Goal: Task Accomplishment & Management: Complete application form

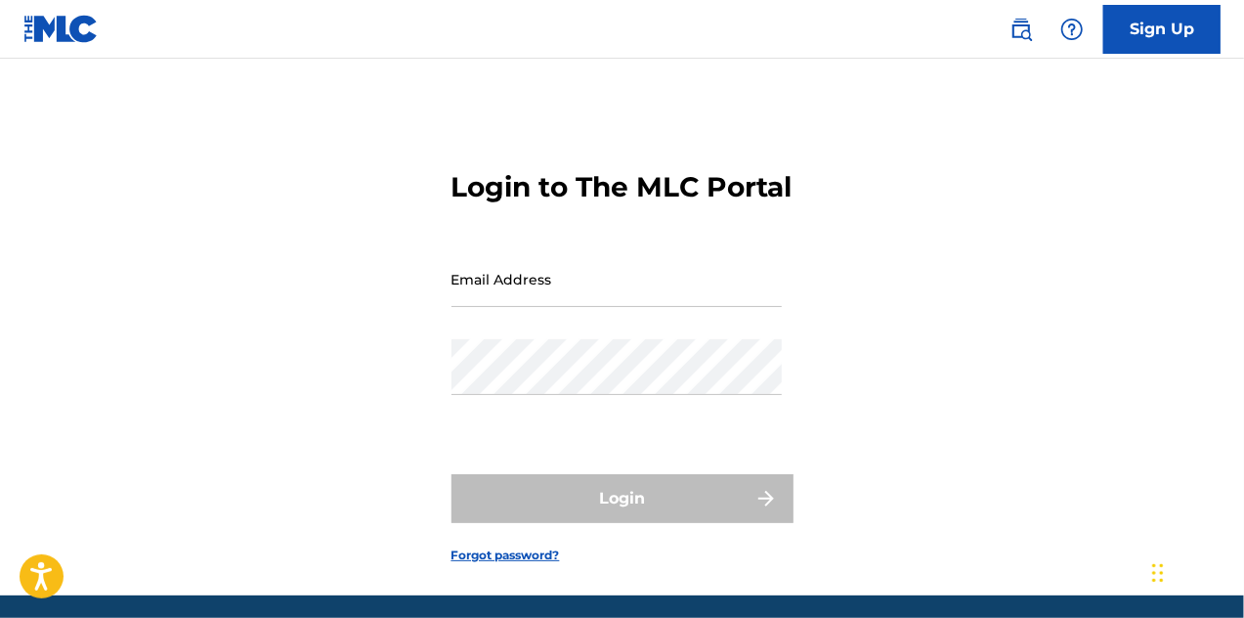
click at [669, 307] on input "Email Address" at bounding box center [617, 279] width 330 height 56
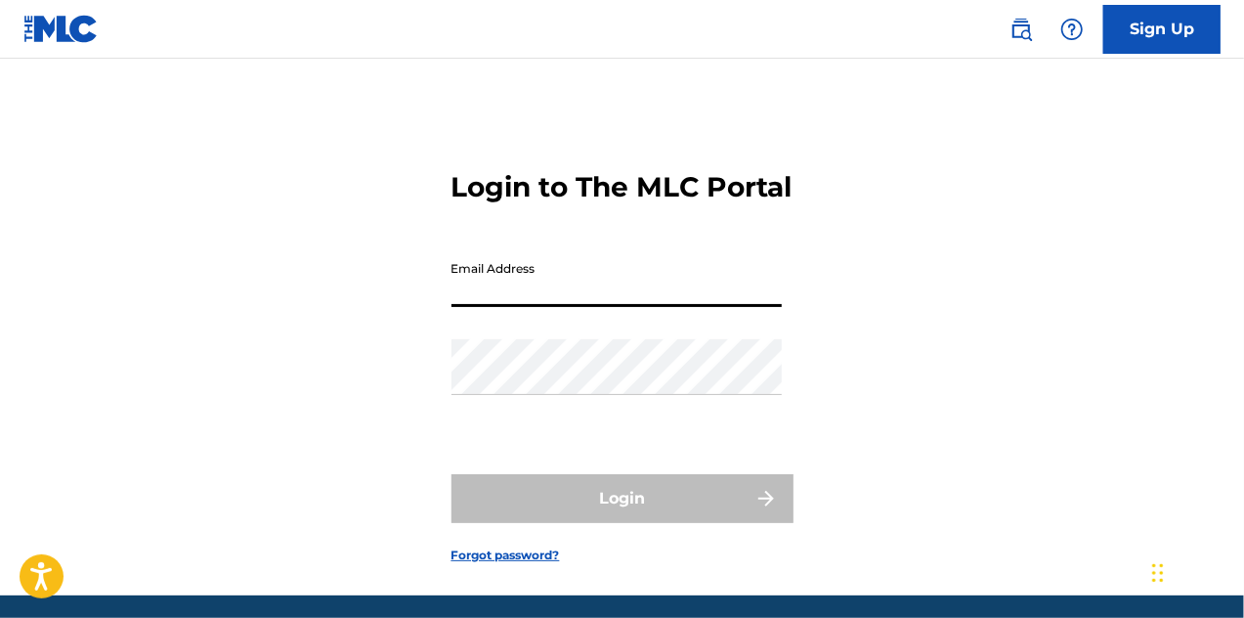
type input "[EMAIL_ADDRESS][DOMAIN_NAME]"
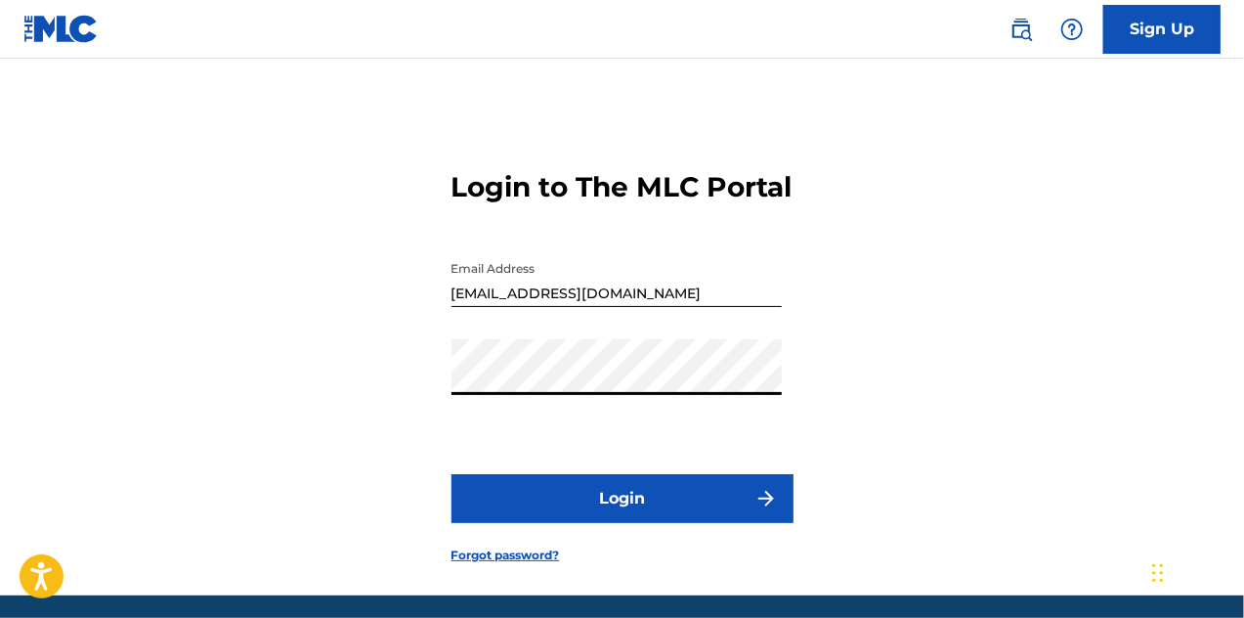
click at [686, 523] on button "Login" at bounding box center [623, 498] width 342 height 49
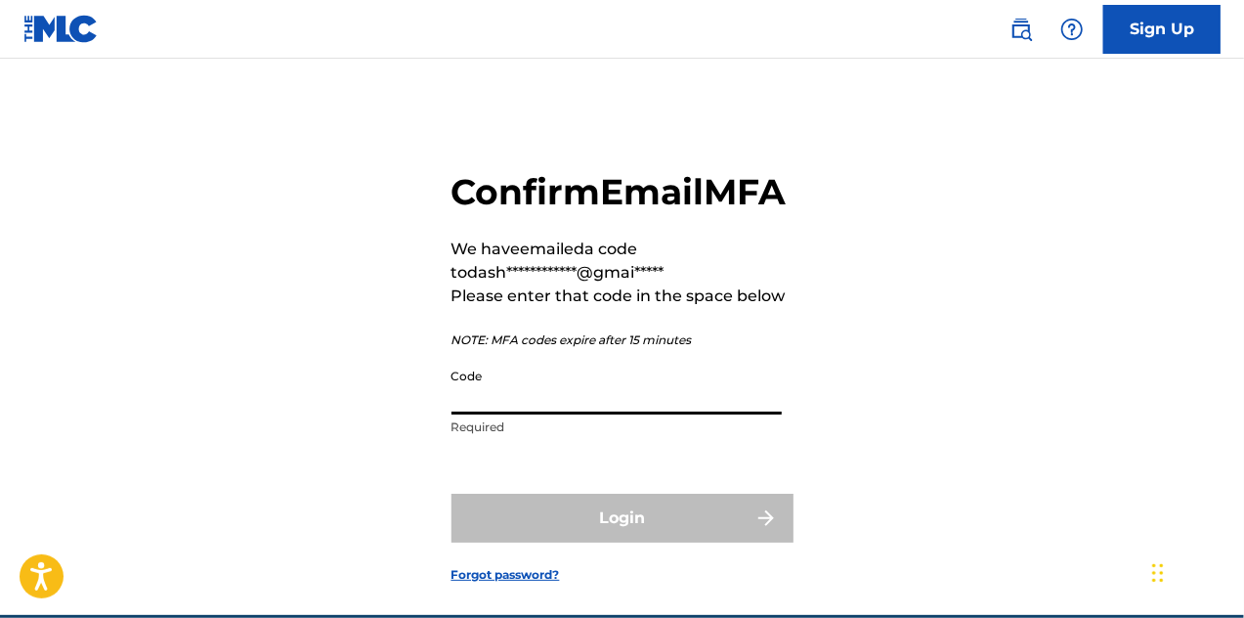
paste input "758641"
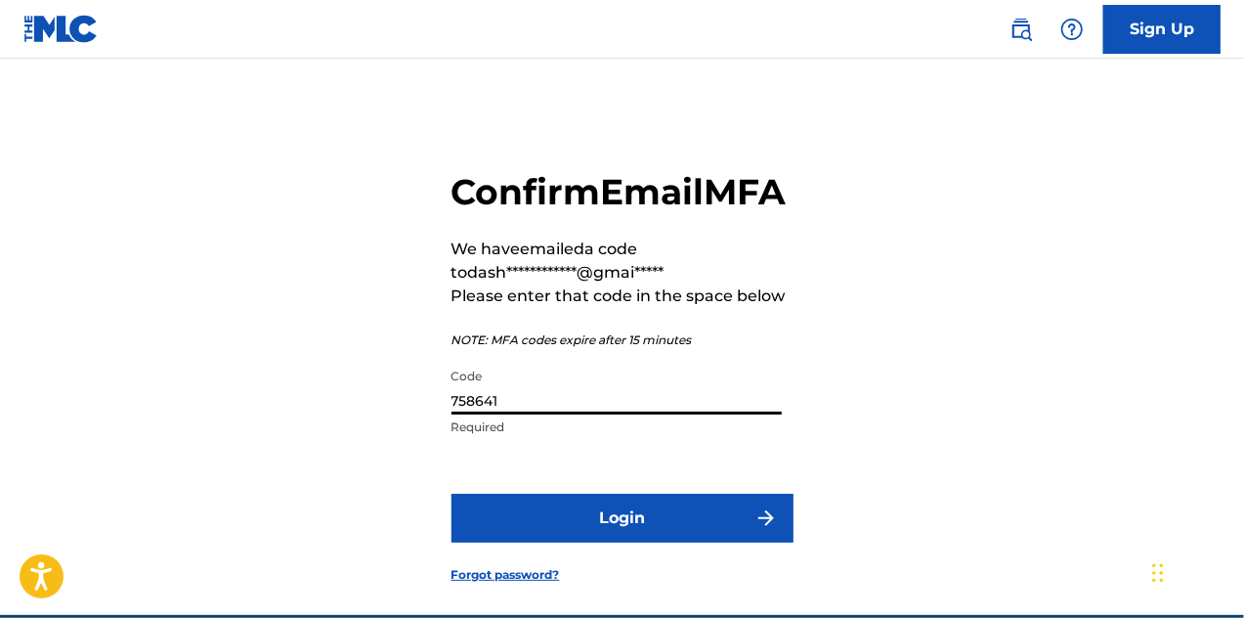
type input "758641"
click at [555, 543] on button "Login" at bounding box center [623, 518] width 342 height 49
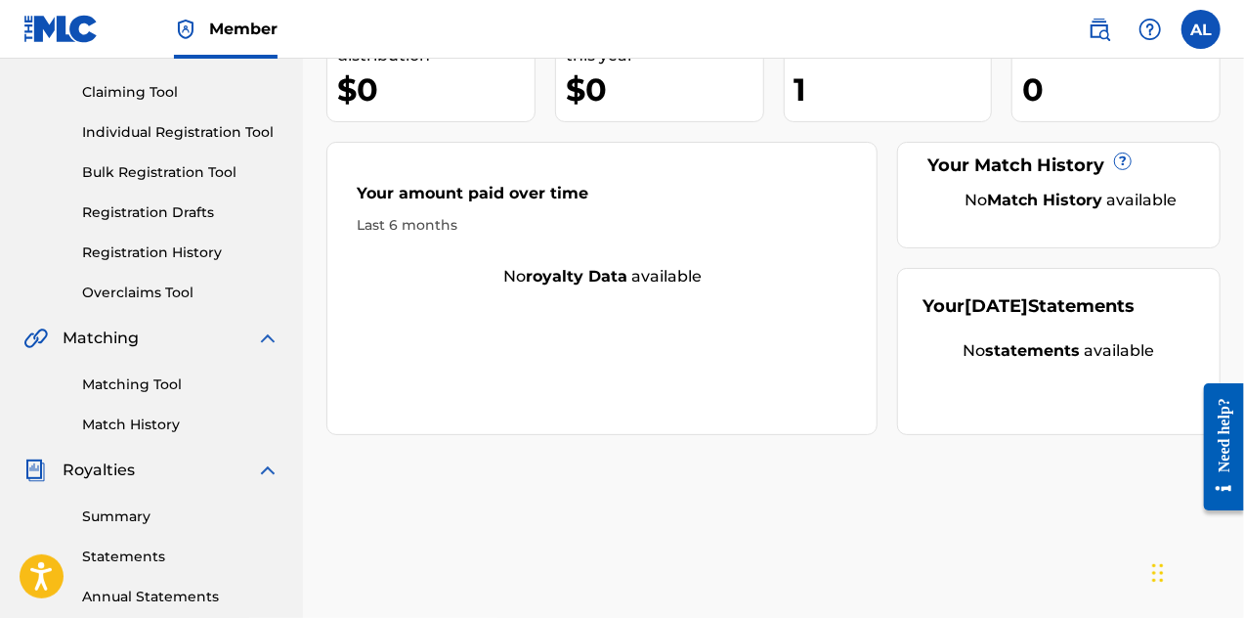
scroll to position [98, 0]
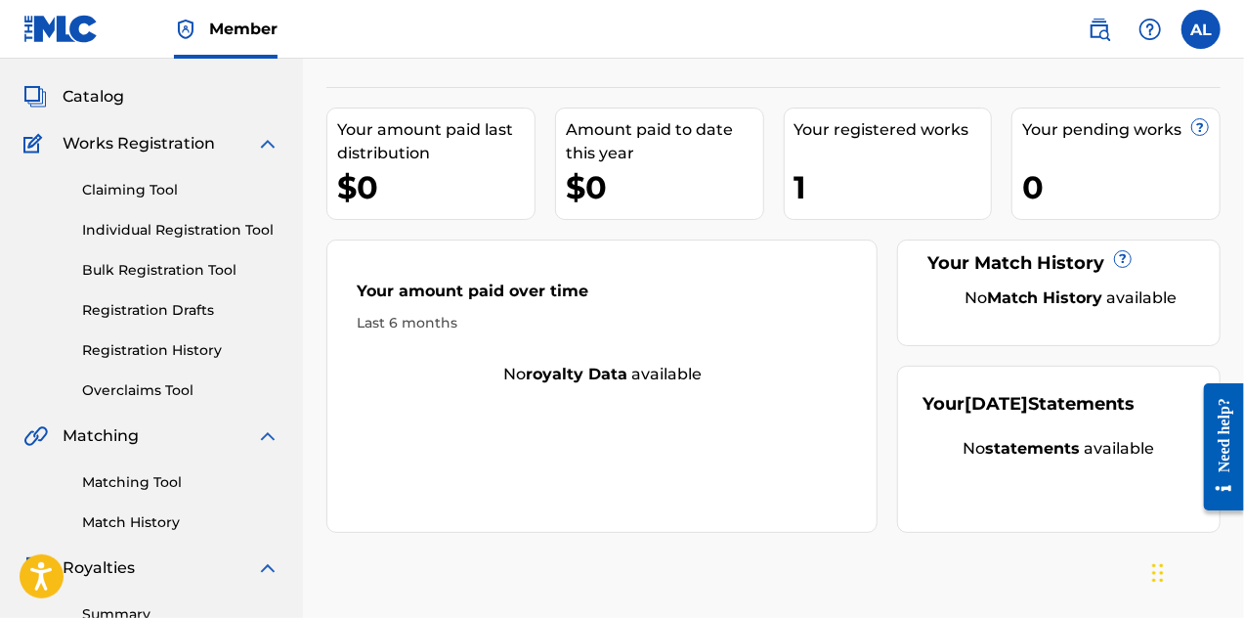
click at [161, 233] on link "Individual Registration Tool" at bounding box center [180, 230] width 197 height 21
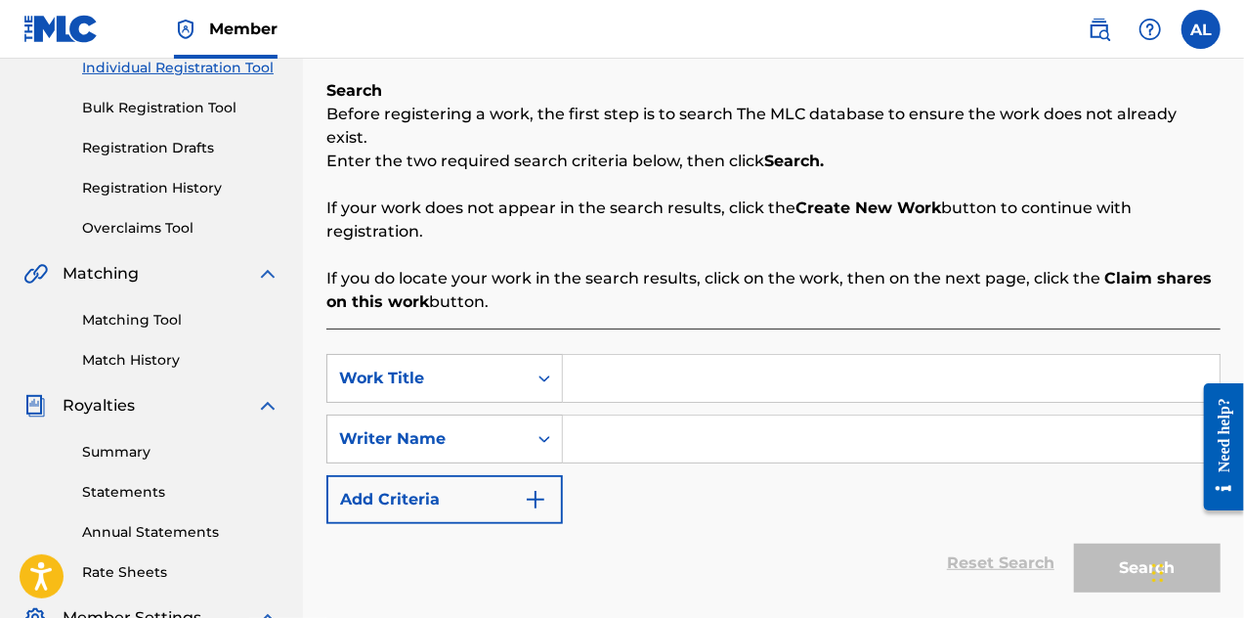
scroll to position [293, 0]
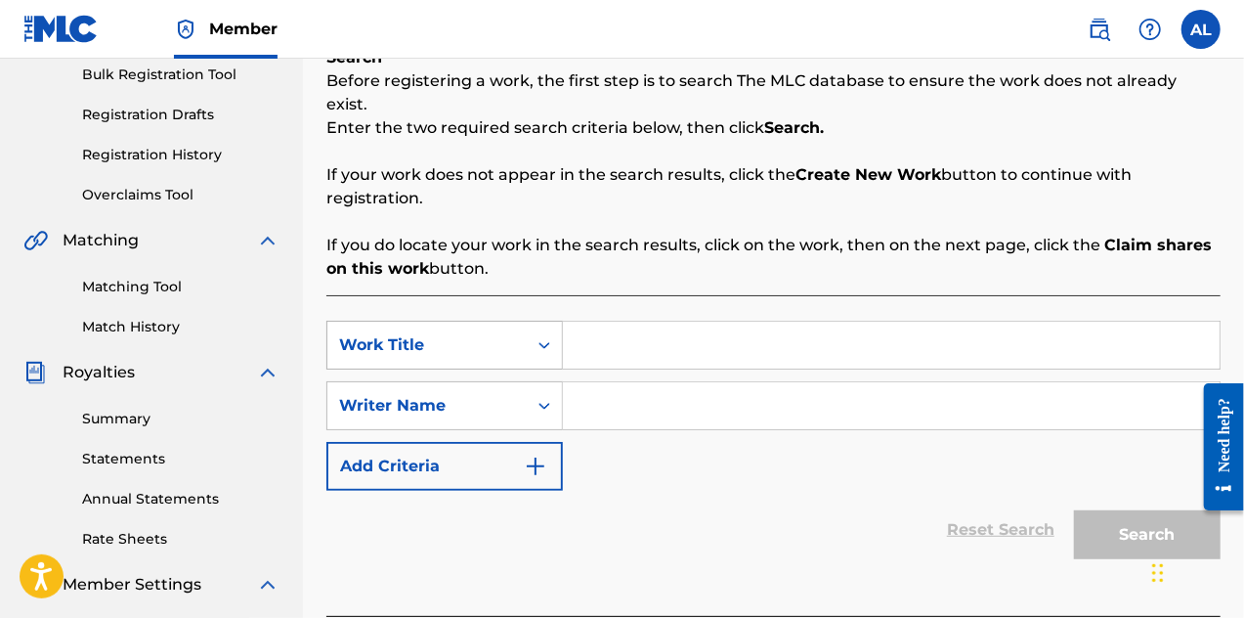
click at [543, 342] on icon "Search Form" at bounding box center [545, 345] width 12 height 7
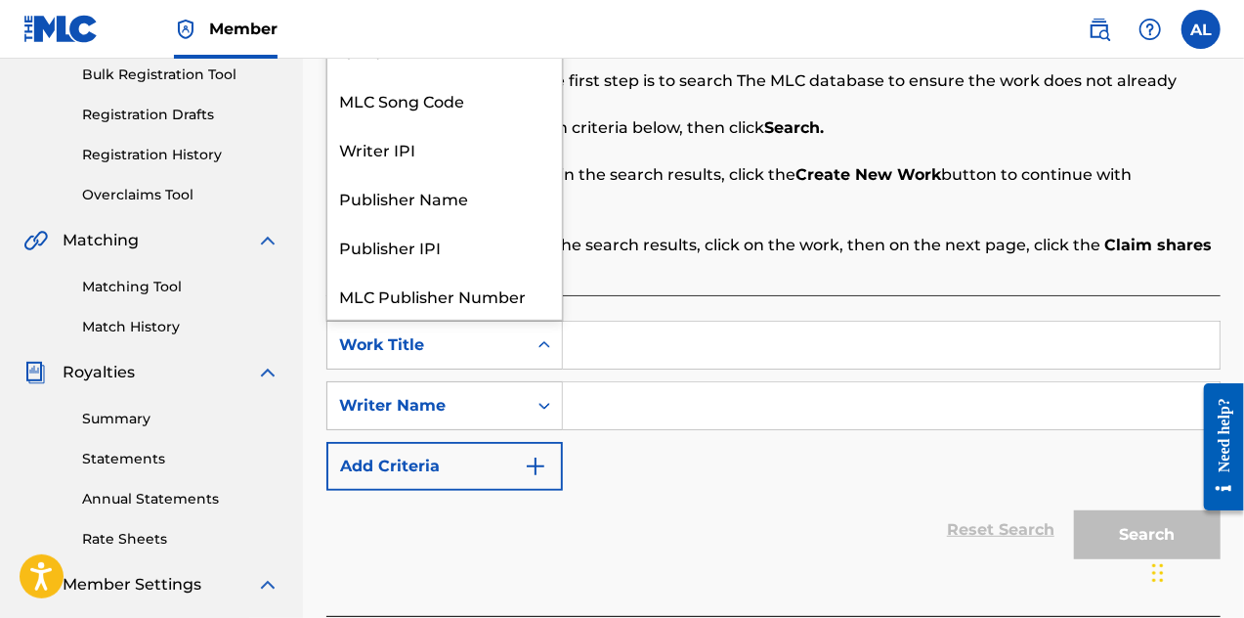
scroll to position [49, 0]
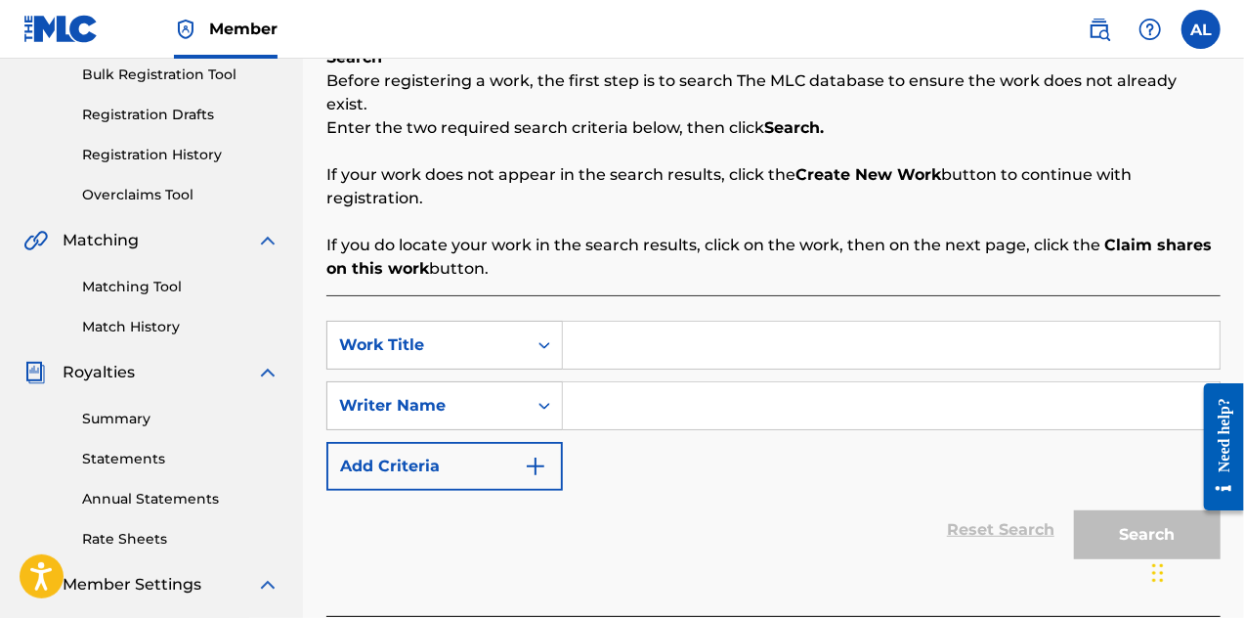
click at [594, 322] on input "Search Form" at bounding box center [891, 345] width 657 height 47
type input "DSCzilla"
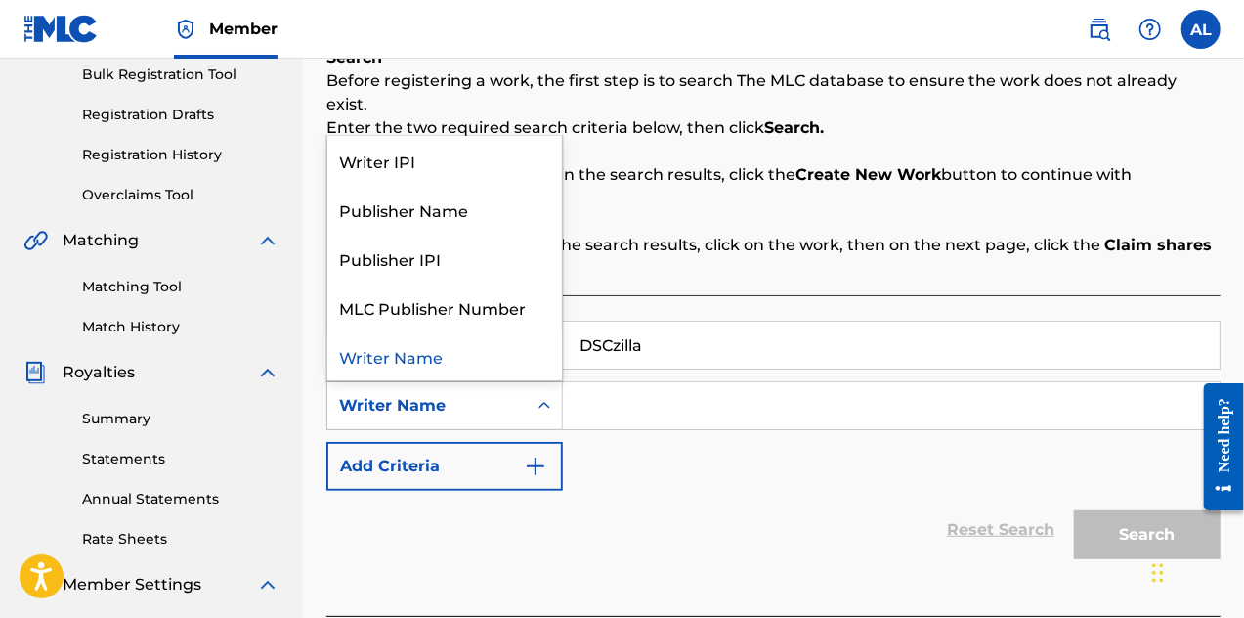
click at [548, 396] on icon "Search Form" at bounding box center [545, 406] width 20 height 20
click at [516, 188] on div "Publisher Name" at bounding box center [444, 209] width 235 height 49
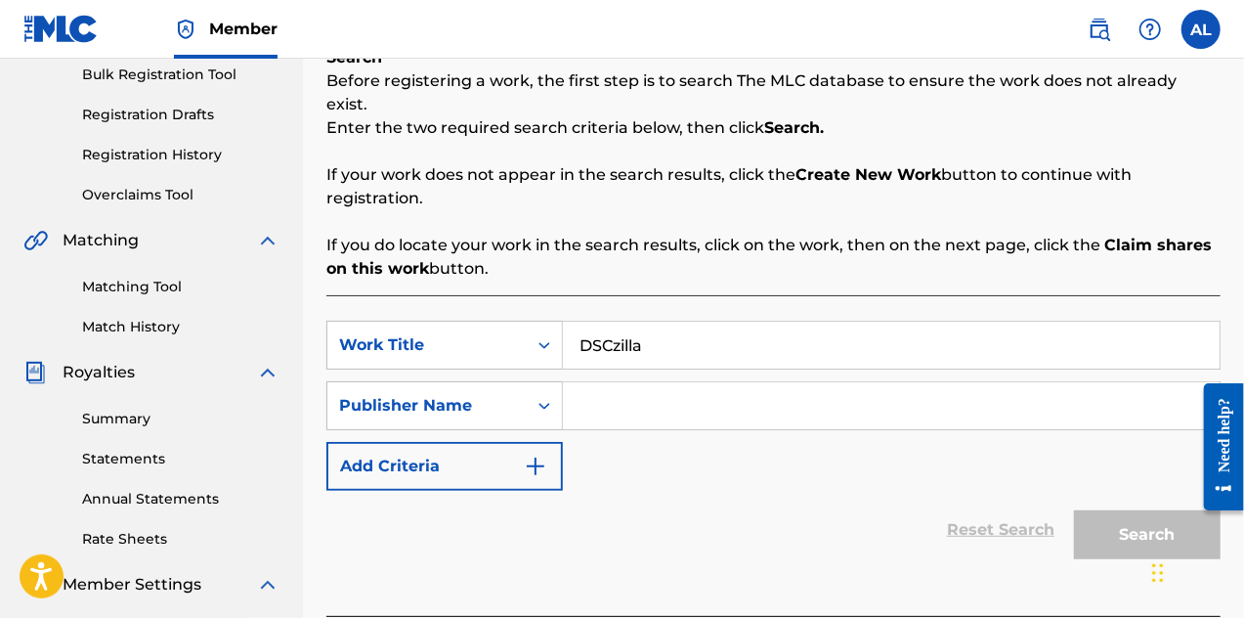
click at [596, 382] on input "Search Form" at bounding box center [891, 405] width 657 height 47
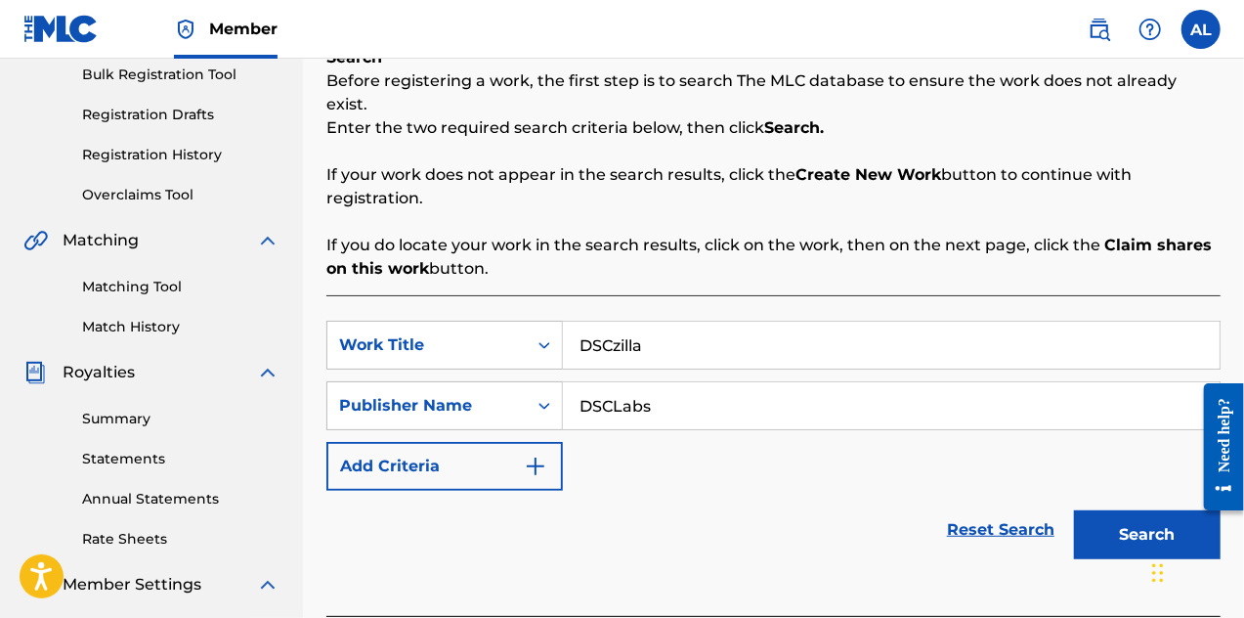
type input "DSCLabs"
click at [1136, 519] on button "Search" at bounding box center [1147, 534] width 147 height 49
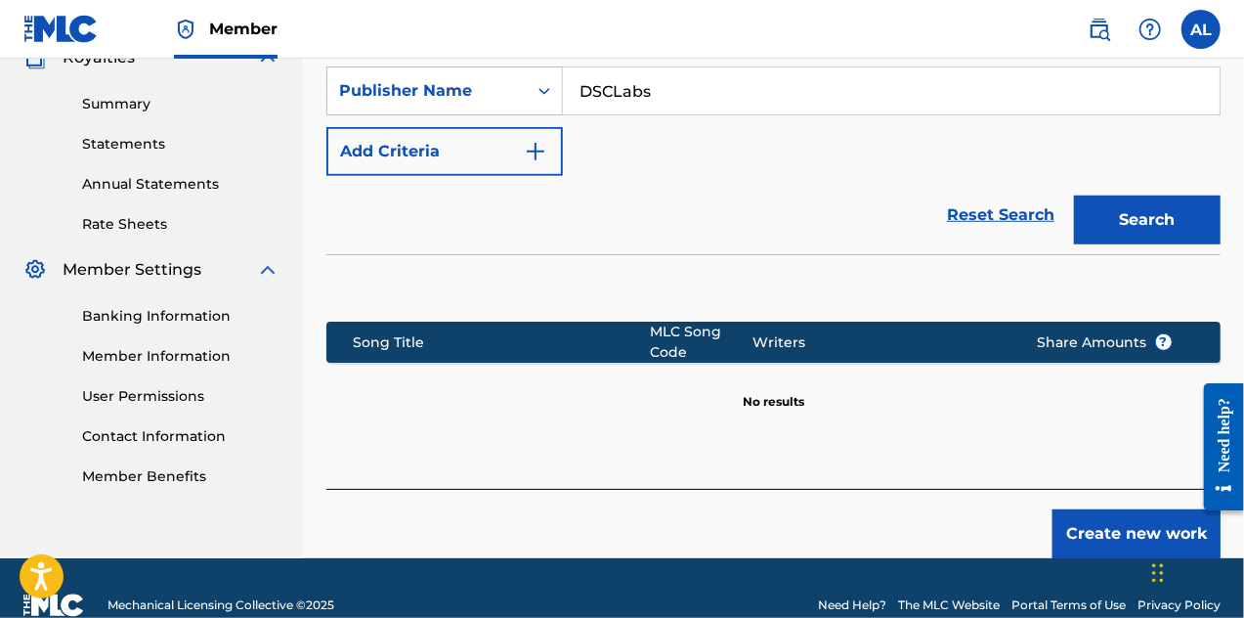
scroll to position [618, 0]
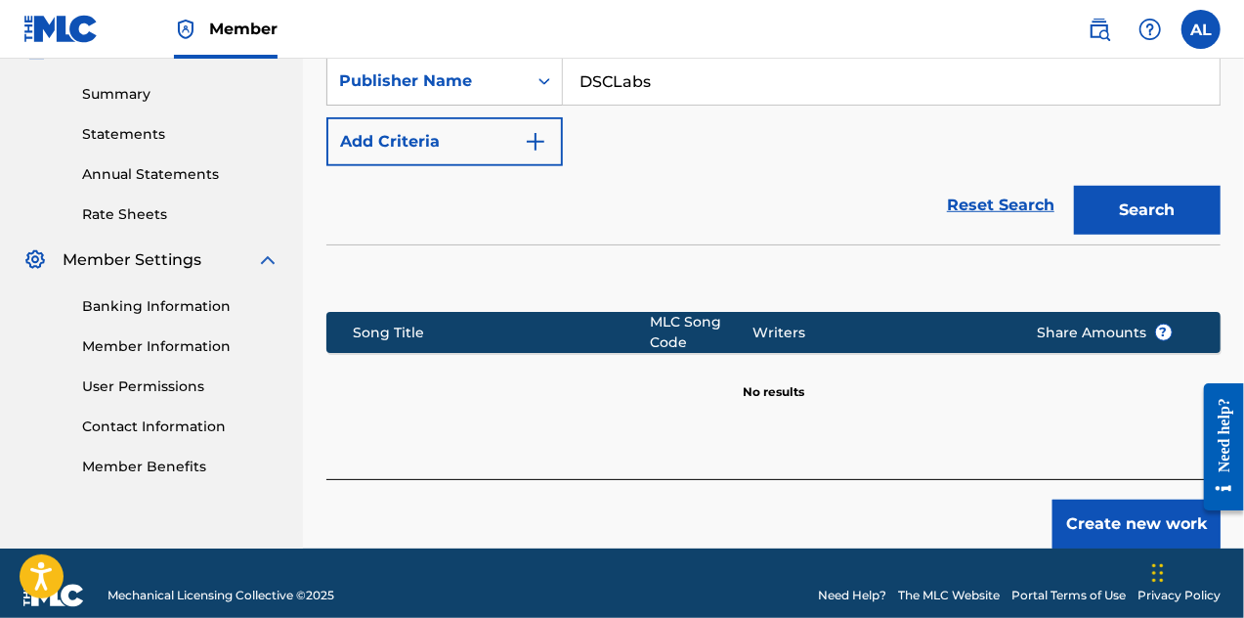
click at [1099, 500] on button "Create new work" at bounding box center [1137, 524] width 168 height 49
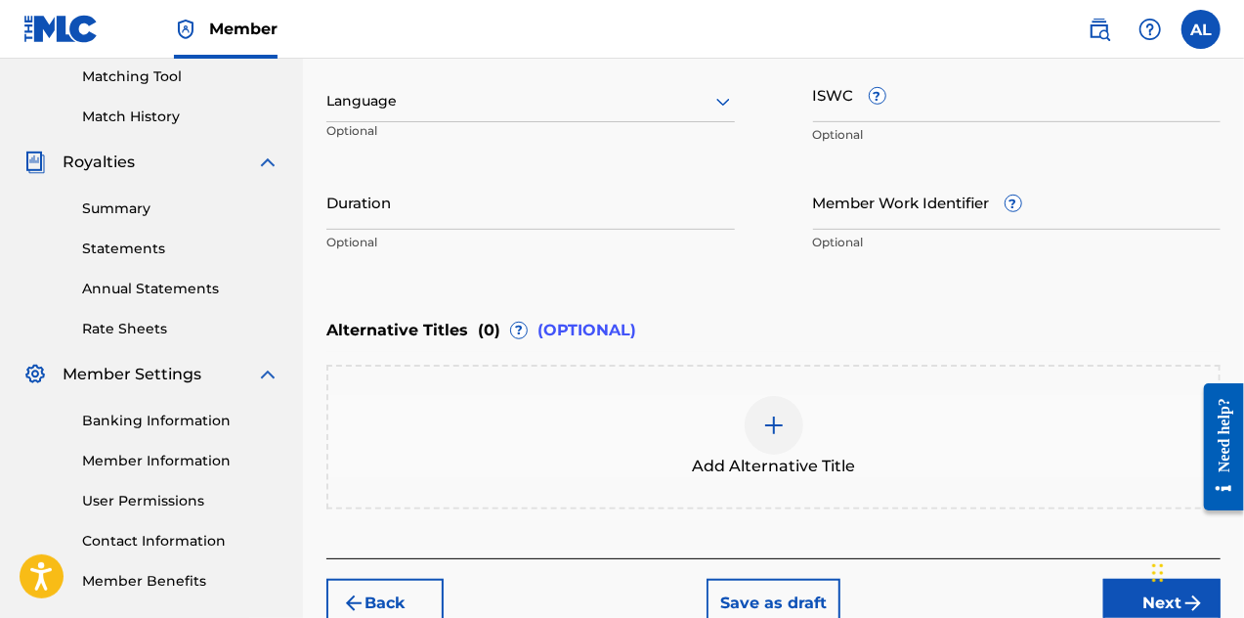
scroll to position [313, 0]
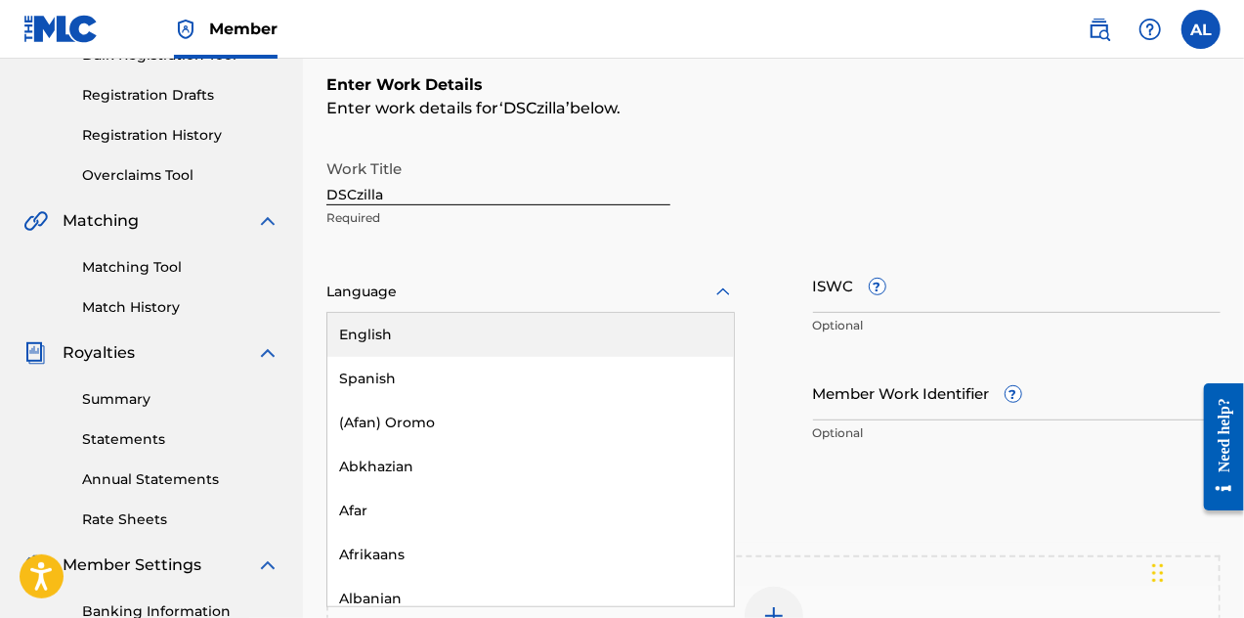
click at [672, 306] on div "Language" at bounding box center [530, 292] width 409 height 41
click at [615, 333] on div "English" at bounding box center [530, 335] width 407 height 44
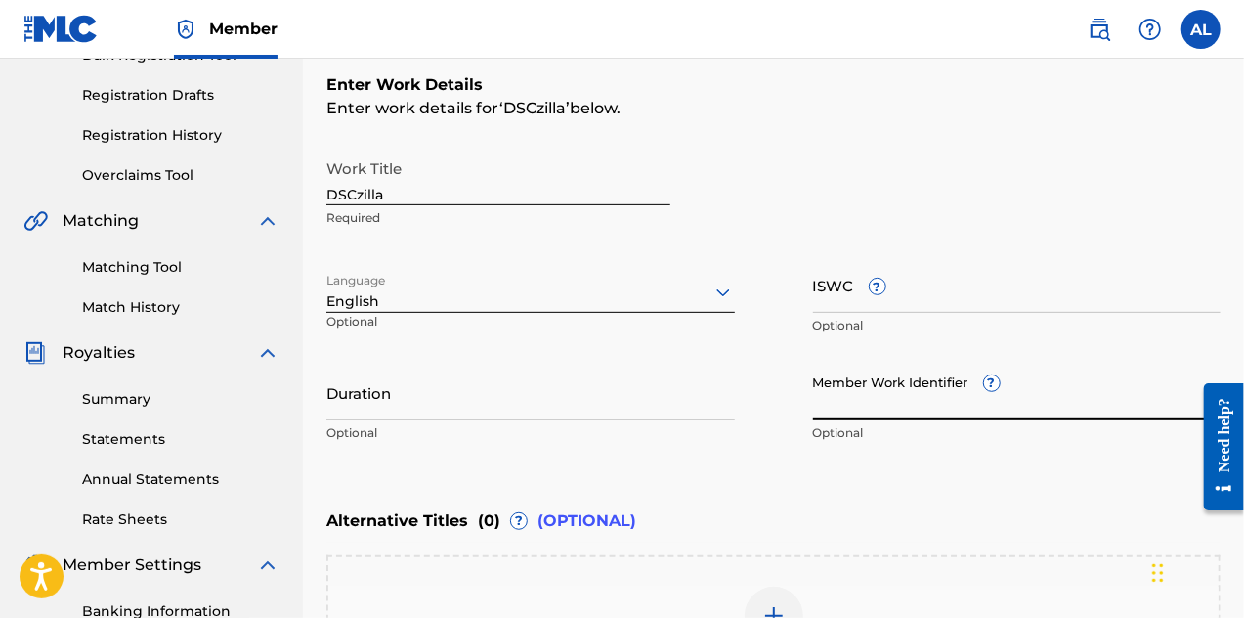
paste input "924935353"
type input "924935353"
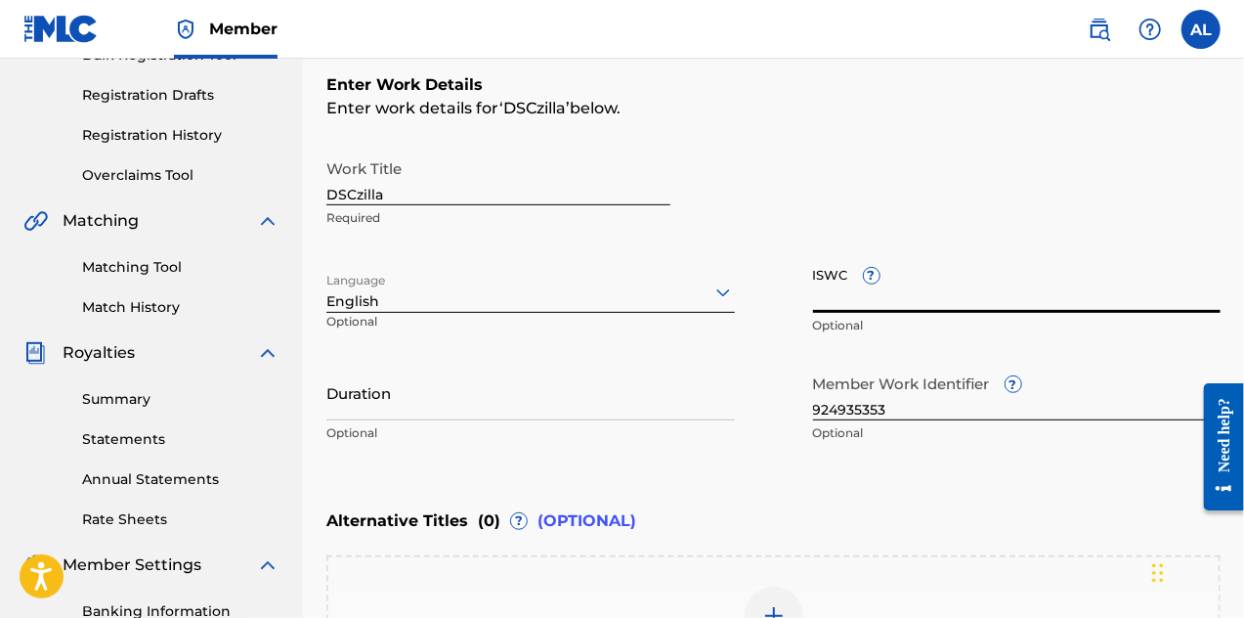
paste input "T3252837615"
type input "T3252837615"
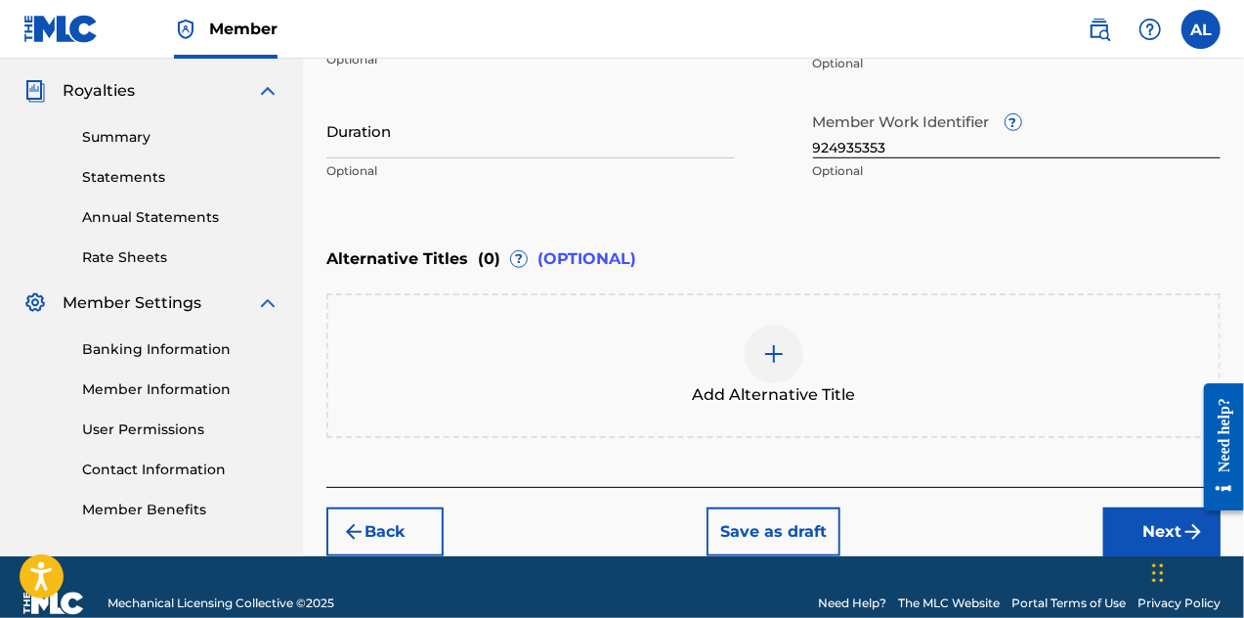
scroll to position [606, 0]
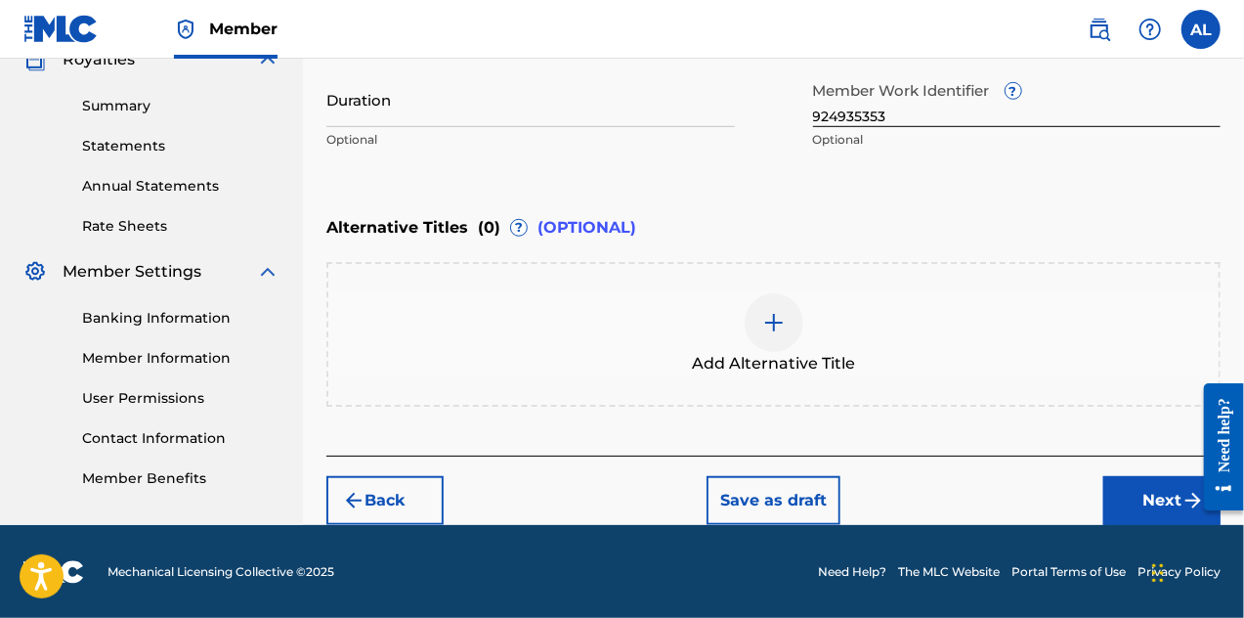
click at [792, 334] on div at bounding box center [774, 322] width 59 height 59
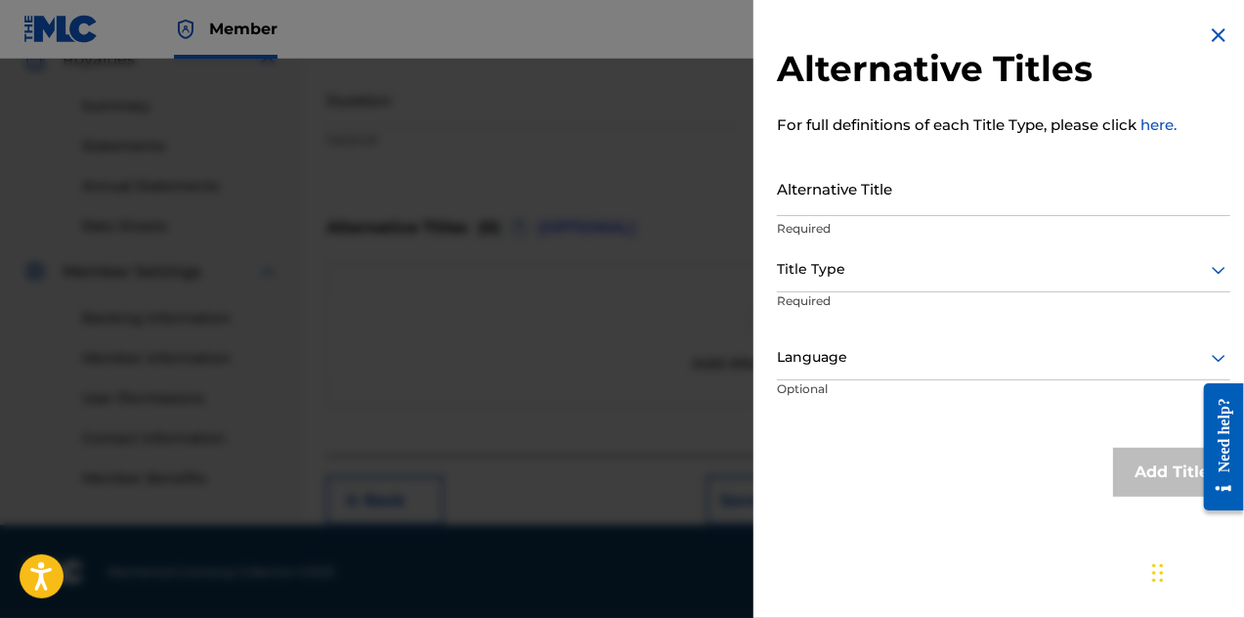
click at [886, 195] on input "Alternative Title" at bounding box center [1004, 188] width 454 height 56
type input "Dsczilla"
click at [887, 275] on div at bounding box center [1004, 269] width 454 height 24
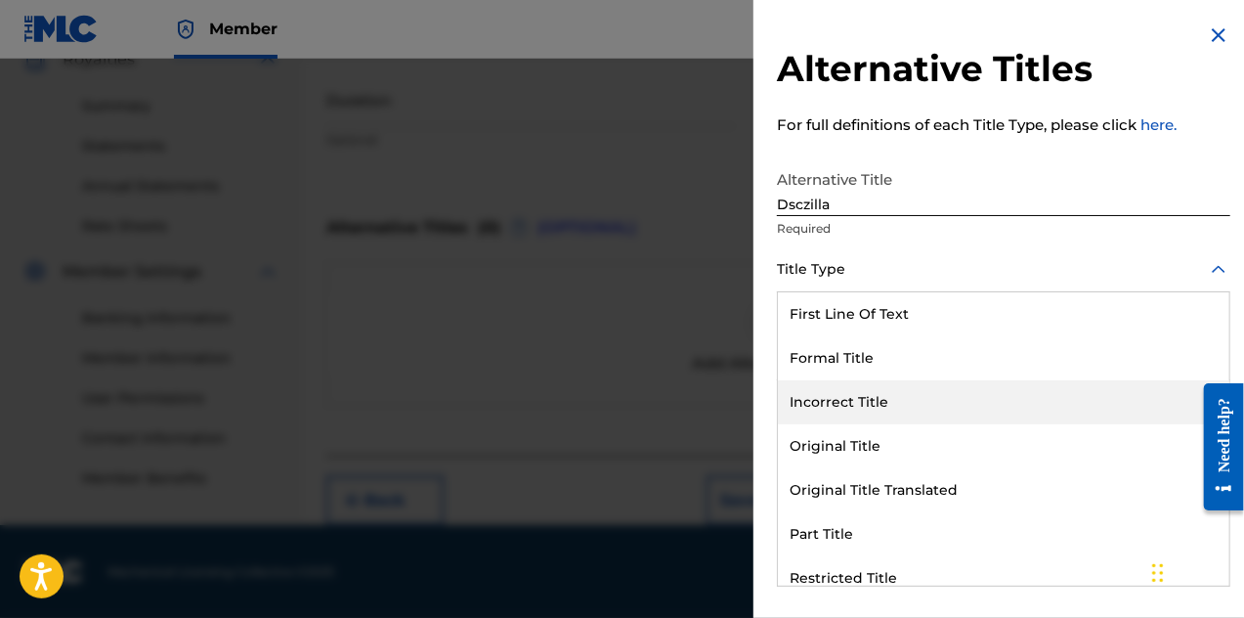
click at [860, 409] on div "Incorrect Title" at bounding box center [1004, 402] width 452 height 44
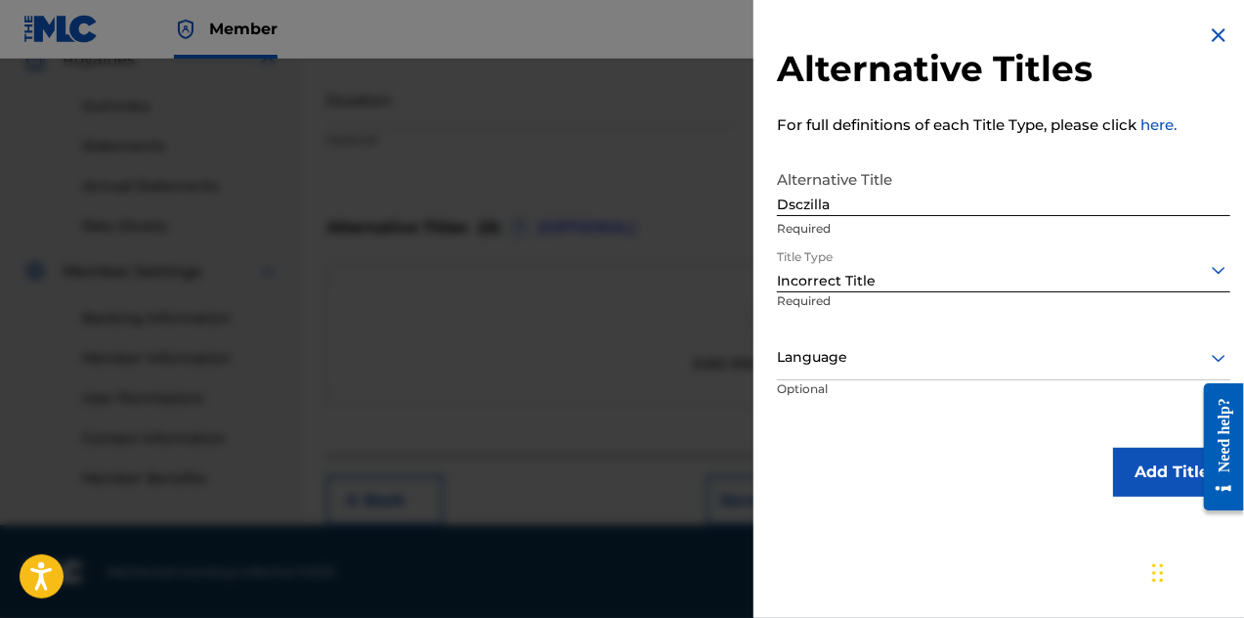
scroll to position [0, 0]
click at [917, 367] on div at bounding box center [1004, 357] width 454 height 24
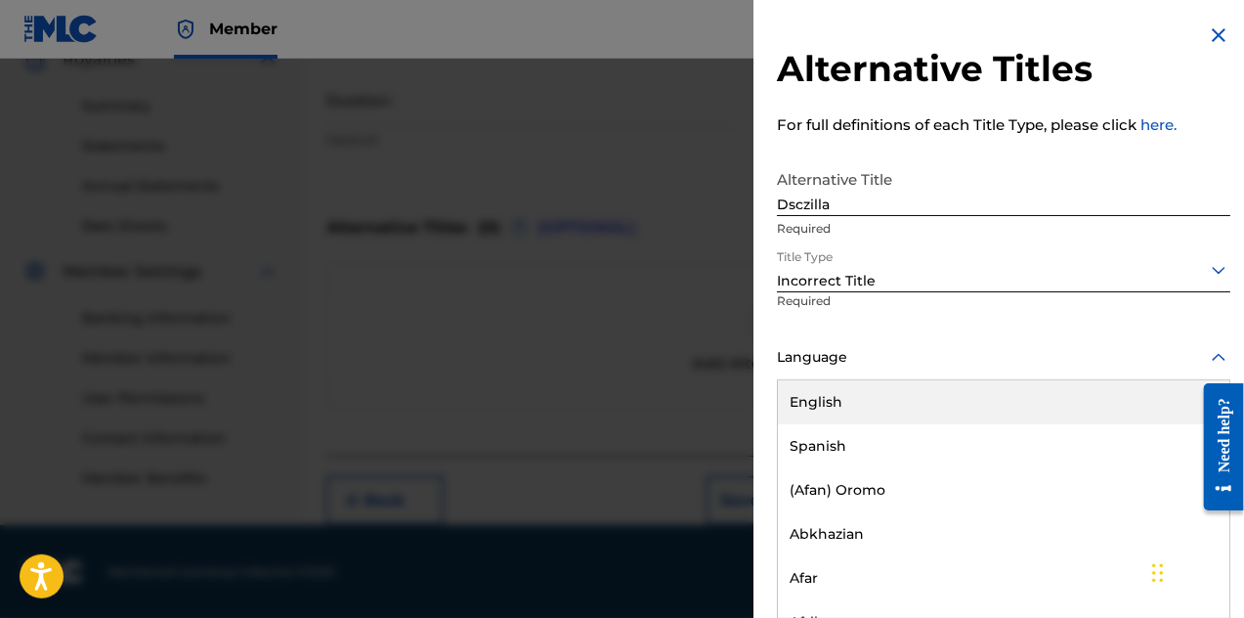
click at [908, 400] on div "English" at bounding box center [1004, 402] width 452 height 44
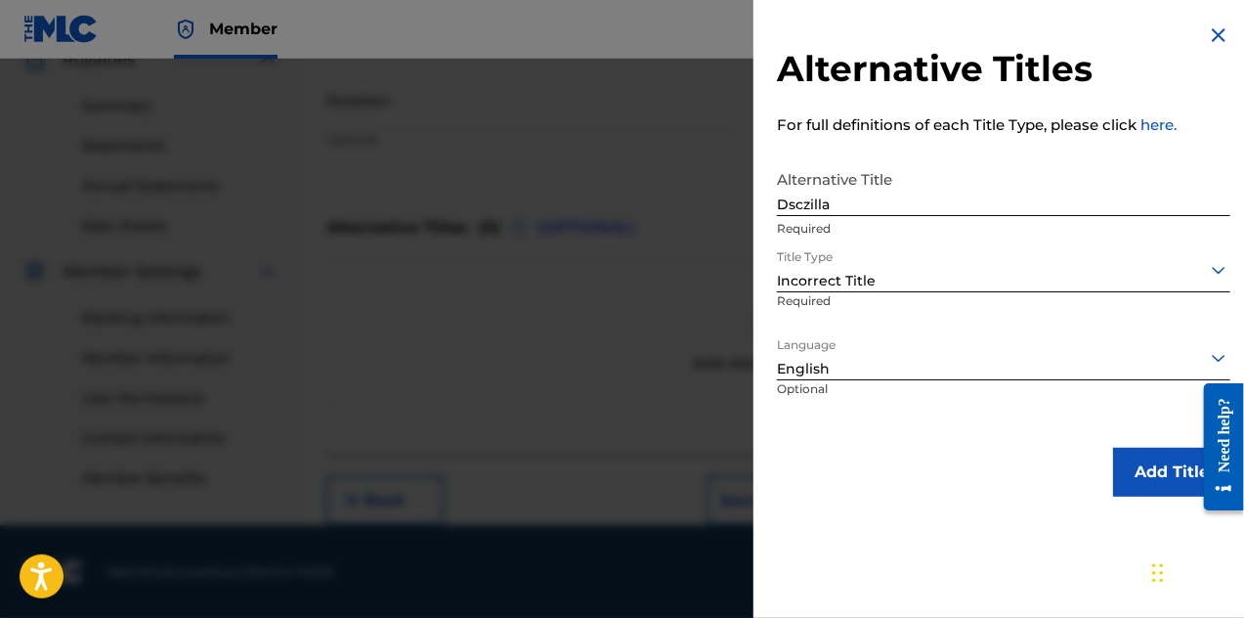
click at [1138, 476] on button "Add Title" at bounding box center [1171, 472] width 117 height 49
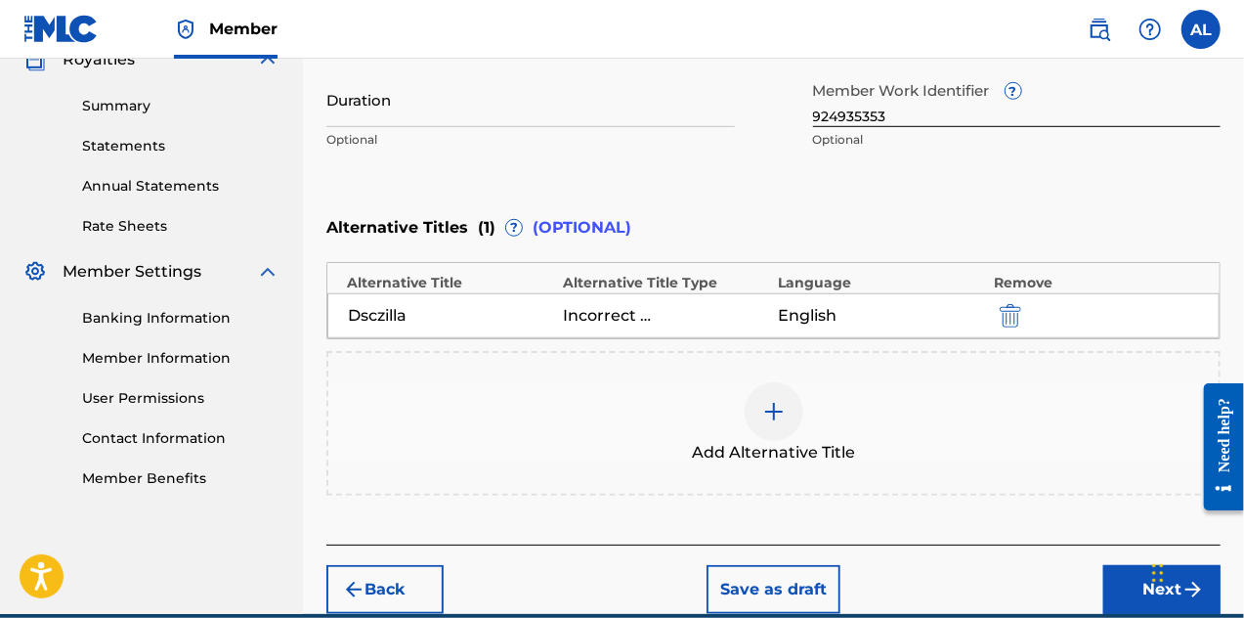
scroll to position [694, 0]
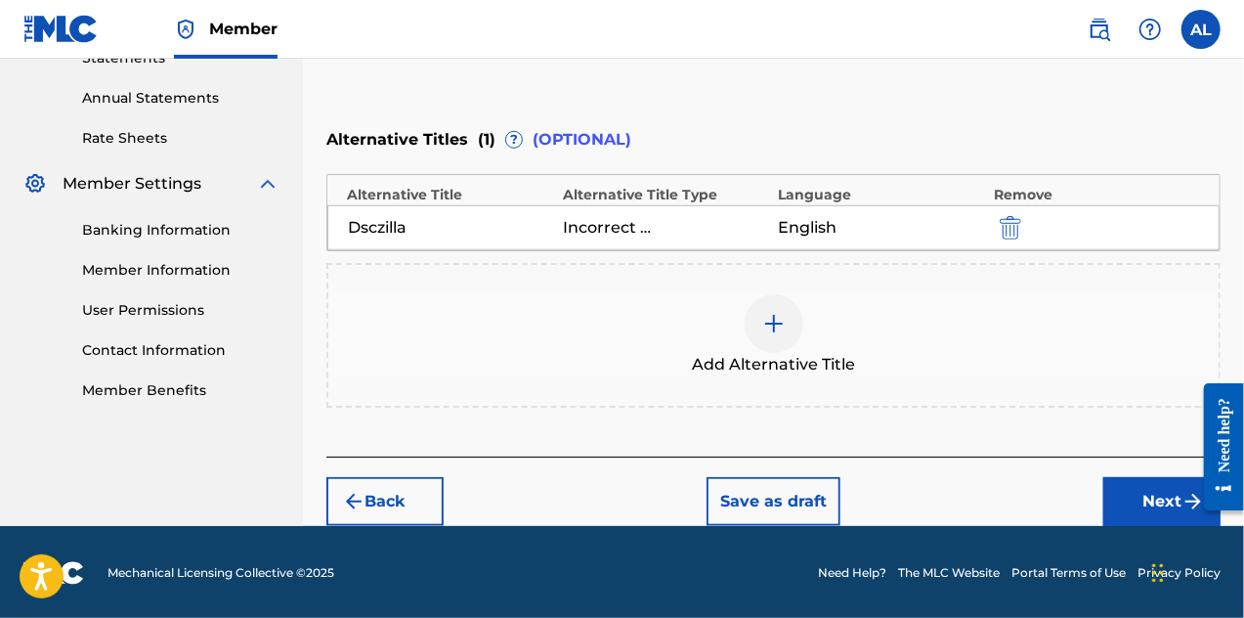
click at [1153, 504] on button "Next" at bounding box center [1162, 501] width 117 height 49
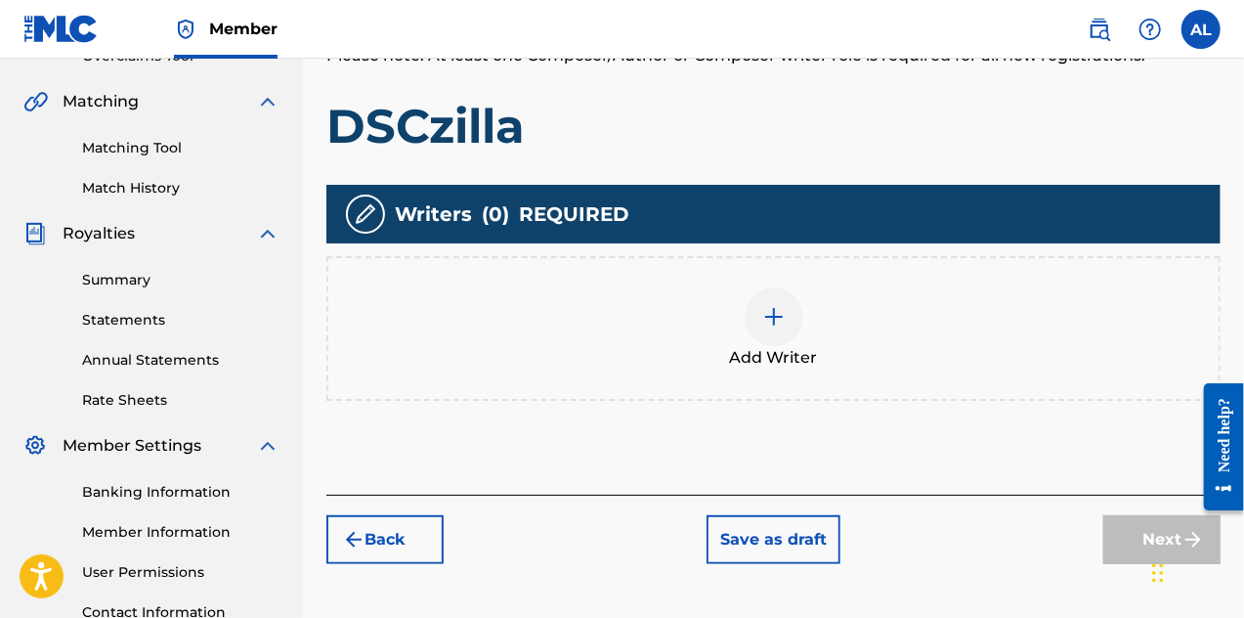
scroll to position [479, 0]
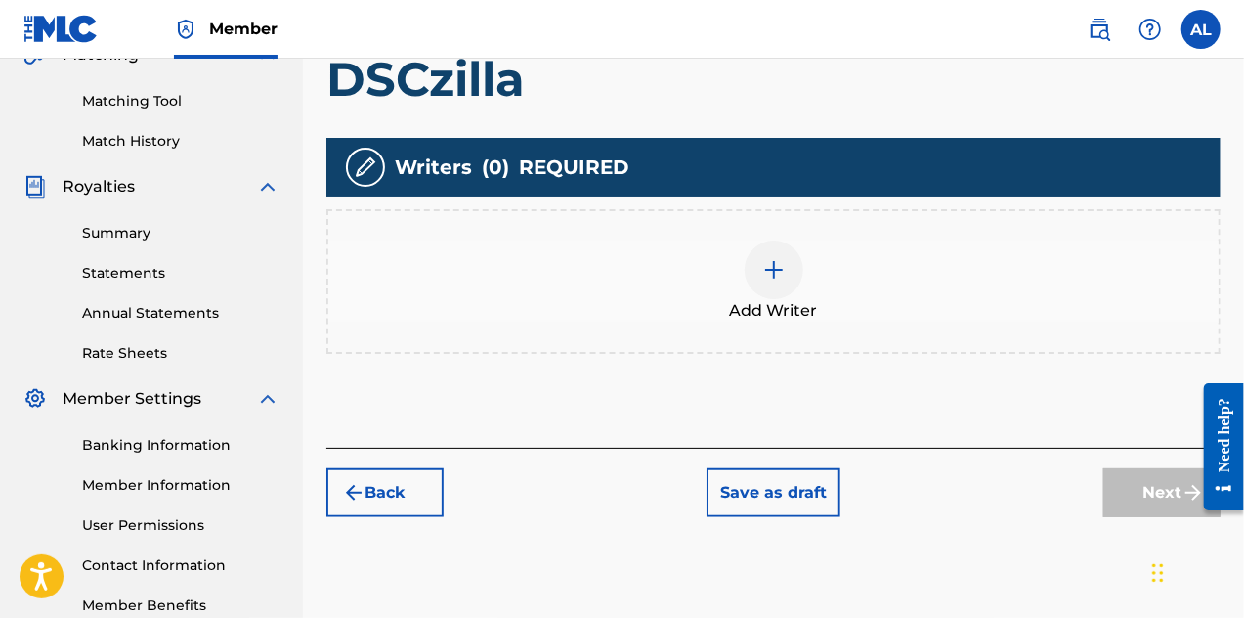
click at [768, 261] on img at bounding box center [773, 269] width 23 height 23
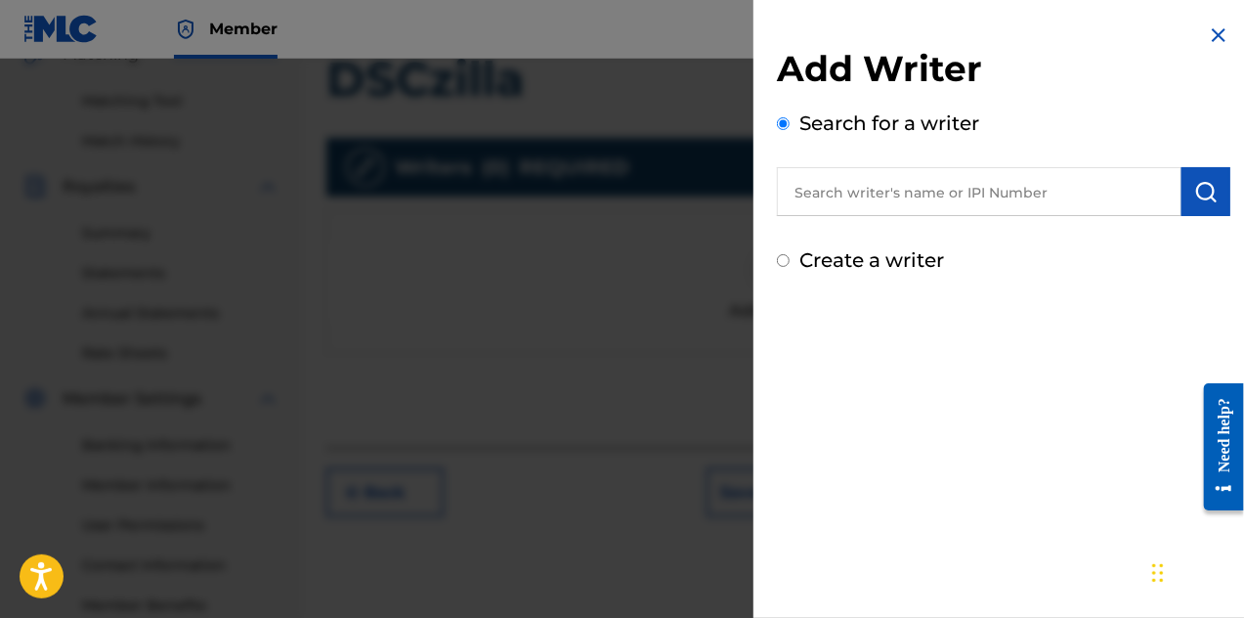
click at [830, 191] on input "text" at bounding box center [979, 191] width 405 height 49
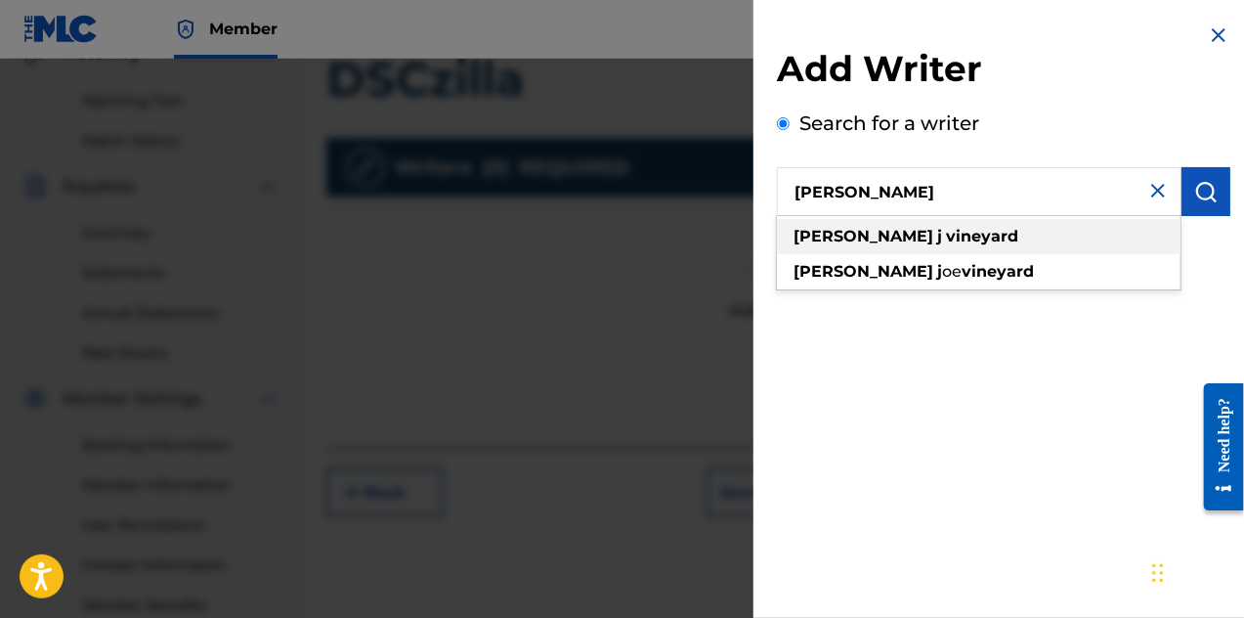
click at [992, 239] on div "[PERSON_NAME]" at bounding box center [979, 236] width 404 height 35
type input "[PERSON_NAME]"
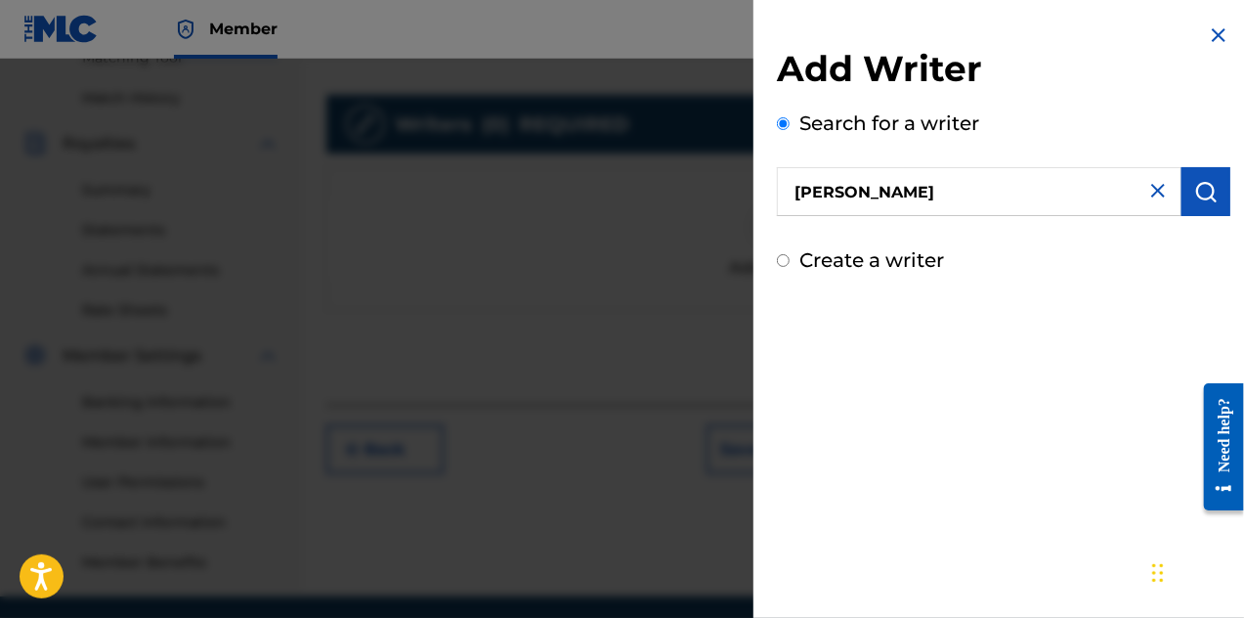
scroll to position [399, 0]
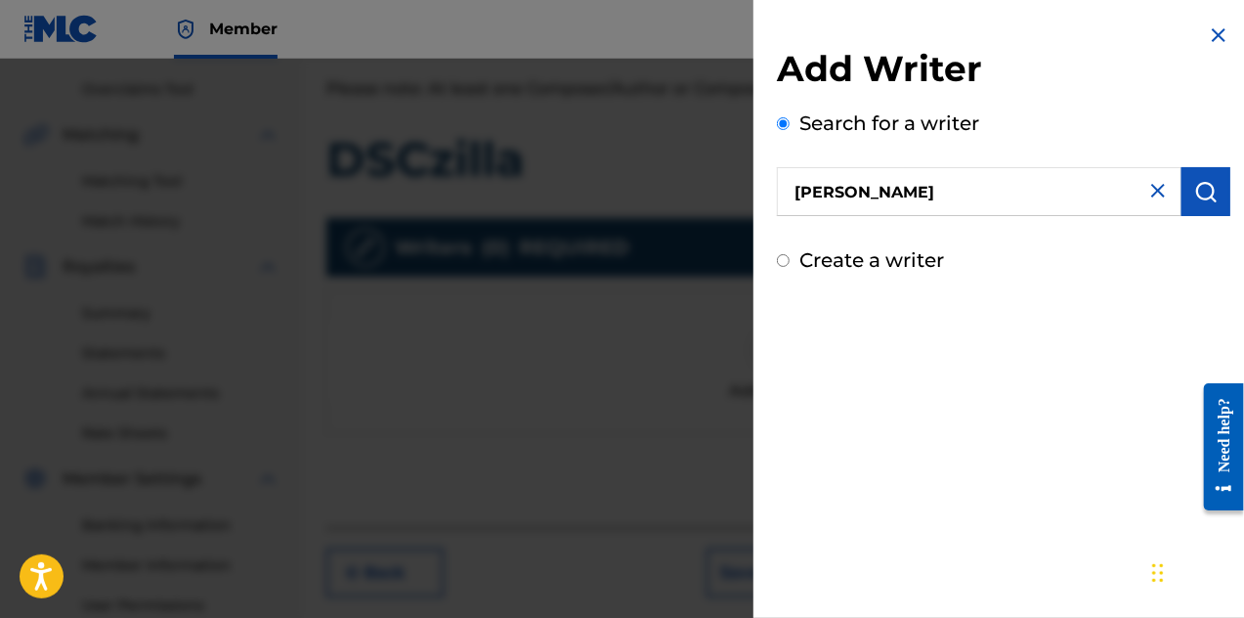
click at [782, 261] on input "Create a writer" at bounding box center [783, 260] width 13 height 13
radio input "false"
radio input "true"
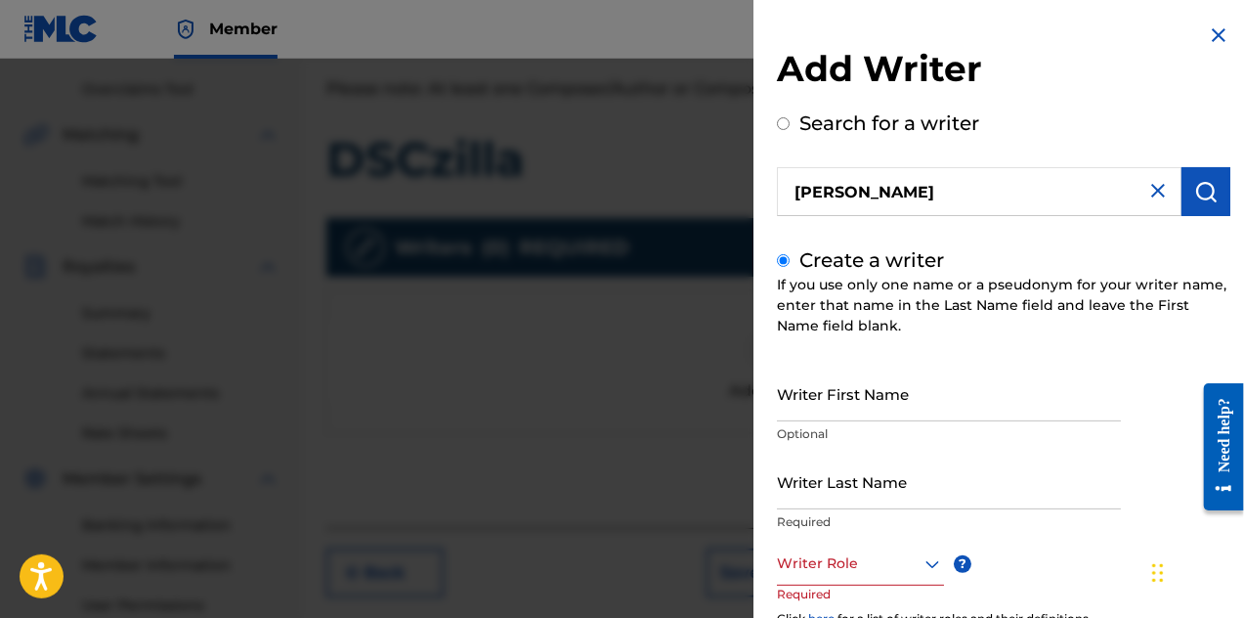
click at [839, 421] on div "Writer First Name Optional" at bounding box center [949, 410] width 344 height 88
click at [839, 413] on input "Writer First Name" at bounding box center [949, 394] width 344 height 56
type input "[PERSON_NAME]"
click at [872, 500] on input "Writer Last Name" at bounding box center [949, 482] width 344 height 56
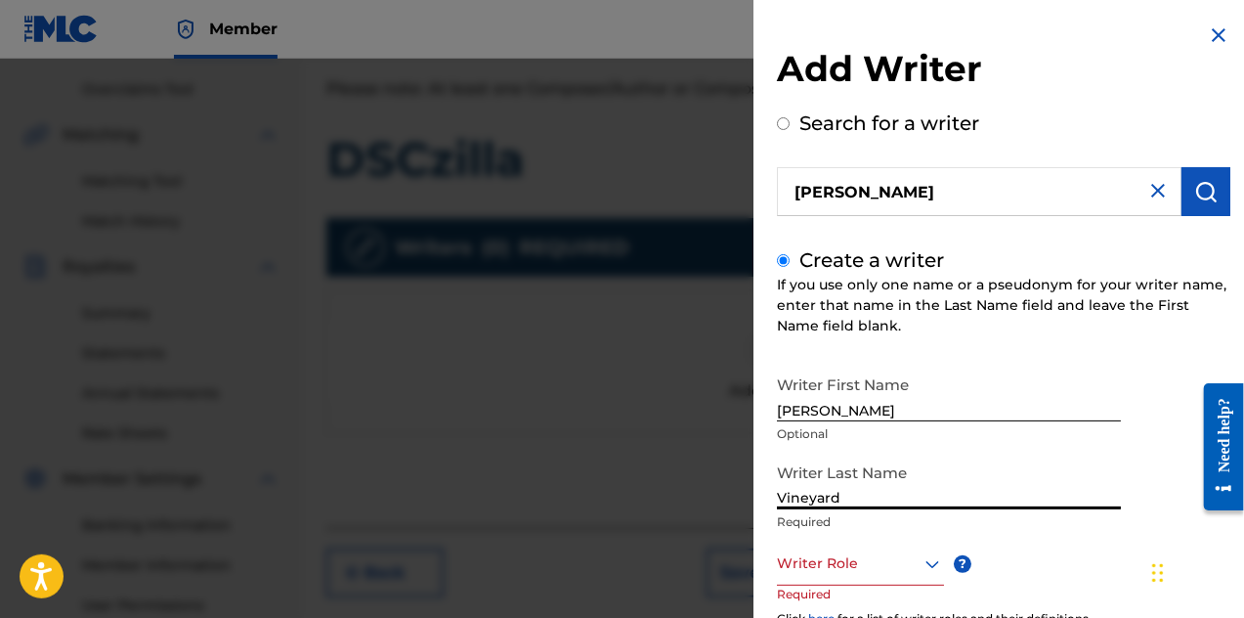
scroll to position [196, 0]
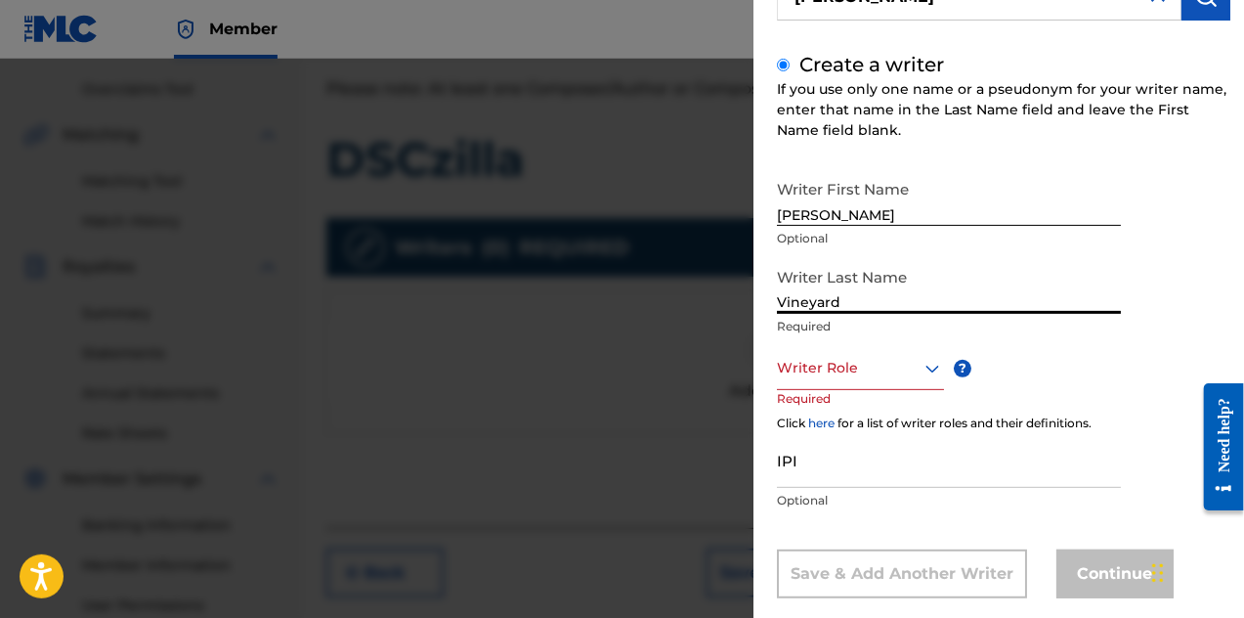
type input "Vineyard"
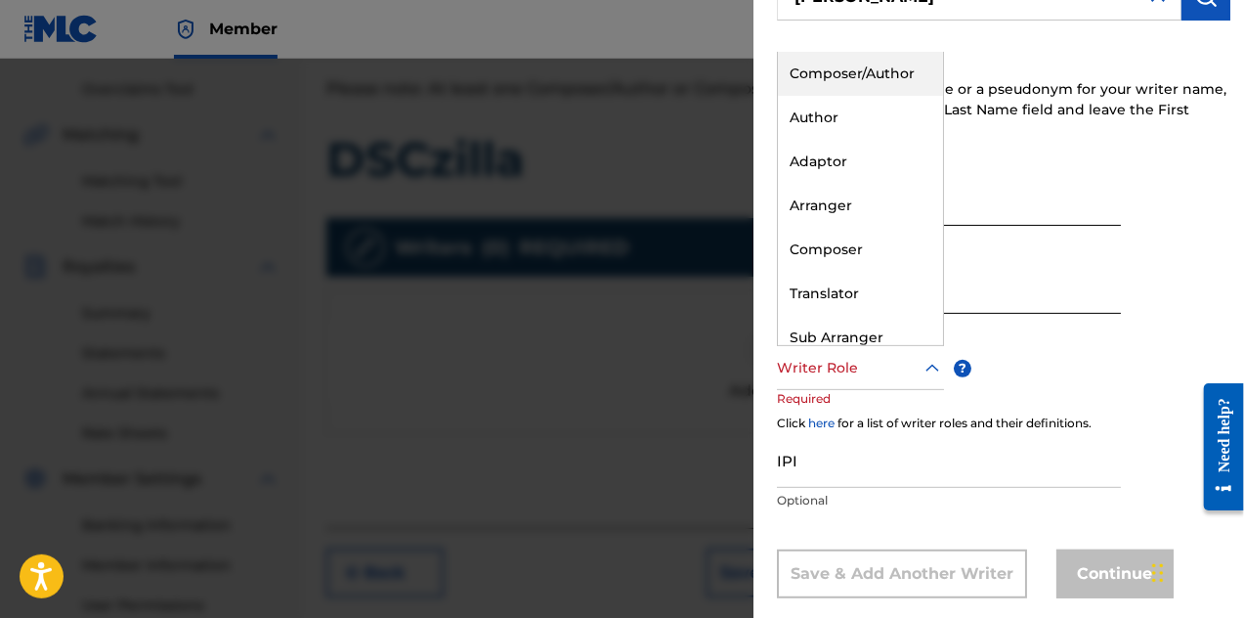
click at [926, 372] on icon at bounding box center [932, 368] width 23 height 23
click at [903, 75] on div "Composer/Author" at bounding box center [860, 74] width 165 height 44
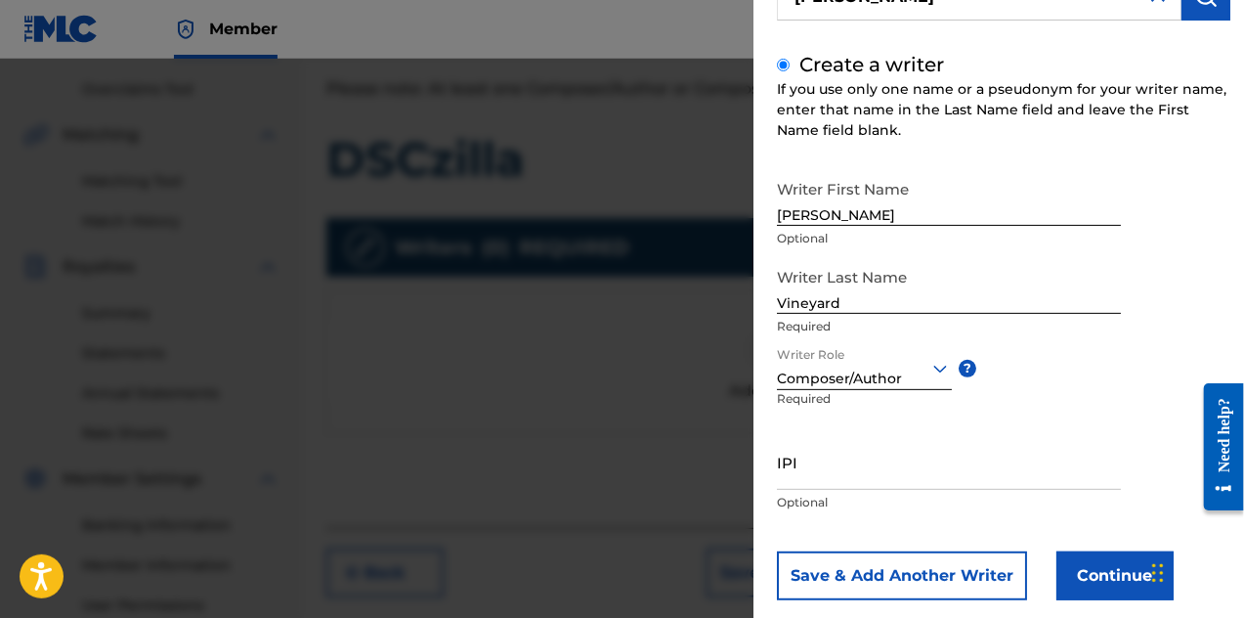
scroll to position [231, 0]
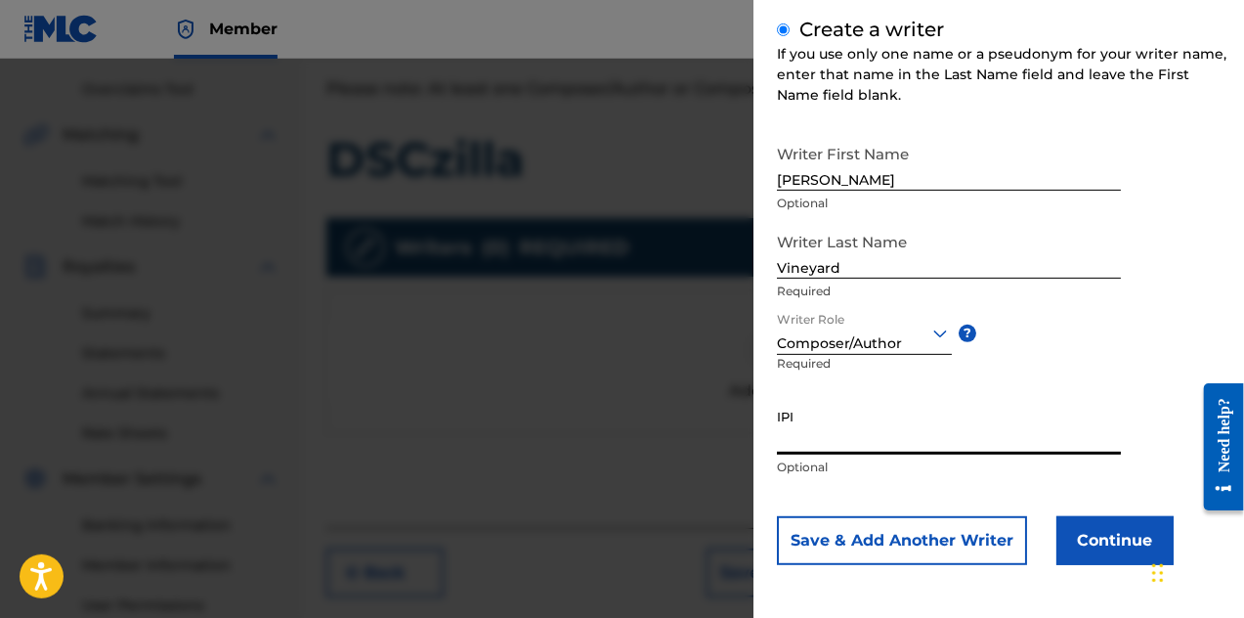
paste input "1241928752"
type input "1241928752"
click at [886, 532] on button "Save & Add Another Writer" at bounding box center [902, 540] width 250 height 49
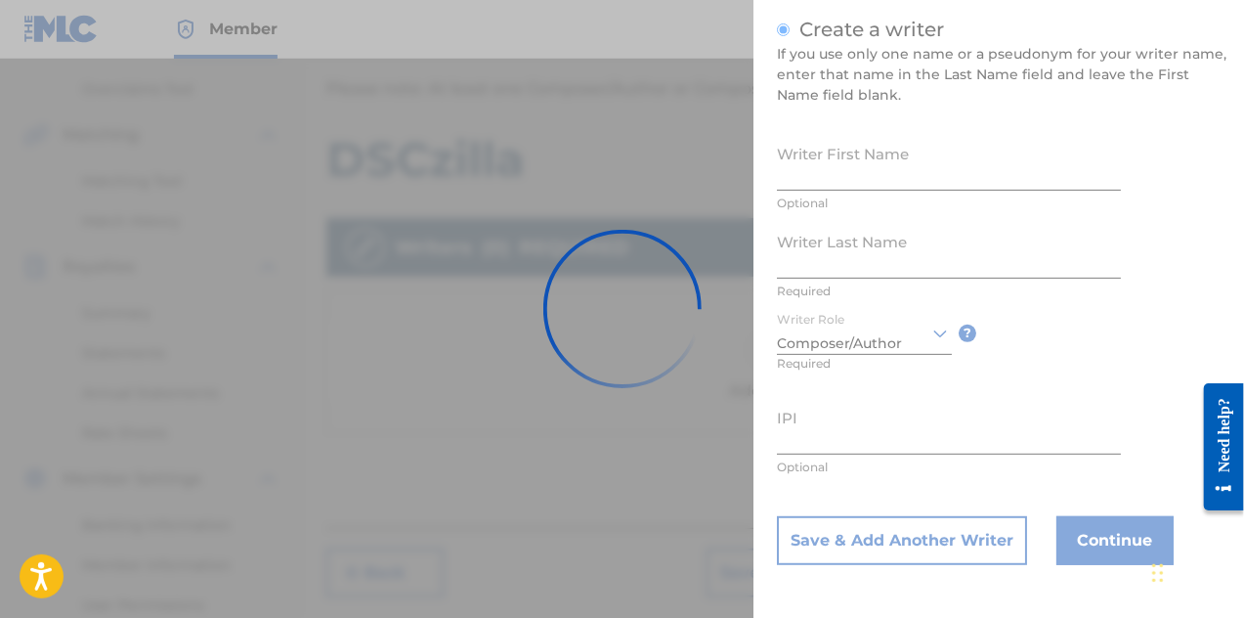
scroll to position [229, 0]
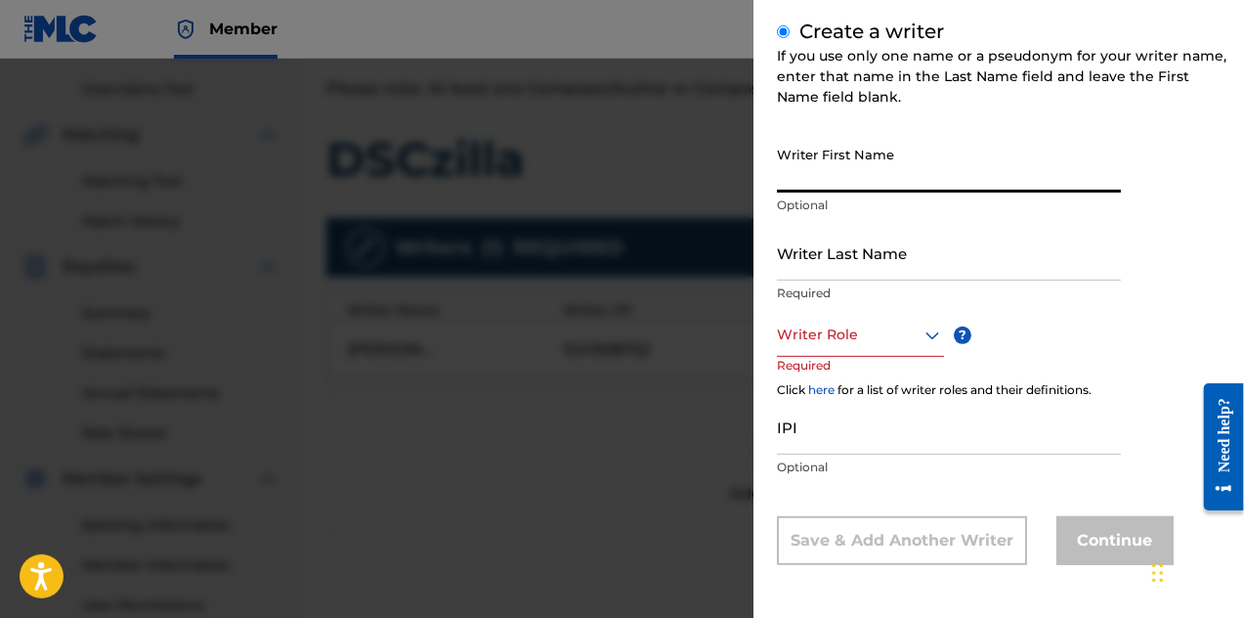
click at [884, 175] on input "Writer First Name" at bounding box center [949, 165] width 344 height 56
type input "[PERSON_NAME]"
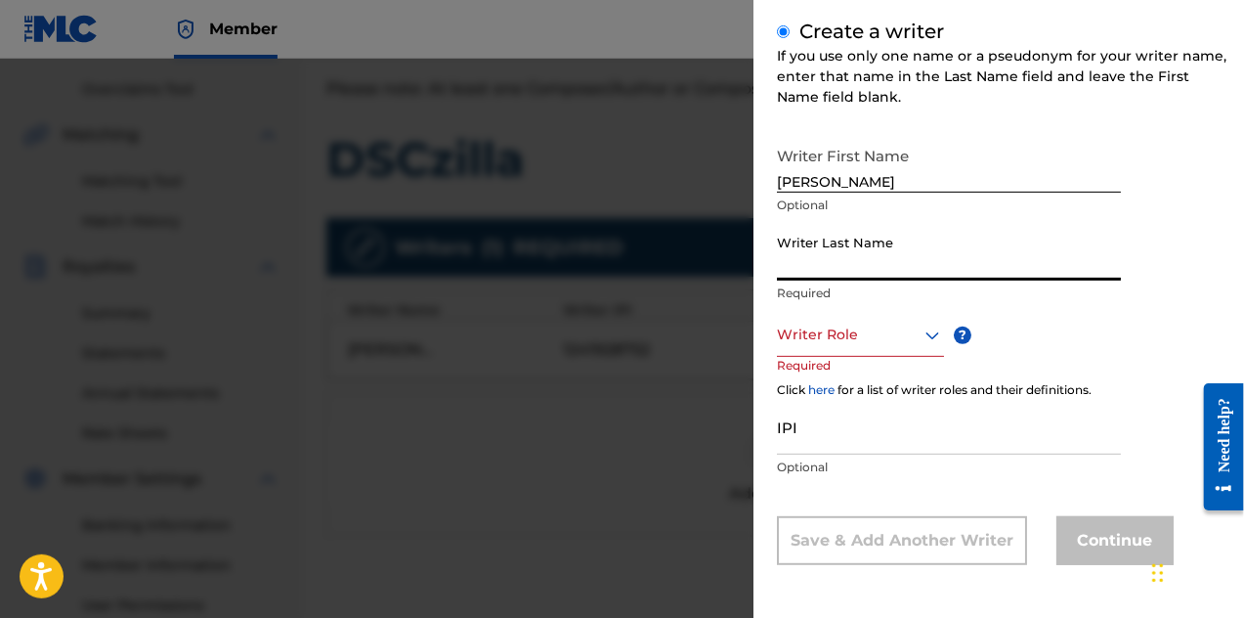
click at [876, 267] on input "Writer Last Name" at bounding box center [949, 253] width 344 height 56
type input "Cook"
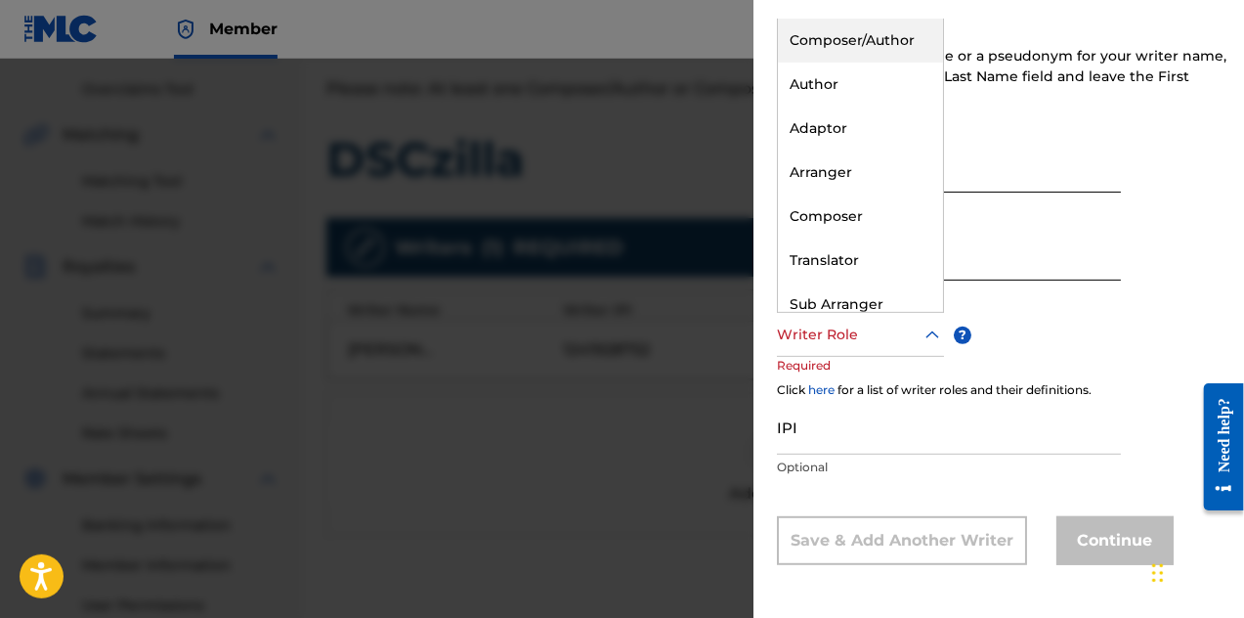
click at [901, 339] on div at bounding box center [860, 335] width 167 height 24
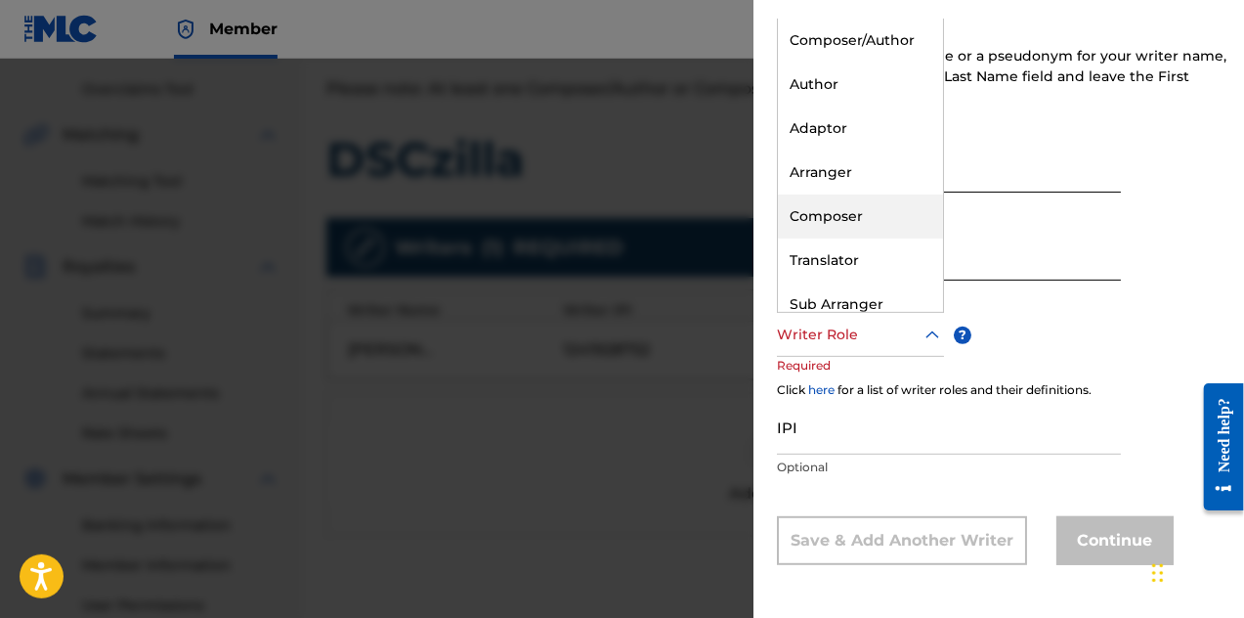
click at [881, 227] on div "Composer" at bounding box center [860, 217] width 165 height 44
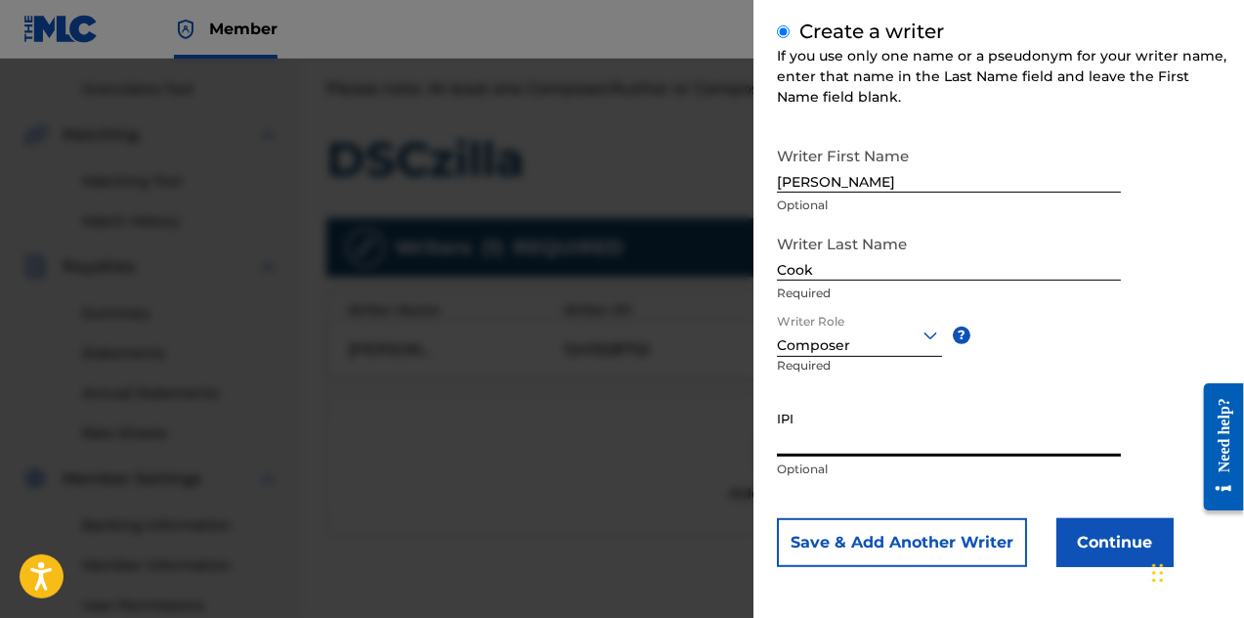
paste input "1241932668"
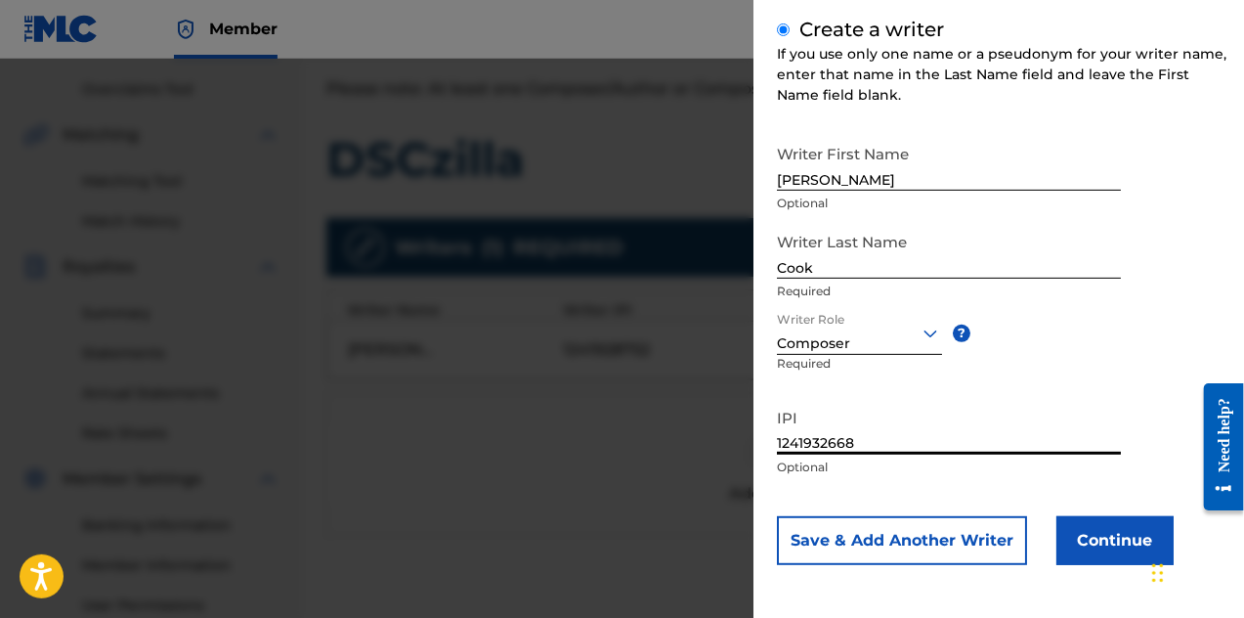
type input "1241932668"
click at [970, 553] on button "Save & Add Another Writer" at bounding box center [902, 540] width 250 height 49
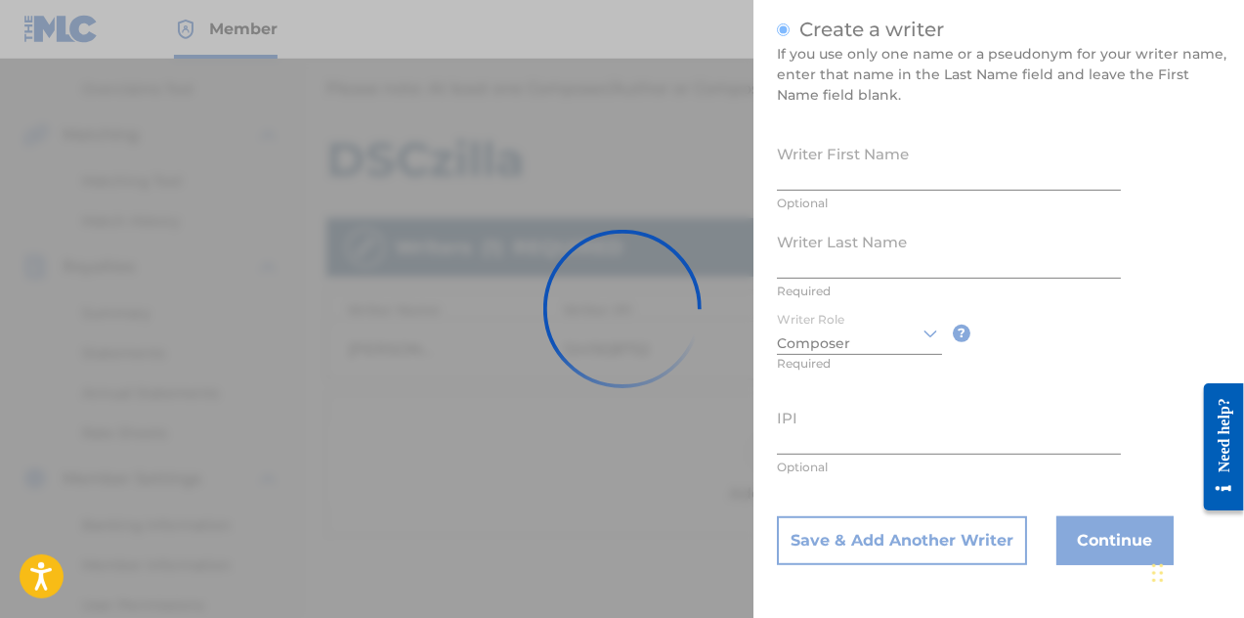
scroll to position [229, 0]
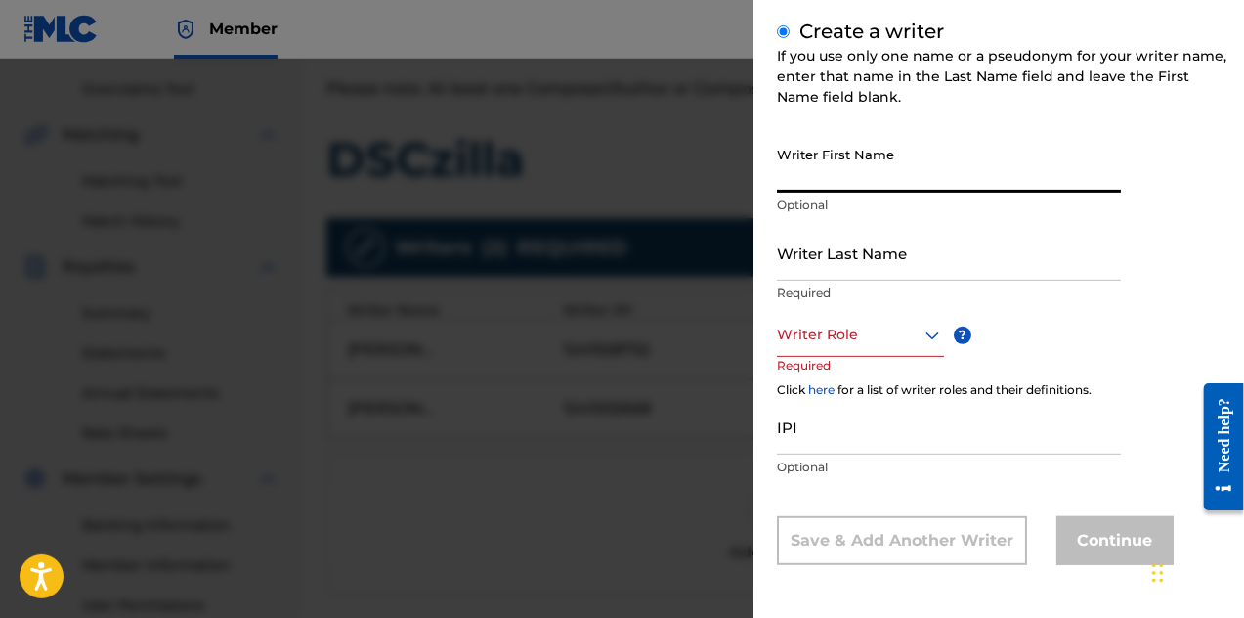
click at [929, 175] on input "Writer First Name" at bounding box center [949, 165] width 344 height 56
type input "[PERSON_NAME]"
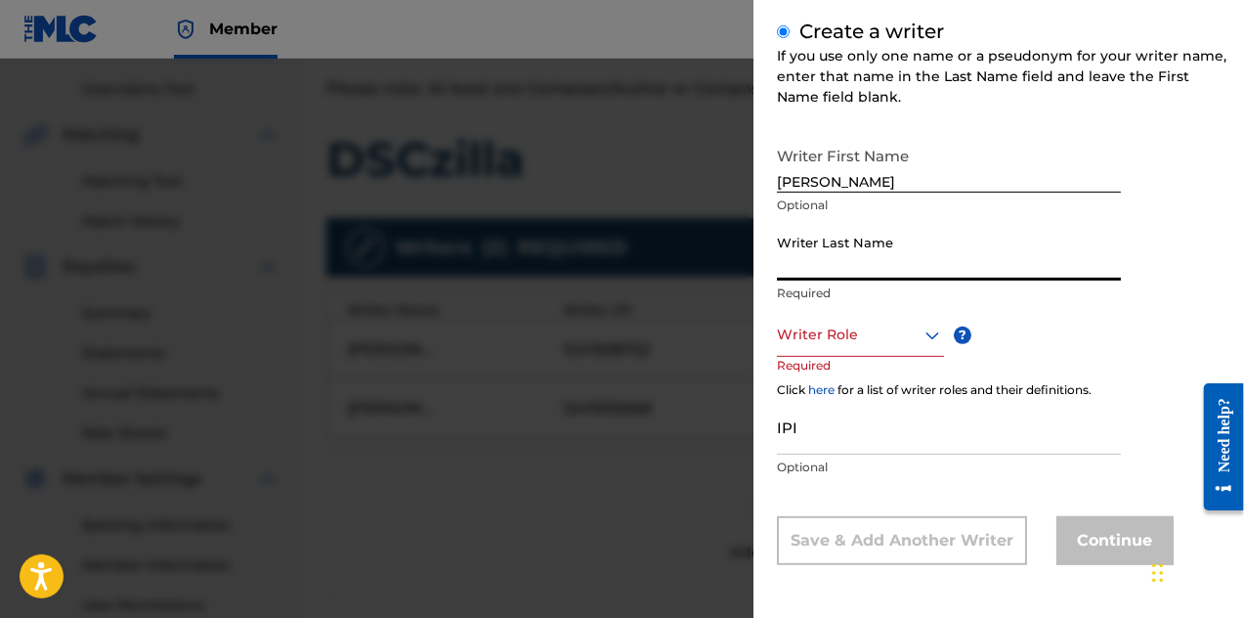
click at [841, 279] on input "Writer Last Name" at bounding box center [949, 253] width 344 height 56
type input "Leet"
click at [870, 342] on div at bounding box center [860, 335] width 167 height 24
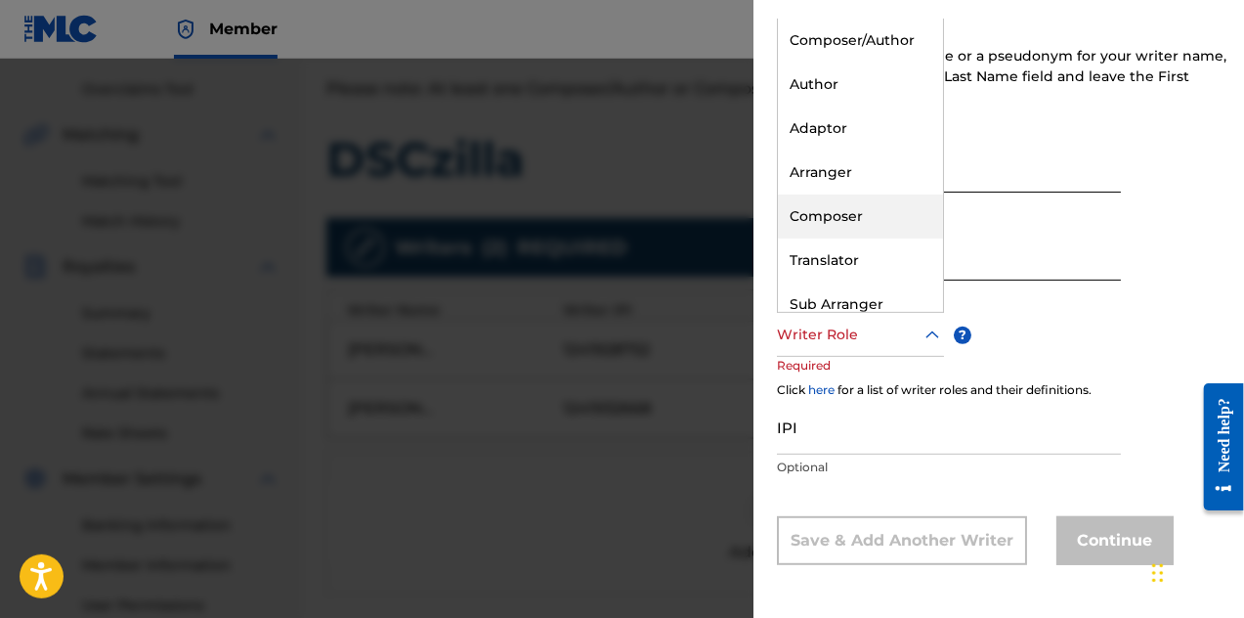
click at [877, 224] on div "Composer" at bounding box center [860, 217] width 165 height 44
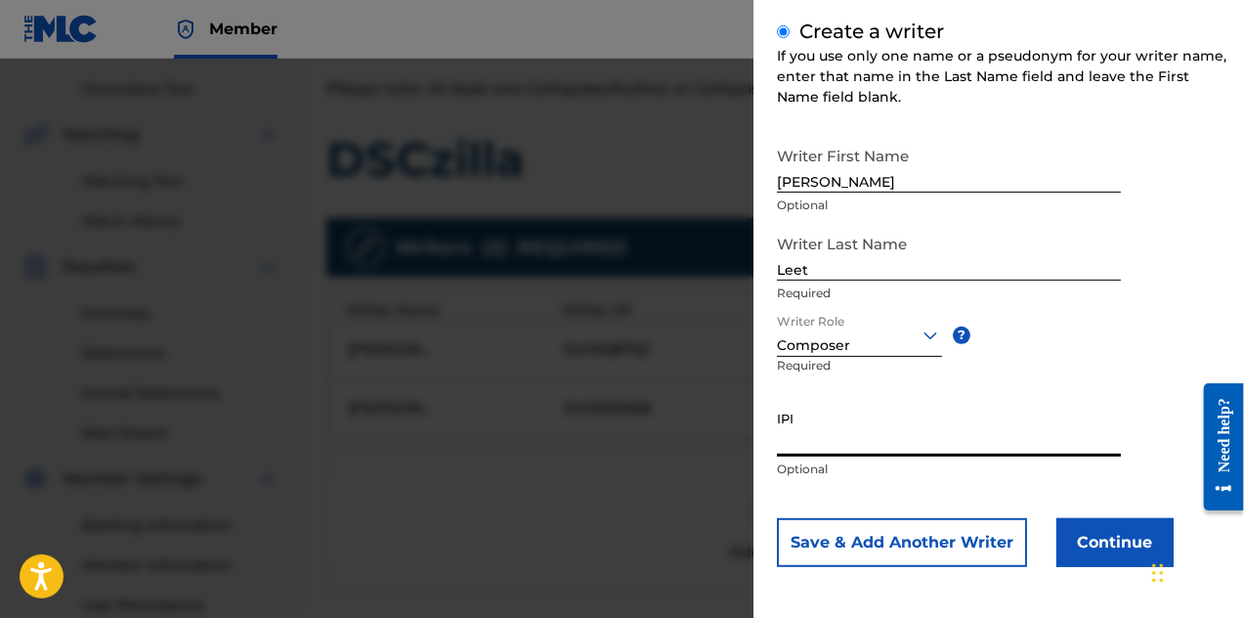
paste input "1241909659"
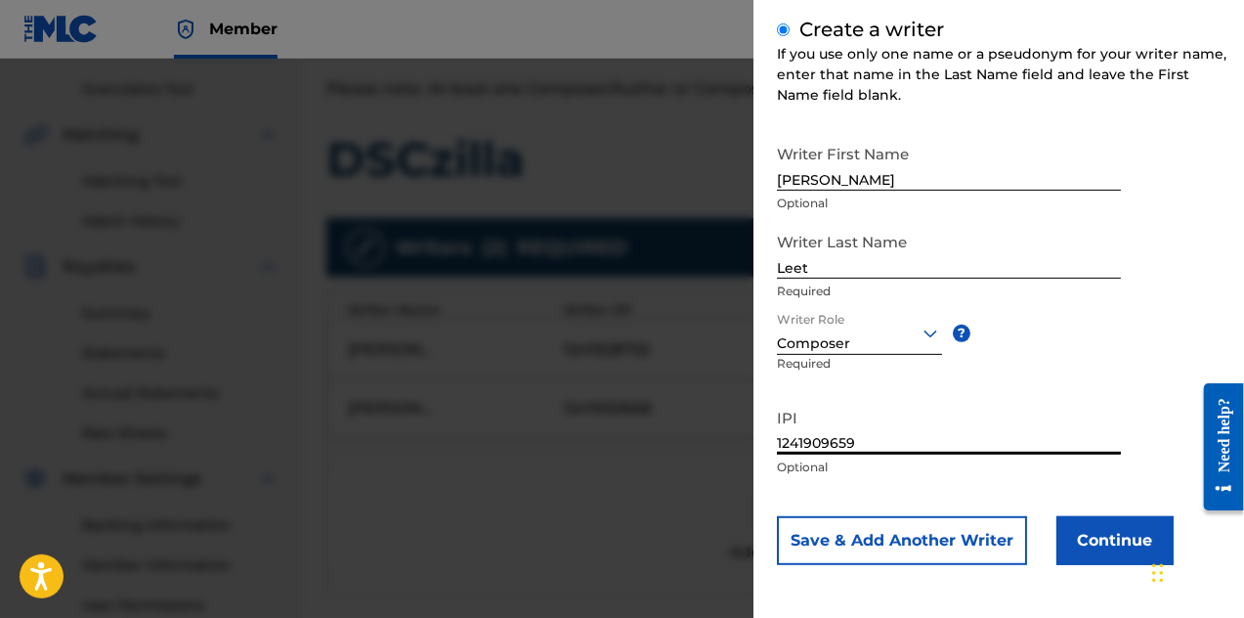
type input "1241909659"
click at [946, 552] on button "Save & Add Another Writer" at bounding box center [902, 540] width 250 height 49
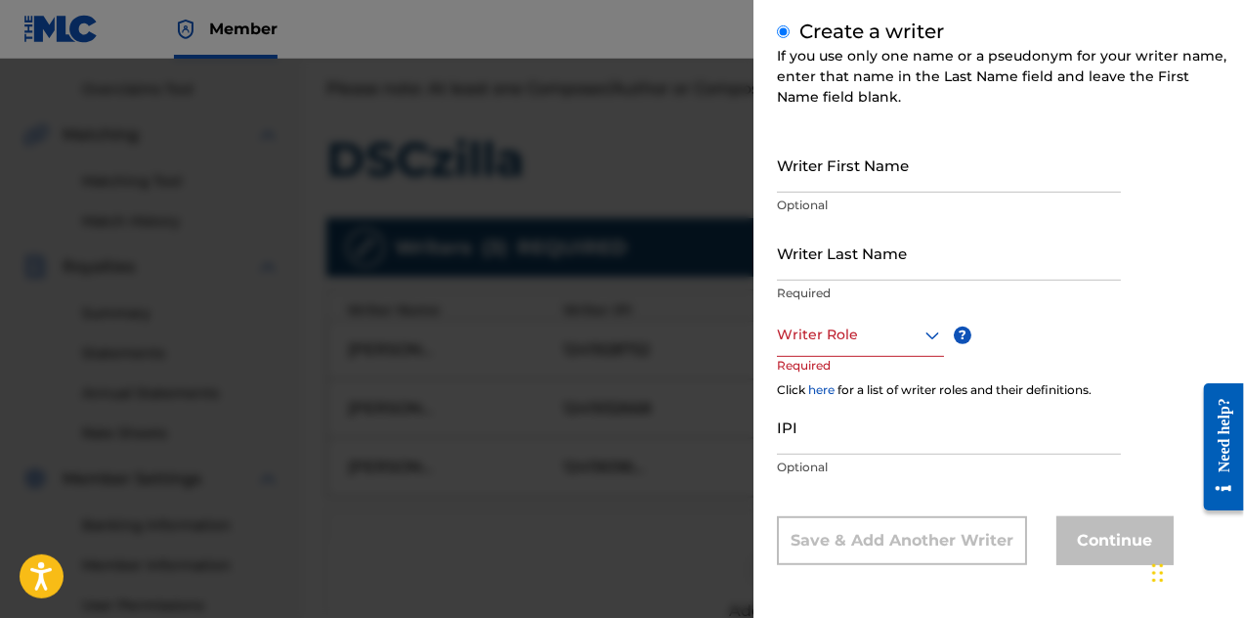
scroll to position [229, 0]
click at [897, 181] on input "Writer First Name" at bounding box center [949, 165] width 344 height 56
type input "[PERSON_NAME]"
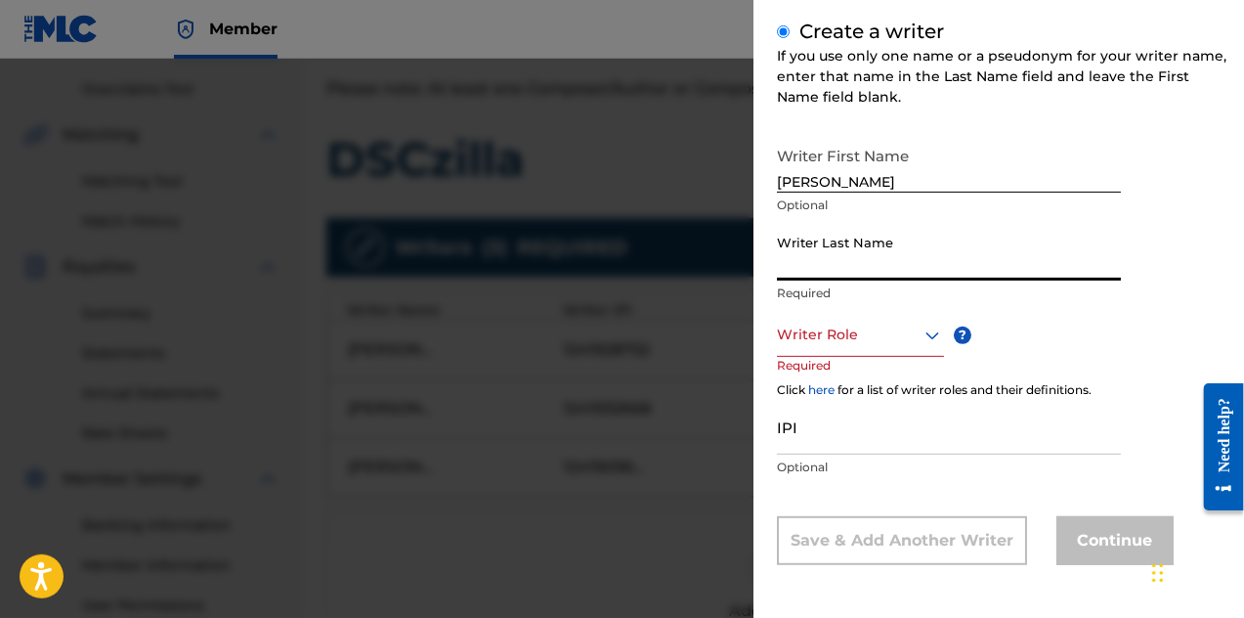
click at [864, 272] on input "Writer Last Name" at bounding box center [949, 253] width 344 height 56
type input "[PERSON_NAME]"
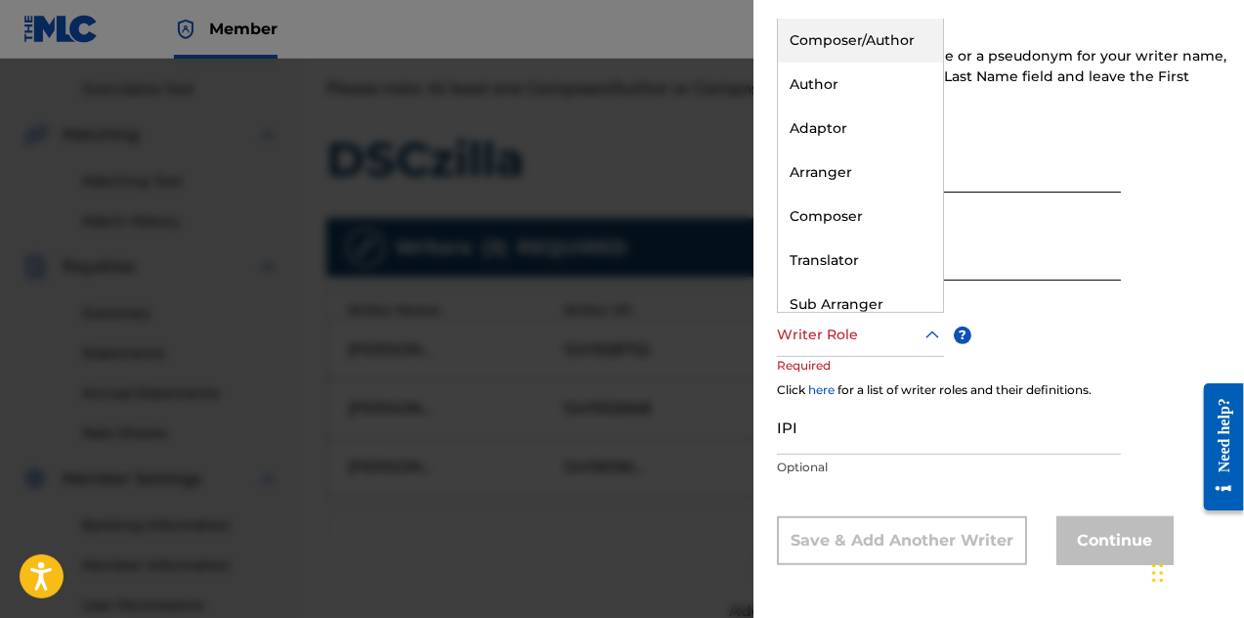
click at [917, 331] on div at bounding box center [860, 335] width 167 height 24
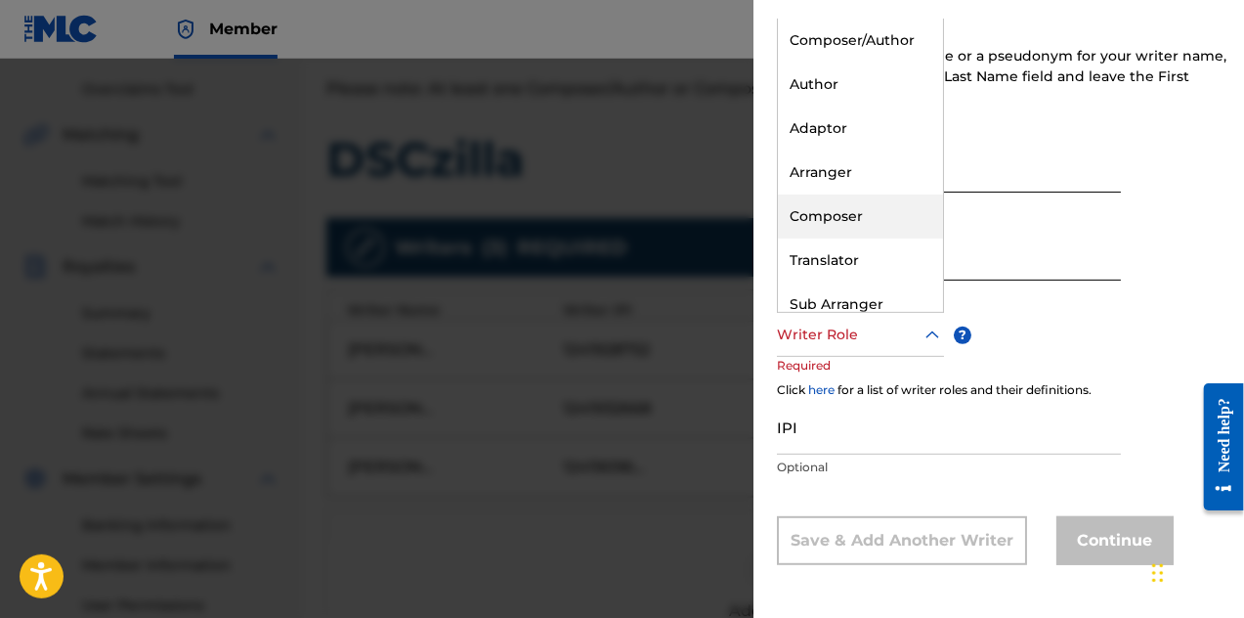
click at [887, 196] on div "Composer" at bounding box center [860, 217] width 165 height 44
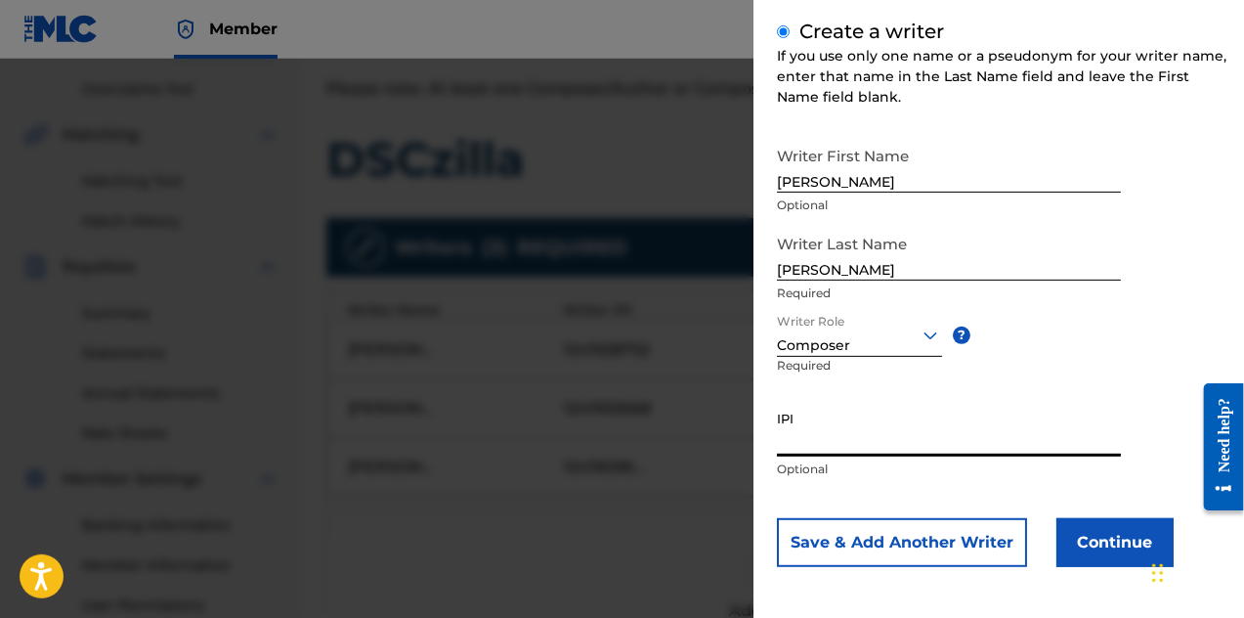
paste input "1241859546"
type input "1241859546"
click at [942, 538] on button "Save & Add Another Writer" at bounding box center [902, 542] width 250 height 49
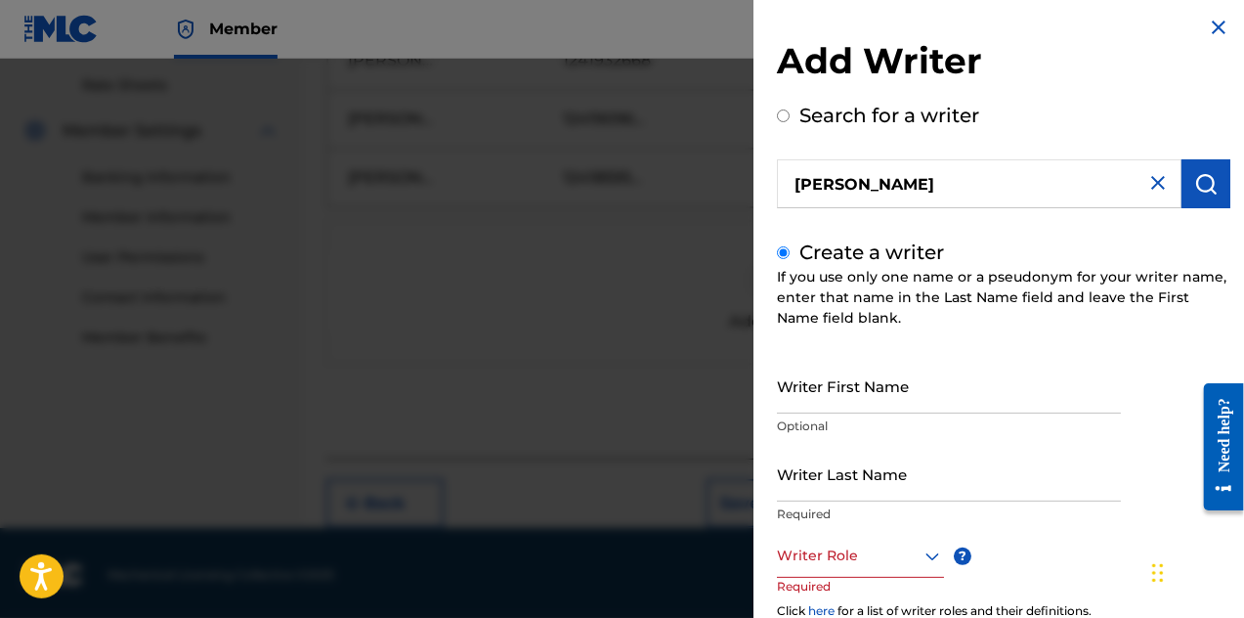
scroll to position [0, 0]
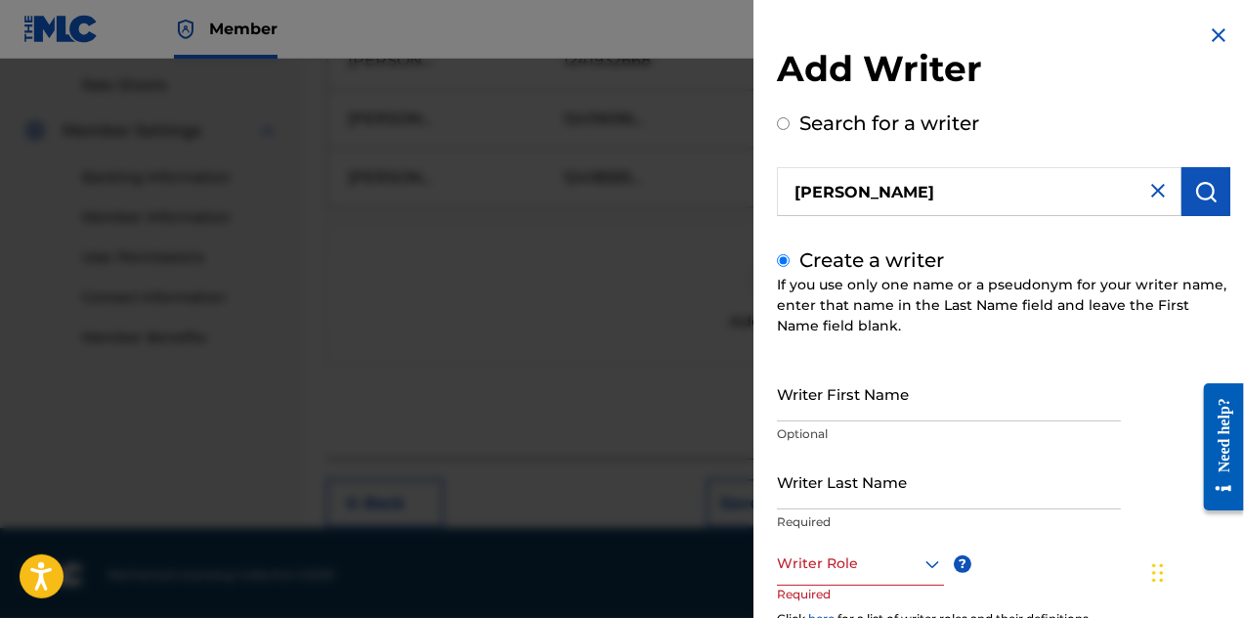
click at [1214, 42] on img at bounding box center [1218, 34] width 23 height 23
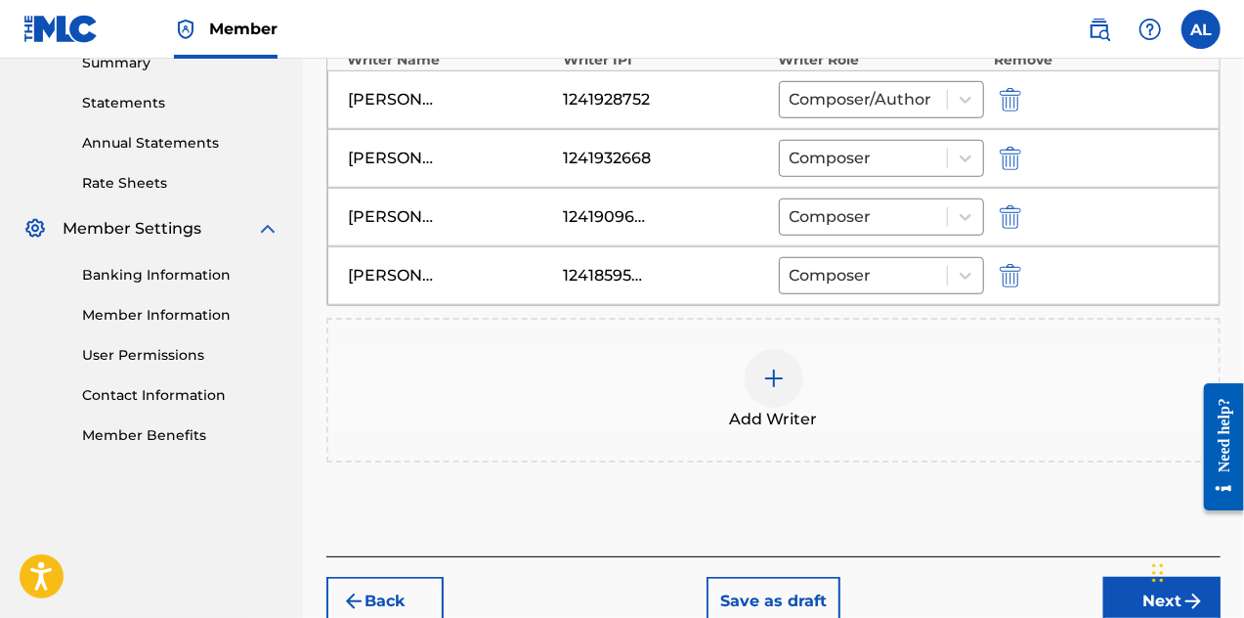
scroll to position [747, 0]
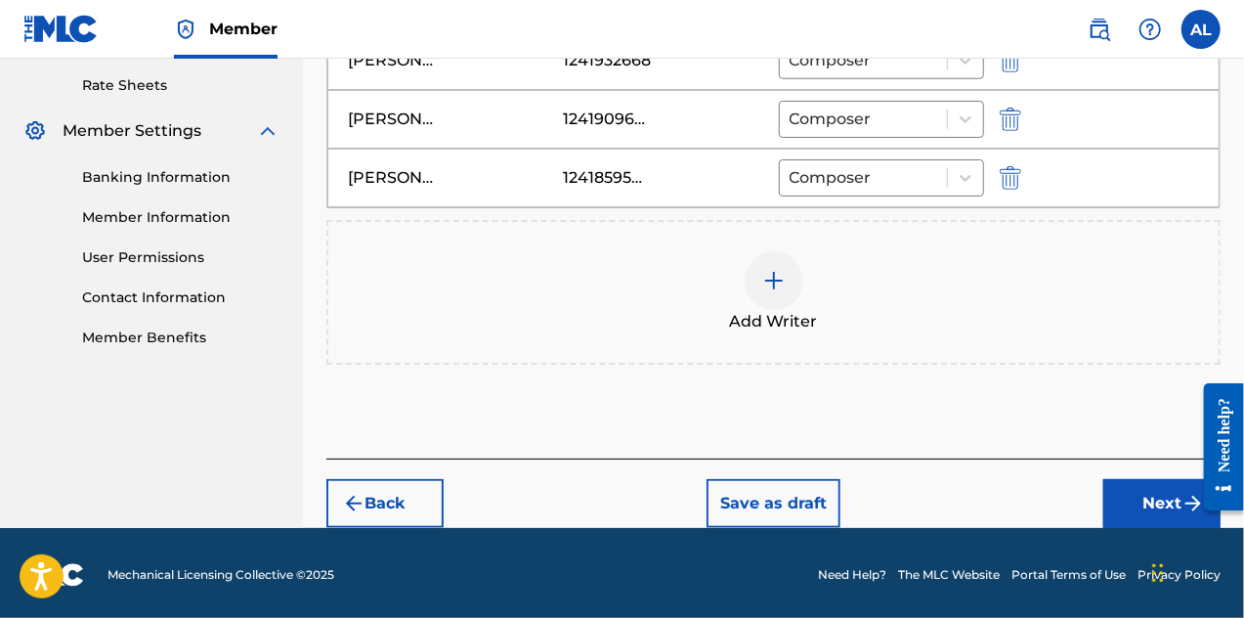
click at [1127, 493] on button "Next" at bounding box center [1162, 503] width 117 height 49
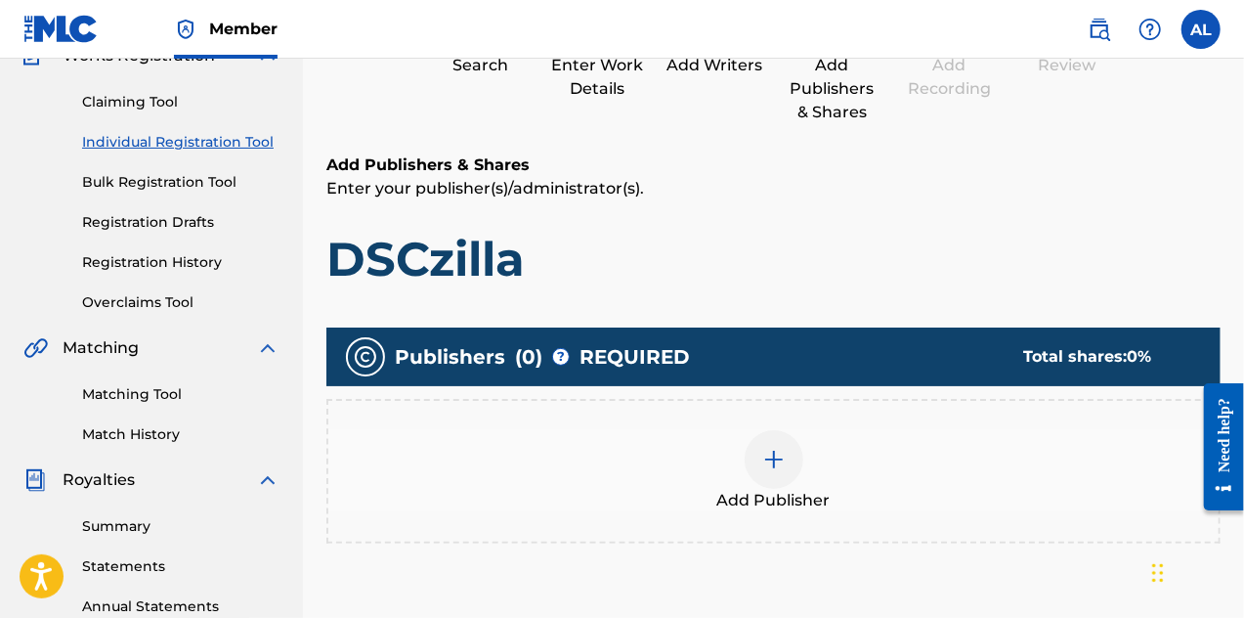
scroll to position [283, 0]
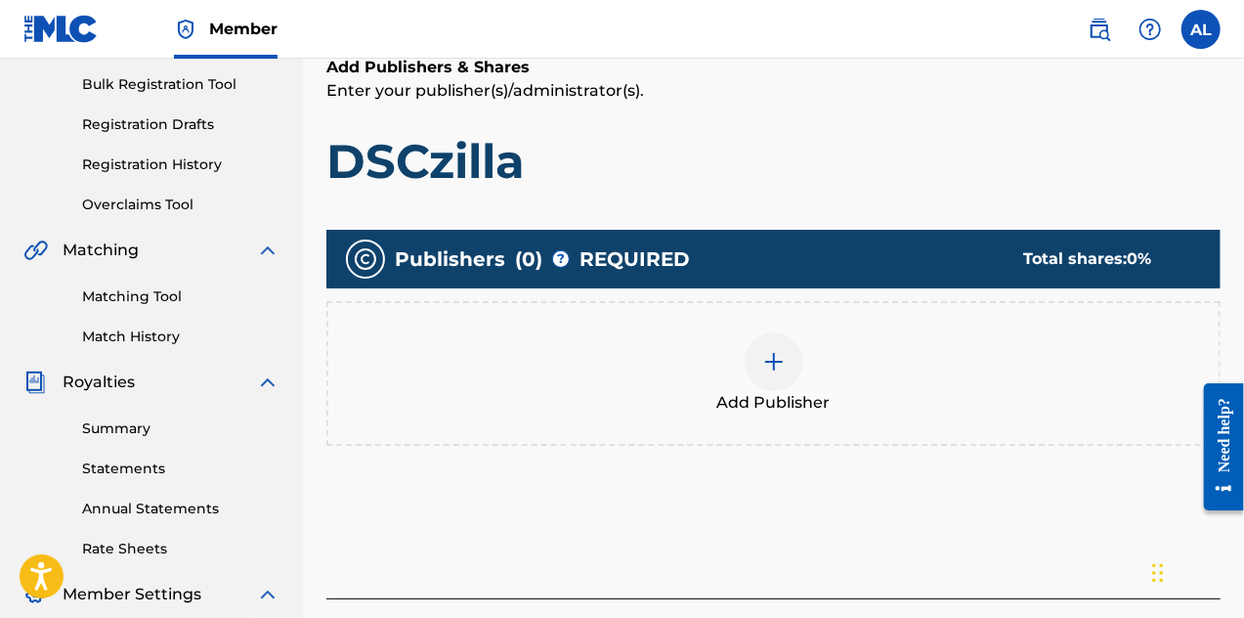
click at [770, 373] on div at bounding box center [774, 361] width 59 height 59
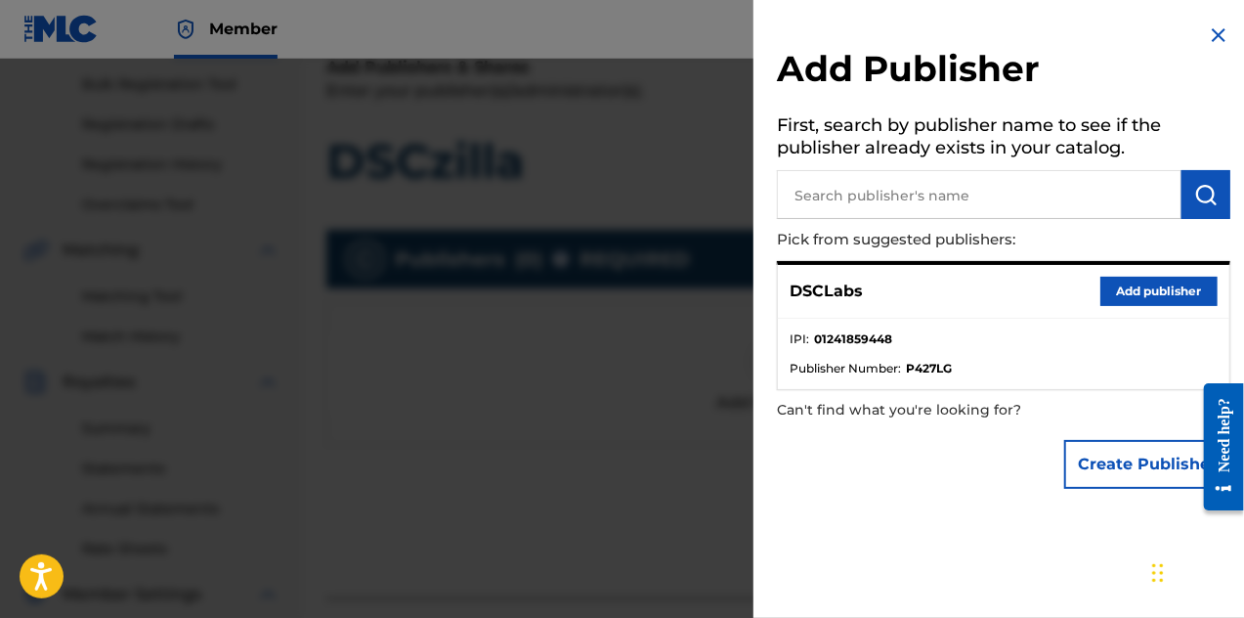
click at [830, 312] on div "DSCLabs Add publisher" at bounding box center [1004, 292] width 452 height 54
click at [1176, 300] on button "Add publisher" at bounding box center [1159, 291] width 117 height 29
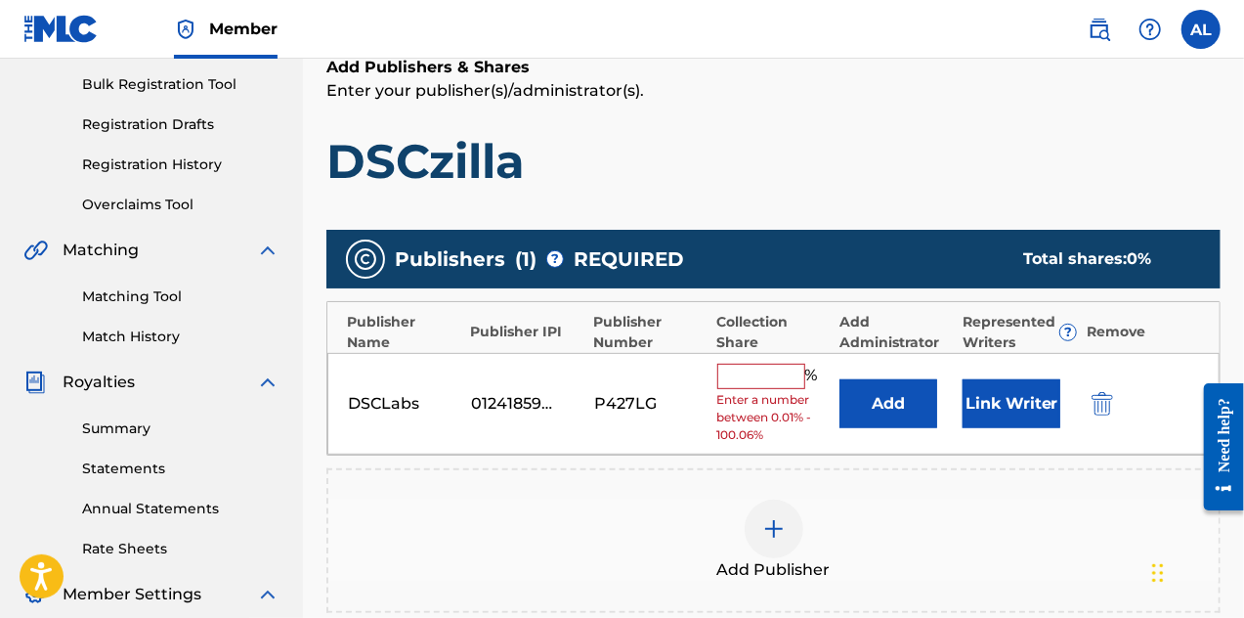
click at [770, 382] on input "text" at bounding box center [761, 376] width 88 height 25
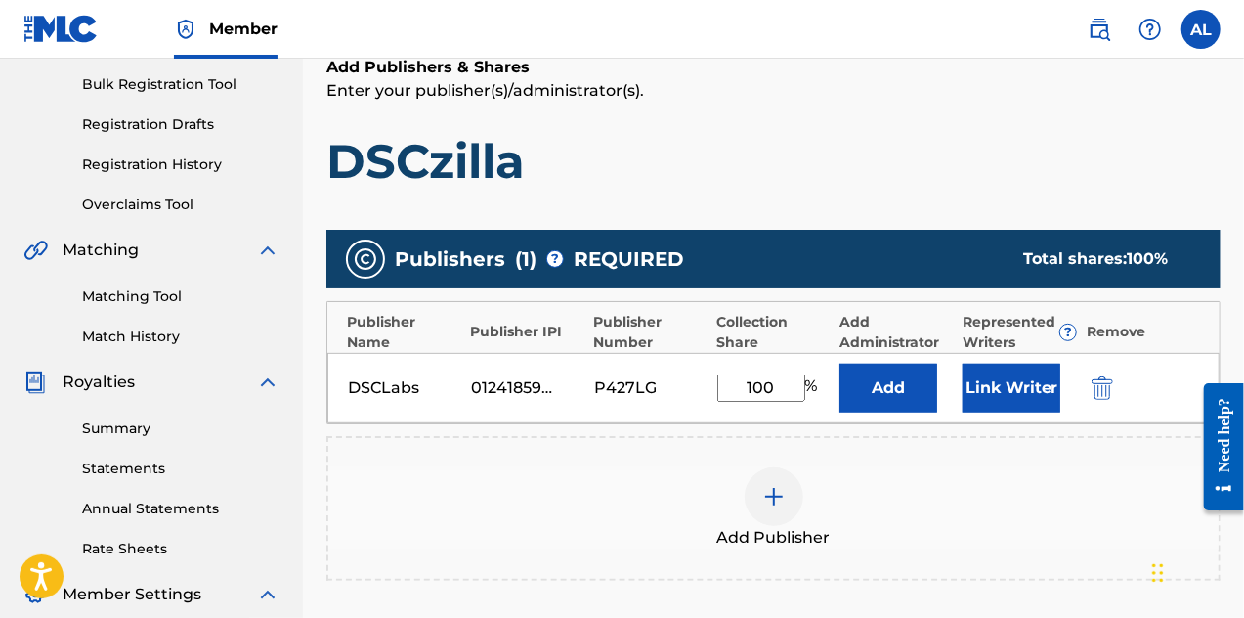
type input "100"
click at [981, 396] on button "Link Writer" at bounding box center [1012, 388] width 98 height 49
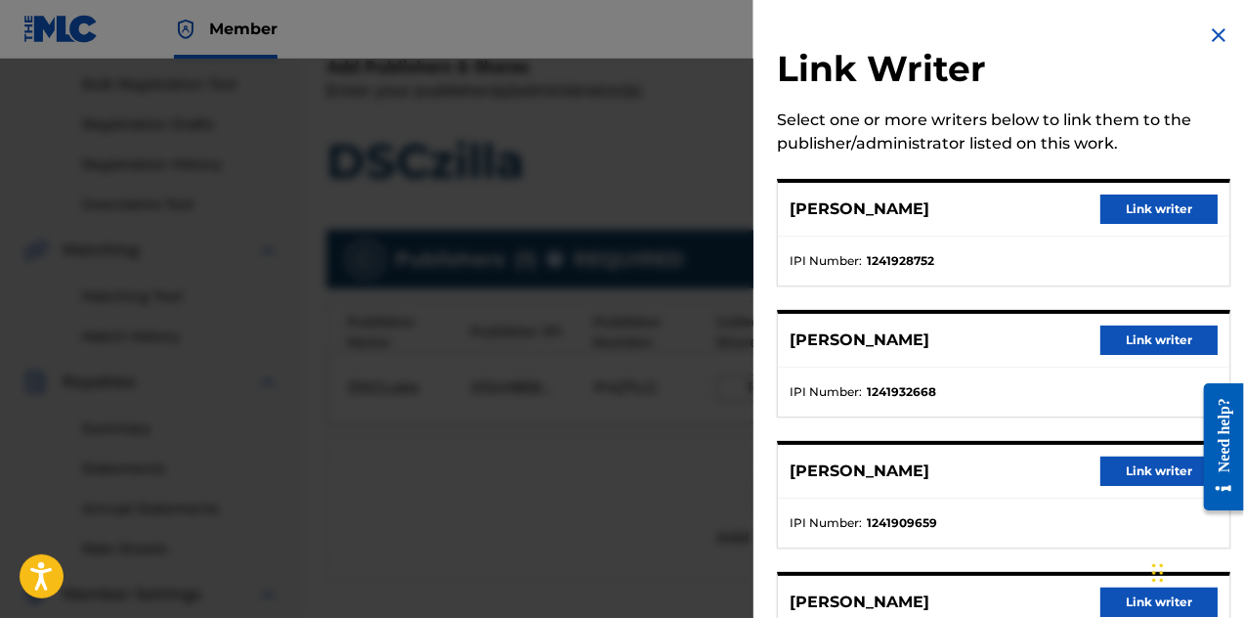
click at [1110, 212] on button "Link writer" at bounding box center [1159, 209] width 117 height 29
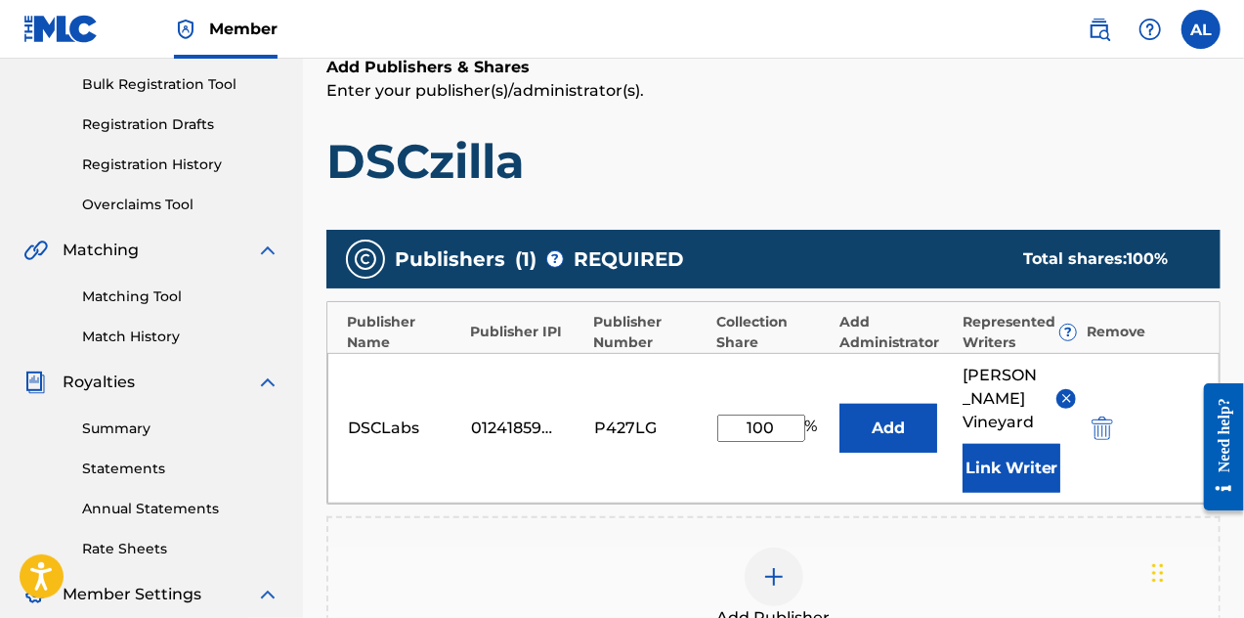
click at [1017, 460] on button "Link Writer" at bounding box center [1012, 468] width 98 height 49
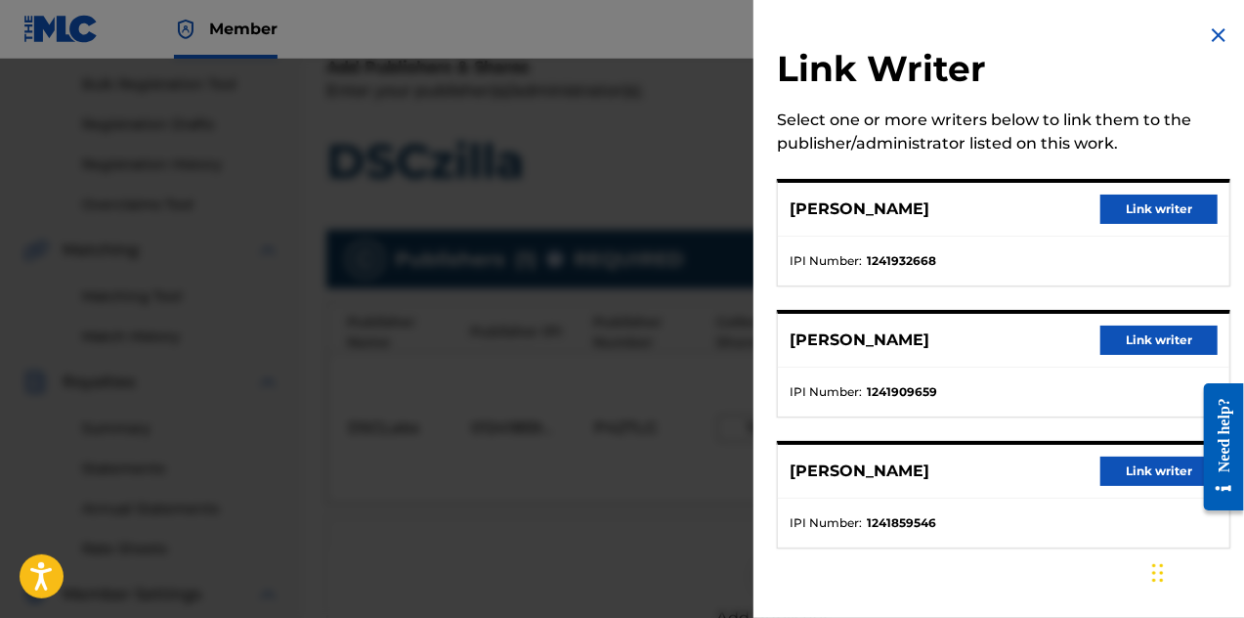
click at [1114, 333] on button "Link writer" at bounding box center [1159, 340] width 117 height 29
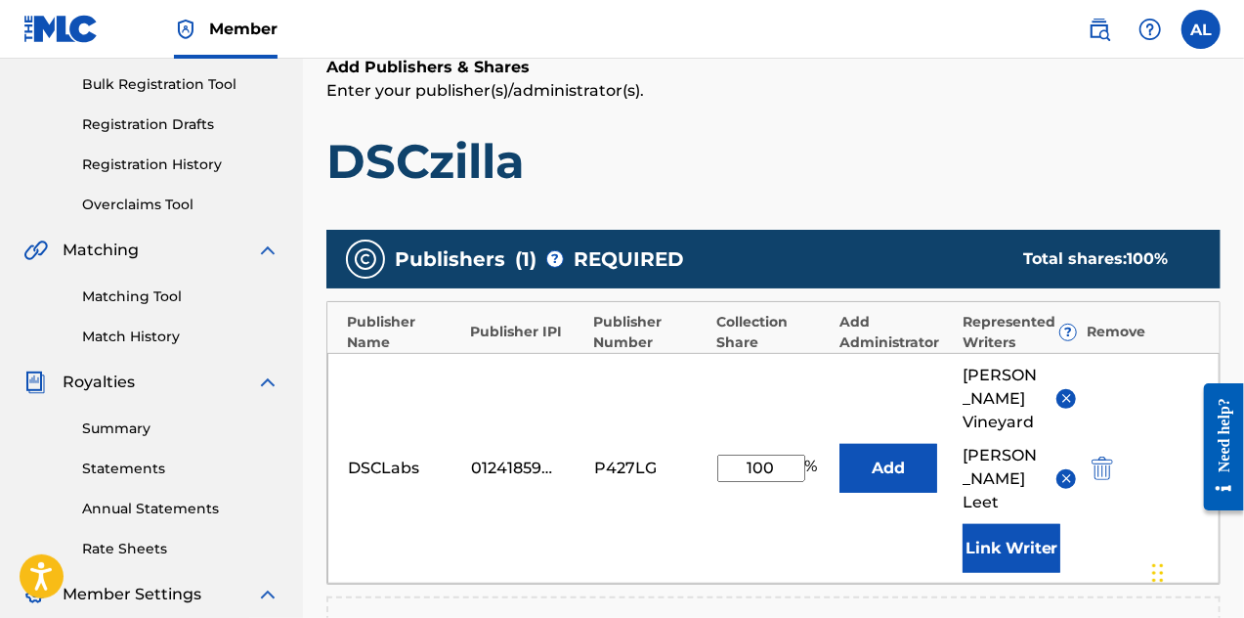
click at [1006, 524] on button "Link Writer" at bounding box center [1012, 548] width 98 height 49
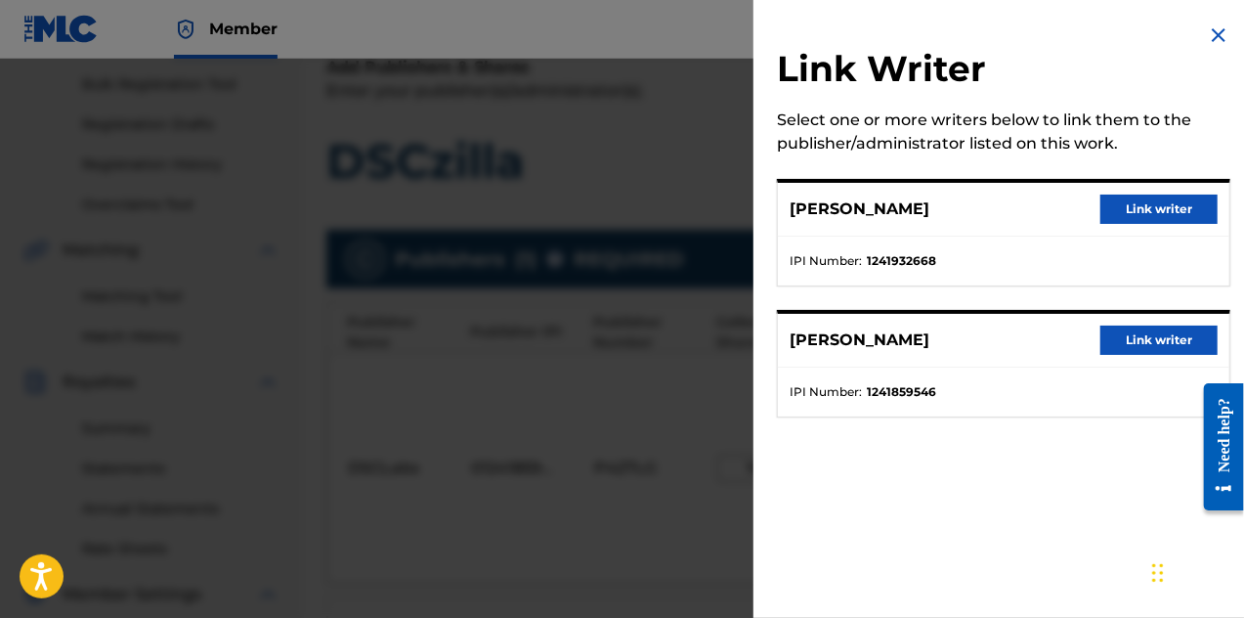
click at [1132, 206] on button "Link writer" at bounding box center [1159, 209] width 117 height 29
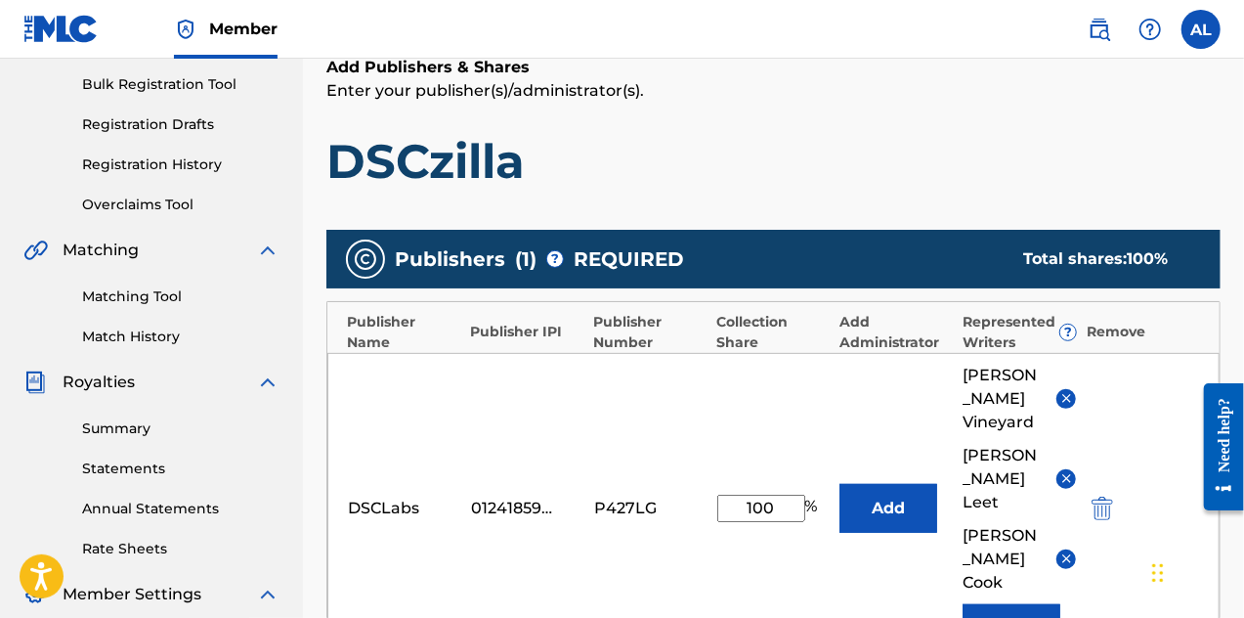
click at [1011, 604] on button "Link Writer" at bounding box center [1012, 628] width 98 height 49
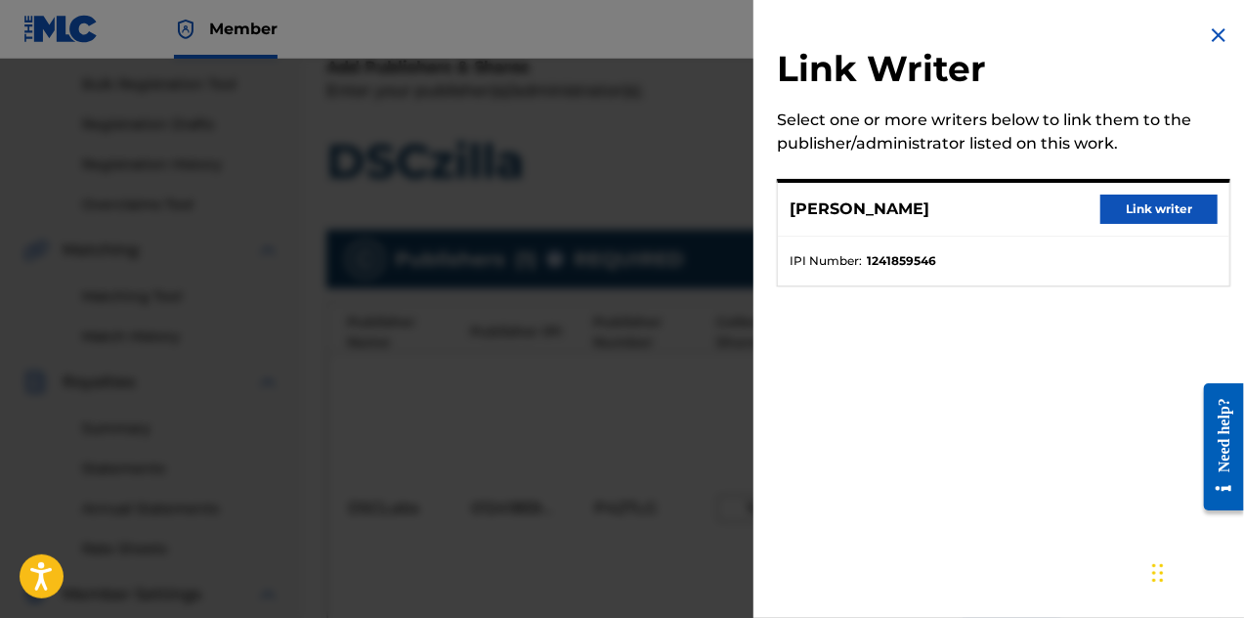
click at [1112, 204] on button "Link writer" at bounding box center [1159, 209] width 117 height 29
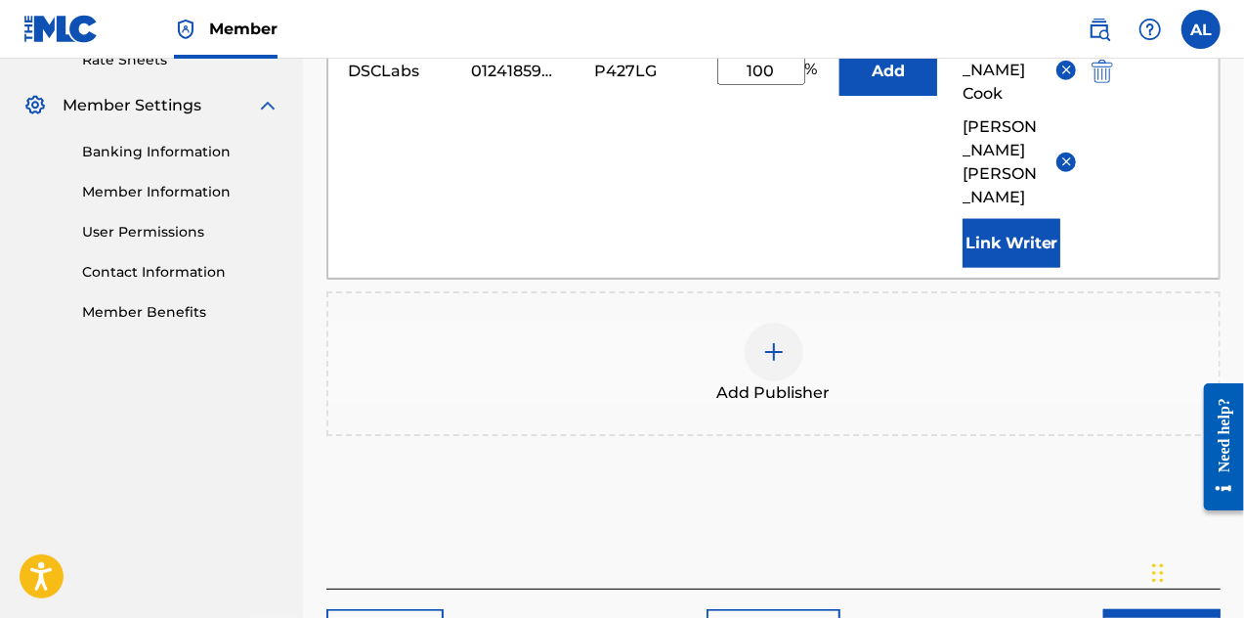
scroll to position [787, 0]
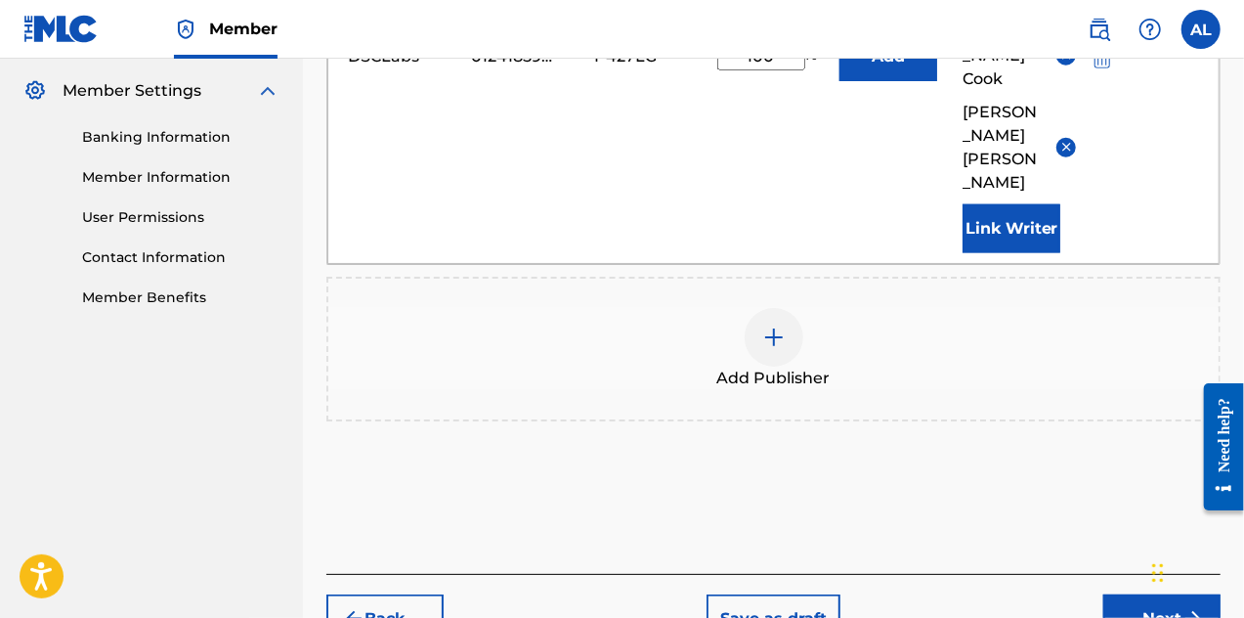
click at [1148, 594] on button "Next" at bounding box center [1162, 618] width 117 height 49
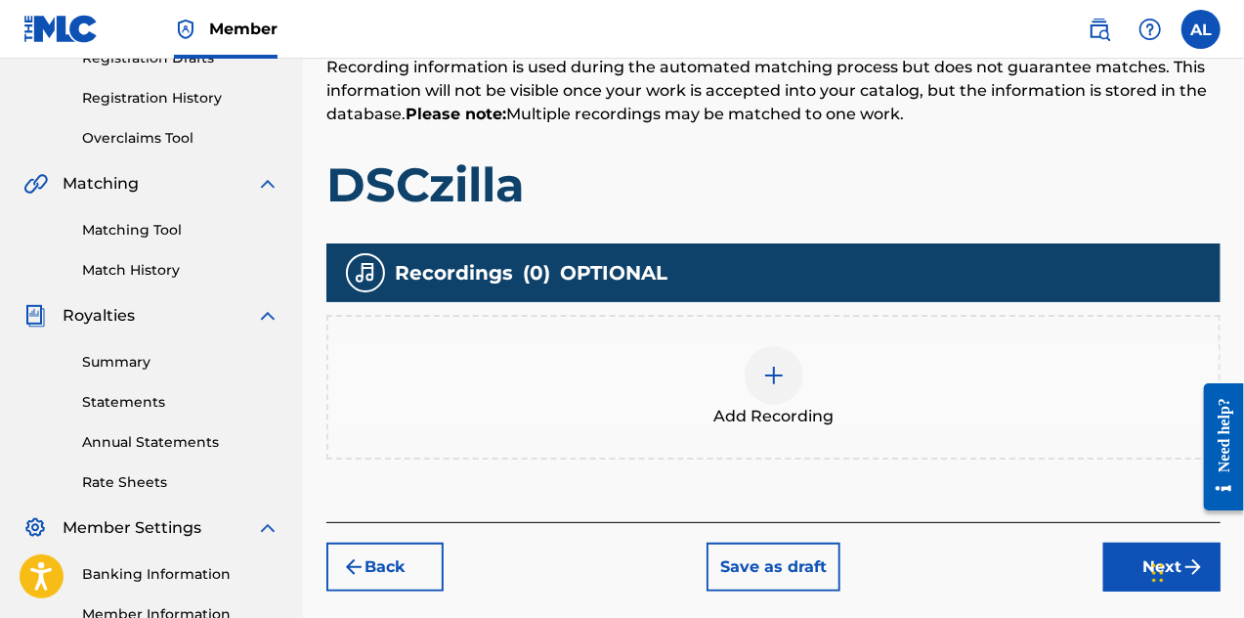
scroll to position [381, 0]
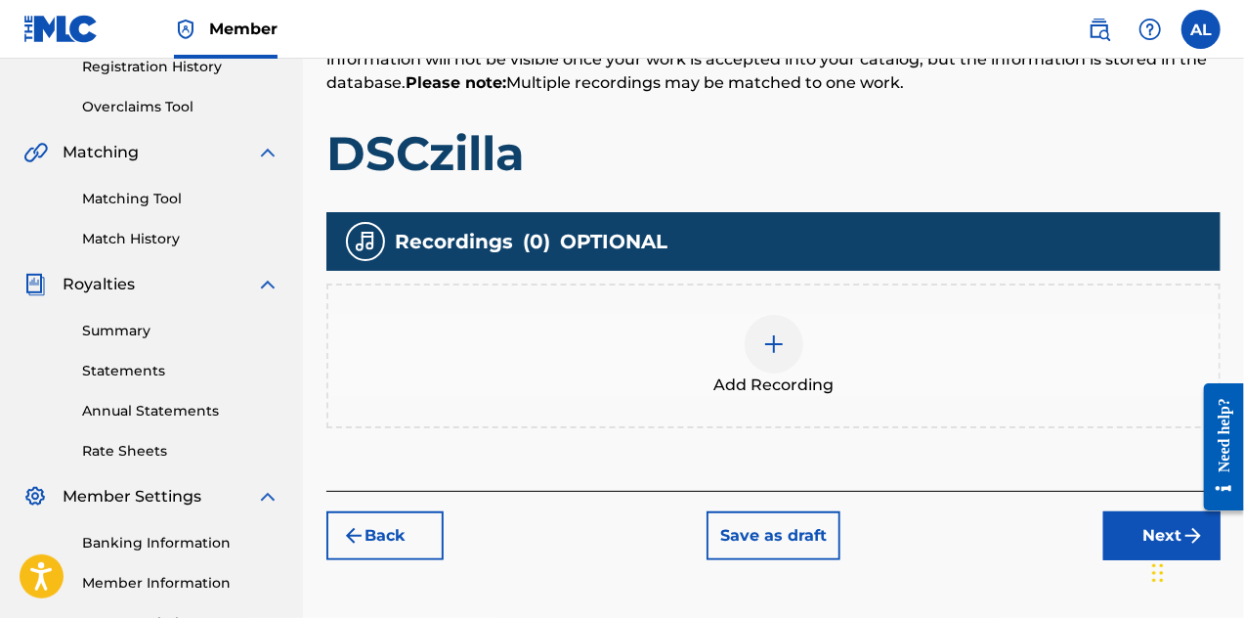
click at [782, 341] on img at bounding box center [773, 343] width 23 height 23
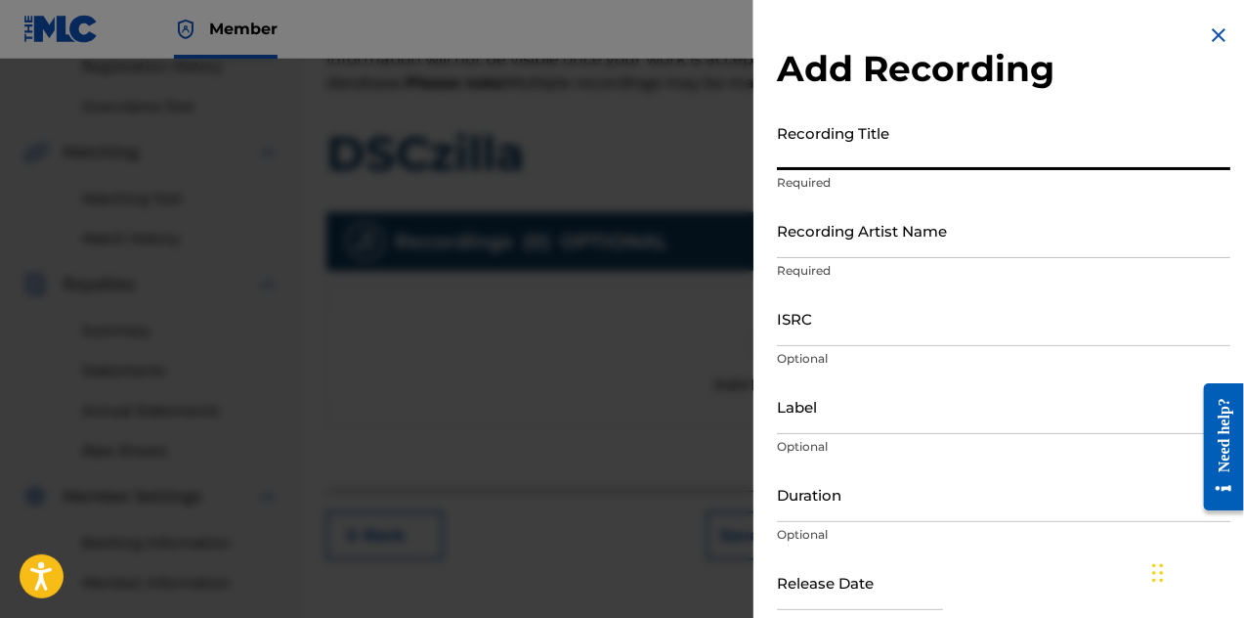
click at [846, 163] on input "Recording Title" at bounding box center [1004, 142] width 454 height 56
type input "DSCzilla"
click at [845, 256] on input "Recording Artist Name" at bounding box center [1004, 230] width 454 height 56
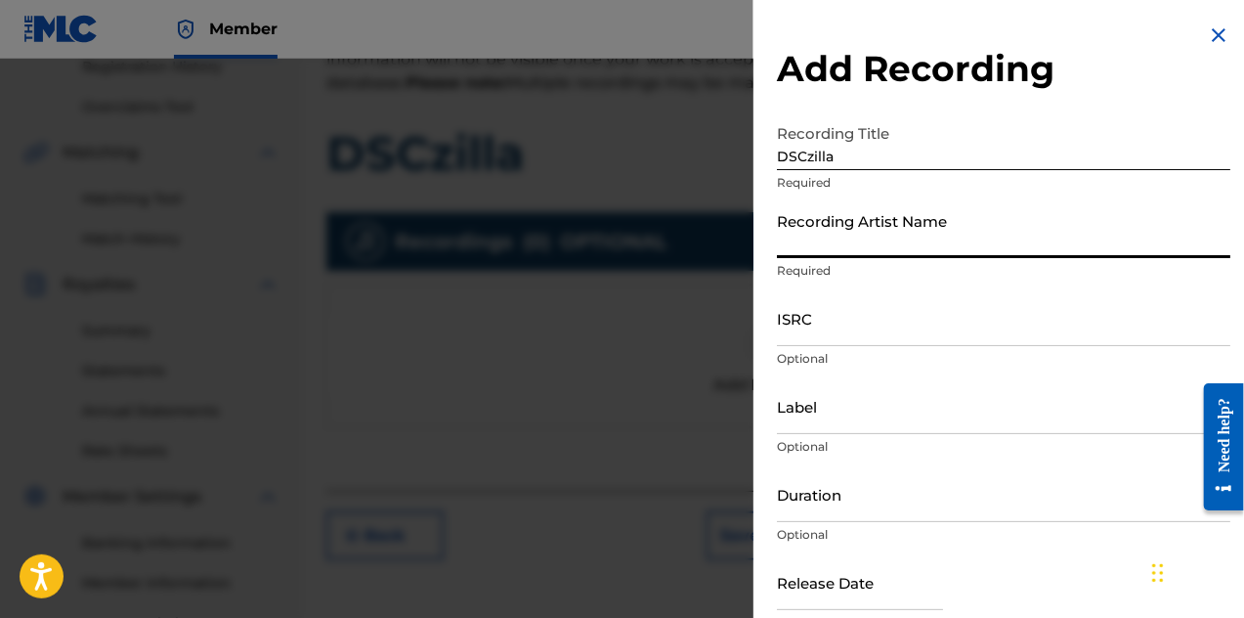
type input "Dashing Skull Club"
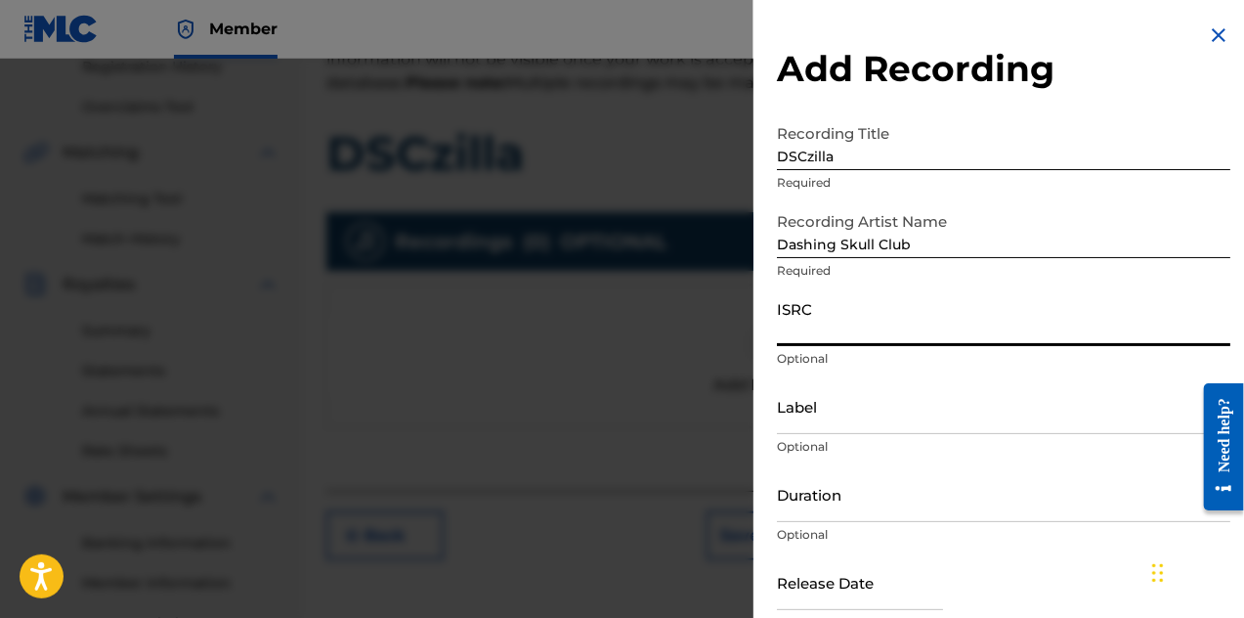
click at [848, 343] on input "ISRC" at bounding box center [1004, 318] width 454 height 56
click at [913, 345] on input "ISRC" at bounding box center [1004, 318] width 454 height 56
type input "USHM22463668"
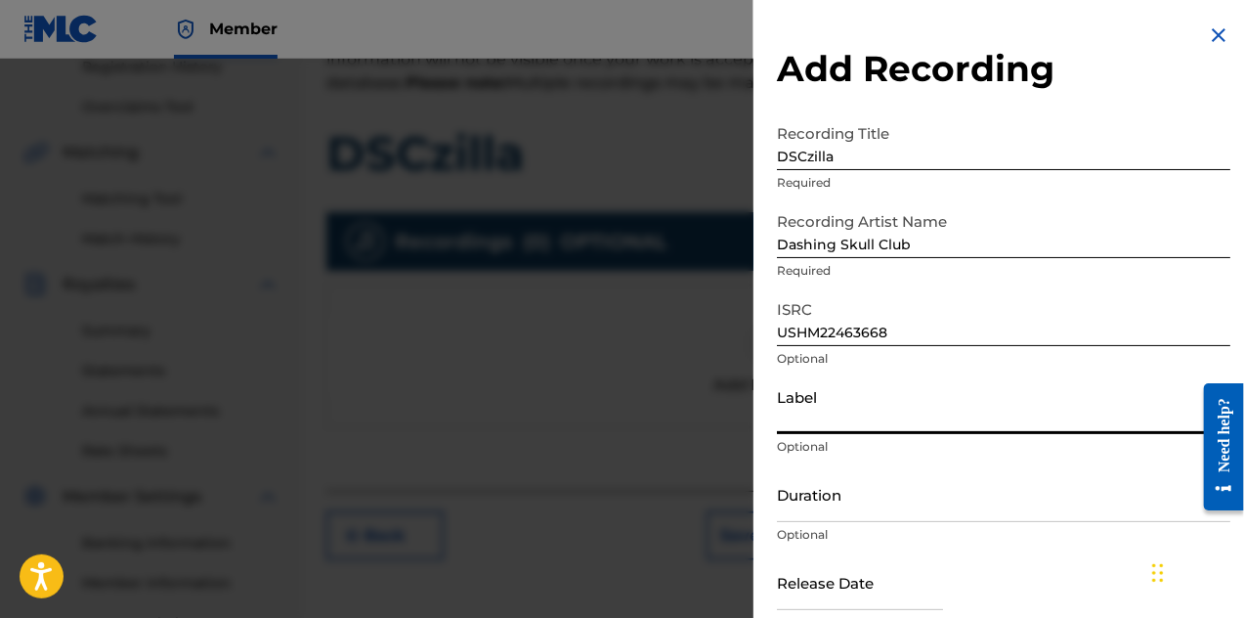
click at [910, 423] on input "Label" at bounding box center [1004, 406] width 454 height 56
type input "Harmony Koruption Records"
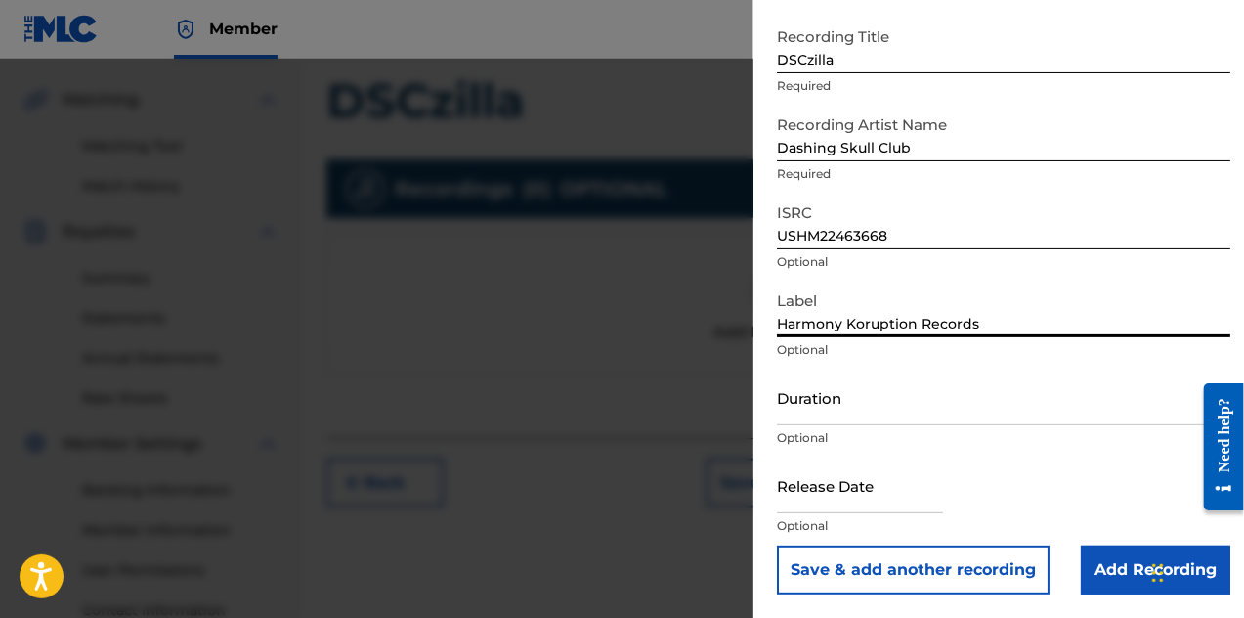
scroll to position [479, 0]
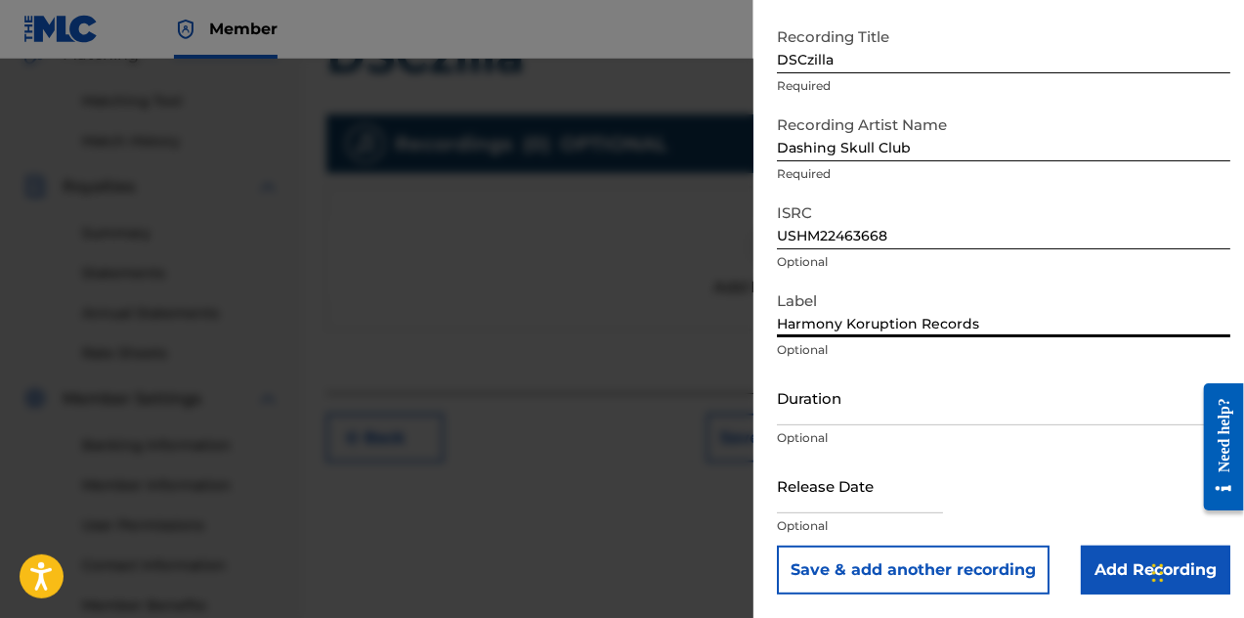
click at [1093, 557] on input "Add Recording" at bounding box center [1156, 569] width 150 height 49
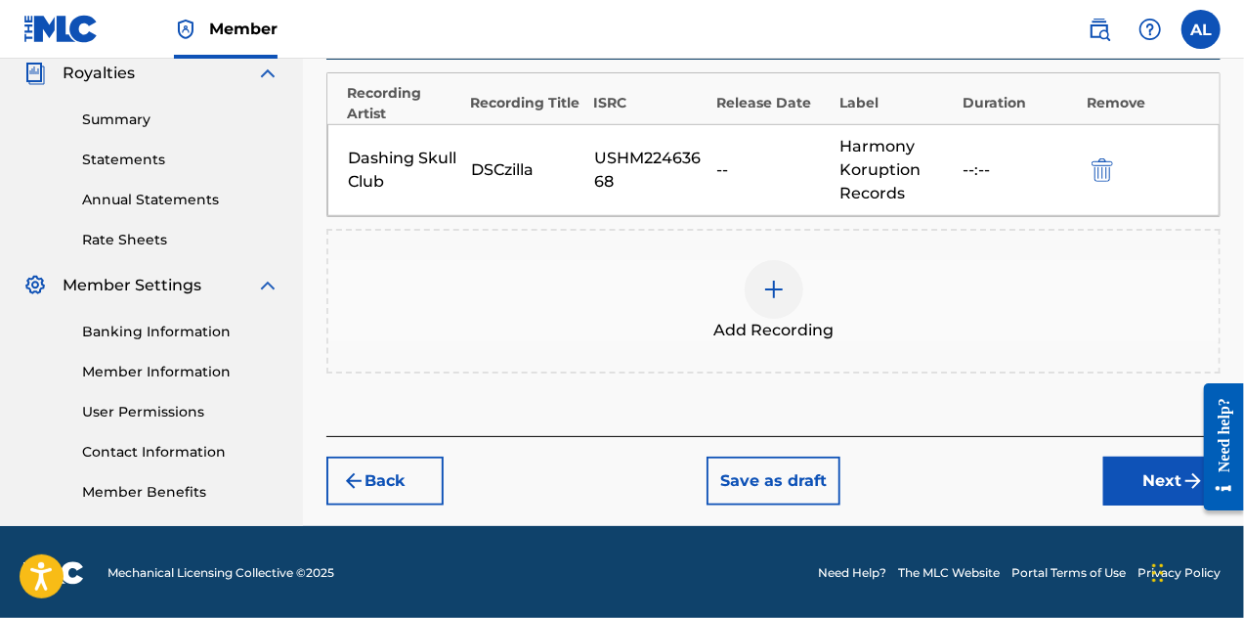
scroll to position [594, 0]
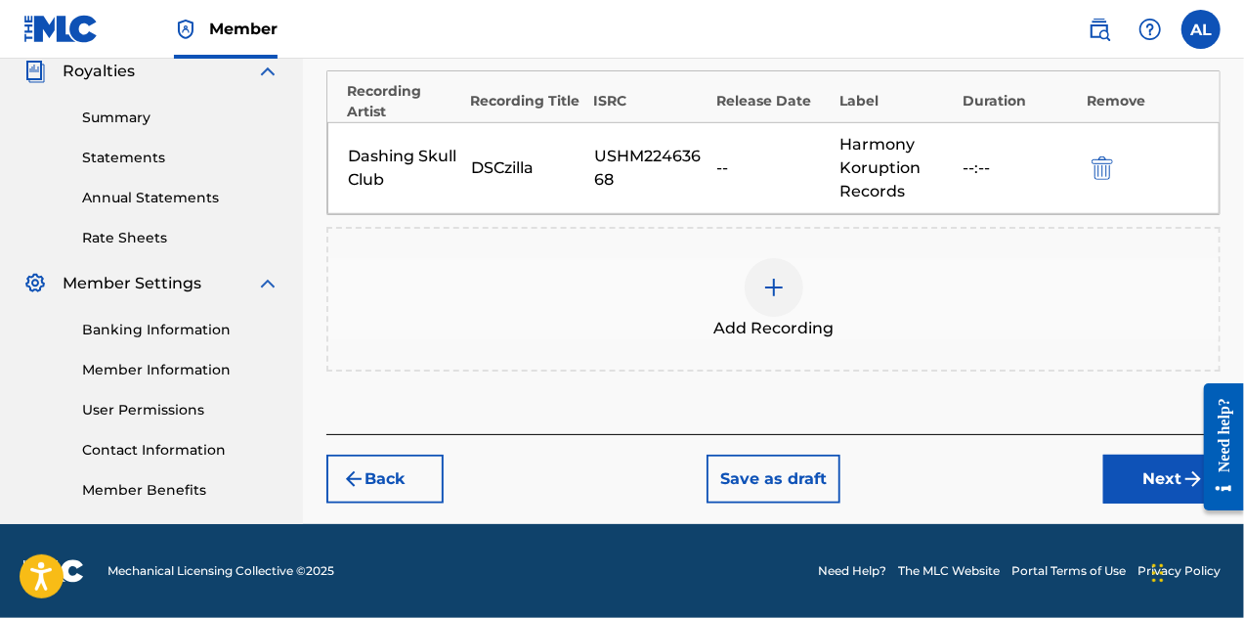
click at [1124, 480] on button "Next" at bounding box center [1162, 479] width 117 height 49
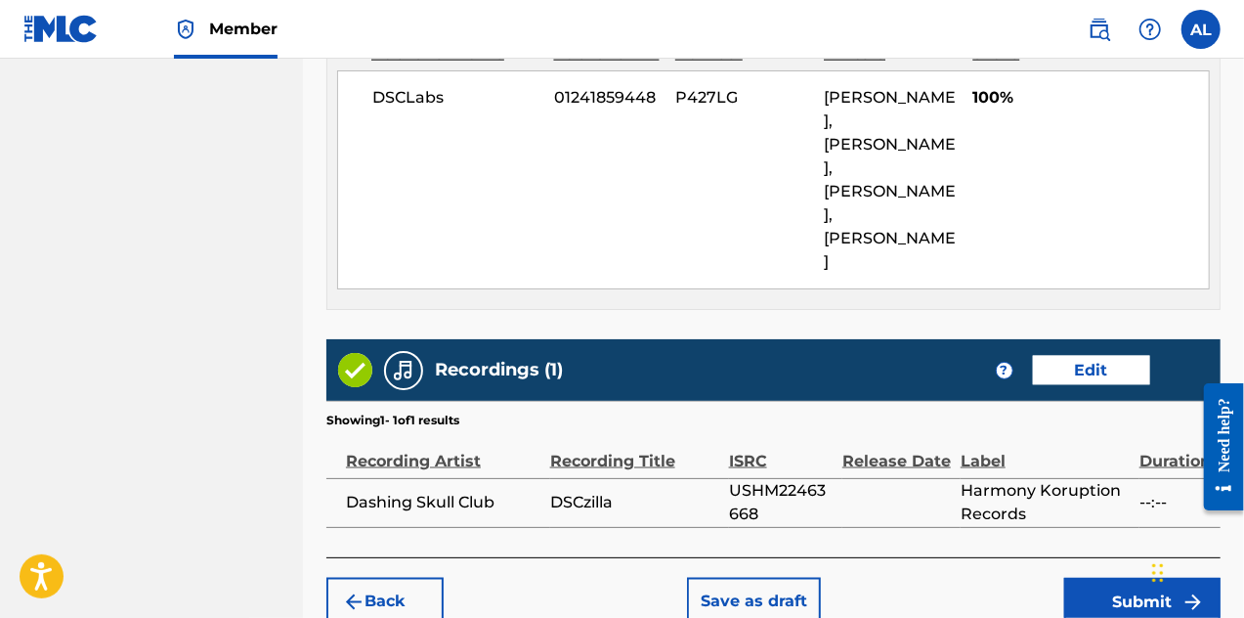
scroll to position [1303, 0]
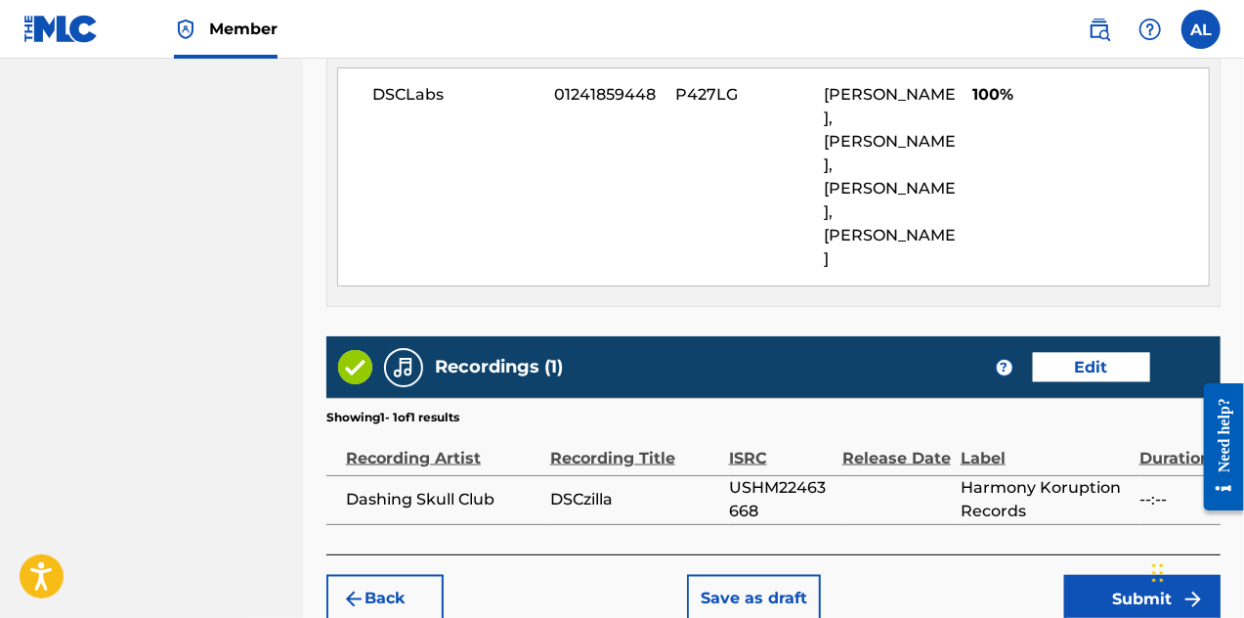
click at [1114, 575] on button "Submit" at bounding box center [1143, 599] width 156 height 49
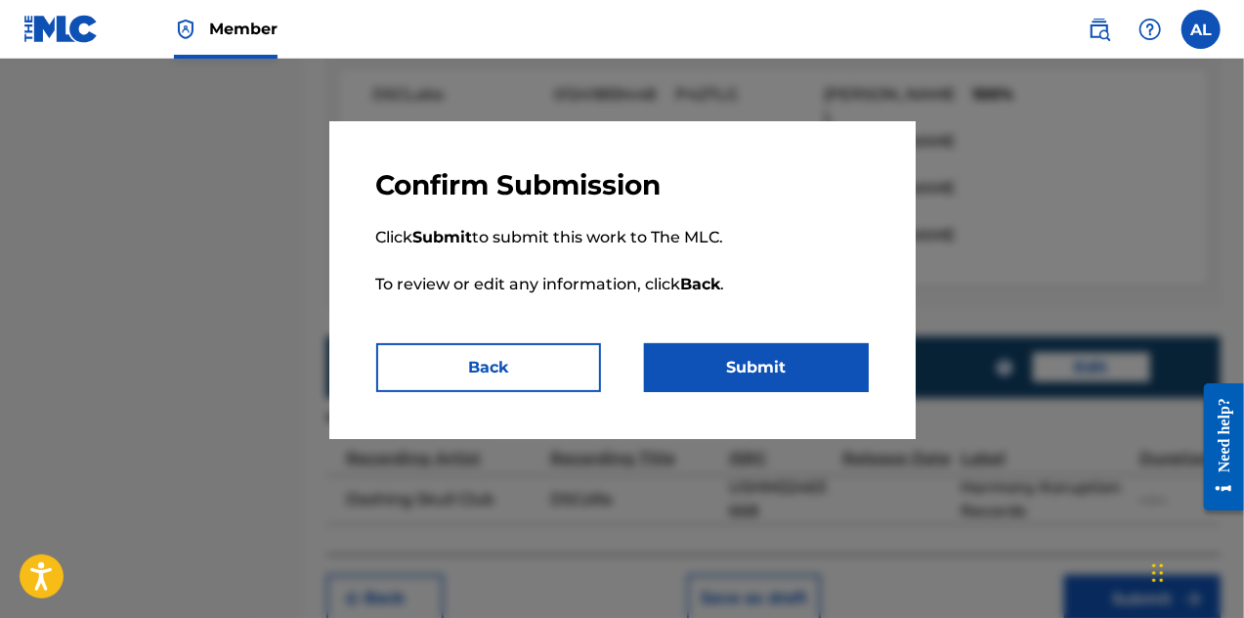
click at [685, 359] on button "Submit" at bounding box center [756, 367] width 225 height 49
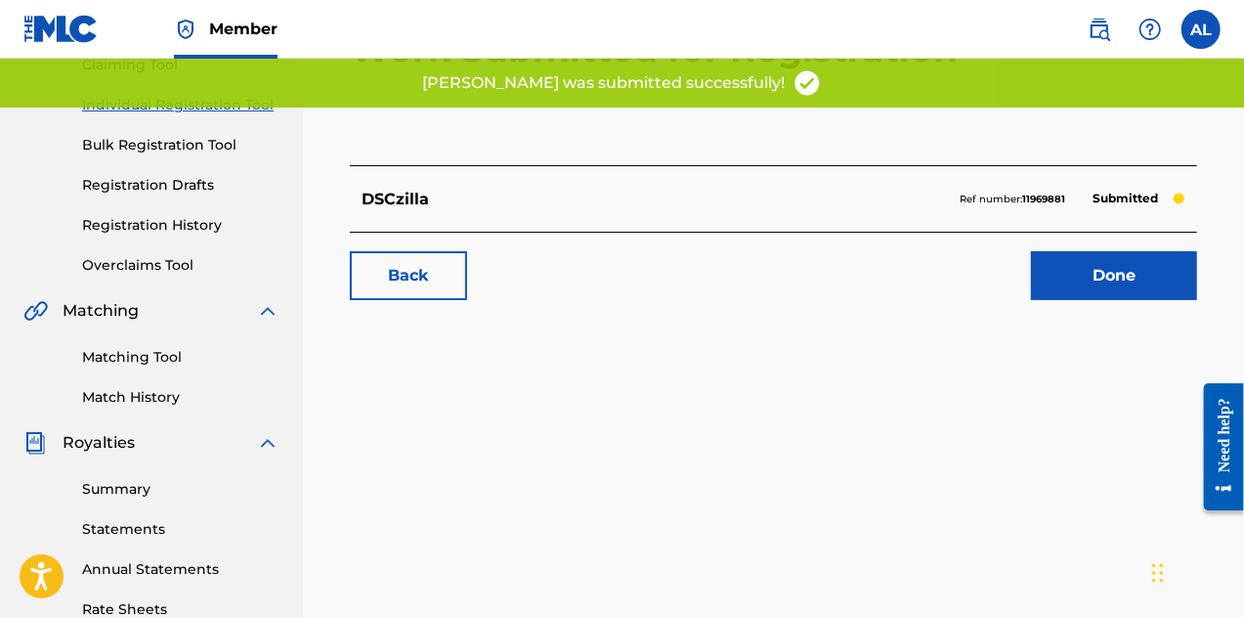
scroll to position [196, 0]
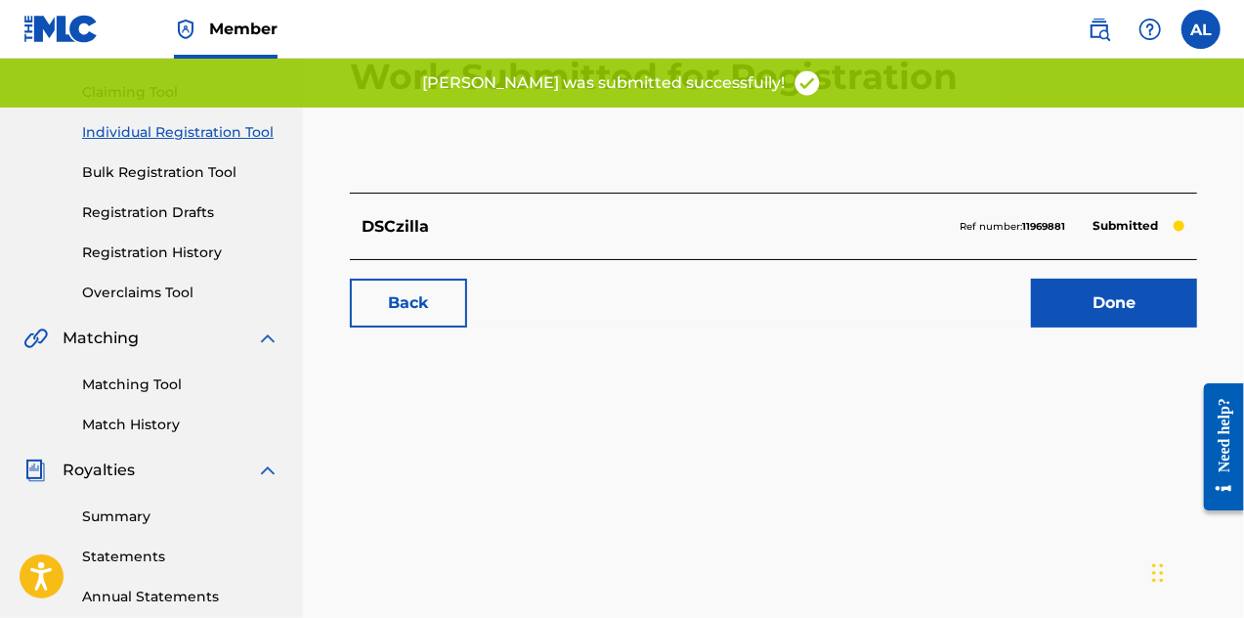
click at [1064, 309] on link "Done" at bounding box center [1114, 303] width 166 height 49
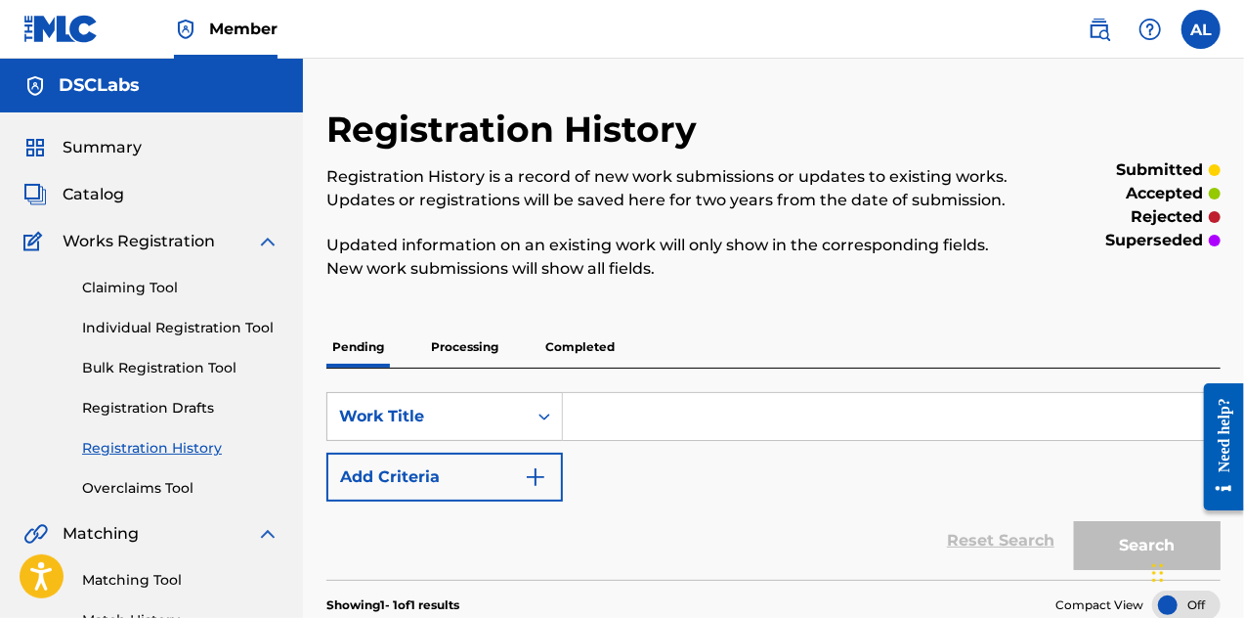
click at [640, 412] on input "Search Form" at bounding box center [891, 416] width 657 height 47
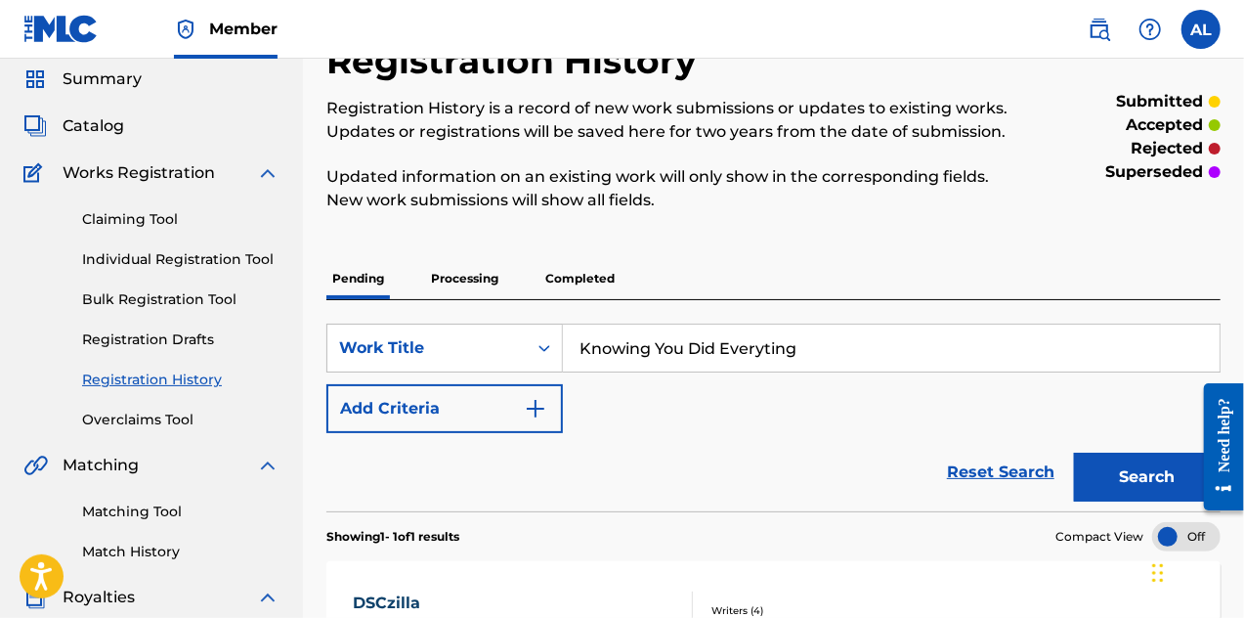
scroll to position [98, 0]
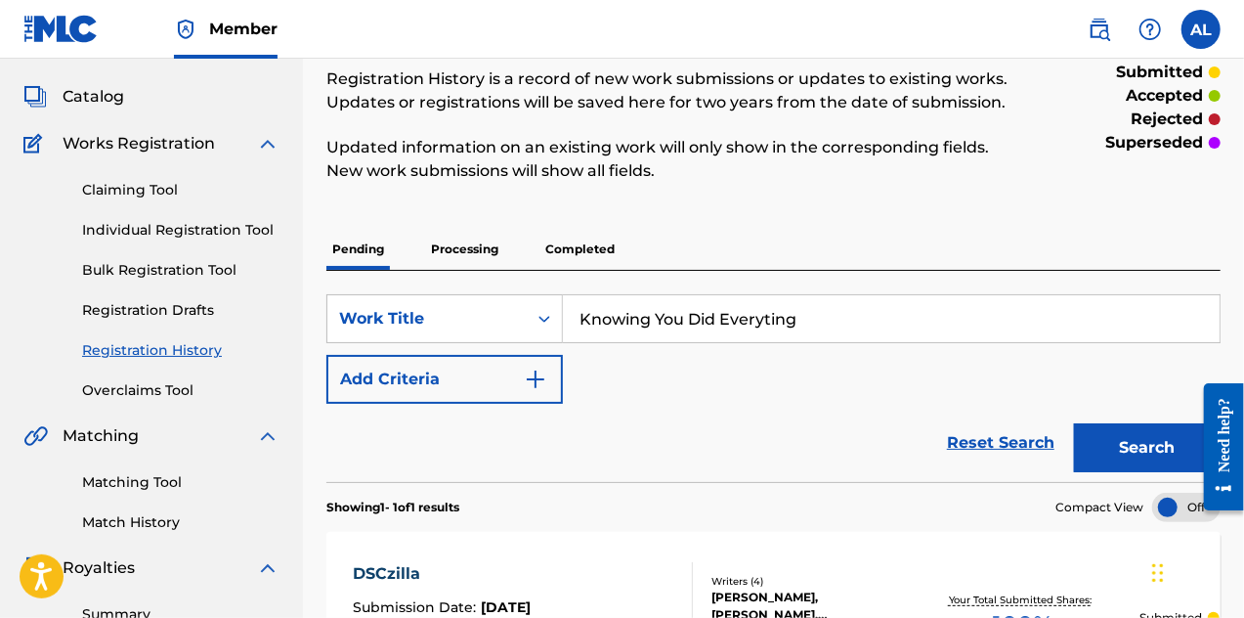
click at [1167, 456] on button "Search" at bounding box center [1147, 447] width 147 height 49
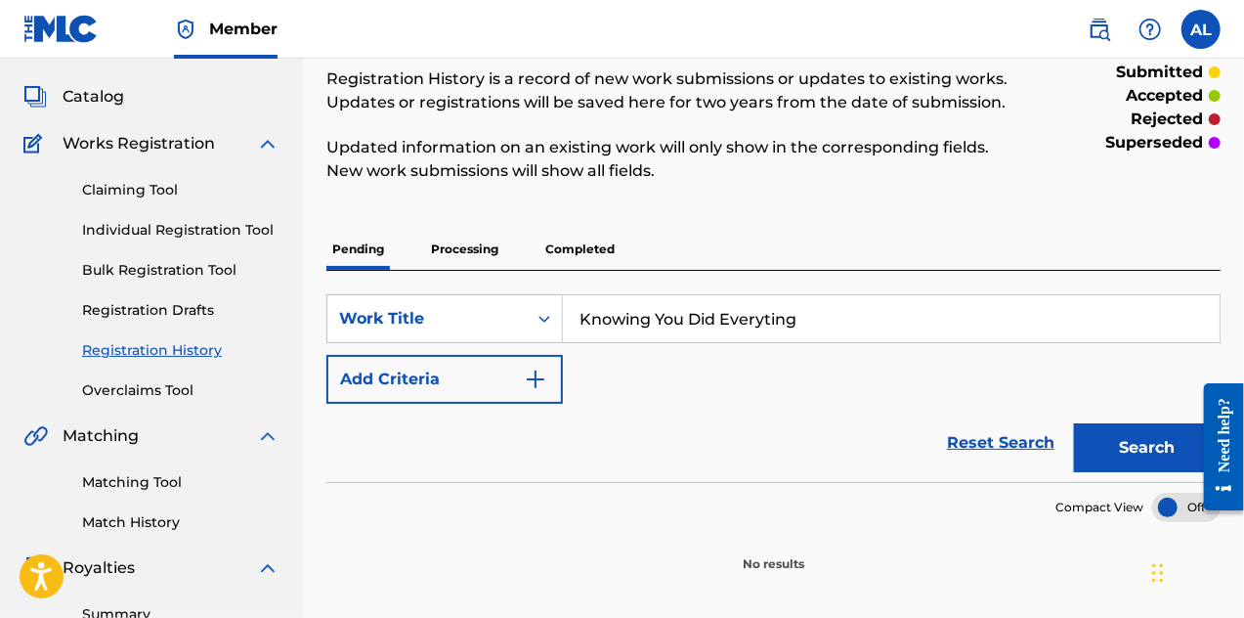
scroll to position [196, 0]
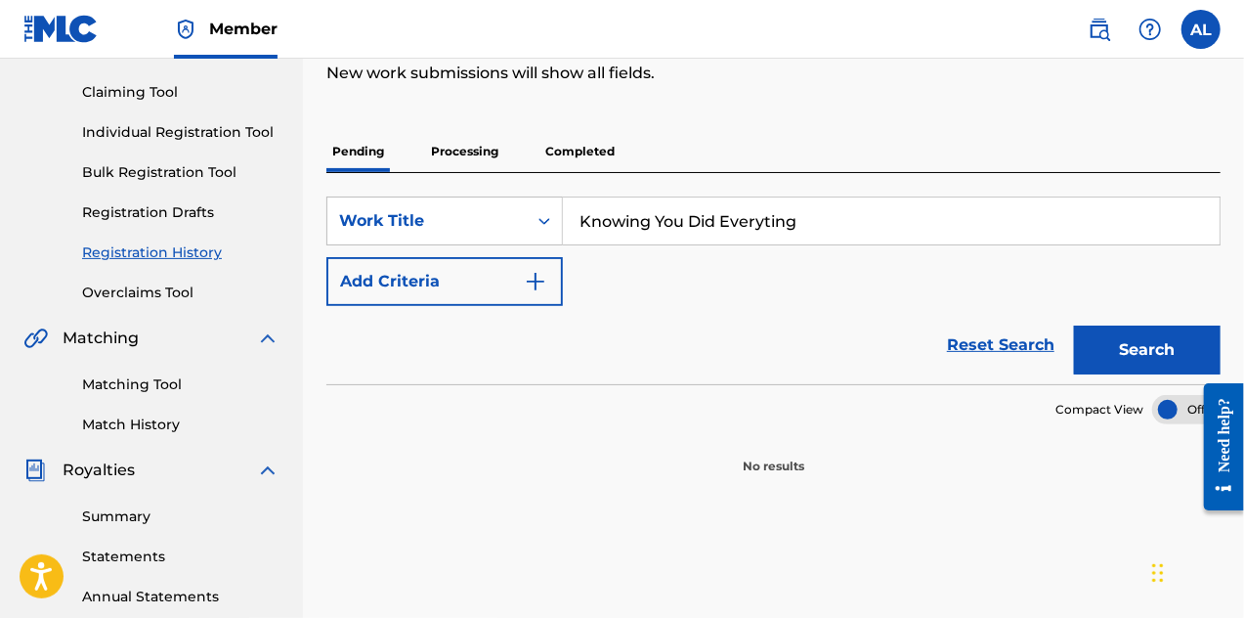
click at [769, 219] on input "Knowing You Did Everyting" at bounding box center [891, 220] width 657 height 47
type input "Knowing You Did Everything"
click at [1105, 341] on button "Search" at bounding box center [1147, 350] width 147 height 49
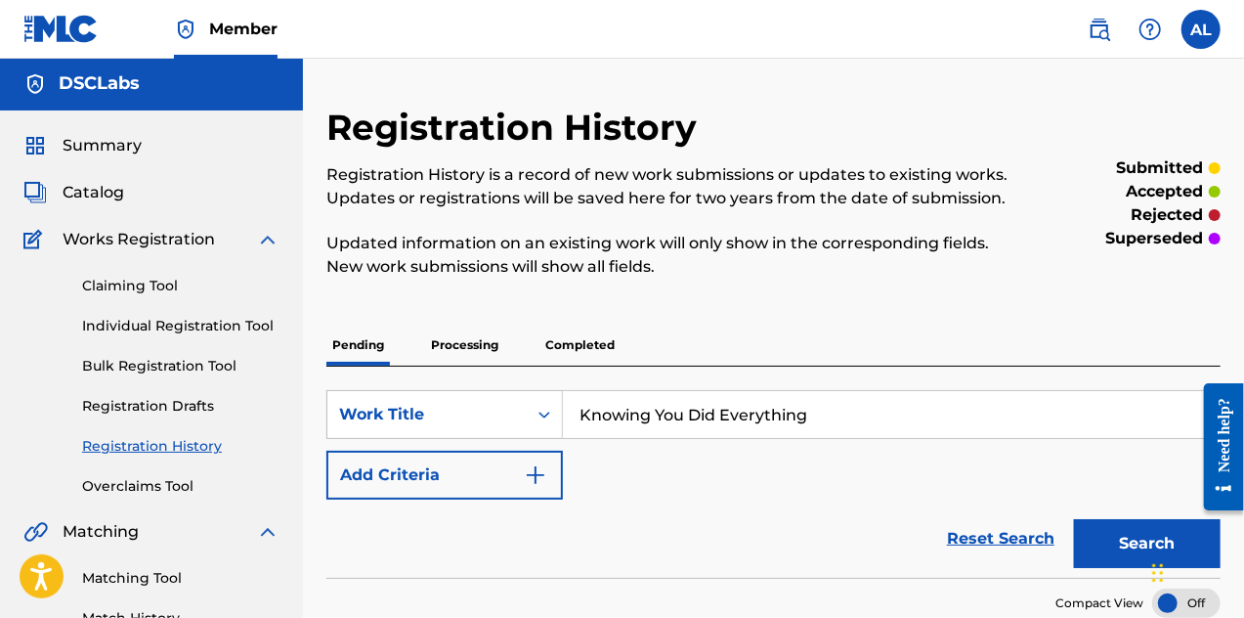
scroll to position [0, 0]
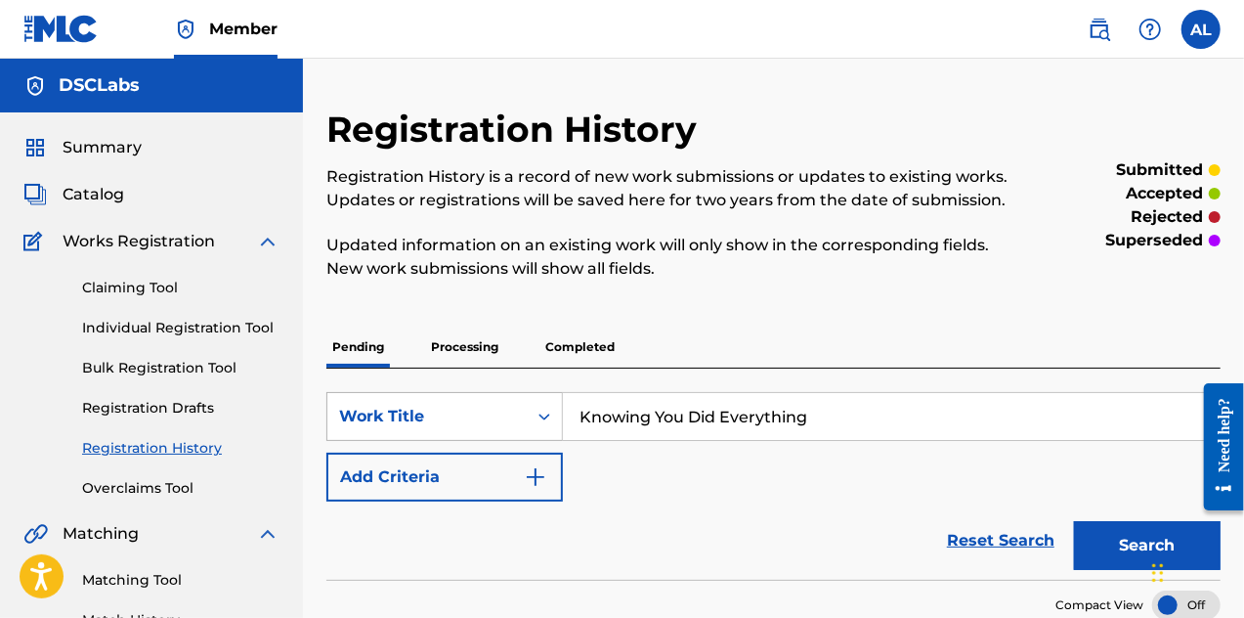
drag, startPoint x: 846, startPoint y: 416, endPoint x: 550, endPoint y: 429, distance: 295.5
click at [550, 429] on div "SearchWithCriteria0aaa7c58-b46f-4b26-a8c5-47d5de7bcf6c Work Title Knowing You D…" at bounding box center [773, 416] width 894 height 49
click at [231, 330] on link "Individual Registration Tool" at bounding box center [180, 328] width 197 height 21
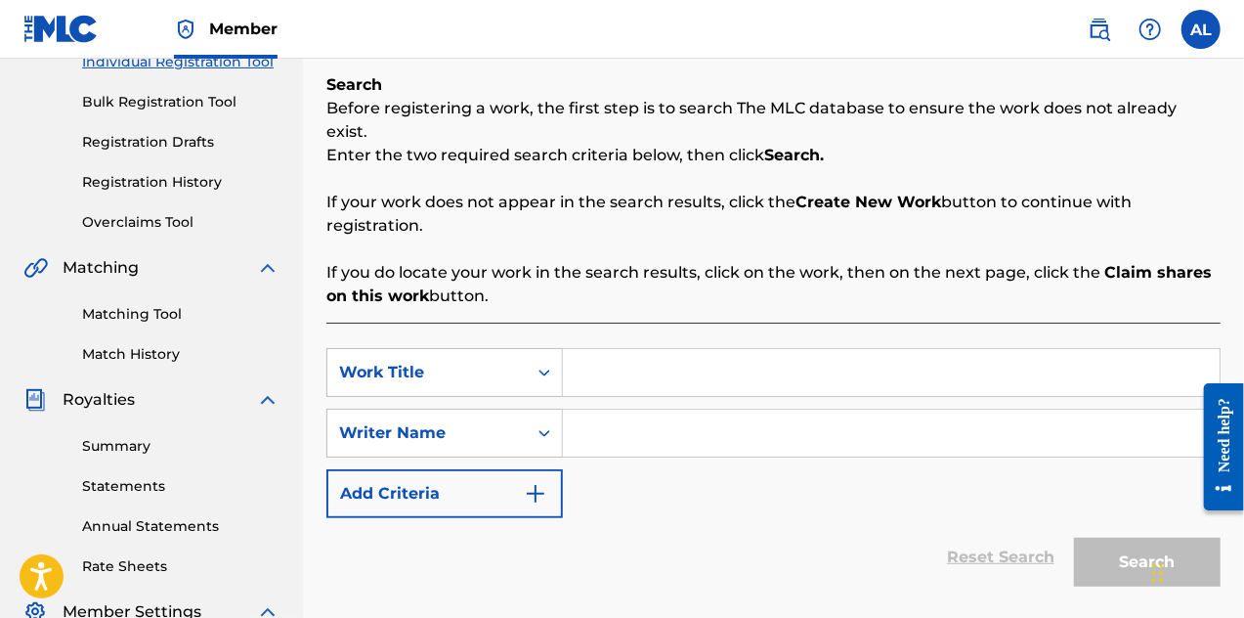
scroll to position [293, 0]
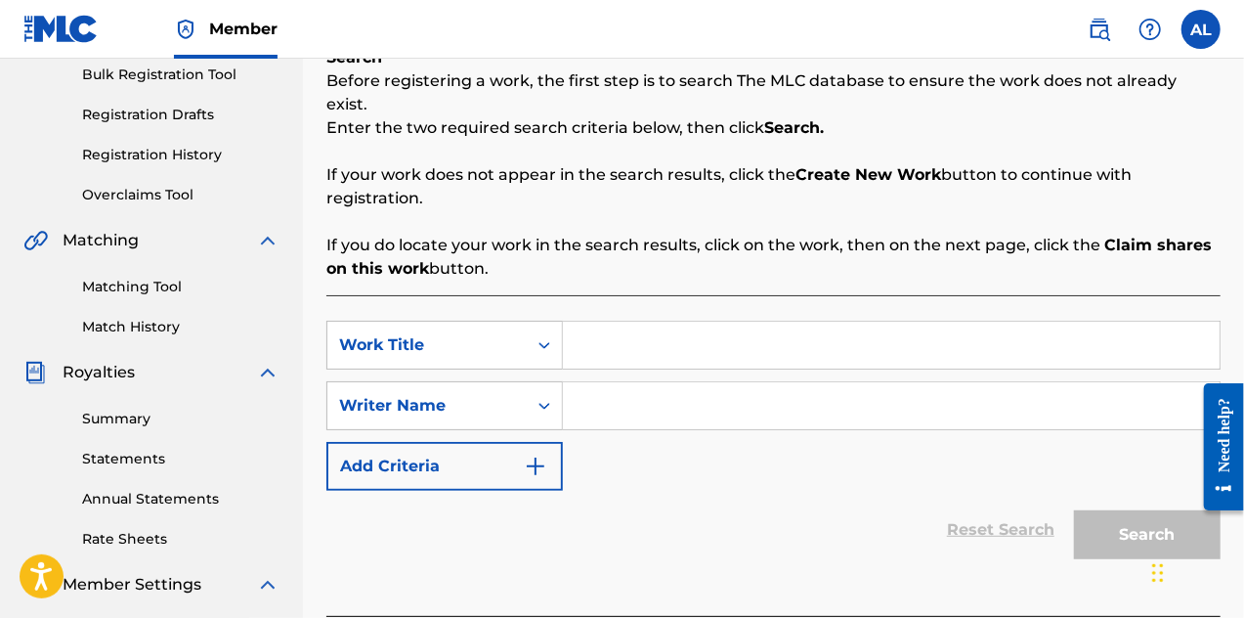
paste input "Knowing You Did Everything"
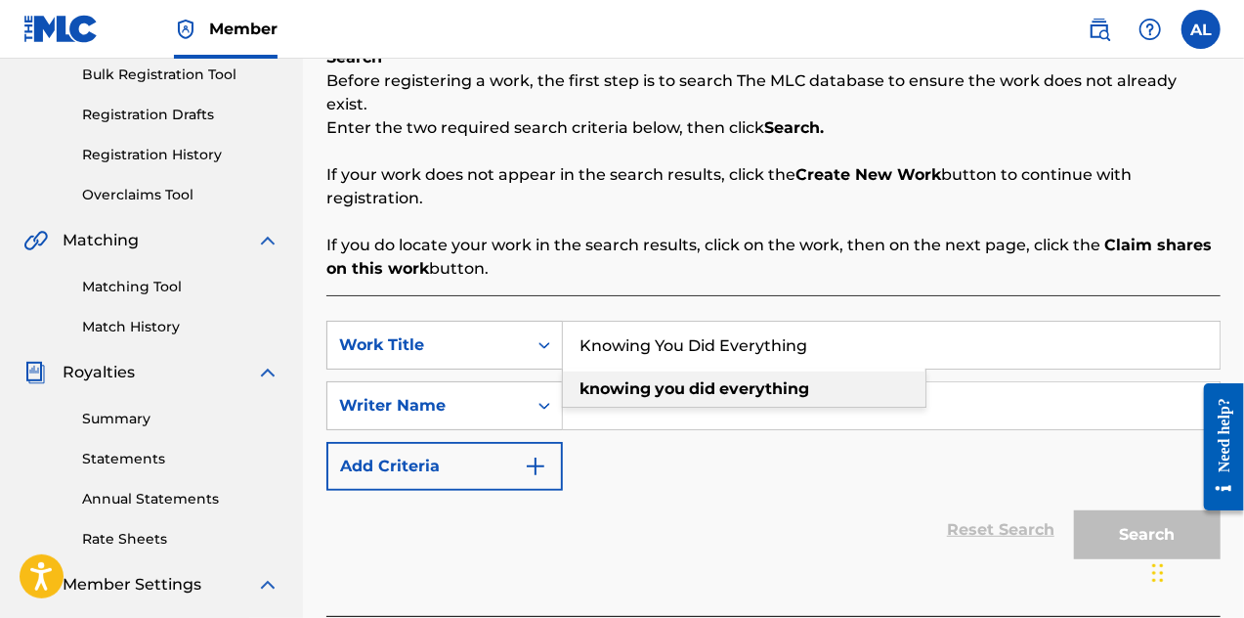
click at [688, 379] on span "Search Form" at bounding box center [687, 388] width 4 height 19
type input "knowing you did everything"
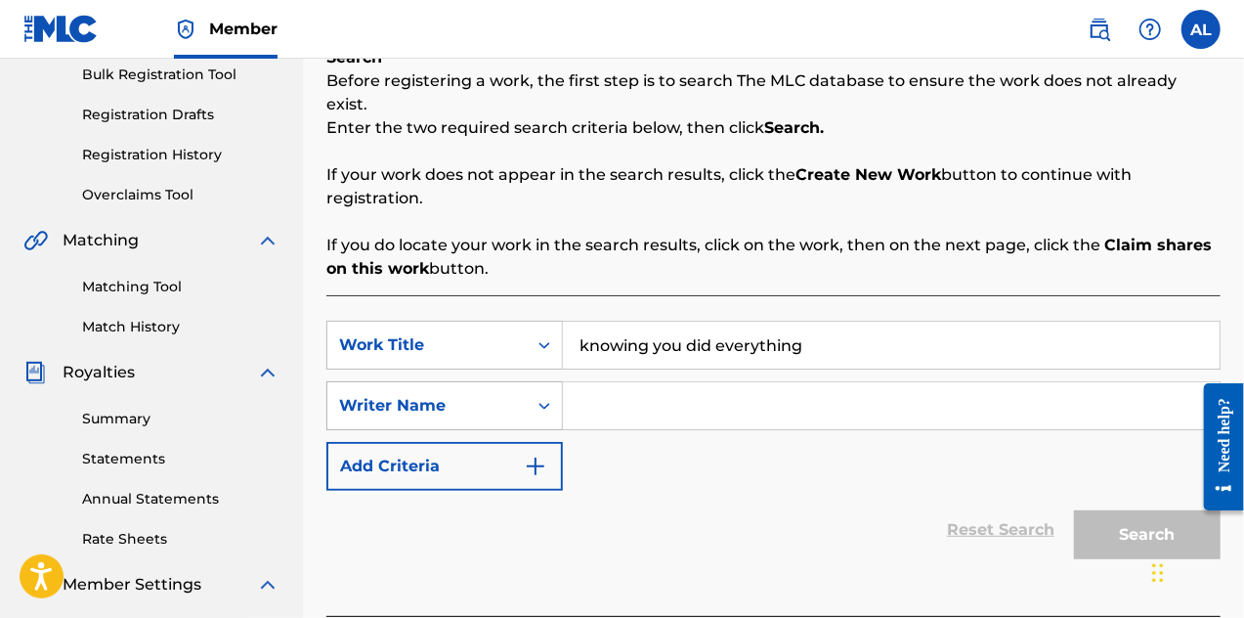
click at [516, 387] on div "Writer Name" at bounding box center [426, 405] width 199 height 37
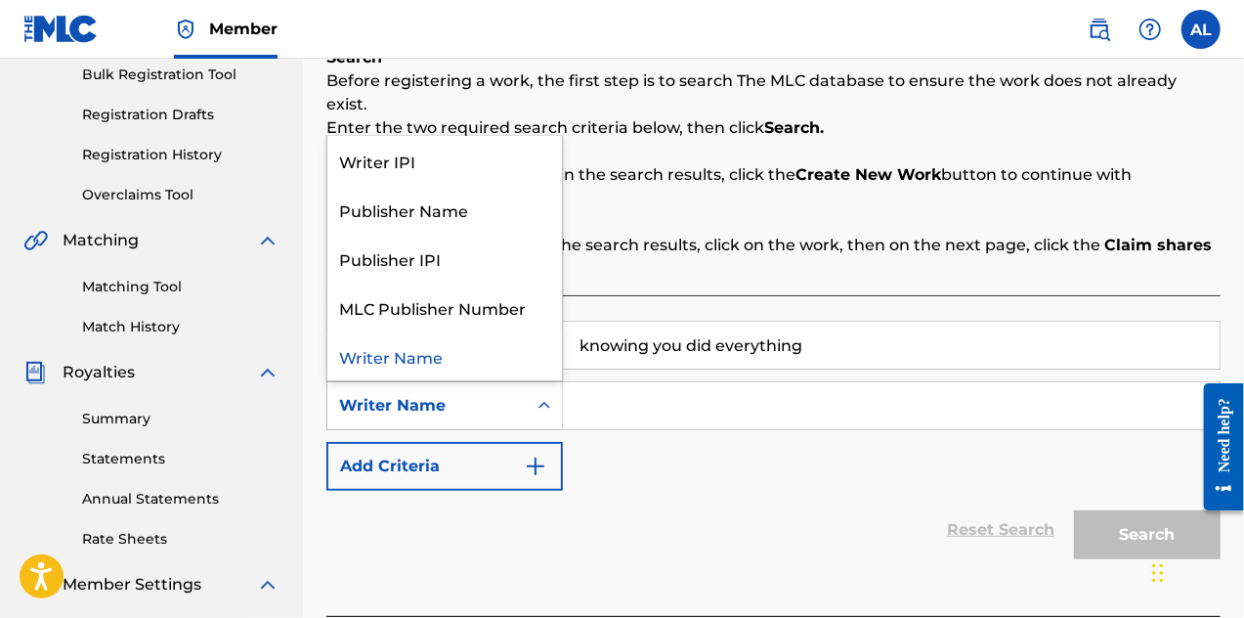
click at [508, 331] on div "Writer Name" at bounding box center [444, 355] width 235 height 49
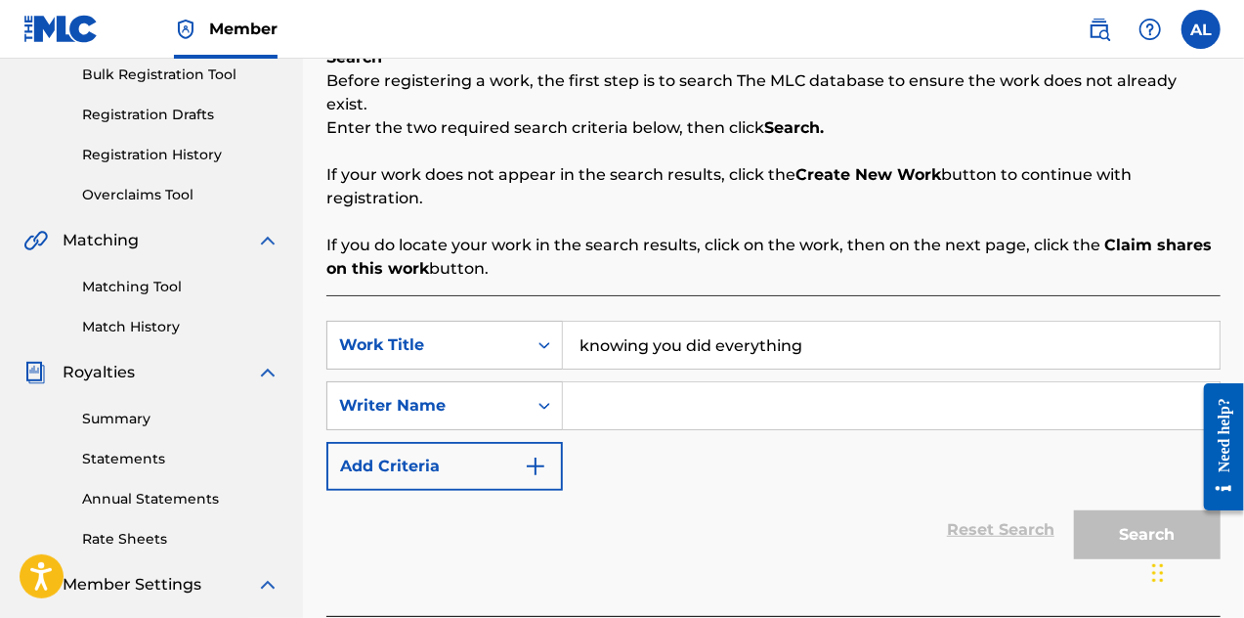
click at [623, 382] on input "Search Form" at bounding box center [891, 405] width 657 height 47
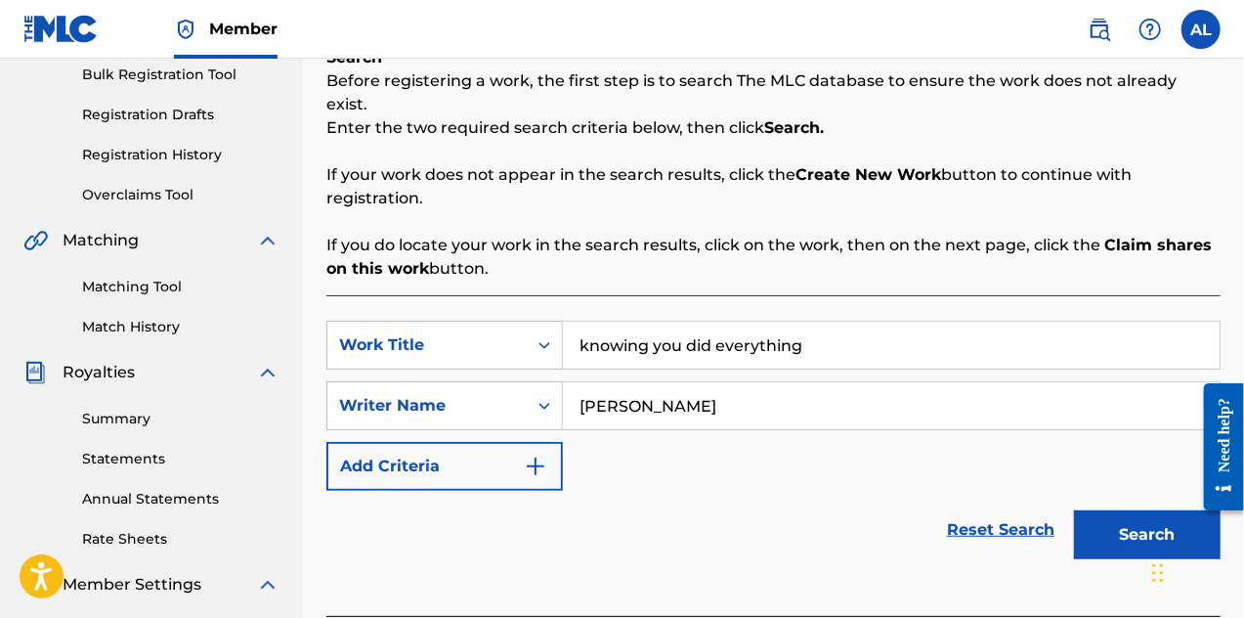
click at [605, 388] on input "[PERSON_NAME]" at bounding box center [891, 405] width 657 height 47
type input "[PERSON_NAME]"
click at [1107, 510] on button "Search" at bounding box center [1147, 534] width 147 height 49
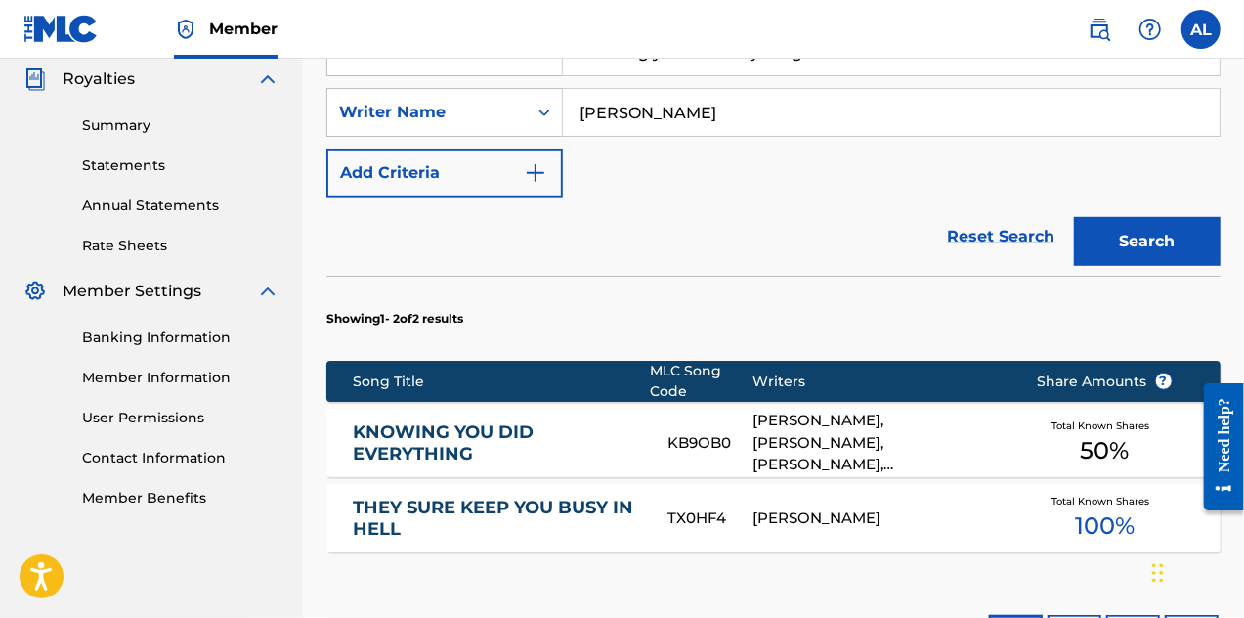
click at [843, 417] on div "[PERSON_NAME], [PERSON_NAME], [PERSON_NAME], [PERSON_NAME], [PERSON_NAME], [PER…" at bounding box center [880, 443] width 255 height 66
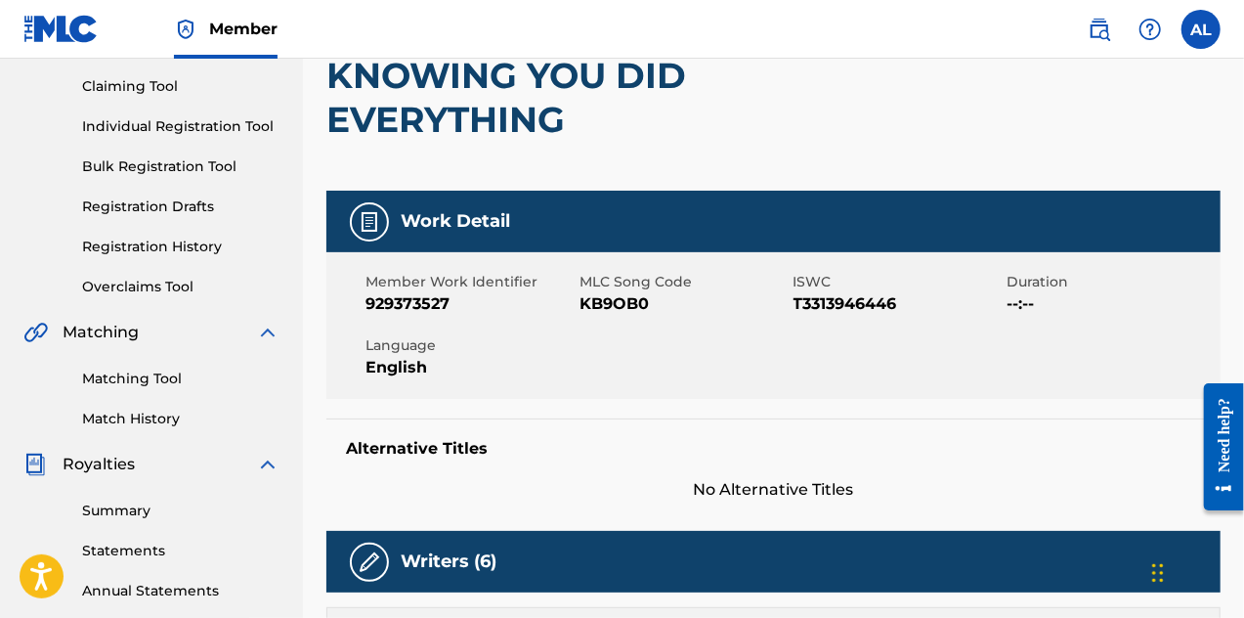
scroll to position [156, 0]
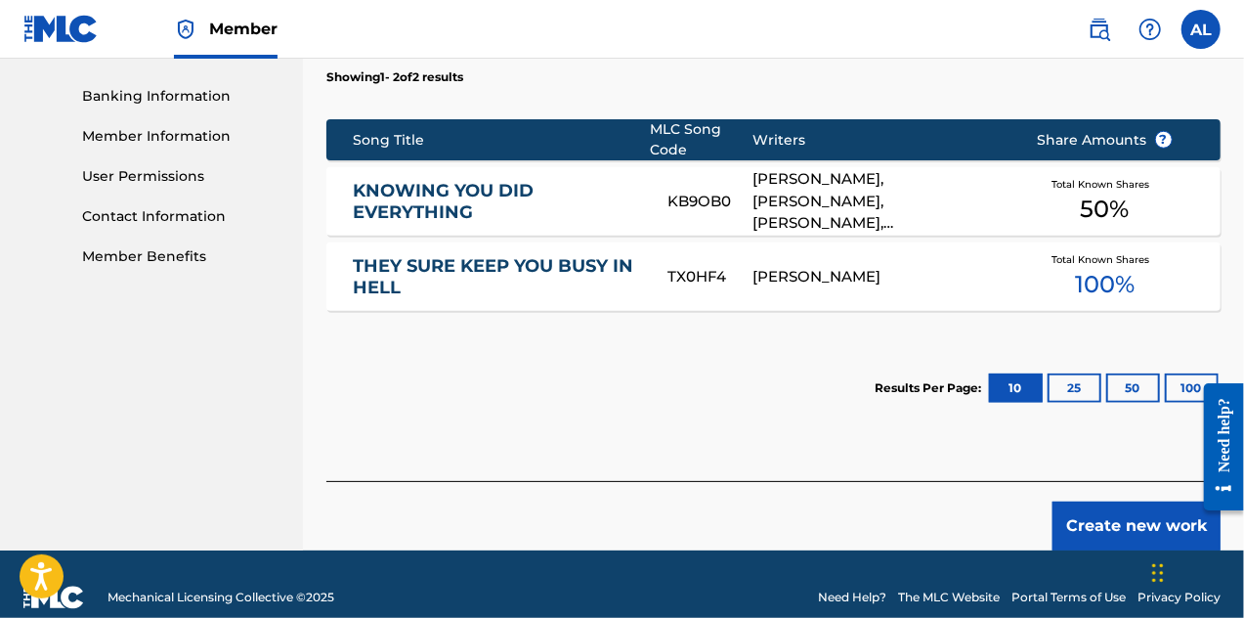
scroll to position [830, 0]
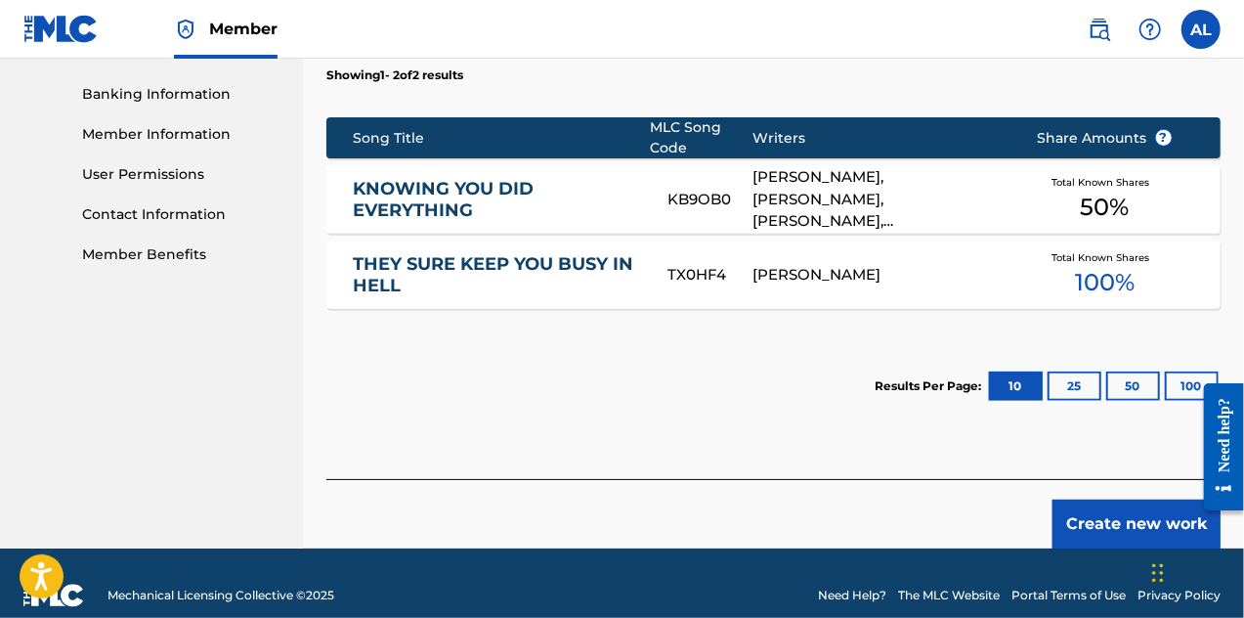
click at [1093, 500] on button "Create new work" at bounding box center [1137, 524] width 168 height 49
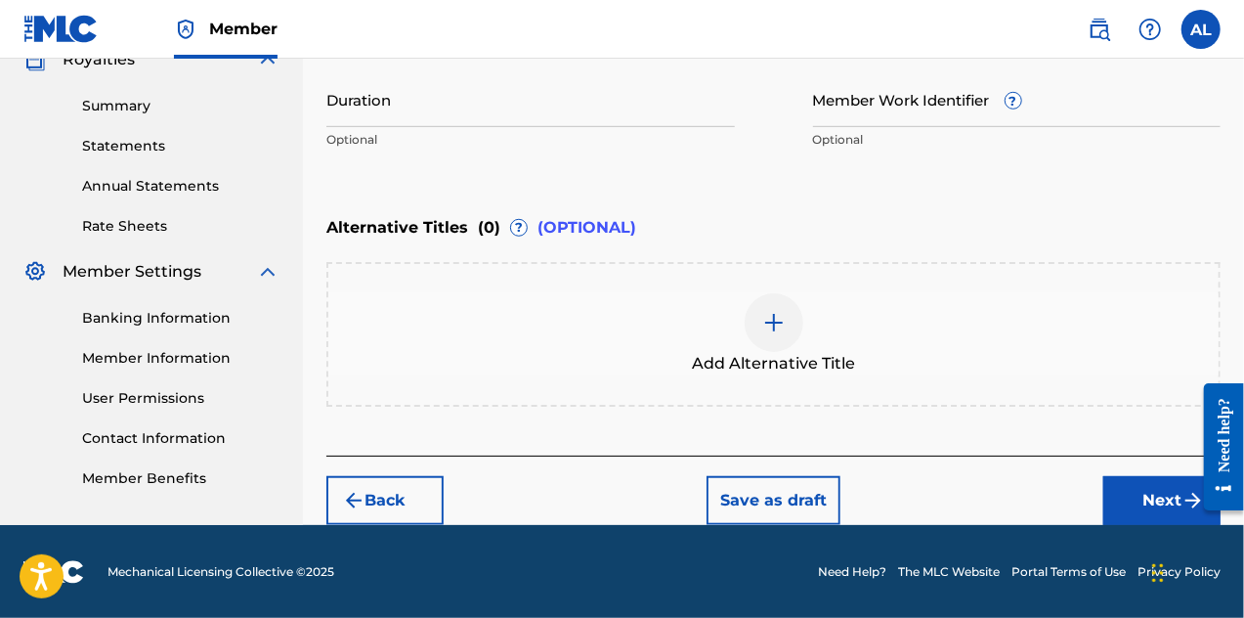
scroll to position [313, 0]
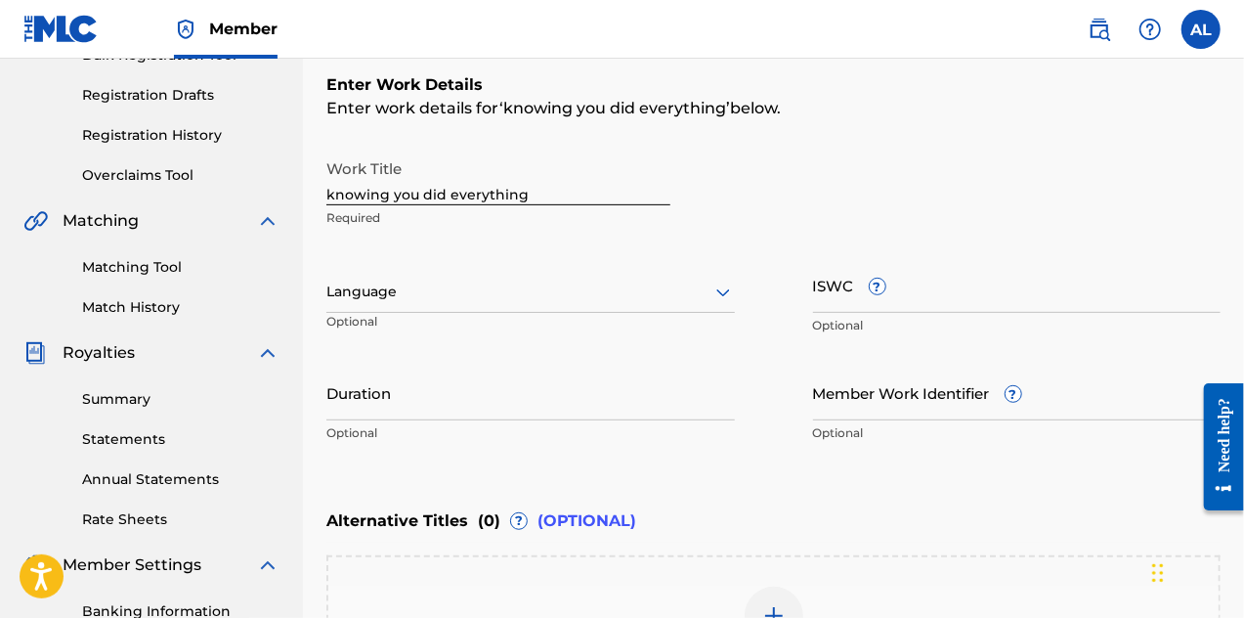
click at [334, 198] on input "knowing you did everything" at bounding box center [498, 178] width 344 height 56
click at [396, 191] on input "Knowing you did everything" at bounding box center [498, 178] width 344 height 56
click at [395, 191] on input "Knowing you did everything" at bounding box center [498, 178] width 344 height 56
click at [400, 191] on input "Knowing you did everything" at bounding box center [498, 178] width 344 height 56
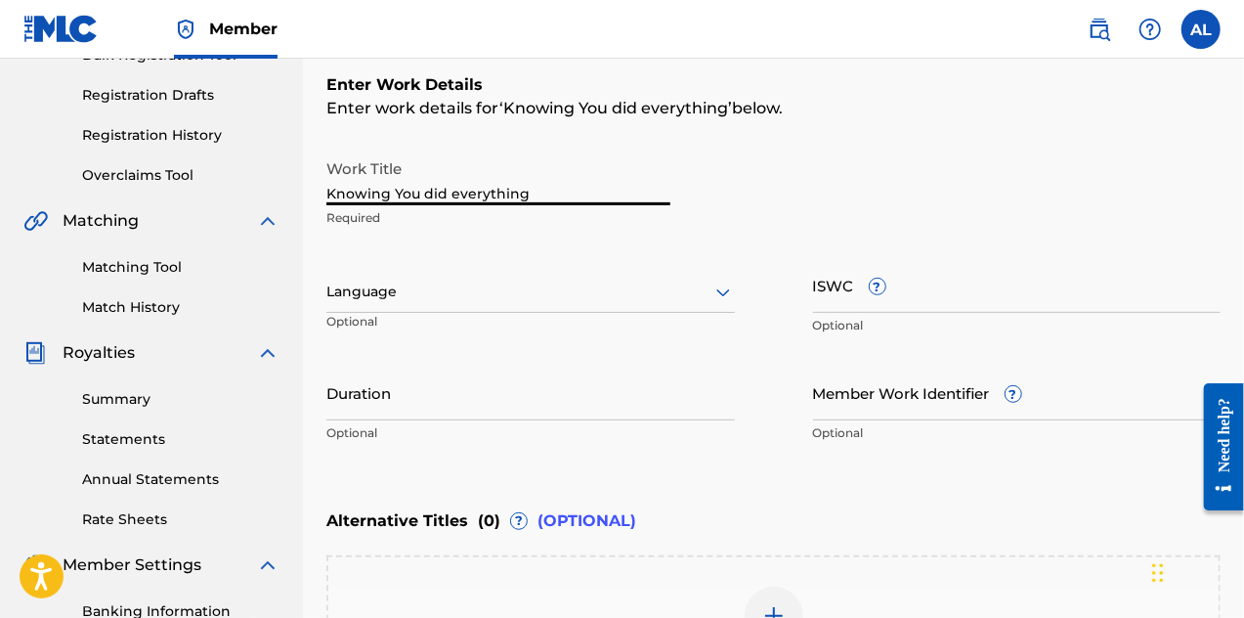
click at [432, 196] on input "Knowing You did everything" at bounding box center [498, 178] width 344 height 56
click at [456, 191] on input "Knowing You Did everything" at bounding box center [498, 178] width 344 height 56
type input "Knowing You Did Everything"
click at [620, 297] on div at bounding box center [530, 292] width 409 height 24
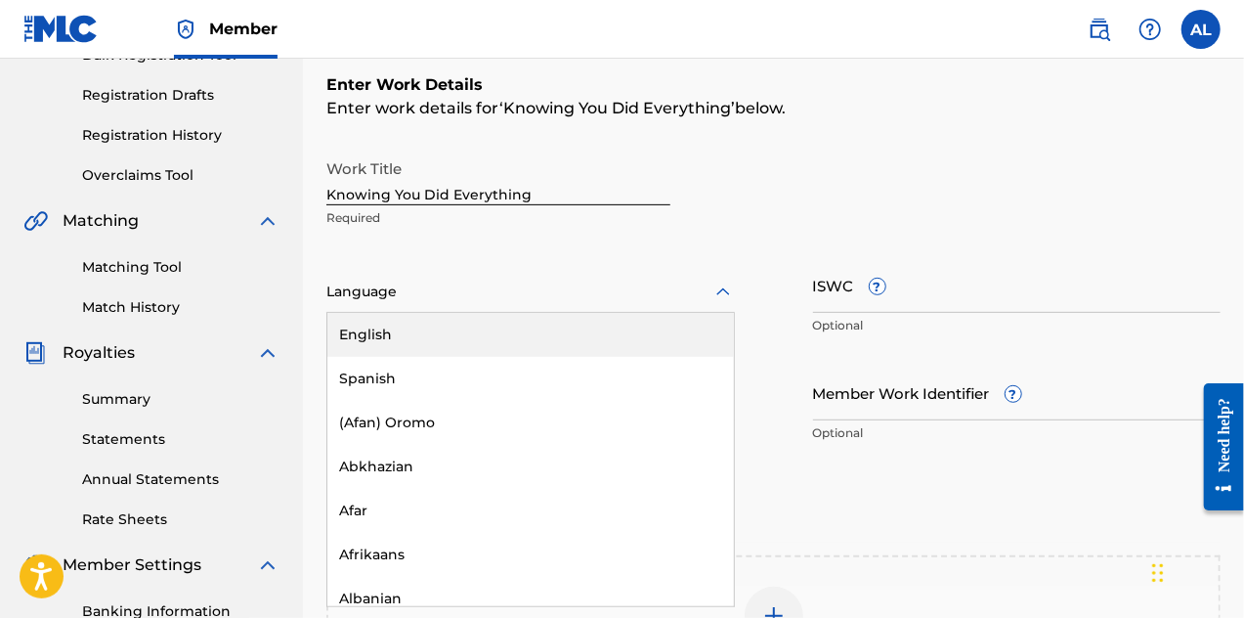
click at [598, 329] on div "English" at bounding box center [530, 335] width 407 height 44
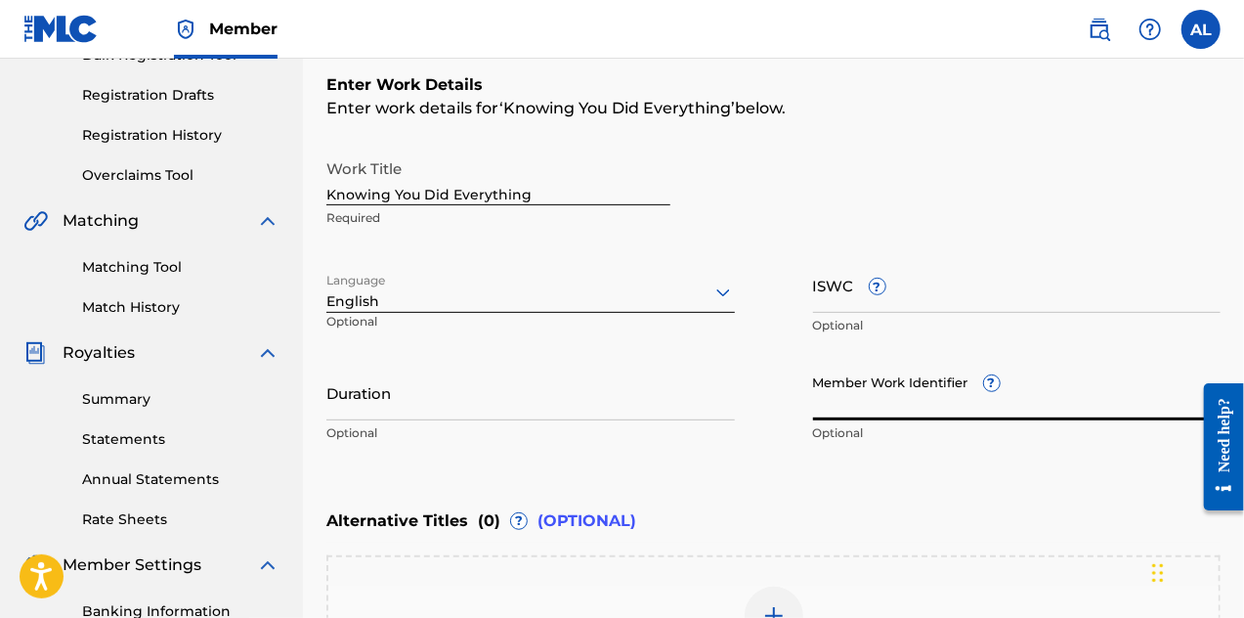
paste input "929373527"
type input "929373527"
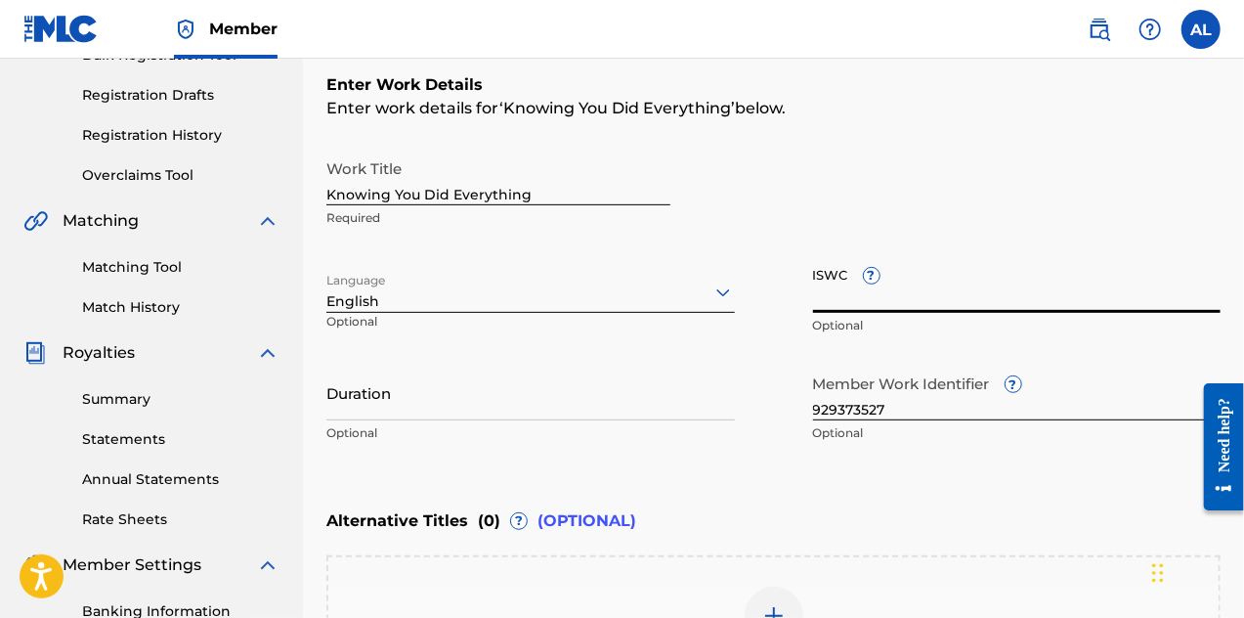
paste input "T3313946446"
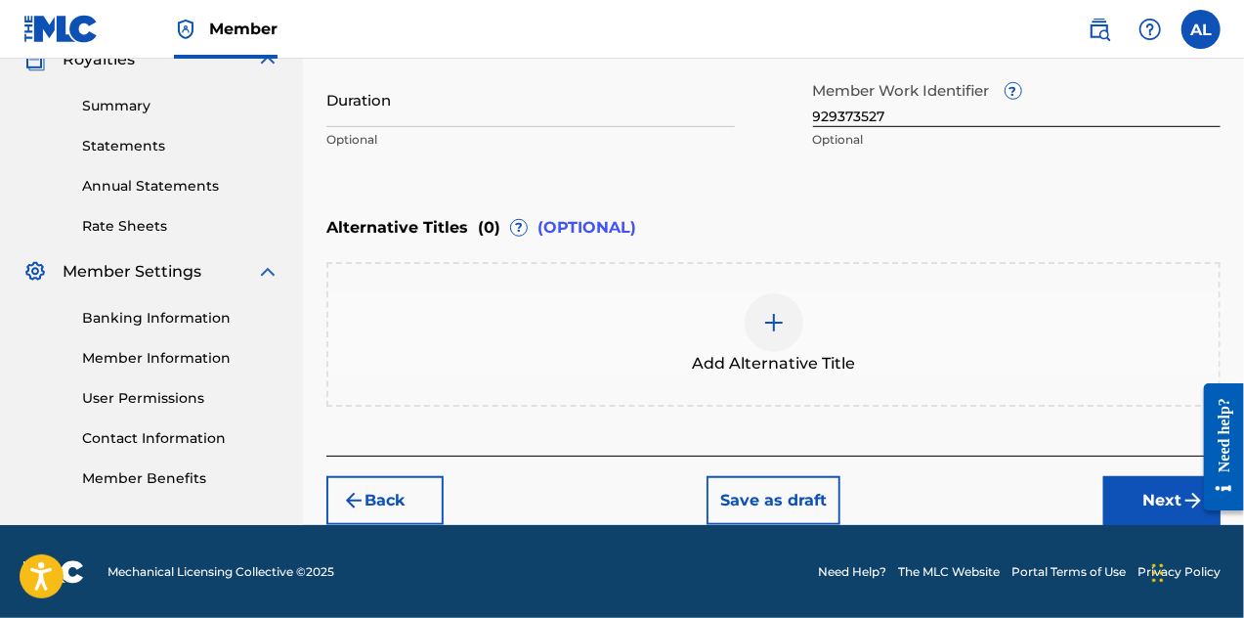
type input "T3313946446"
click at [1120, 503] on button "Next" at bounding box center [1162, 500] width 117 height 49
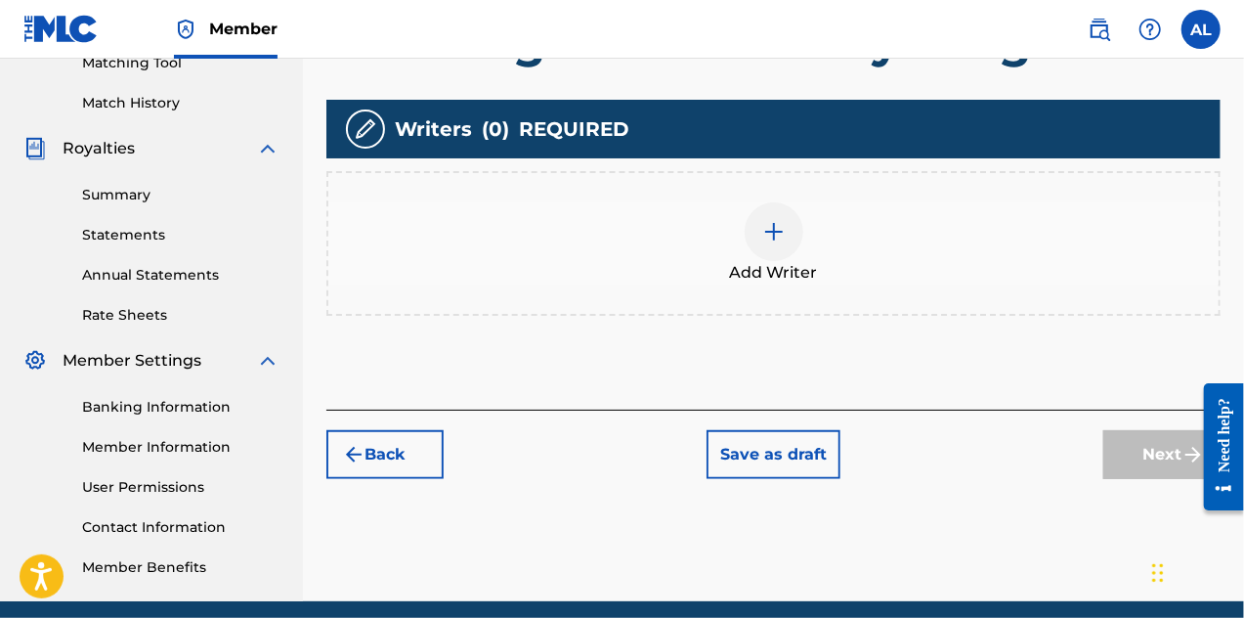
scroll to position [577, 0]
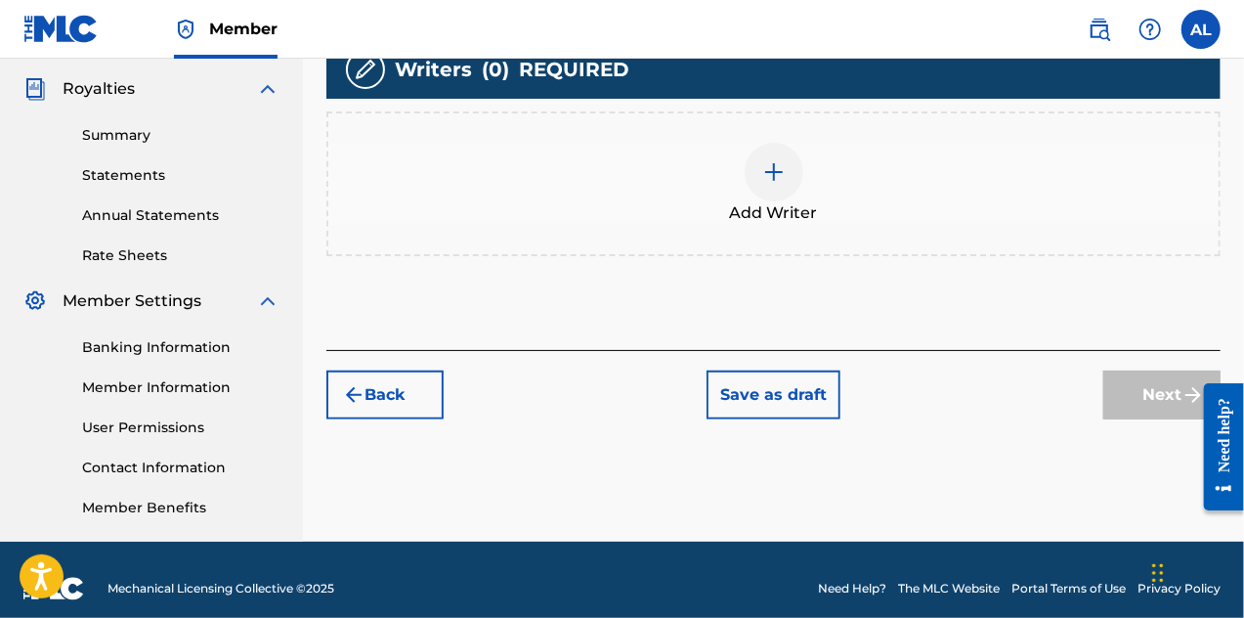
click at [775, 196] on div at bounding box center [774, 172] width 59 height 59
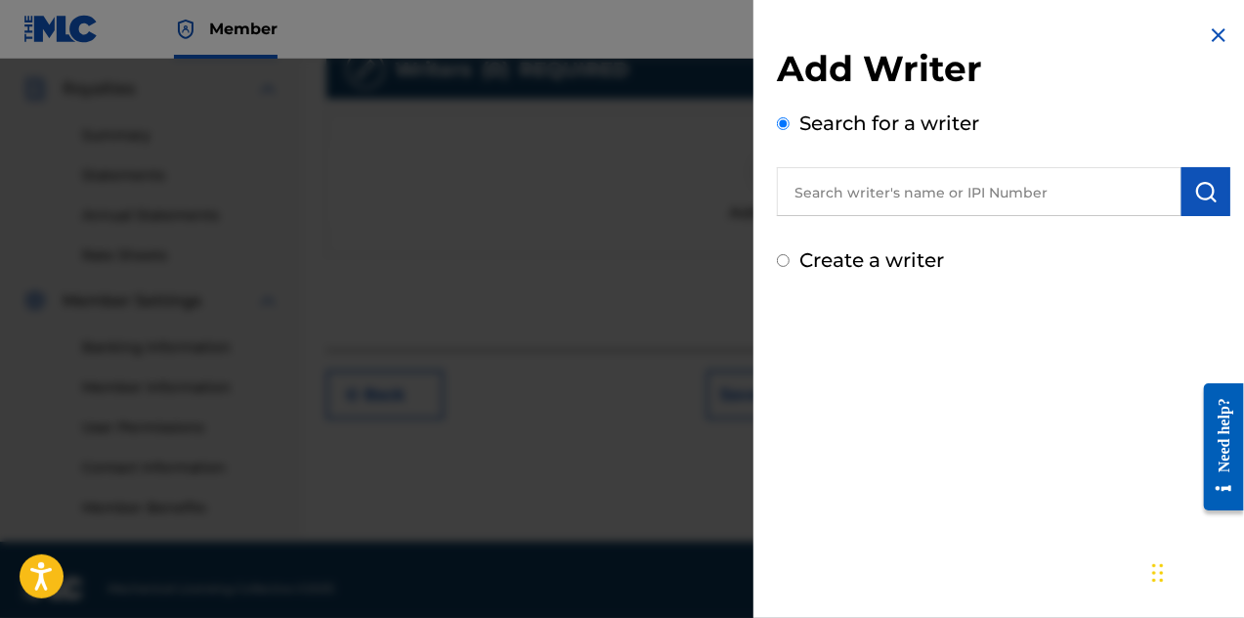
click at [825, 202] on input "text" at bounding box center [979, 191] width 405 height 49
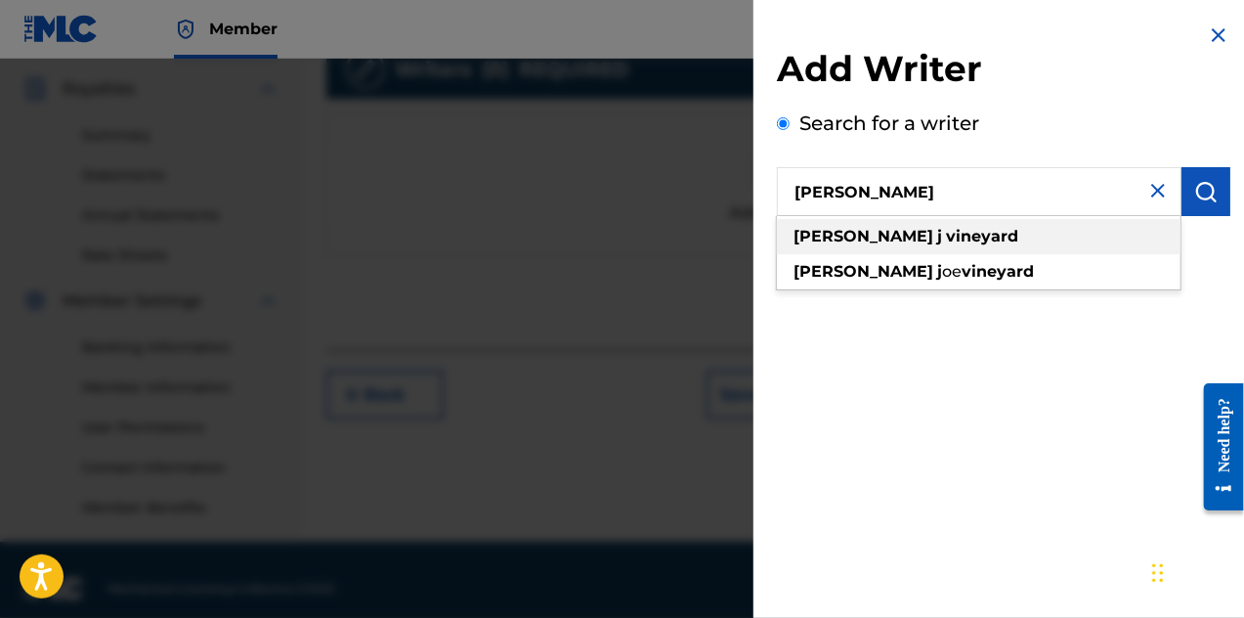
click at [815, 243] on strong "[PERSON_NAME]" at bounding box center [864, 236] width 140 height 19
type input "[PERSON_NAME]"
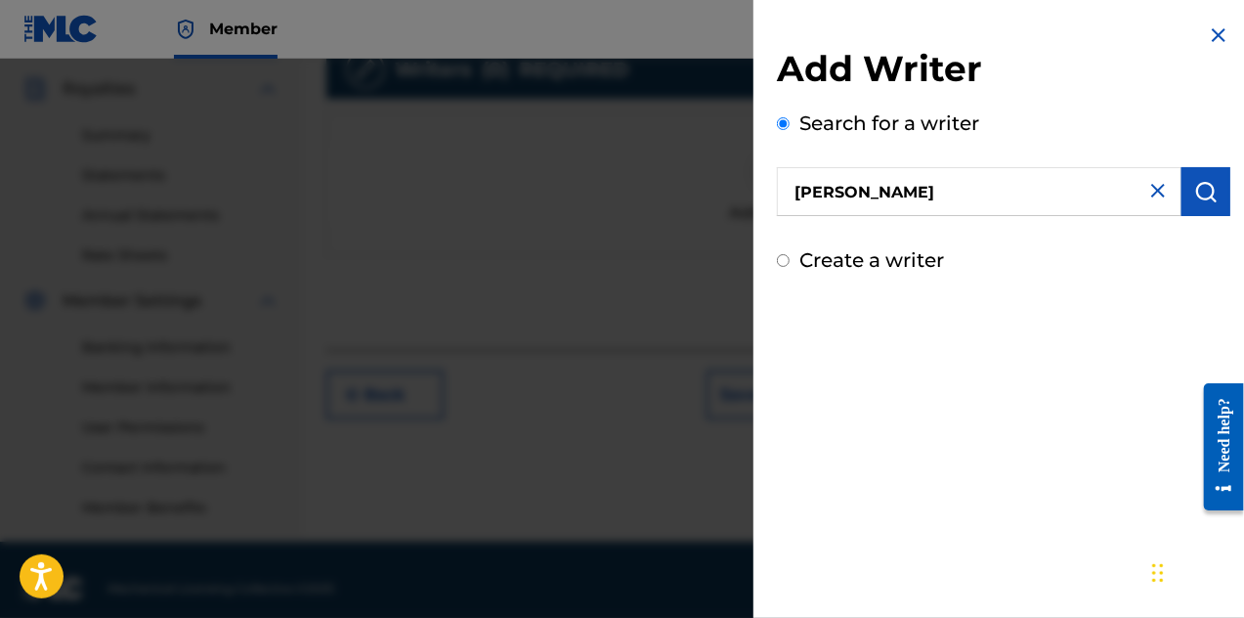
click at [1213, 204] on button "submit" at bounding box center [1206, 191] width 49 height 49
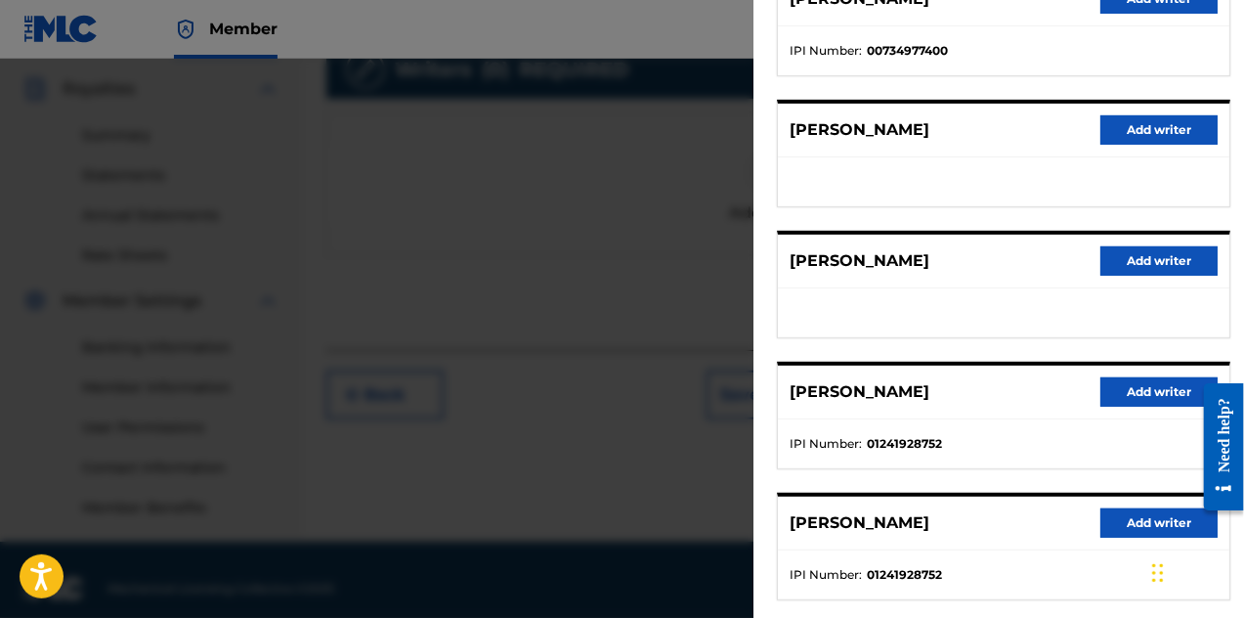
scroll to position [391, 0]
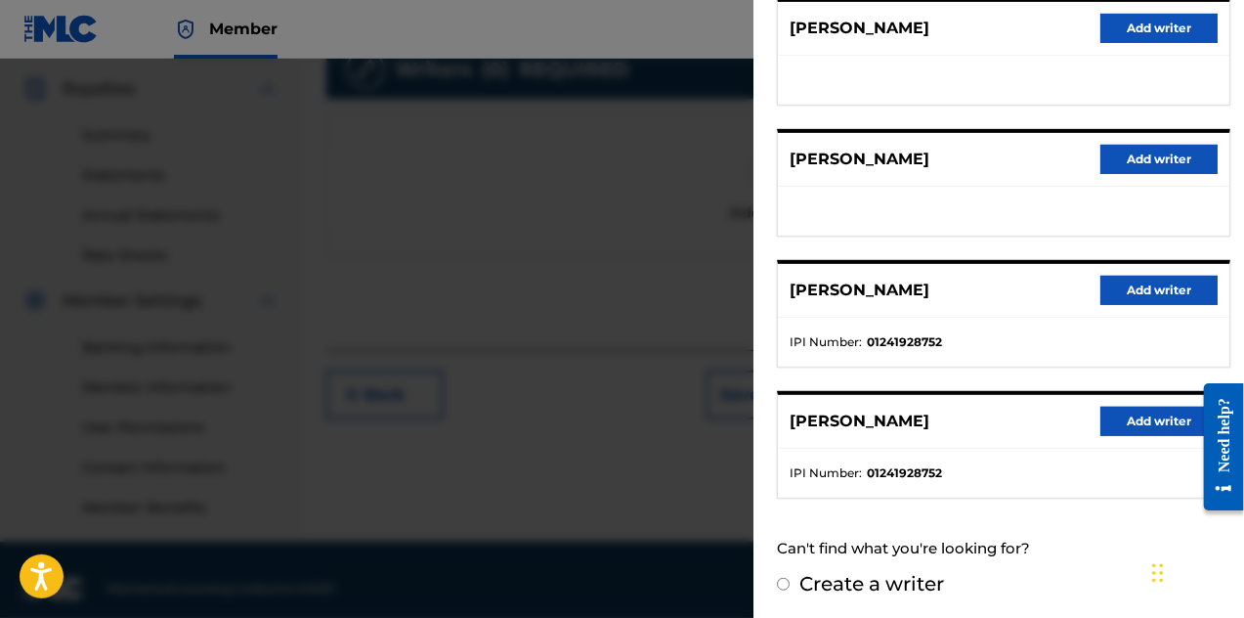
click at [1111, 425] on button "Add writer" at bounding box center [1159, 421] width 117 height 29
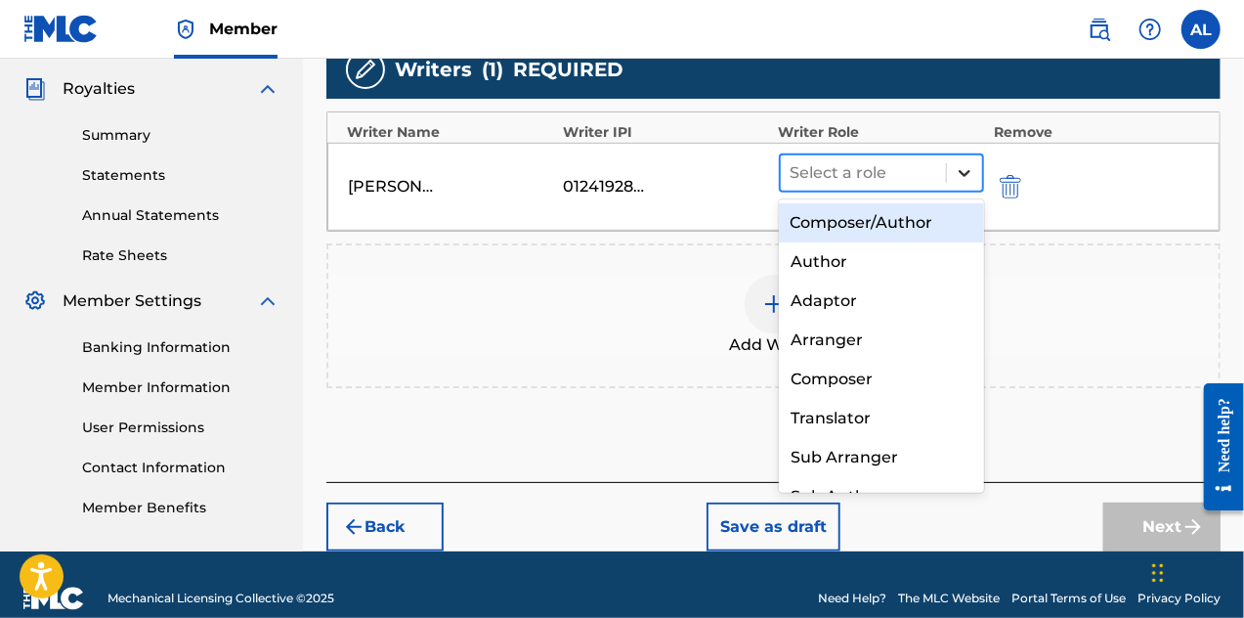
click at [950, 165] on div at bounding box center [964, 172] width 35 height 35
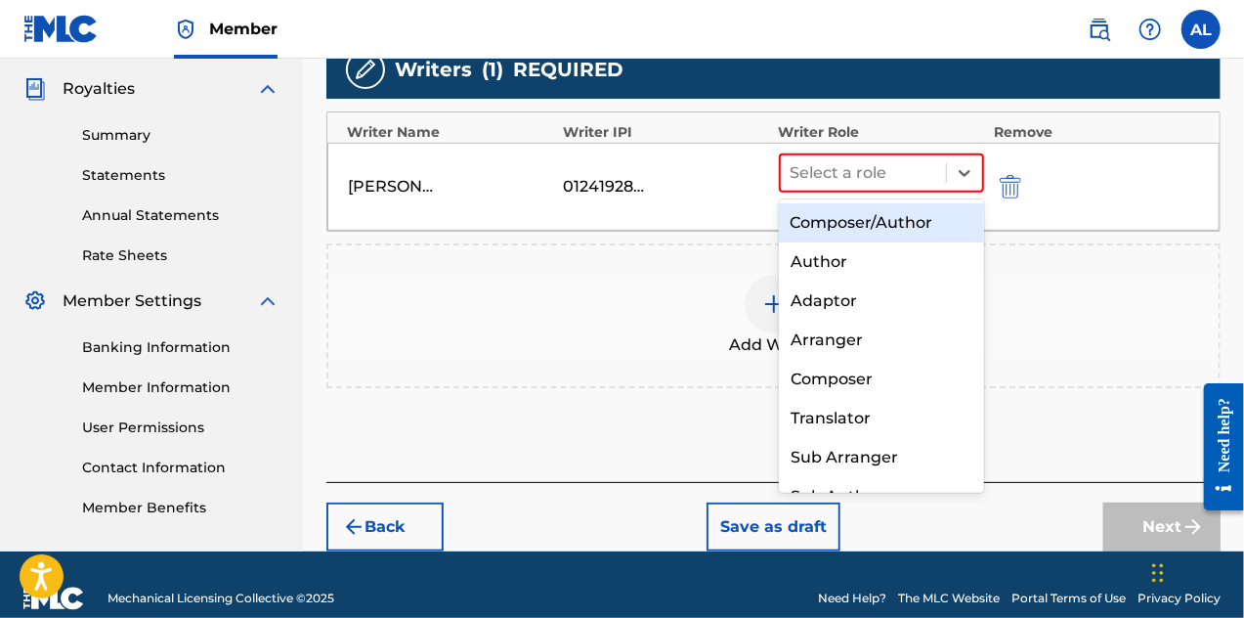
click at [931, 226] on div "Composer/Author" at bounding box center [882, 222] width 206 height 39
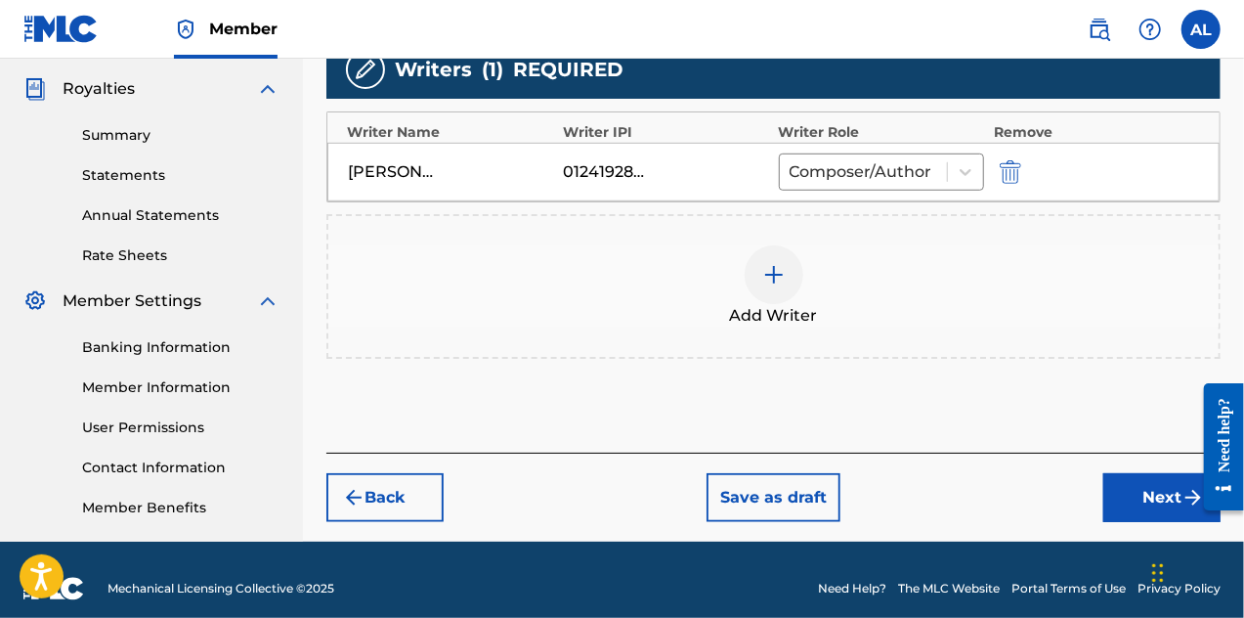
click at [778, 281] on img at bounding box center [773, 274] width 23 height 23
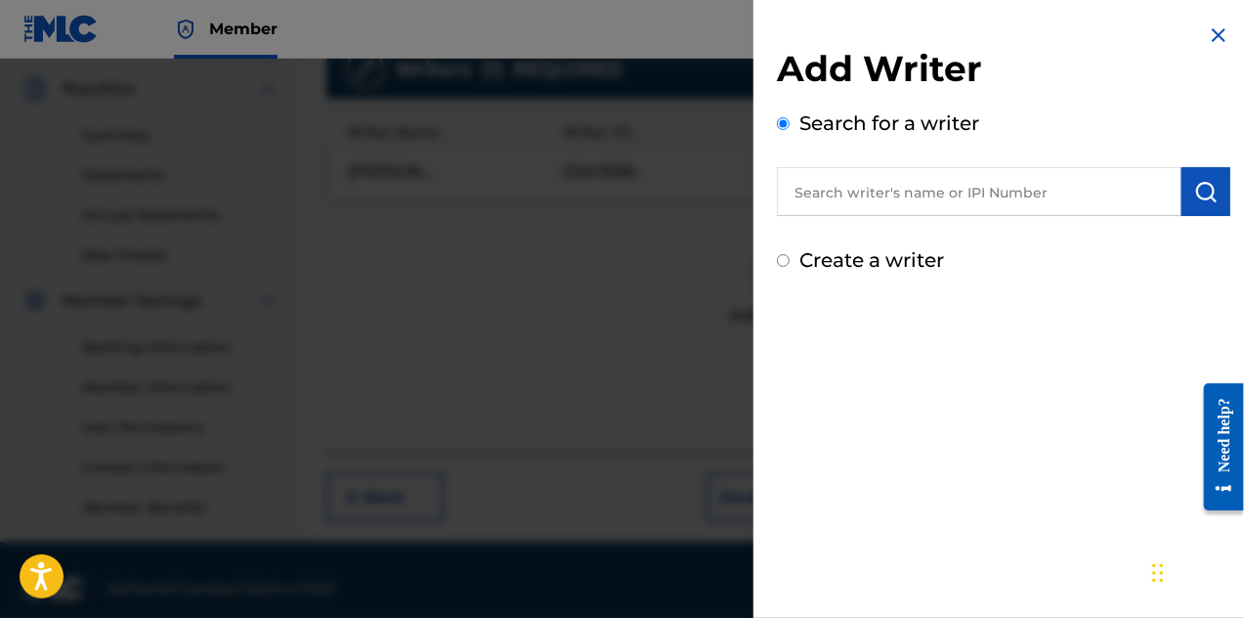
click at [919, 198] on input "text" at bounding box center [979, 191] width 405 height 49
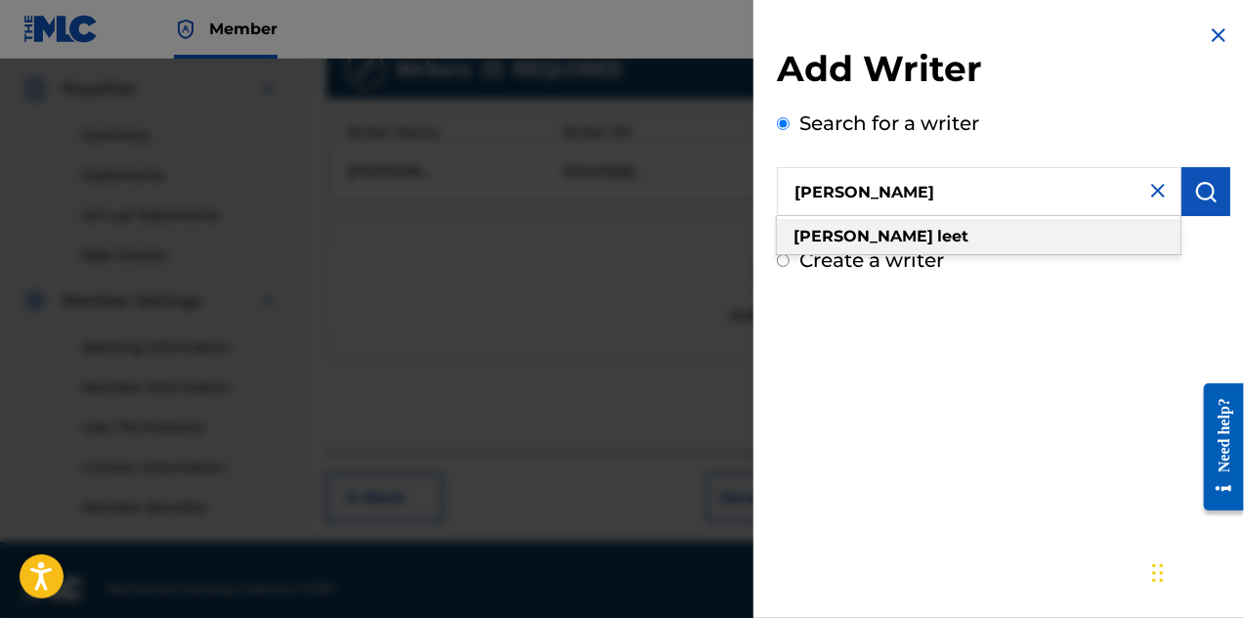
click at [996, 247] on div "[PERSON_NAME]" at bounding box center [979, 236] width 404 height 35
type input "[PERSON_NAME]"
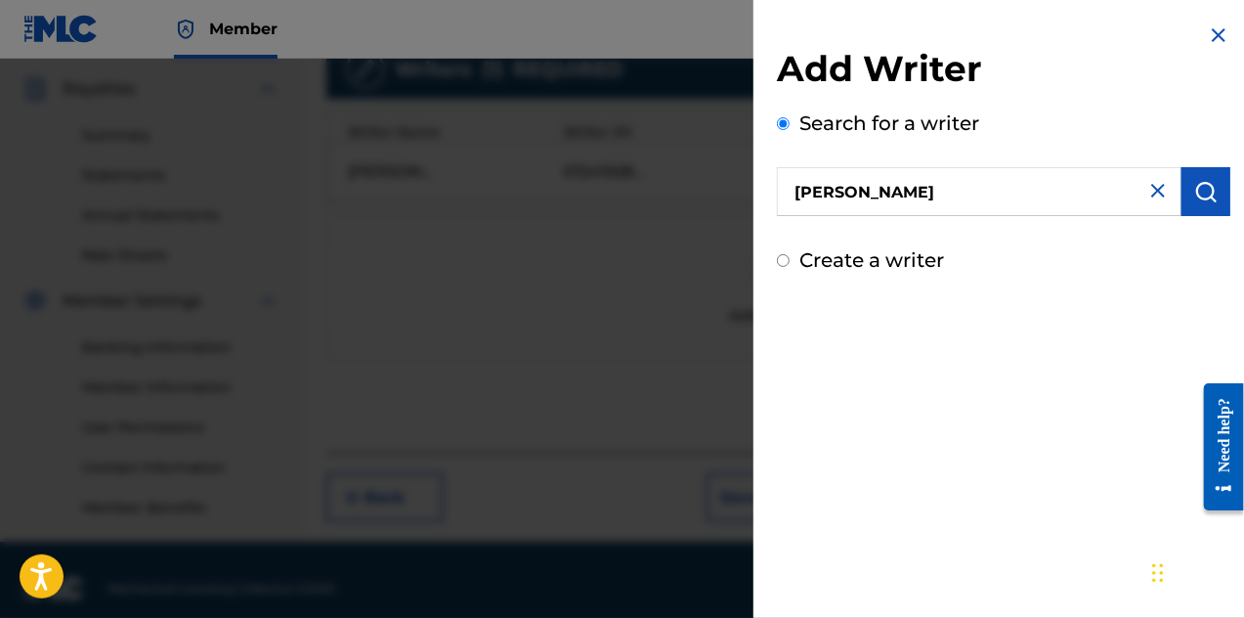
click at [1225, 199] on div "Add Writer Search for a writer [PERSON_NAME] Create a writer" at bounding box center [1004, 149] width 500 height 298
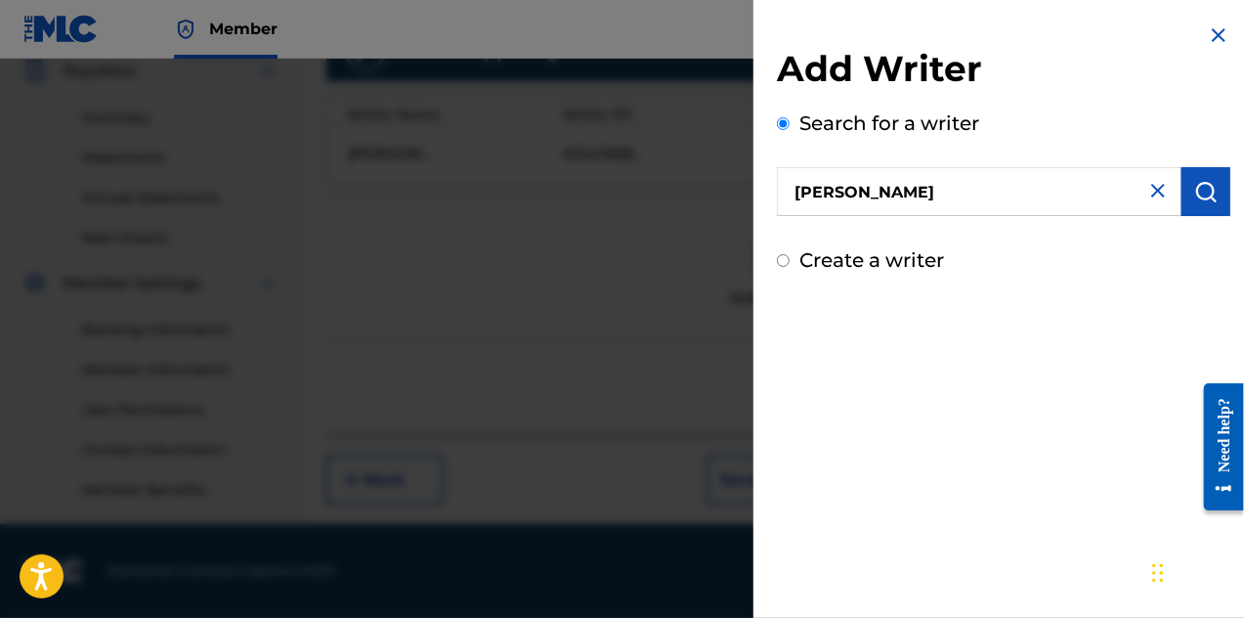
scroll to position [203, 0]
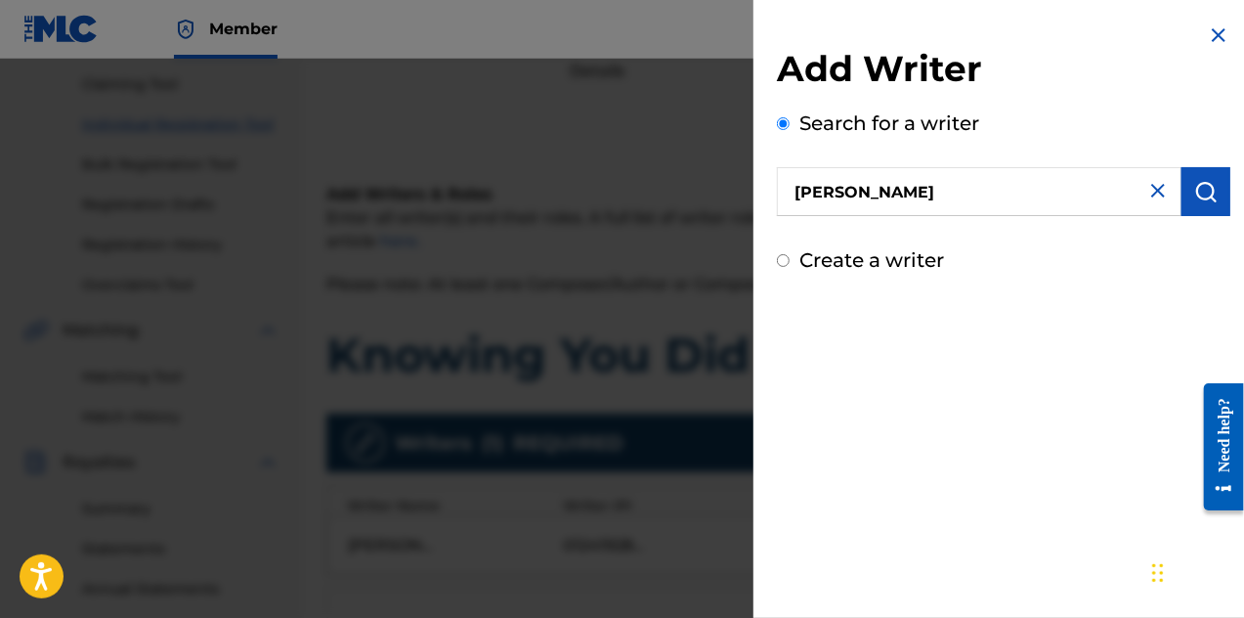
click at [1208, 197] on img "submit" at bounding box center [1206, 191] width 23 height 23
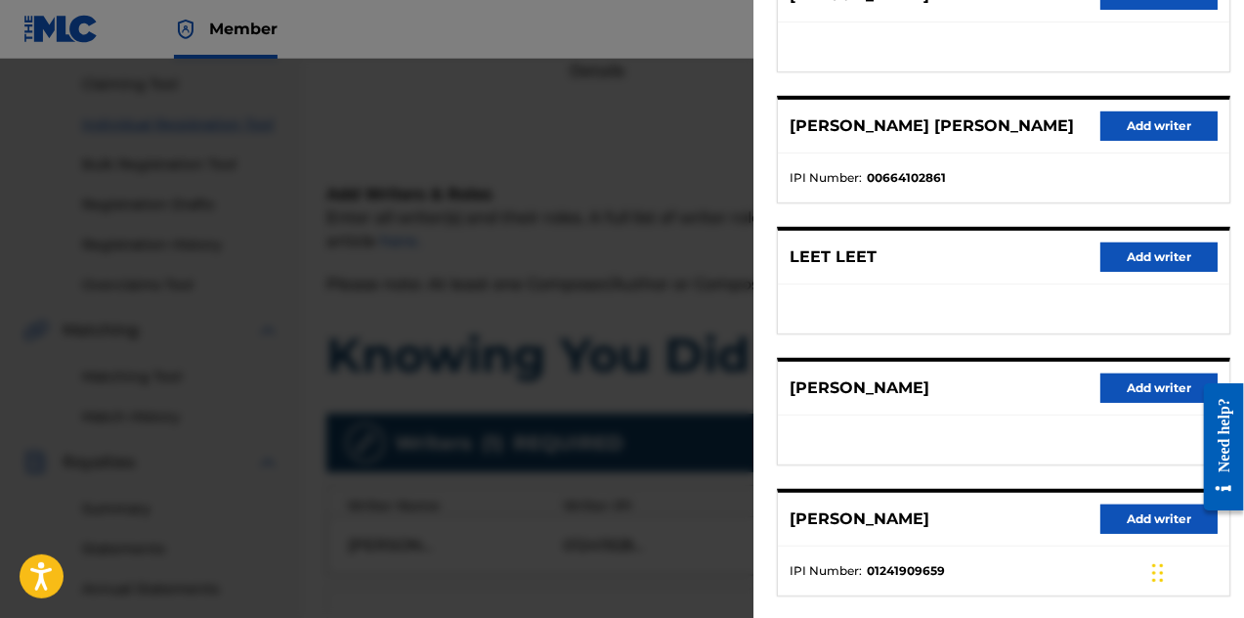
scroll to position [391, 0]
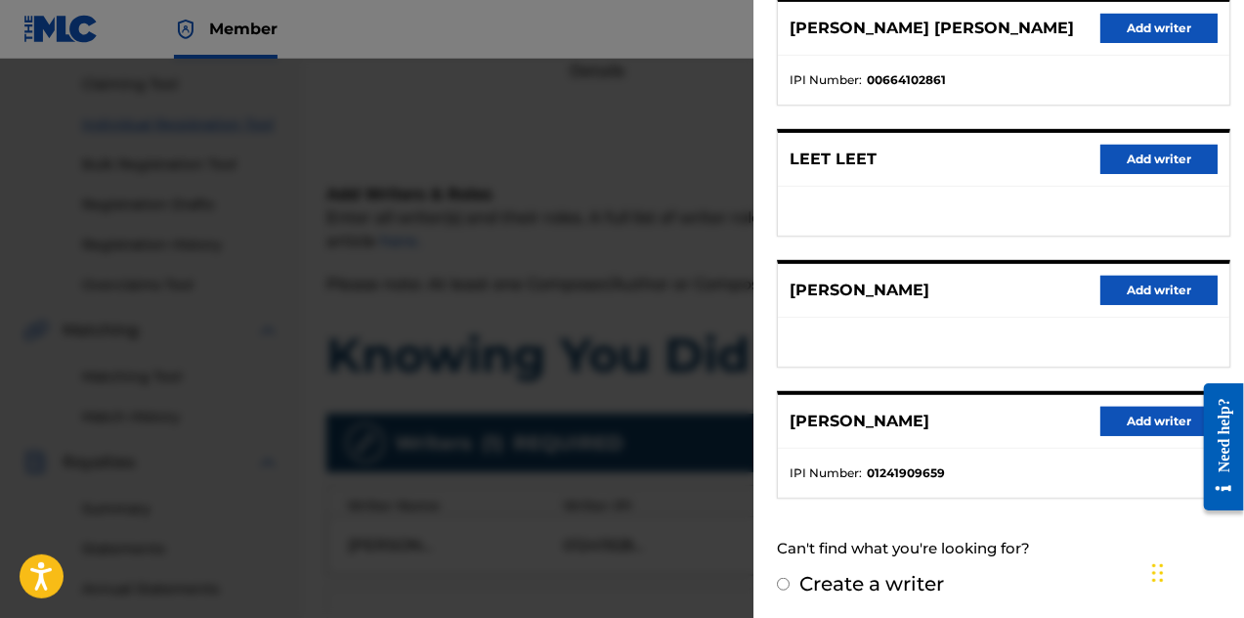
click at [1150, 422] on button "Add writer" at bounding box center [1159, 421] width 117 height 29
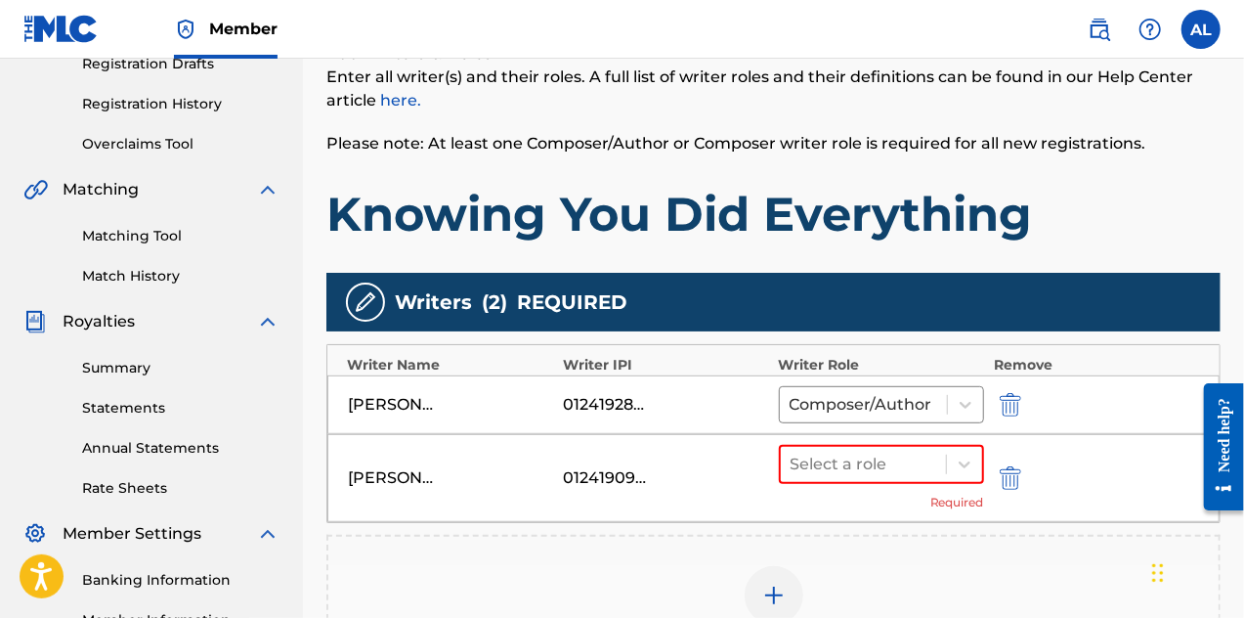
scroll to position [399, 0]
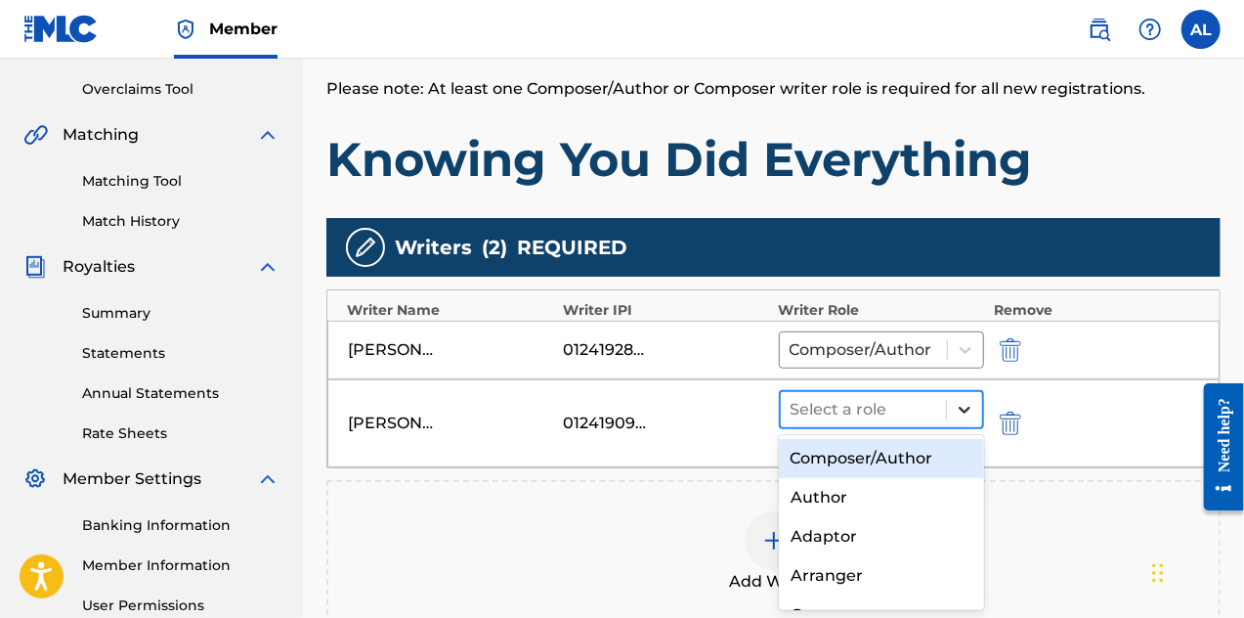
click at [960, 408] on icon at bounding box center [965, 410] width 20 height 20
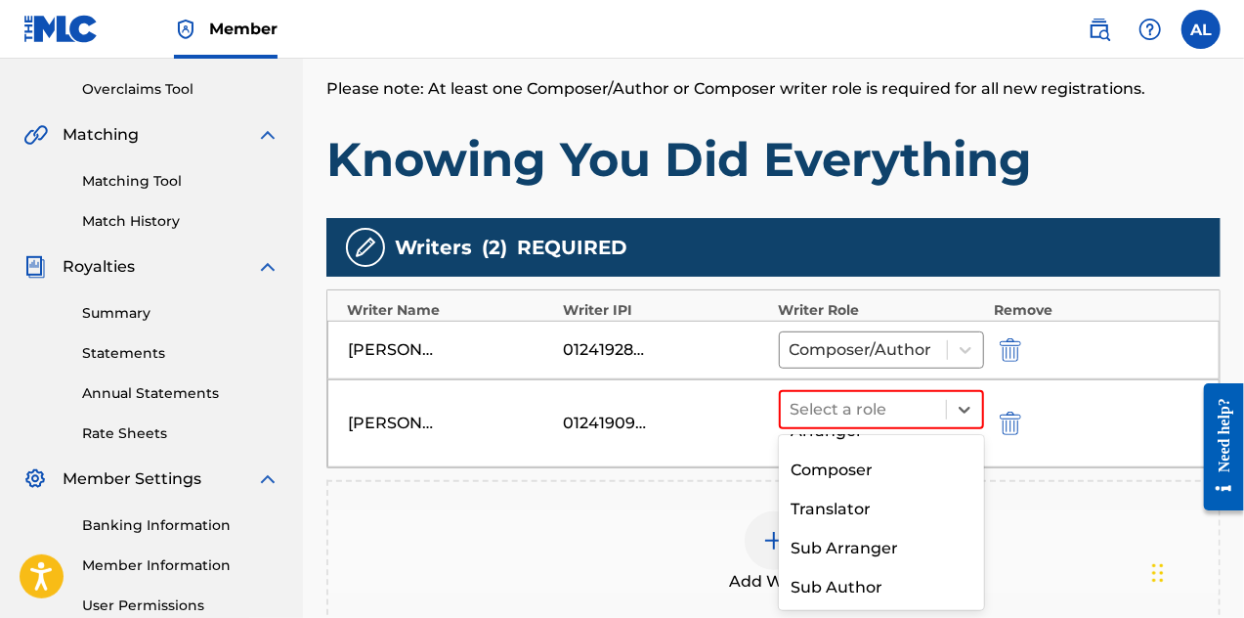
scroll to position [146, 0]
click at [917, 466] on div "Composer" at bounding box center [882, 469] width 206 height 39
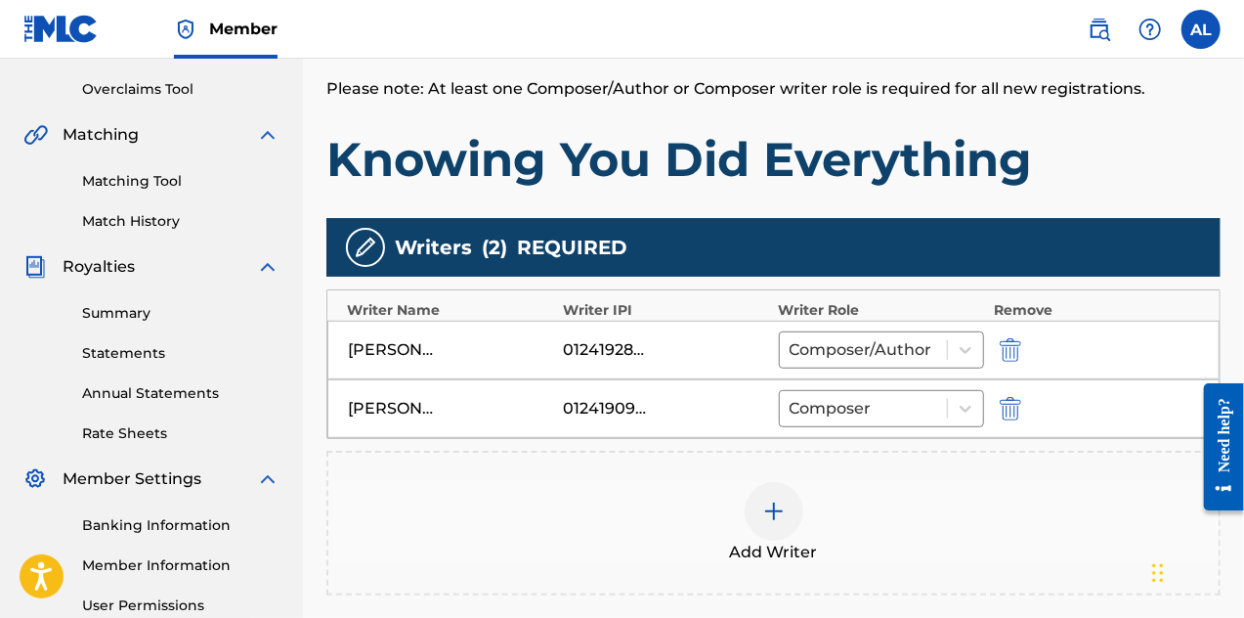
click at [761, 503] on div at bounding box center [774, 511] width 59 height 59
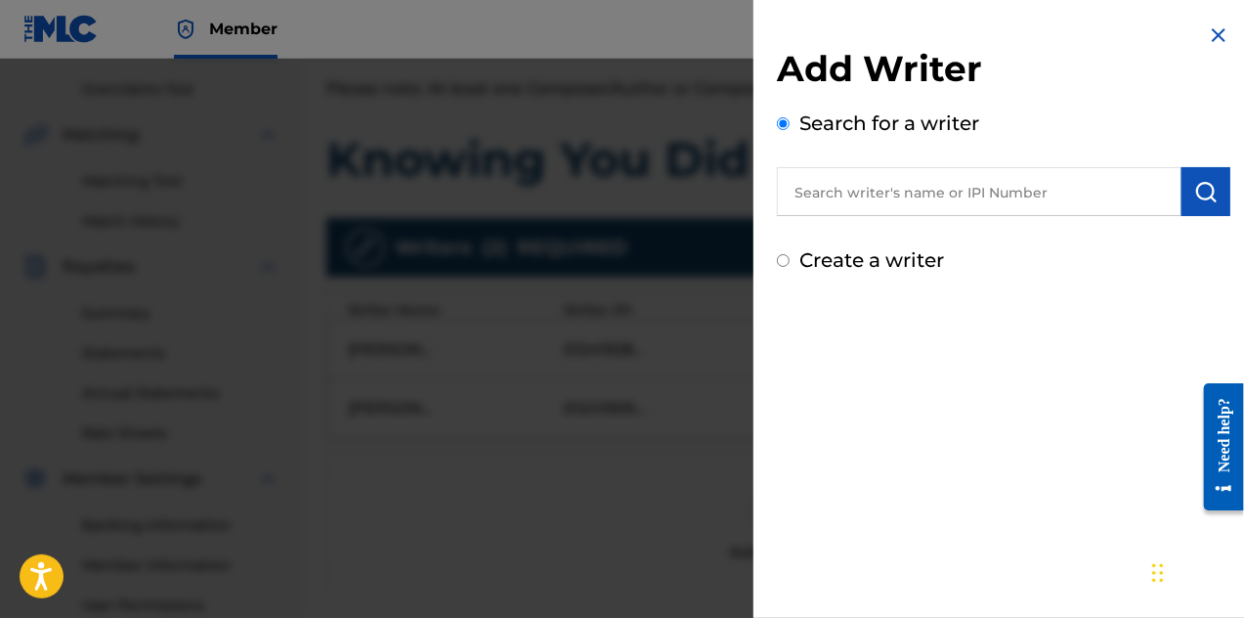
click at [939, 181] on input "text" at bounding box center [979, 191] width 405 height 49
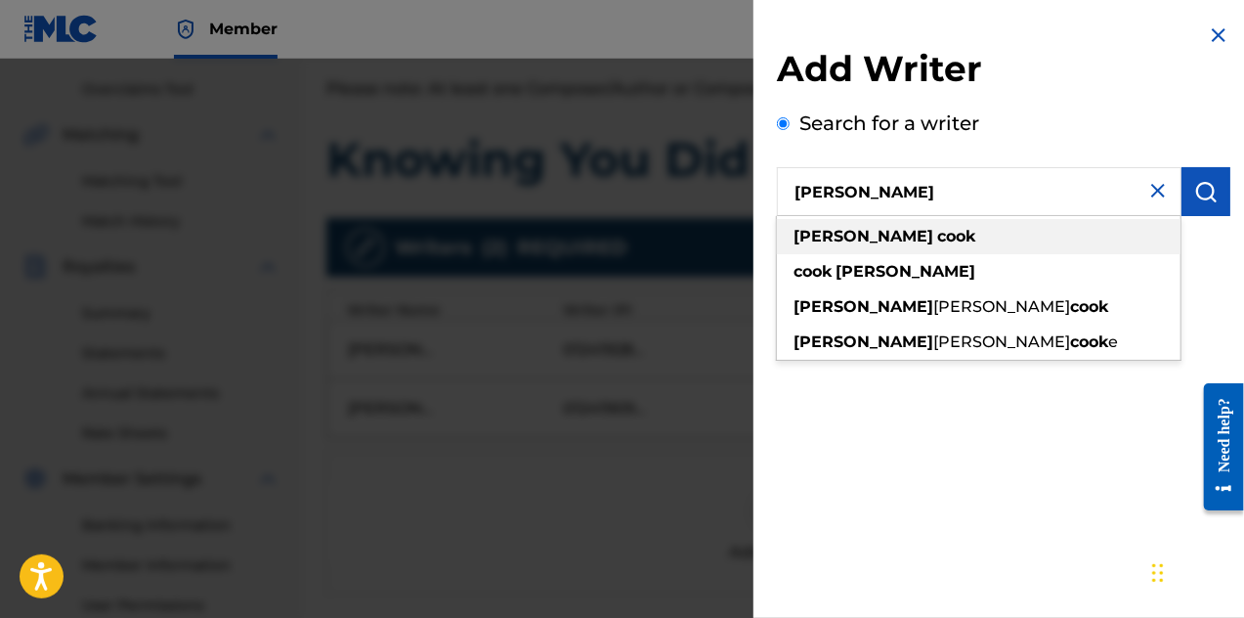
click at [941, 228] on div "[PERSON_NAME]" at bounding box center [979, 236] width 404 height 35
type input "[PERSON_NAME]"
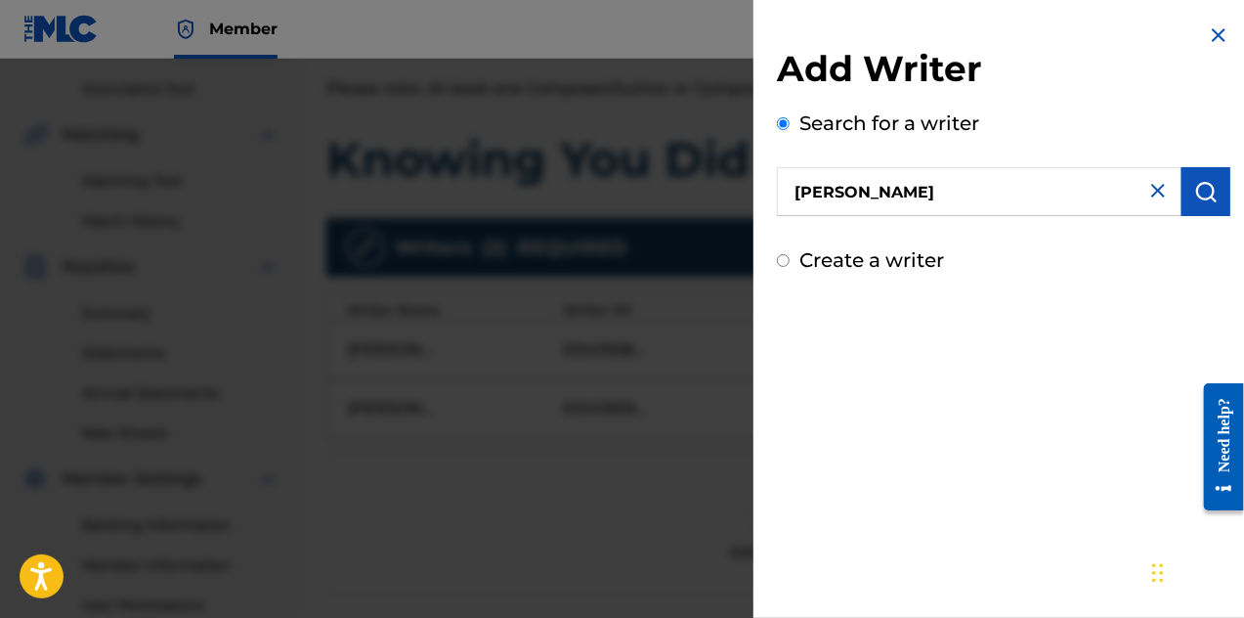
click at [1200, 202] on img "submit" at bounding box center [1206, 191] width 23 height 23
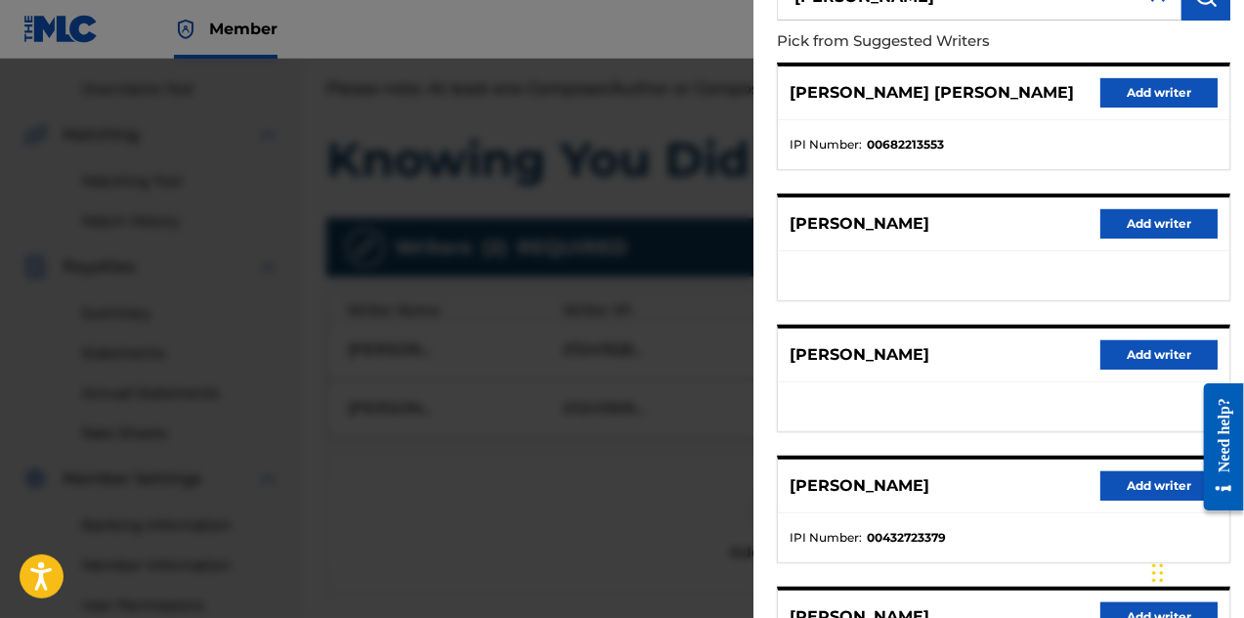
scroll to position [391, 0]
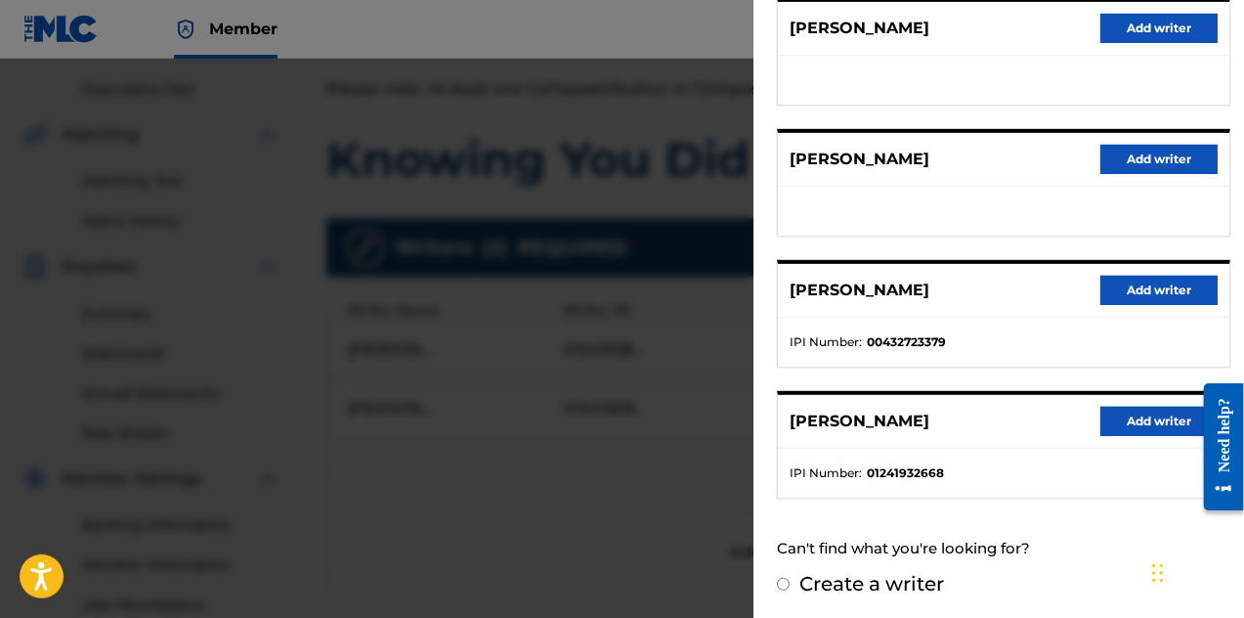
click at [1105, 419] on button "Add writer" at bounding box center [1159, 421] width 117 height 29
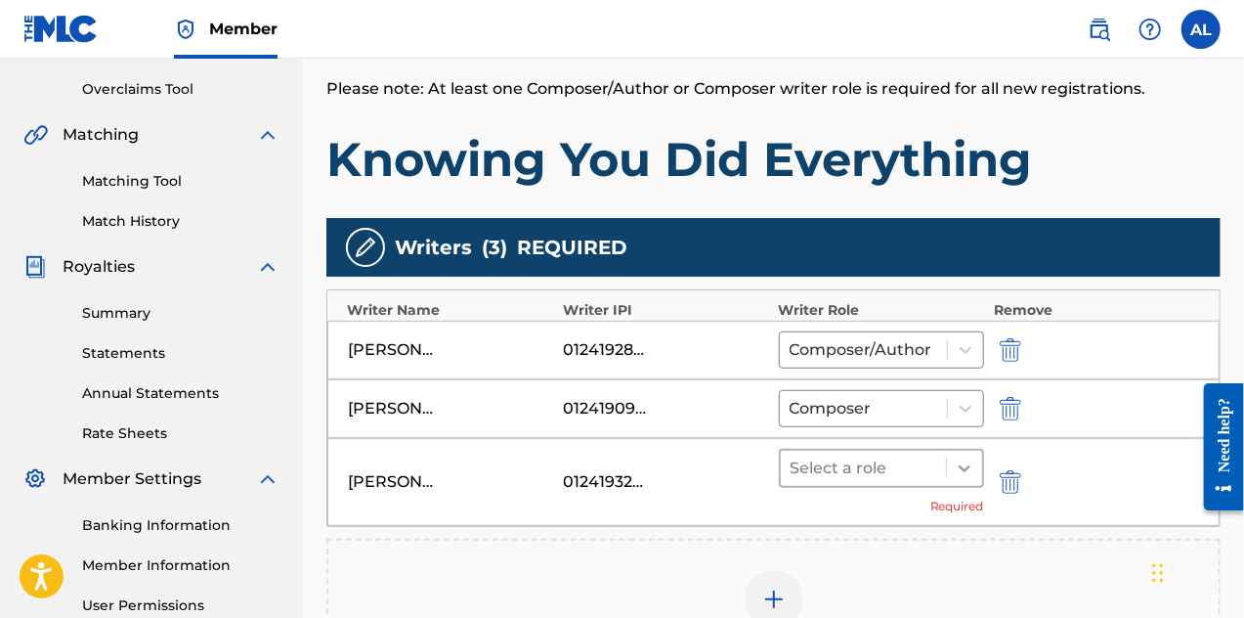
click at [961, 462] on icon at bounding box center [965, 468] width 20 height 20
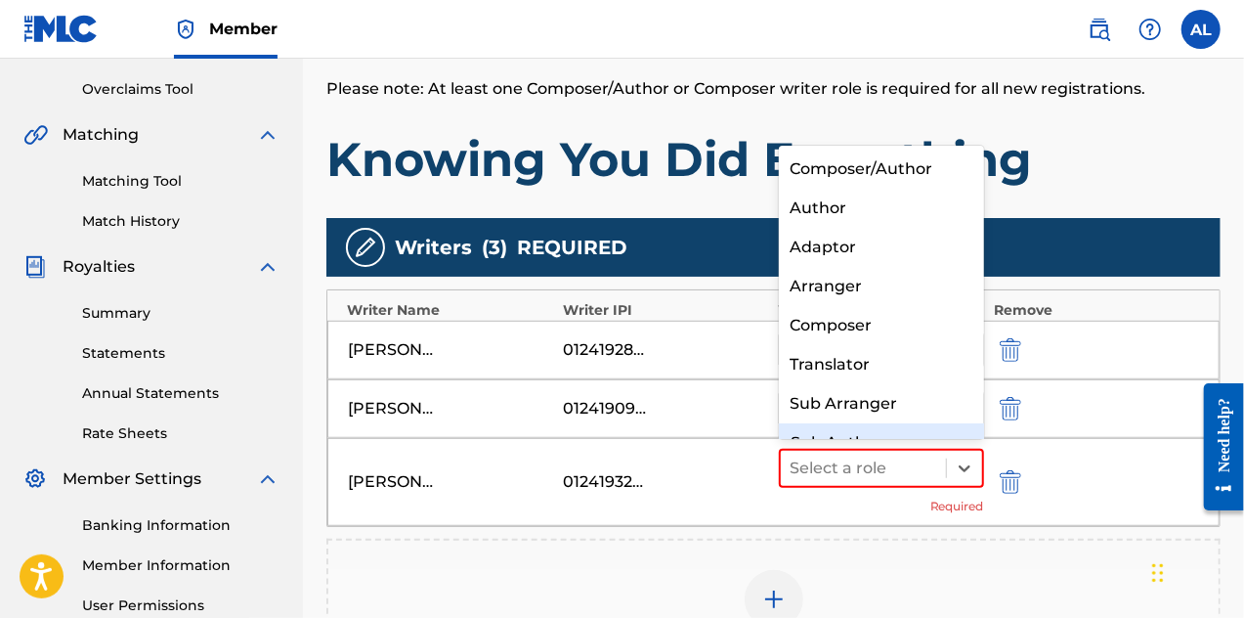
scroll to position [27, 0]
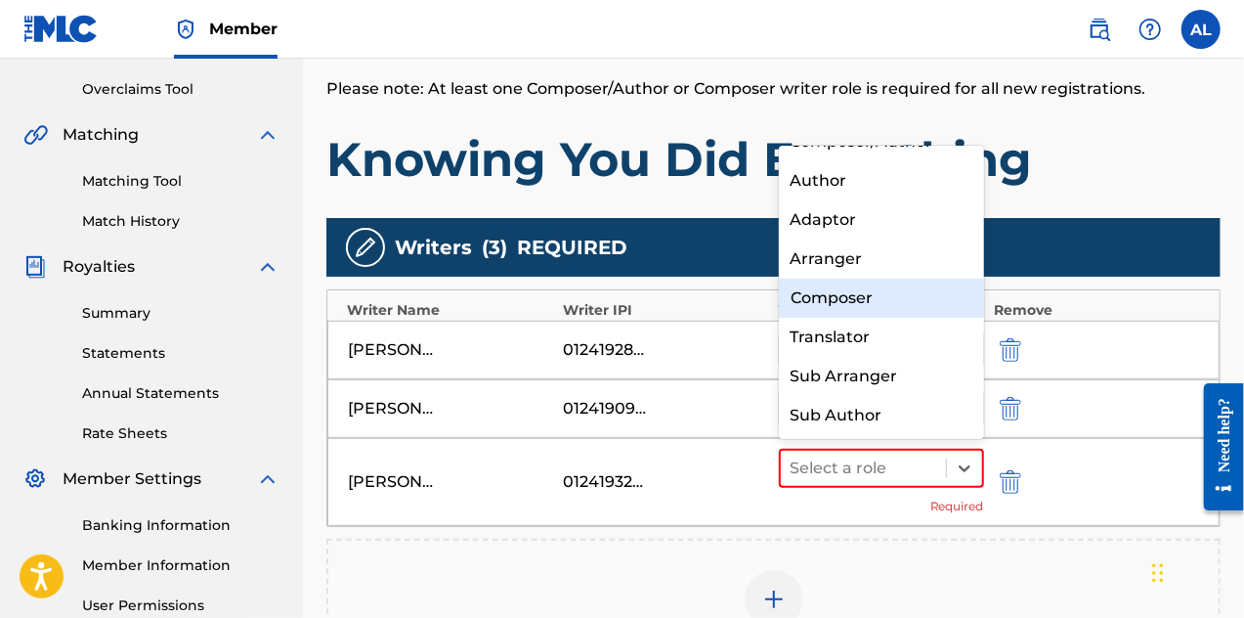
click at [942, 308] on div "Composer" at bounding box center [882, 298] width 206 height 39
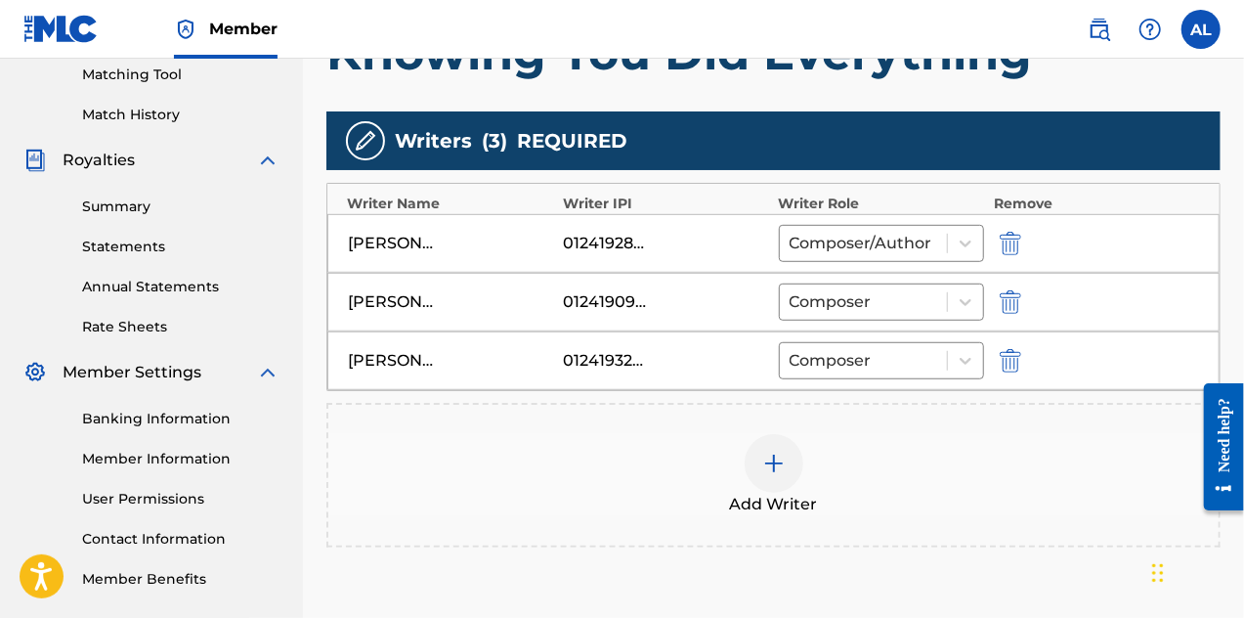
scroll to position [594, 0]
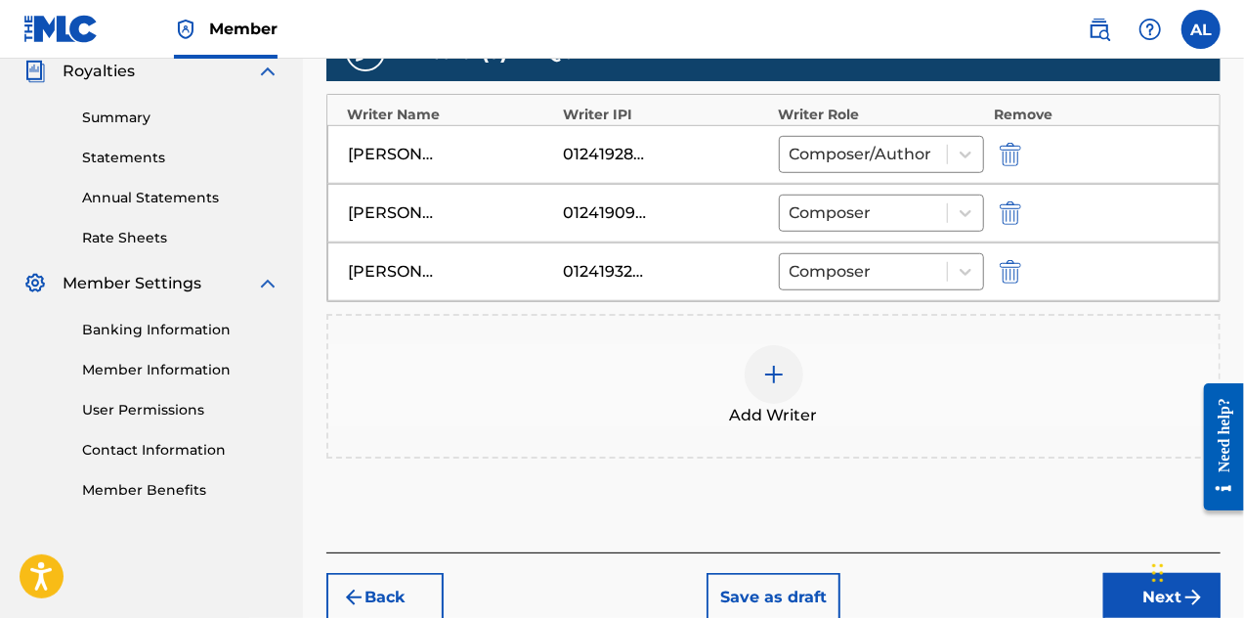
click at [762, 364] on img at bounding box center [773, 374] width 23 height 23
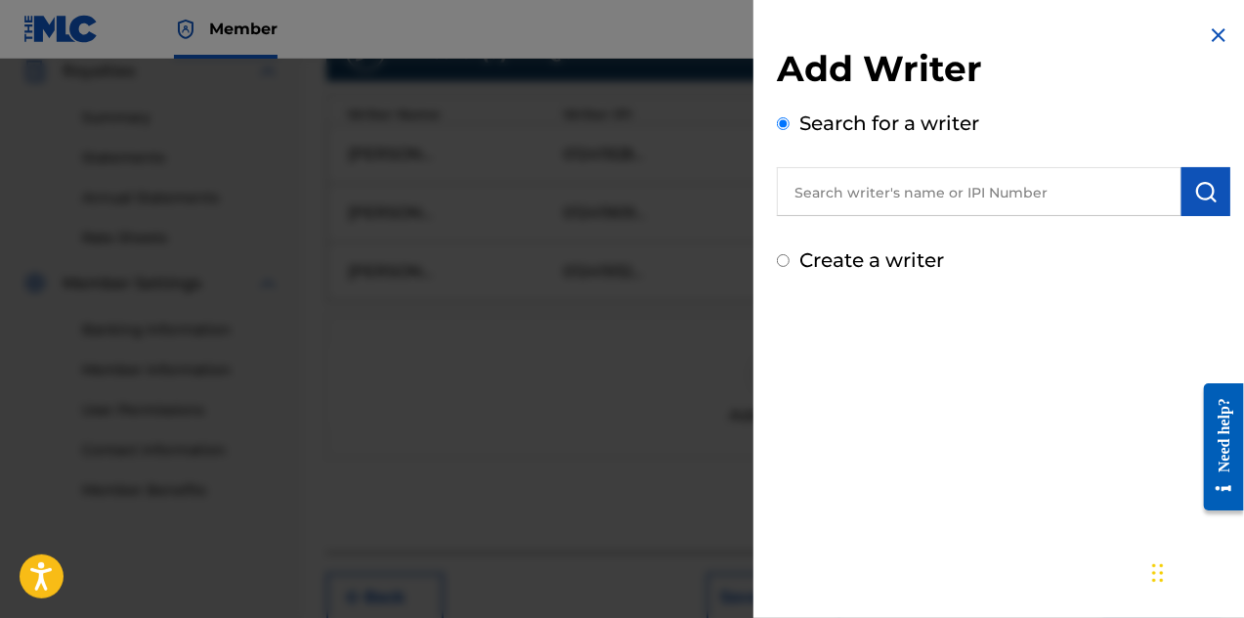
click at [857, 206] on input "text" at bounding box center [979, 191] width 405 height 49
click at [862, 189] on input "[PERSON_NAME]" at bounding box center [979, 191] width 405 height 49
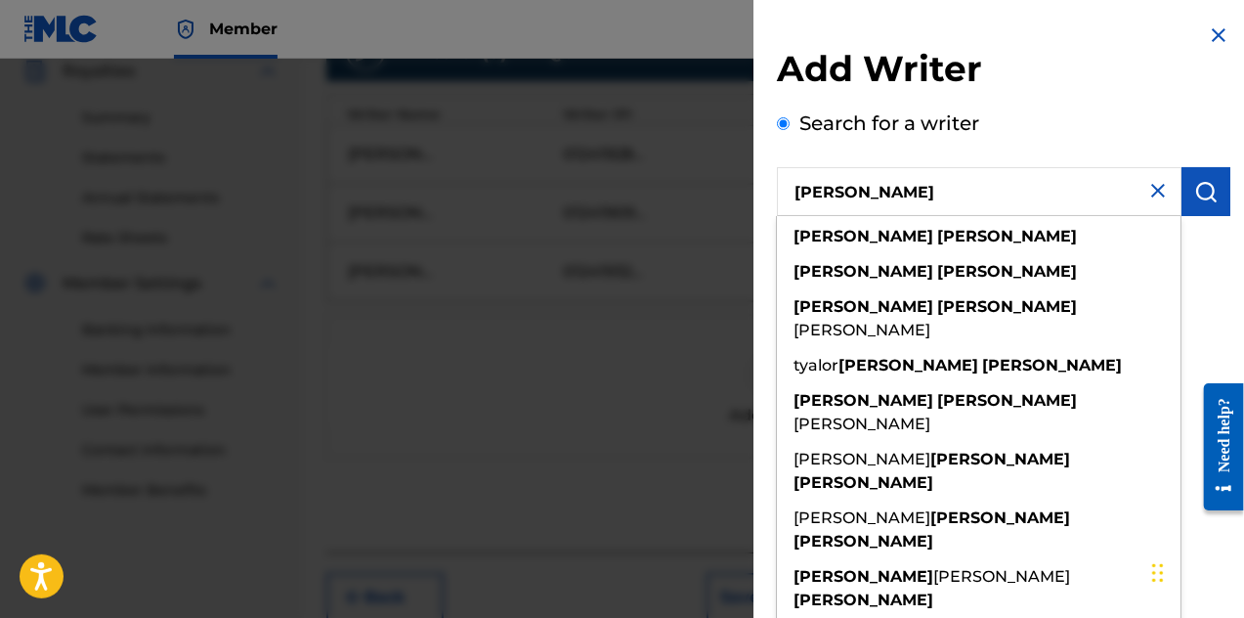
type input "[PERSON_NAME]"
click at [1200, 202] on img "submit" at bounding box center [1206, 191] width 23 height 23
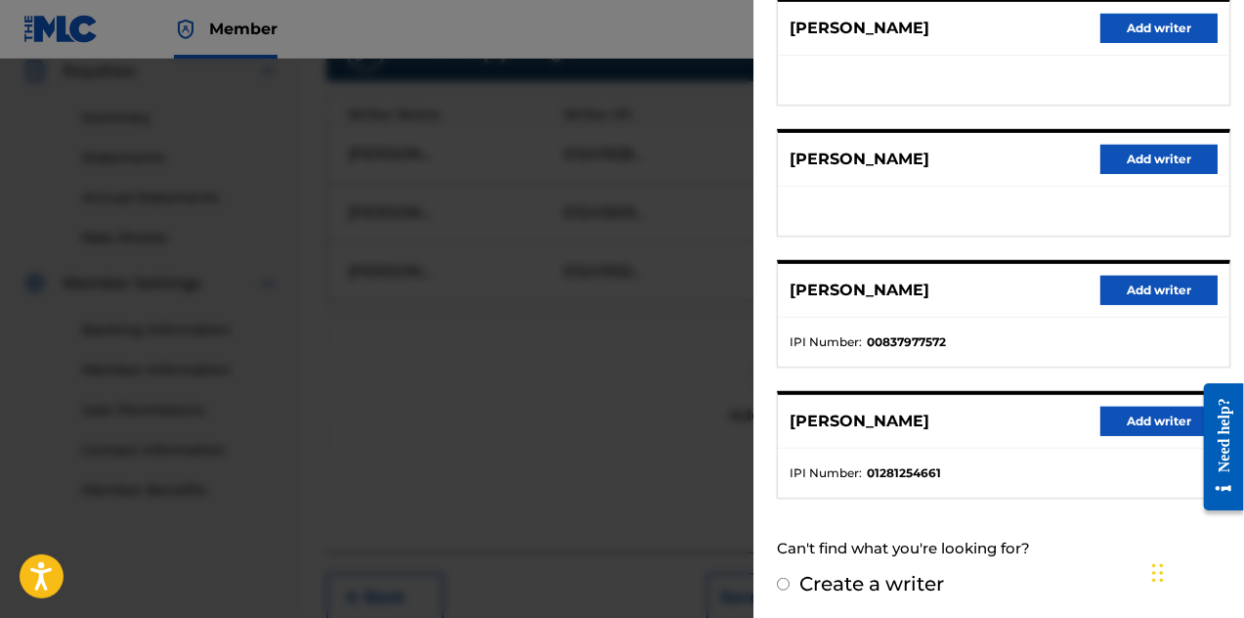
scroll to position [391, 0]
click at [1113, 426] on button "Add writer" at bounding box center [1159, 421] width 117 height 29
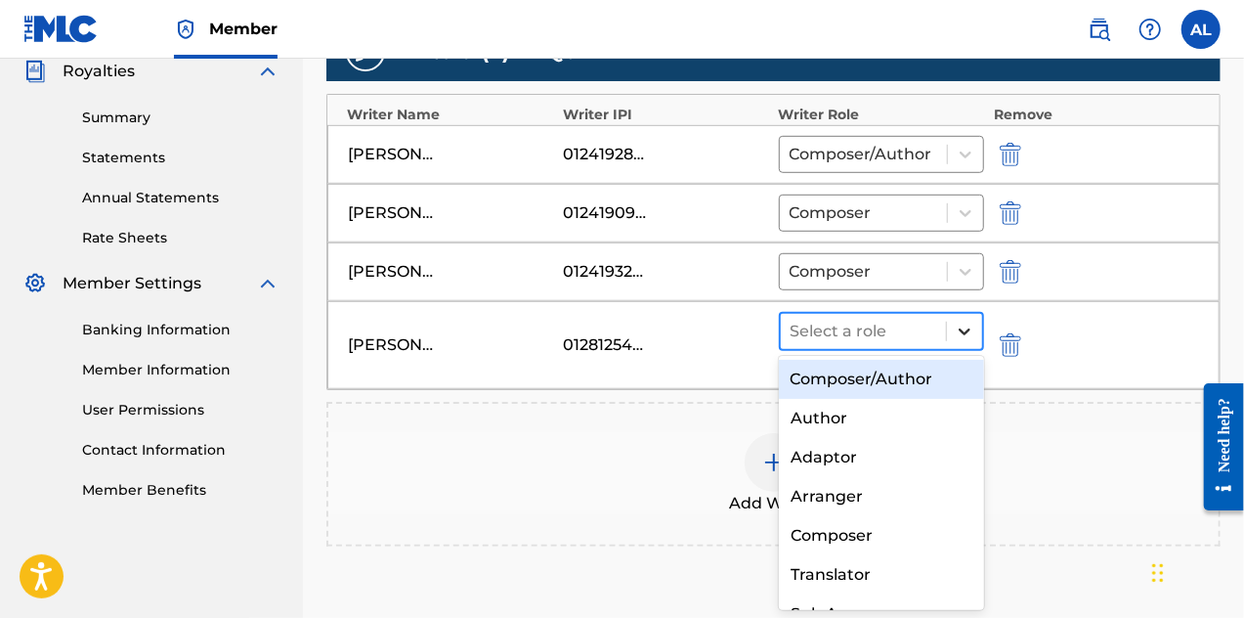
click at [964, 323] on icon at bounding box center [965, 332] width 20 height 20
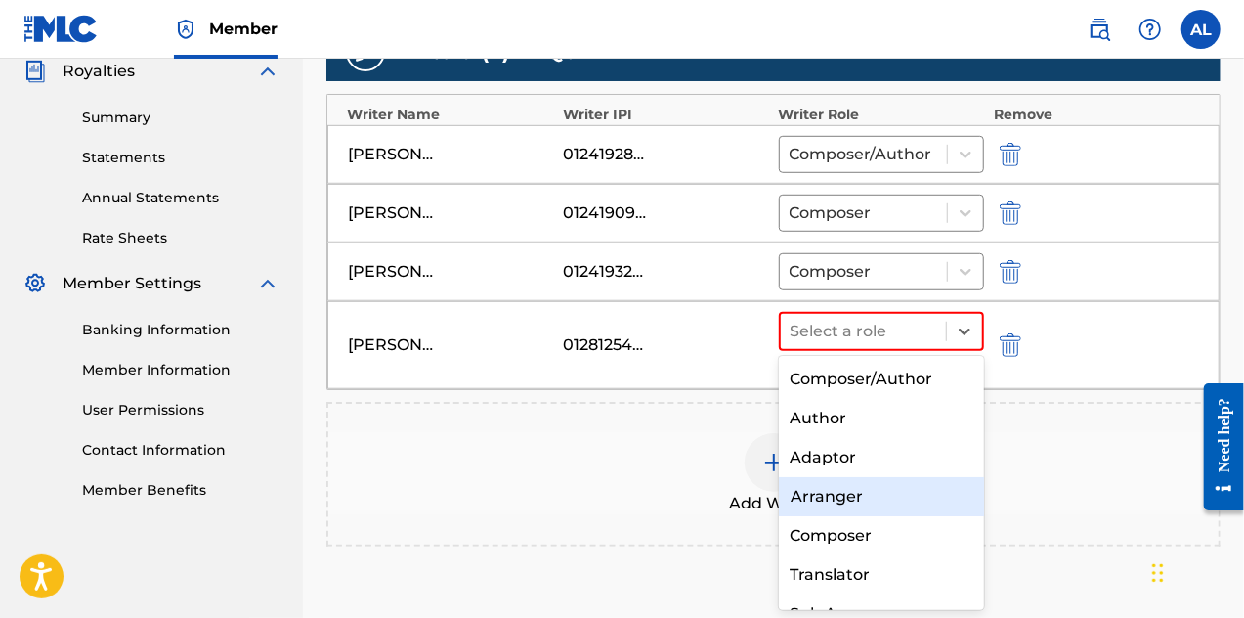
scroll to position [66, 0]
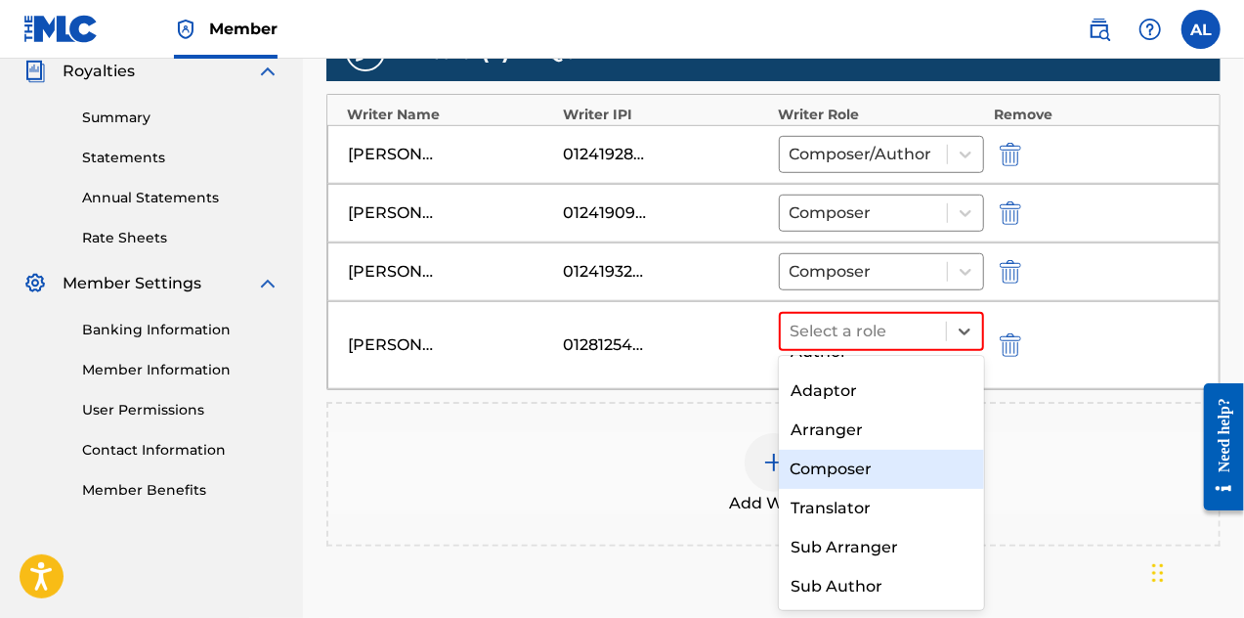
click at [913, 466] on div "Composer" at bounding box center [882, 469] width 206 height 39
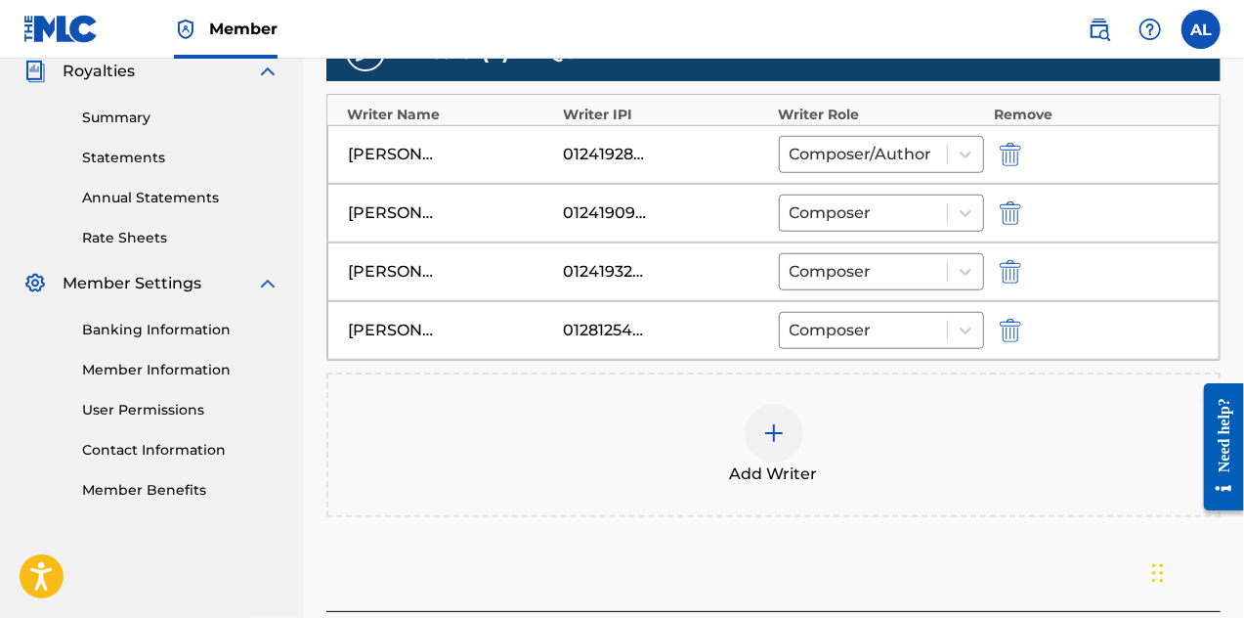
click at [793, 437] on div at bounding box center [774, 433] width 59 height 59
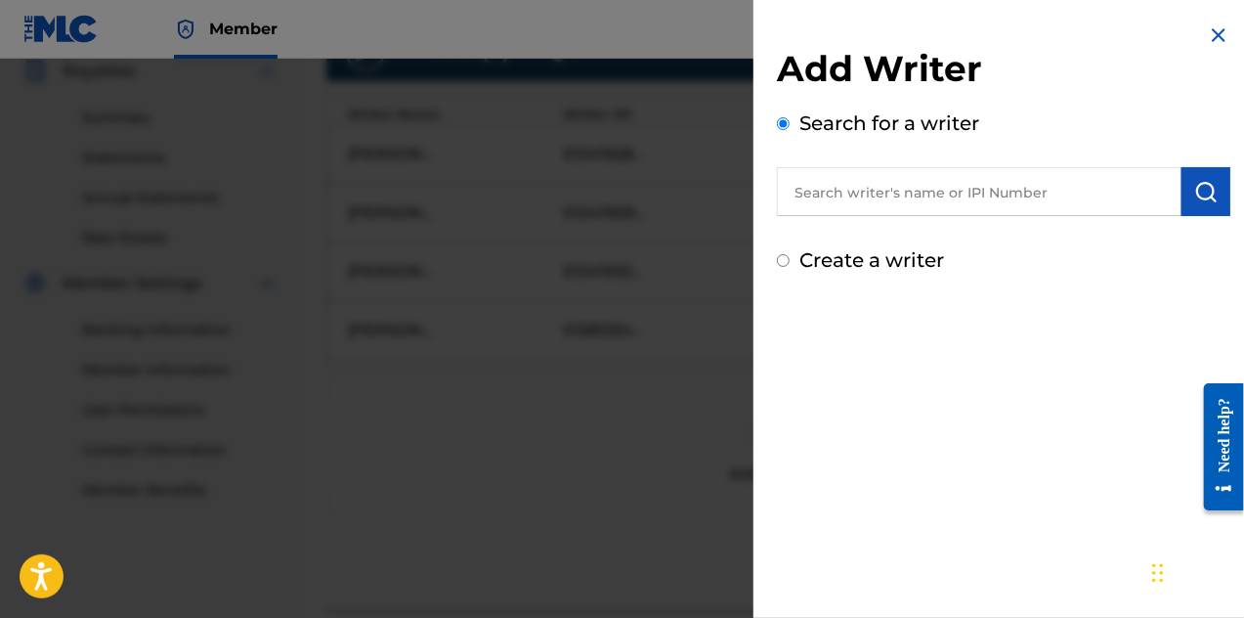
click at [893, 191] on input "text" at bounding box center [979, 191] width 405 height 49
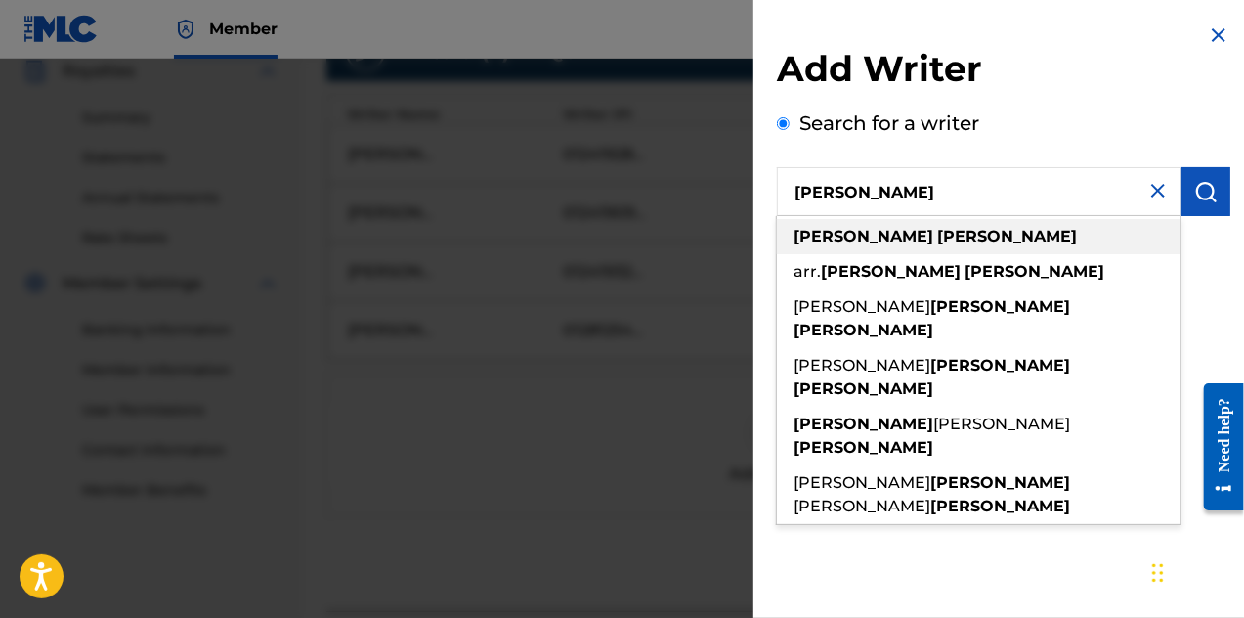
click at [896, 234] on div "[PERSON_NAME]" at bounding box center [979, 236] width 404 height 35
type input "[PERSON_NAME]"
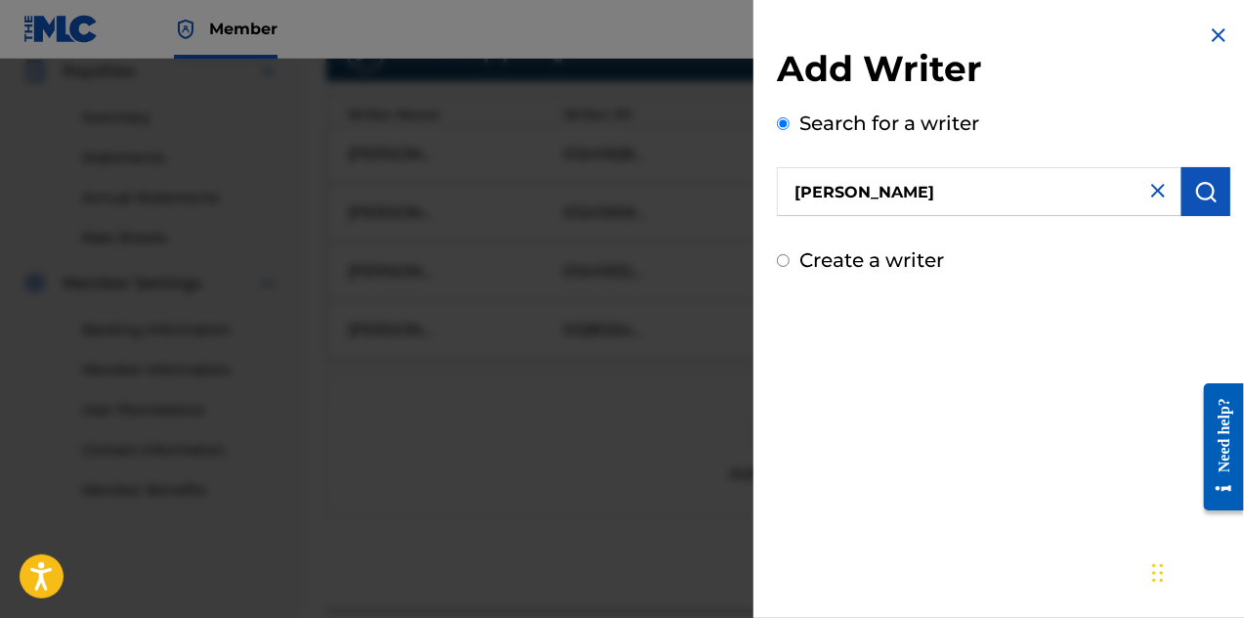
click at [1215, 199] on button "submit" at bounding box center [1206, 191] width 49 height 49
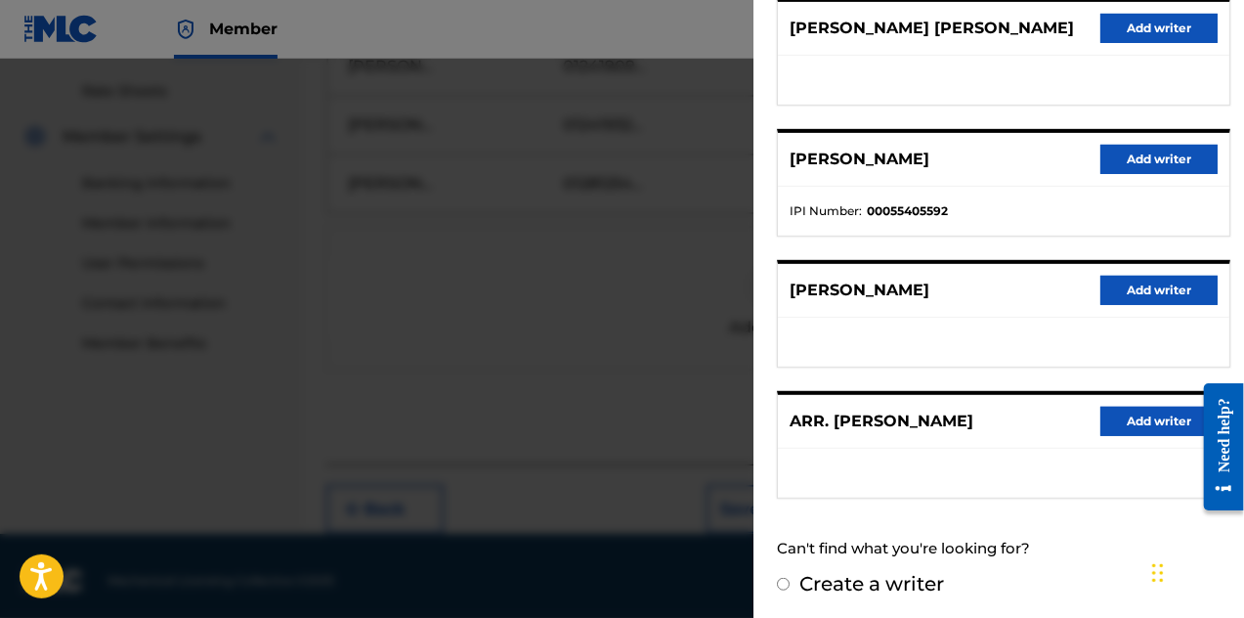
scroll to position [747, 0]
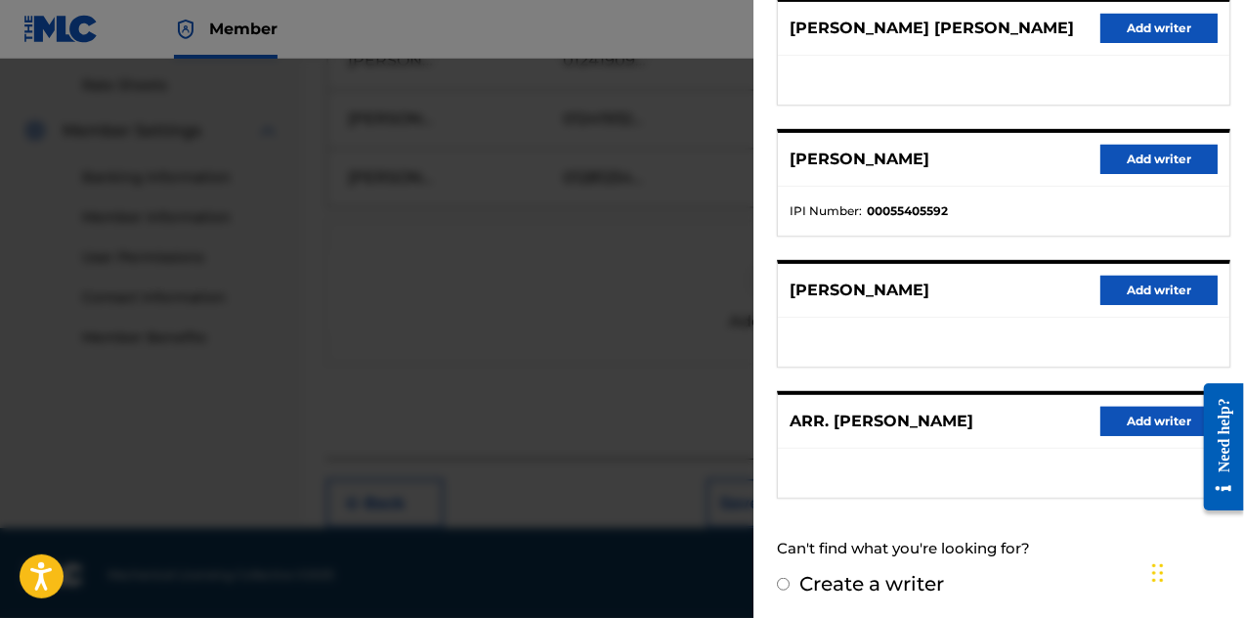
click at [782, 578] on input "Create a writer" at bounding box center [783, 584] width 13 height 13
radio input "false"
radio input "true"
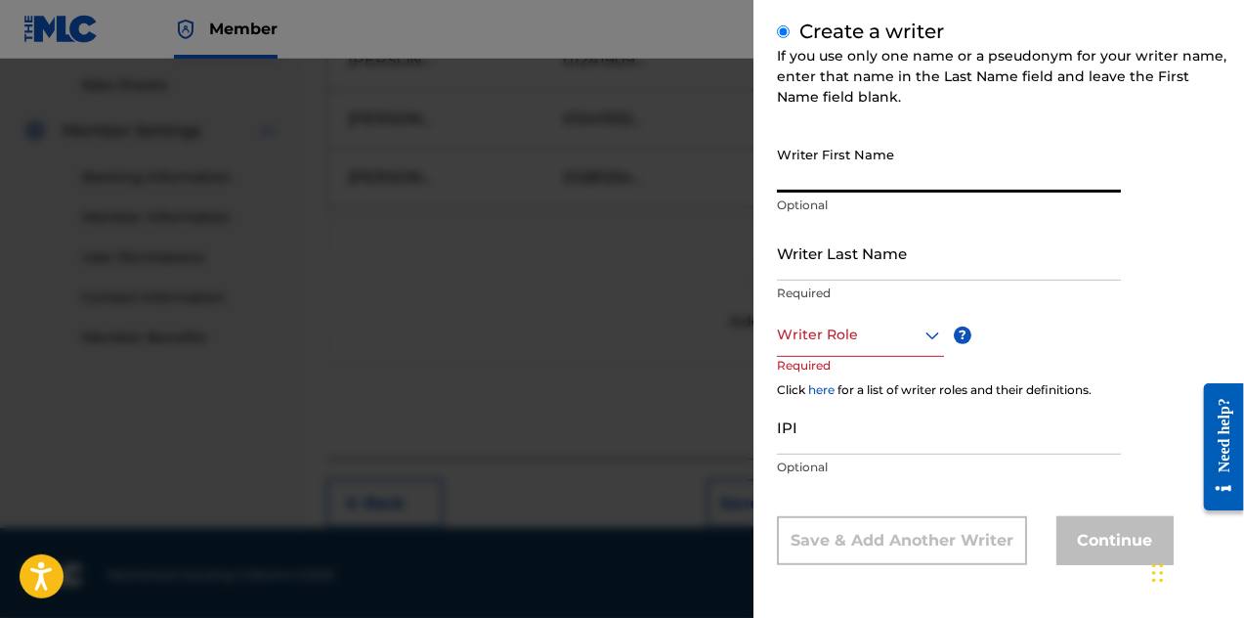
click at [943, 176] on input "Writer First Name" at bounding box center [949, 165] width 344 height 56
type input "[PERSON_NAME]"
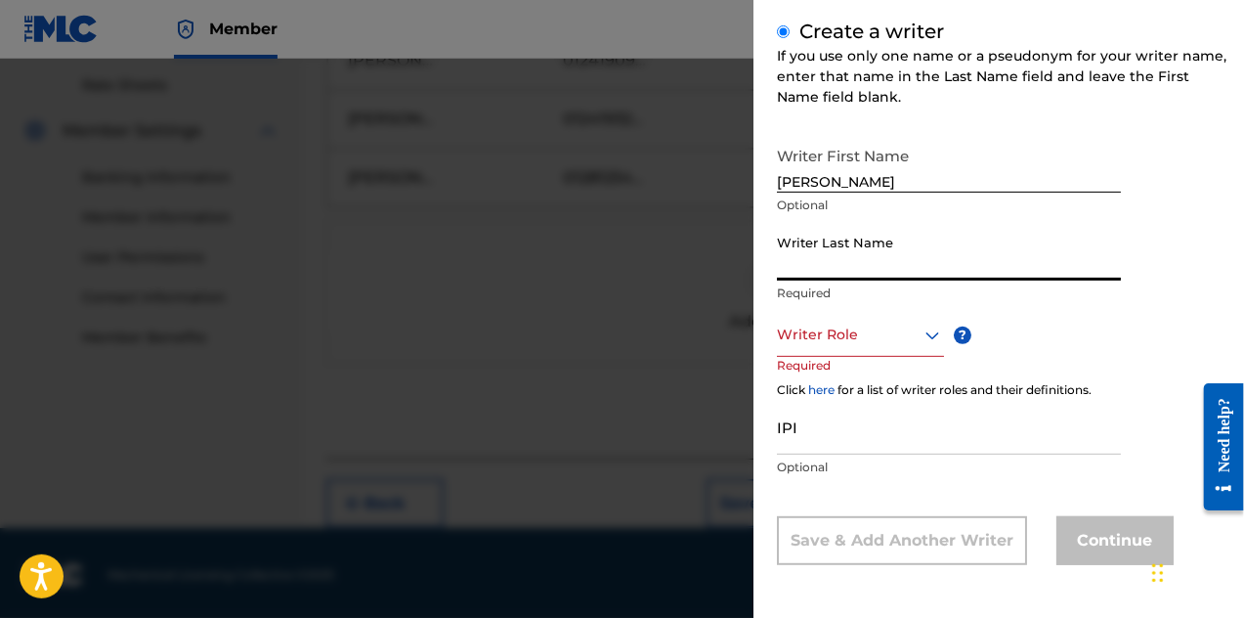
click at [892, 272] on input "Writer Last Name" at bounding box center [949, 253] width 344 height 56
type input "[PERSON_NAME]"
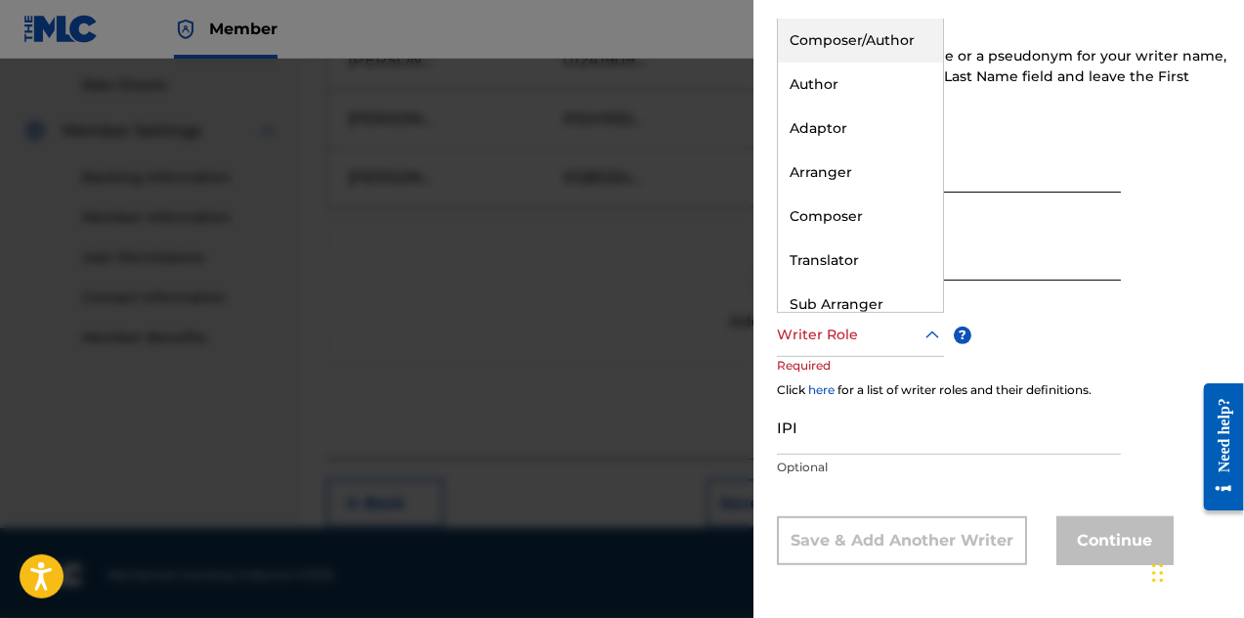
click at [921, 335] on icon at bounding box center [932, 335] width 23 height 23
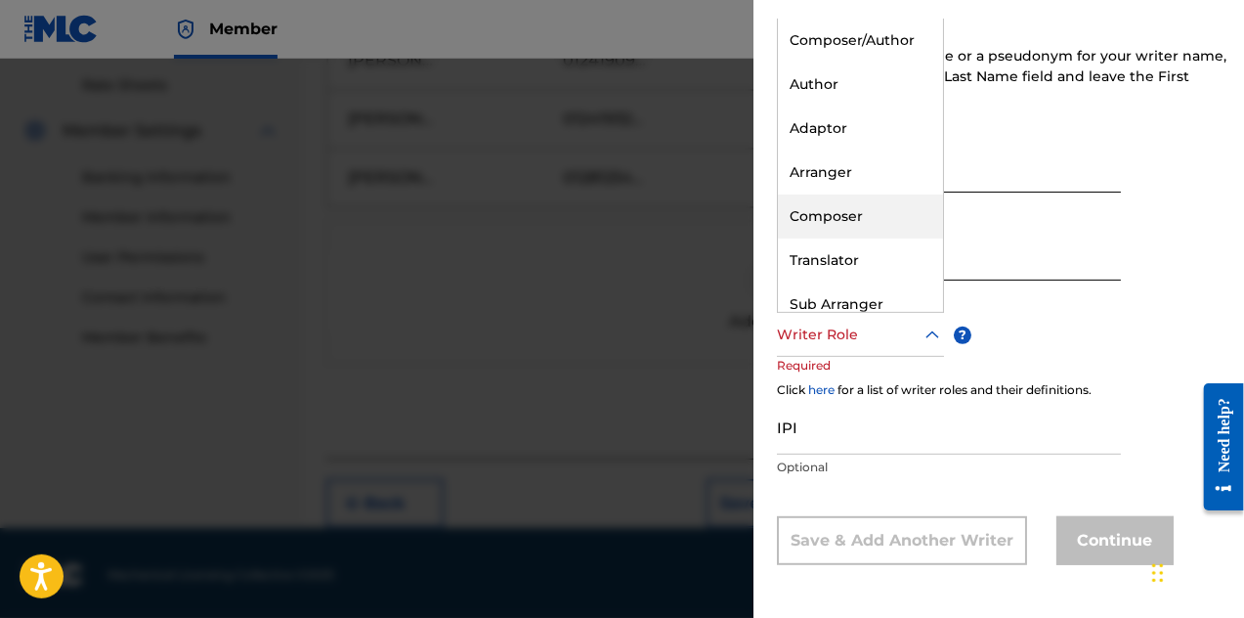
click at [911, 228] on div "Composer" at bounding box center [860, 217] width 165 height 44
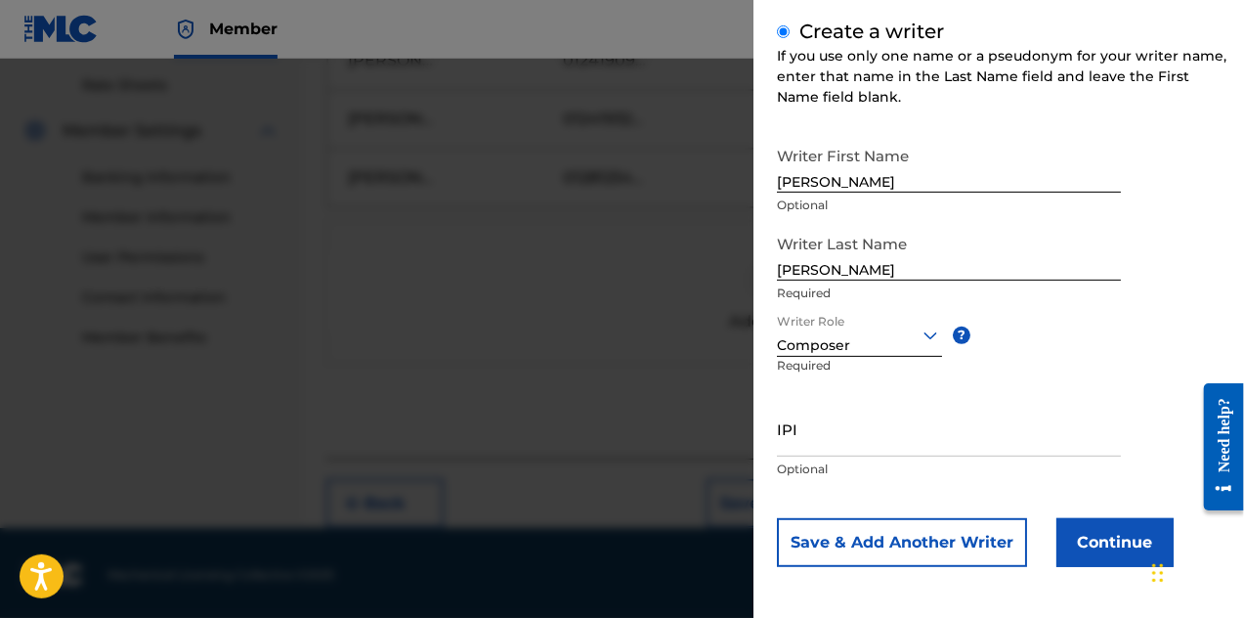
click at [1063, 541] on button "Continue" at bounding box center [1115, 542] width 117 height 49
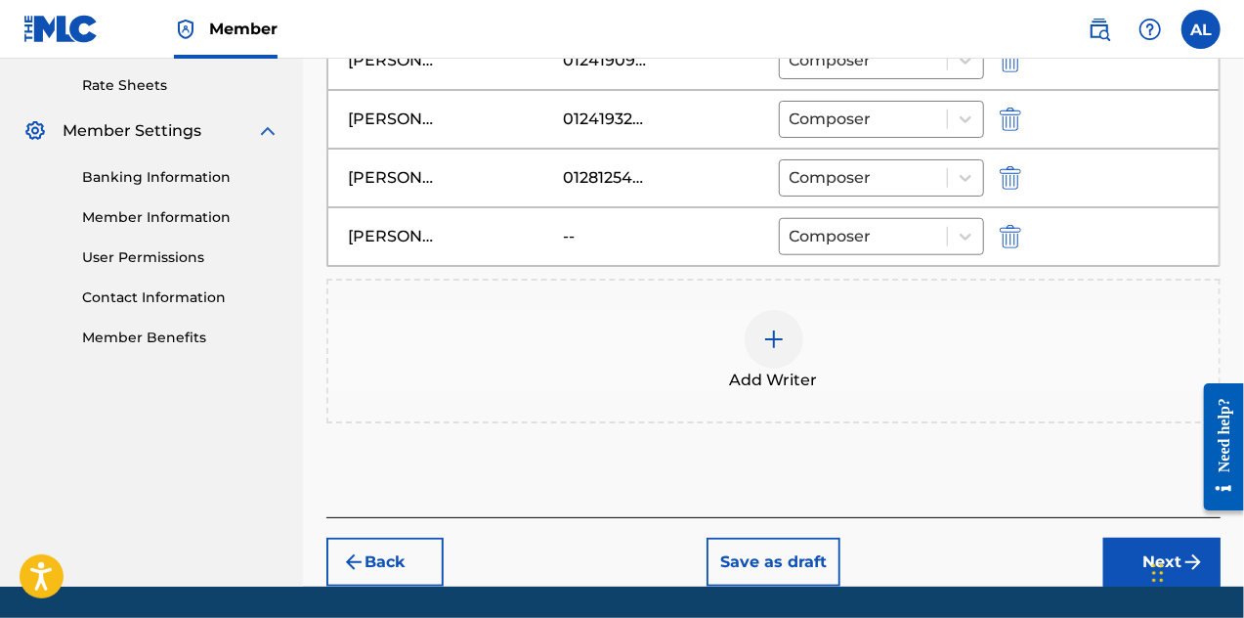
click at [777, 350] on div at bounding box center [774, 339] width 59 height 59
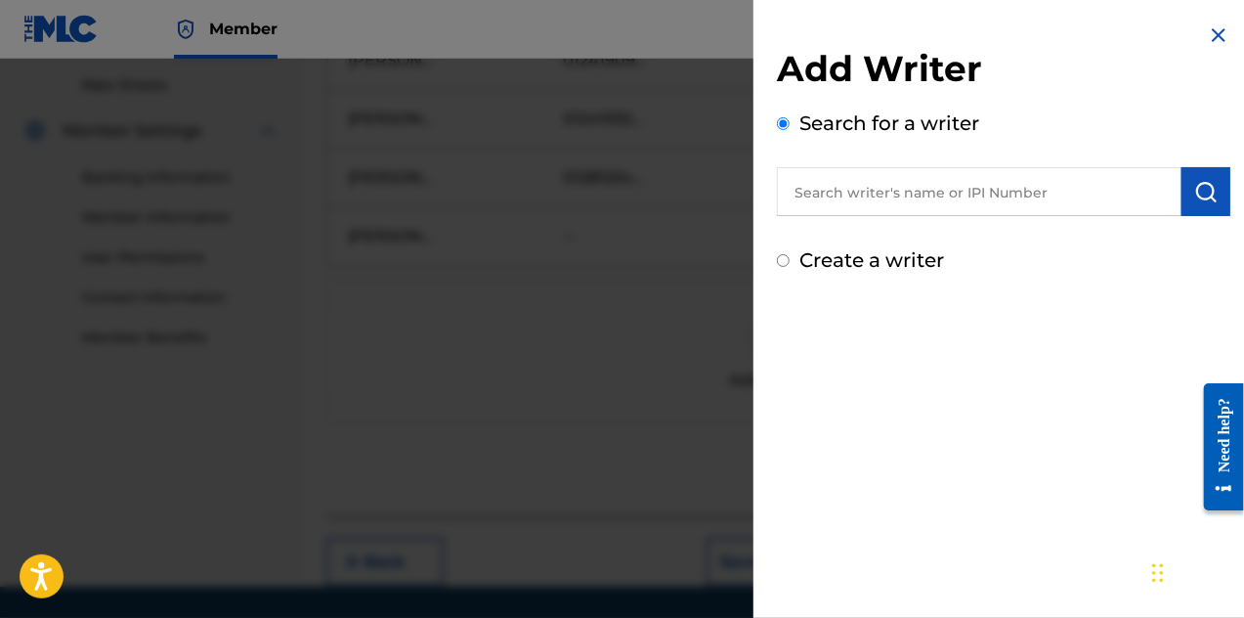
click at [846, 195] on input "text" at bounding box center [979, 191] width 405 height 49
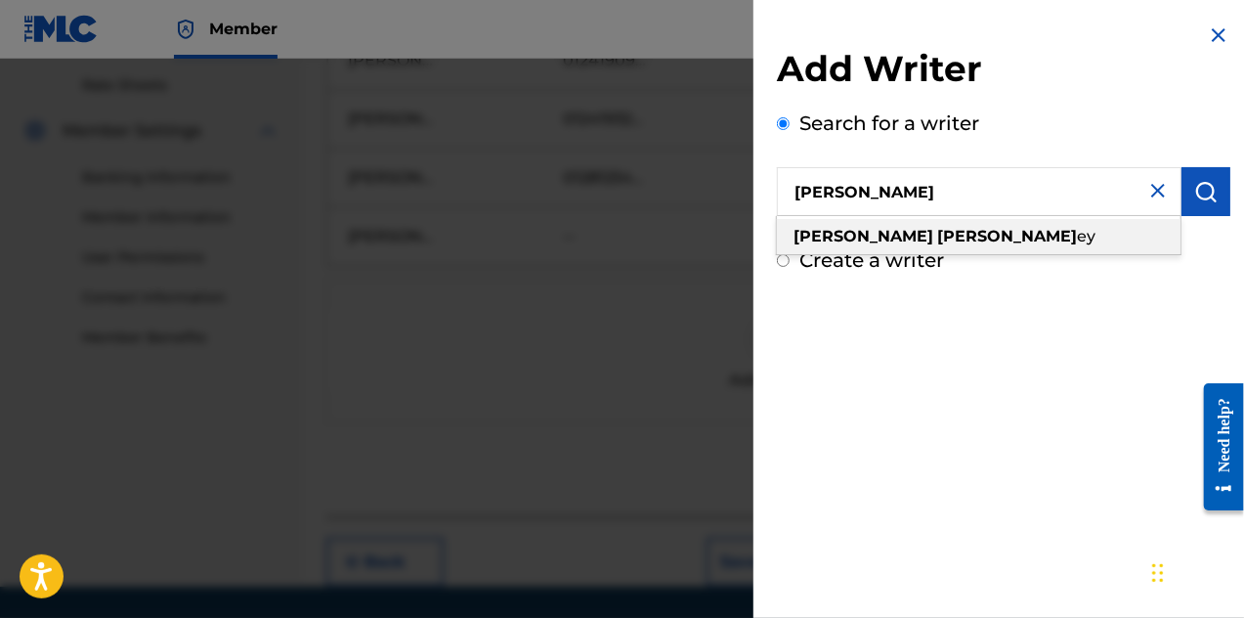
click at [937, 238] on strong "[PERSON_NAME]" at bounding box center [1007, 236] width 140 height 19
type input "[PERSON_NAME]"
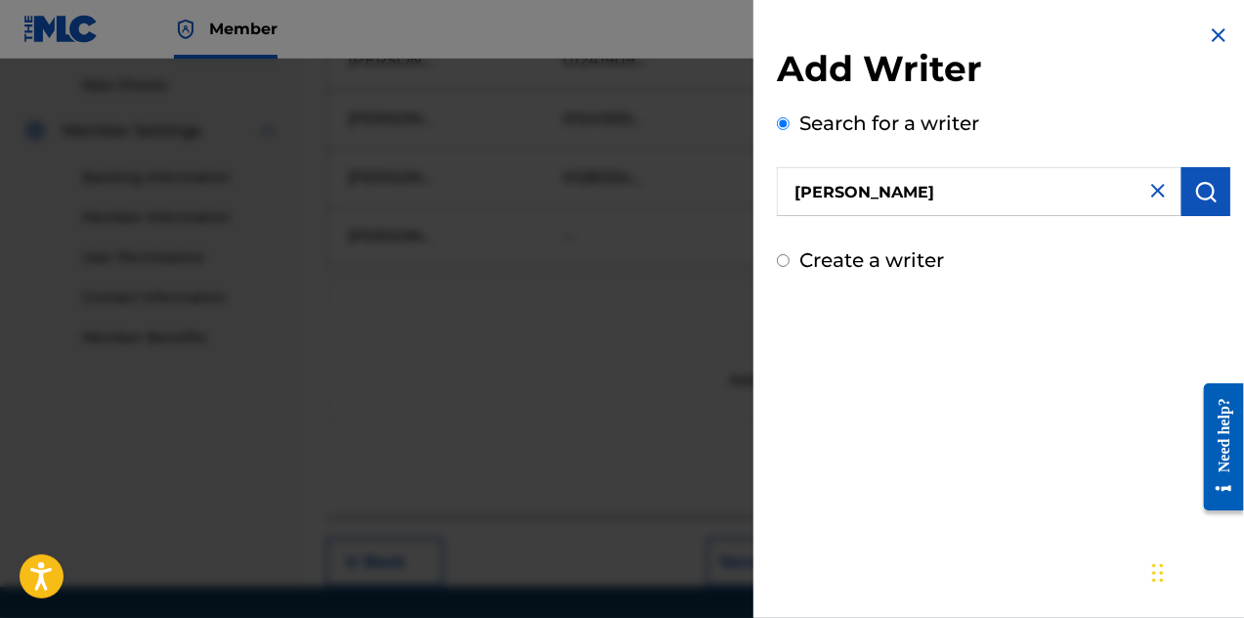
click at [1195, 196] on img "submit" at bounding box center [1206, 191] width 23 height 23
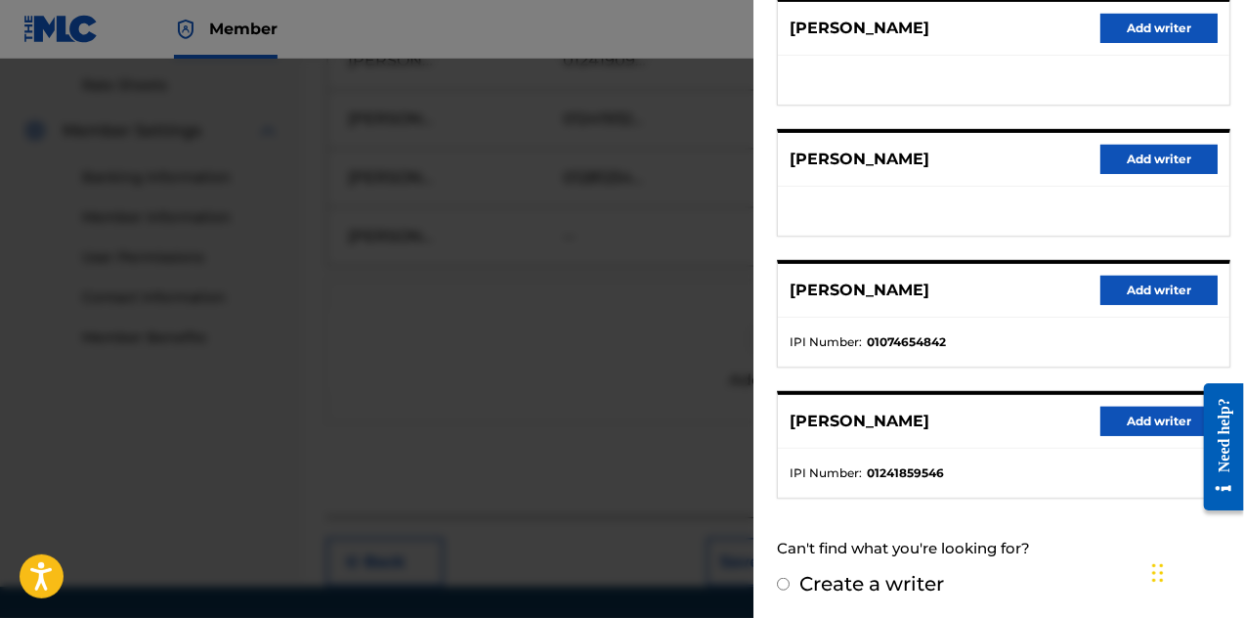
scroll to position [391, 0]
click at [1116, 417] on button "Add writer" at bounding box center [1159, 421] width 117 height 29
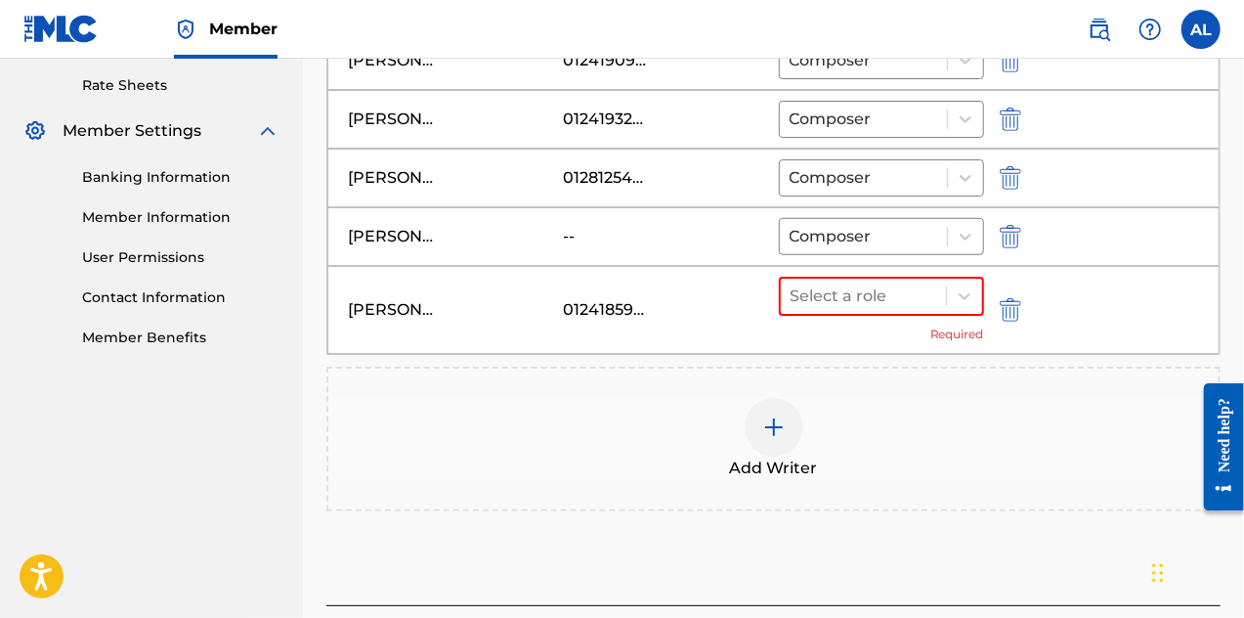
click at [962, 269] on div "[PERSON_NAME] 01241859546 Select a role Required" at bounding box center [773, 310] width 892 height 88
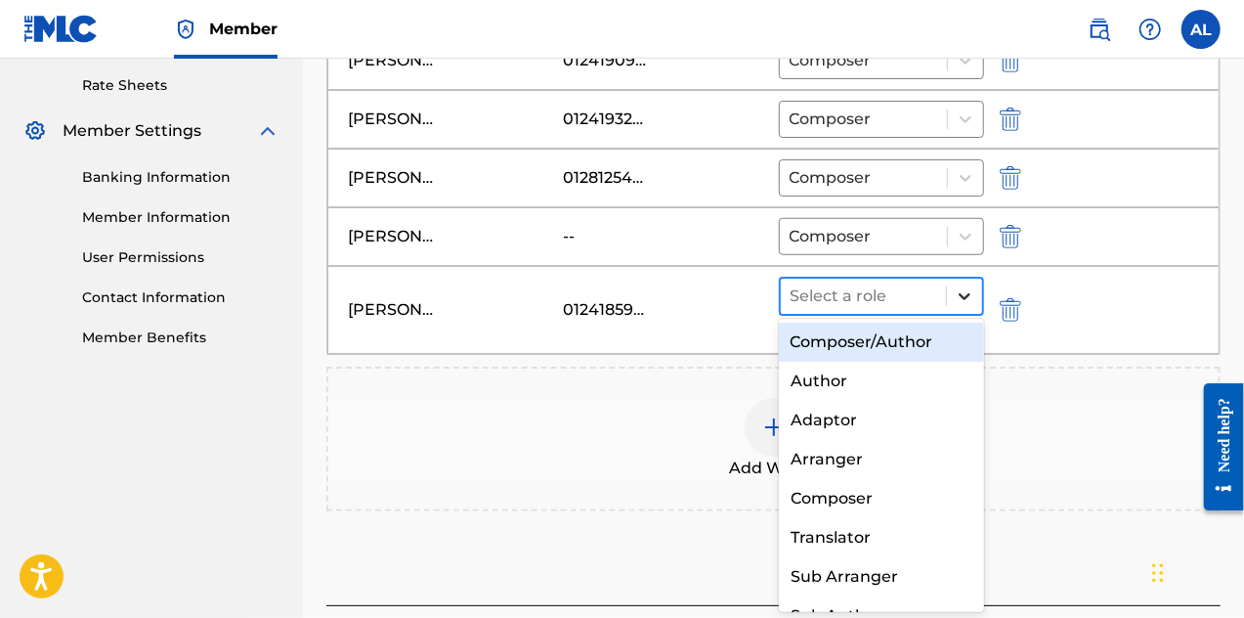
click at [965, 291] on icon at bounding box center [965, 296] width 20 height 20
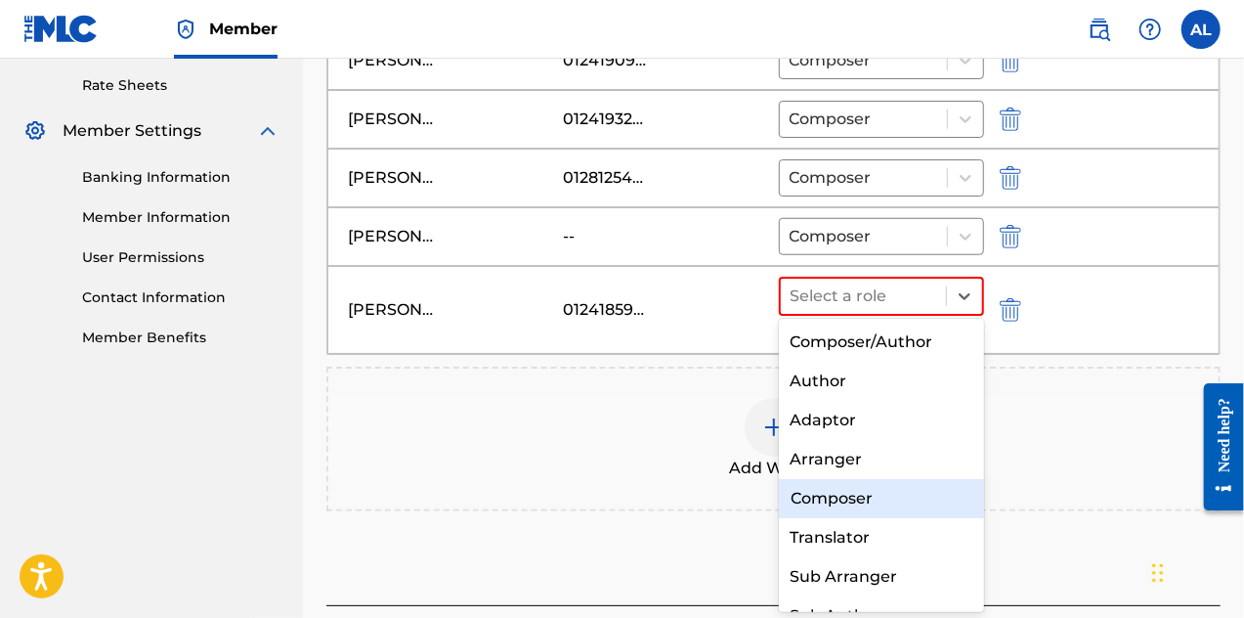
click at [895, 492] on div "Composer" at bounding box center [882, 498] width 206 height 39
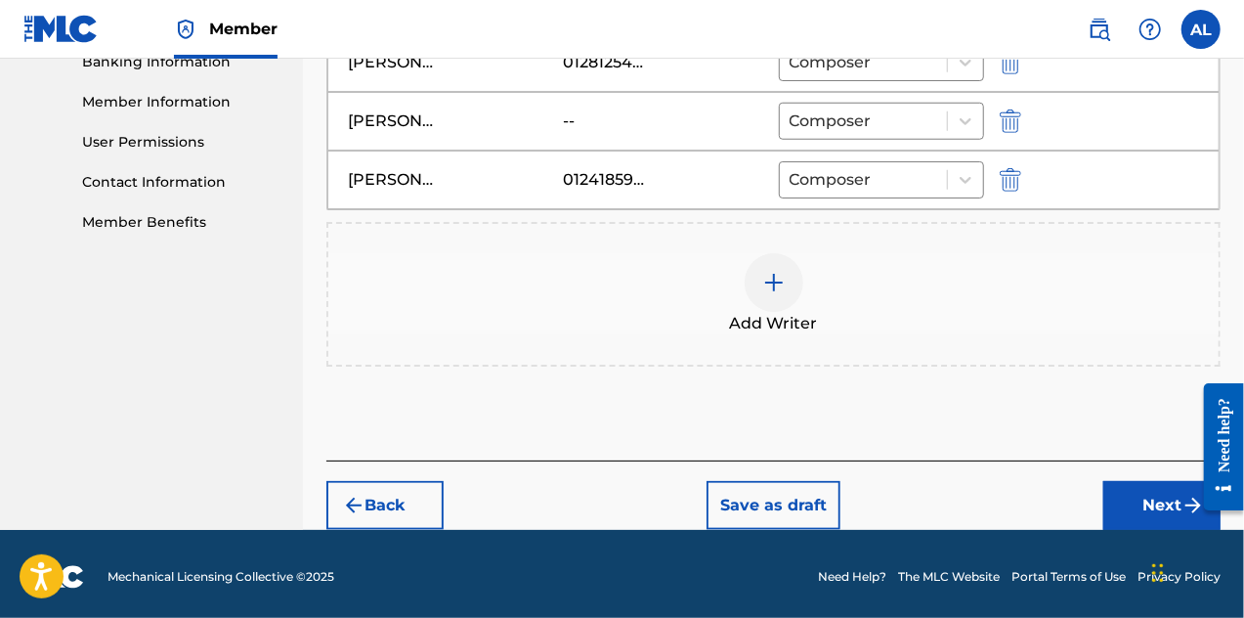
scroll to position [863, 0]
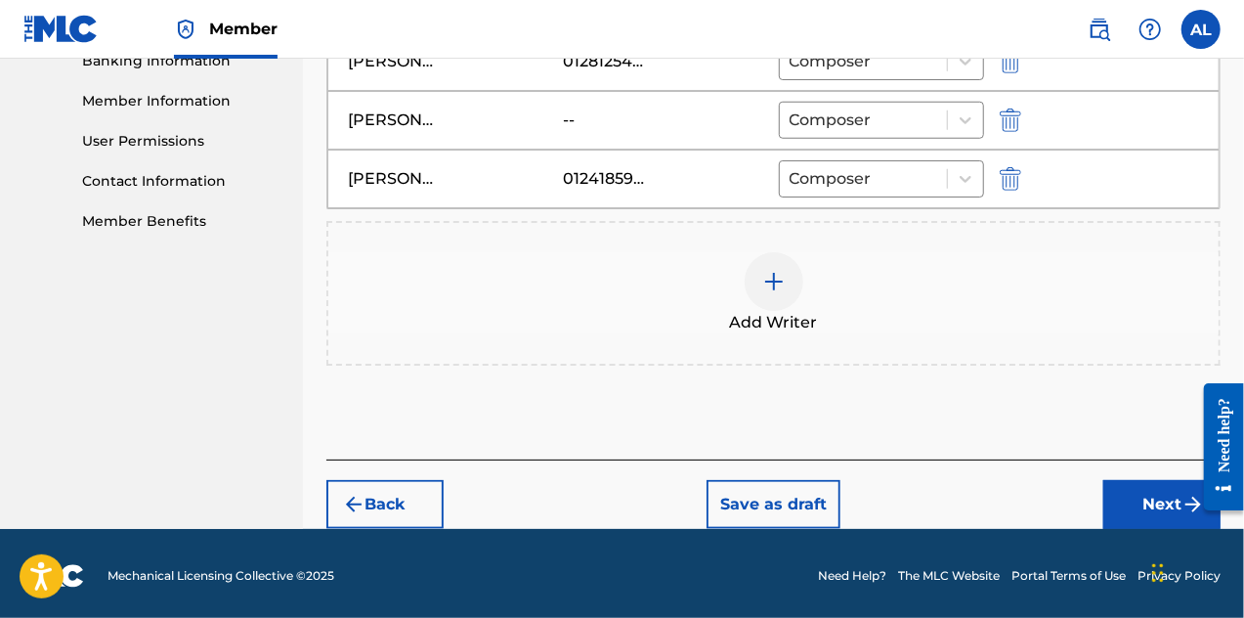
click at [1123, 505] on button "Next" at bounding box center [1162, 504] width 117 height 49
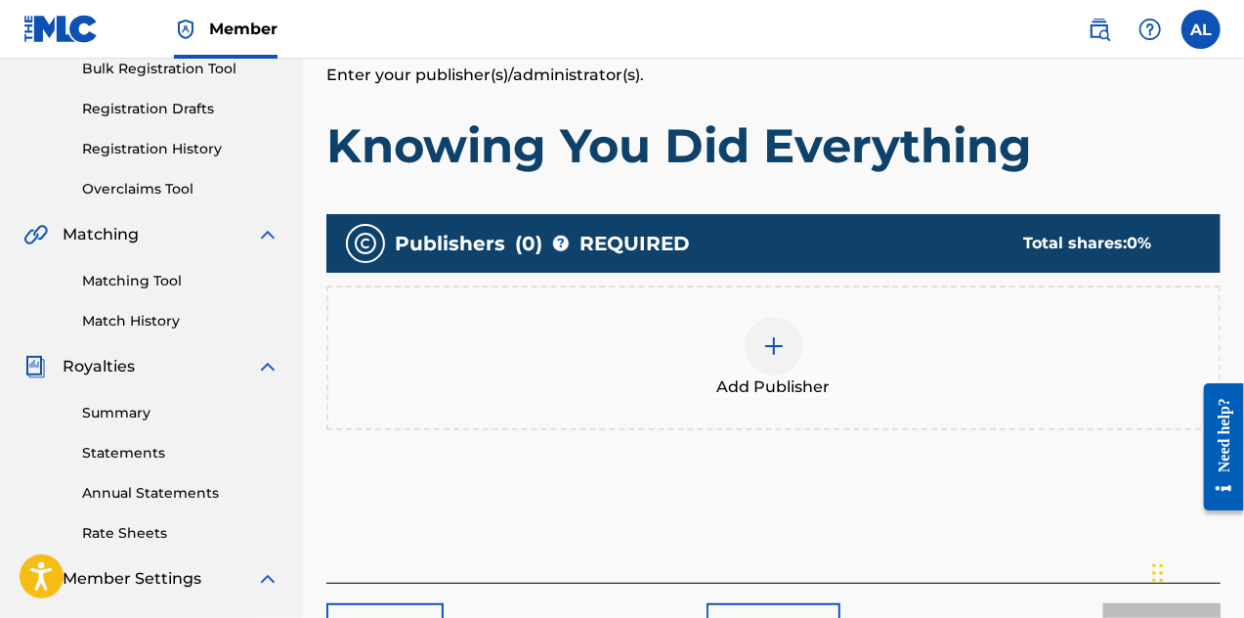
scroll to position [381, 0]
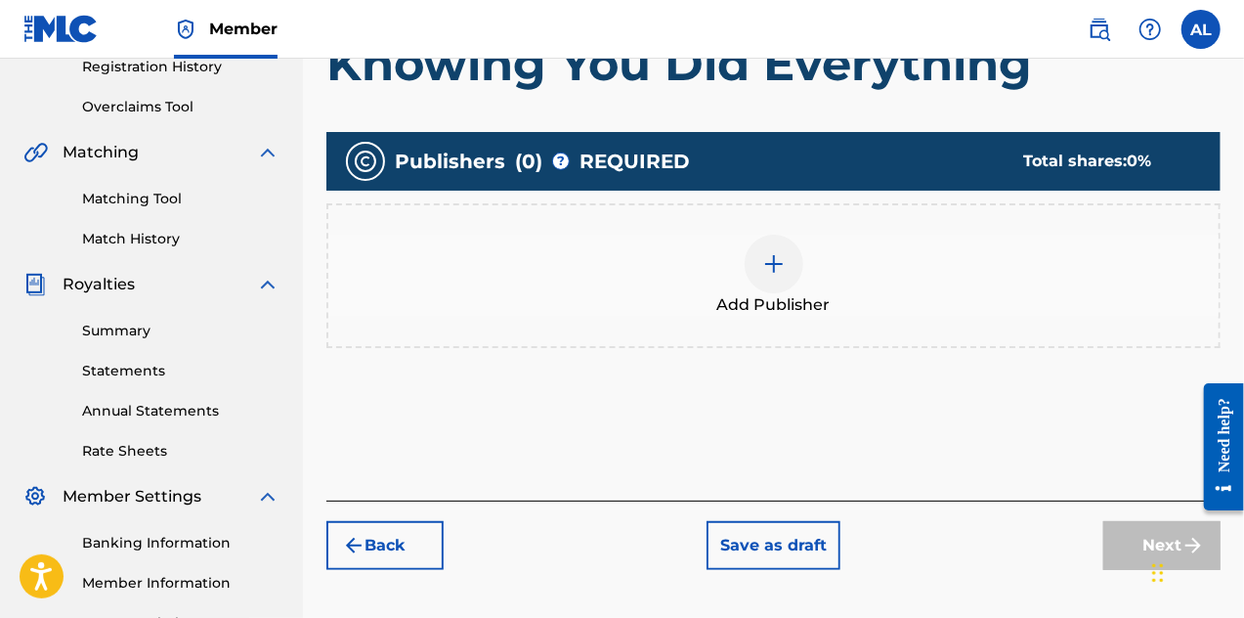
click at [767, 273] on img at bounding box center [773, 263] width 23 height 23
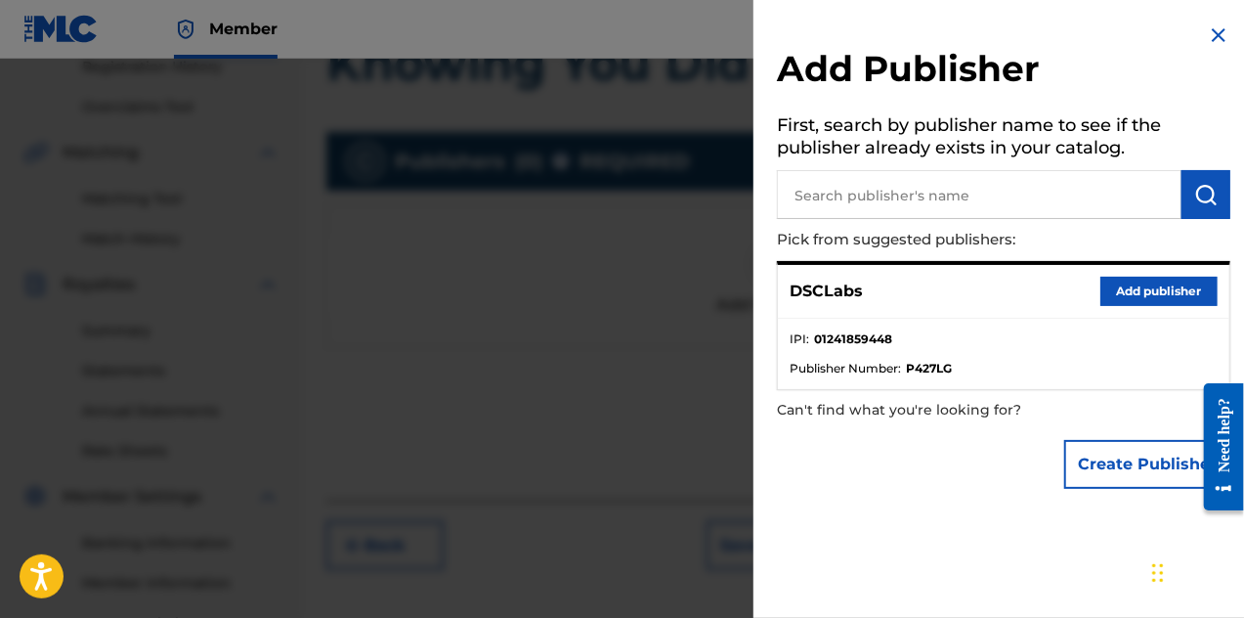
click at [868, 343] on strong "01241859448" at bounding box center [853, 339] width 78 height 18
click at [1128, 288] on button "Add publisher" at bounding box center [1159, 291] width 117 height 29
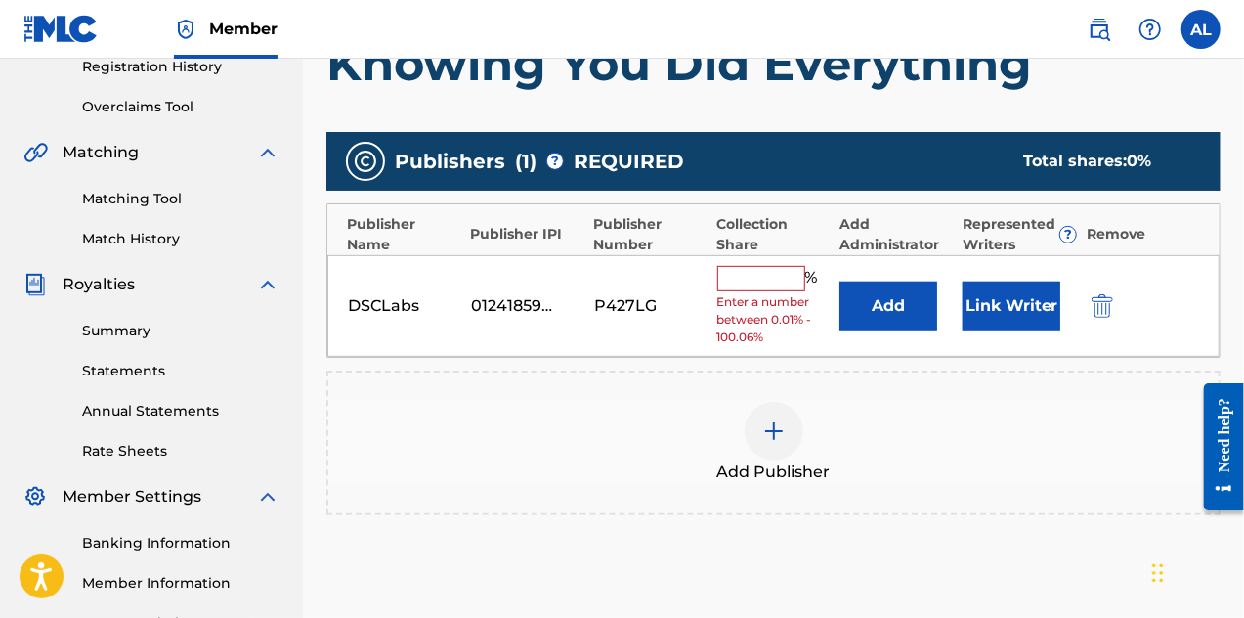
click at [795, 277] on input "text" at bounding box center [761, 278] width 88 height 25
type input "100"
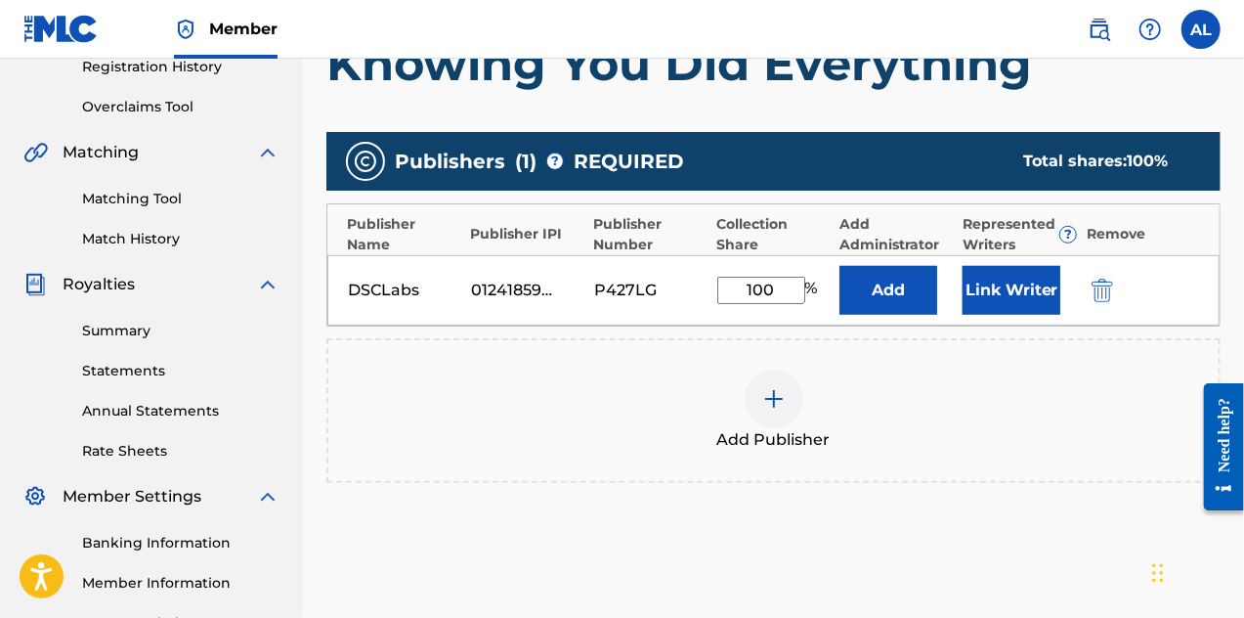
click at [1021, 298] on button "Link Writer" at bounding box center [1012, 290] width 98 height 49
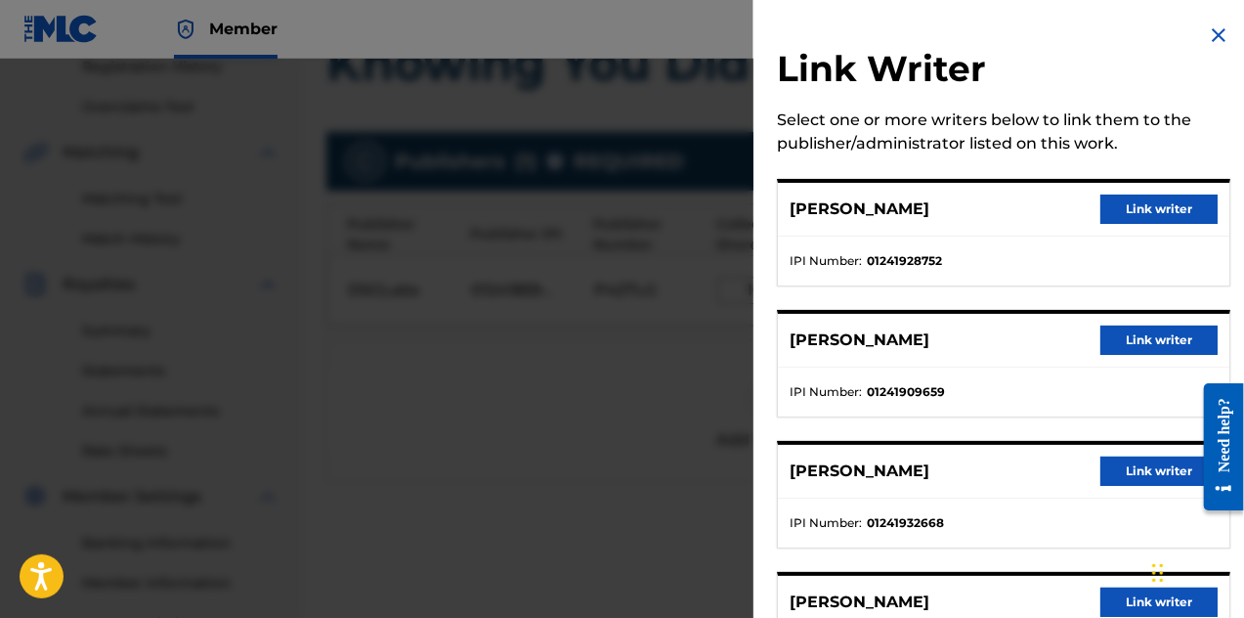
click at [1137, 208] on button "Link writer" at bounding box center [1159, 209] width 117 height 29
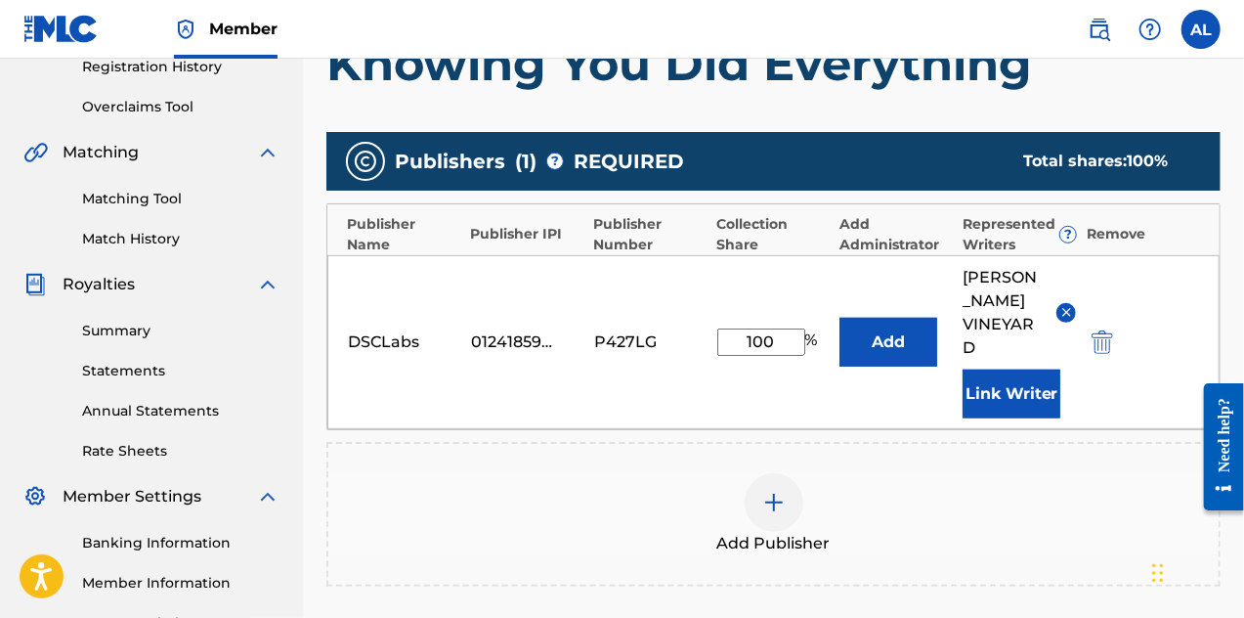
click at [1022, 400] on button "Link Writer" at bounding box center [1012, 394] width 98 height 49
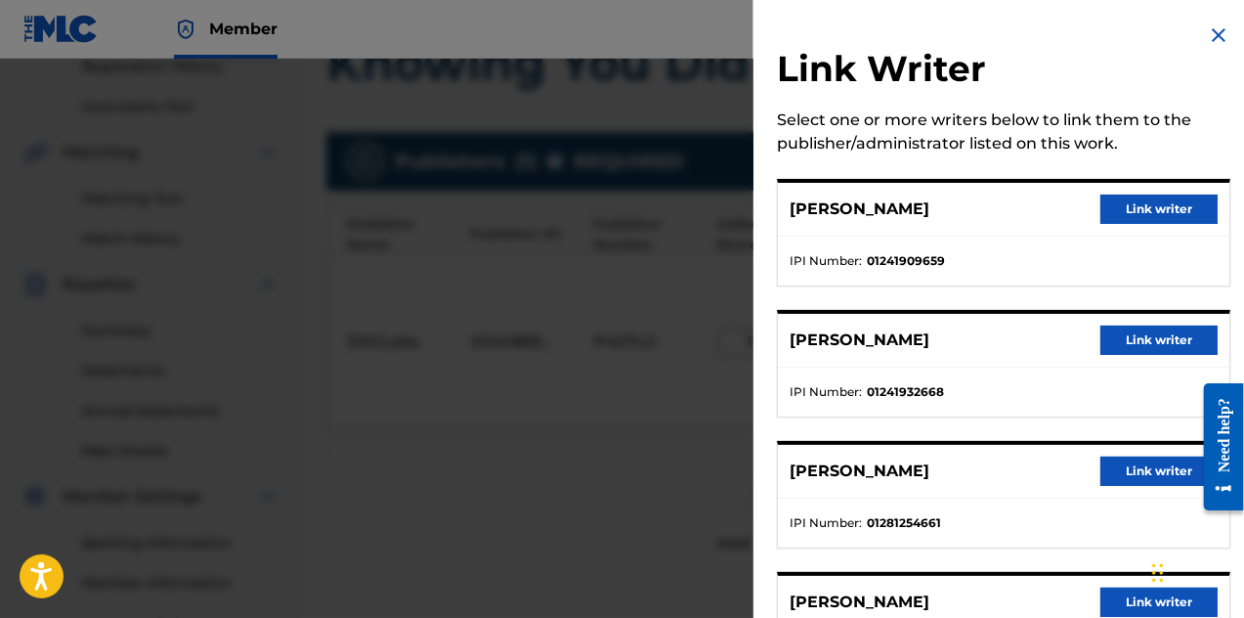
click at [1134, 216] on button "Link writer" at bounding box center [1159, 209] width 117 height 29
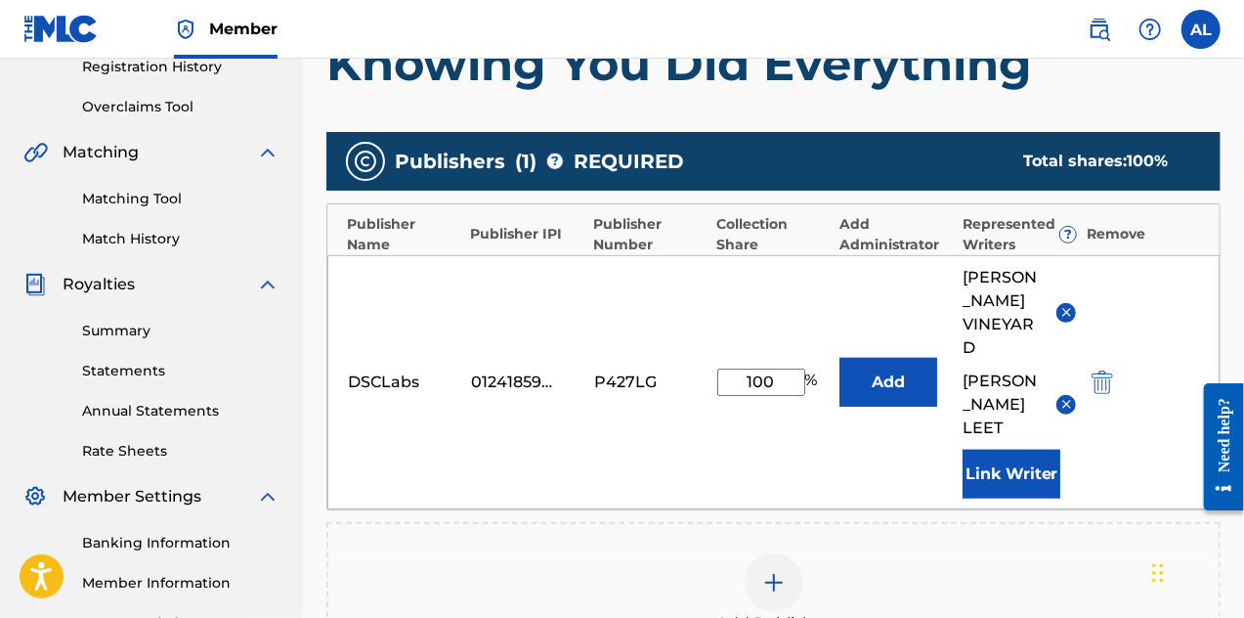
click at [1022, 468] on button "Link Writer" at bounding box center [1012, 474] width 98 height 49
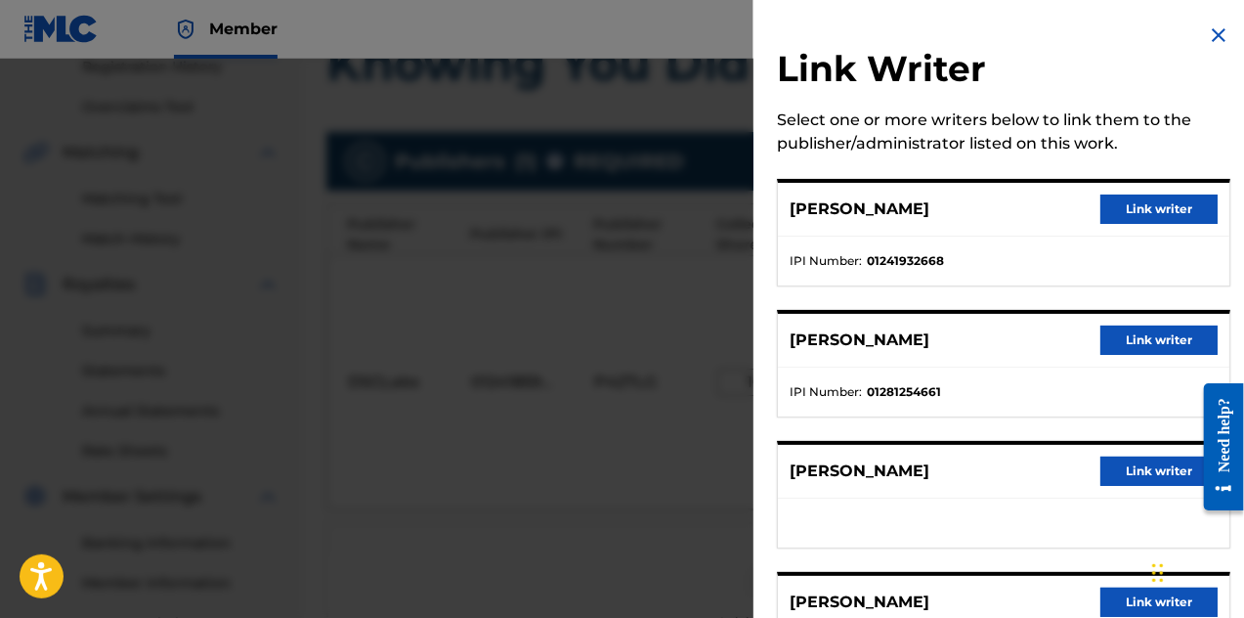
click at [1139, 212] on button "Link writer" at bounding box center [1159, 209] width 117 height 29
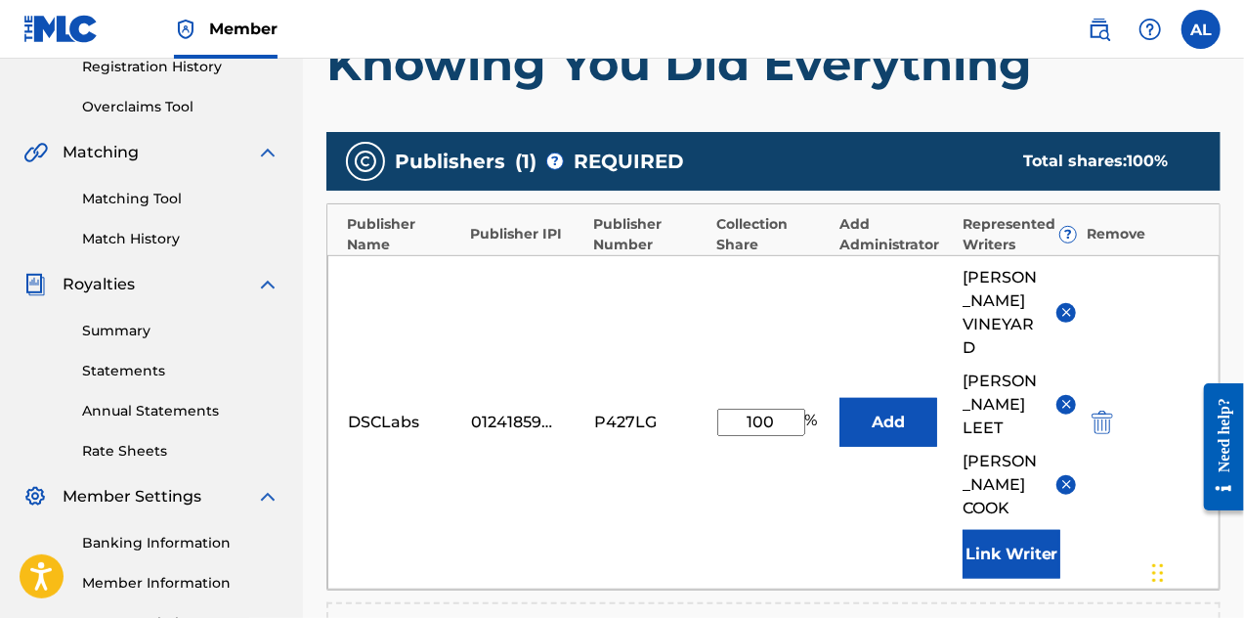
click at [992, 530] on button "Link Writer" at bounding box center [1012, 554] width 98 height 49
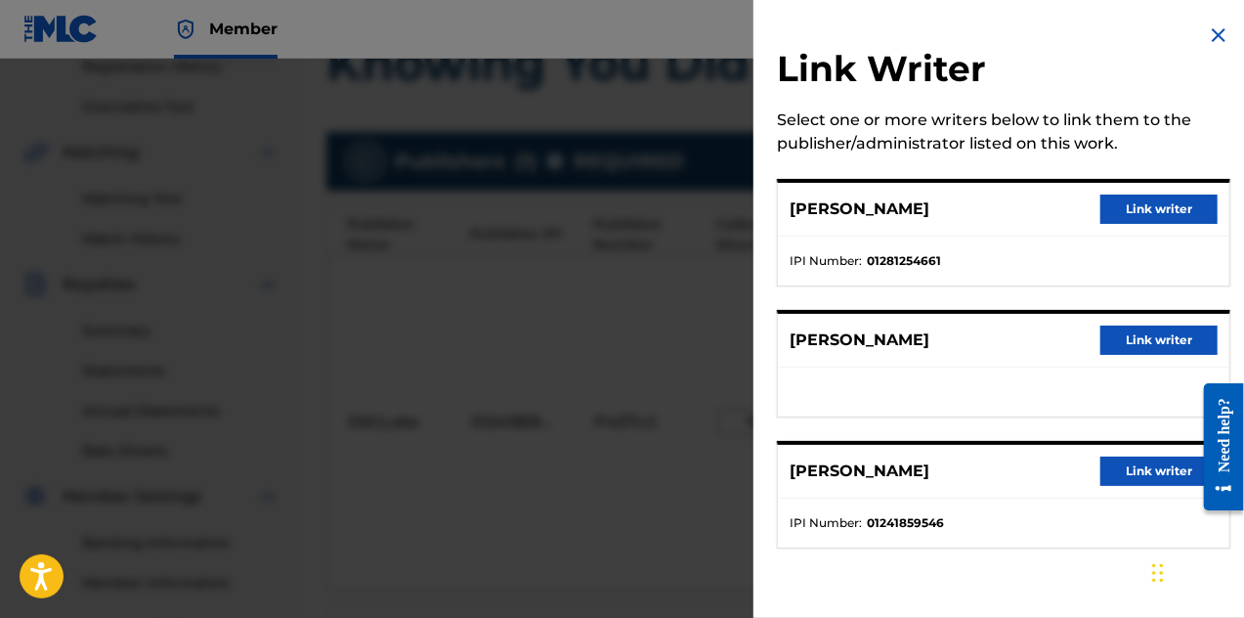
click at [1120, 203] on button "Link writer" at bounding box center [1159, 209] width 117 height 29
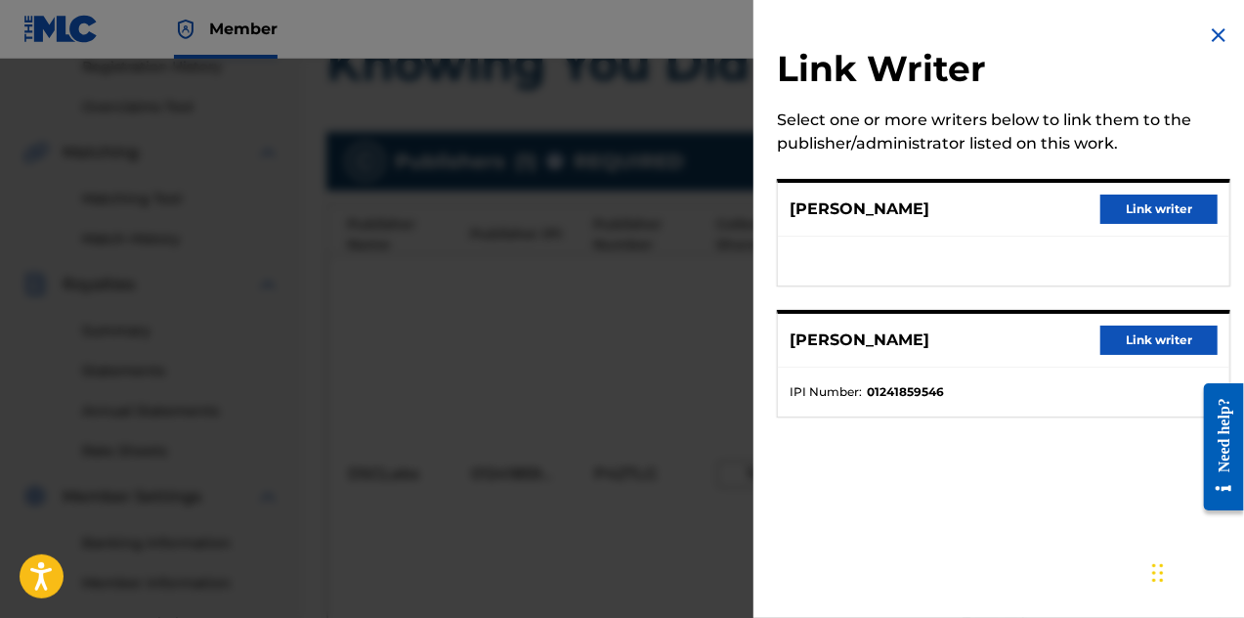
click at [1148, 210] on button "Link writer" at bounding box center [1159, 209] width 117 height 29
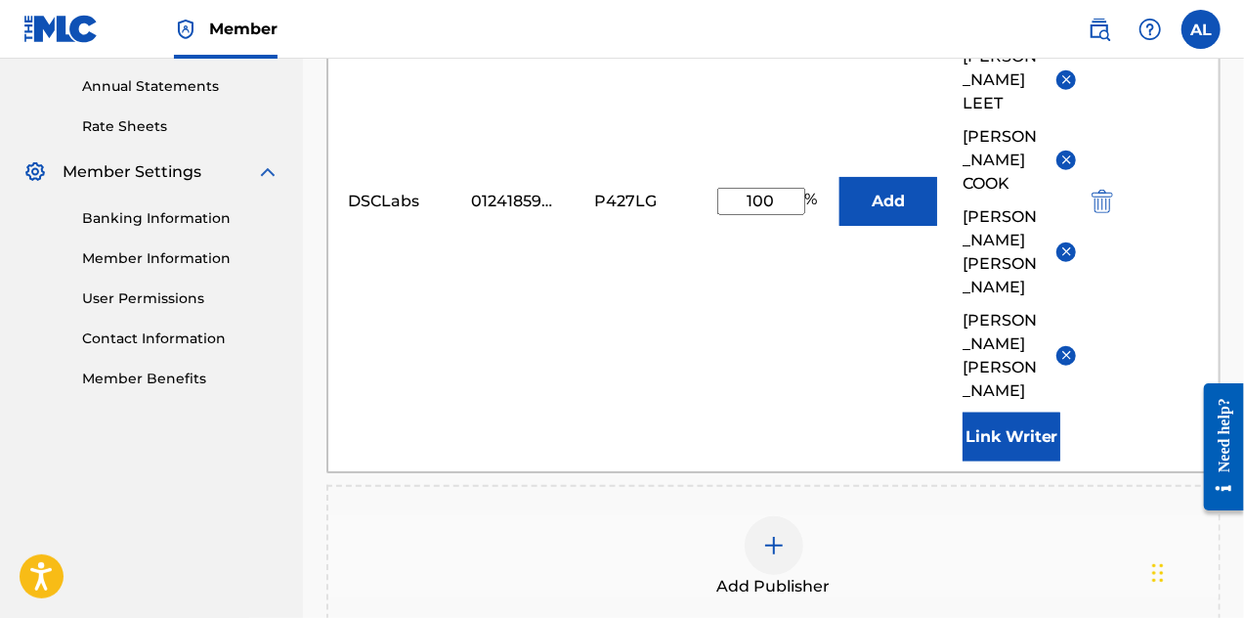
scroll to position [772, 0]
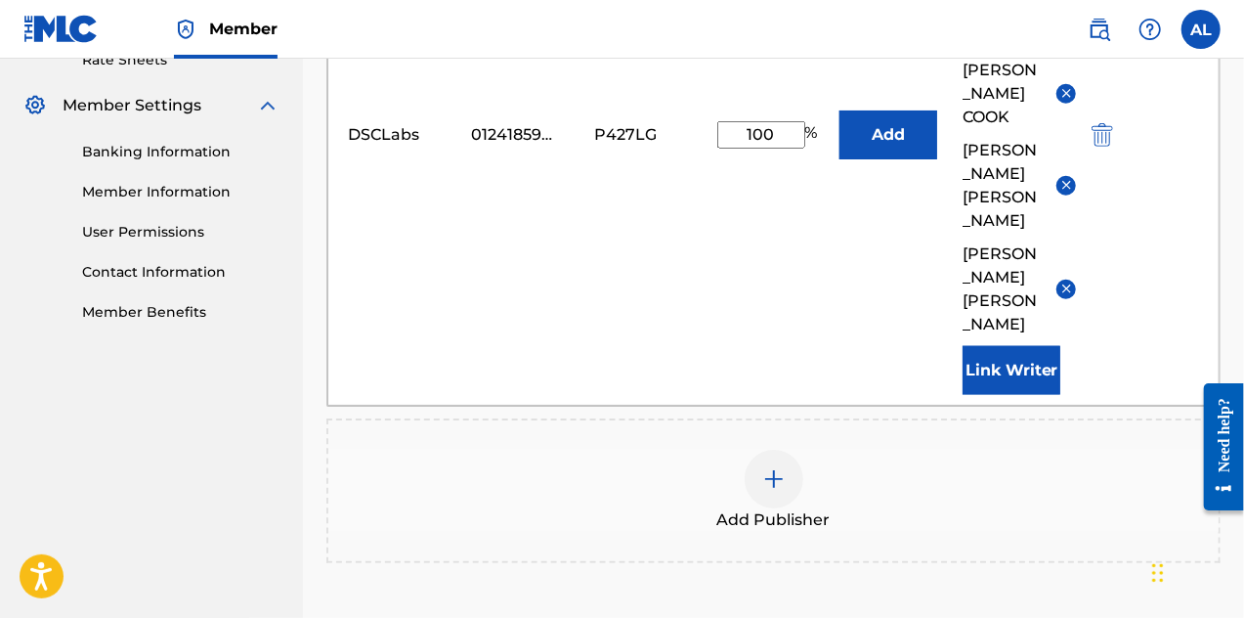
click at [1021, 346] on button "Link Writer" at bounding box center [1012, 370] width 98 height 49
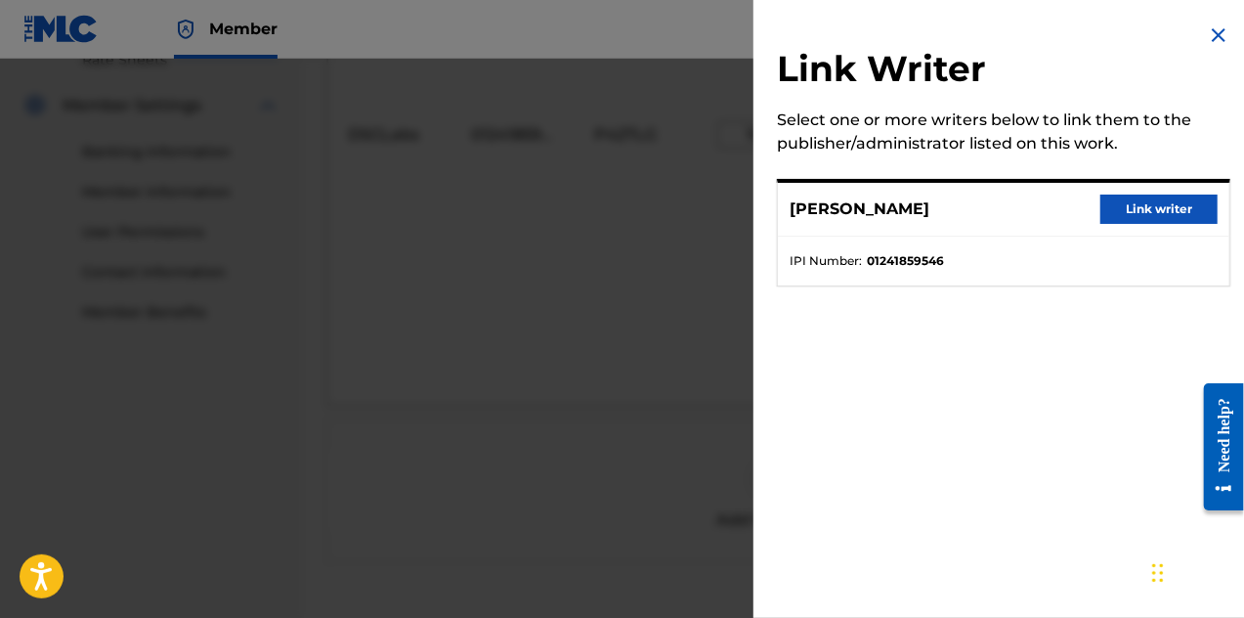
click at [1110, 200] on button "Link writer" at bounding box center [1159, 209] width 117 height 29
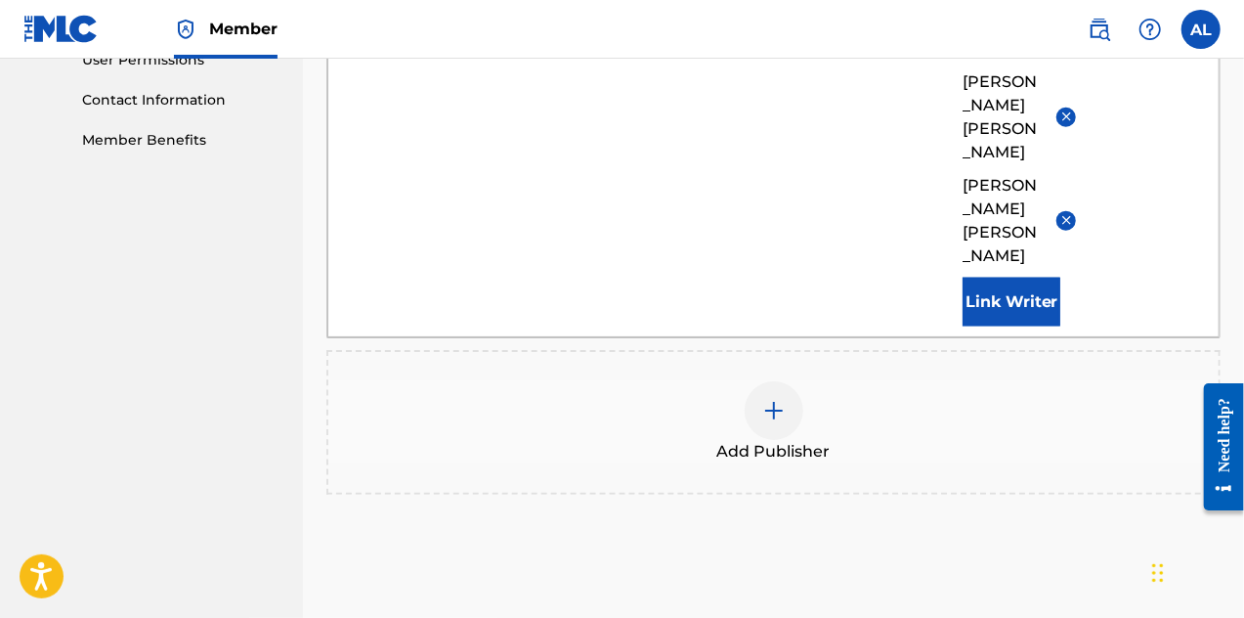
scroll to position [947, 0]
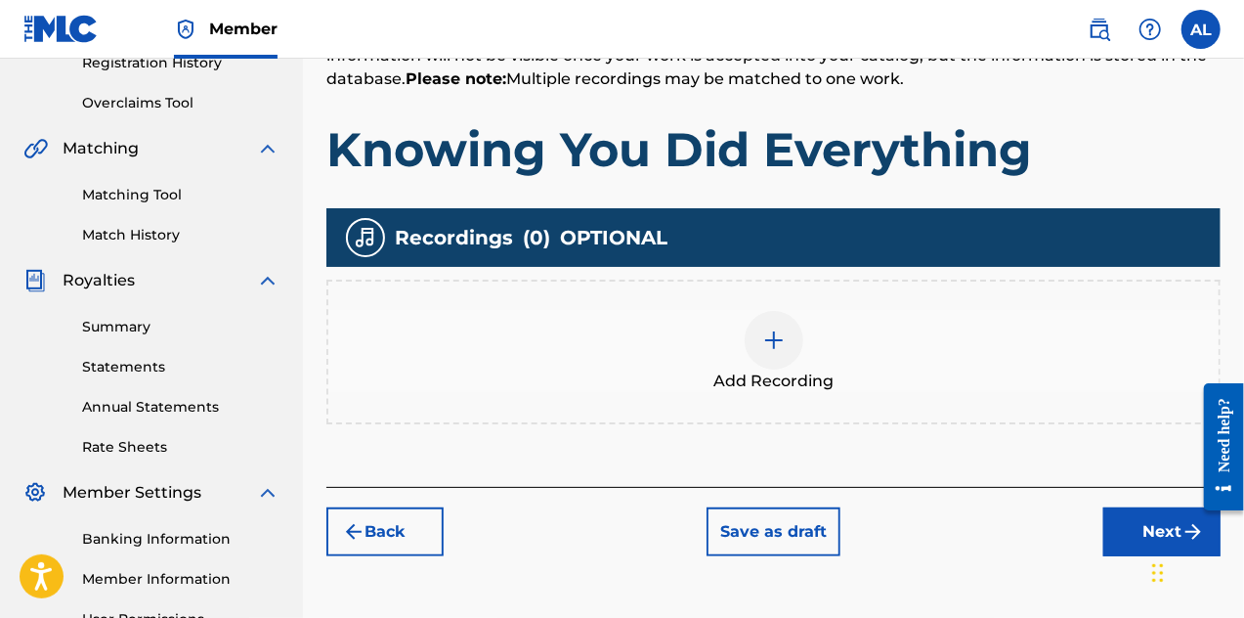
scroll to position [479, 0]
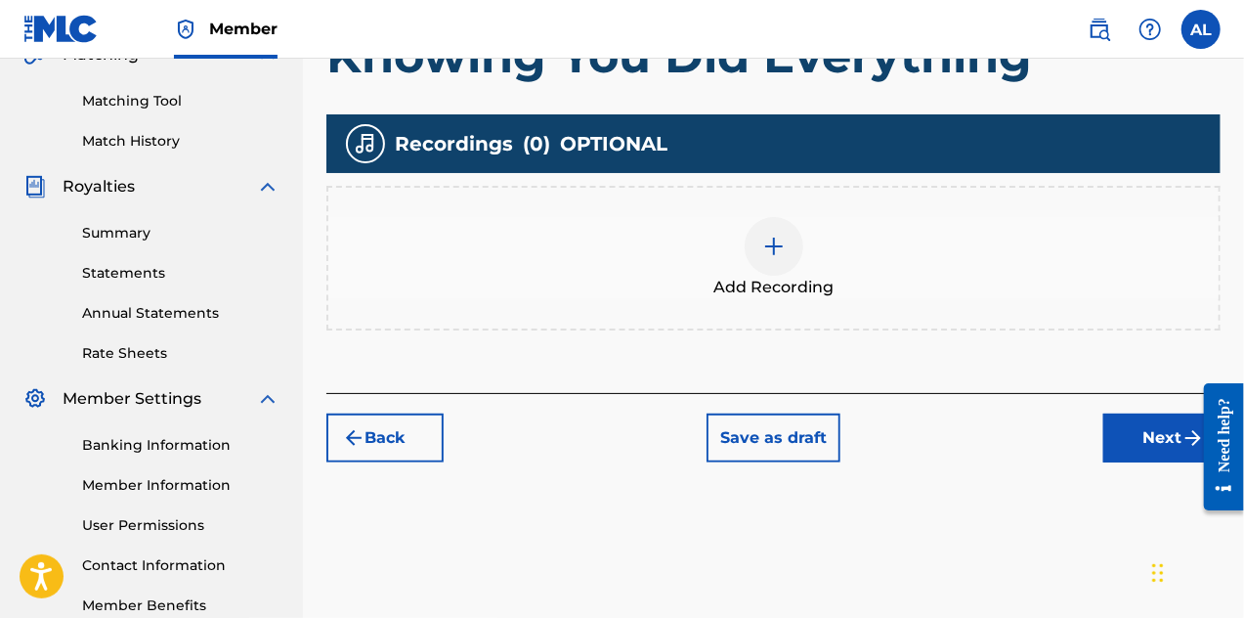
click at [784, 257] on div at bounding box center [774, 246] width 59 height 59
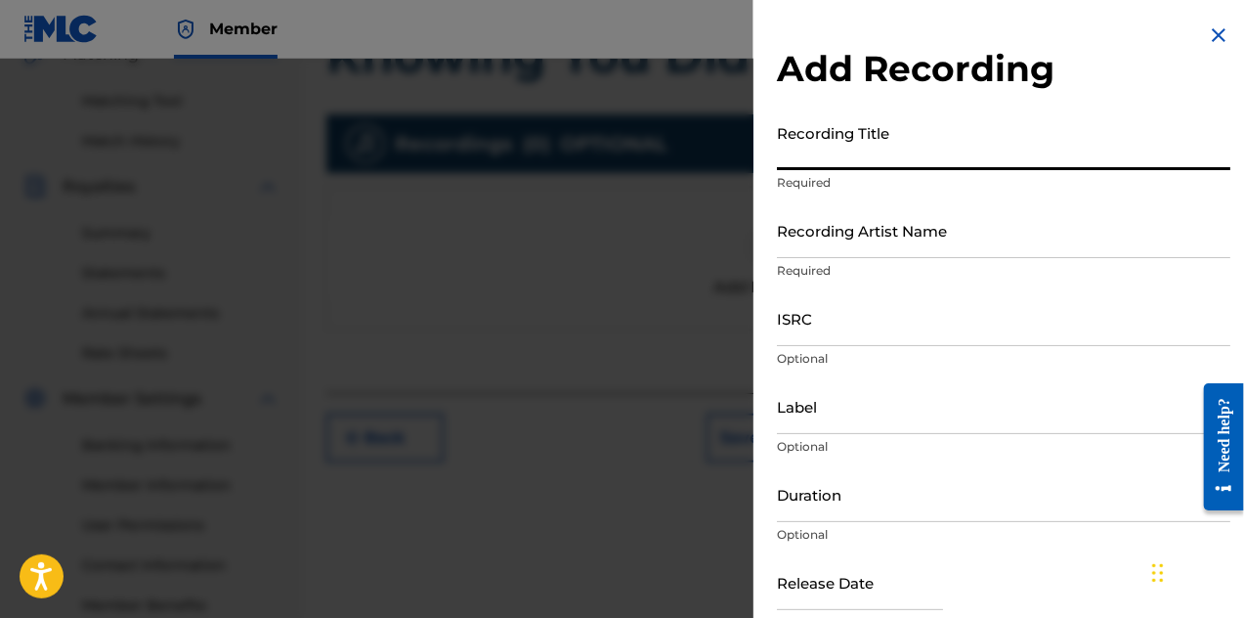
click at [825, 167] on input "Recording Title" at bounding box center [1004, 142] width 454 height 56
click at [911, 157] on input "Knowing You Did Eeryting" at bounding box center [1004, 142] width 454 height 56
click at [944, 155] on input "Knowing You Did Everyting" at bounding box center [1004, 142] width 454 height 56
type input "Knowing You Did Everything"
click at [918, 247] on input "Recording Artist Name" at bounding box center [1004, 230] width 454 height 56
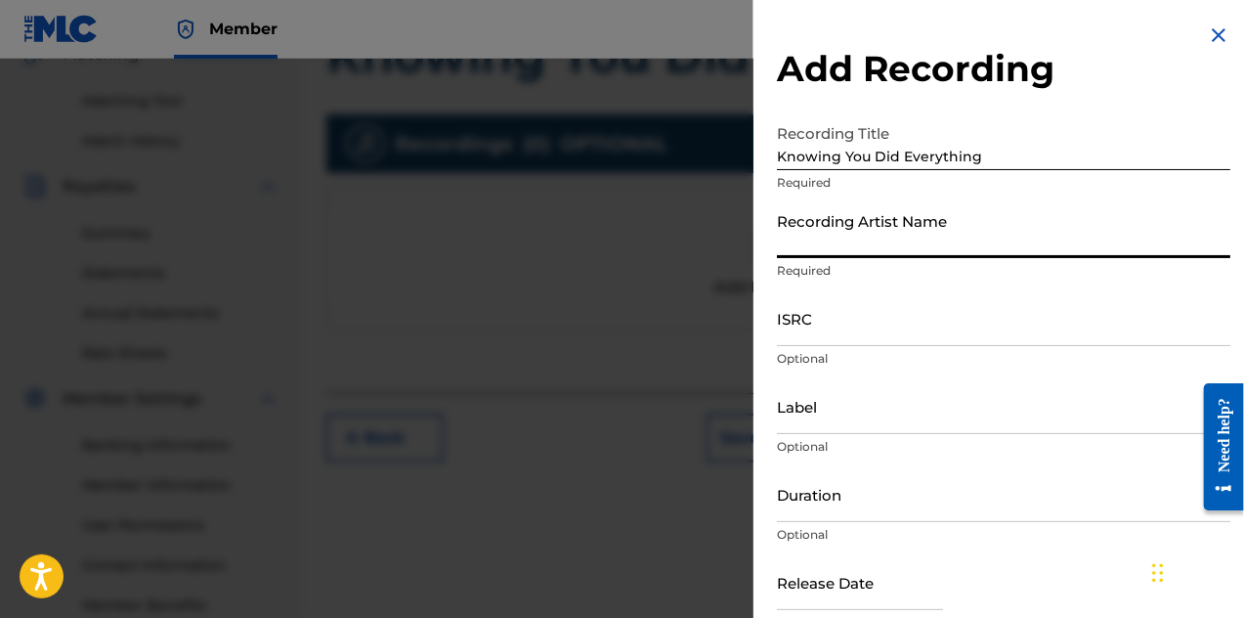
type input "Dashing Skull Club featuring Whiskey Club"
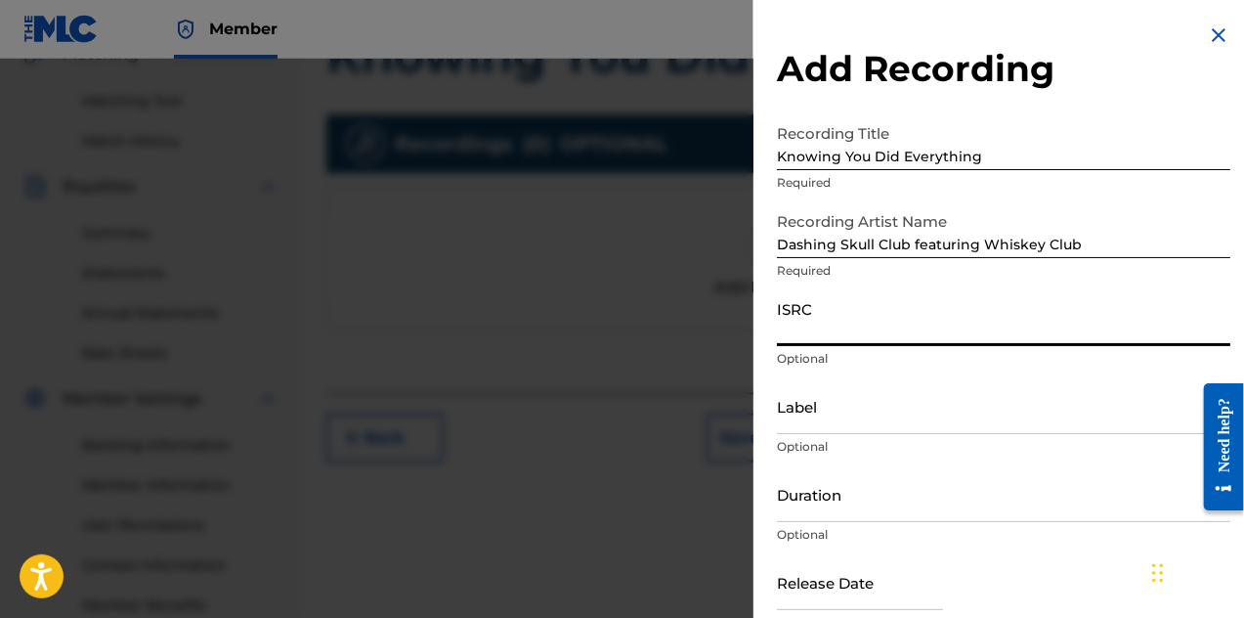
click at [792, 333] on input "ISRC" at bounding box center [1004, 318] width 454 height 56
type input "USDY42522304"
click at [848, 423] on input "Label" at bounding box center [1004, 406] width 454 height 56
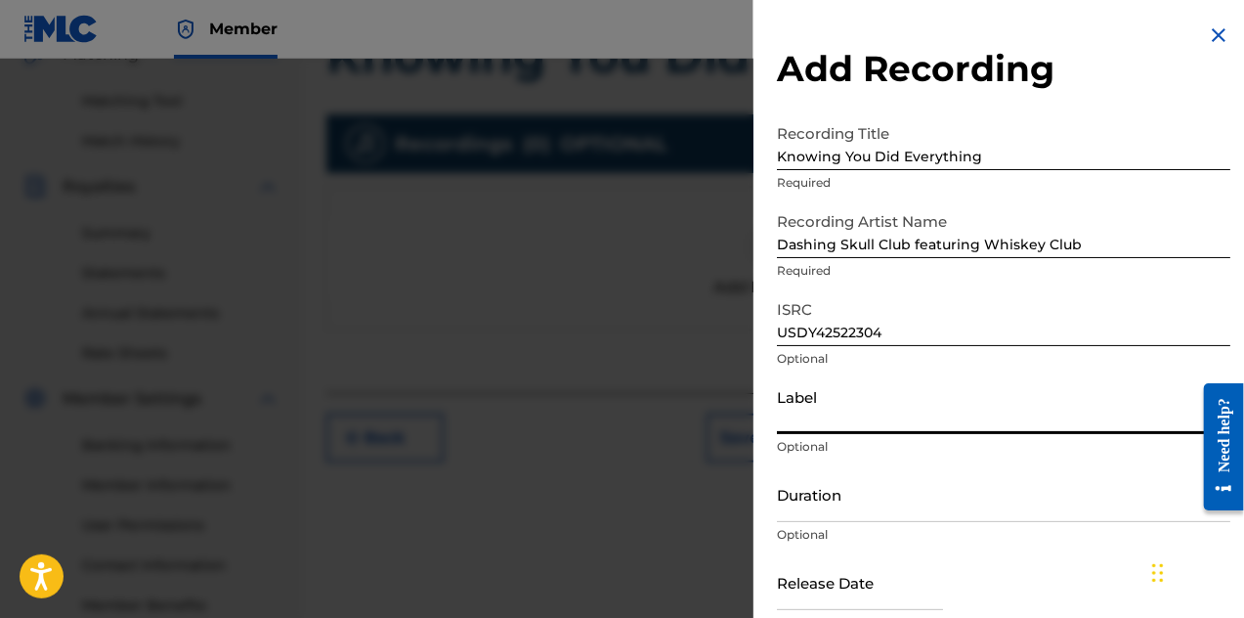
type input "Harmony Koruption Records"
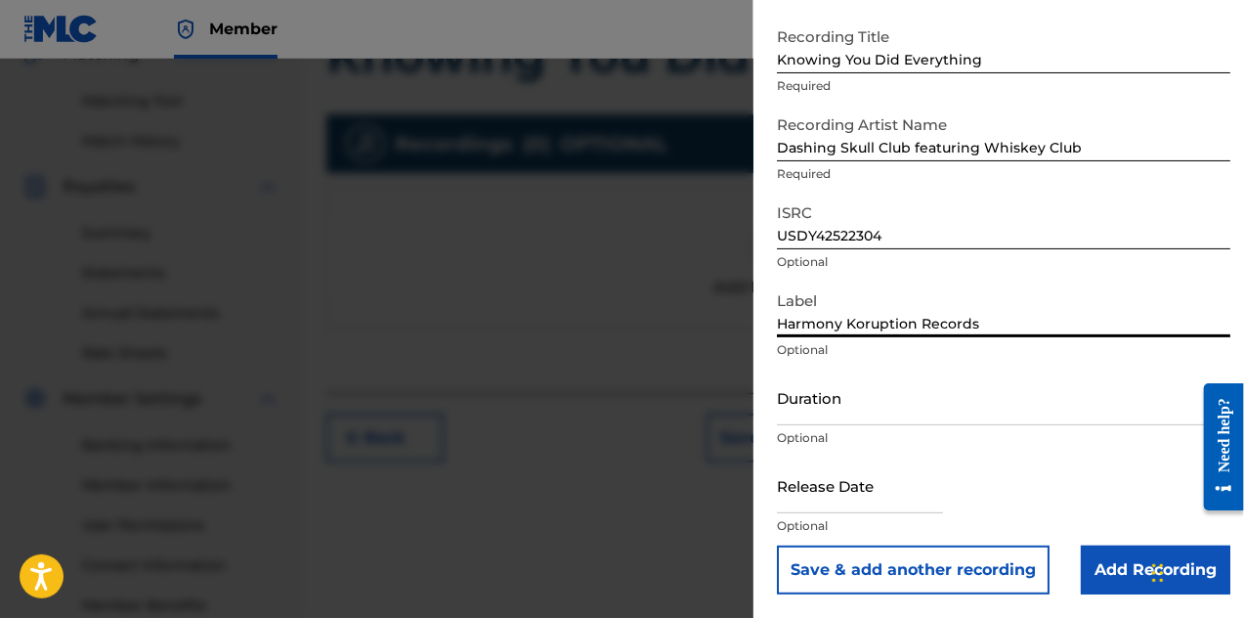
scroll to position [594, 0]
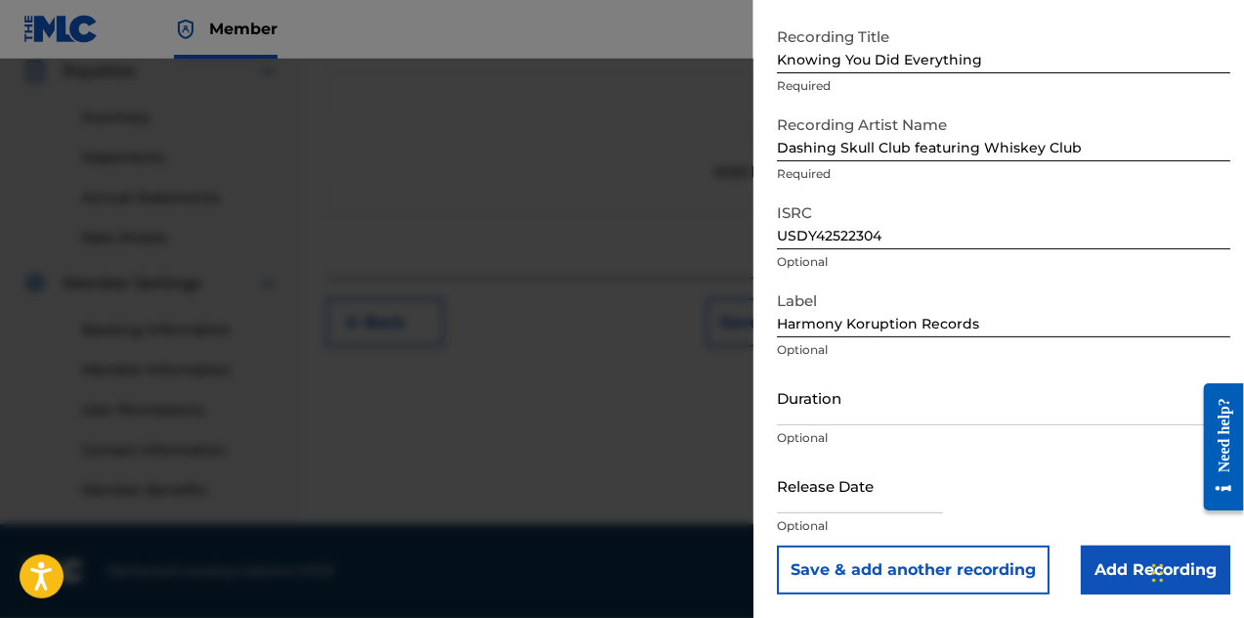
click at [924, 497] on input "text" at bounding box center [860, 485] width 166 height 56
select select "7"
select select "2025"
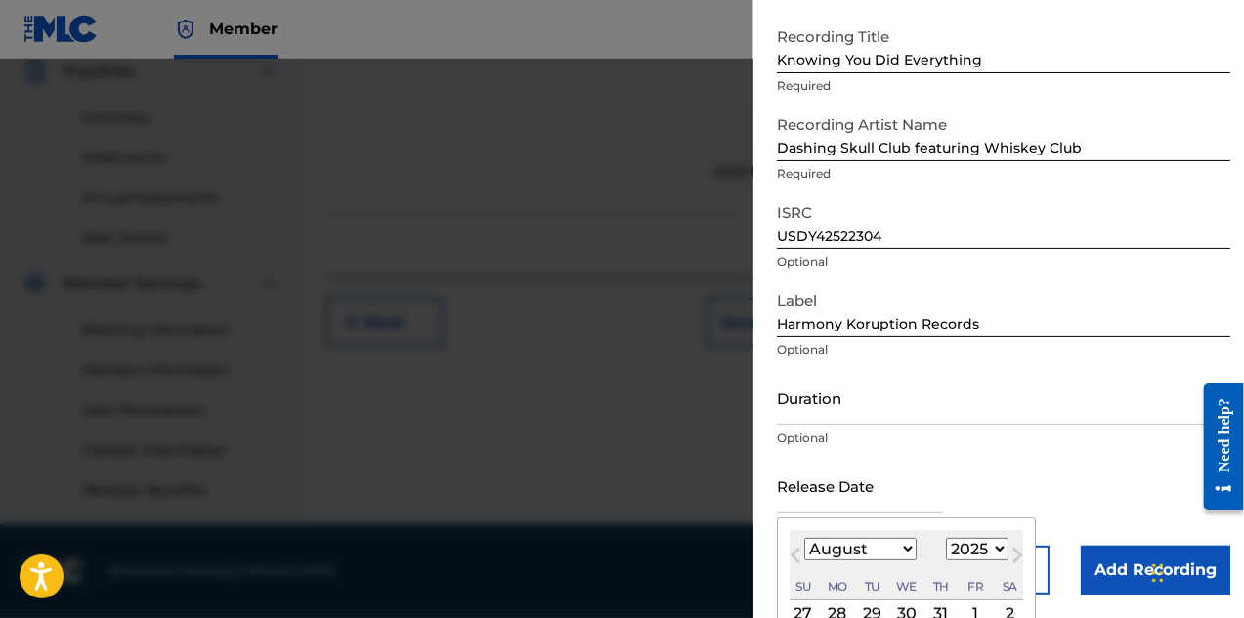
type input "[DATE]"
select select "2"
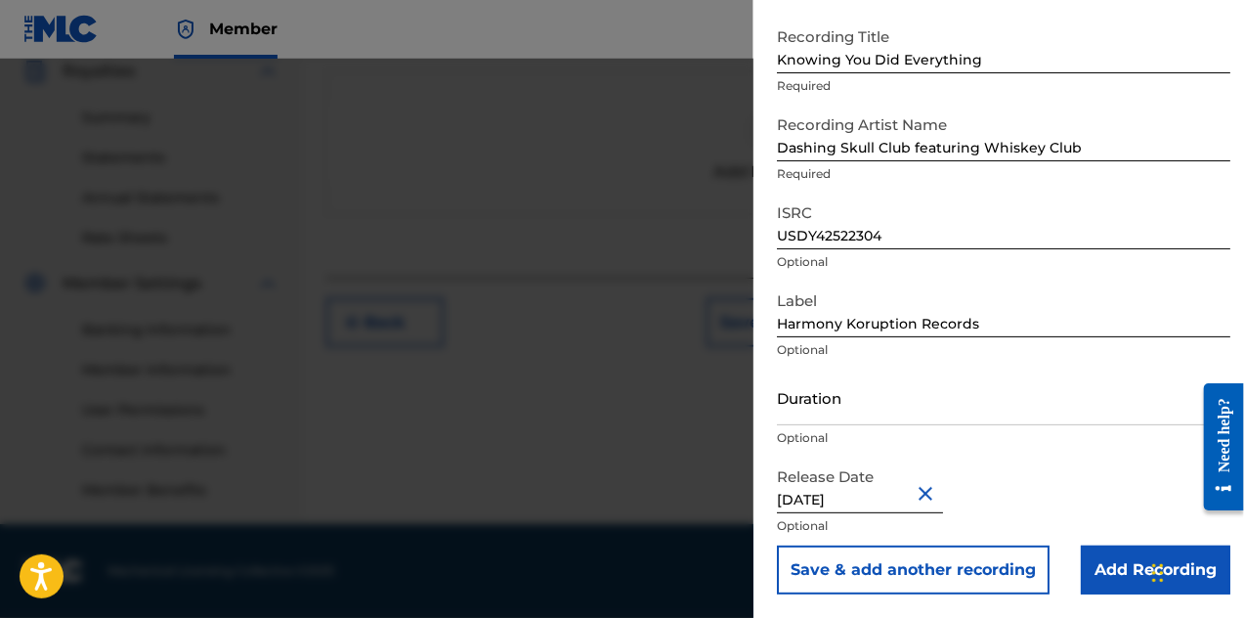
click at [1112, 564] on input "Add Recording" at bounding box center [1156, 569] width 150 height 49
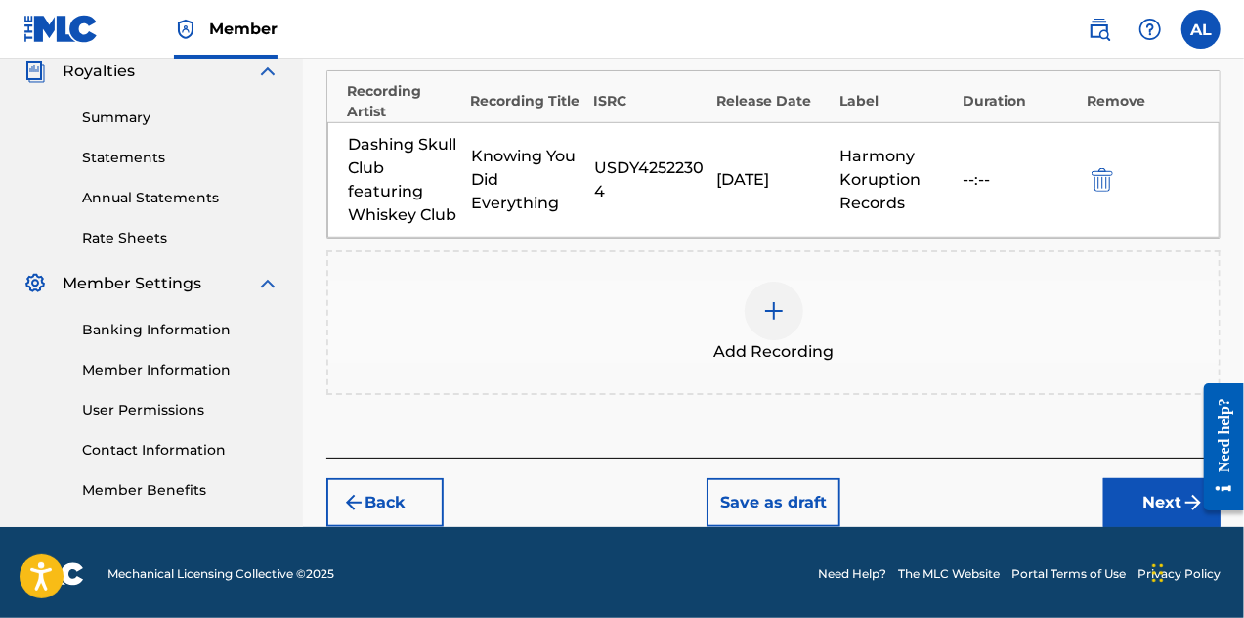
click at [1126, 499] on button "Next" at bounding box center [1162, 502] width 117 height 49
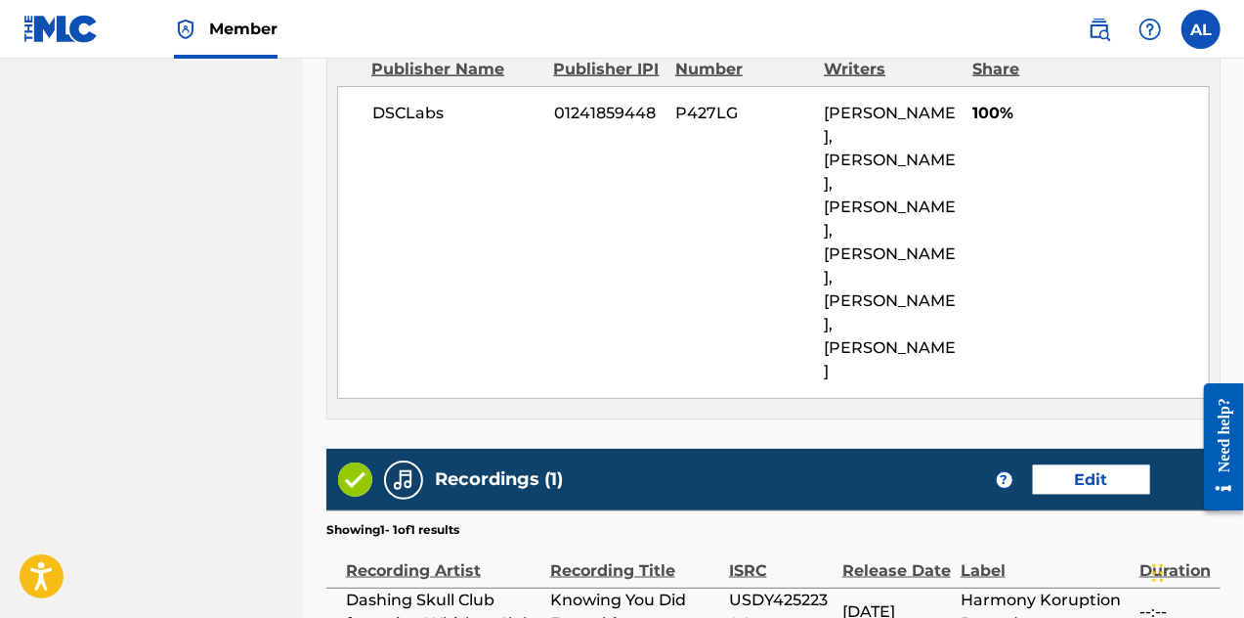
scroll to position [1347, 0]
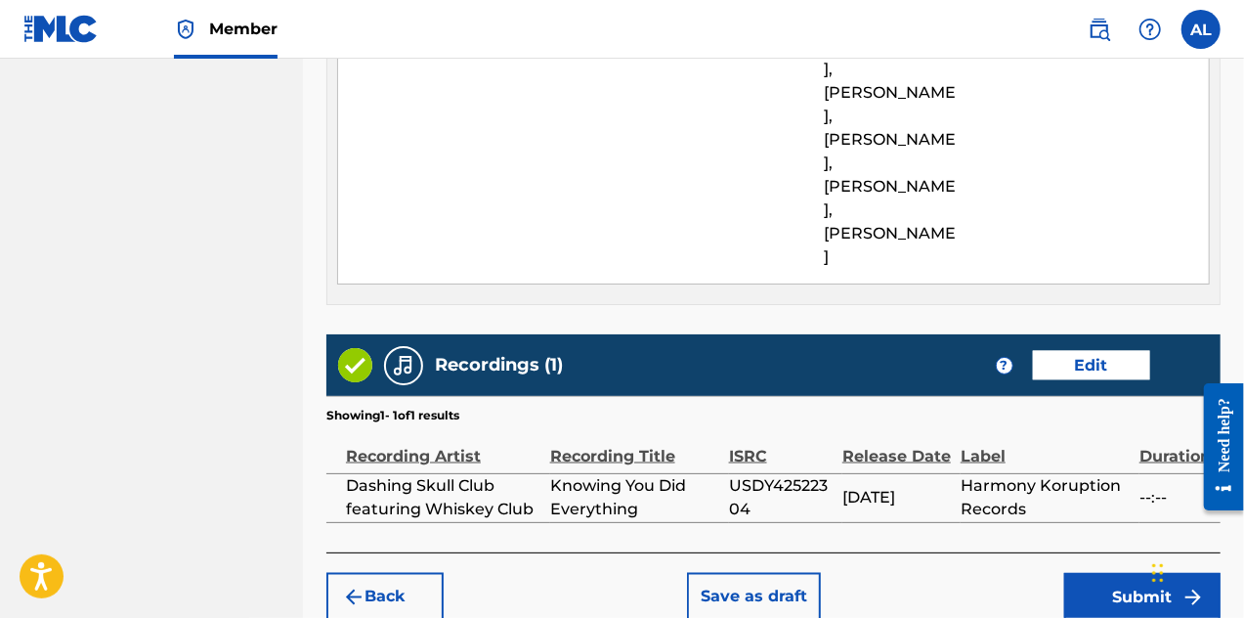
click at [1120, 573] on button "Submit" at bounding box center [1143, 597] width 156 height 49
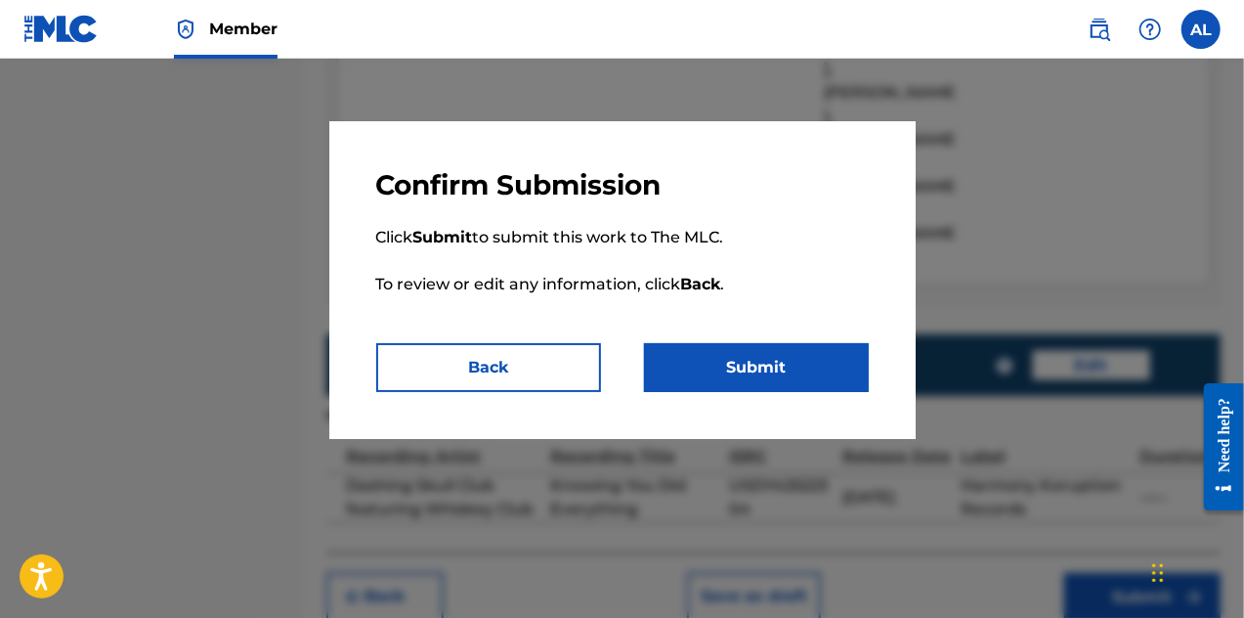
click at [811, 382] on button "Submit" at bounding box center [756, 367] width 225 height 49
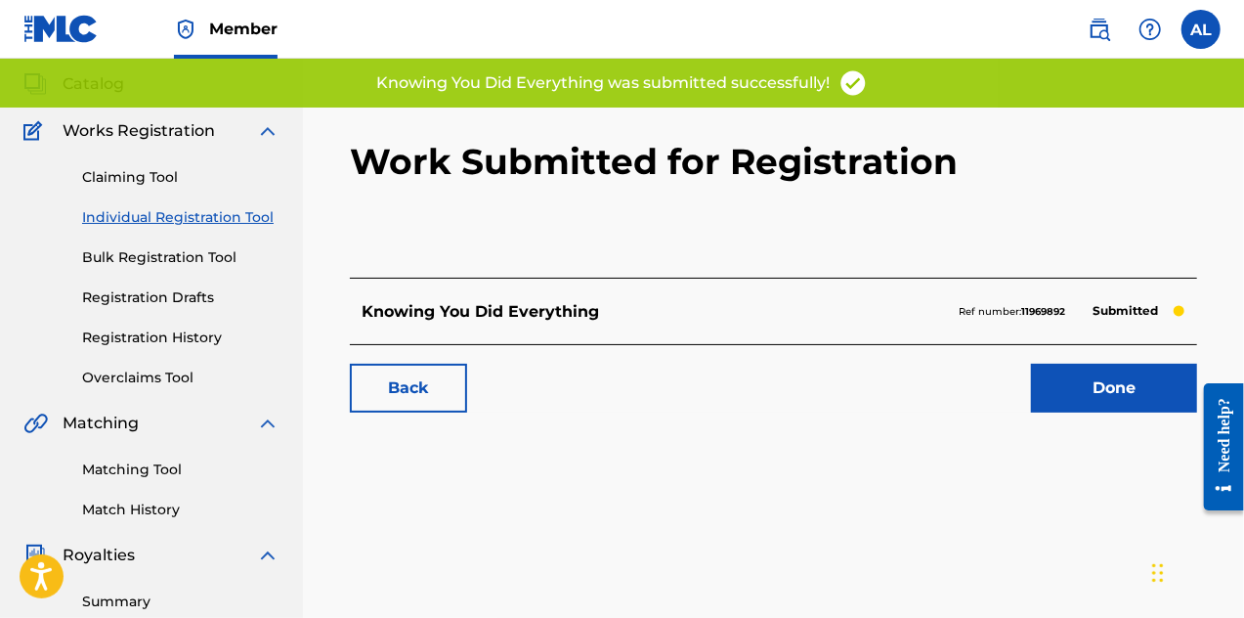
scroll to position [196, 0]
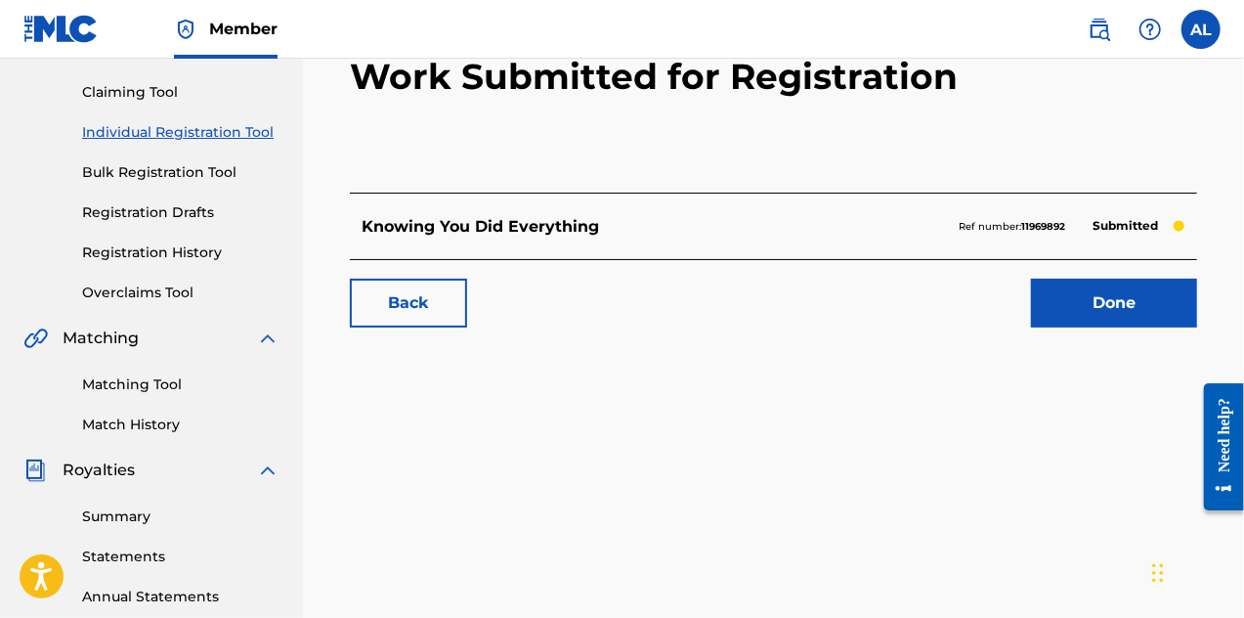
click at [1054, 311] on link "Done" at bounding box center [1114, 303] width 166 height 49
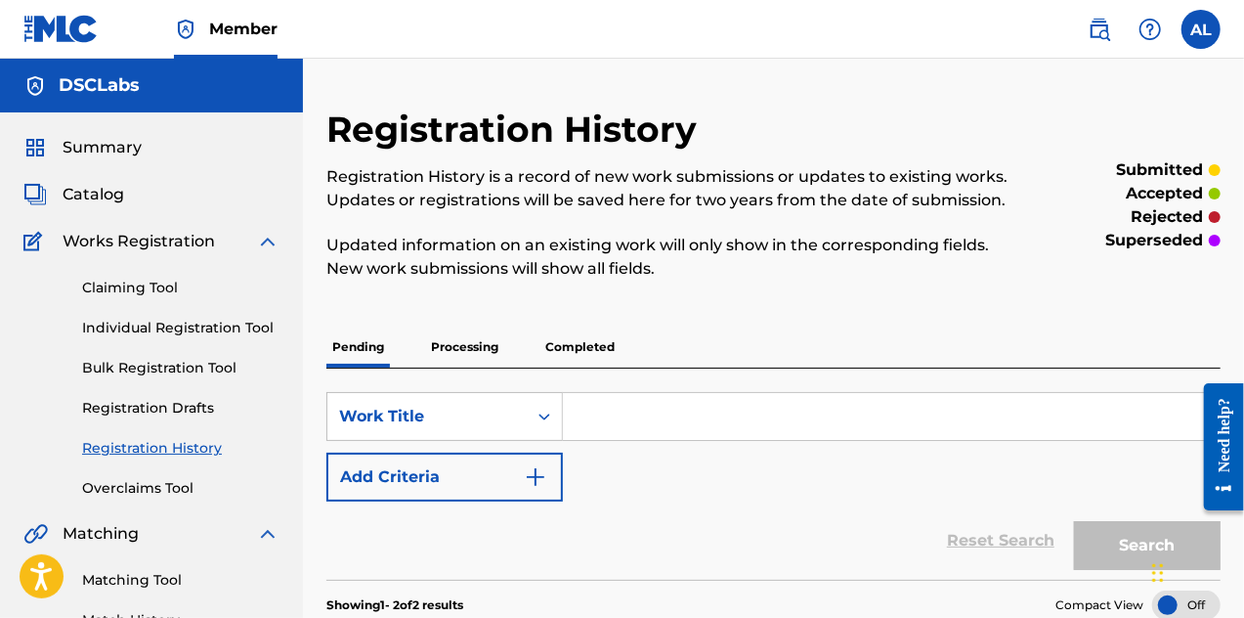
click at [211, 327] on link "Individual Registration Tool" at bounding box center [180, 328] width 197 height 21
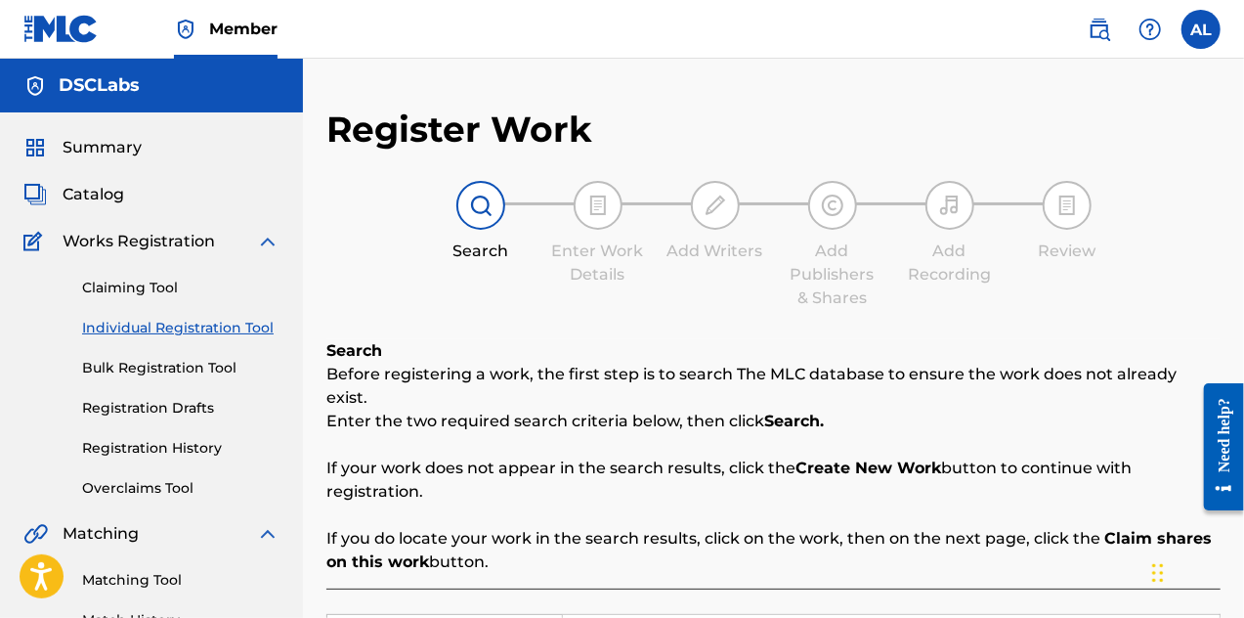
scroll to position [391, 0]
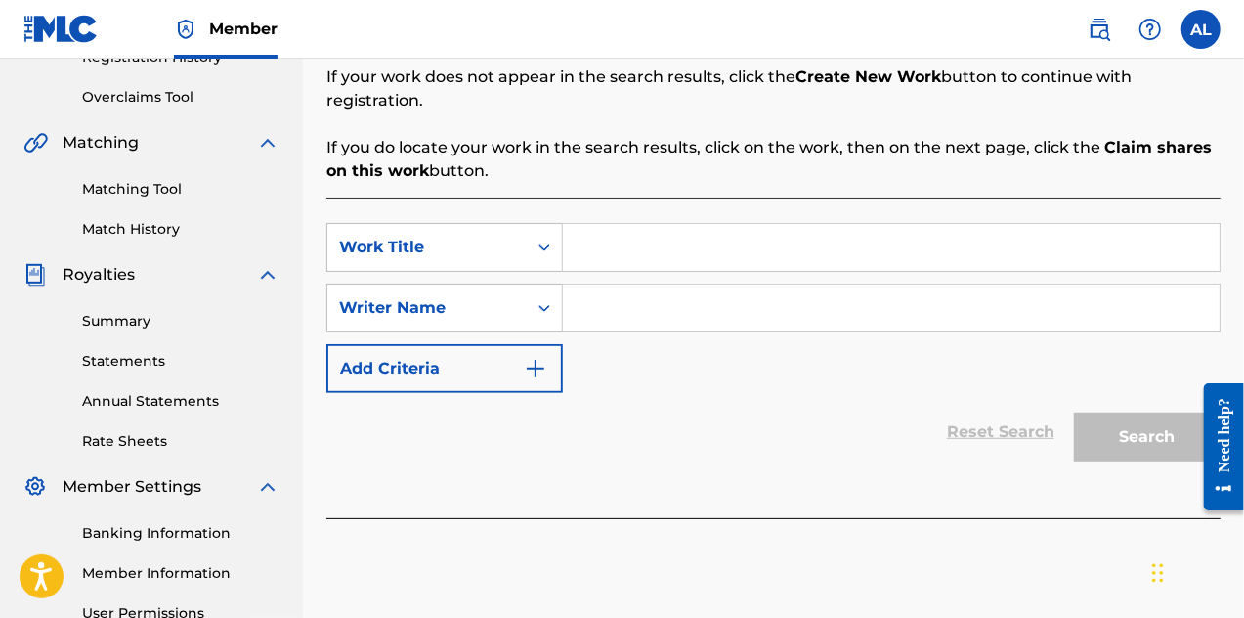
click at [626, 224] on input "Search Form" at bounding box center [891, 247] width 657 height 47
click at [587, 230] on input "Ill Kill Us All" at bounding box center [891, 247] width 657 height 47
click at [584, 224] on input "Ill Kill Us All" at bounding box center [891, 247] width 657 height 47
type input "I'll Kill Us All"
click at [545, 298] on icon "Search Form" at bounding box center [545, 308] width 20 height 20
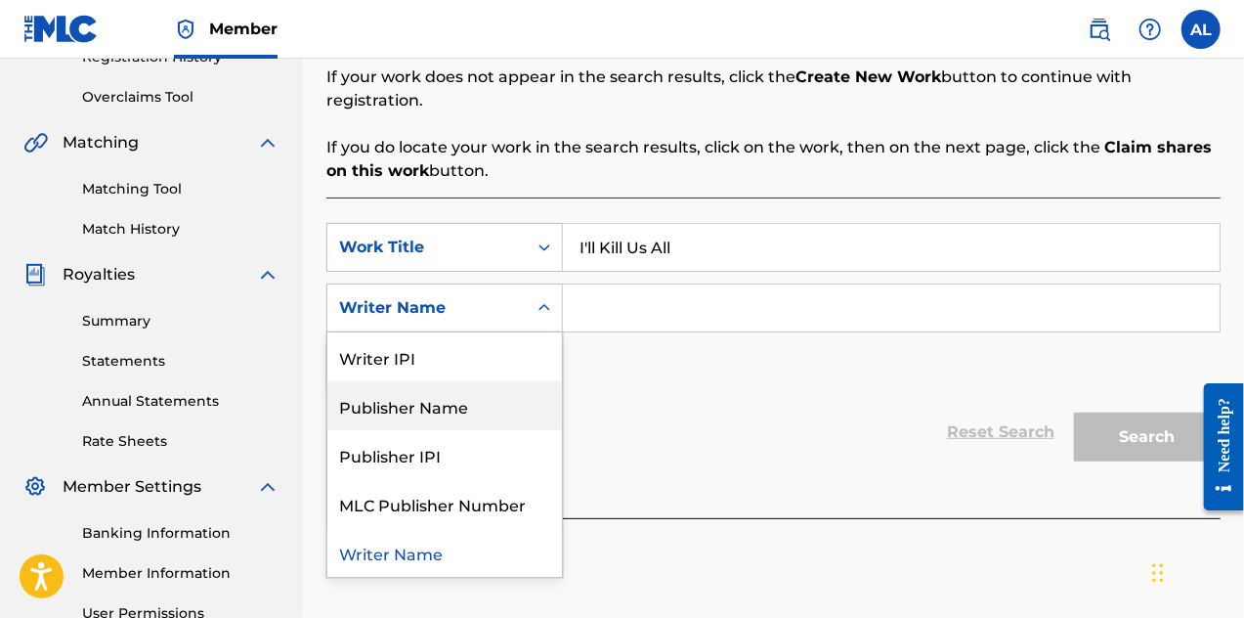
click at [507, 381] on div "Publisher Name" at bounding box center [444, 405] width 235 height 49
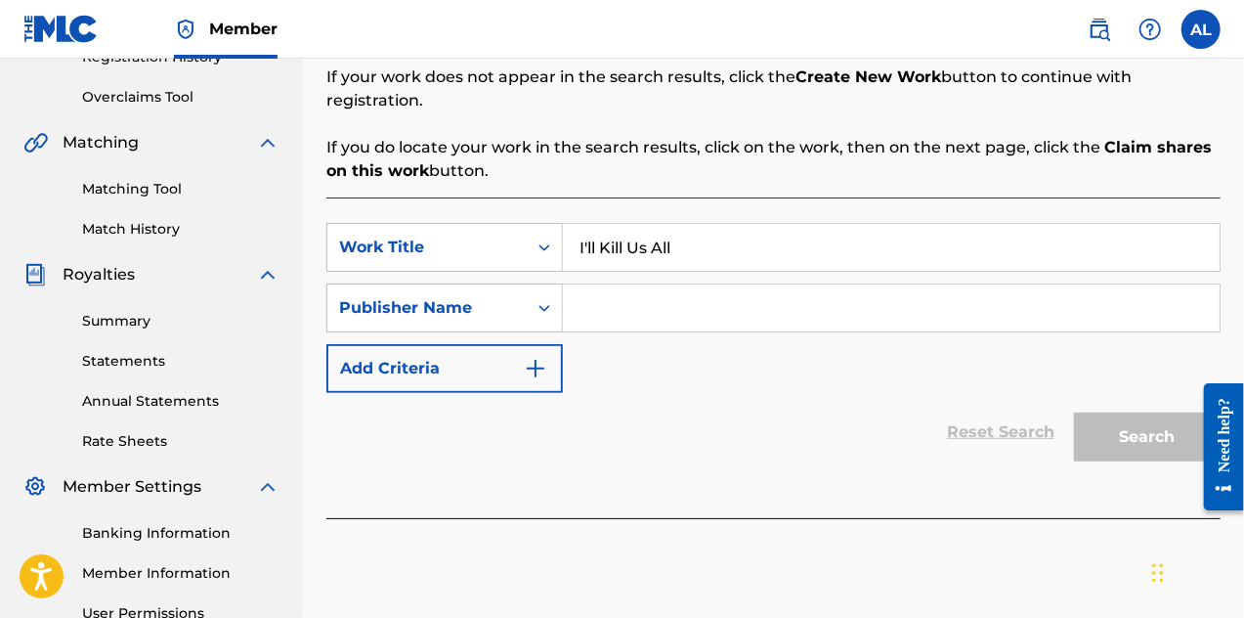
click at [606, 284] on input "Search Form" at bounding box center [891, 307] width 657 height 47
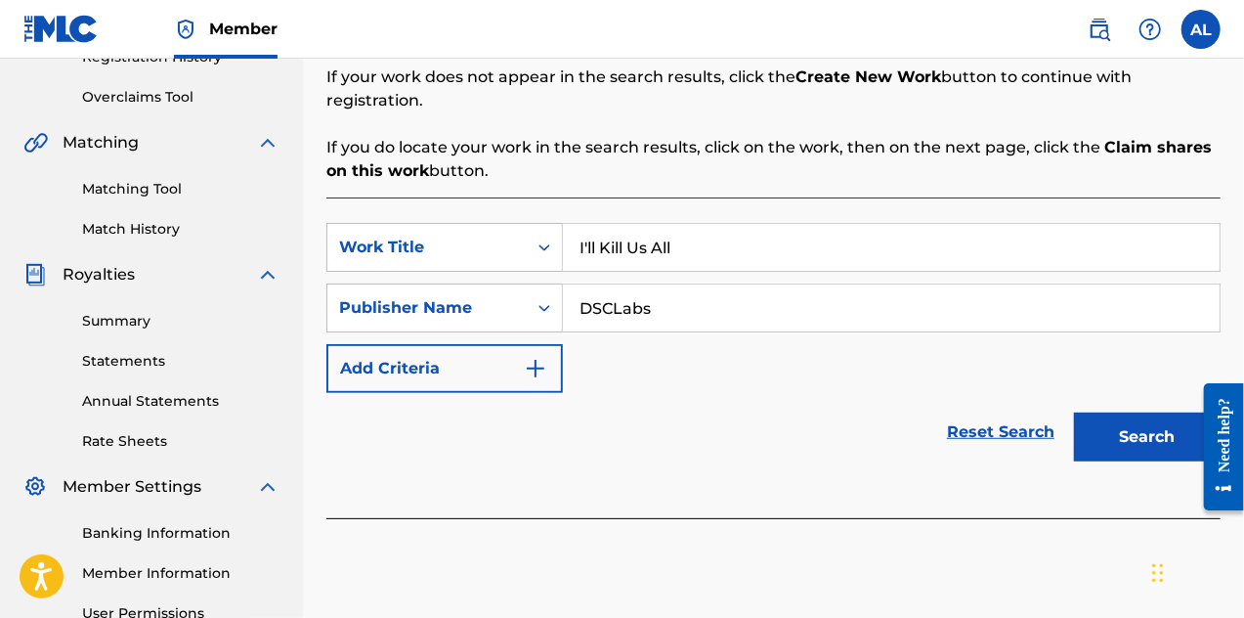
type input "DSCLabs"
click at [1116, 415] on button "Search" at bounding box center [1147, 437] width 147 height 49
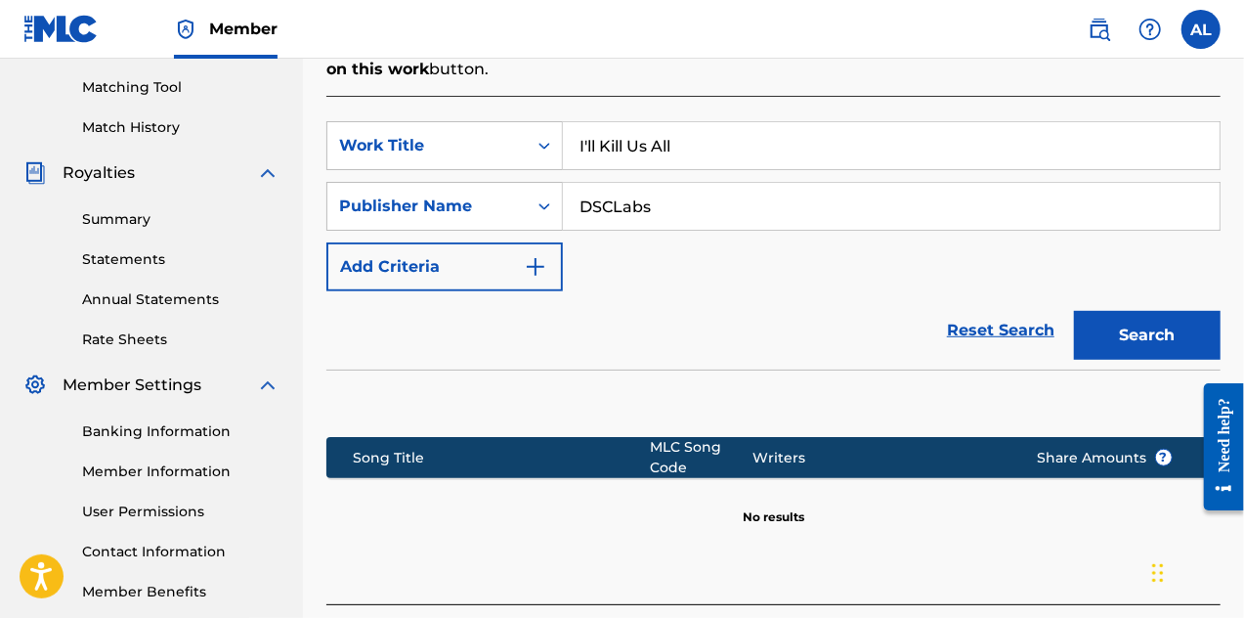
scroll to position [618, 0]
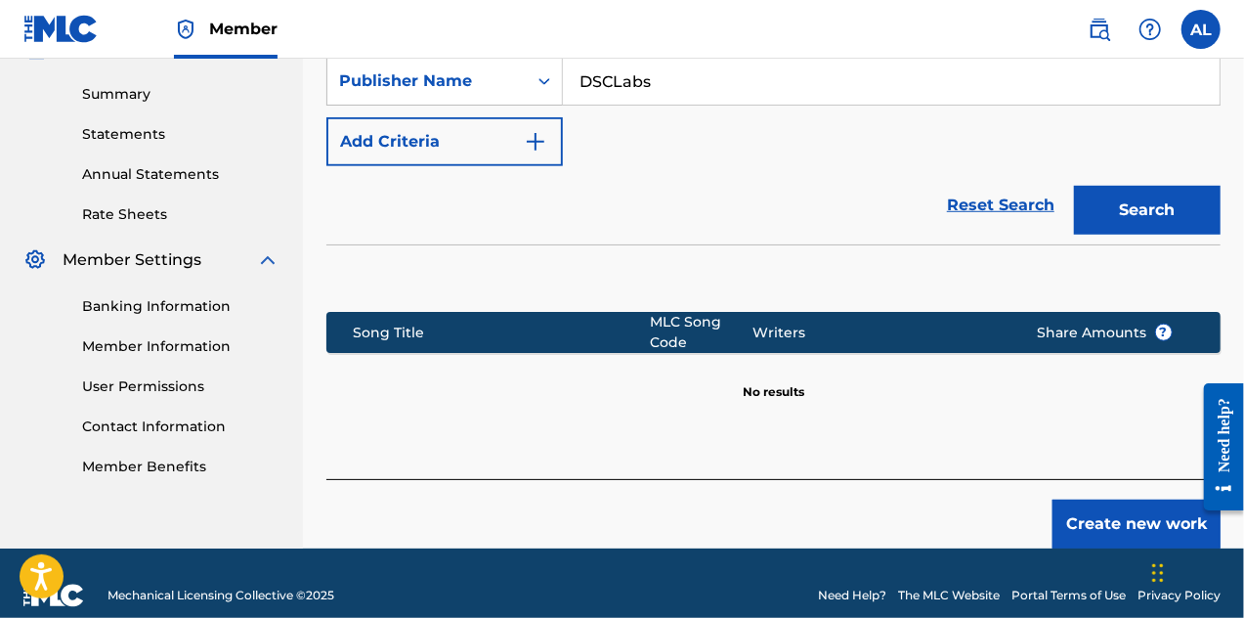
click at [1103, 500] on button "Create new work" at bounding box center [1137, 524] width 168 height 49
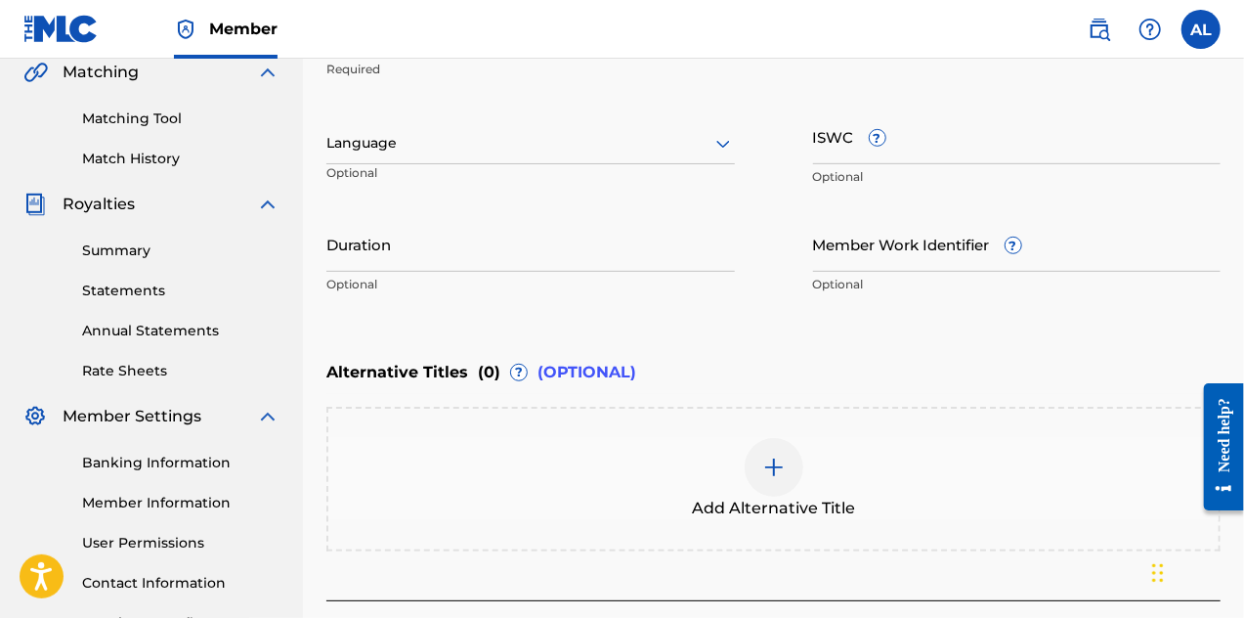
scroll to position [215, 0]
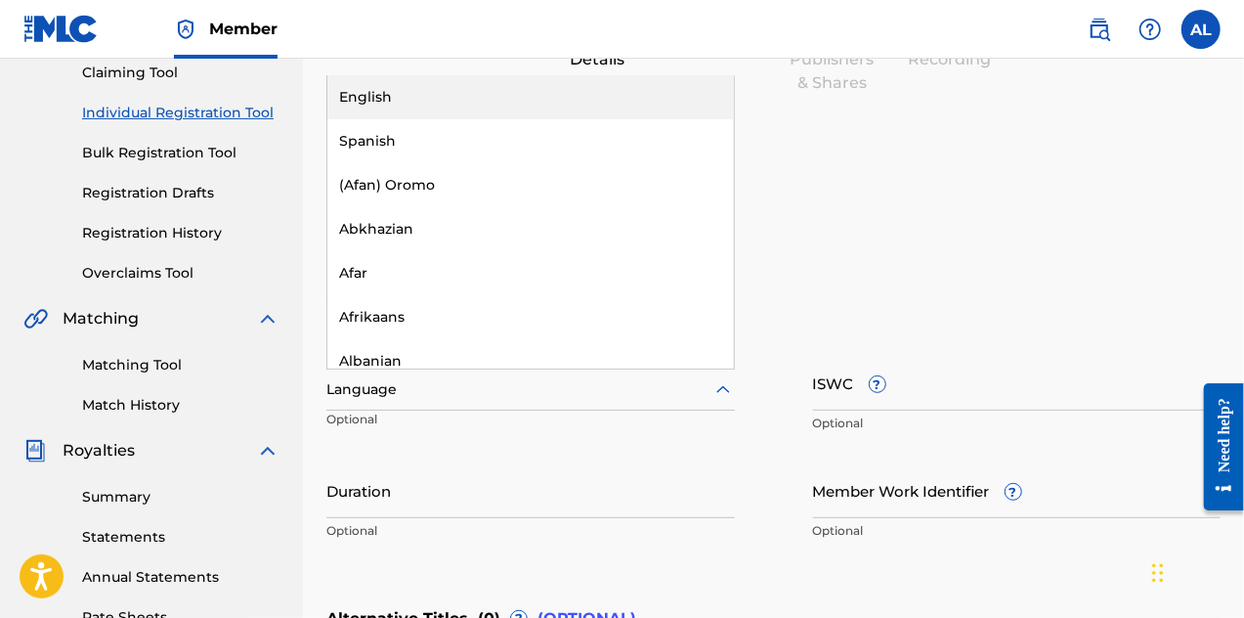
click at [722, 392] on icon at bounding box center [723, 389] width 23 height 23
click at [661, 95] on div "English" at bounding box center [530, 97] width 407 height 44
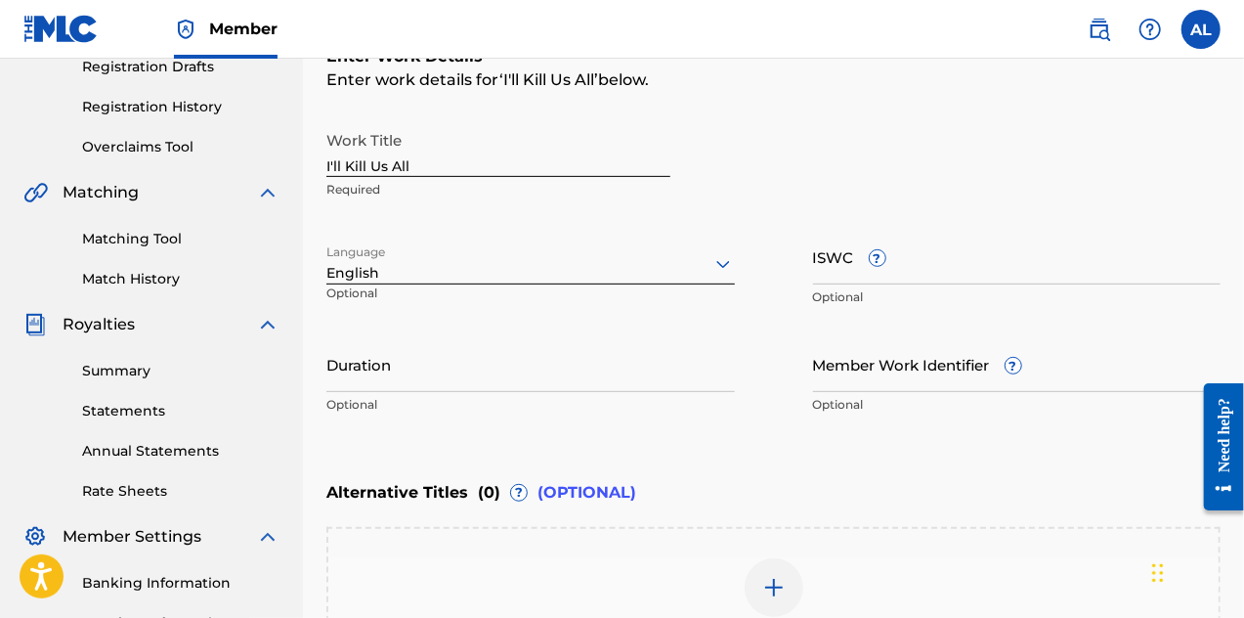
scroll to position [411, 0]
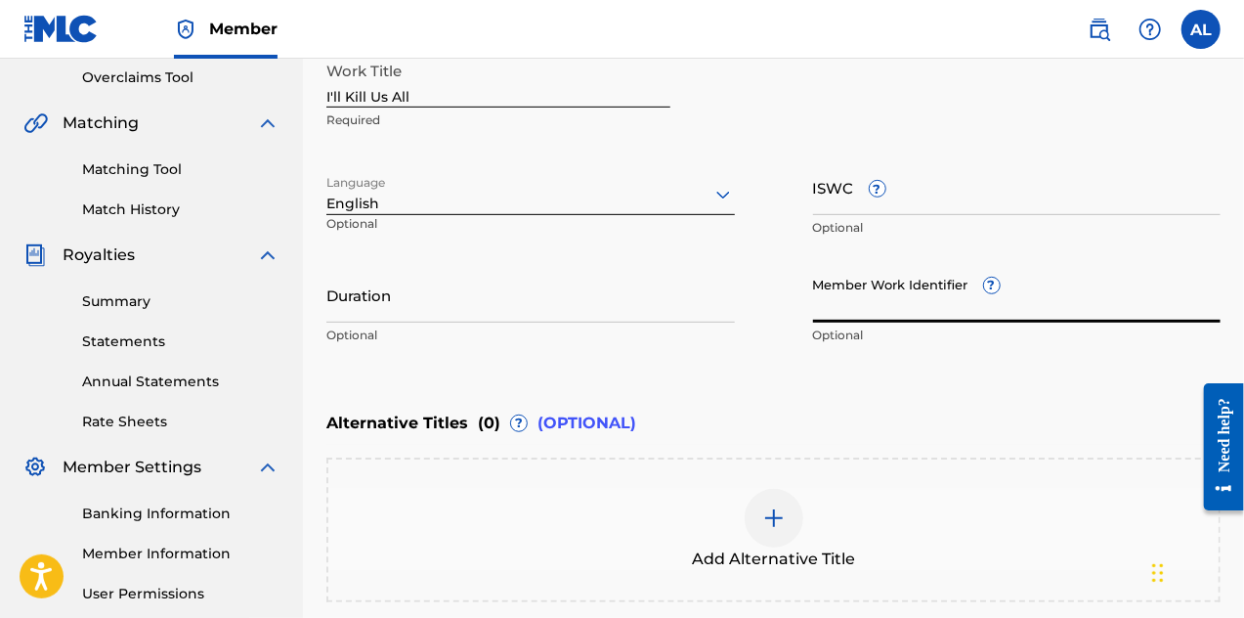
paste input "925514080"
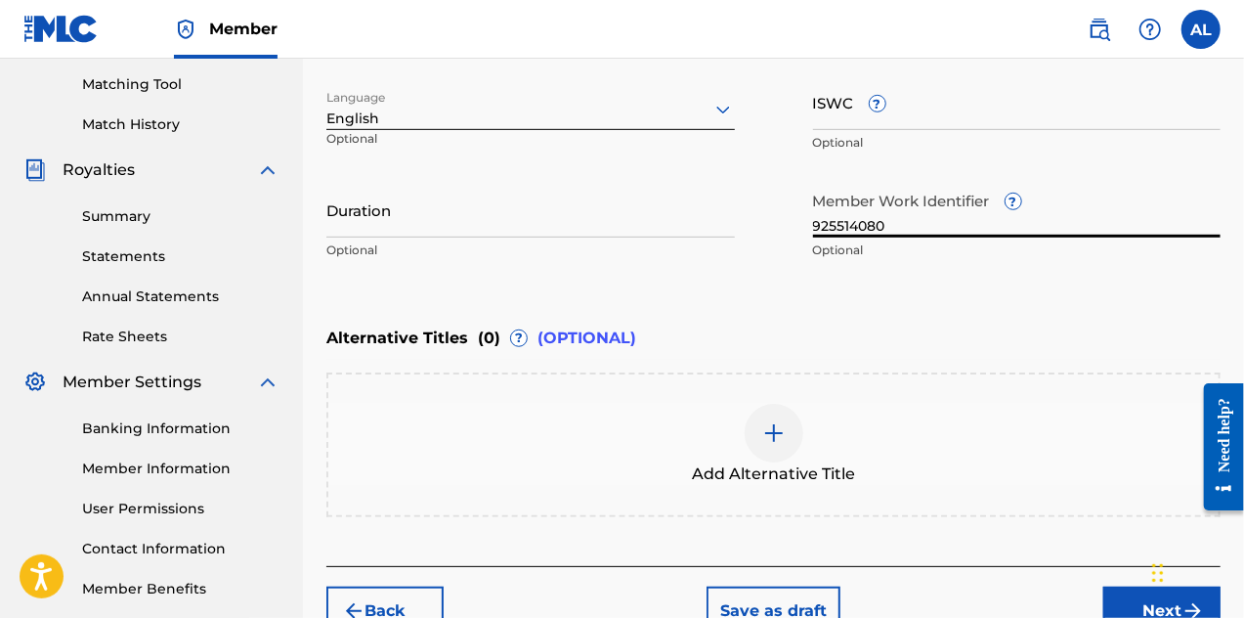
scroll to position [606, 0]
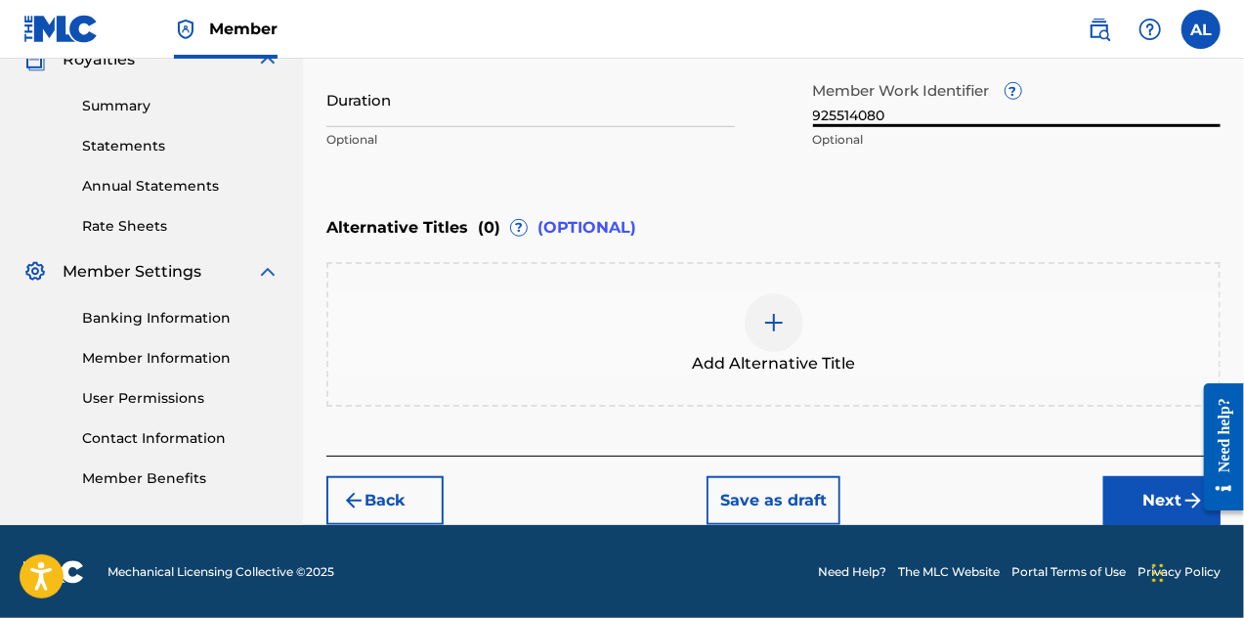
type input "925514080"
click at [1130, 507] on button "Next" at bounding box center [1162, 500] width 117 height 49
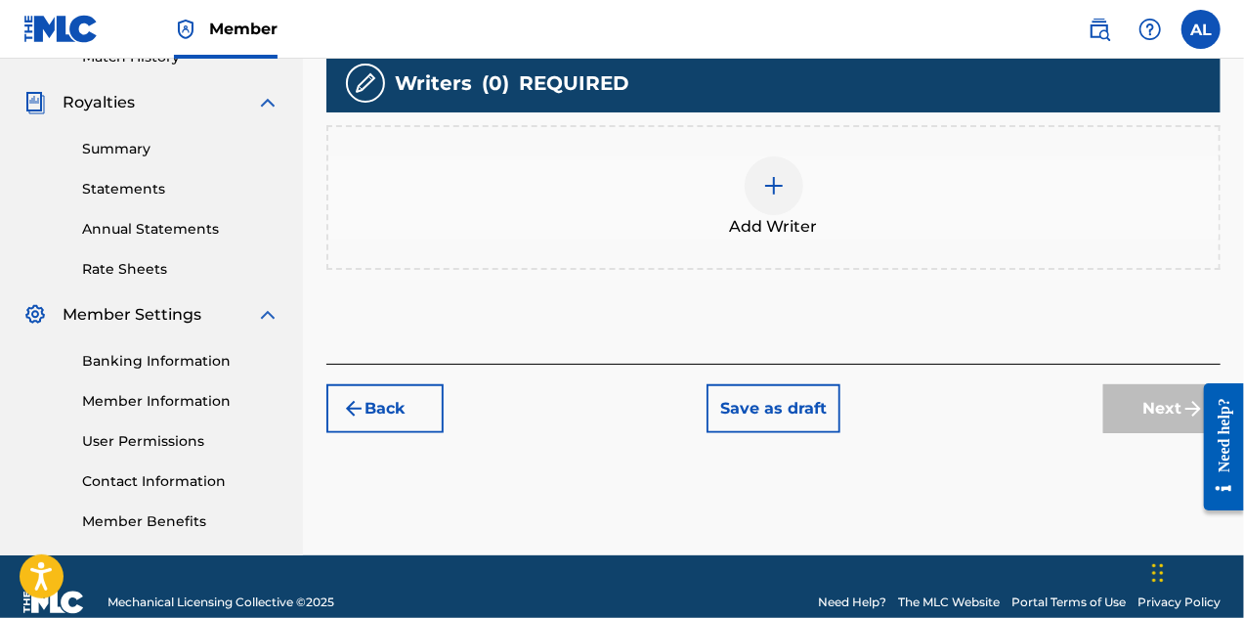
scroll to position [577, 0]
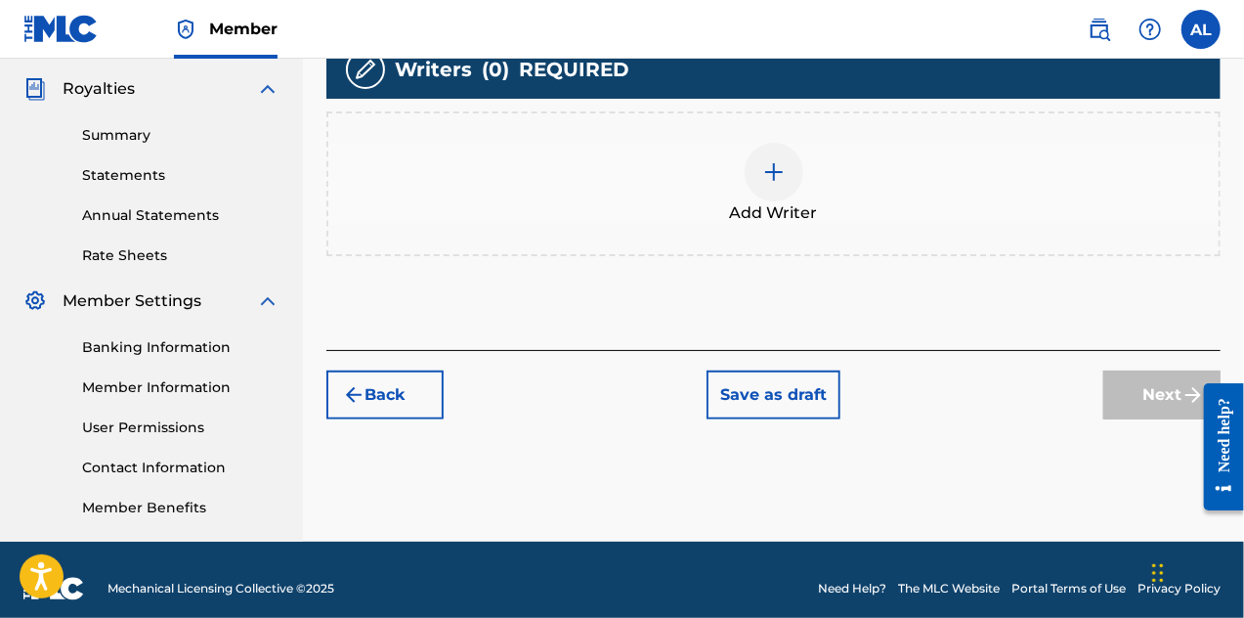
click at [777, 181] on img at bounding box center [773, 171] width 23 height 23
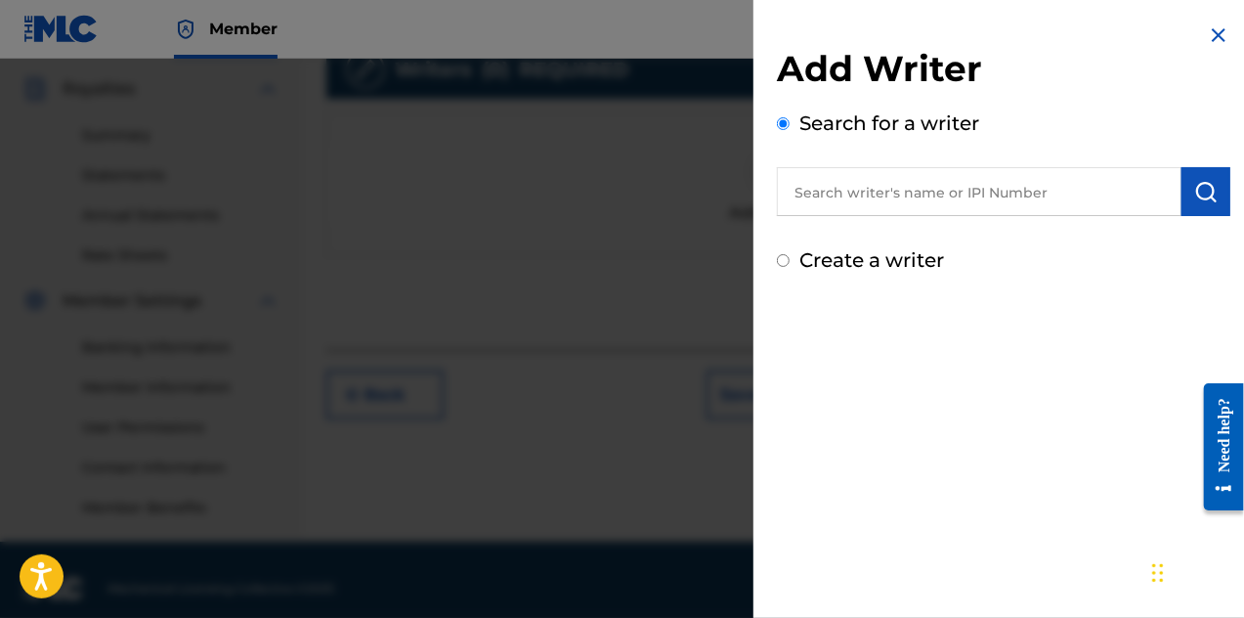
click at [812, 193] on input "text" at bounding box center [979, 191] width 405 height 49
click at [818, 195] on input "Laary" at bounding box center [979, 191] width 405 height 49
click at [825, 195] on input "Laary" at bounding box center [979, 191] width 405 height 49
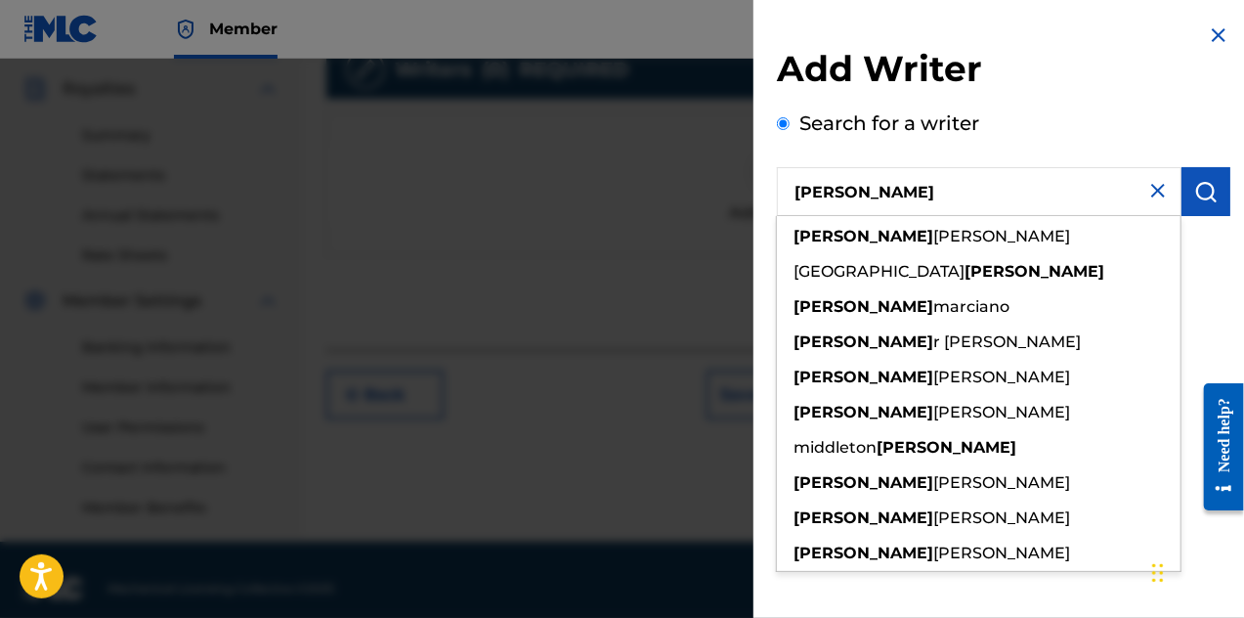
click at [865, 193] on input "[PERSON_NAME]" at bounding box center [979, 191] width 405 height 49
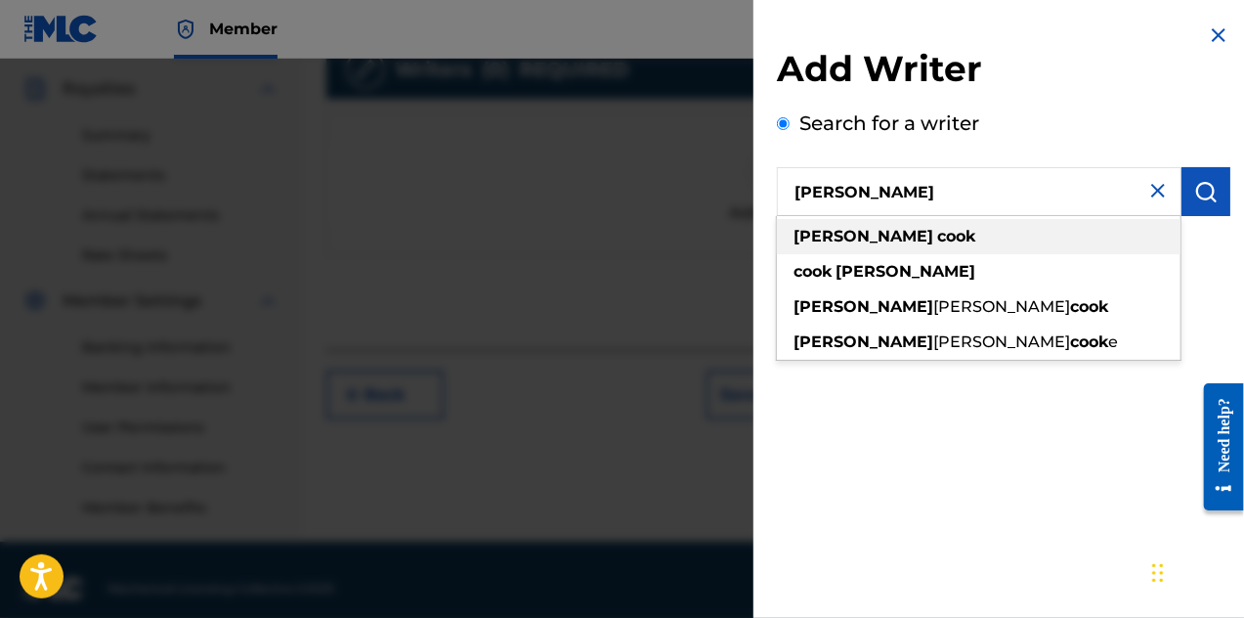
click at [937, 241] on strong "cook" at bounding box center [956, 236] width 38 height 19
type input "[PERSON_NAME]"
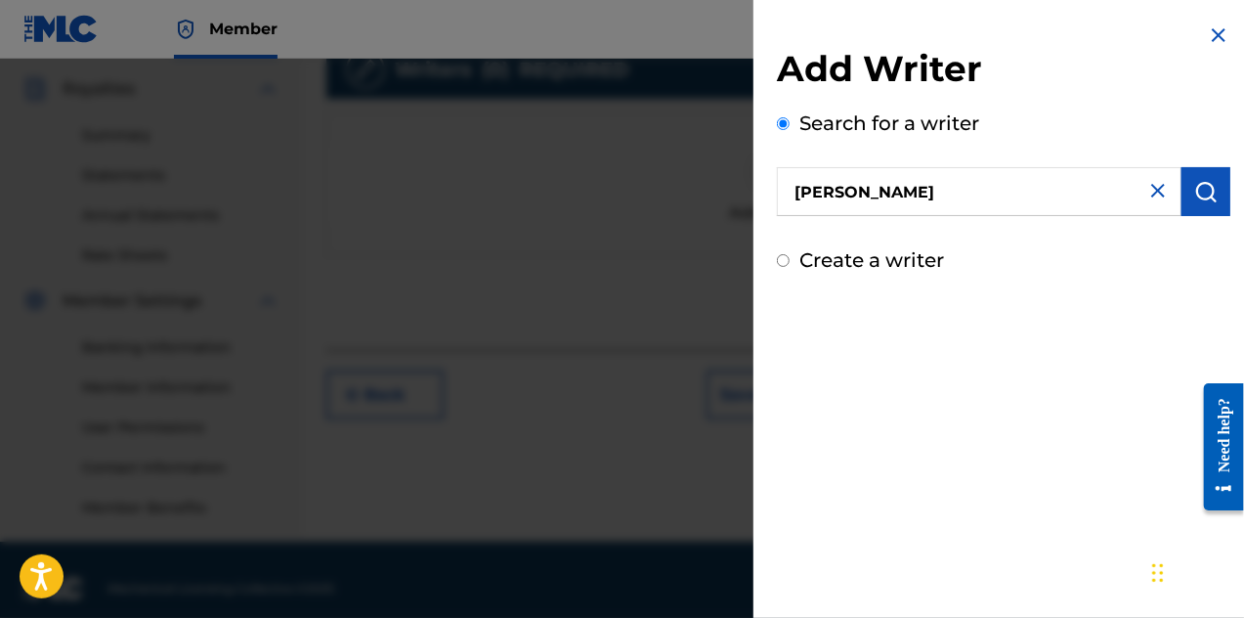
click at [1188, 196] on button "submit" at bounding box center [1206, 191] width 49 height 49
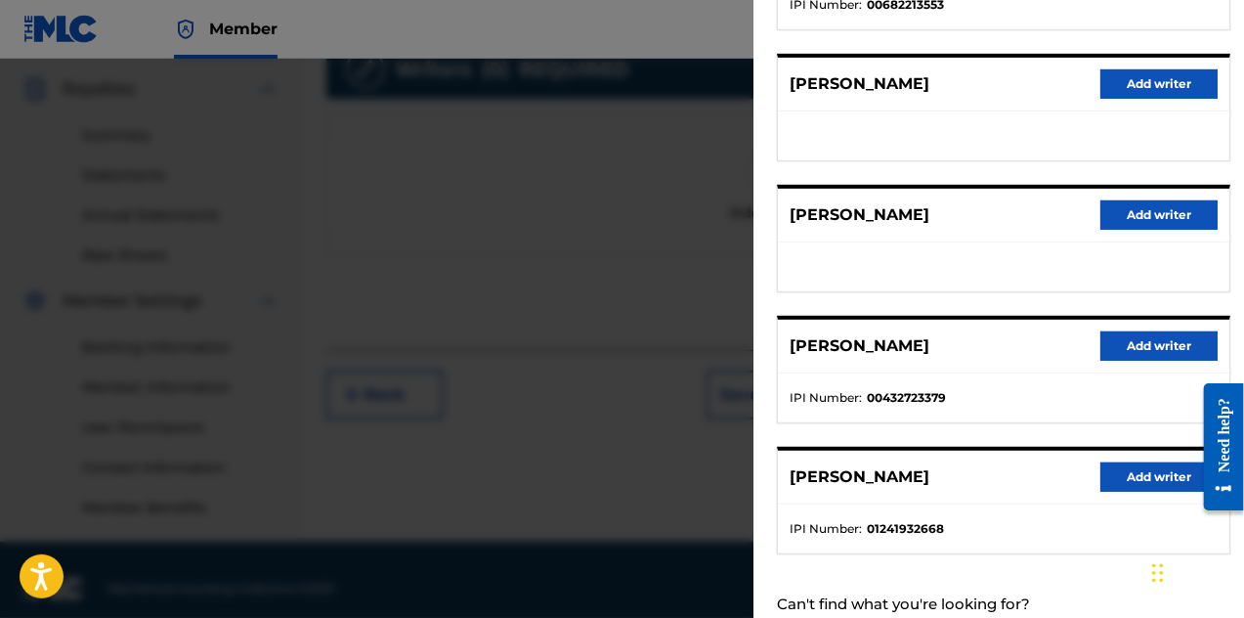
scroll to position [391, 0]
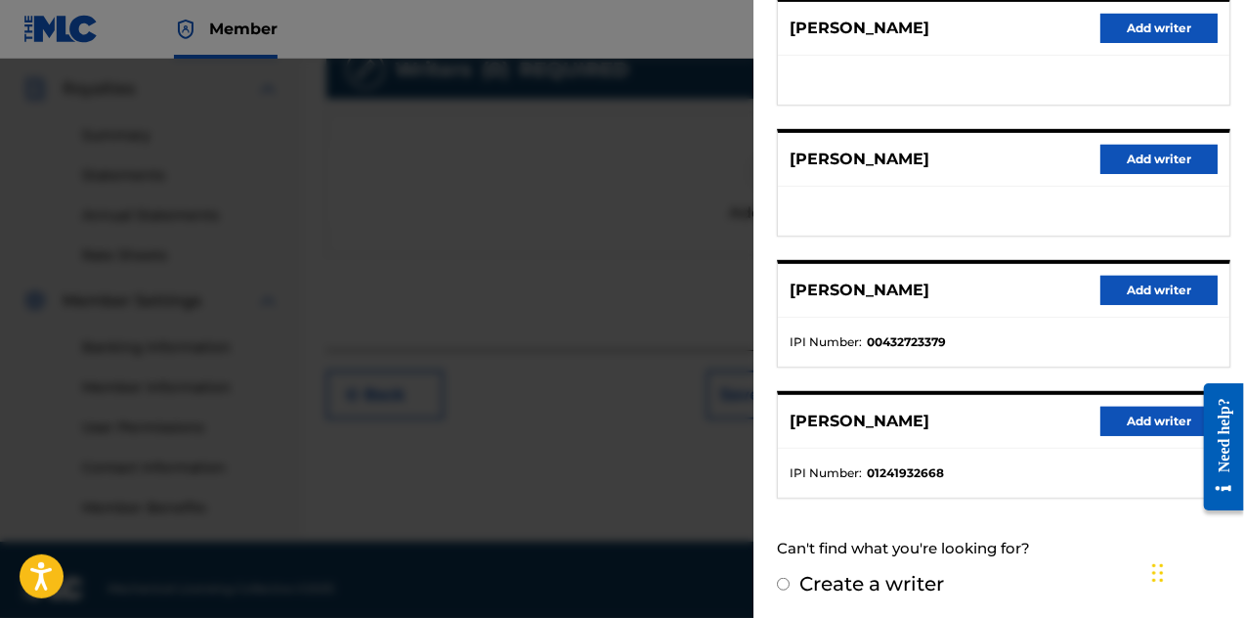
click at [1118, 410] on button "Add writer" at bounding box center [1159, 421] width 117 height 29
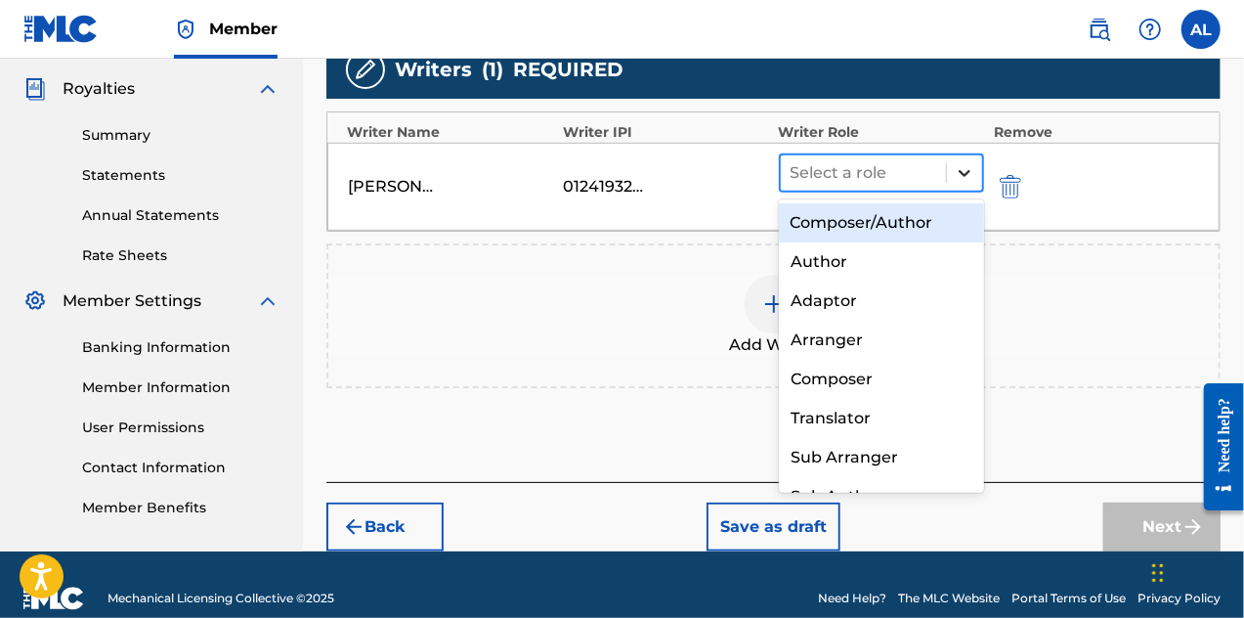
click at [957, 172] on icon at bounding box center [965, 173] width 20 height 20
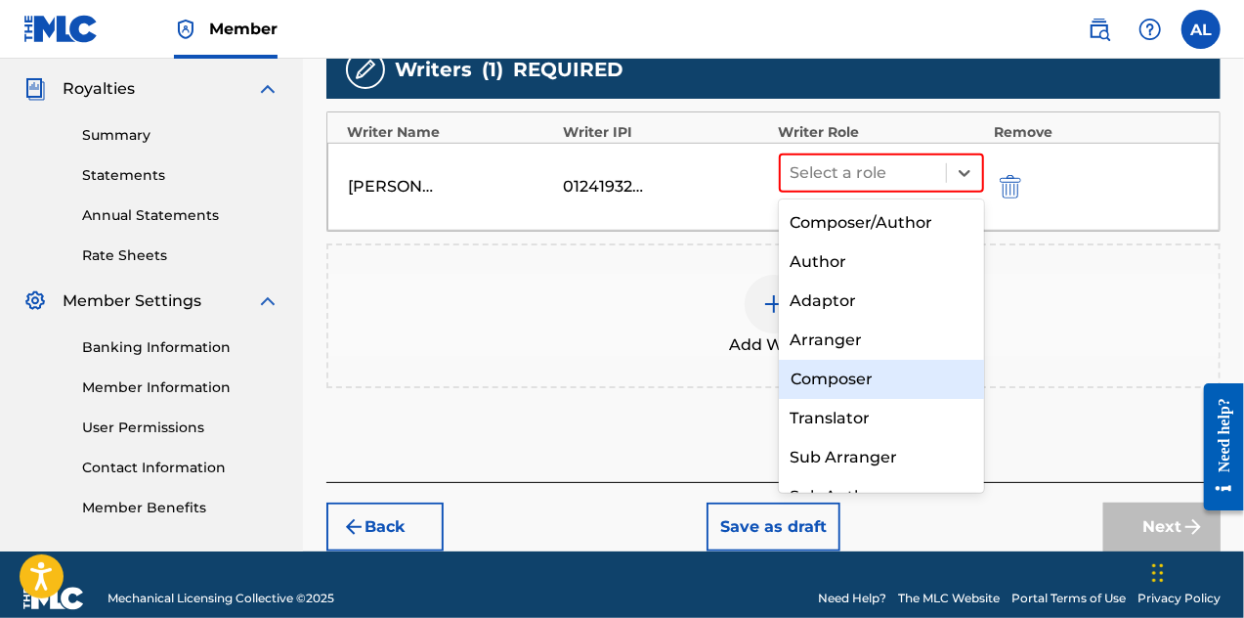
click at [911, 369] on div "Composer" at bounding box center [882, 379] width 206 height 39
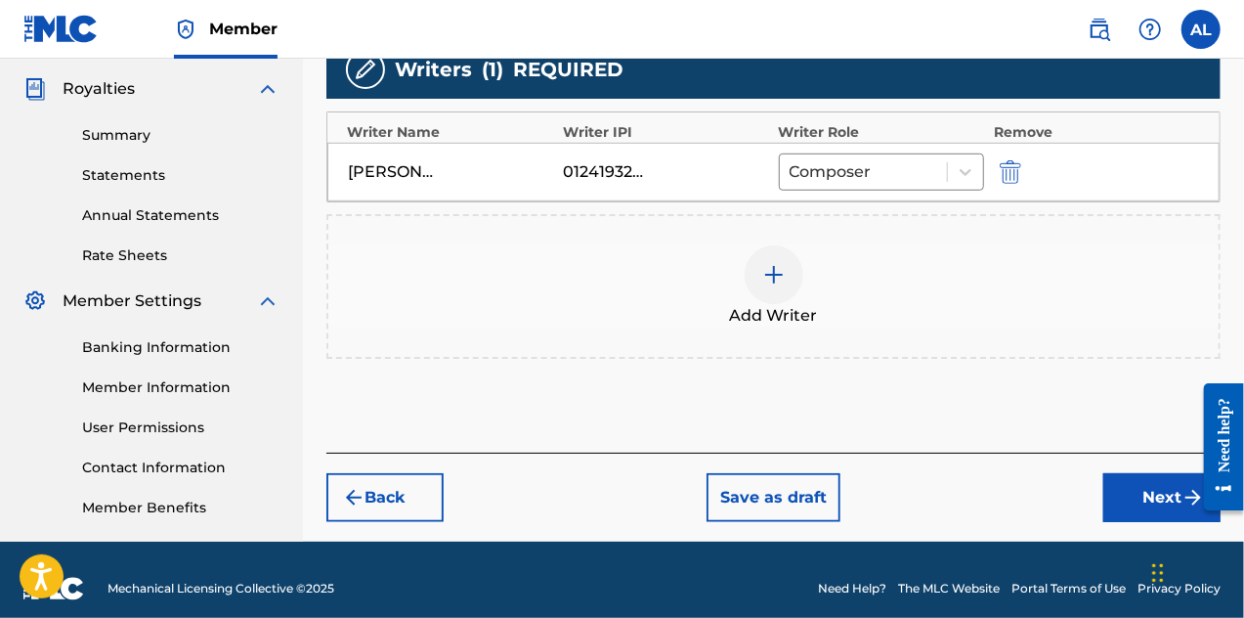
click at [770, 289] on div at bounding box center [774, 274] width 59 height 59
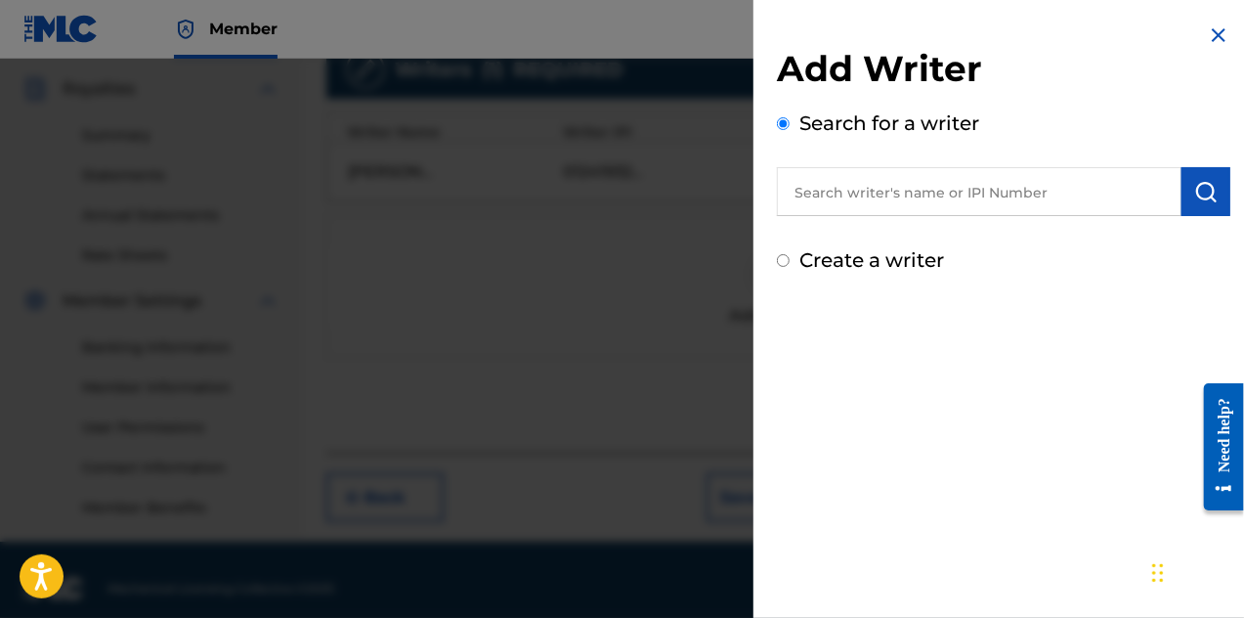
click at [850, 193] on input "text" at bounding box center [979, 191] width 405 height 49
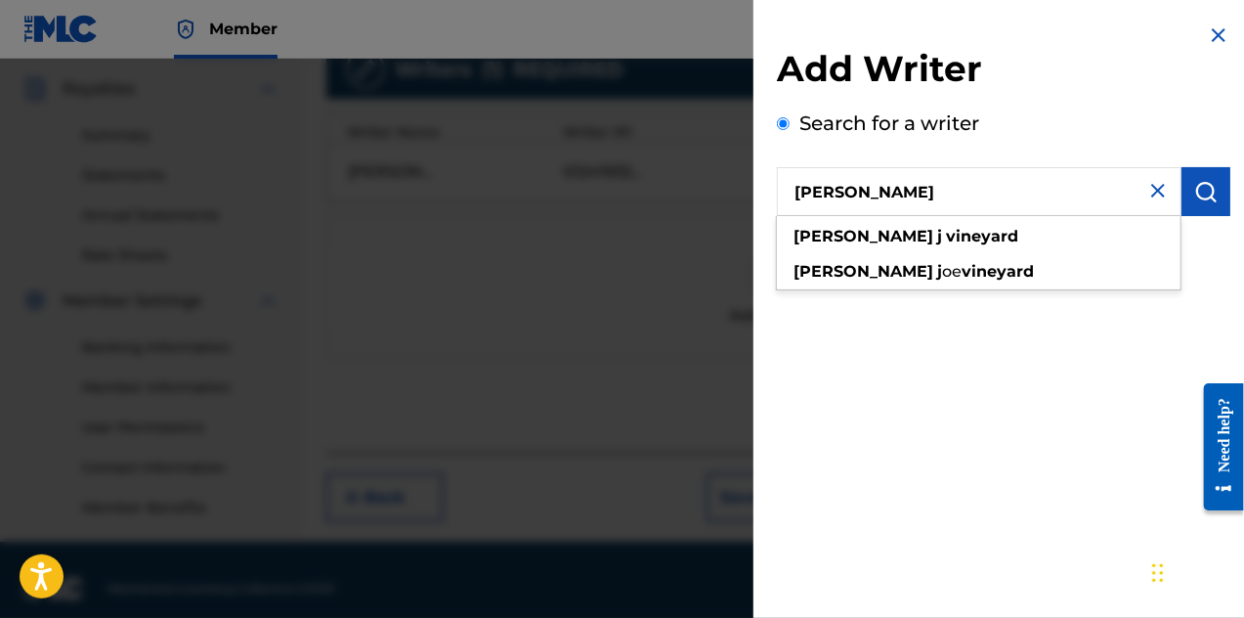
type input "[PERSON_NAME]"
click at [1199, 205] on button "submit" at bounding box center [1206, 191] width 49 height 49
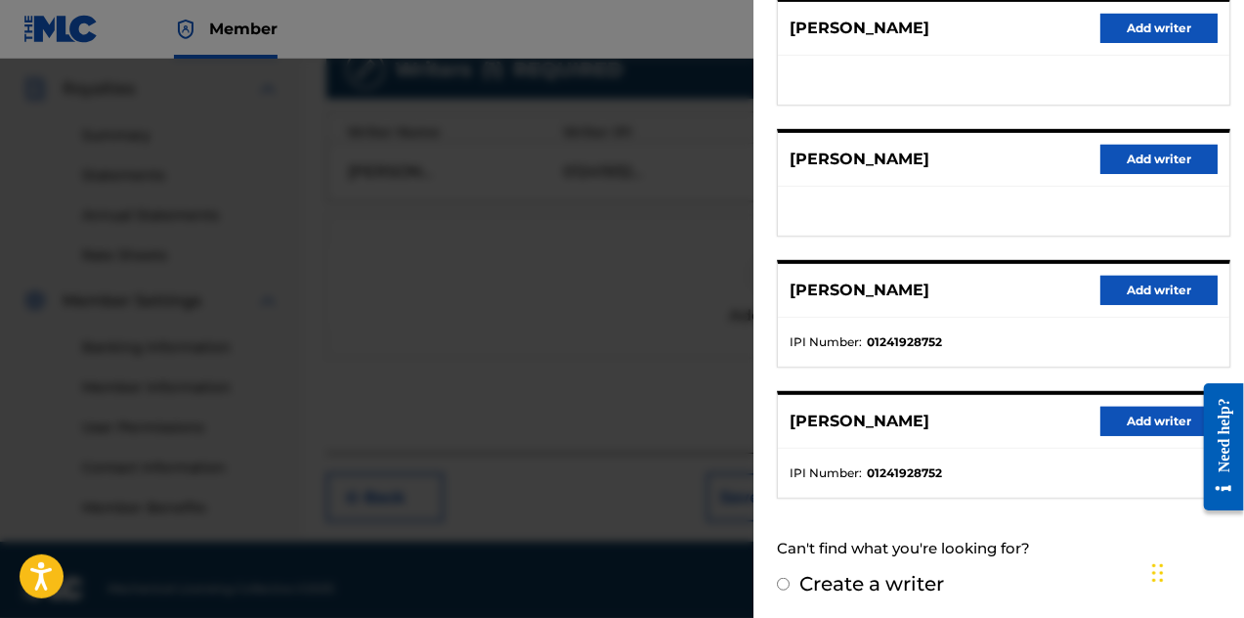
click at [1110, 425] on button "Add writer" at bounding box center [1159, 421] width 117 height 29
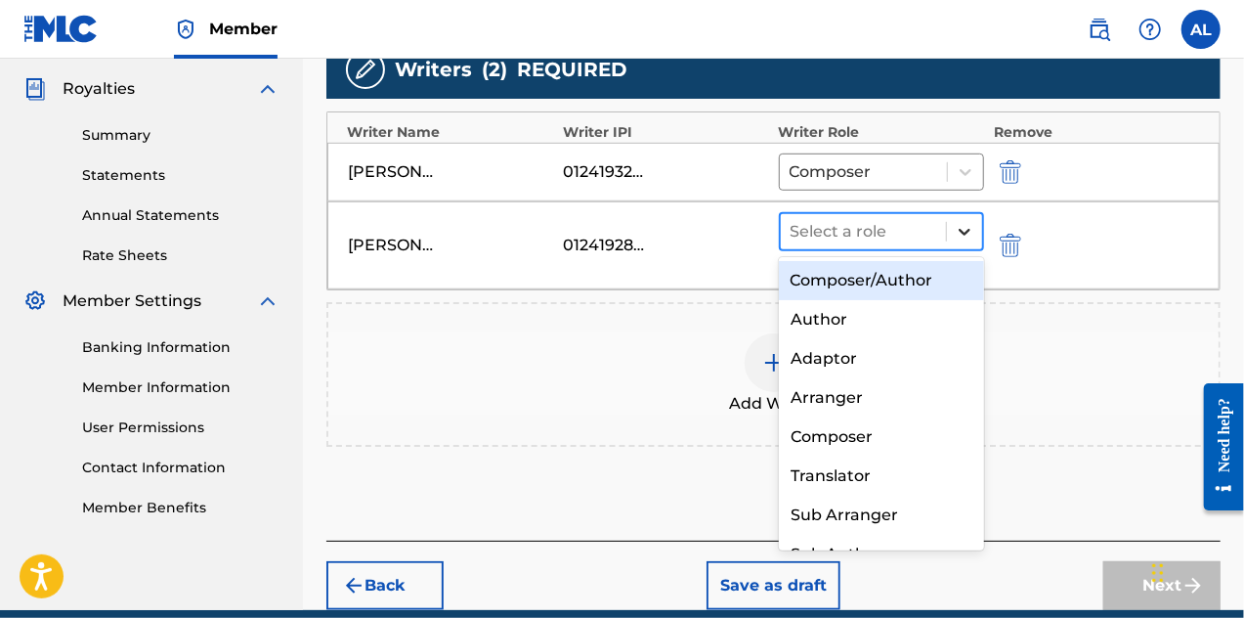
click at [962, 231] on icon at bounding box center [965, 232] width 12 height 7
click at [921, 284] on div "Composer/Author" at bounding box center [882, 280] width 206 height 39
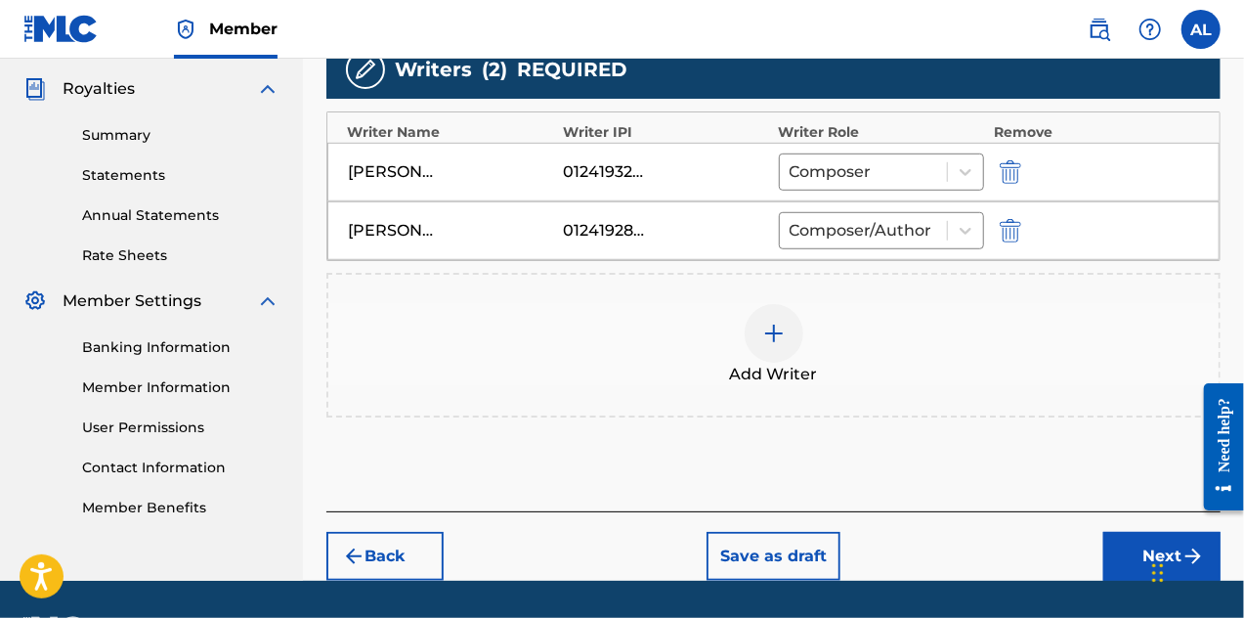
click at [791, 354] on div at bounding box center [774, 333] width 59 height 59
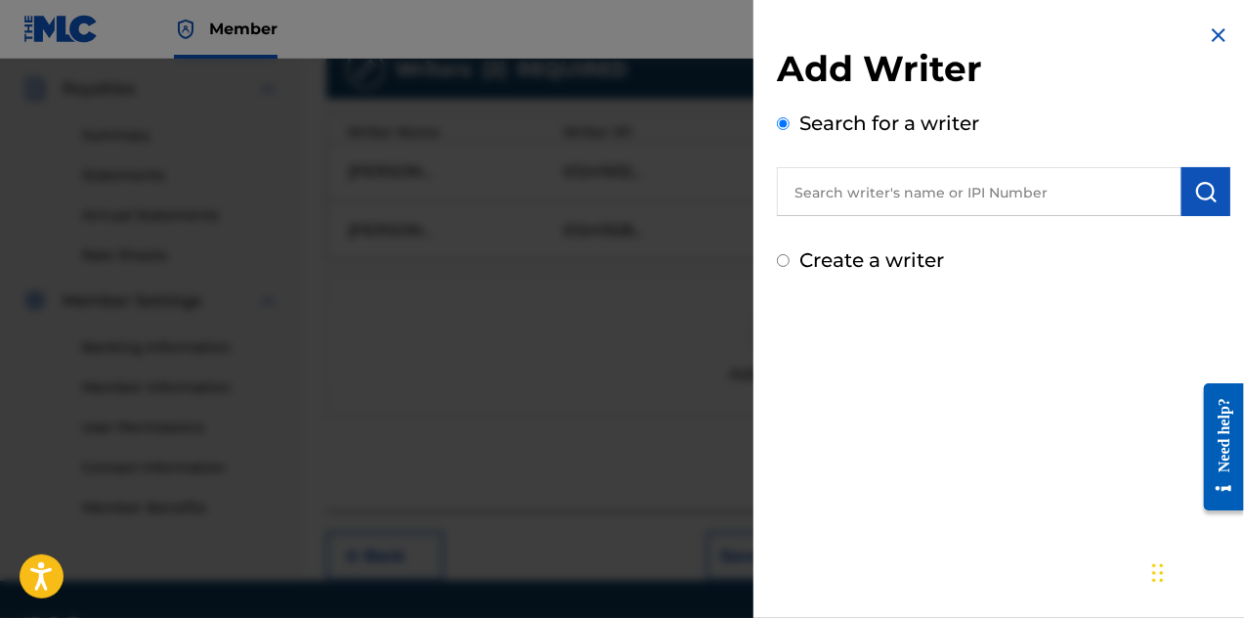
click at [870, 205] on input "text" at bounding box center [979, 191] width 405 height 49
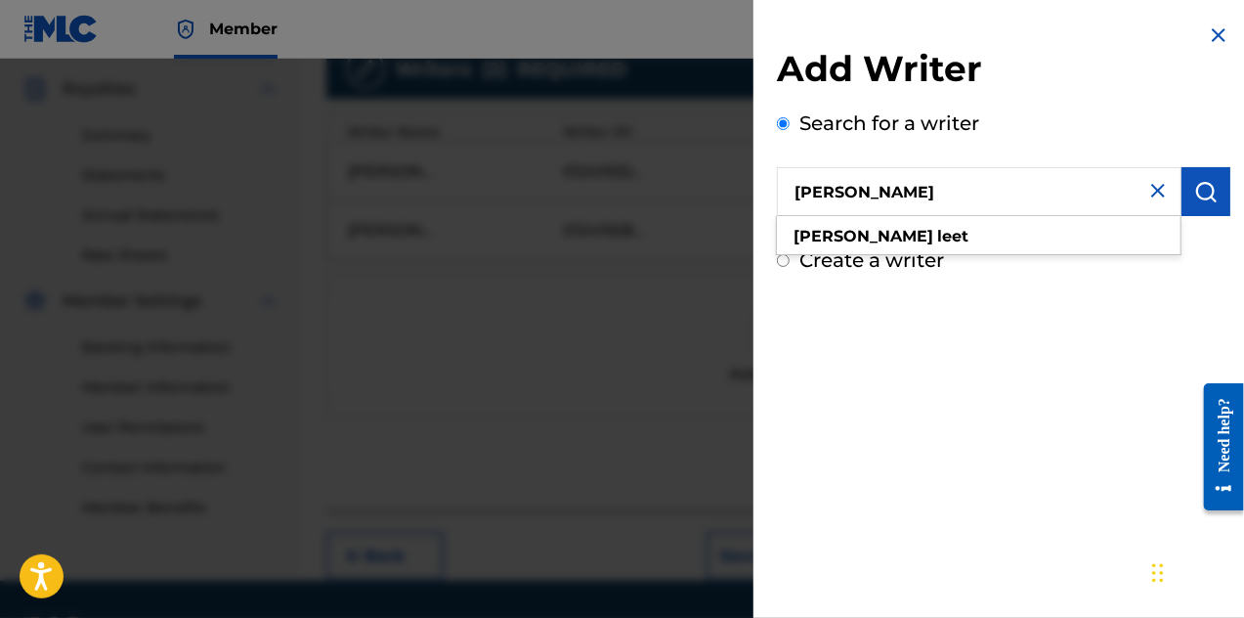
type input "[PERSON_NAME]"
click at [1196, 196] on img "submit" at bounding box center [1206, 191] width 23 height 23
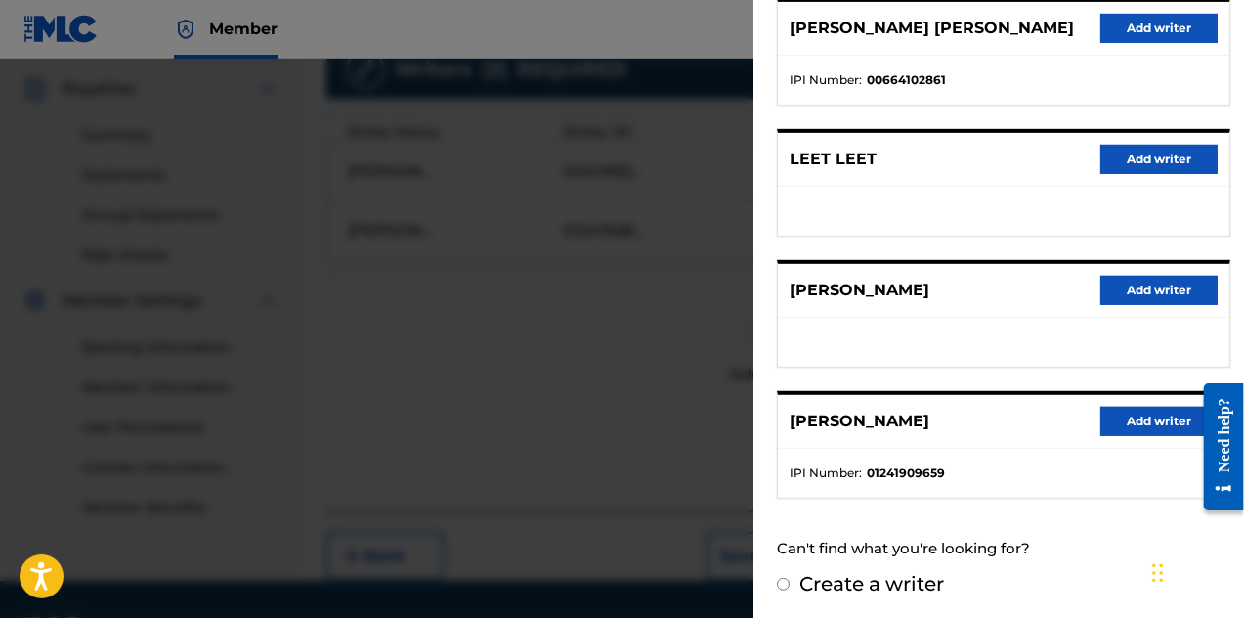
click at [1123, 427] on button "Add writer" at bounding box center [1159, 421] width 117 height 29
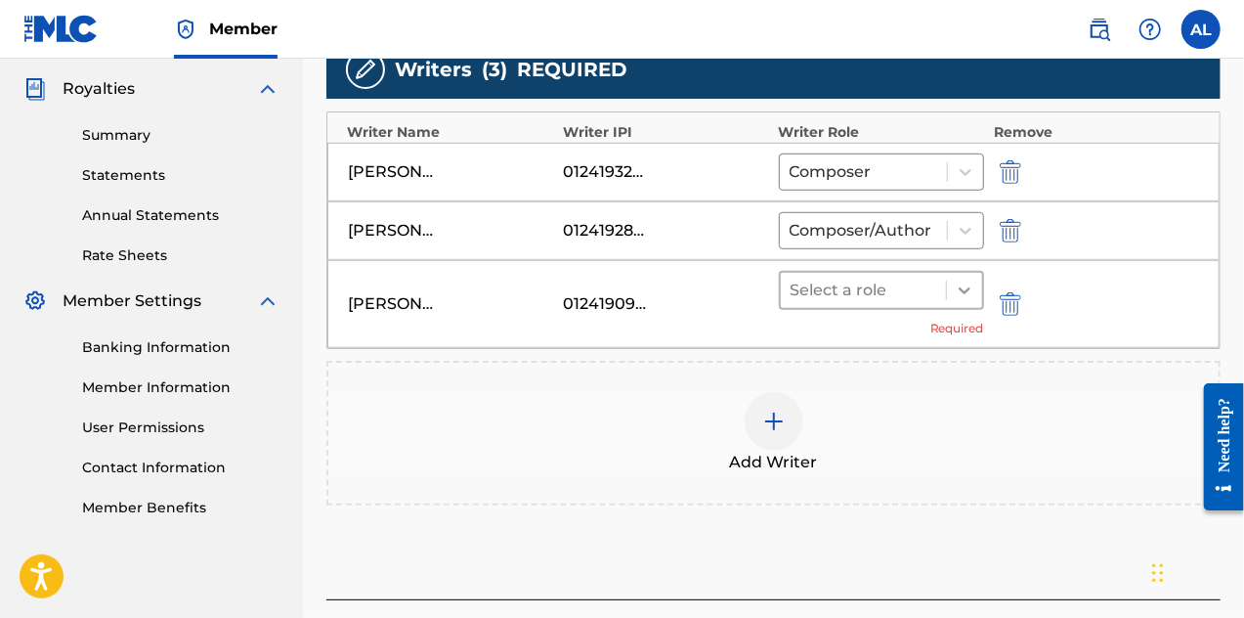
click at [972, 283] on icon at bounding box center [965, 291] width 20 height 20
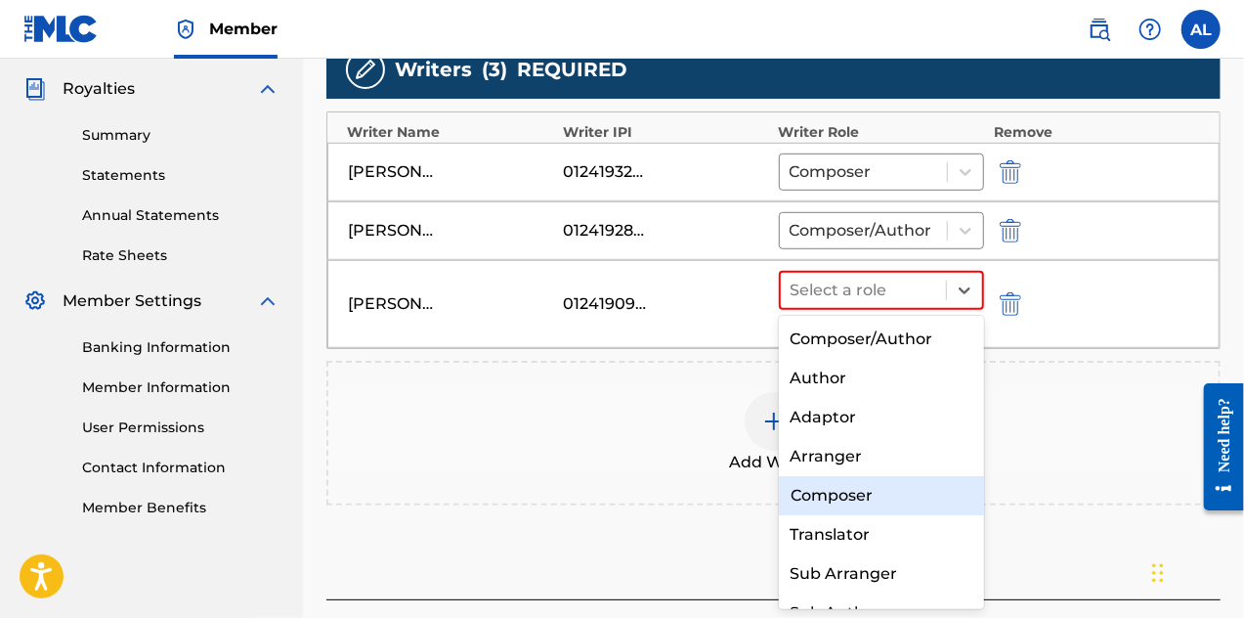
click at [925, 494] on div "Composer" at bounding box center [882, 495] width 206 height 39
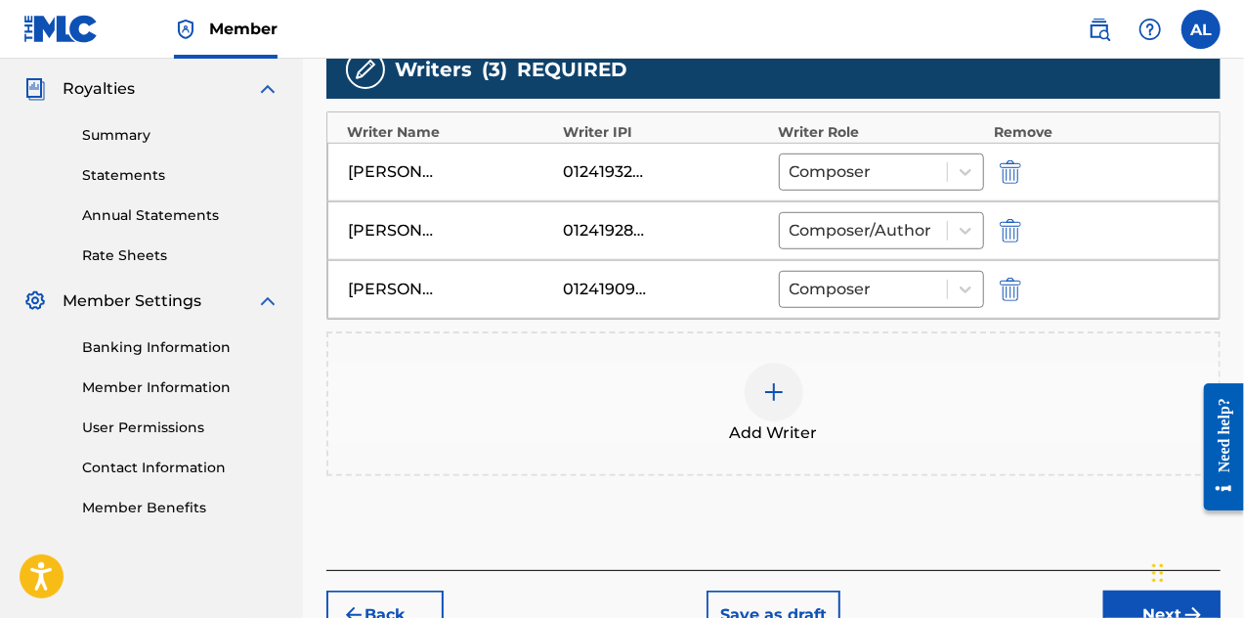
click at [776, 397] on img at bounding box center [773, 391] width 23 height 23
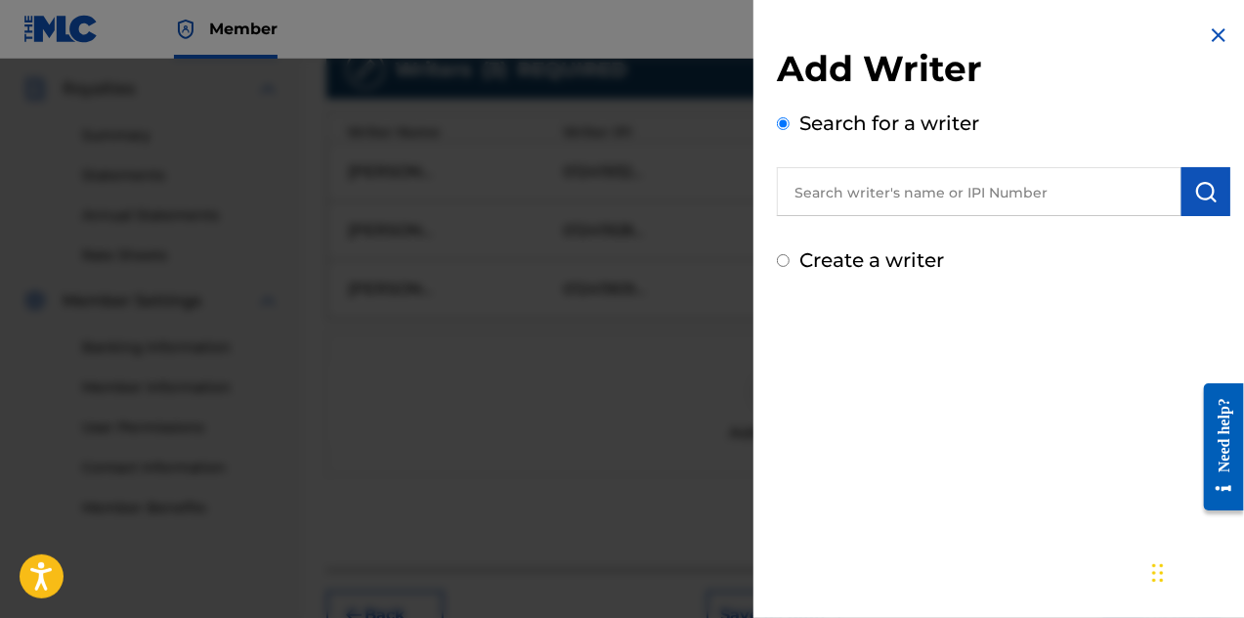
click at [874, 202] on input "text" at bounding box center [979, 191] width 405 height 49
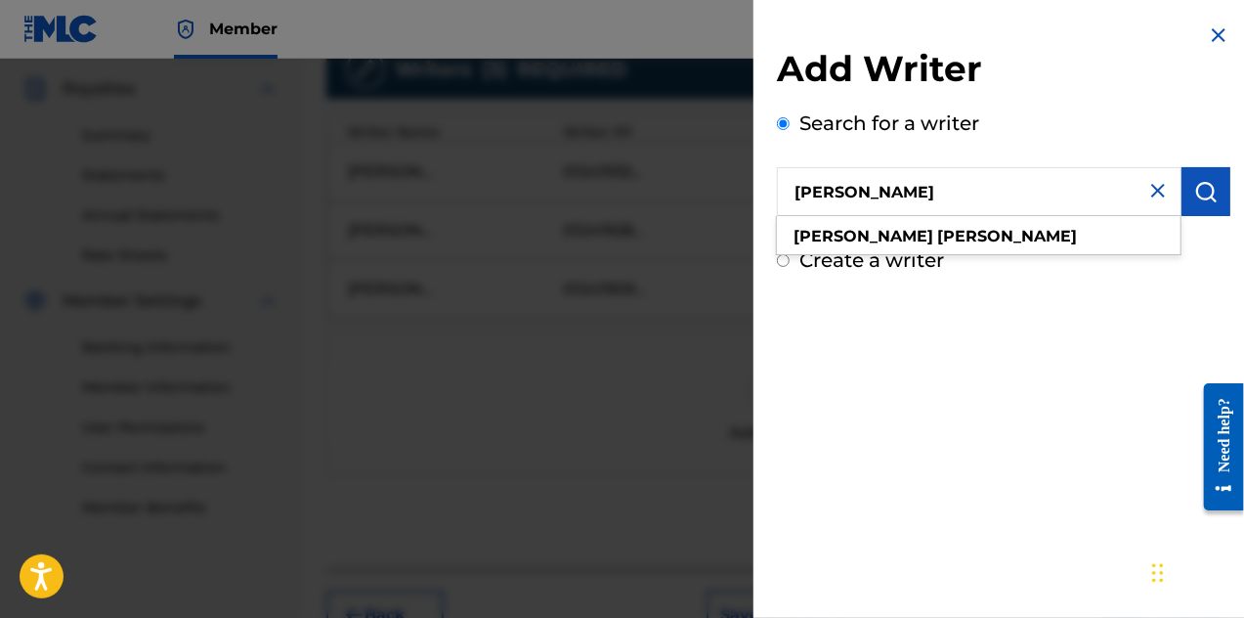
type input "[PERSON_NAME]"
click at [1207, 200] on img "submit" at bounding box center [1206, 191] width 23 height 23
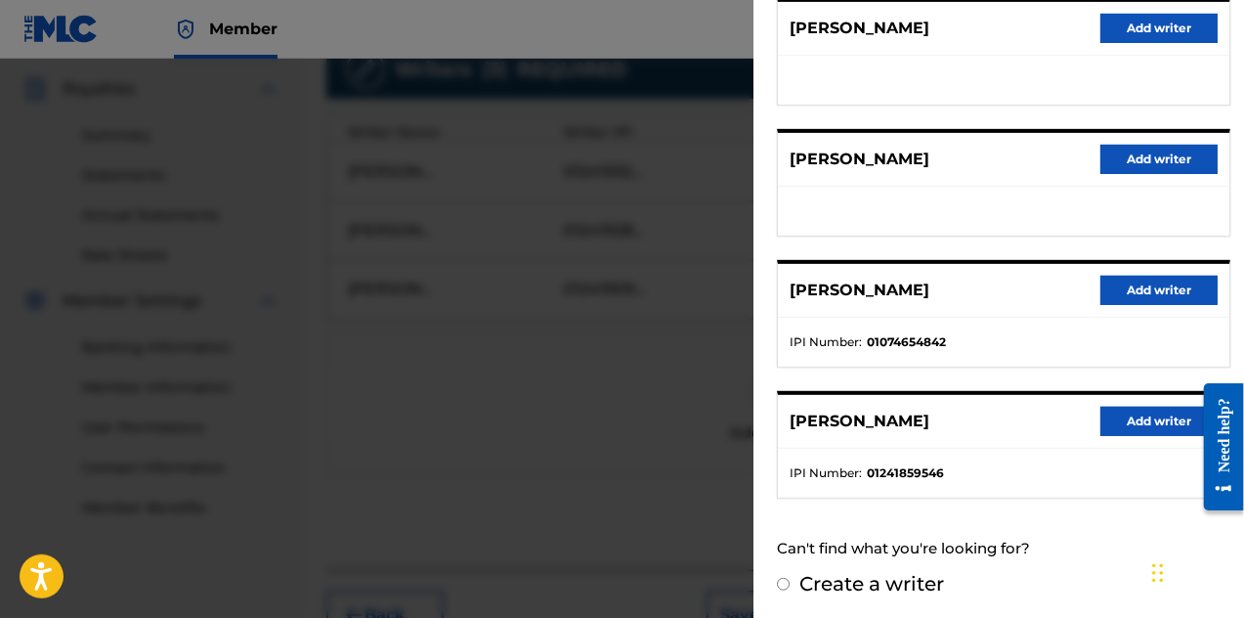
click at [1134, 414] on button "Add writer" at bounding box center [1159, 421] width 117 height 29
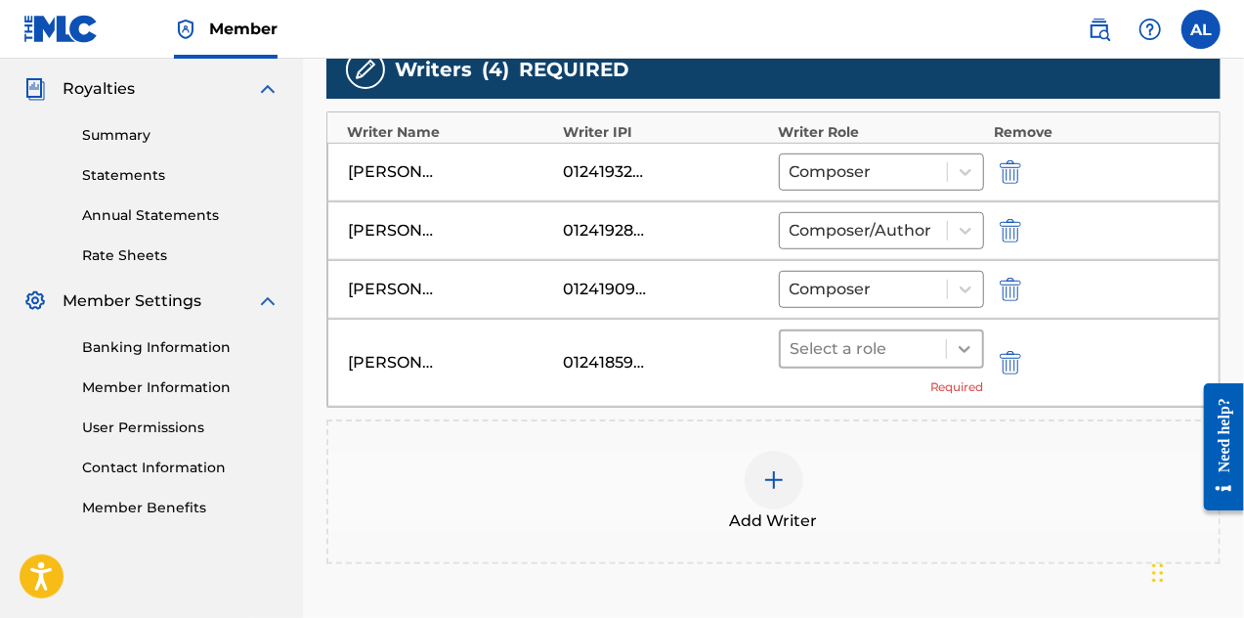
click at [971, 339] on icon at bounding box center [965, 349] width 20 height 20
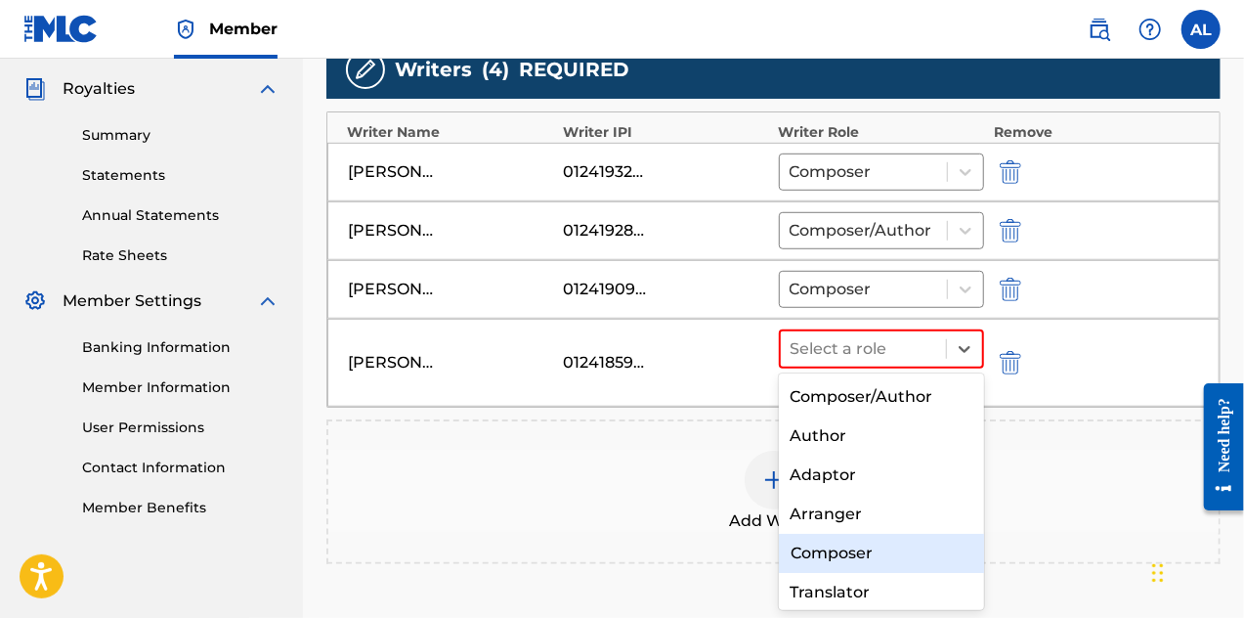
click at [890, 560] on div "Composer" at bounding box center [882, 553] width 206 height 39
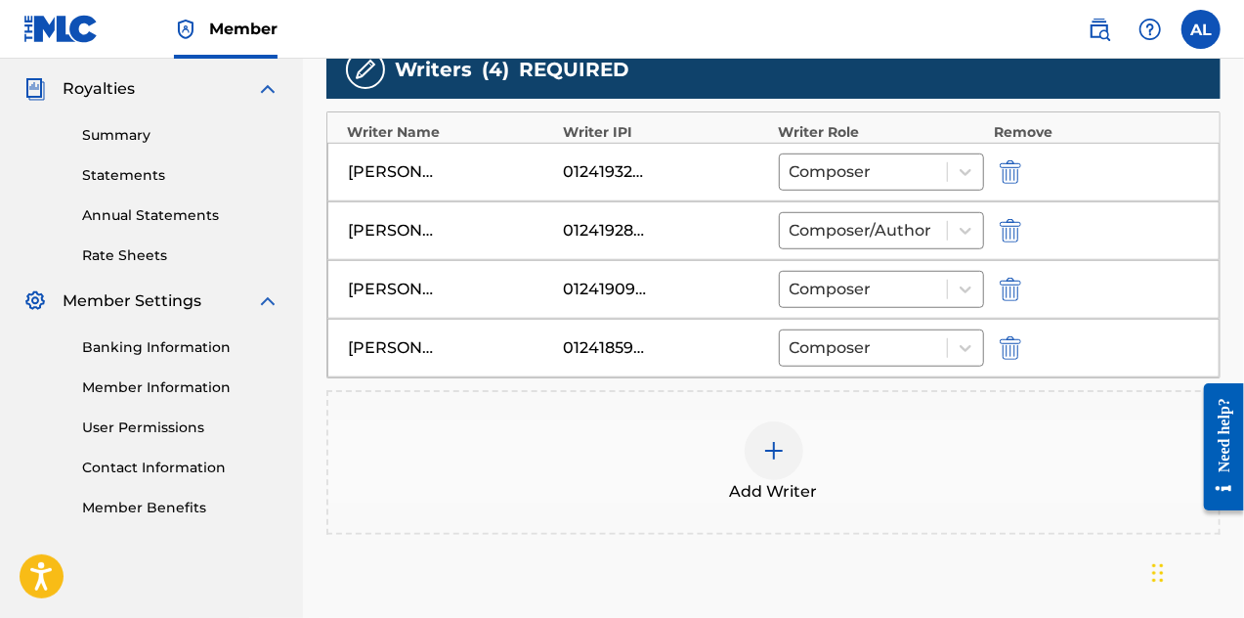
click at [779, 446] on img at bounding box center [773, 450] width 23 height 23
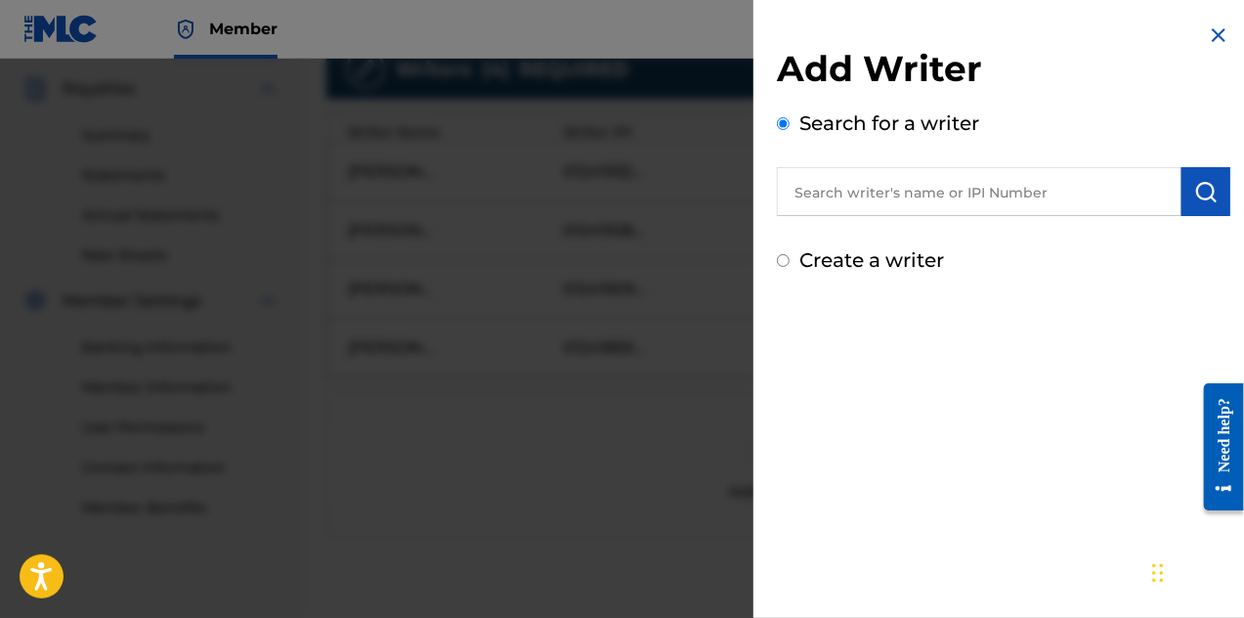
click at [863, 188] on input "text" at bounding box center [979, 191] width 405 height 49
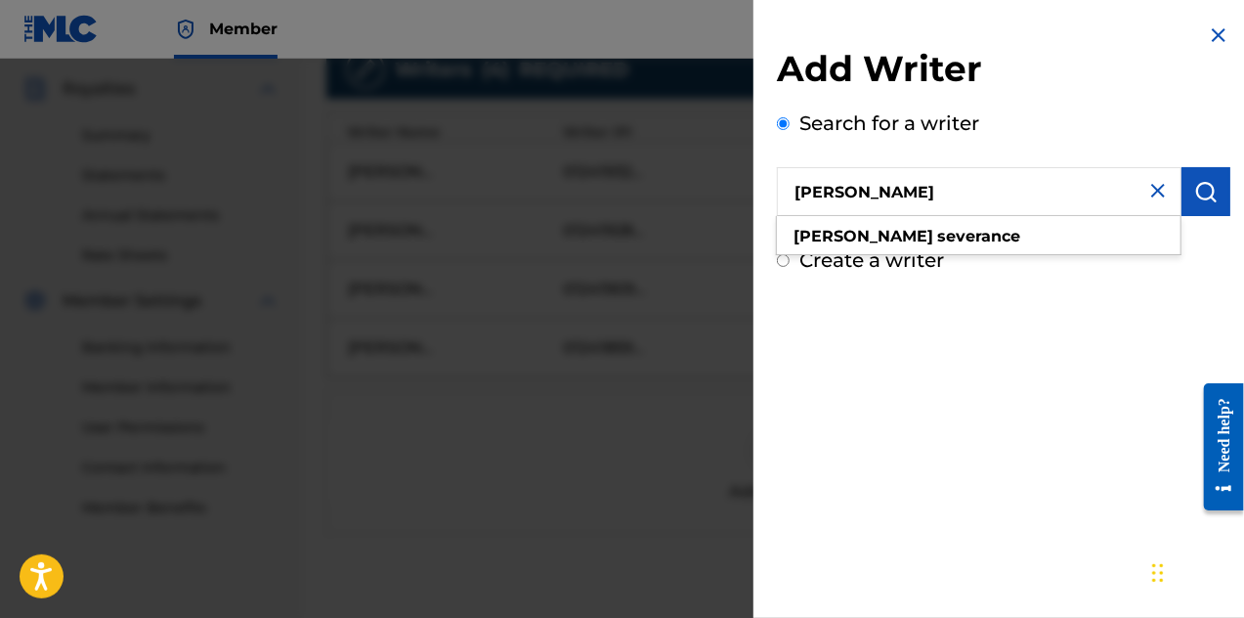
type input "[PERSON_NAME]"
click at [1204, 192] on img "submit" at bounding box center [1206, 191] width 23 height 23
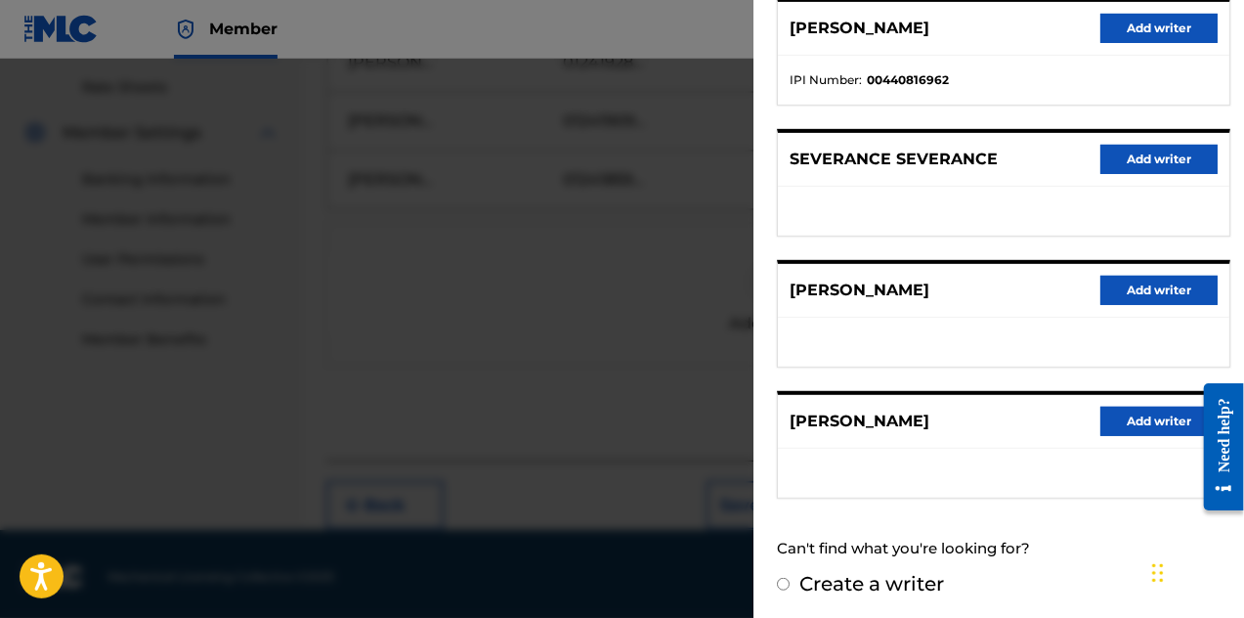
scroll to position [747, 0]
click at [782, 573] on div "Create a writer" at bounding box center [1004, 583] width 454 height 29
click at [787, 578] on input "Create a writer" at bounding box center [783, 584] width 13 height 13
radio input "false"
radio input "true"
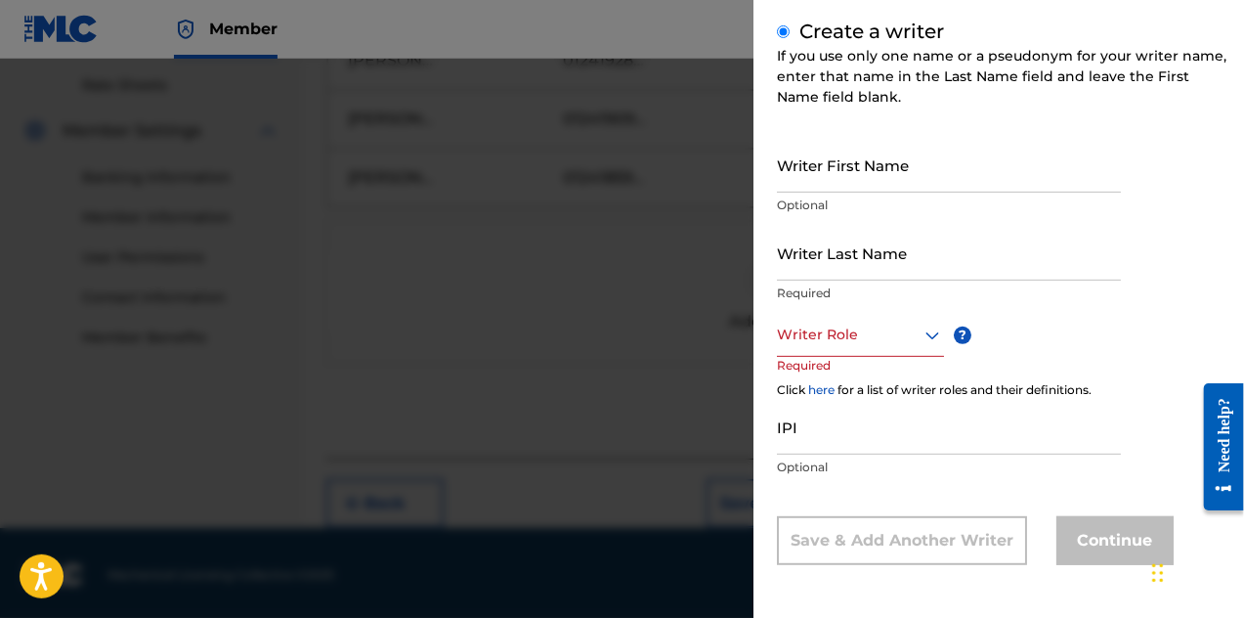
scroll to position [229, 0]
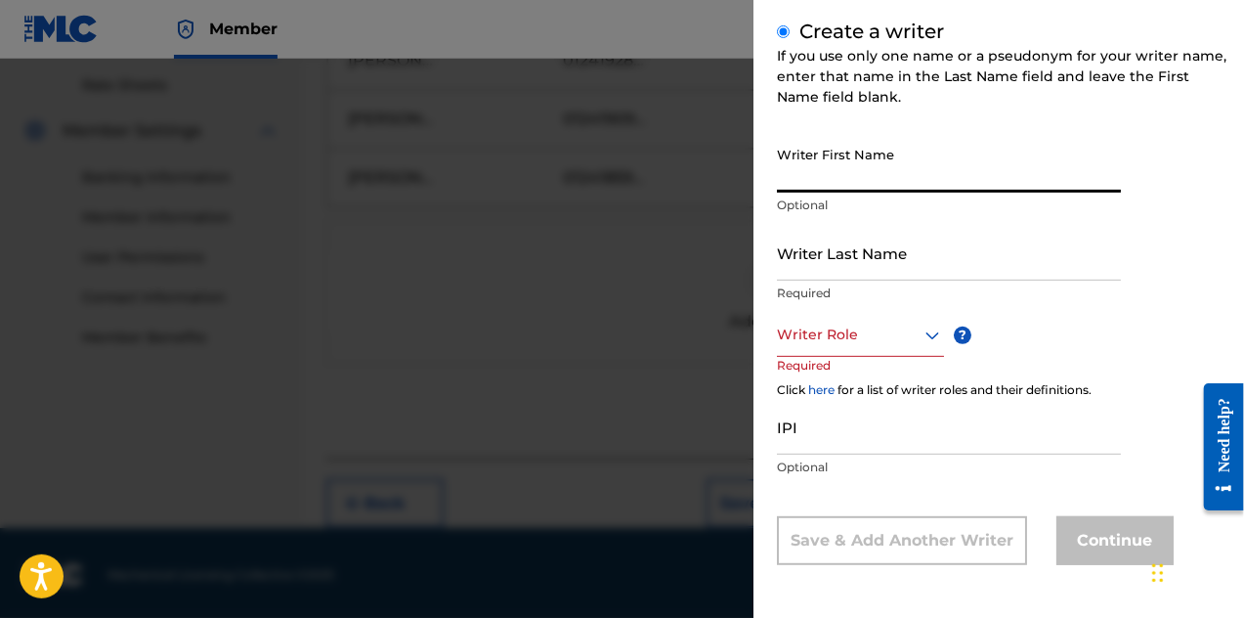
click at [890, 170] on input "Writer First Name" at bounding box center [949, 165] width 344 height 56
type input "[PERSON_NAME]"
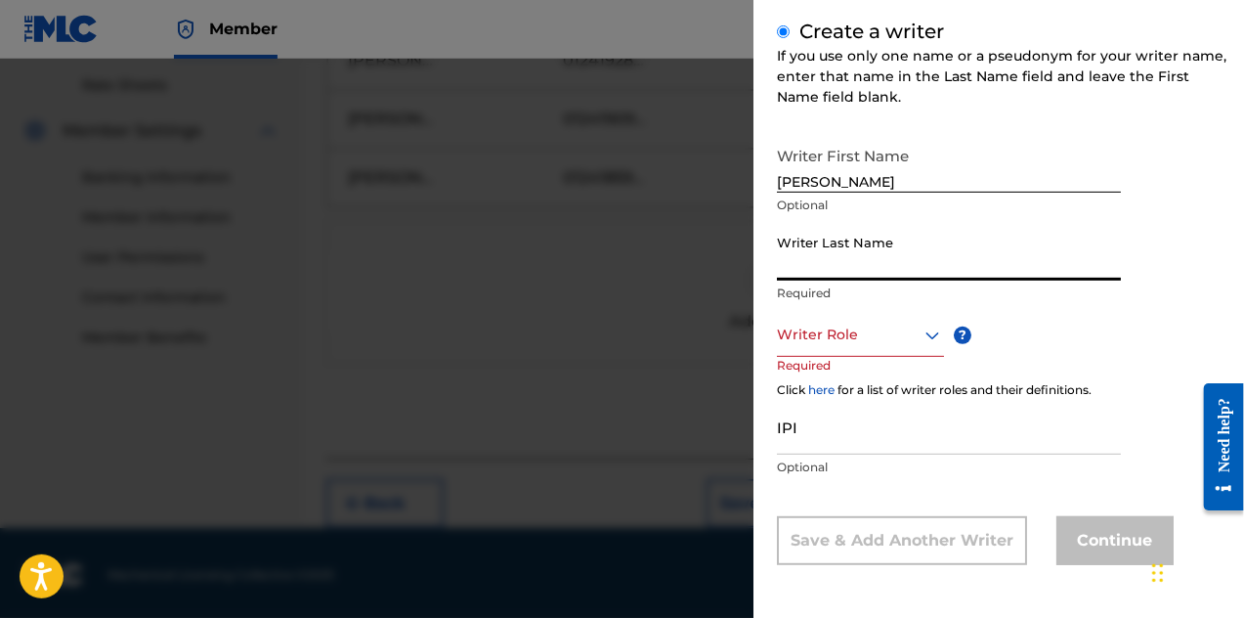
click at [864, 275] on input "Writer Last Name" at bounding box center [949, 253] width 344 height 56
type input "Severance"
click at [907, 351] on div "Writer Role" at bounding box center [860, 335] width 167 height 44
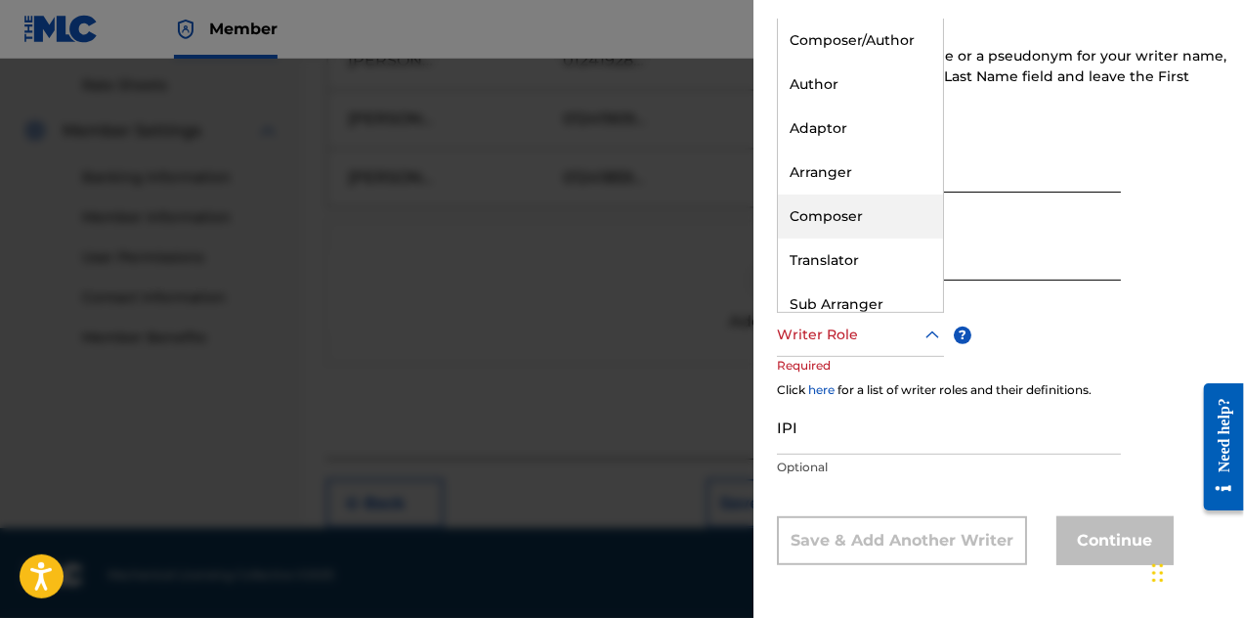
click at [896, 231] on div "Composer" at bounding box center [860, 217] width 165 height 44
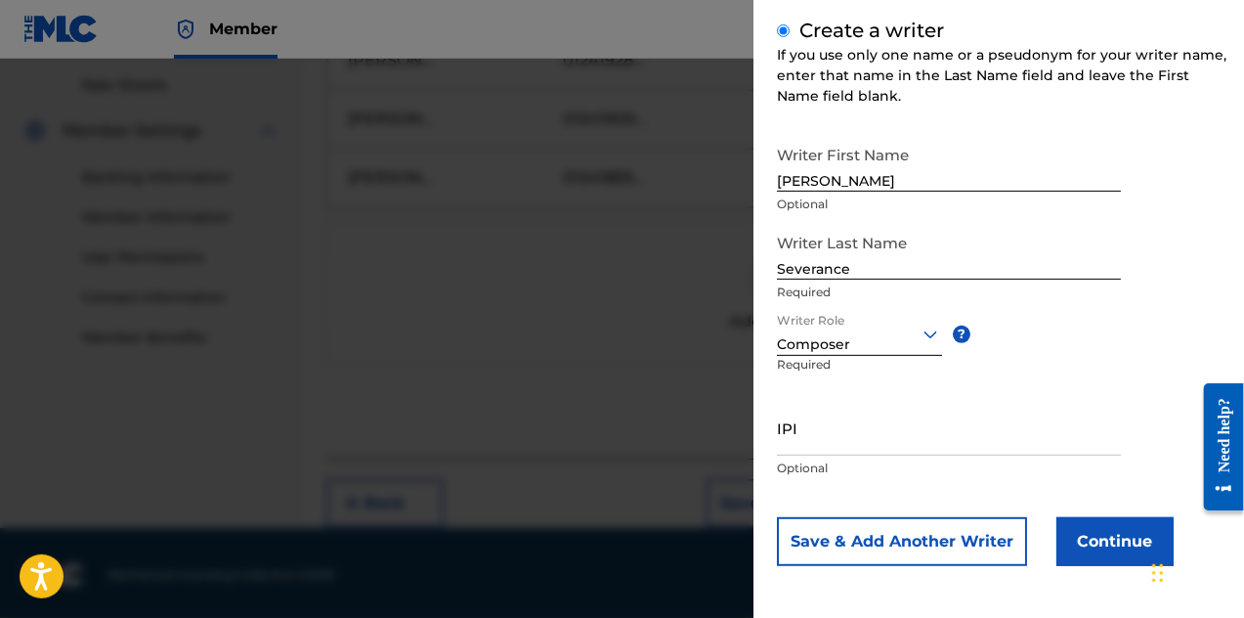
scroll to position [231, 0]
click at [1089, 546] on button "Continue" at bounding box center [1115, 540] width 117 height 49
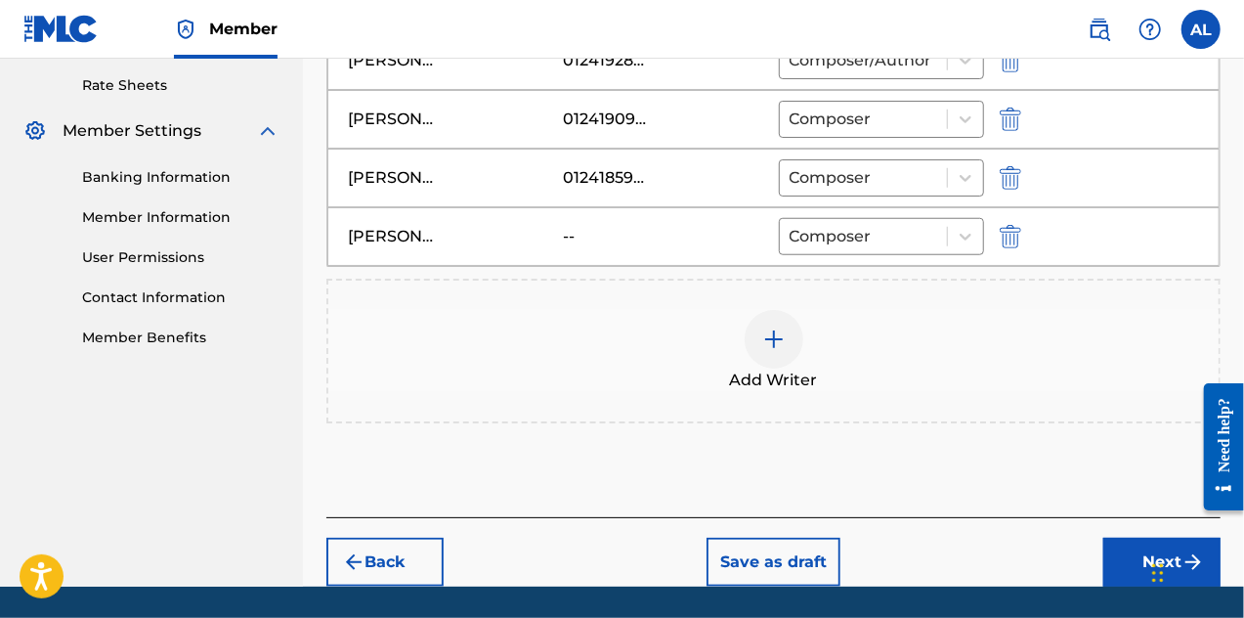
click at [1142, 557] on button "Next" at bounding box center [1162, 562] width 117 height 49
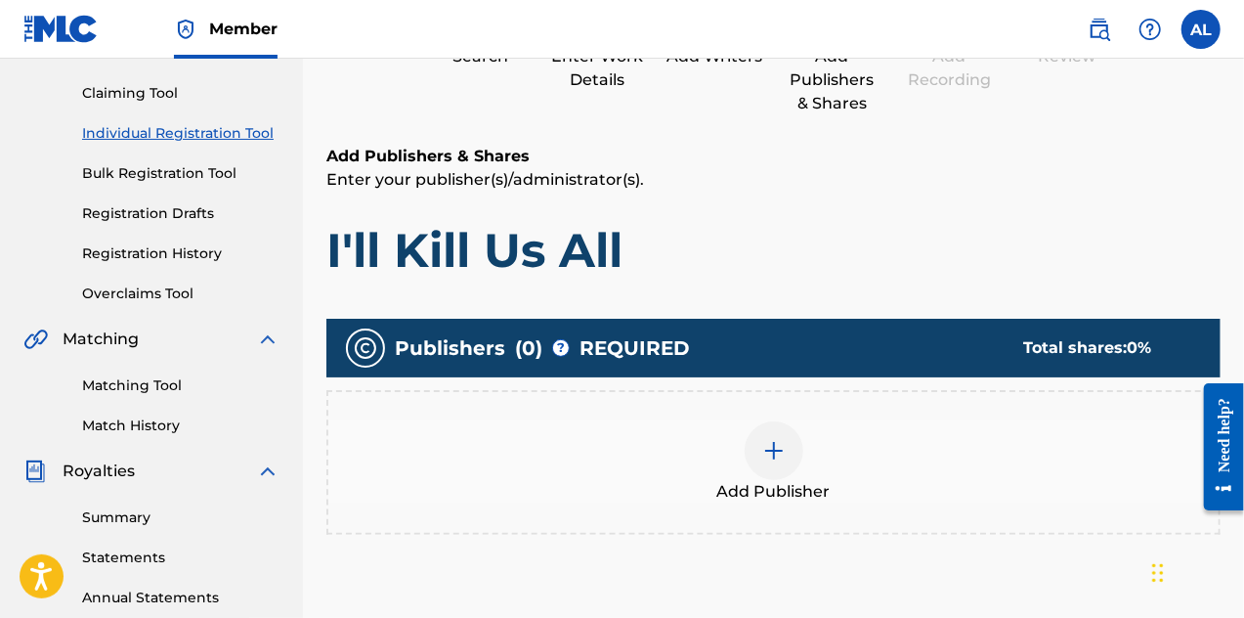
scroll to position [381, 0]
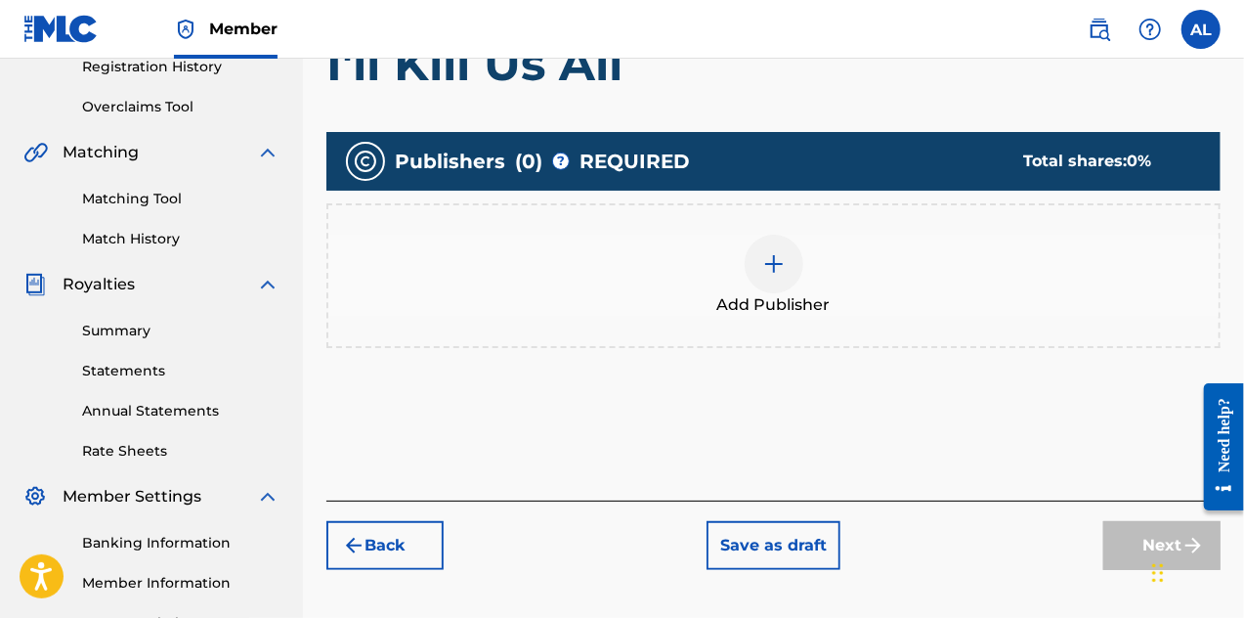
click at [793, 249] on div at bounding box center [774, 264] width 59 height 59
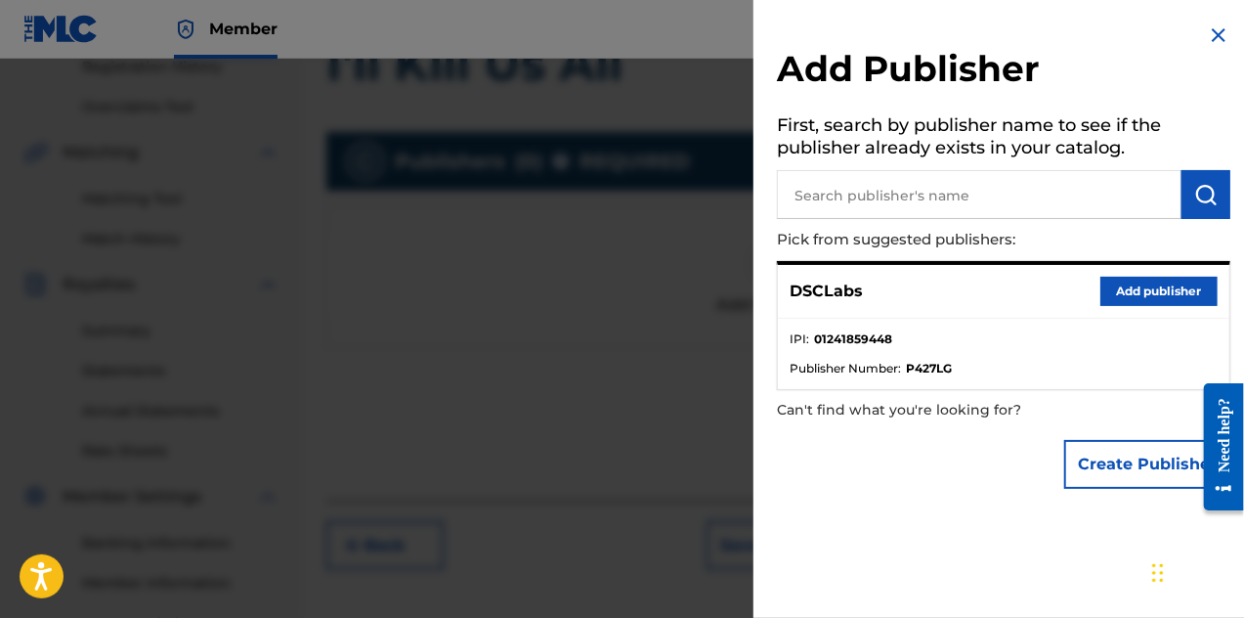
click at [1107, 291] on button "Add publisher" at bounding box center [1159, 291] width 117 height 29
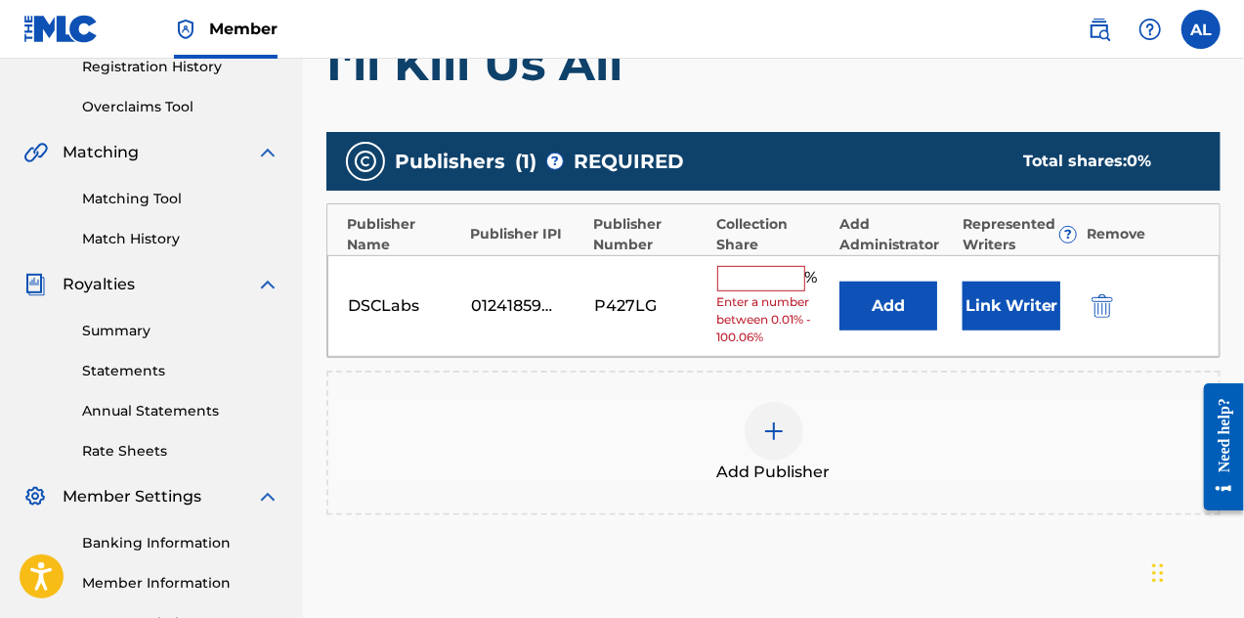
click at [802, 277] on input "text" at bounding box center [761, 278] width 88 height 25
type input "100"
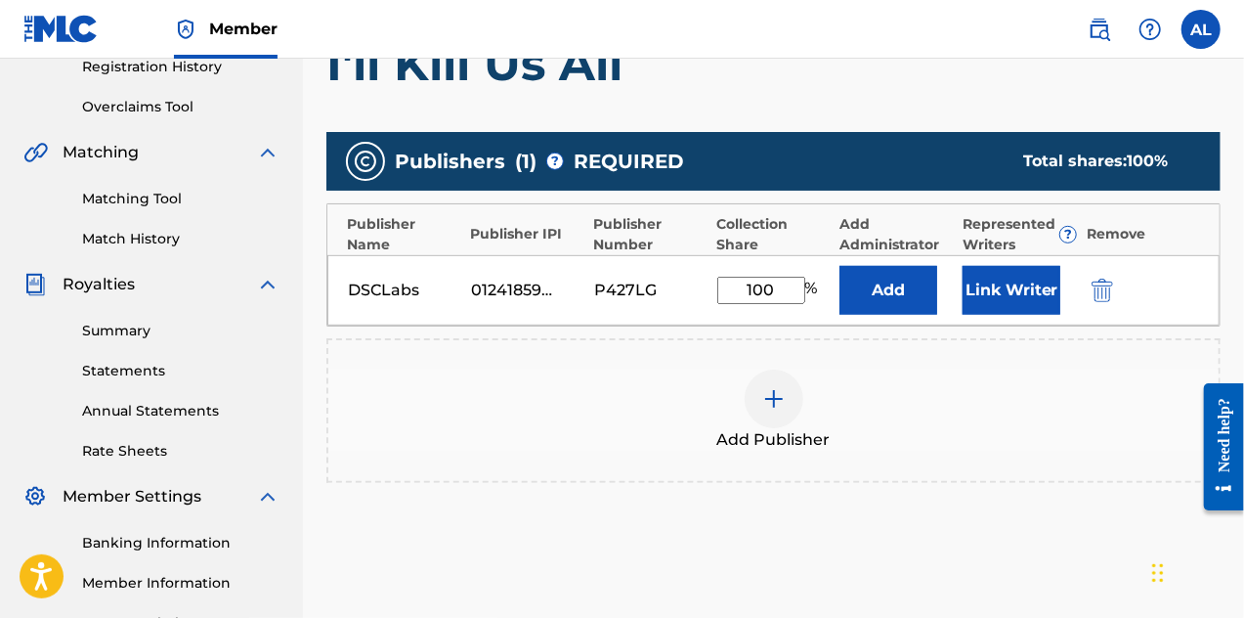
click at [1008, 286] on button "Link Writer" at bounding box center [1012, 290] width 98 height 49
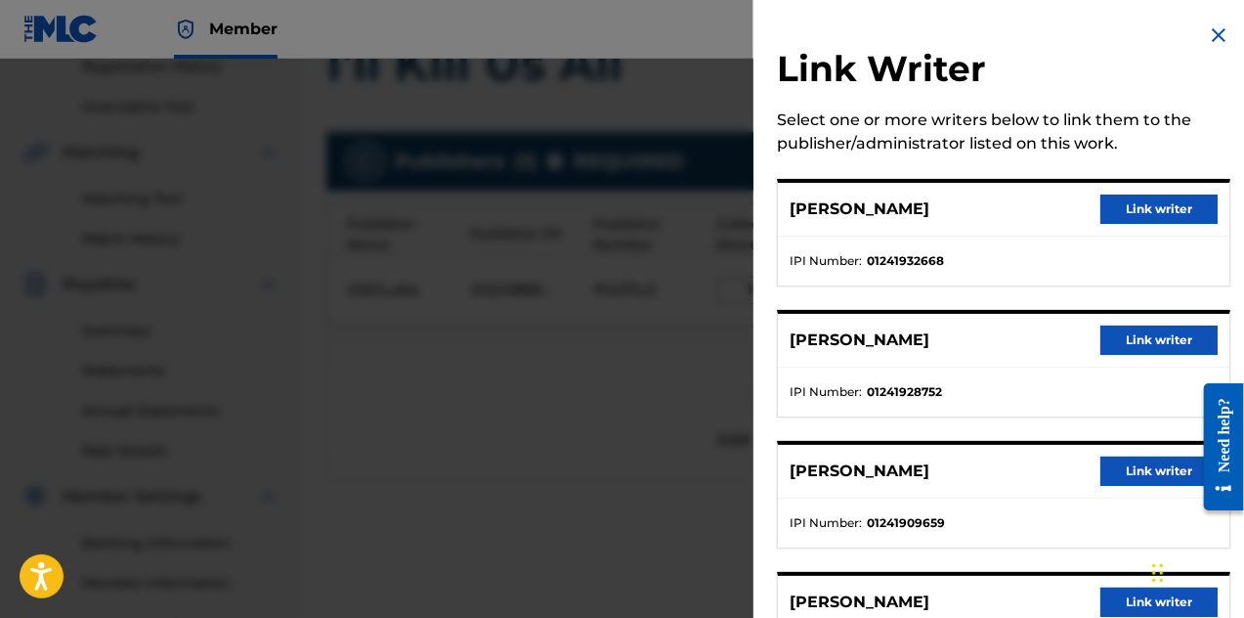
click at [1126, 215] on button "Link writer" at bounding box center [1159, 209] width 117 height 29
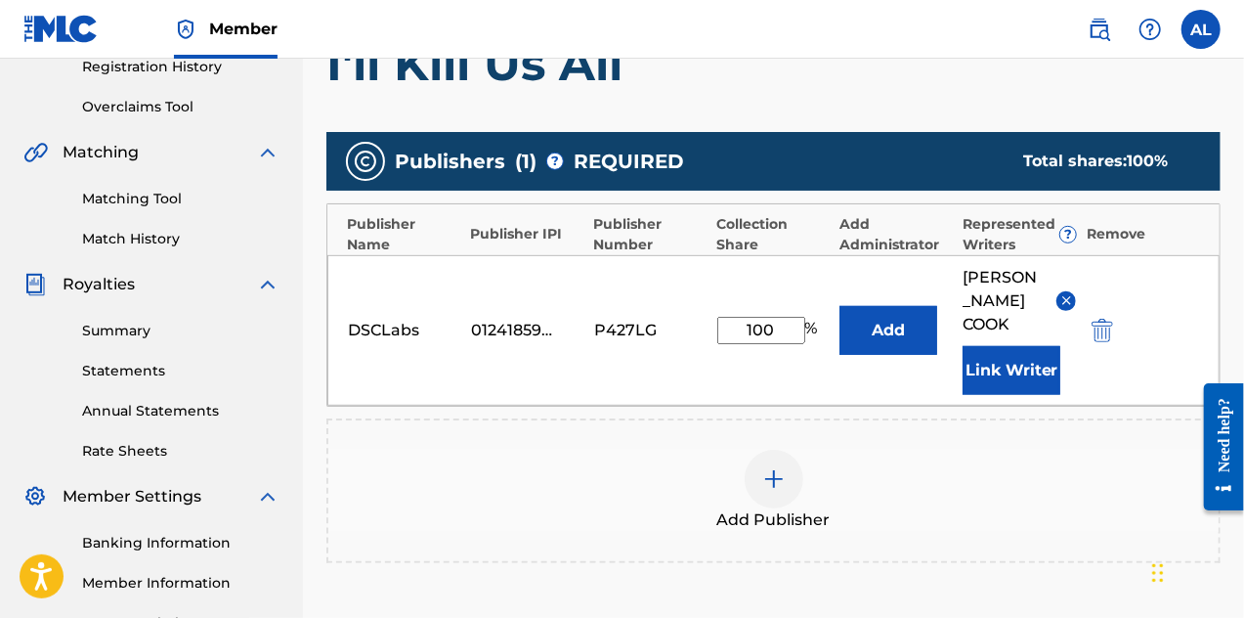
click at [1000, 349] on button "Link Writer" at bounding box center [1012, 370] width 98 height 49
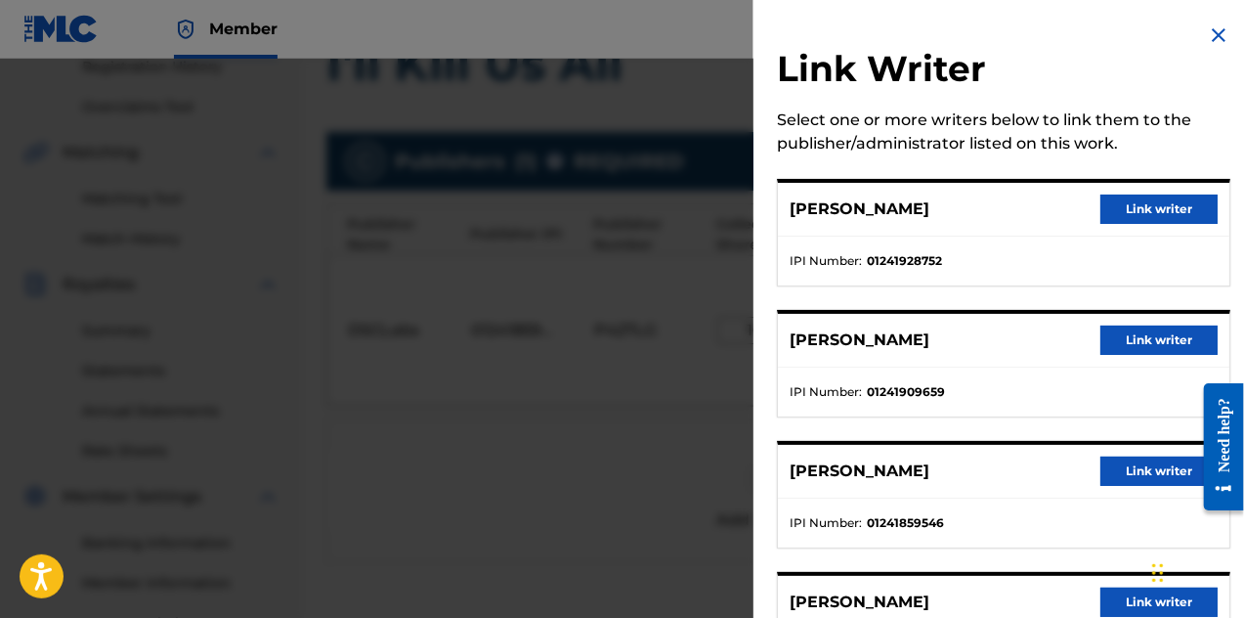
click at [1128, 201] on button "Link writer" at bounding box center [1159, 209] width 117 height 29
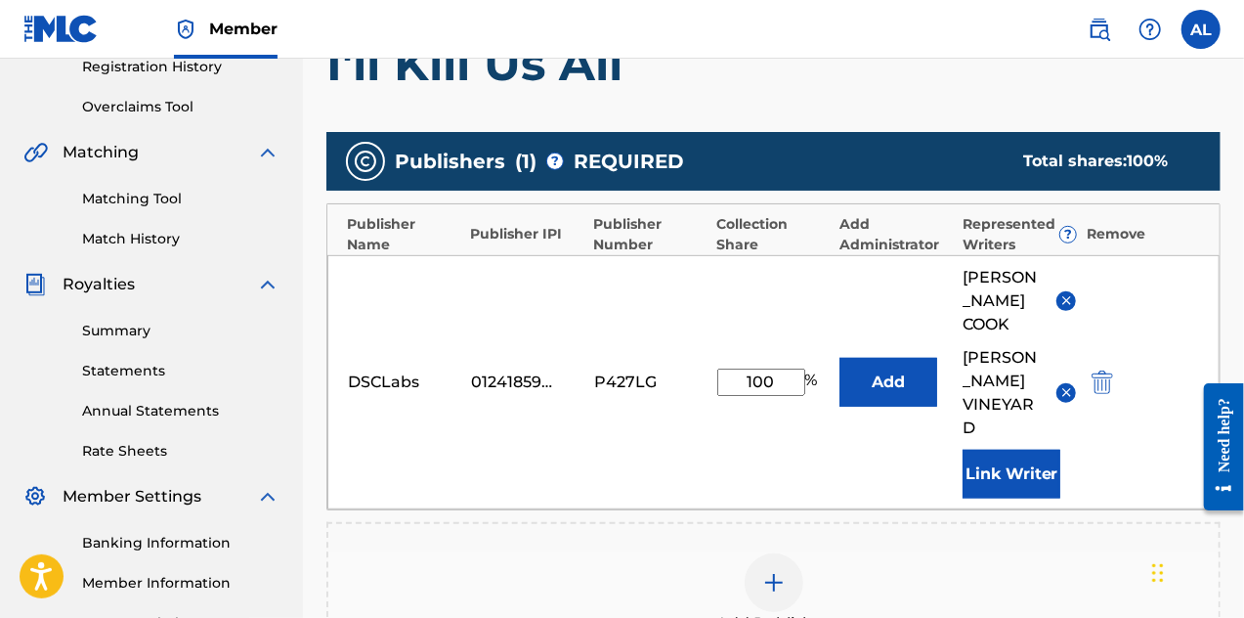
click at [1009, 455] on button "Link Writer" at bounding box center [1012, 474] width 98 height 49
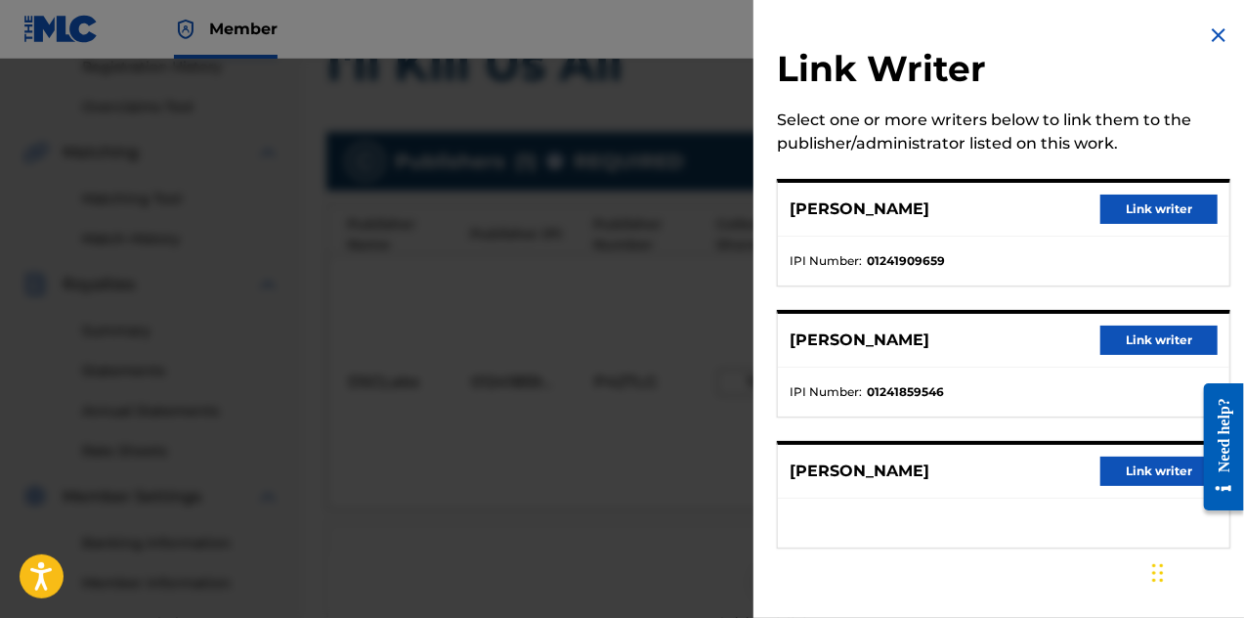
click at [1125, 218] on button "Link writer" at bounding box center [1159, 209] width 117 height 29
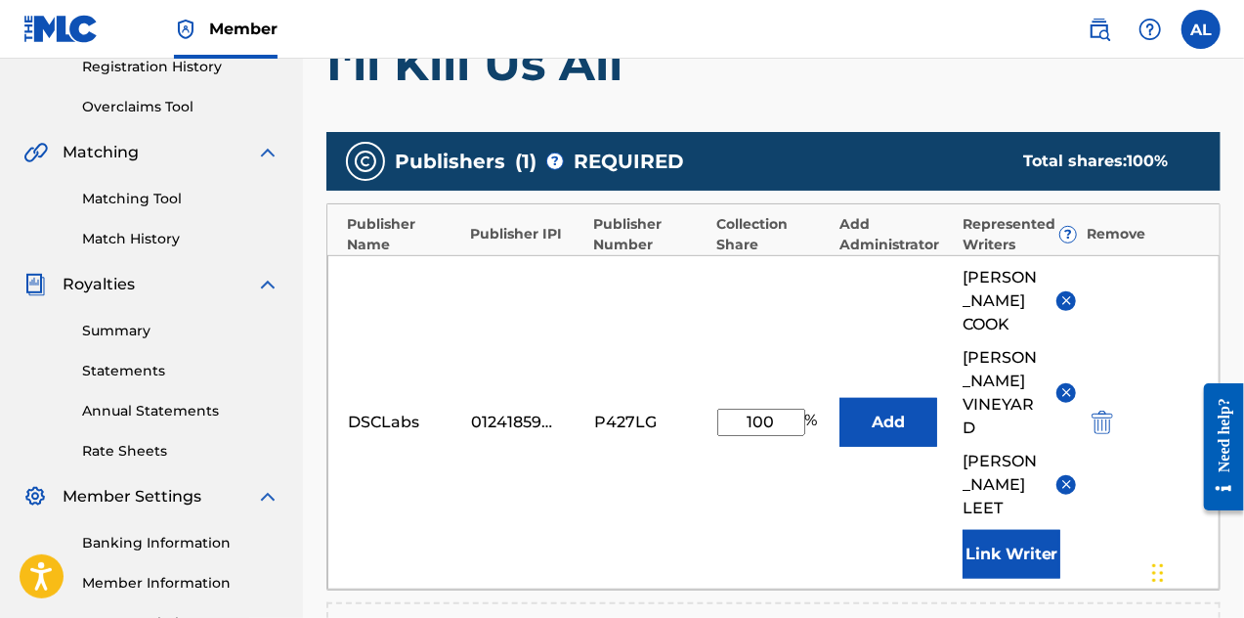
click at [1009, 530] on button "Link Writer" at bounding box center [1012, 554] width 98 height 49
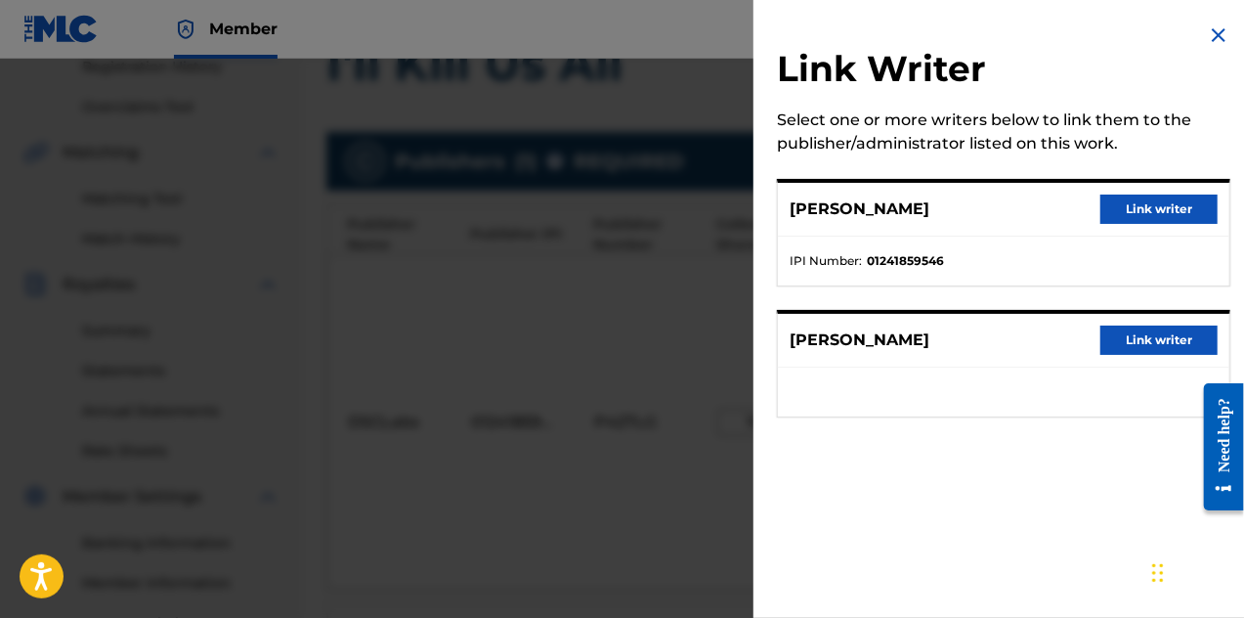
click at [1134, 216] on button "Link writer" at bounding box center [1159, 209] width 117 height 29
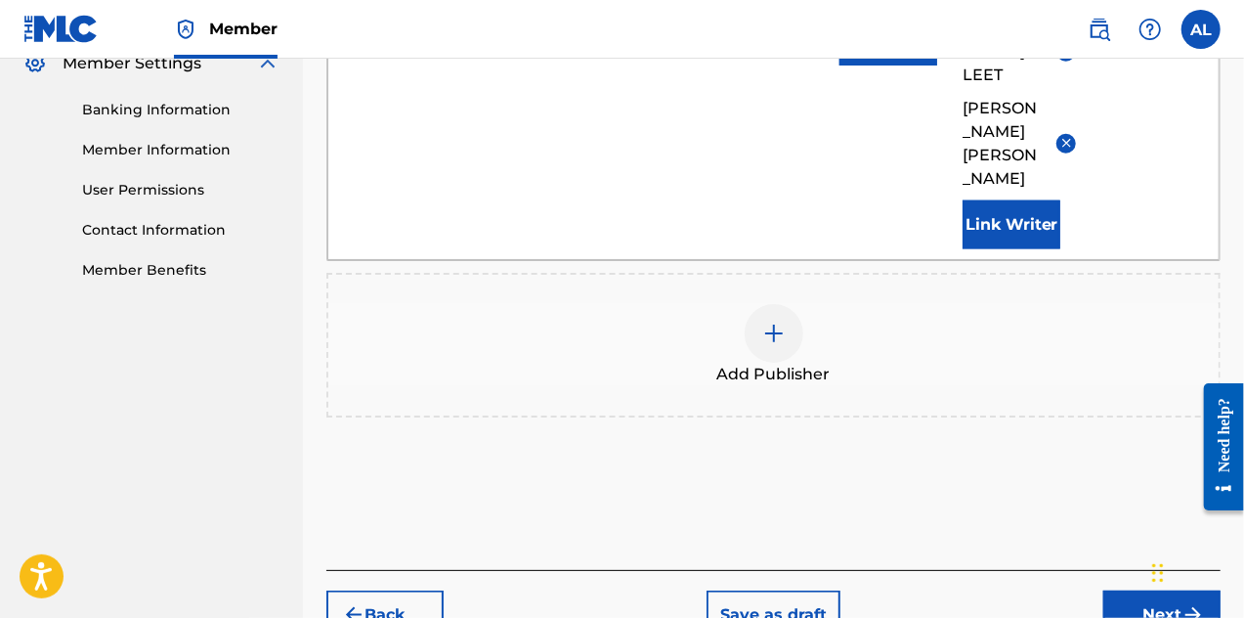
scroll to position [834, 0]
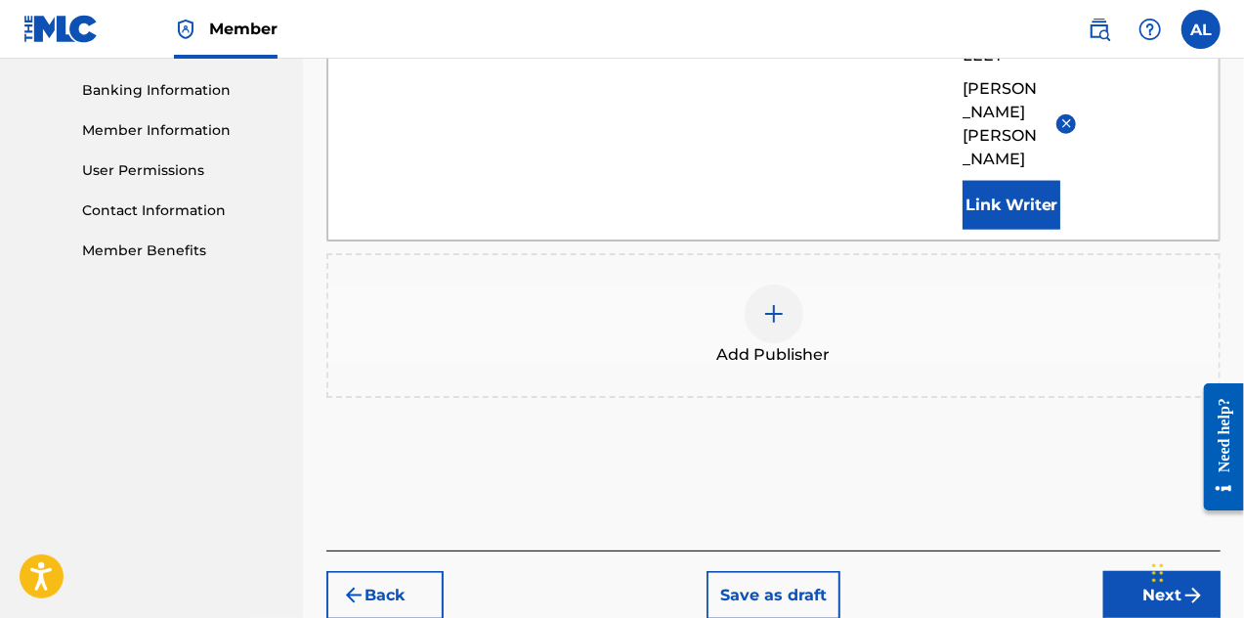
click at [1124, 571] on button "Next" at bounding box center [1162, 595] width 117 height 49
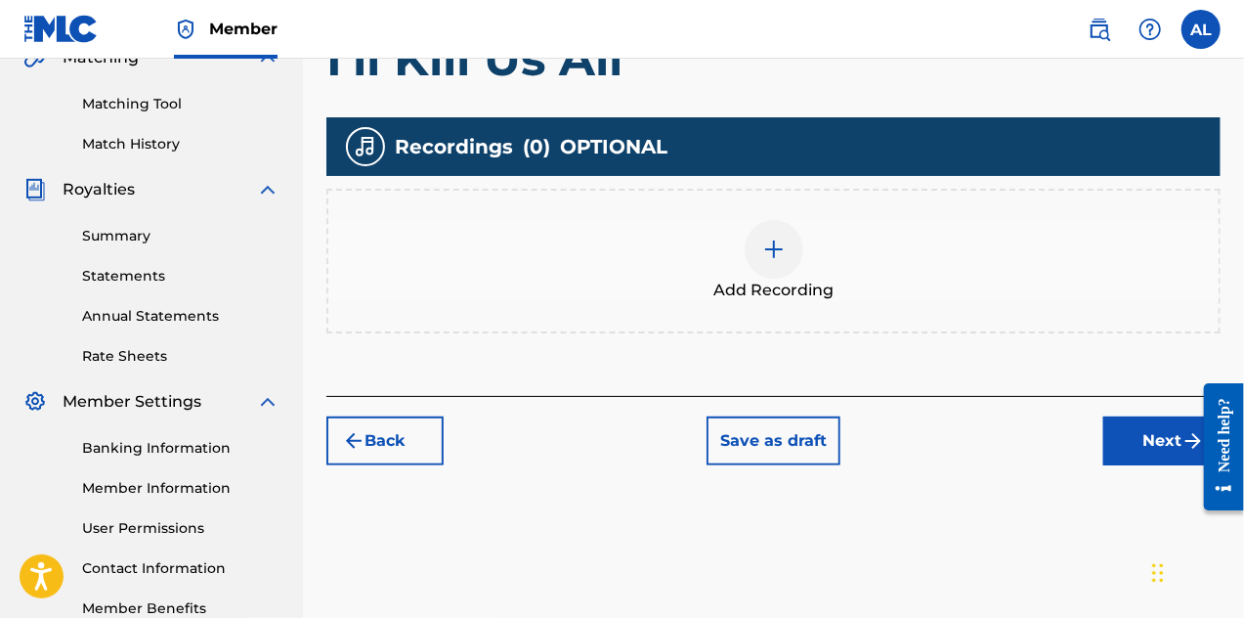
scroll to position [479, 0]
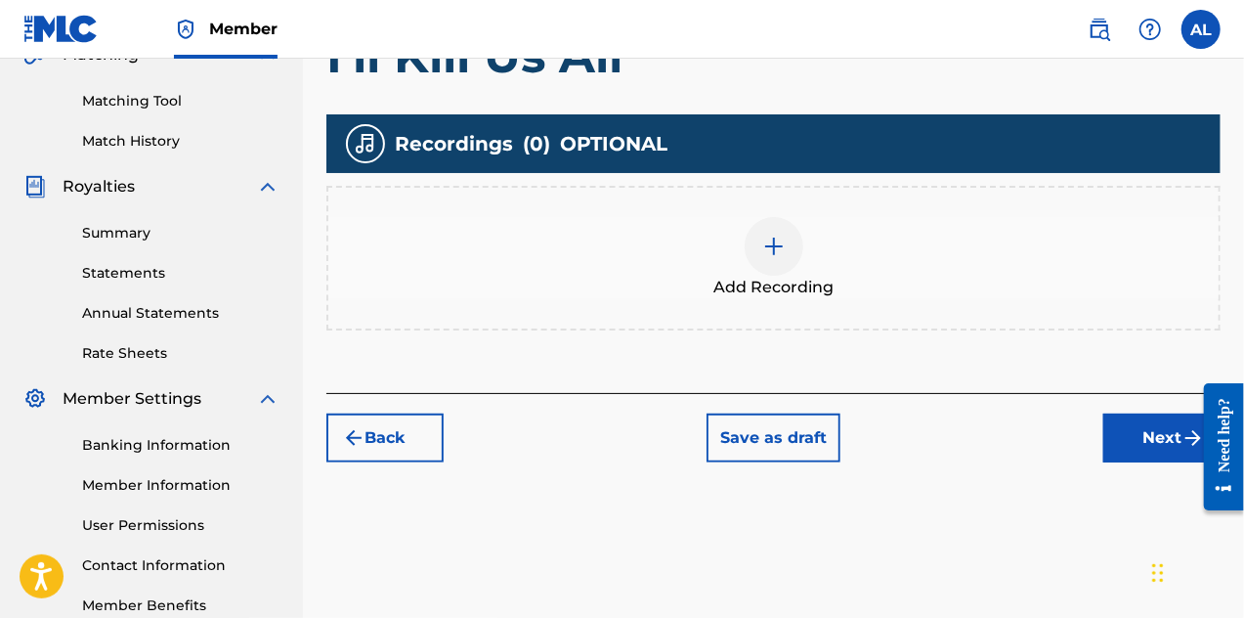
click at [796, 244] on div at bounding box center [774, 246] width 59 height 59
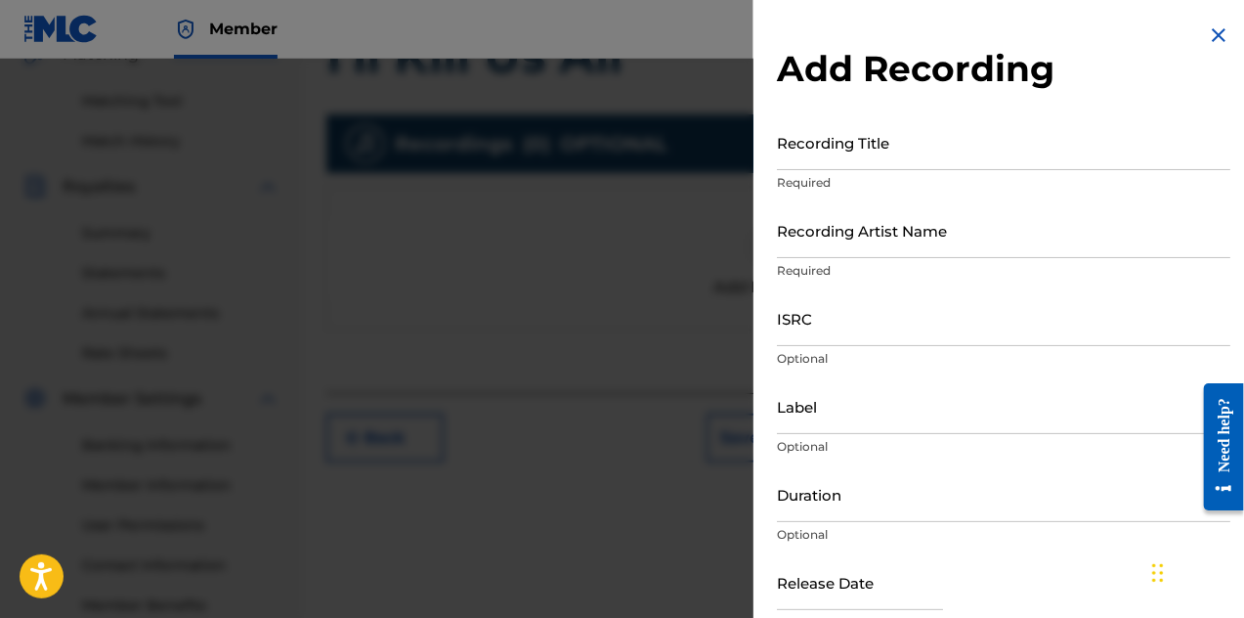
click at [844, 155] on input "Recording Title" at bounding box center [1004, 142] width 454 height 56
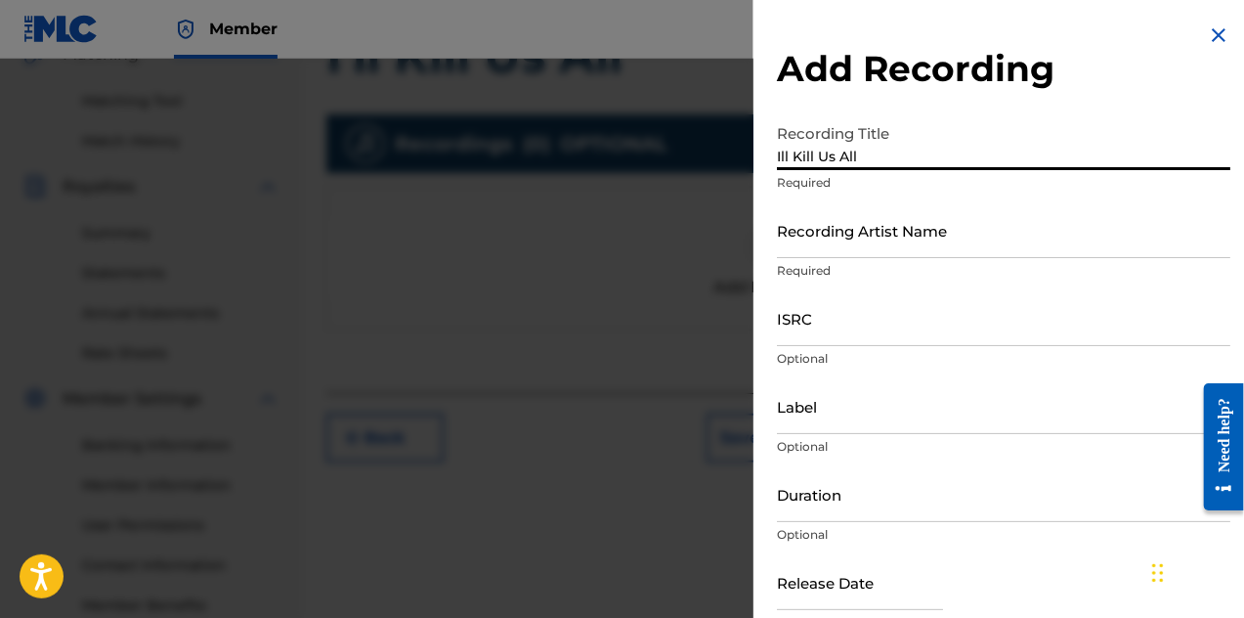
type input "Ill Kill Us All"
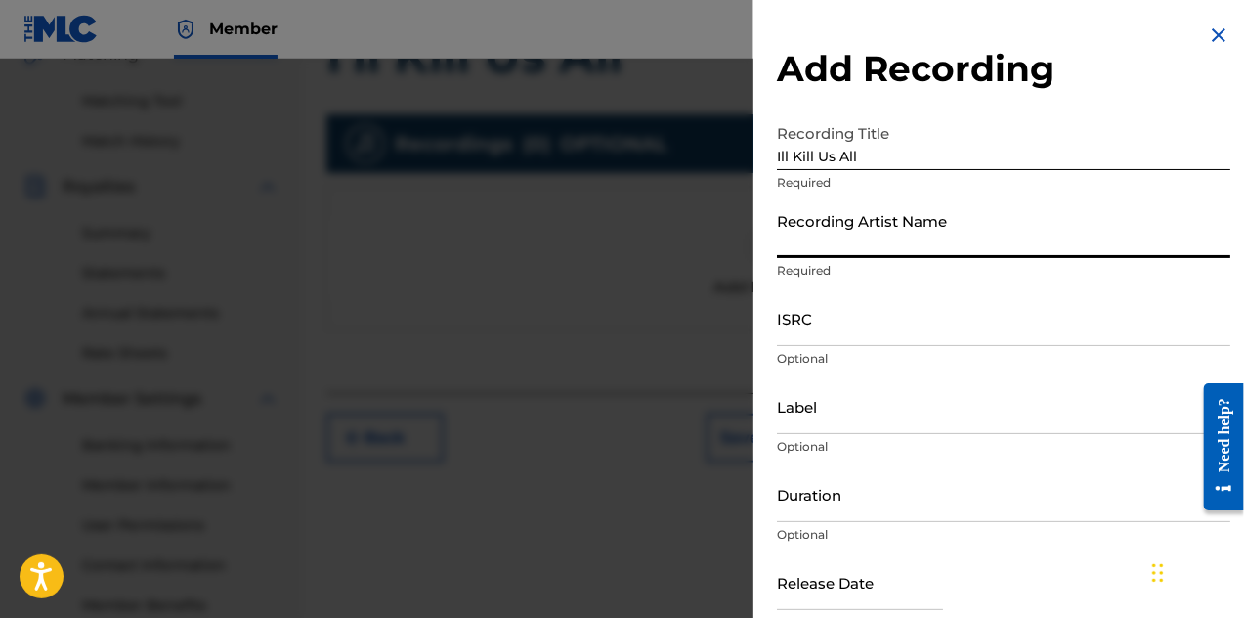
click at [802, 242] on input "Recording Artist Name" at bounding box center [1004, 230] width 454 height 56
type input "Dashing Skull Club"
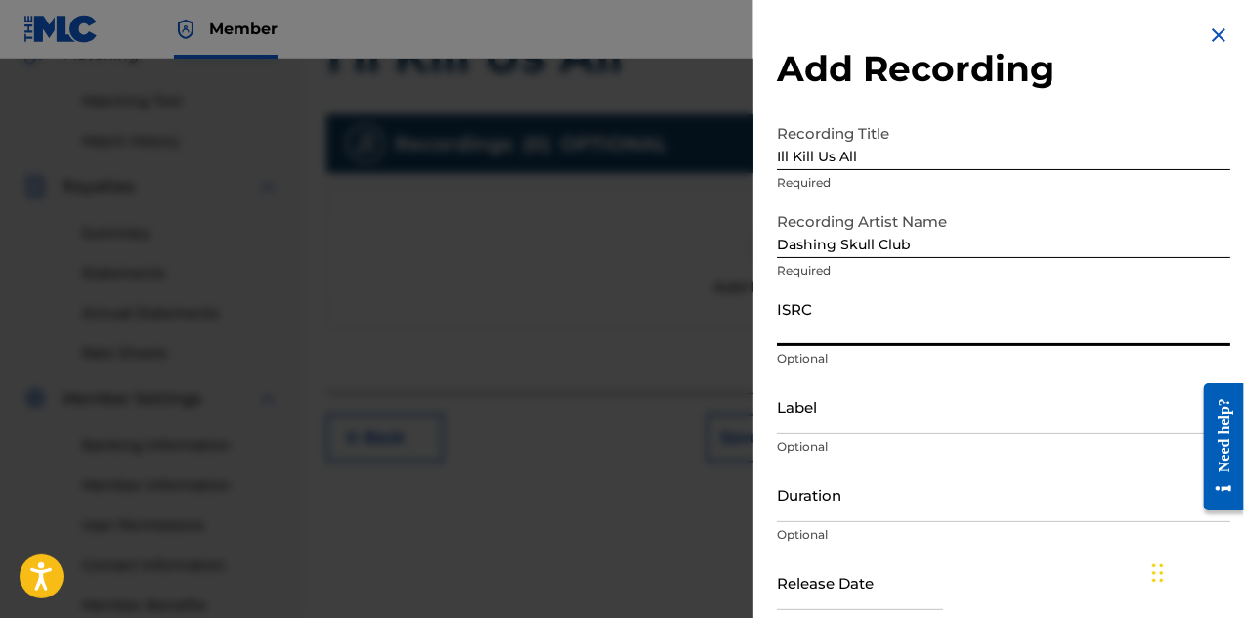
click at [839, 337] on input "ISRC" at bounding box center [1004, 318] width 454 height 56
type input "USHM92420141"
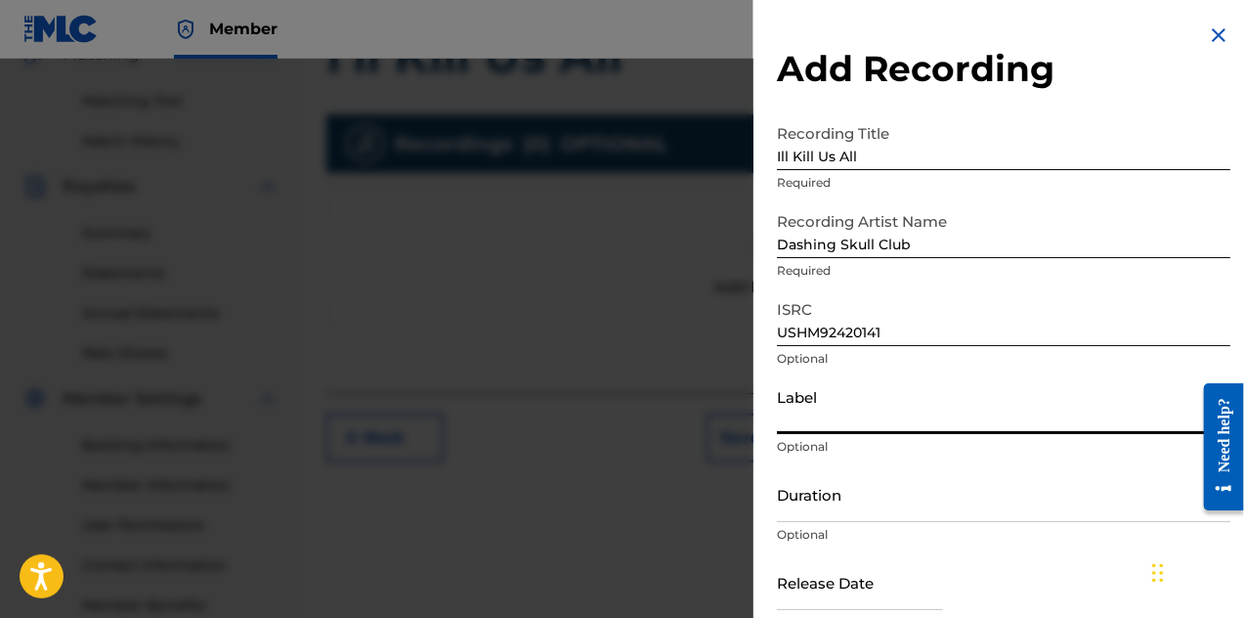
click at [906, 420] on input "Label" at bounding box center [1004, 406] width 454 height 56
type input "Harmony Koruption Records"
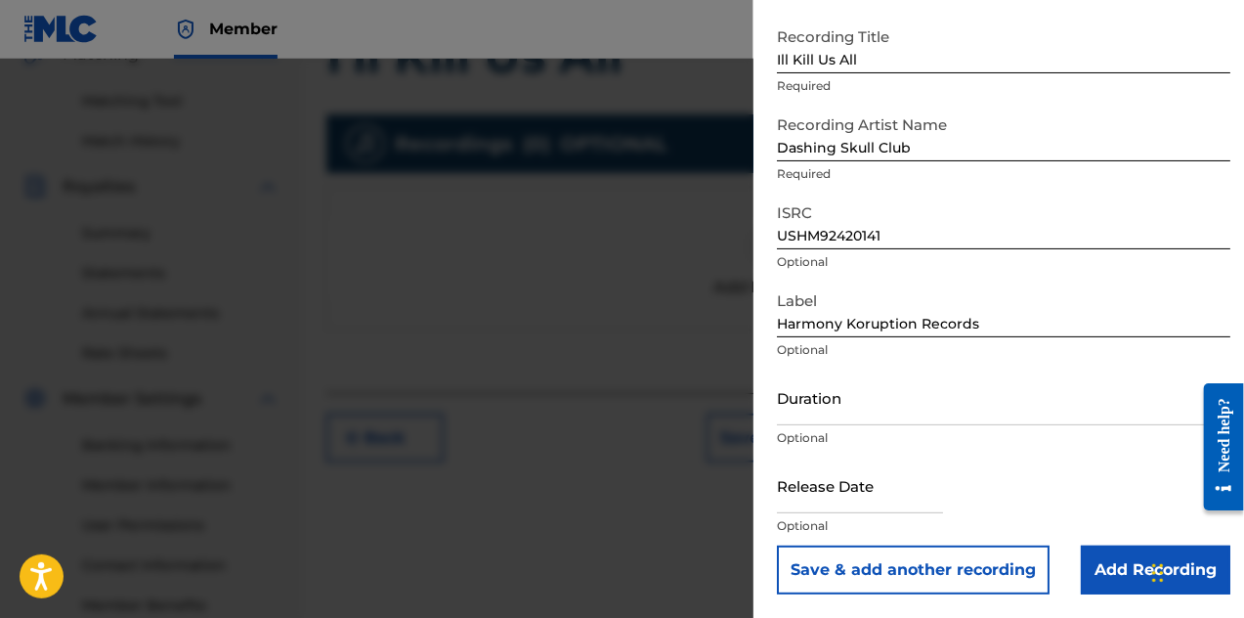
click at [1109, 556] on input "Add Recording" at bounding box center [1156, 569] width 150 height 49
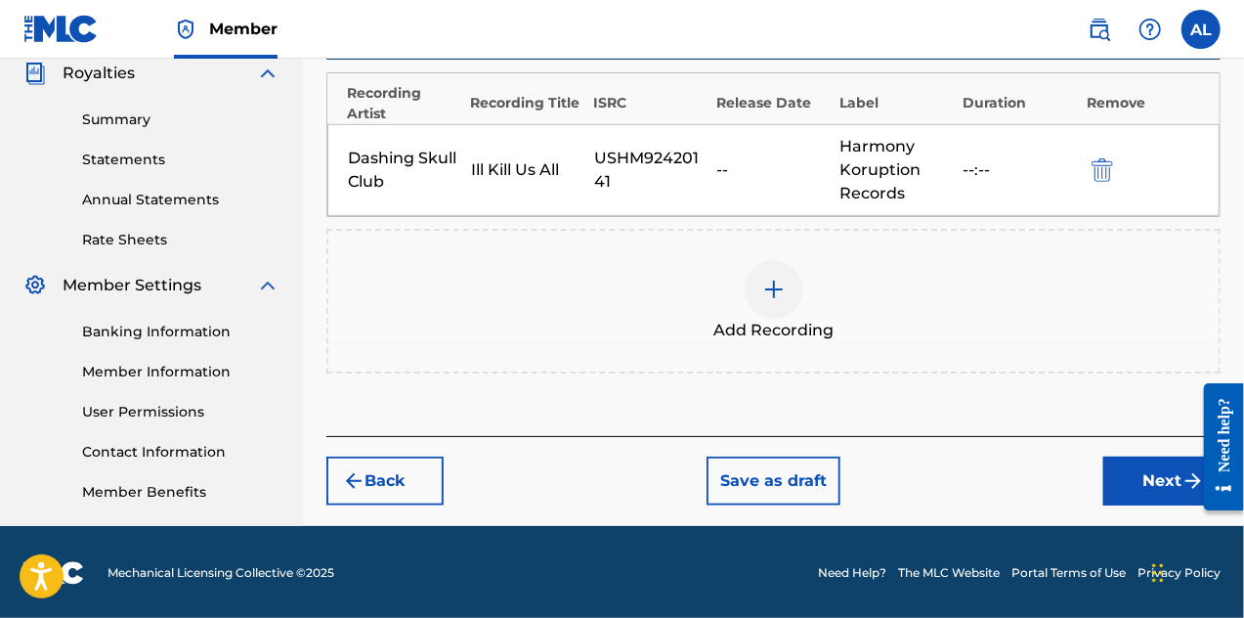
scroll to position [594, 0]
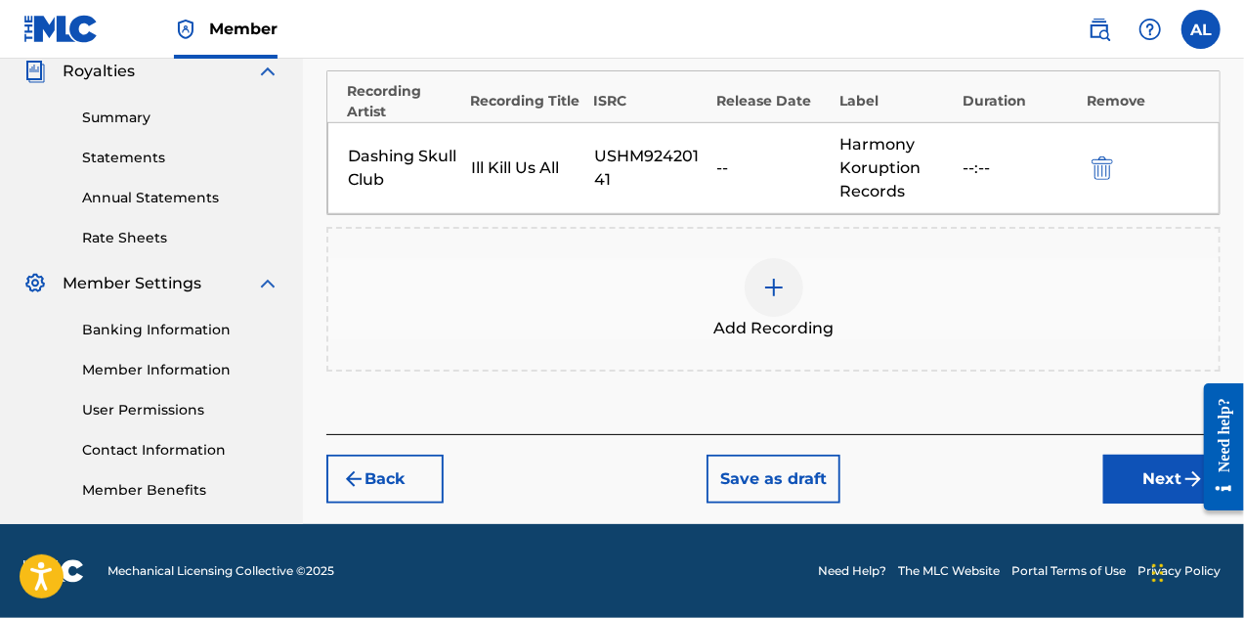
click at [1123, 472] on button "Next" at bounding box center [1162, 479] width 117 height 49
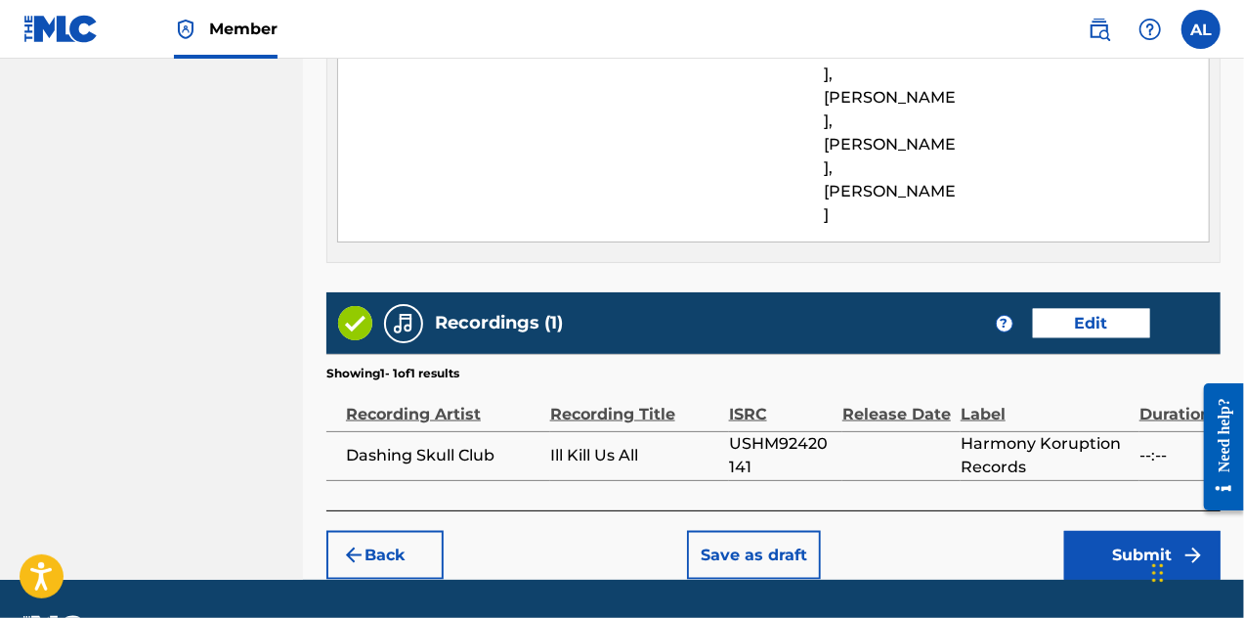
scroll to position [1271, 0]
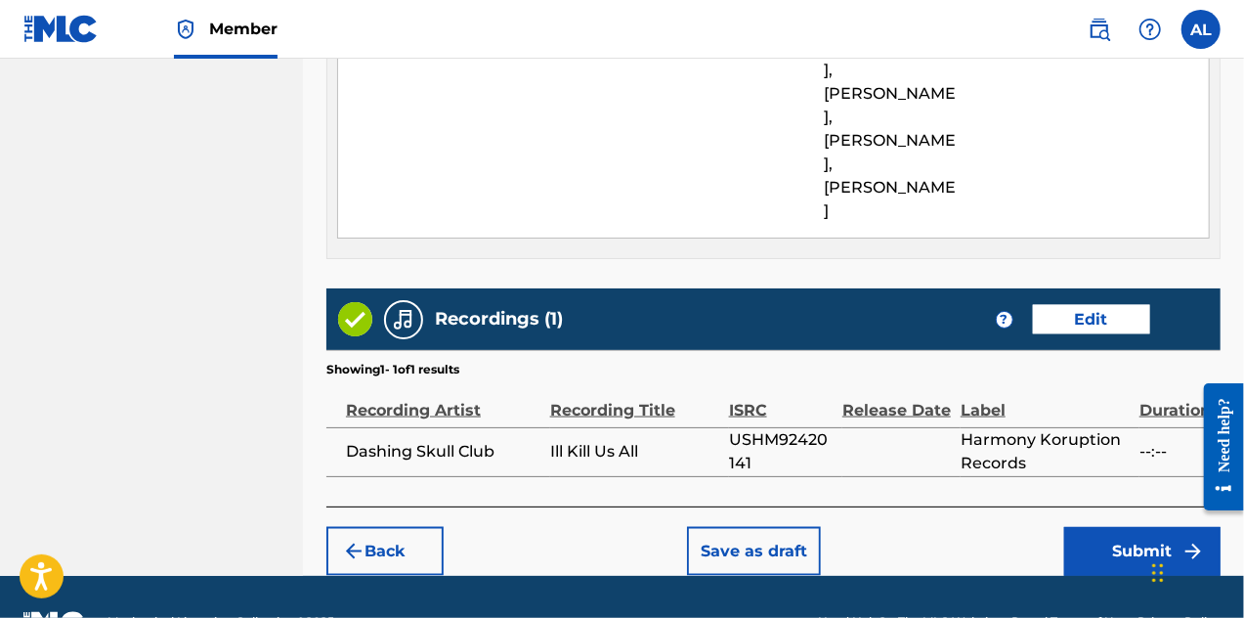
click at [1107, 527] on button "Submit" at bounding box center [1143, 551] width 156 height 49
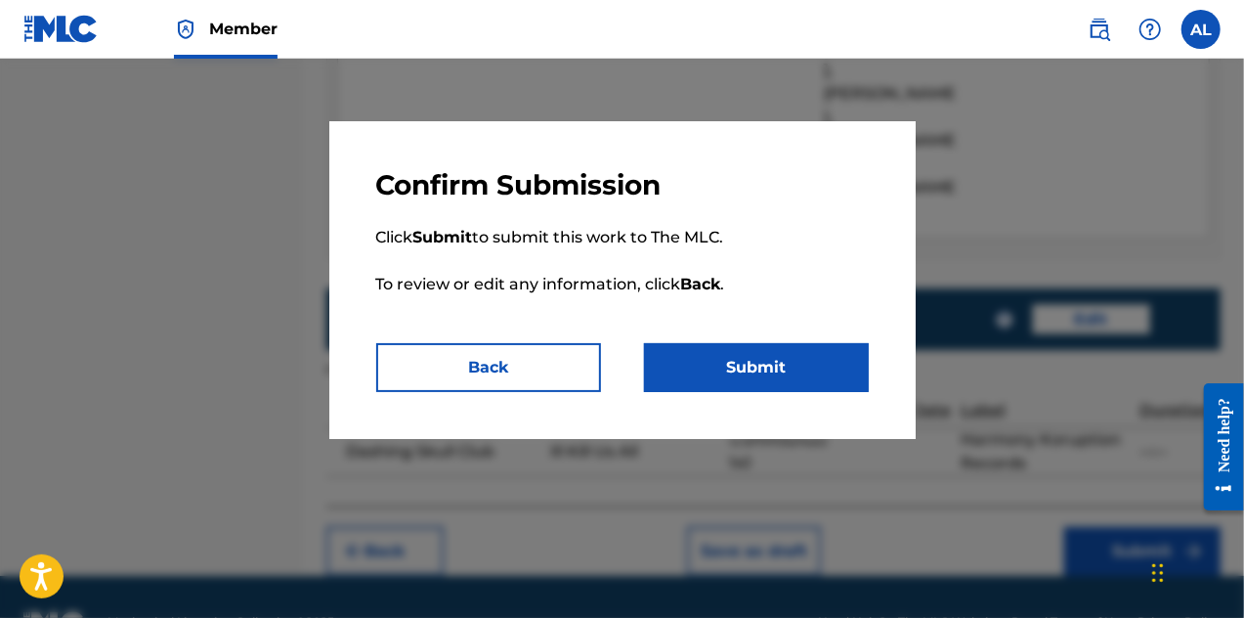
click at [799, 379] on button "Submit" at bounding box center [756, 367] width 225 height 49
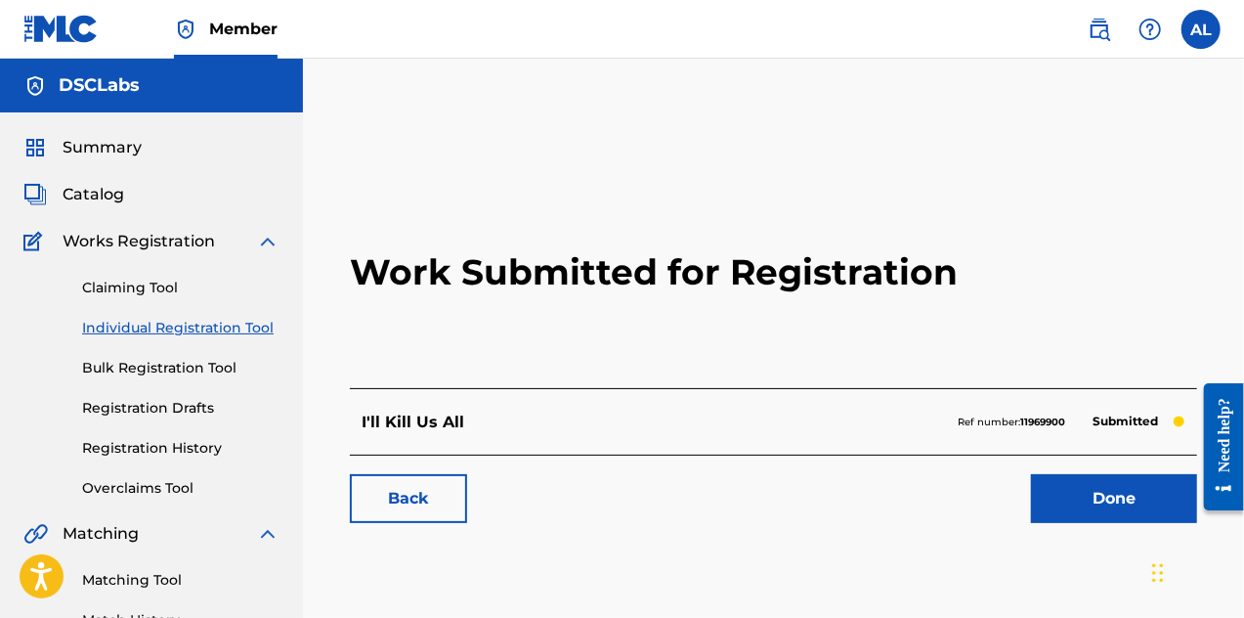
click at [1099, 492] on link "Done" at bounding box center [1114, 498] width 166 height 49
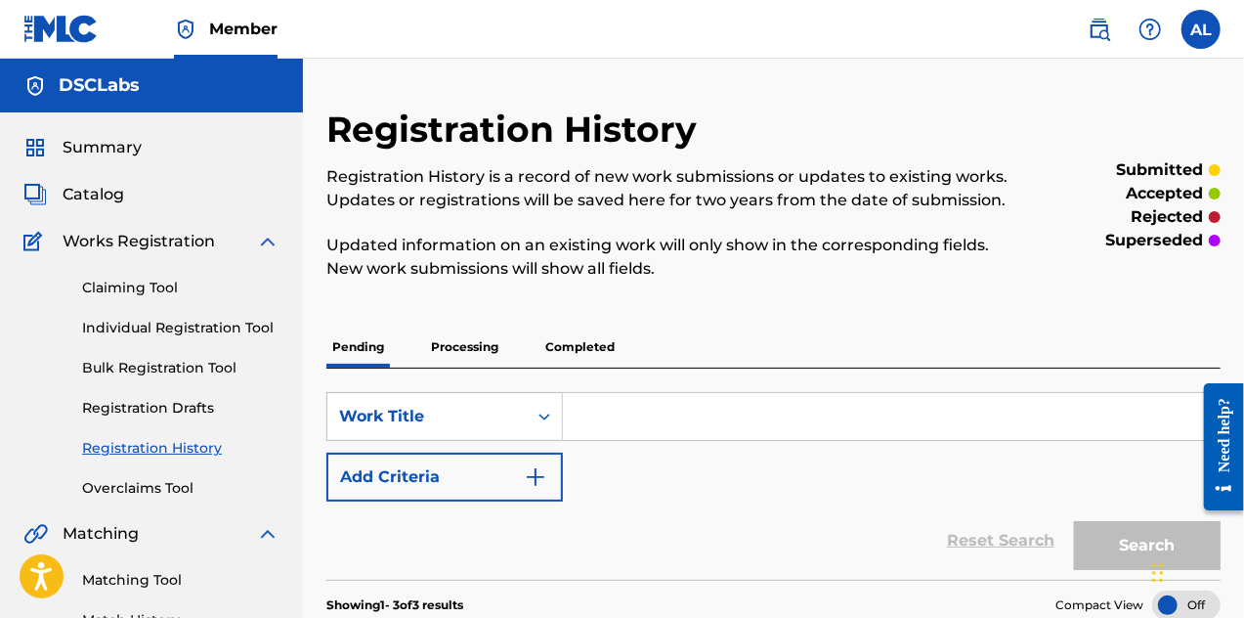
click at [602, 412] on input "Search Form" at bounding box center [891, 416] width 657 height 47
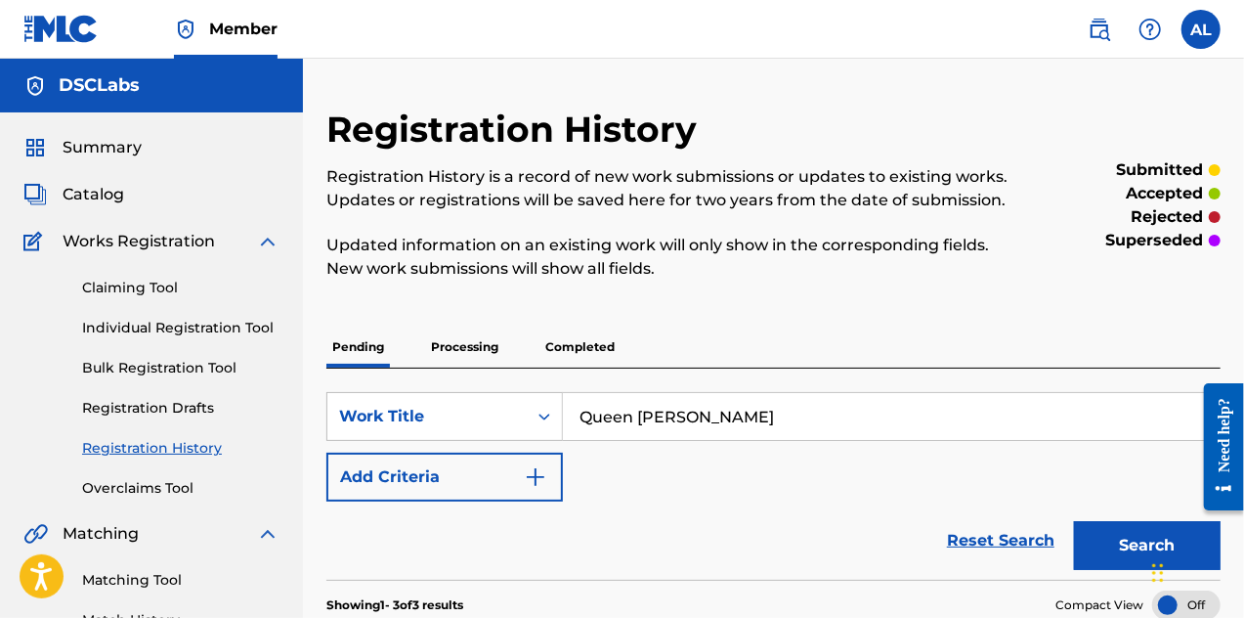
click at [652, 417] on input "Queen [PERSON_NAME]" at bounding box center [891, 416] width 657 height 47
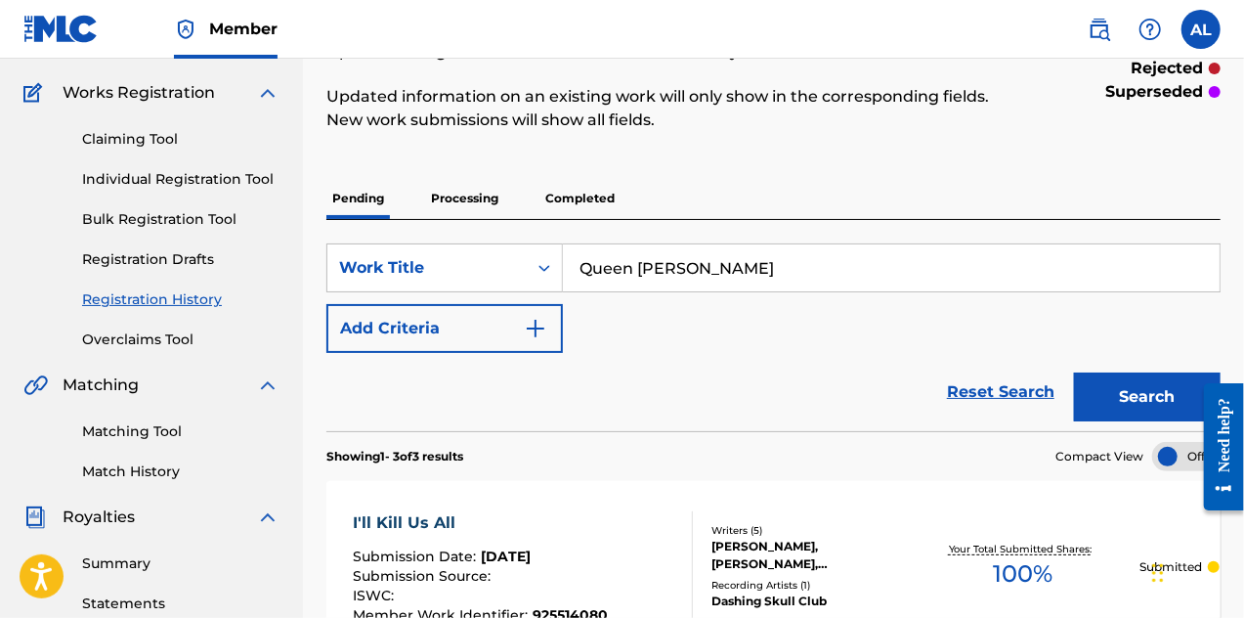
scroll to position [196, 0]
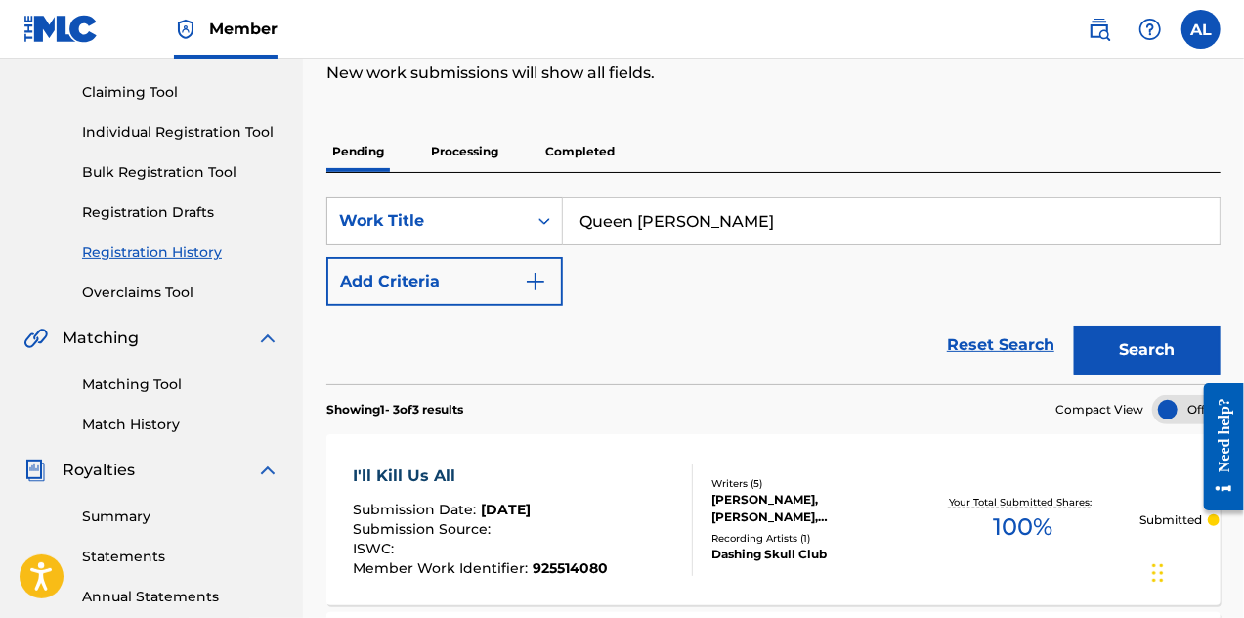
type input "Queen [PERSON_NAME]"
click at [1097, 363] on button "Search" at bounding box center [1147, 350] width 147 height 49
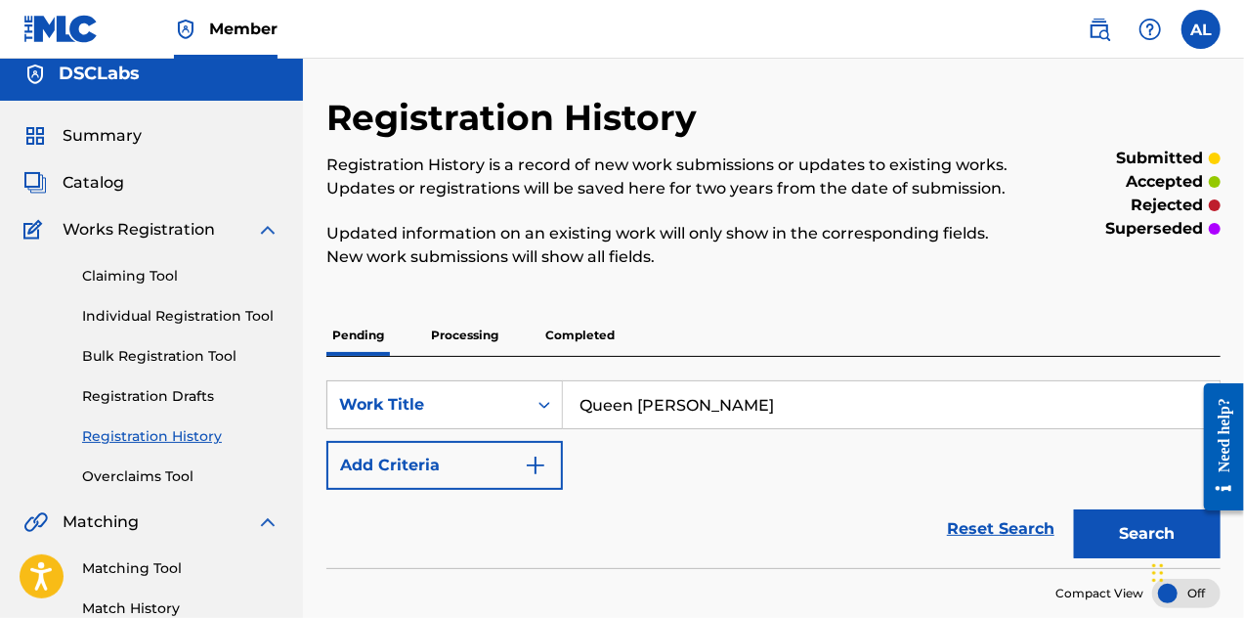
scroll to position [0, 0]
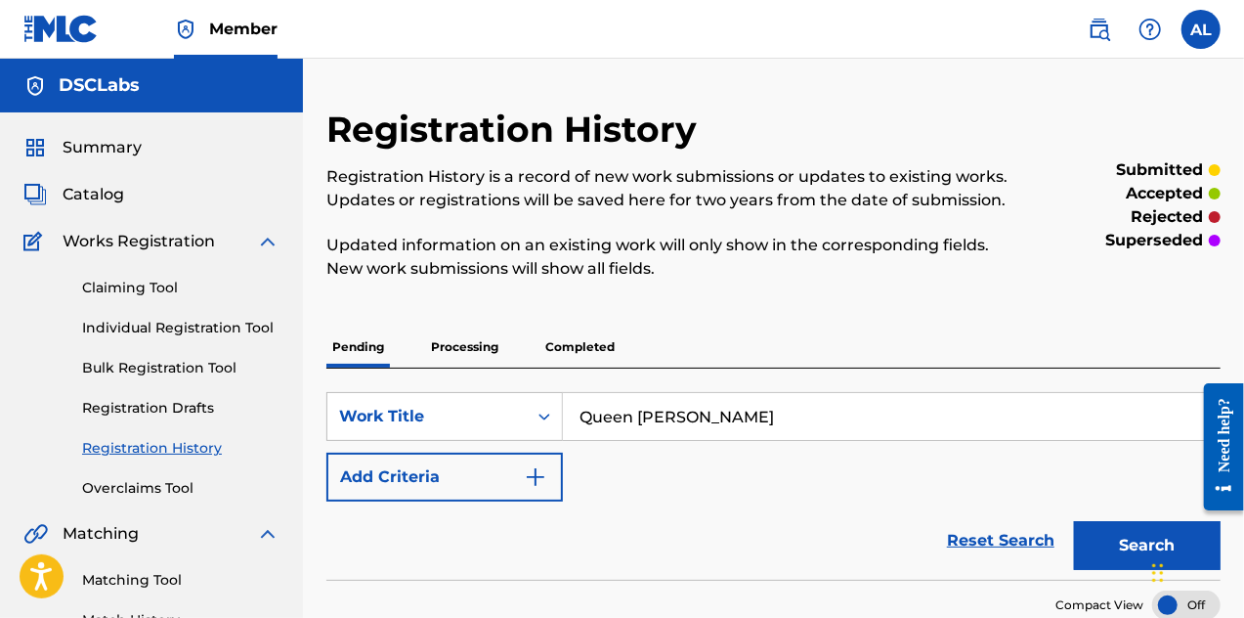
click at [162, 335] on link "Individual Registration Tool" at bounding box center [180, 328] width 197 height 21
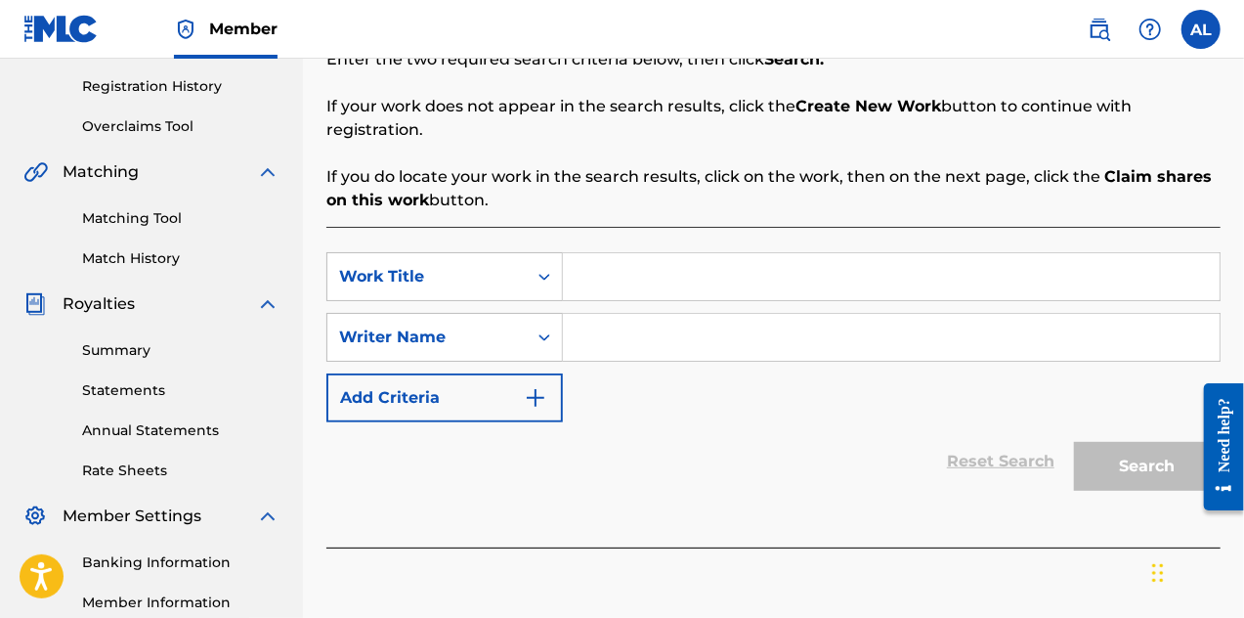
scroll to position [391, 0]
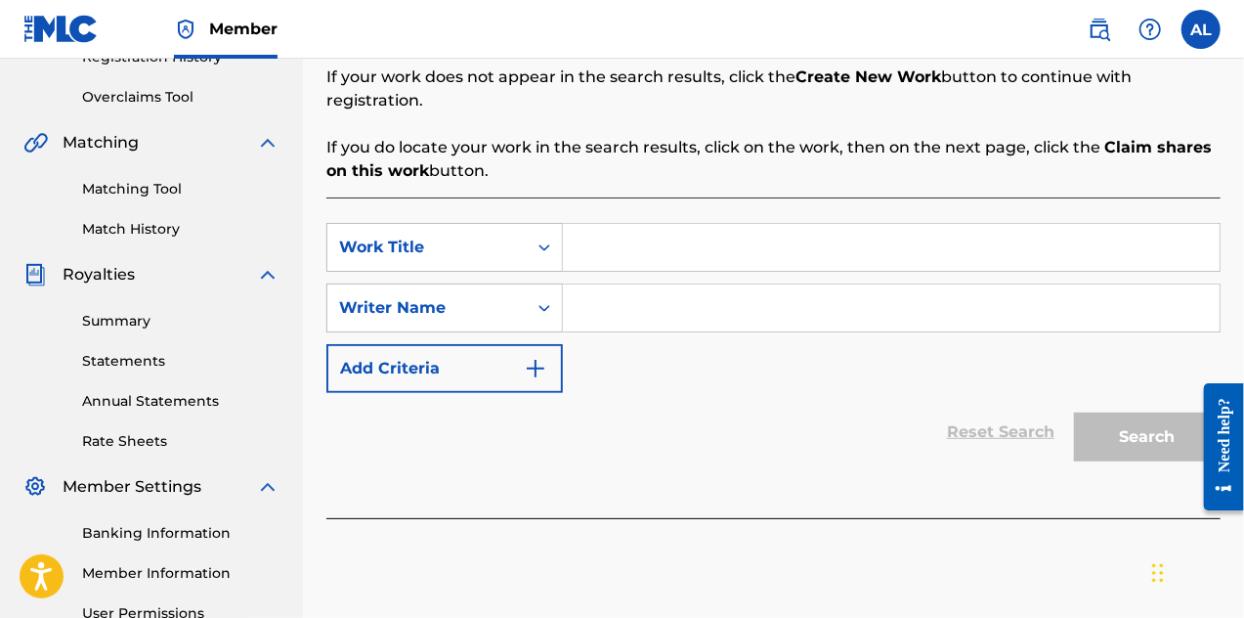
click at [627, 226] on input "Search Form" at bounding box center [891, 247] width 657 height 47
type input "Queen [PERSON_NAME]"
click at [651, 284] on input "Search Form" at bounding box center [891, 307] width 657 height 47
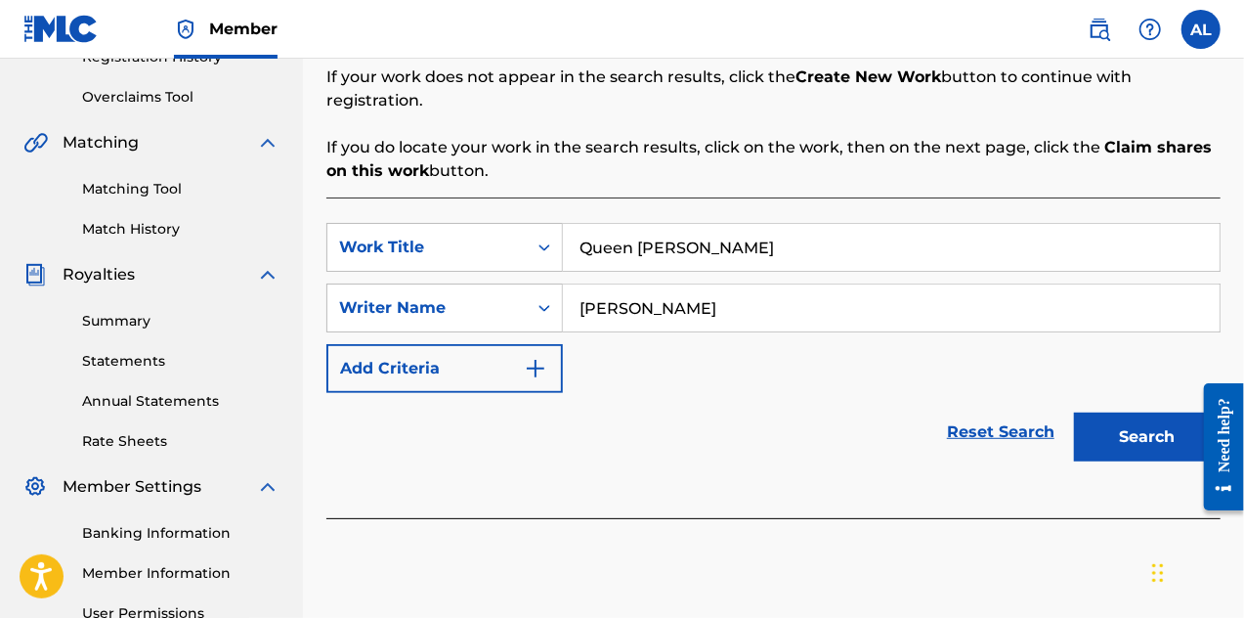
type input "[PERSON_NAME]"
click at [1109, 418] on button "Search" at bounding box center [1147, 437] width 147 height 49
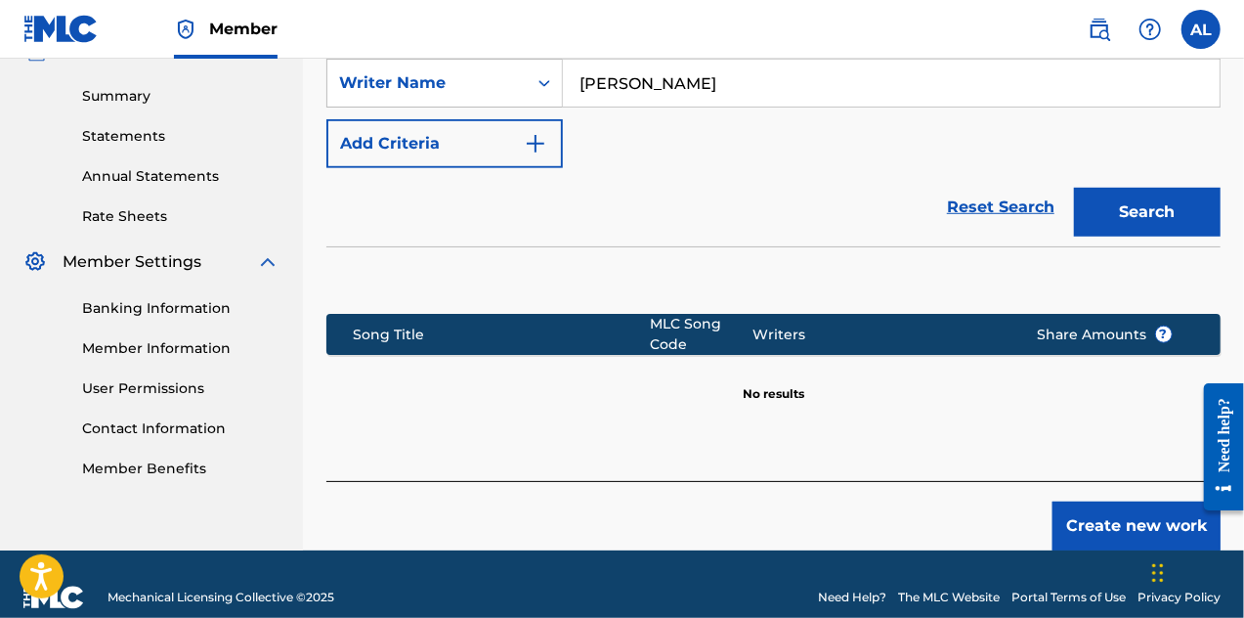
scroll to position [618, 0]
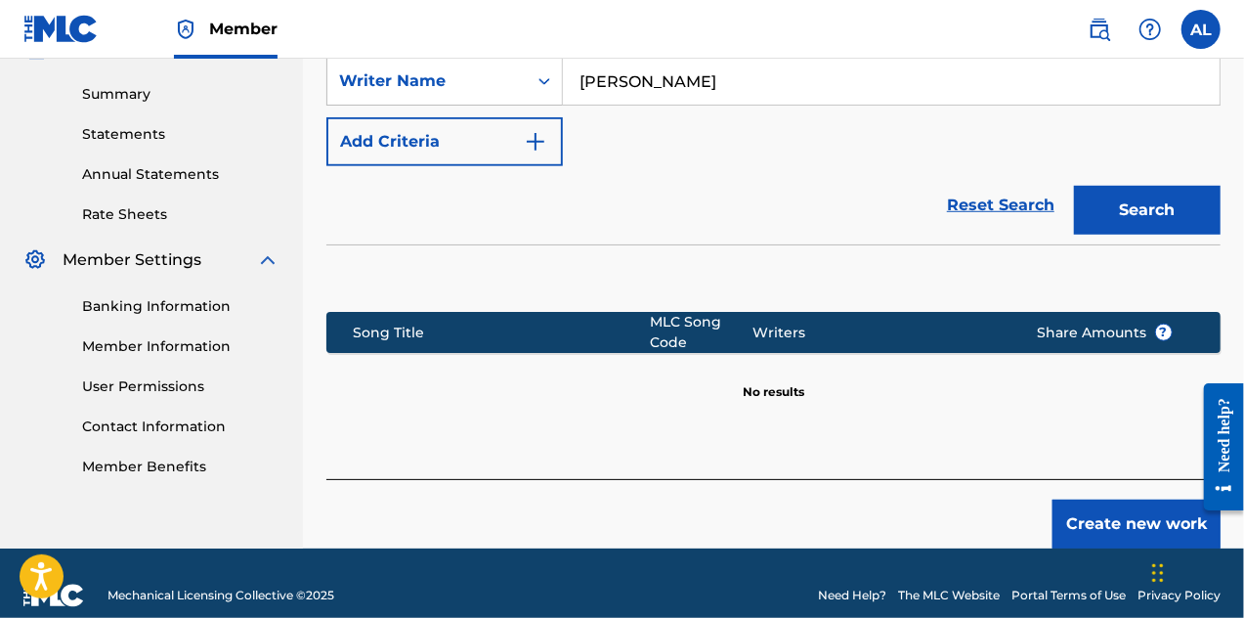
click at [1167, 517] on button "Create new work" at bounding box center [1137, 524] width 168 height 49
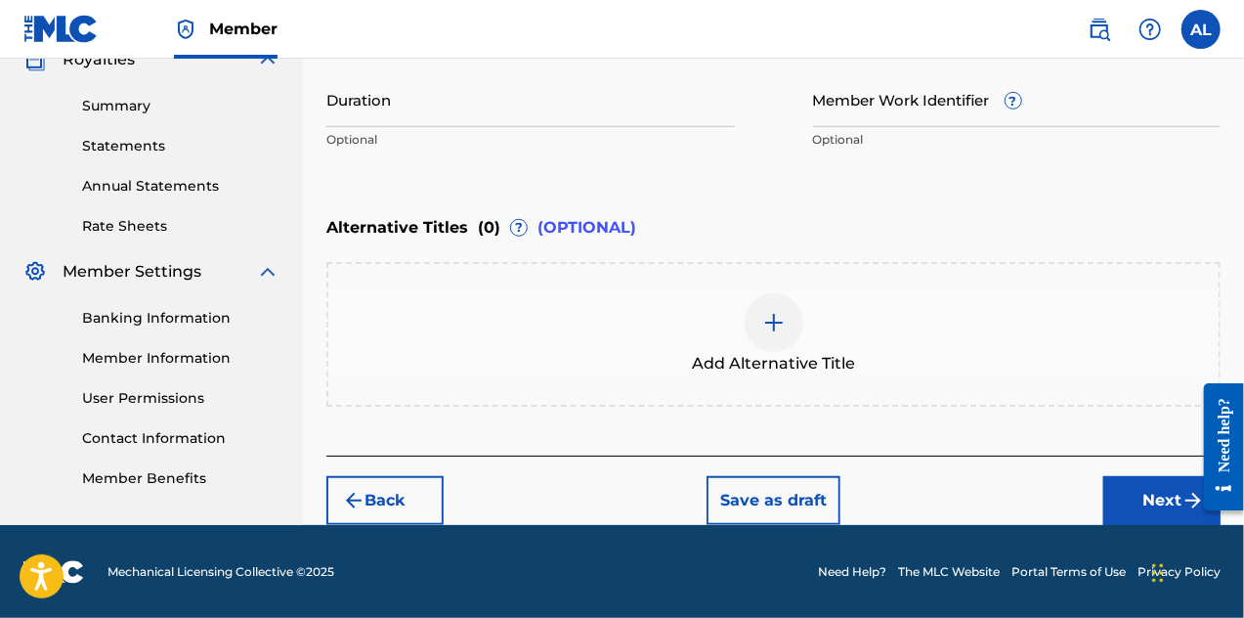
scroll to position [313, 0]
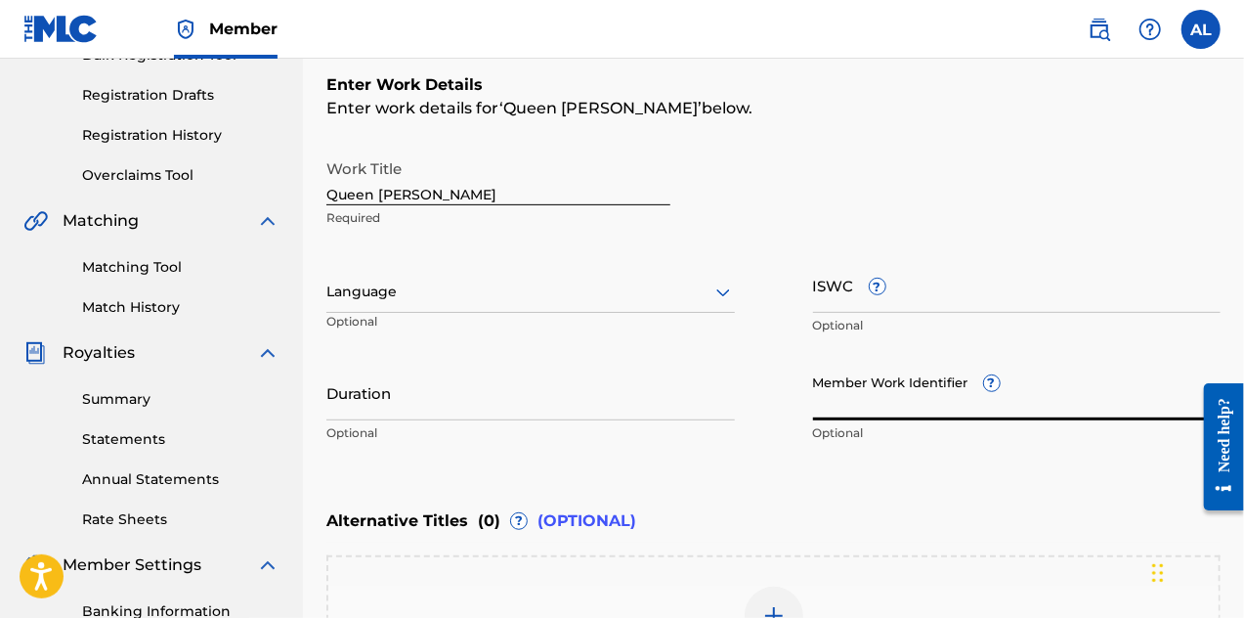
paste input "931640637"
type input "931640637"
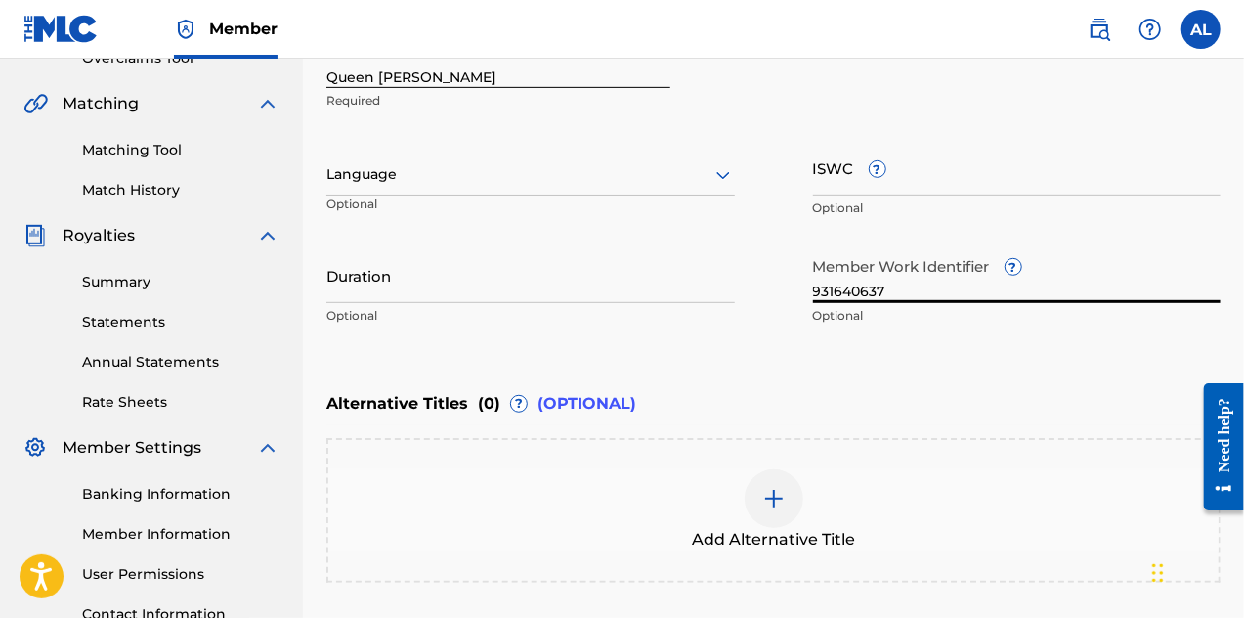
scroll to position [606, 0]
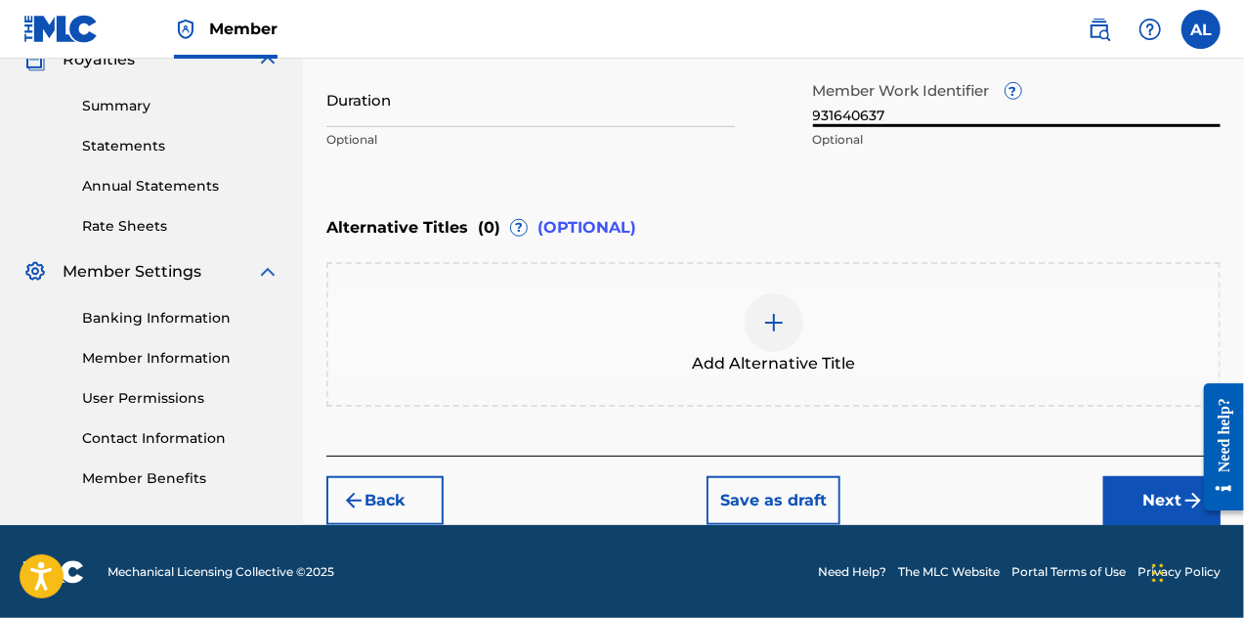
click at [1149, 500] on button "Next" at bounding box center [1162, 500] width 117 height 49
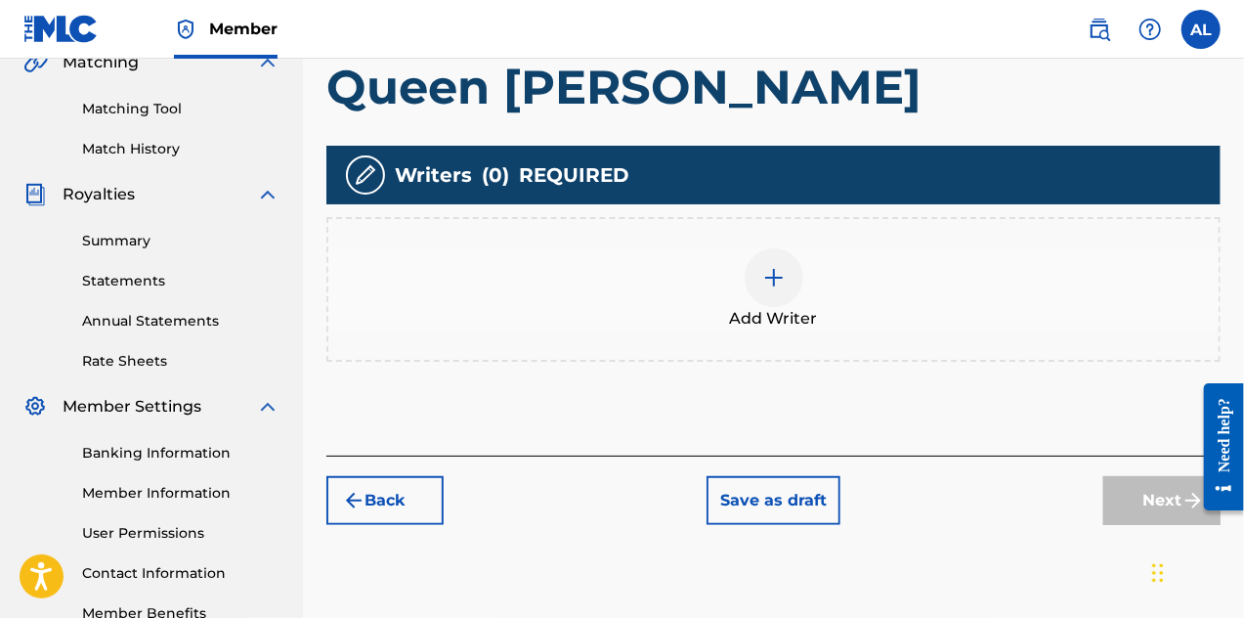
scroll to position [479, 0]
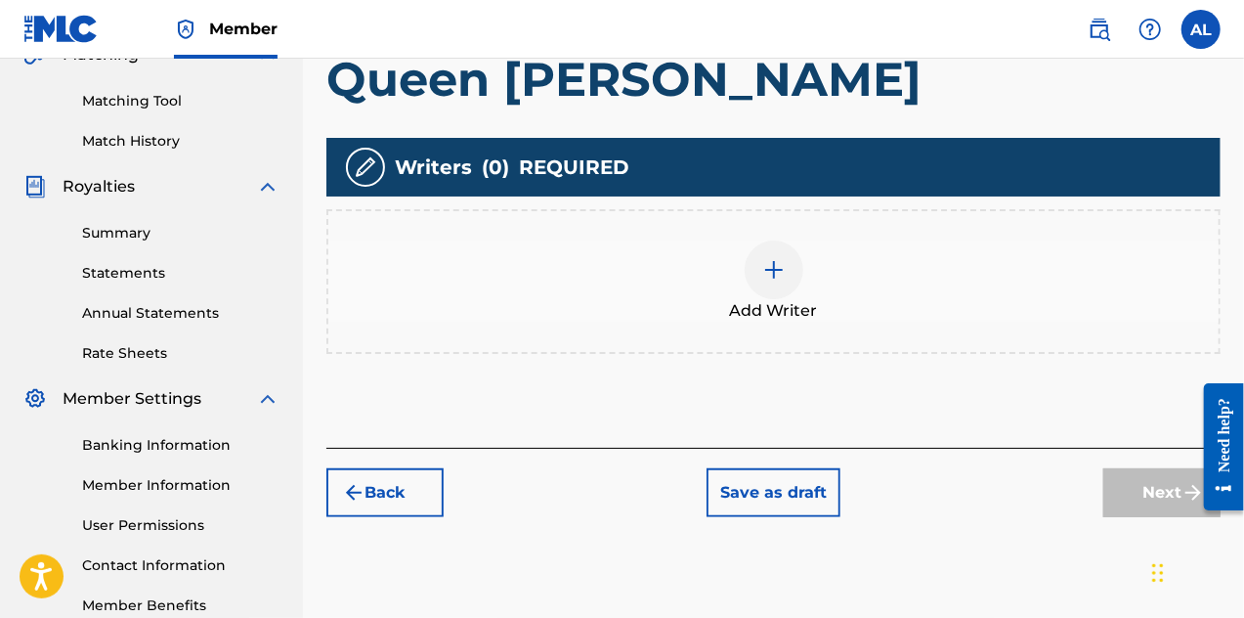
click at [793, 273] on div at bounding box center [774, 269] width 59 height 59
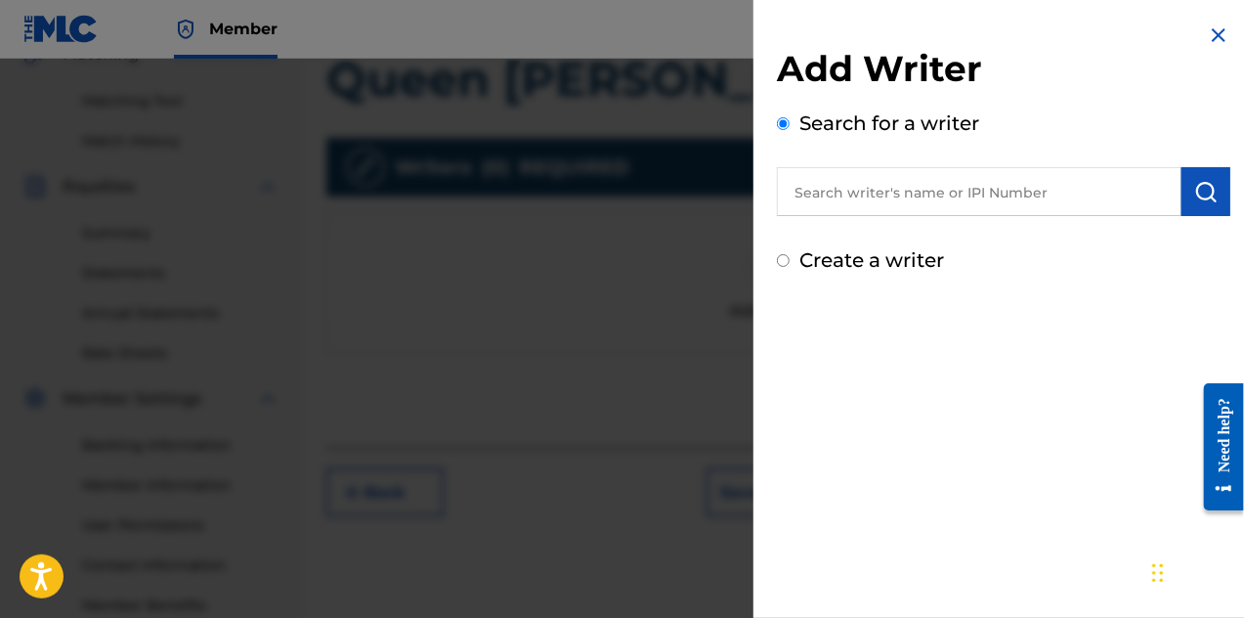
click at [825, 191] on input "text" at bounding box center [979, 191] width 405 height 49
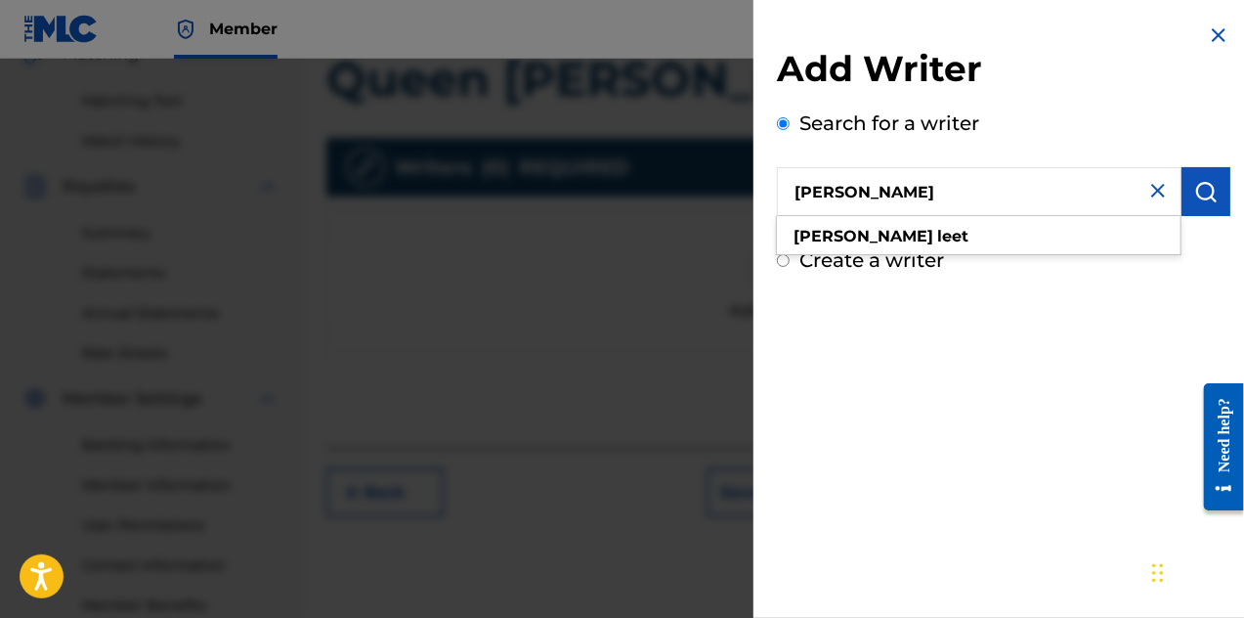
type input "[PERSON_NAME]"
click at [1195, 197] on img "submit" at bounding box center [1206, 191] width 23 height 23
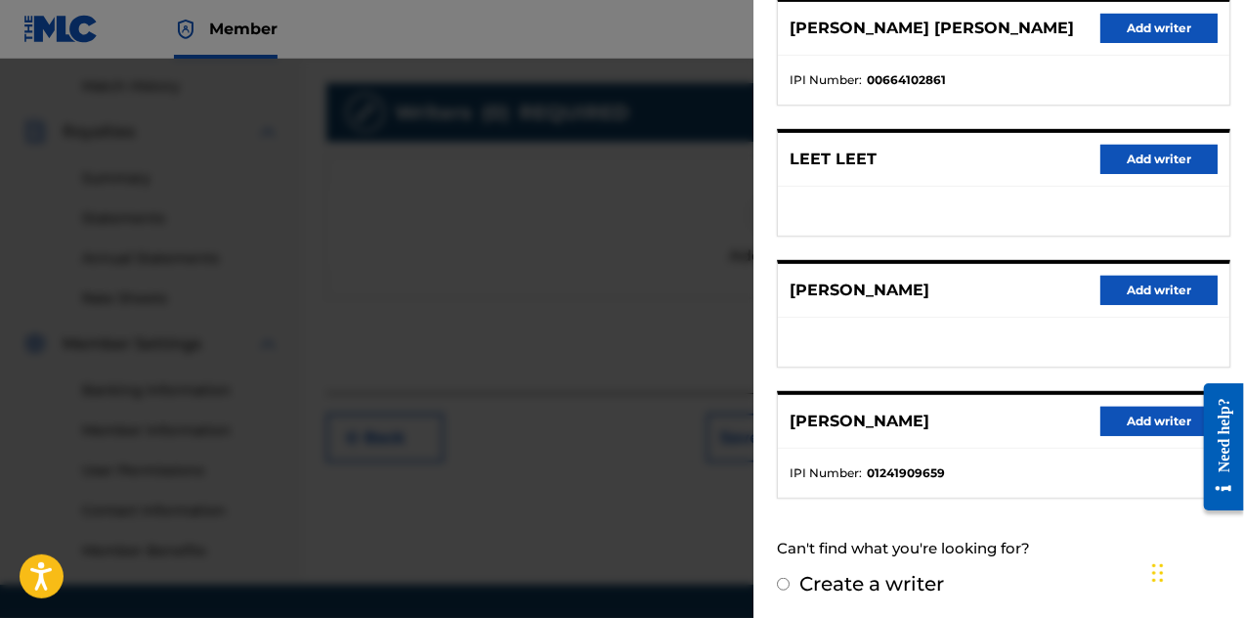
scroll to position [577, 0]
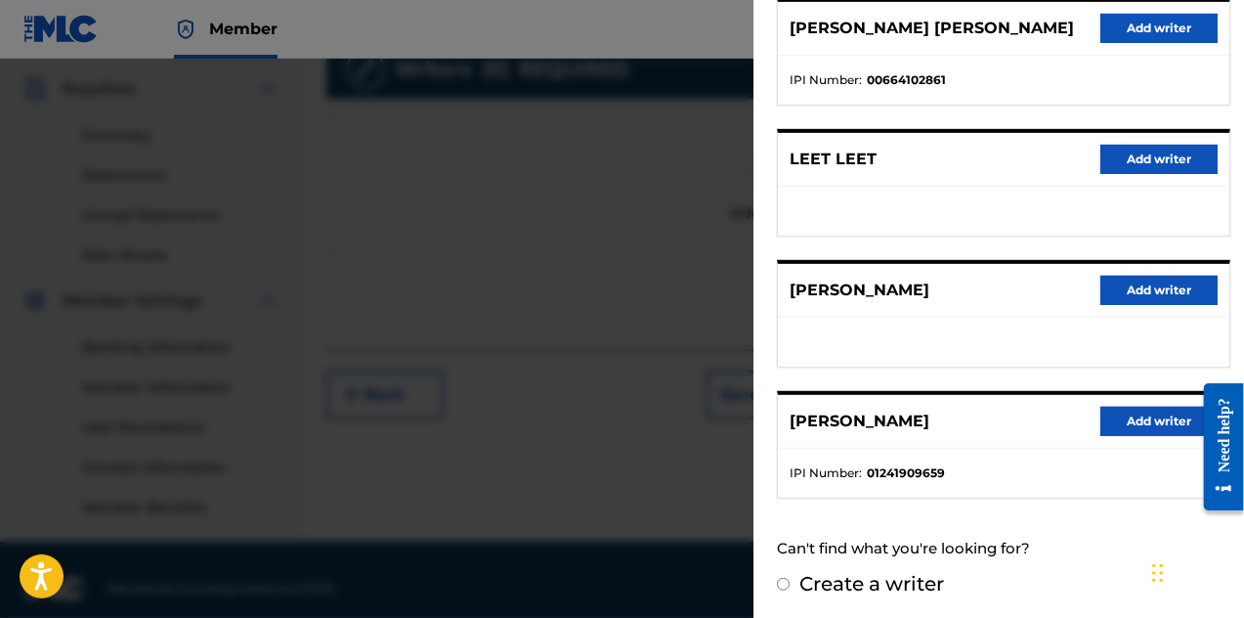
click at [1123, 428] on button "Add writer" at bounding box center [1159, 421] width 117 height 29
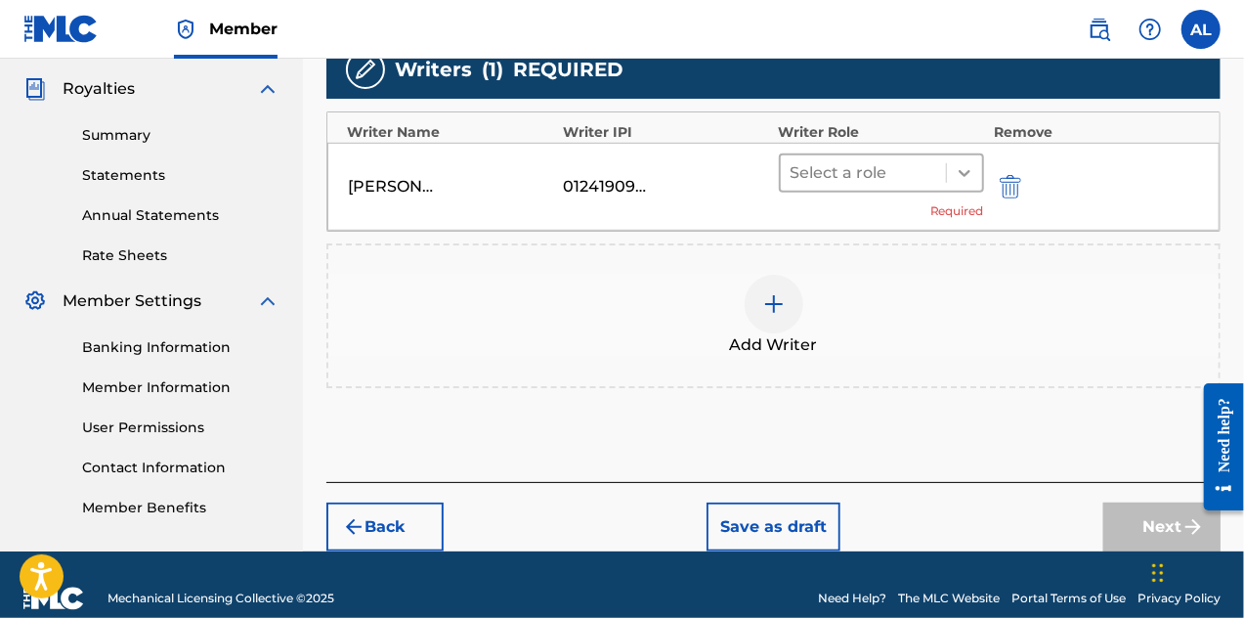
click at [972, 173] on icon at bounding box center [965, 173] width 20 height 20
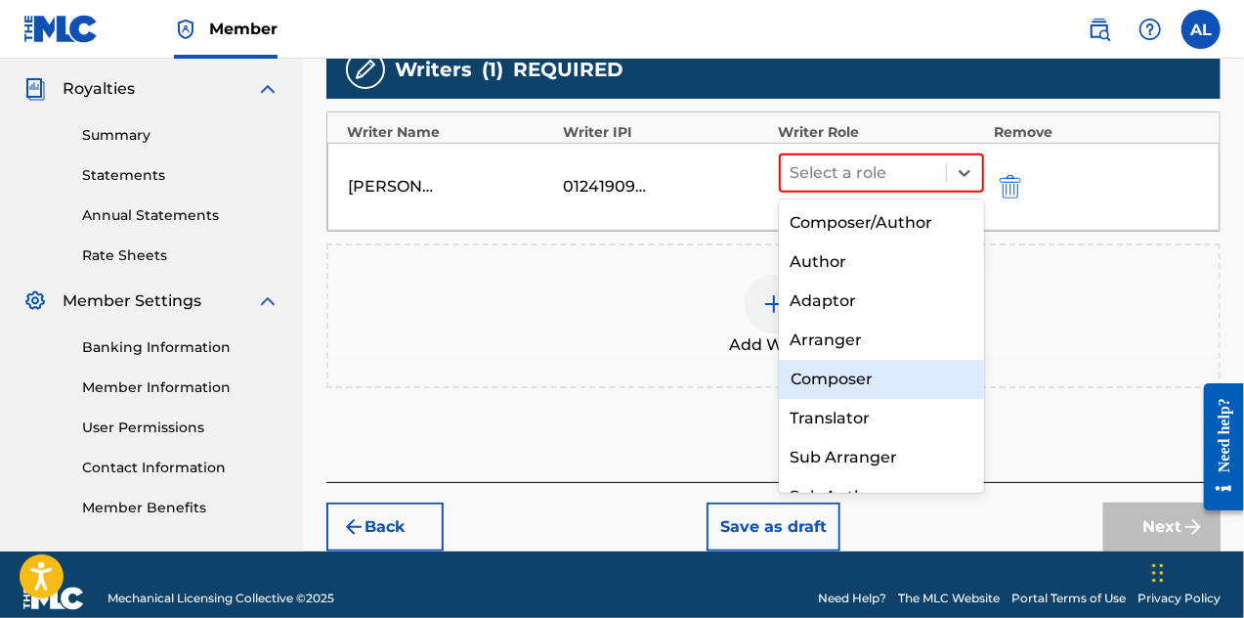
click at [903, 371] on div "Composer" at bounding box center [882, 379] width 206 height 39
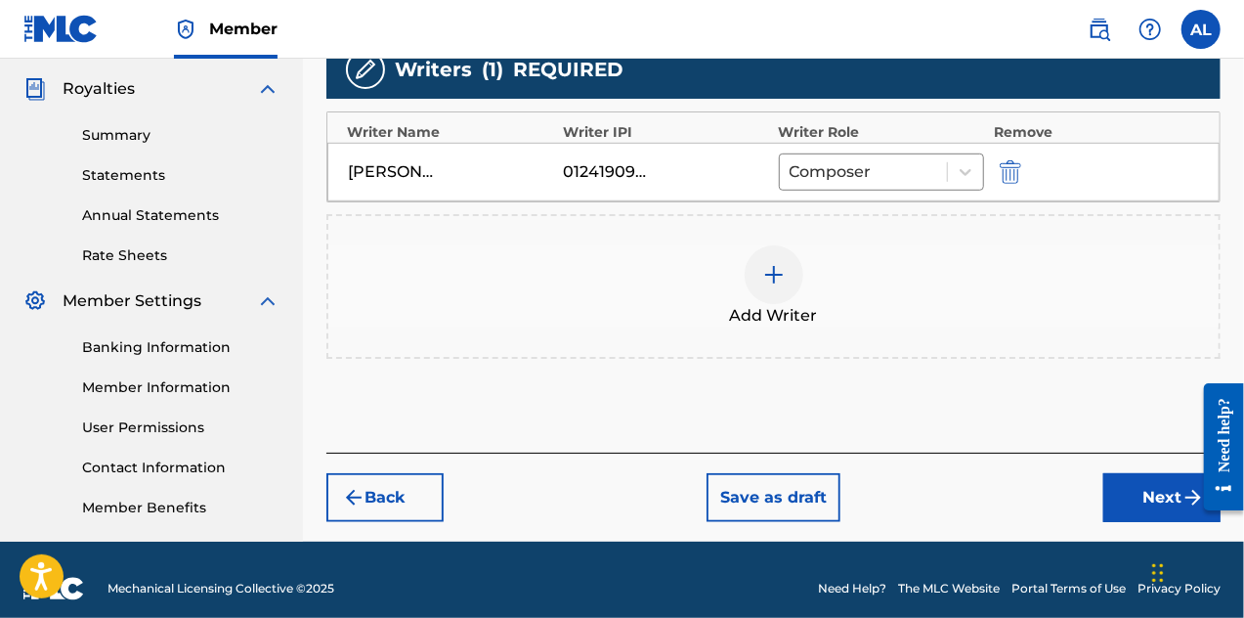
click at [790, 273] on div at bounding box center [774, 274] width 59 height 59
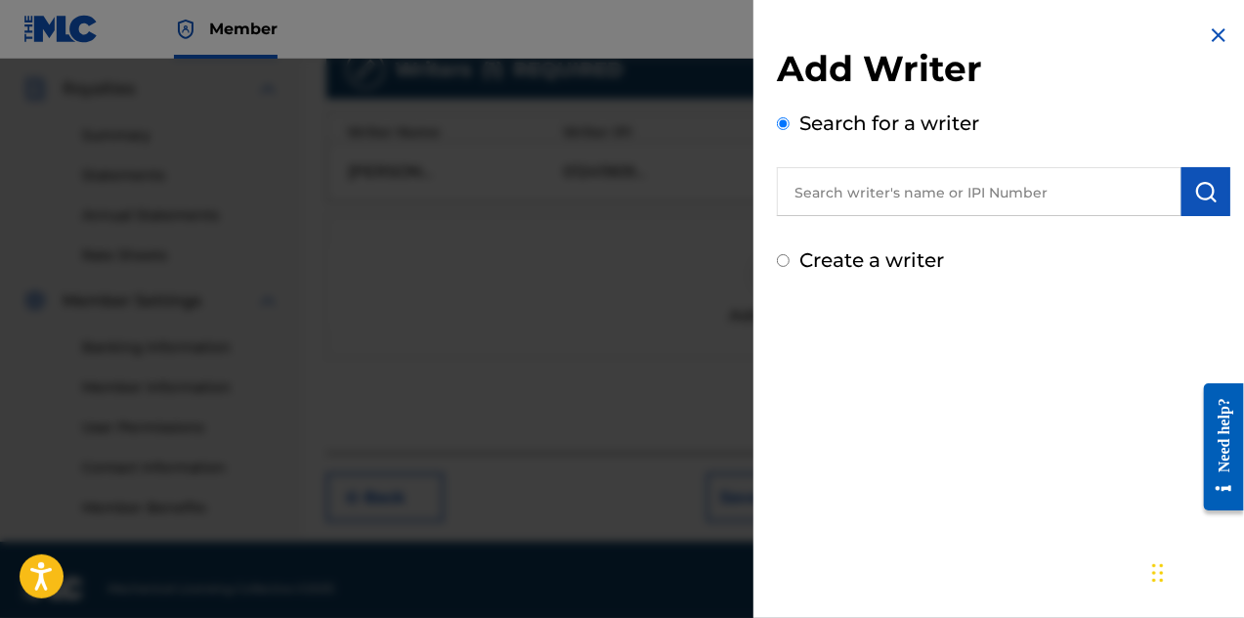
click at [886, 185] on input "text" at bounding box center [979, 191] width 405 height 49
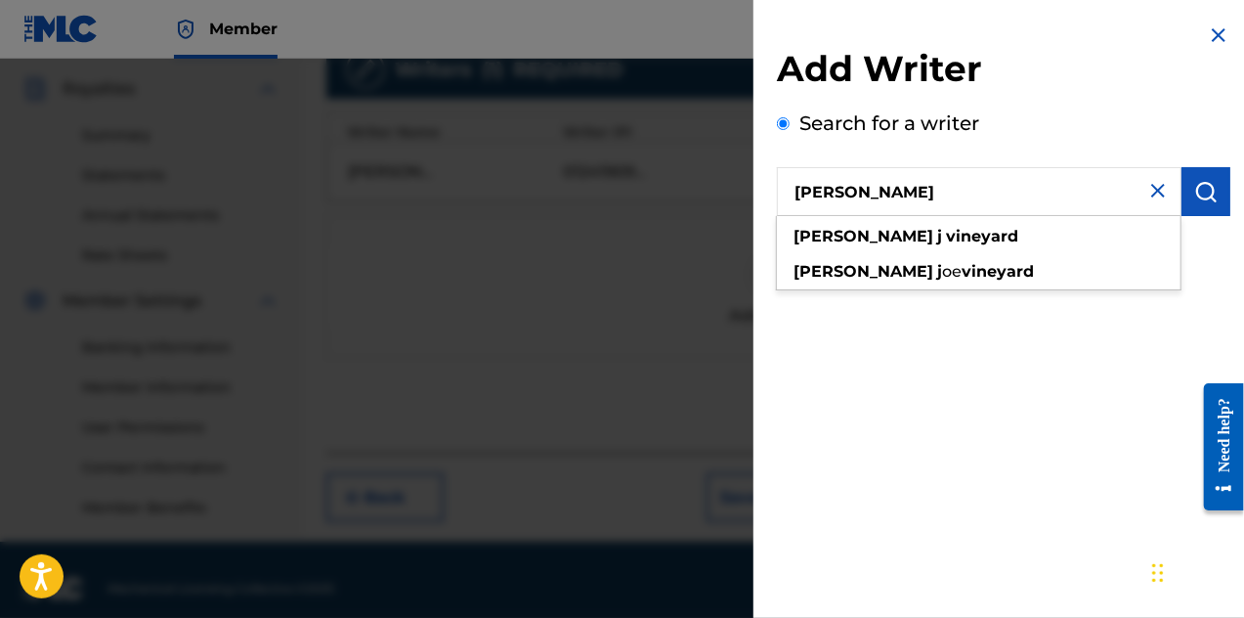
type input "[PERSON_NAME]"
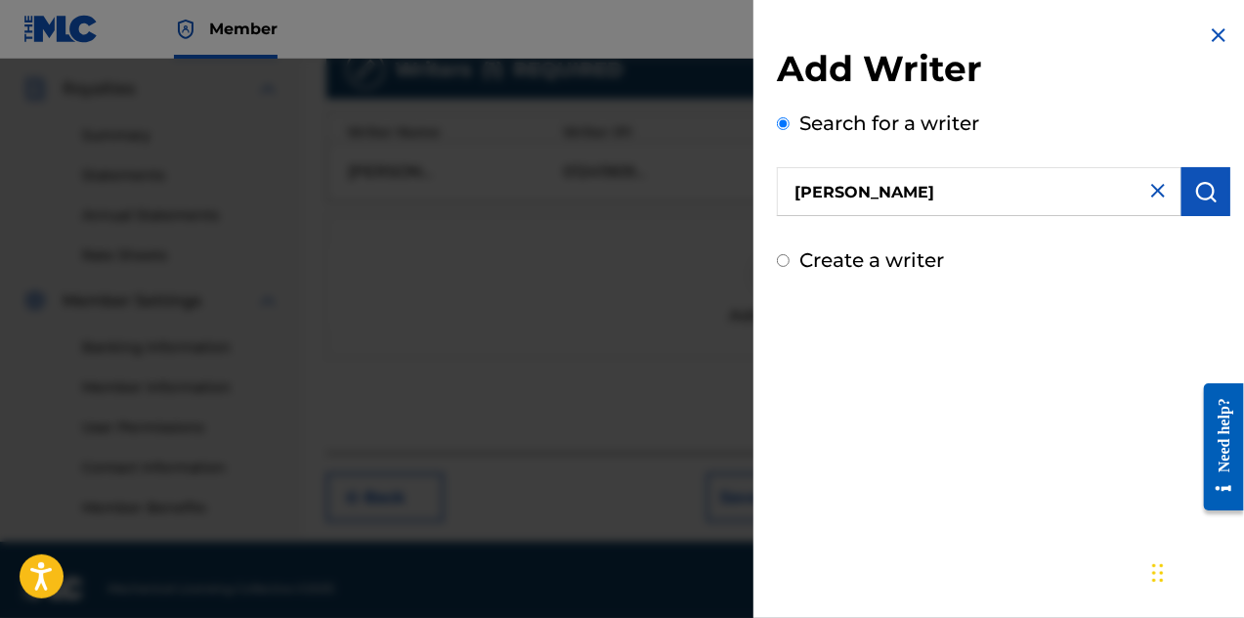
click at [1199, 194] on img "submit" at bounding box center [1206, 191] width 23 height 23
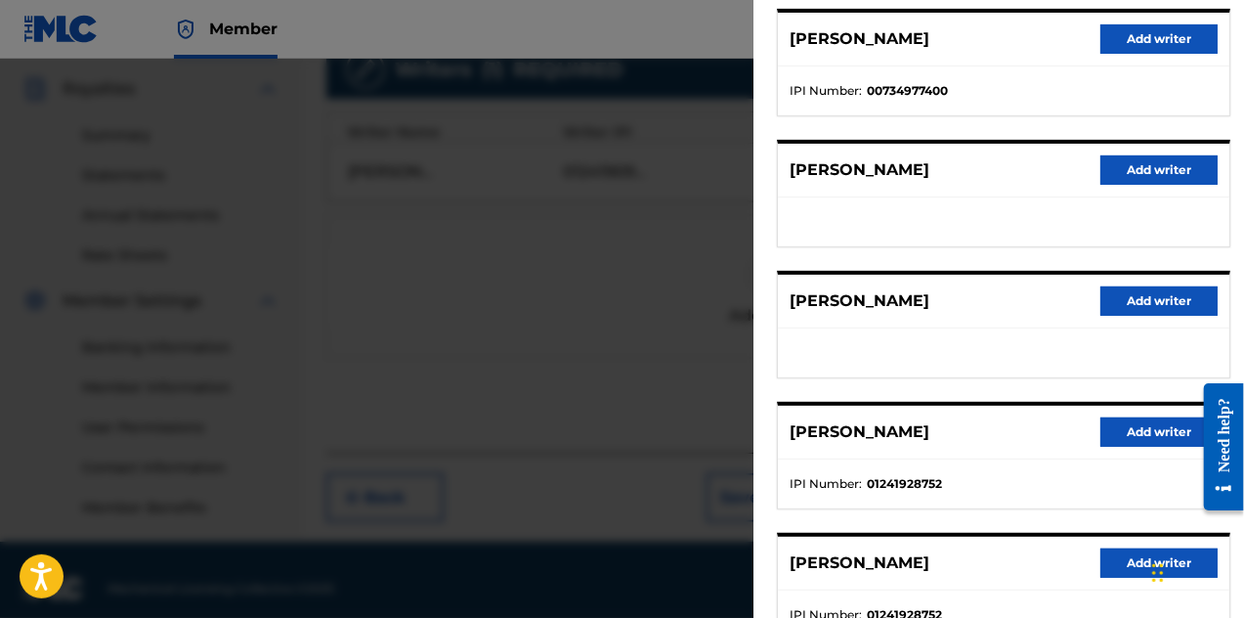
scroll to position [391, 0]
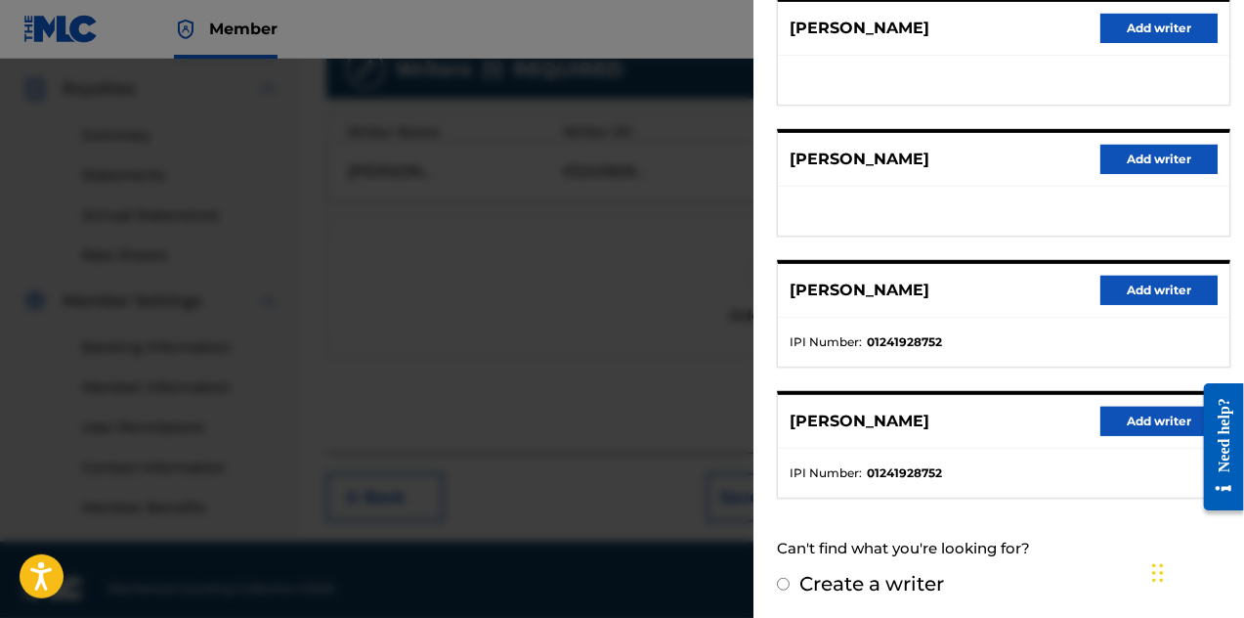
click at [1102, 411] on button "Add writer" at bounding box center [1159, 421] width 117 height 29
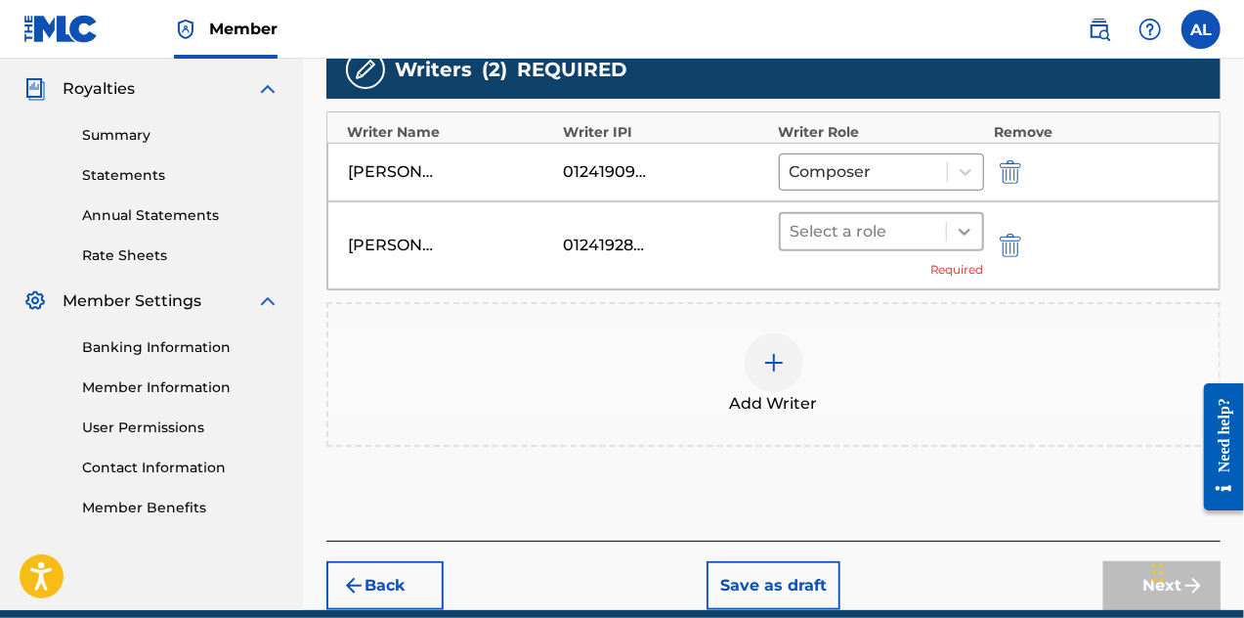
click at [971, 239] on icon at bounding box center [965, 232] width 20 height 20
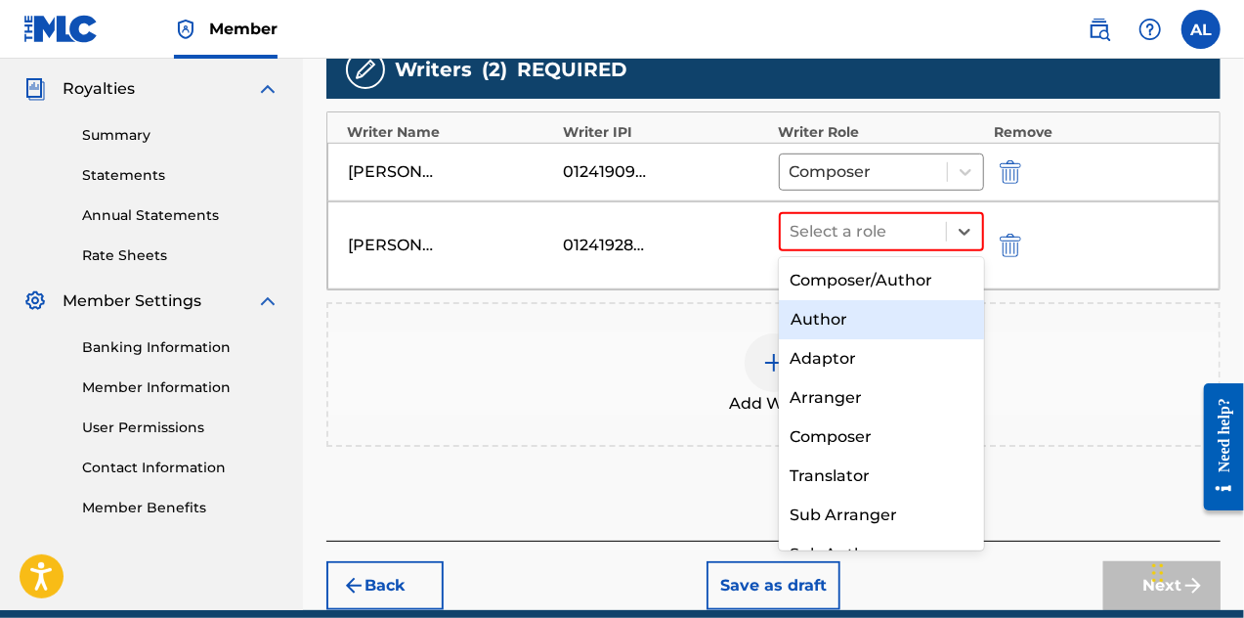
click at [939, 302] on div "Author" at bounding box center [882, 319] width 206 height 39
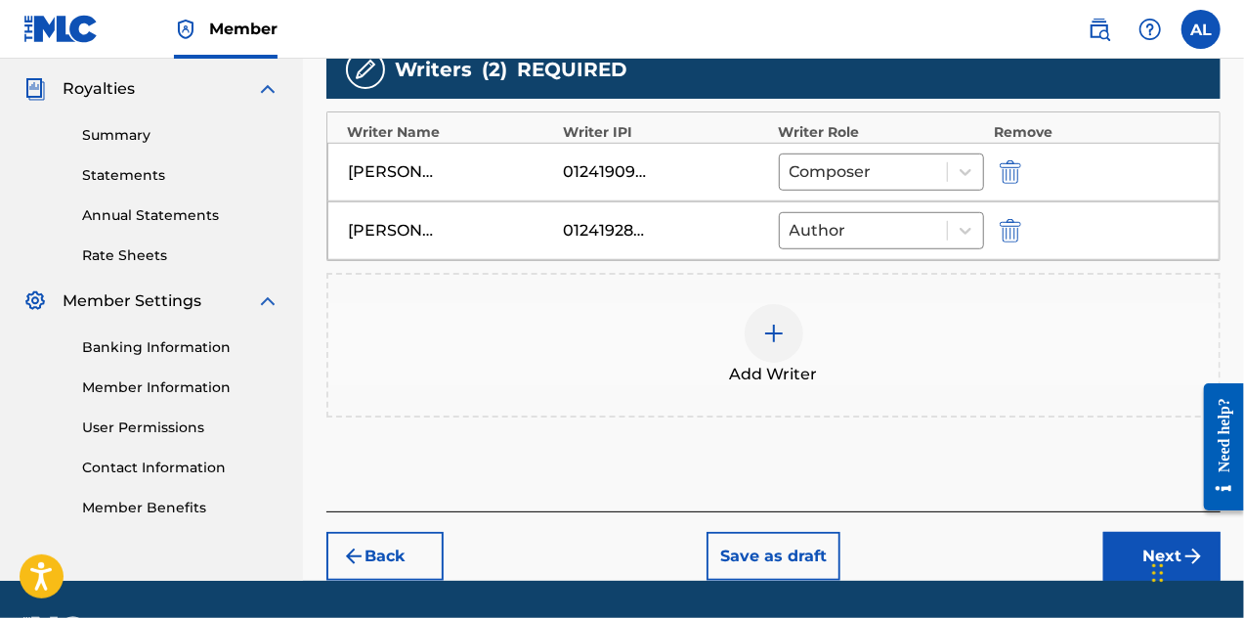
click at [939, 304] on div "Add Writer" at bounding box center [773, 345] width 891 height 82
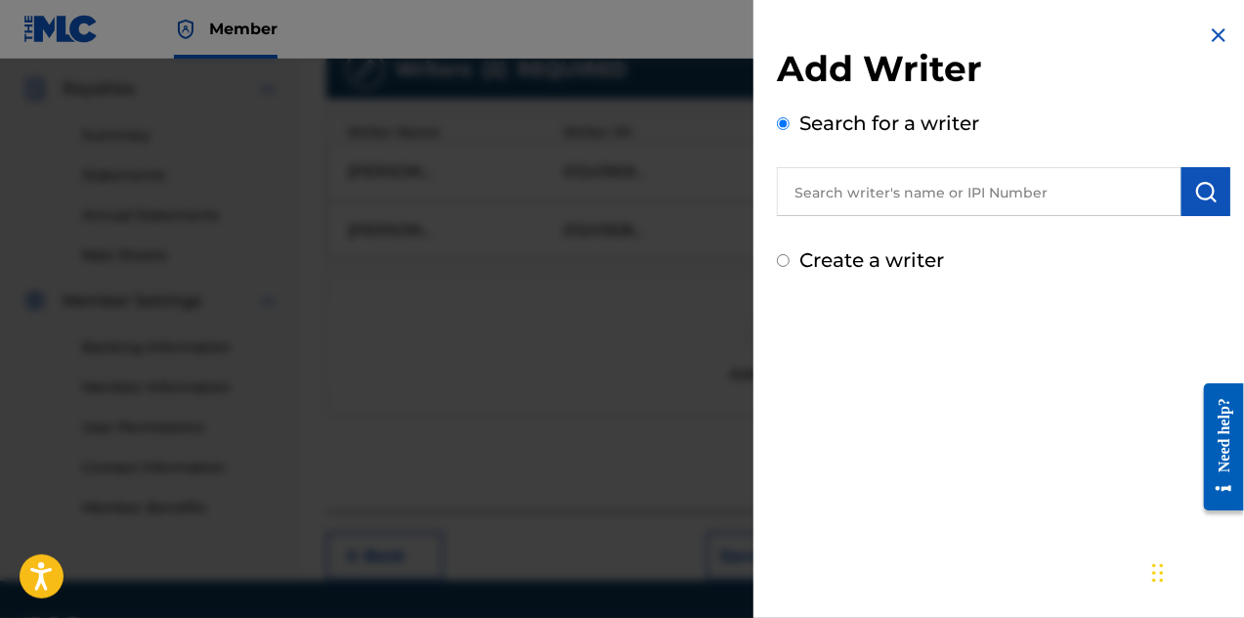
click at [1207, 31] on img at bounding box center [1218, 34] width 23 height 23
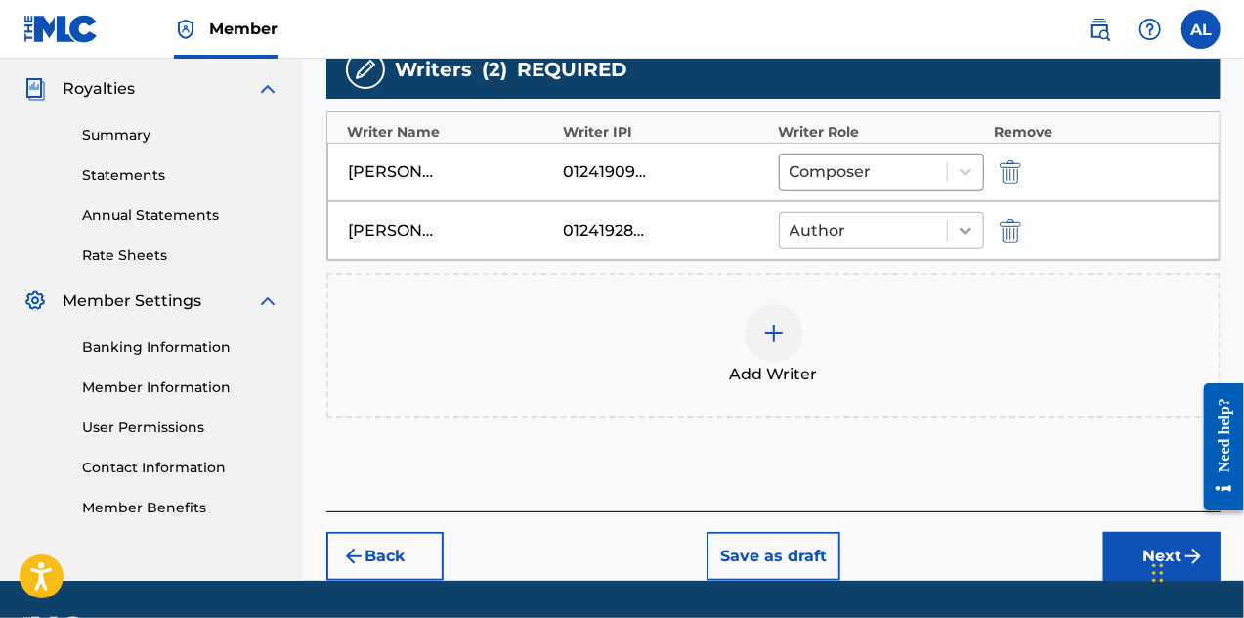
click at [971, 226] on icon at bounding box center [966, 231] width 20 height 20
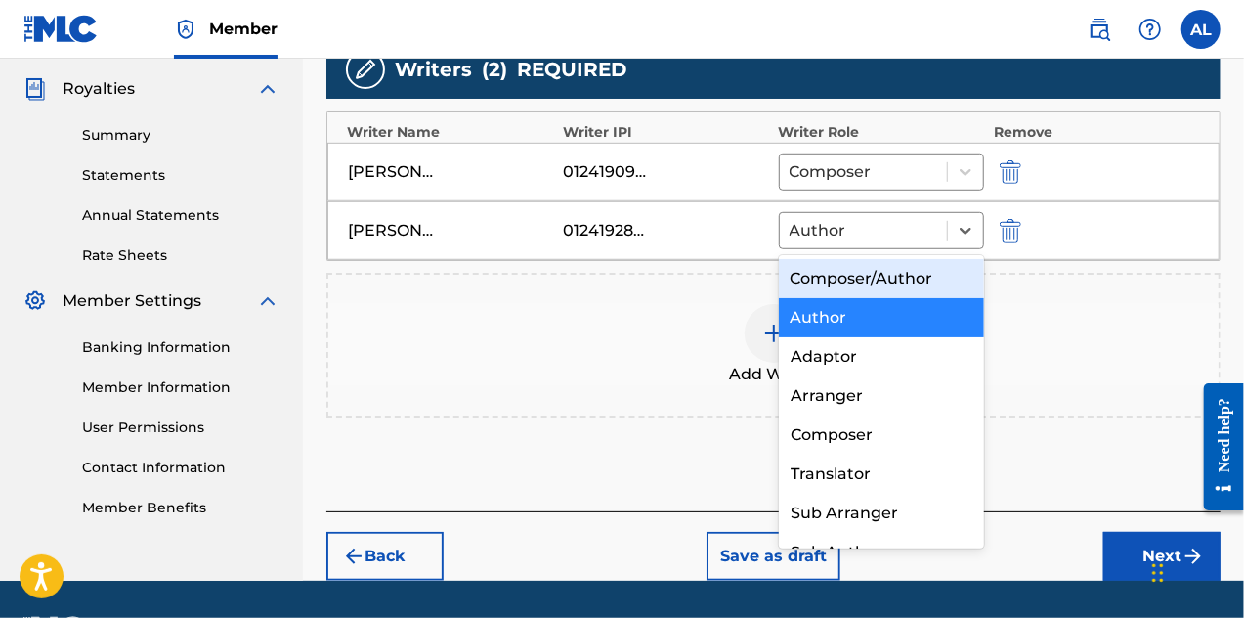
click at [913, 279] on div "Composer/Author" at bounding box center [882, 278] width 206 height 39
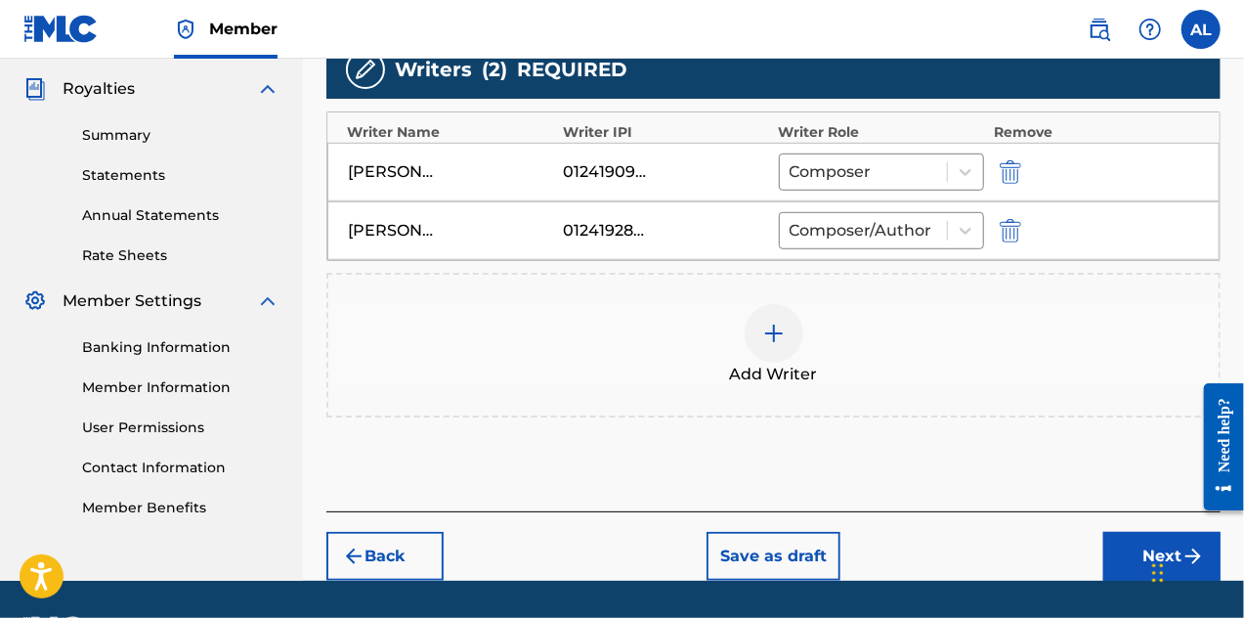
click at [790, 339] on div at bounding box center [774, 333] width 59 height 59
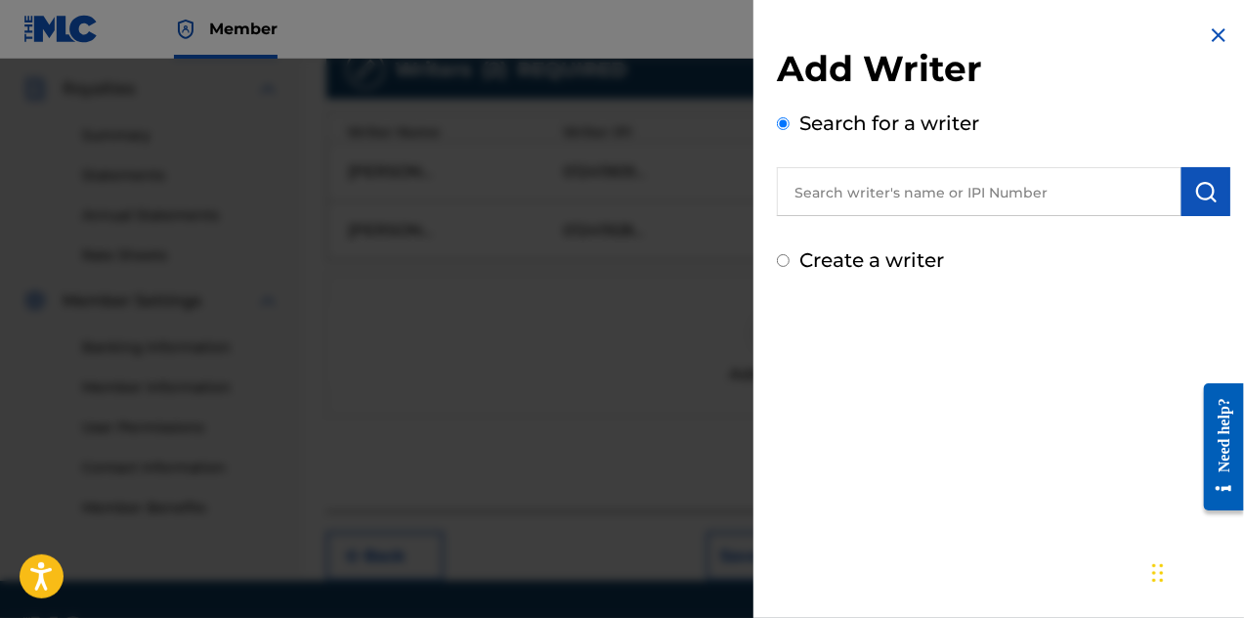
click at [897, 183] on input "text" at bounding box center [979, 191] width 405 height 49
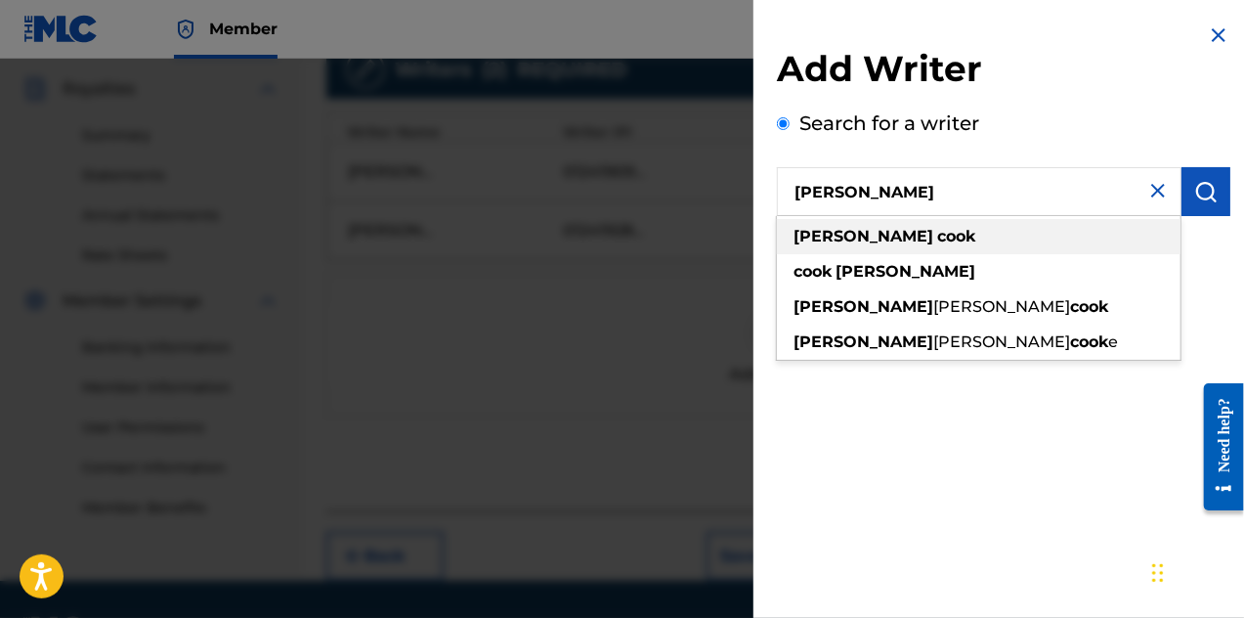
click at [807, 224] on div "[PERSON_NAME]" at bounding box center [979, 236] width 404 height 35
type input "[PERSON_NAME]"
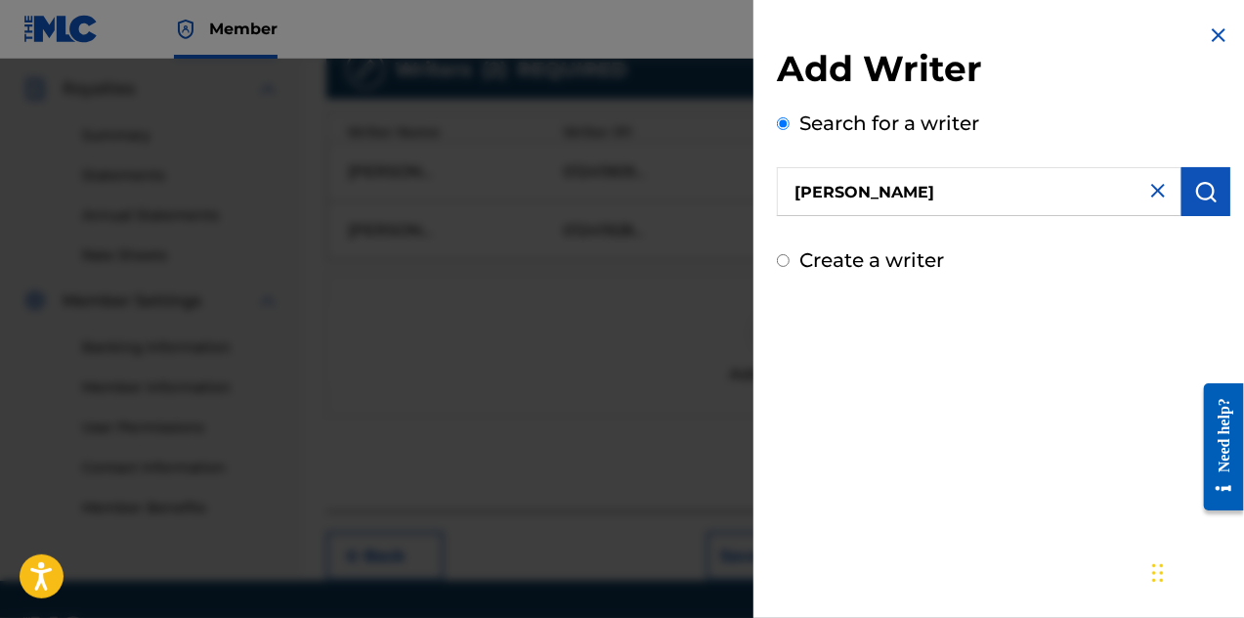
click at [1202, 199] on img "submit" at bounding box center [1206, 191] width 23 height 23
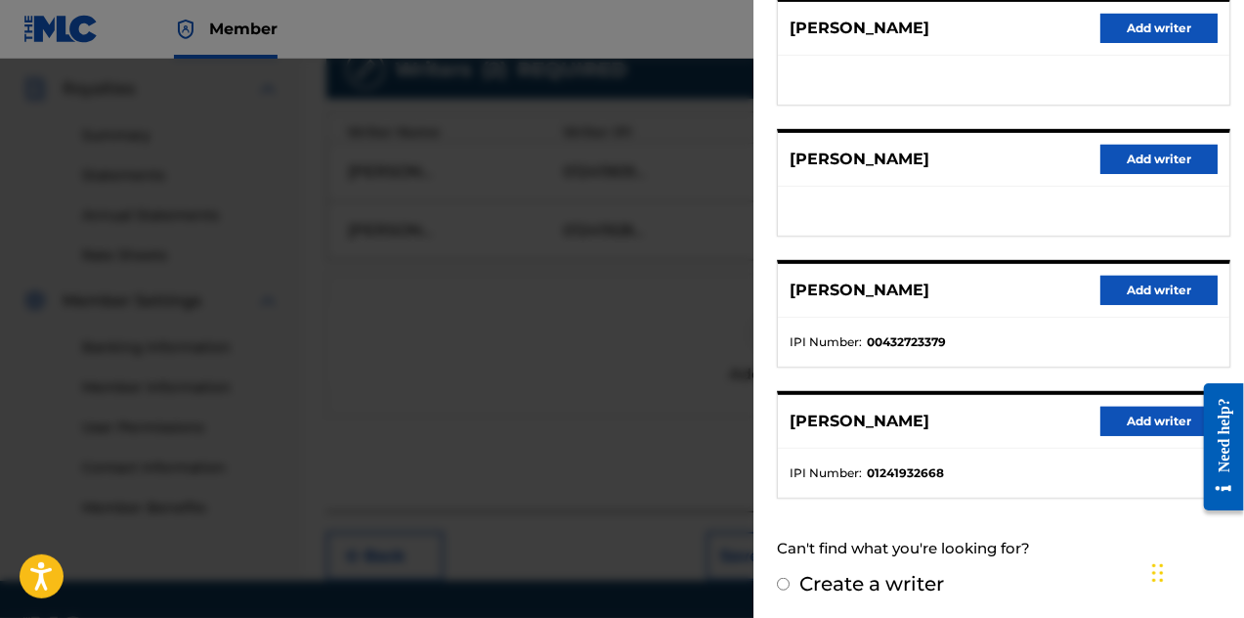
click at [1117, 412] on button "Add writer" at bounding box center [1159, 421] width 117 height 29
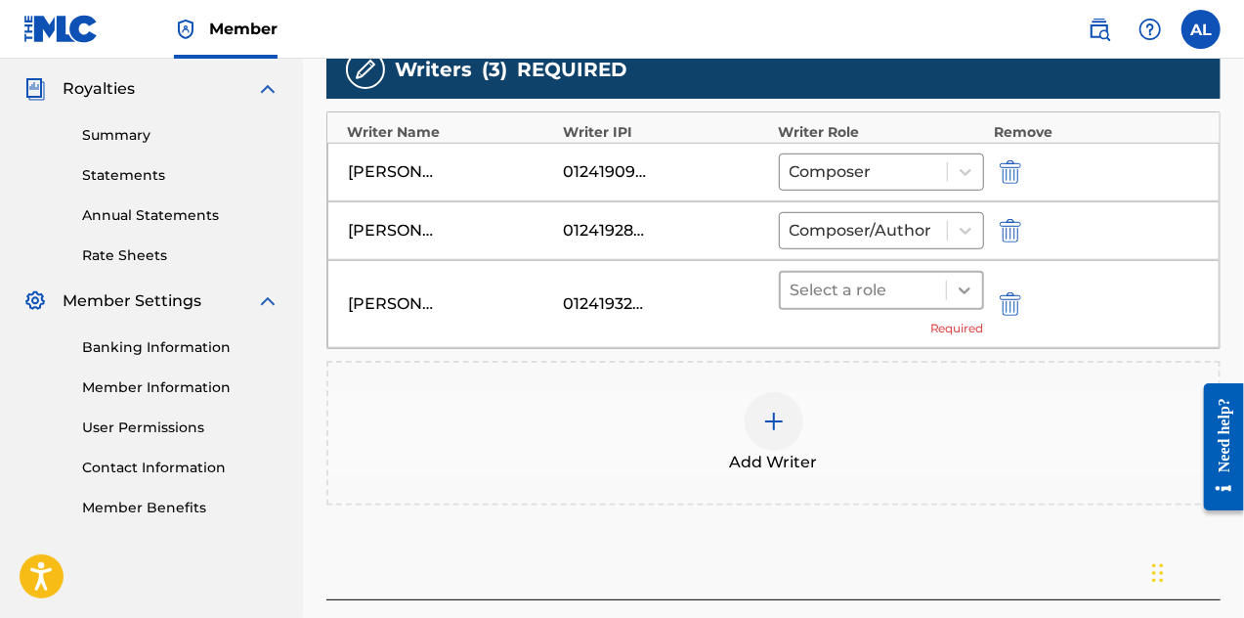
click at [964, 283] on icon at bounding box center [965, 291] width 20 height 20
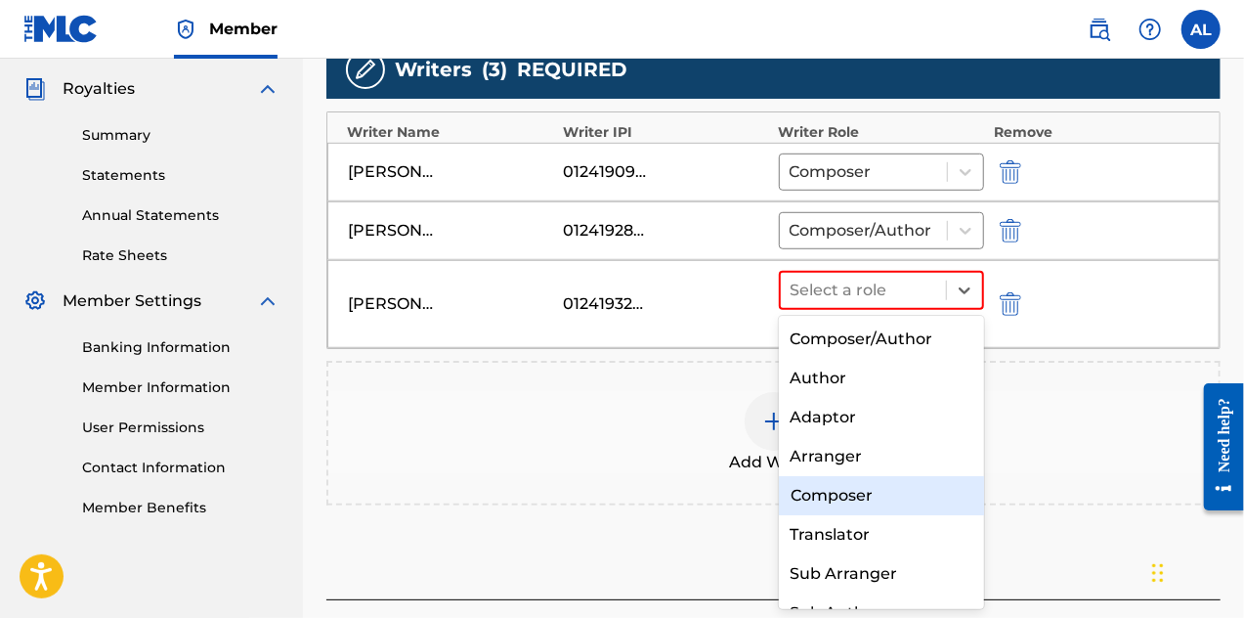
click at [906, 493] on div "Composer" at bounding box center [882, 495] width 206 height 39
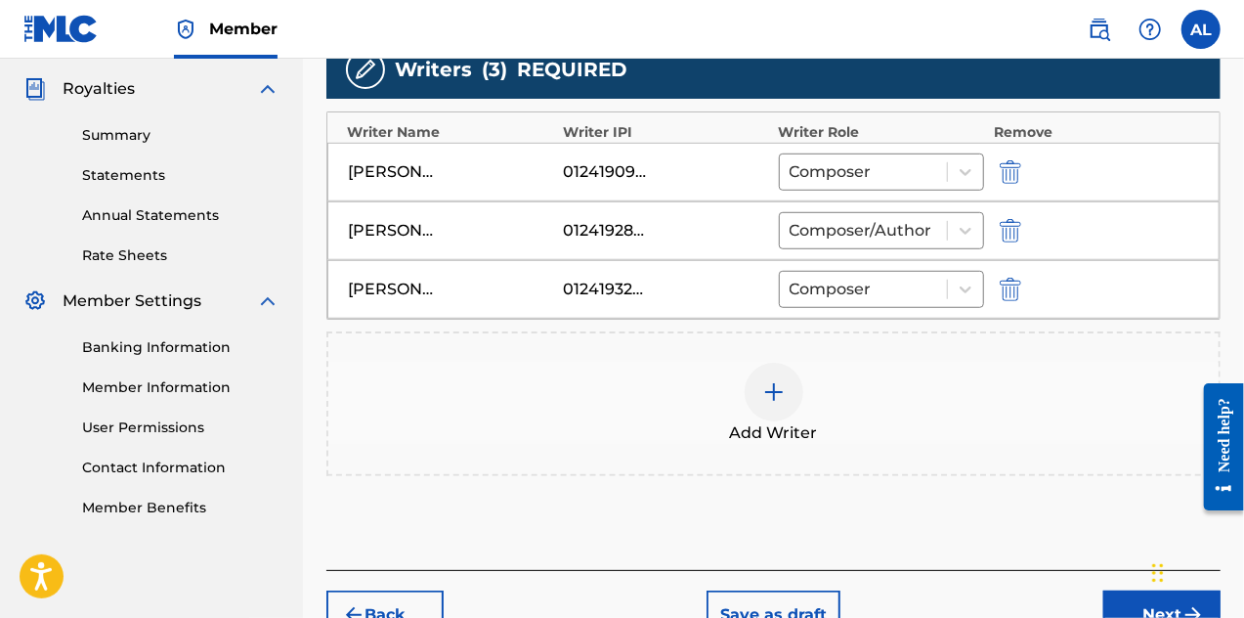
click at [735, 391] on div "Add Writer" at bounding box center [773, 404] width 891 height 82
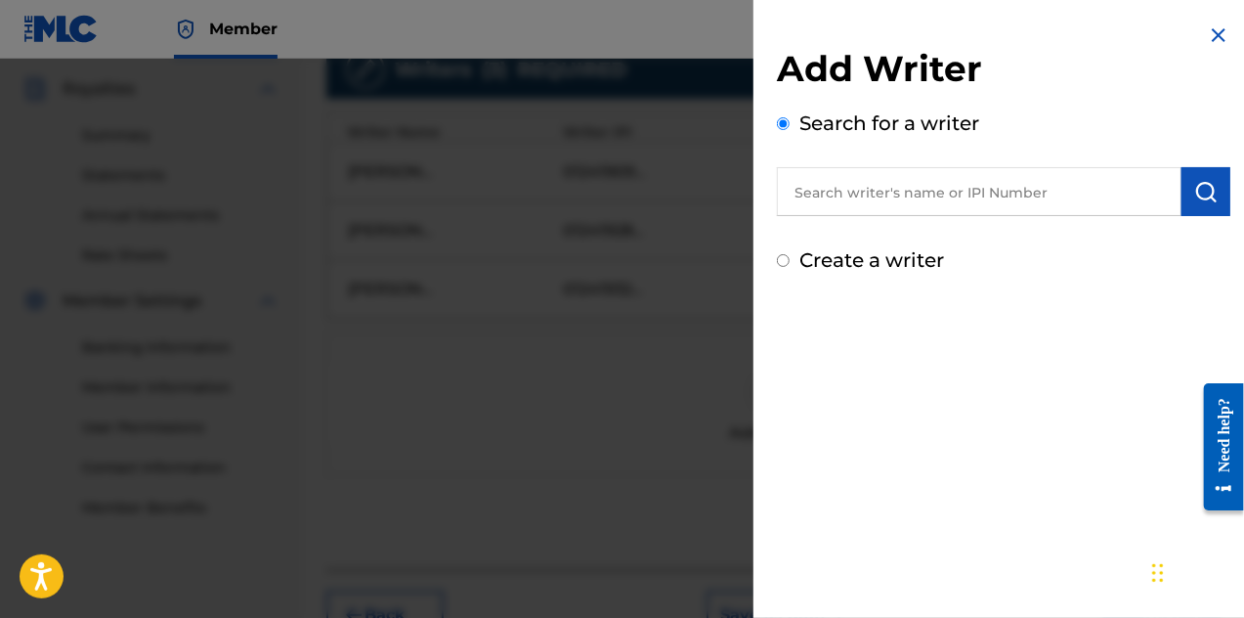
click at [863, 204] on input "text" at bounding box center [979, 191] width 405 height 49
click at [872, 192] on input "[PERSON_NAME]" at bounding box center [979, 191] width 405 height 49
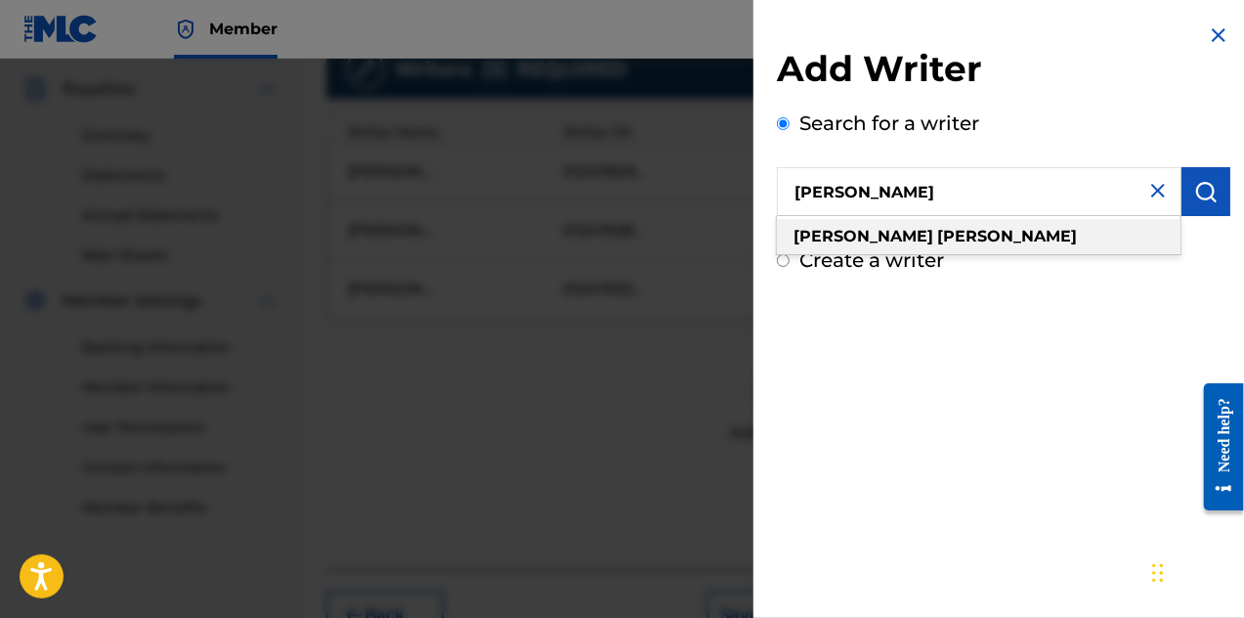
click at [997, 222] on div "[PERSON_NAME]" at bounding box center [979, 236] width 404 height 35
type input "[PERSON_NAME]"
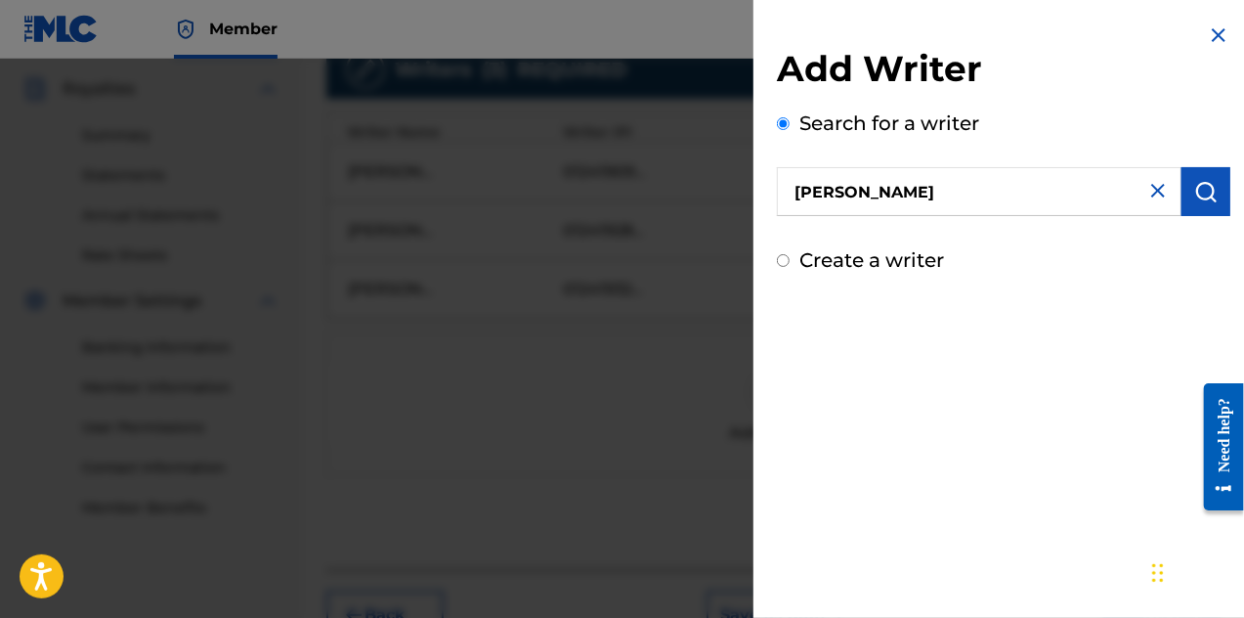
click at [911, 267] on label "Create a writer" at bounding box center [872, 259] width 145 height 23
radio input "true"
click at [790, 267] on input "Create a writer" at bounding box center [783, 260] width 13 height 13
radio input "false"
radio input "true"
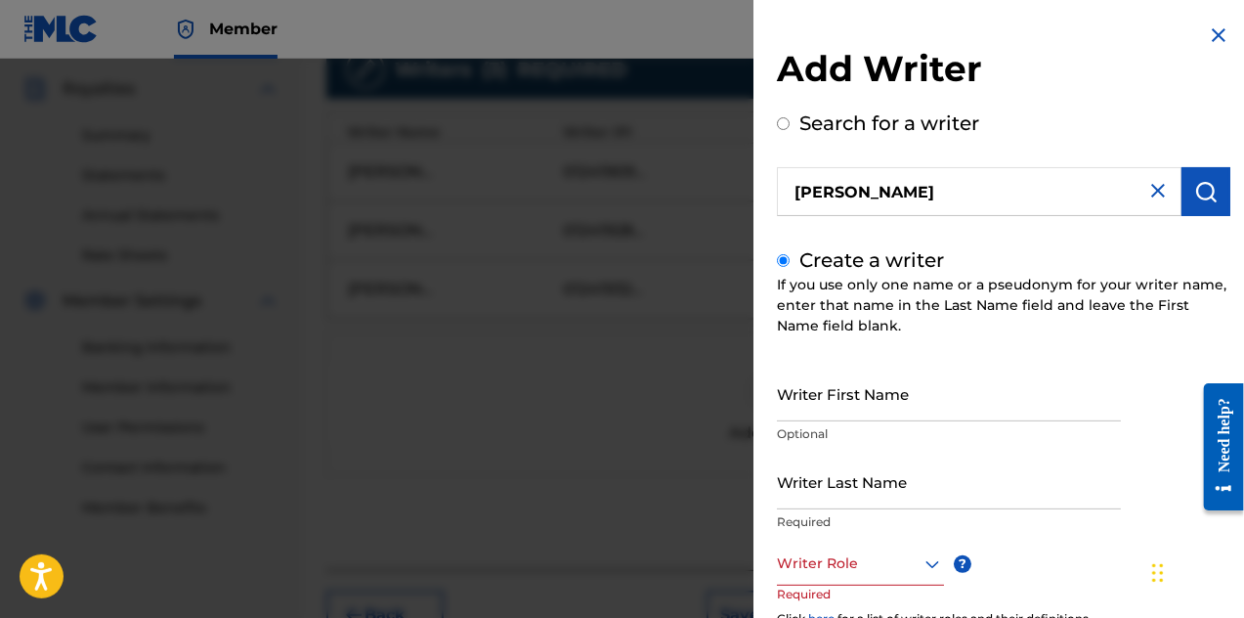
click at [1195, 194] on img "submit" at bounding box center [1206, 191] width 23 height 23
radio input "true"
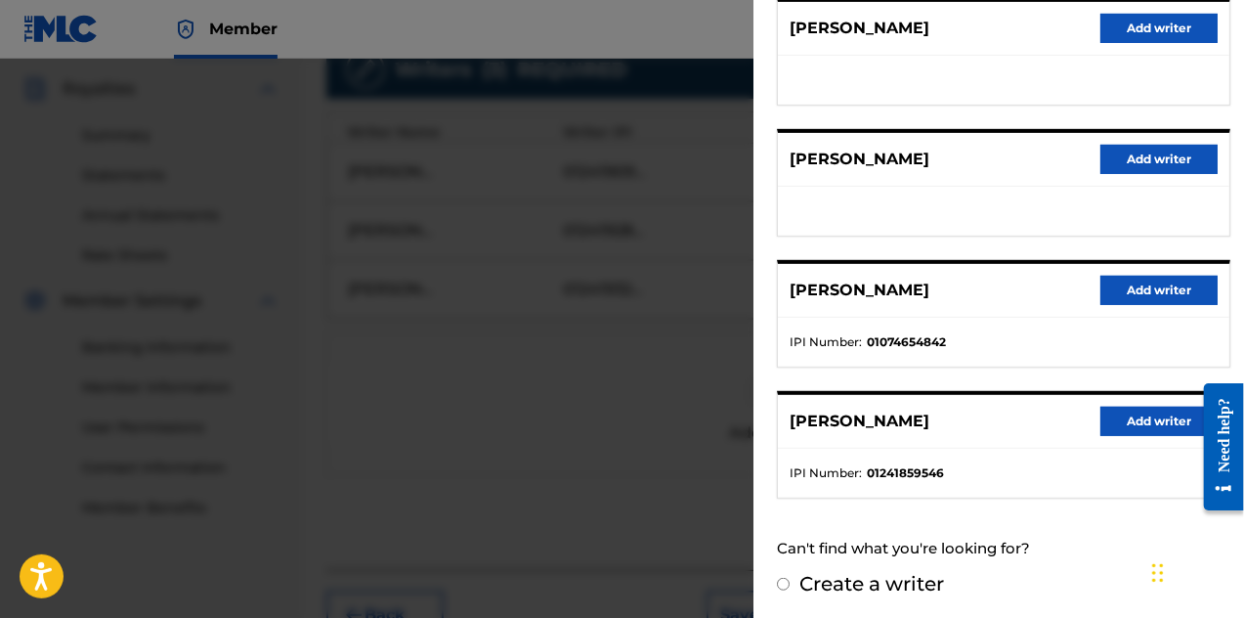
click at [1104, 418] on button "Add writer" at bounding box center [1159, 421] width 117 height 29
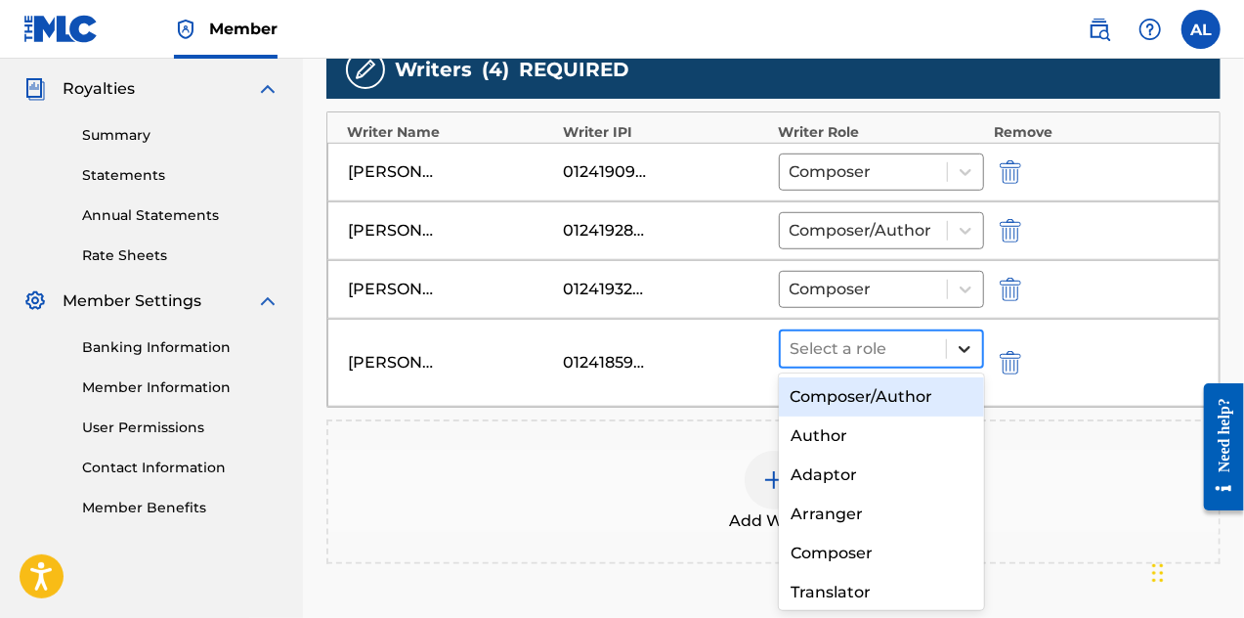
click at [964, 347] on icon at bounding box center [965, 349] width 12 height 7
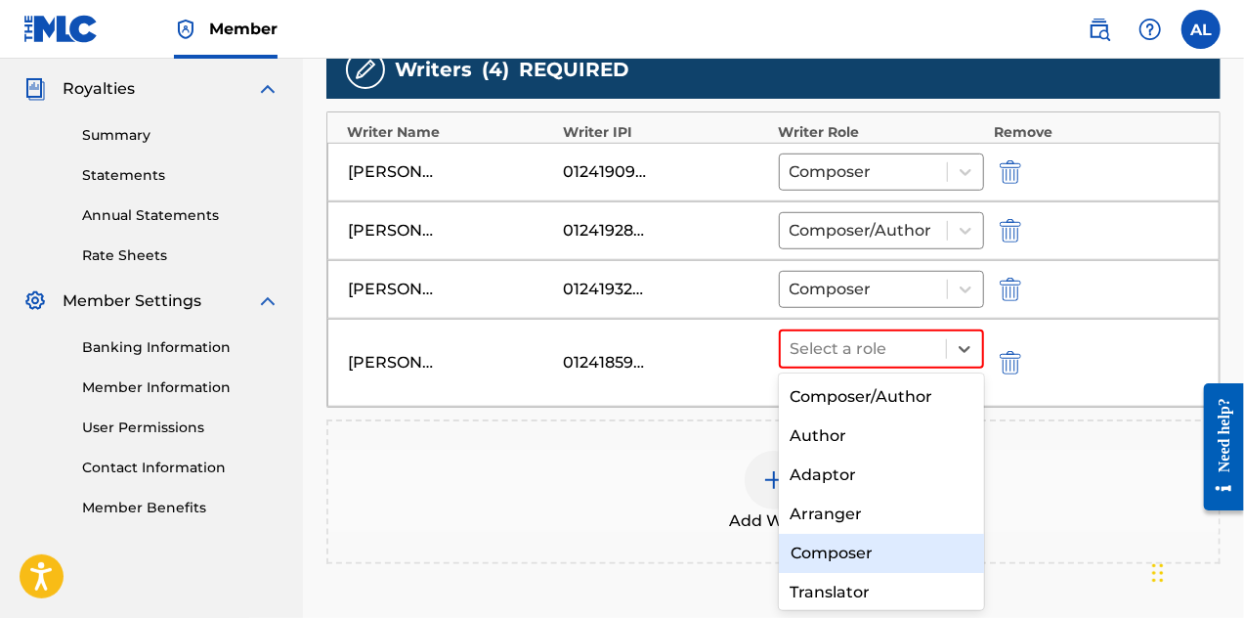
click at [931, 537] on div "Composer" at bounding box center [882, 553] width 206 height 39
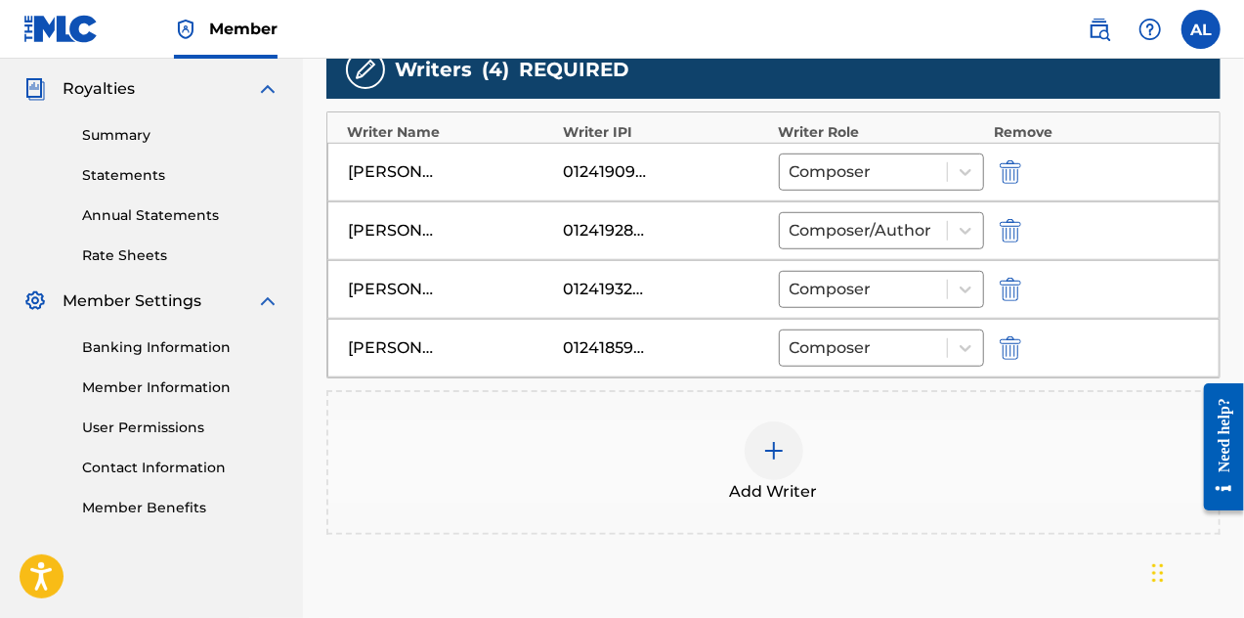
click at [762, 441] on img at bounding box center [773, 450] width 23 height 23
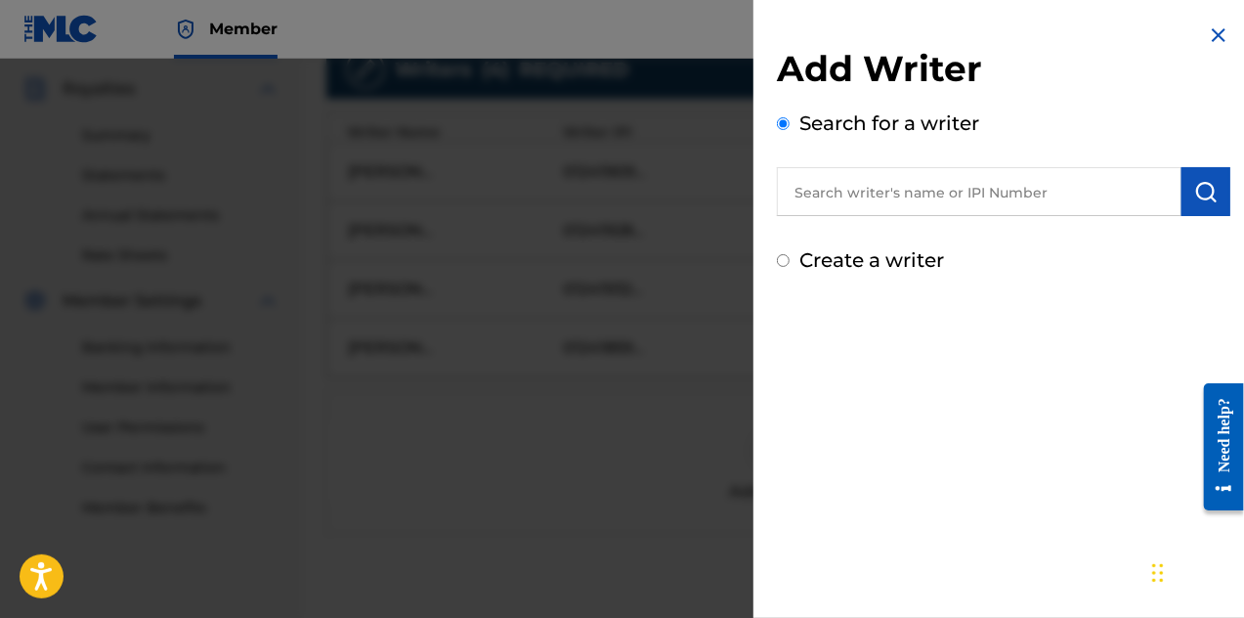
click at [931, 181] on input "text" at bounding box center [979, 191] width 405 height 49
click at [939, 201] on input "[PERSON_NAME]" at bounding box center [979, 191] width 405 height 49
type input "[PERSON_NAME] [PERSON_NAME]"
click at [1183, 204] on button "submit" at bounding box center [1206, 191] width 49 height 49
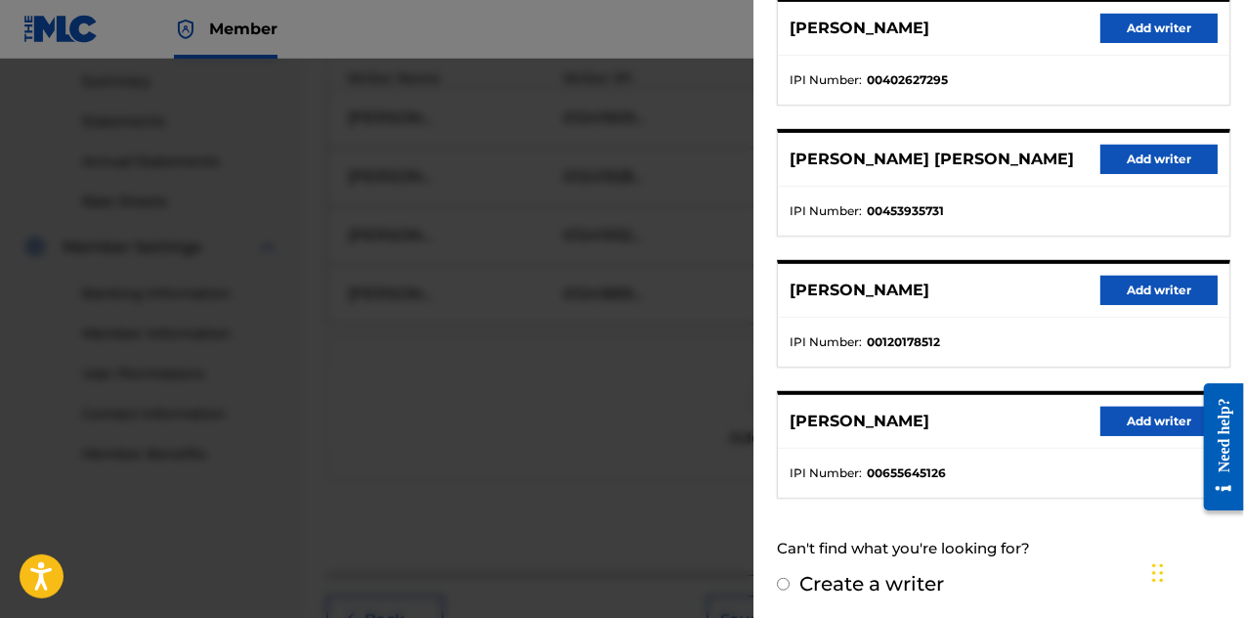
scroll to position [674, 0]
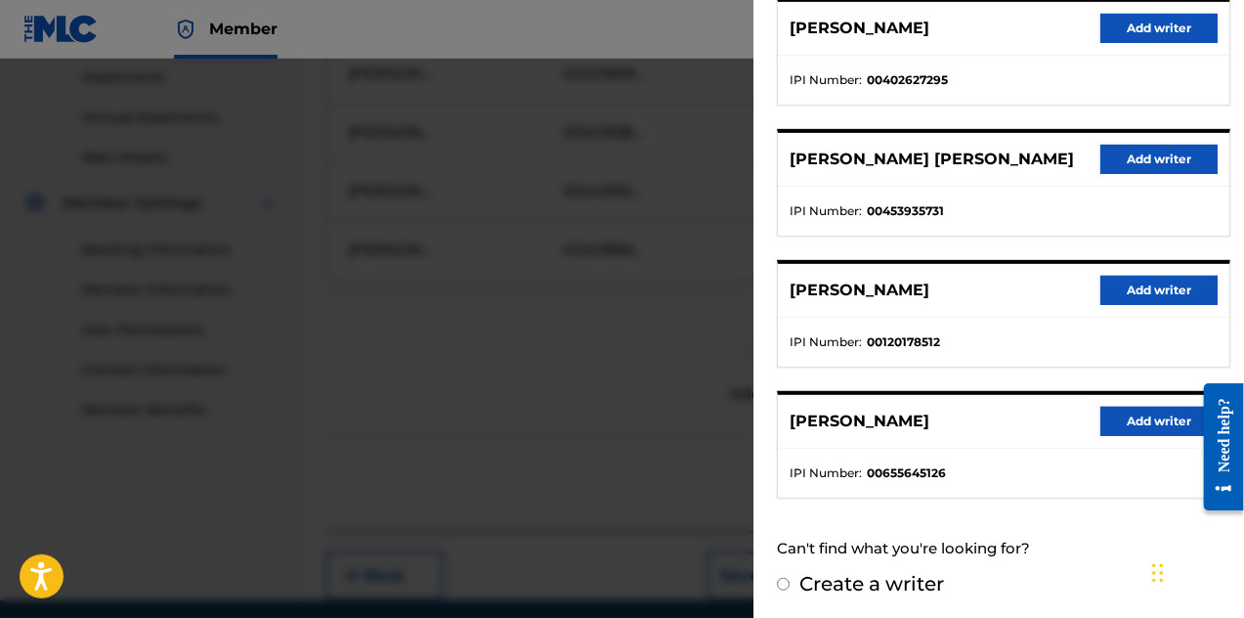
click at [782, 578] on input "Create a writer" at bounding box center [783, 584] width 13 height 13
radio input "false"
radio input "true"
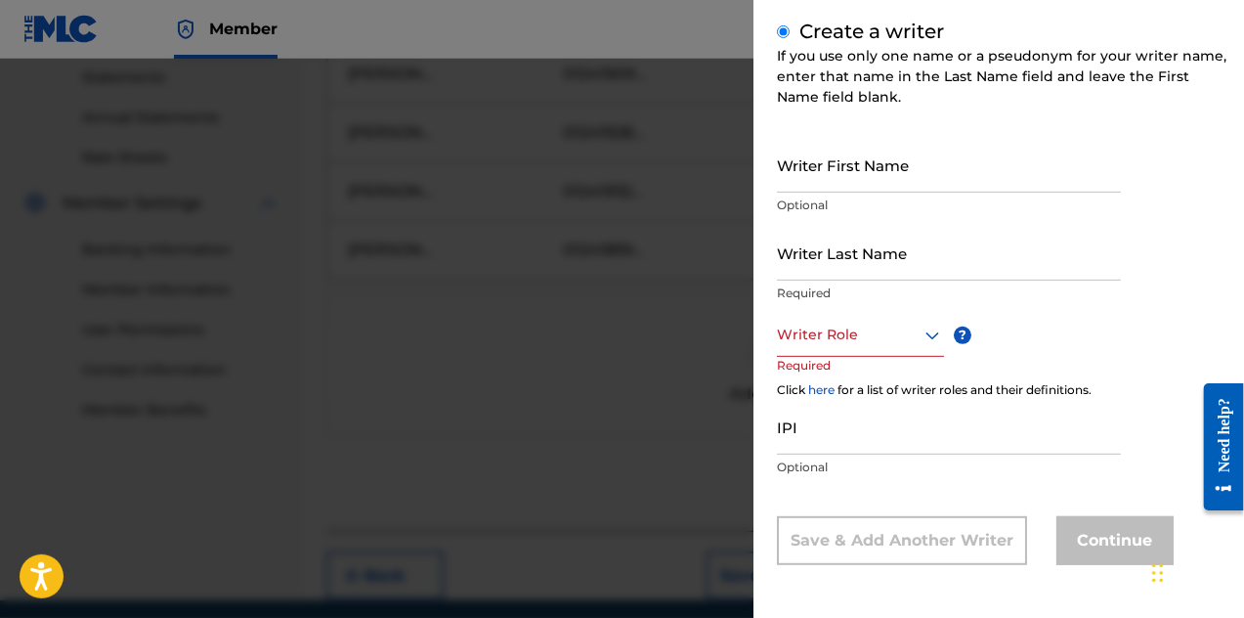
click at [864, 182] on input "Writer First Name" at bounding box center [949, 165] width 344 height 56
type input "[PERSON_NAME]"
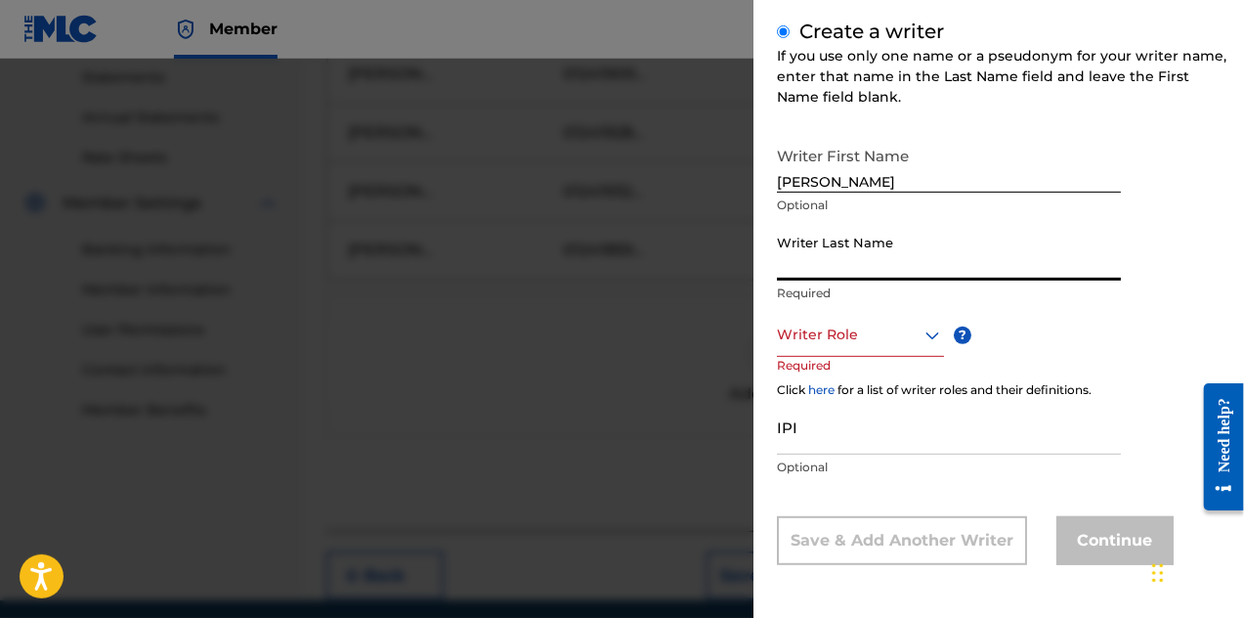
click at [865, 264] on input "Writer Last Name" at bounding box center [949, 253] width 344 height 56
click at [803, 267] on input "[PERSON_NAME]" at bounding box center [949, 253] width 344 height 56
type input "[PERSON_NAME]"
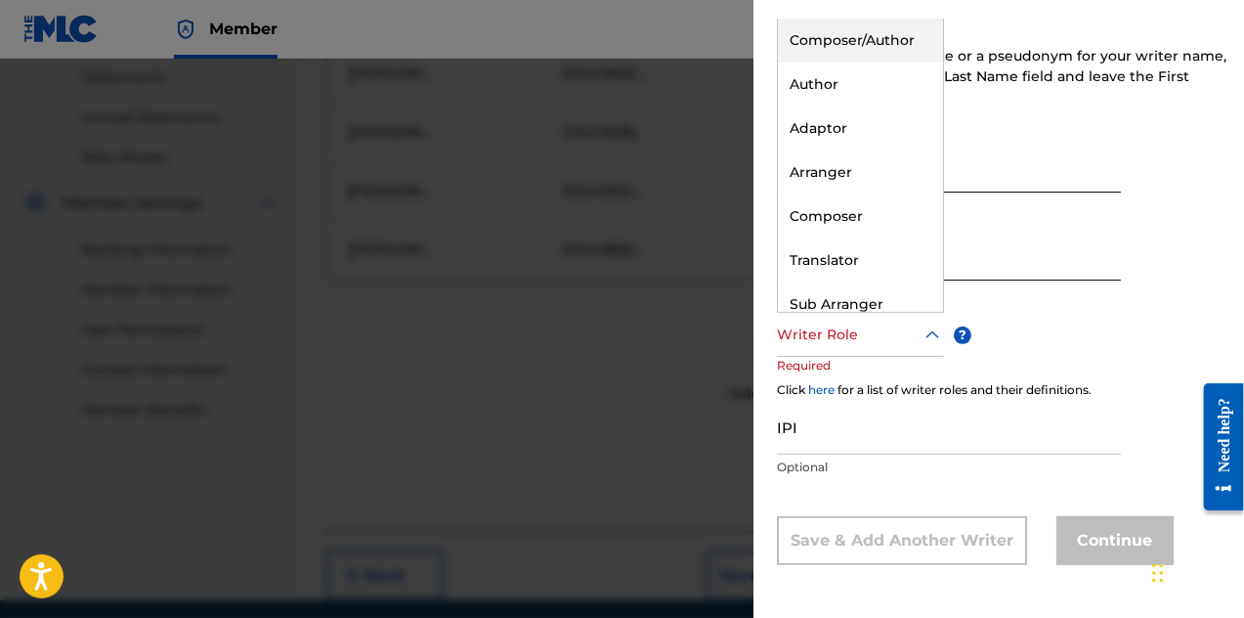
click at [847, 340] on div at bounding box center [860, 335] width 167 height 24
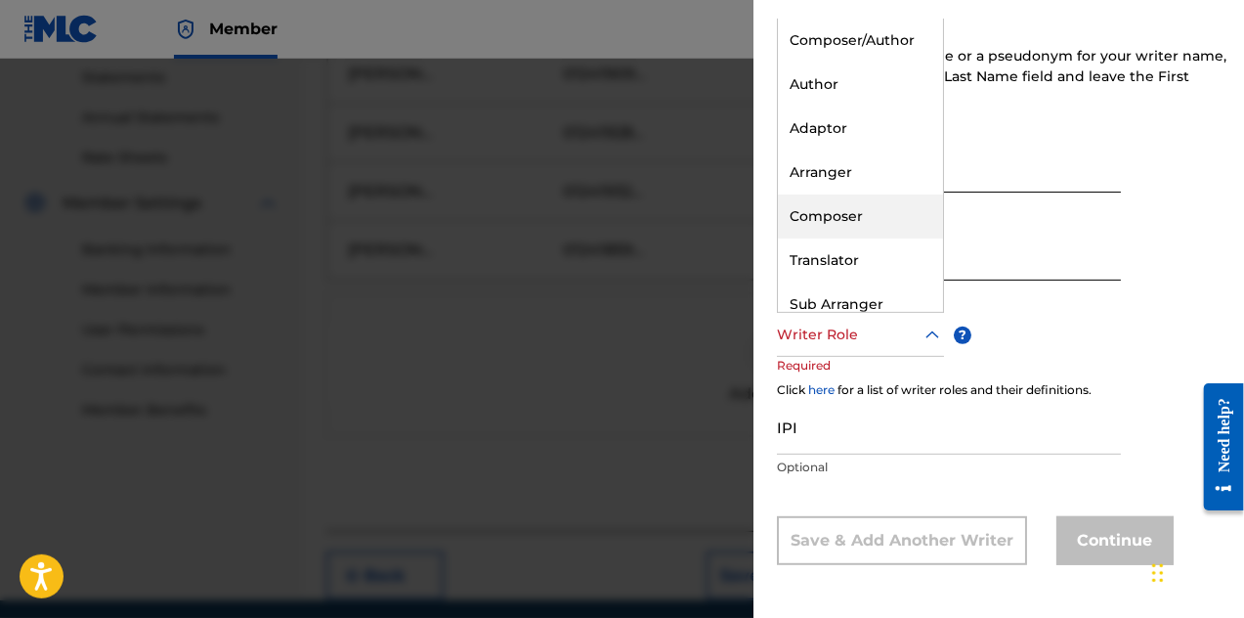
click at [844, 218] on div "Composer" at bounding box center [860, 217] width 165 height 44
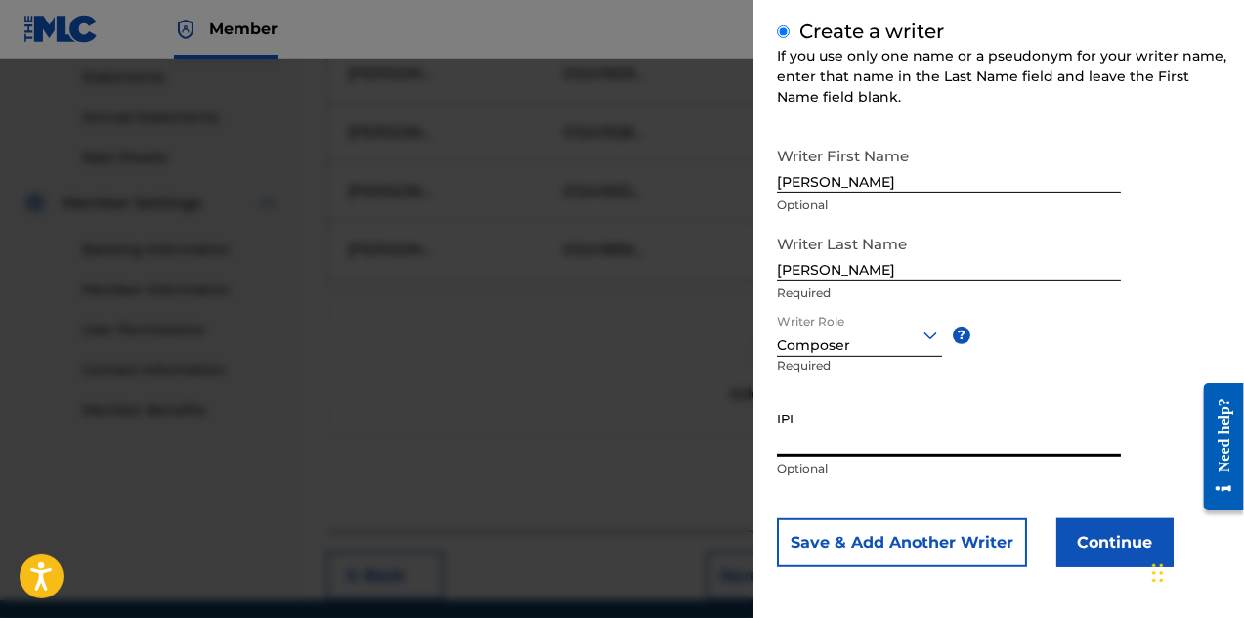
paste input "861136055"
type input "861136055"
click at [1076, 535] on button "Continue" at bounding box center [1115, 542] width 117 height 49
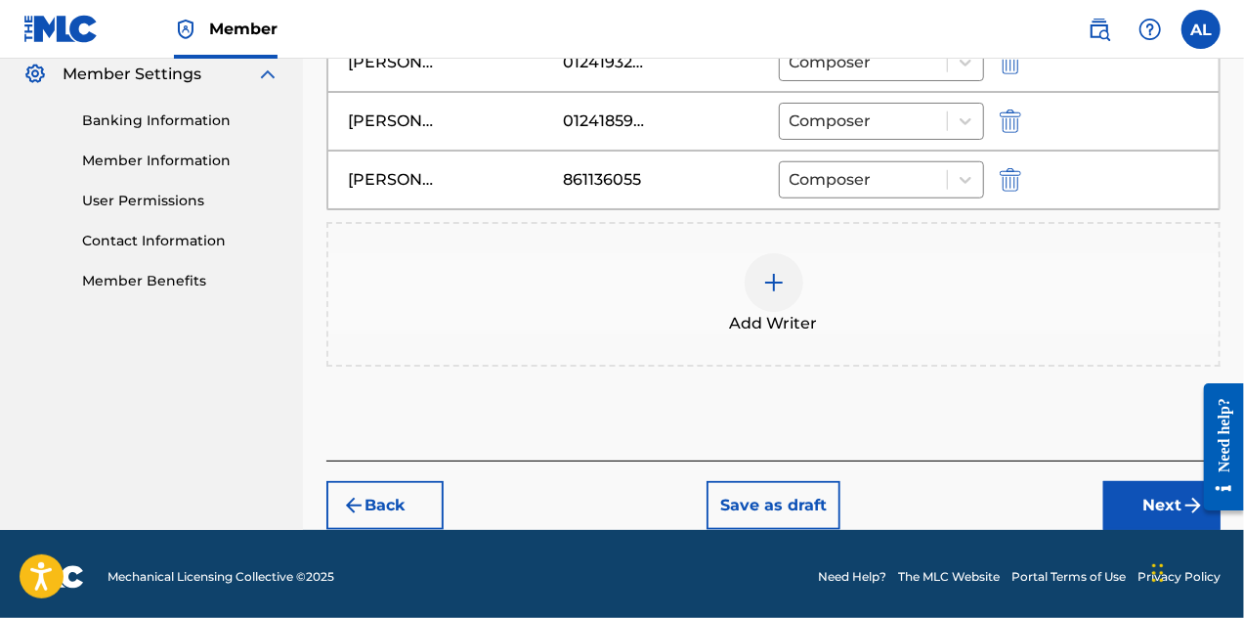
scroll to position [805, 0]
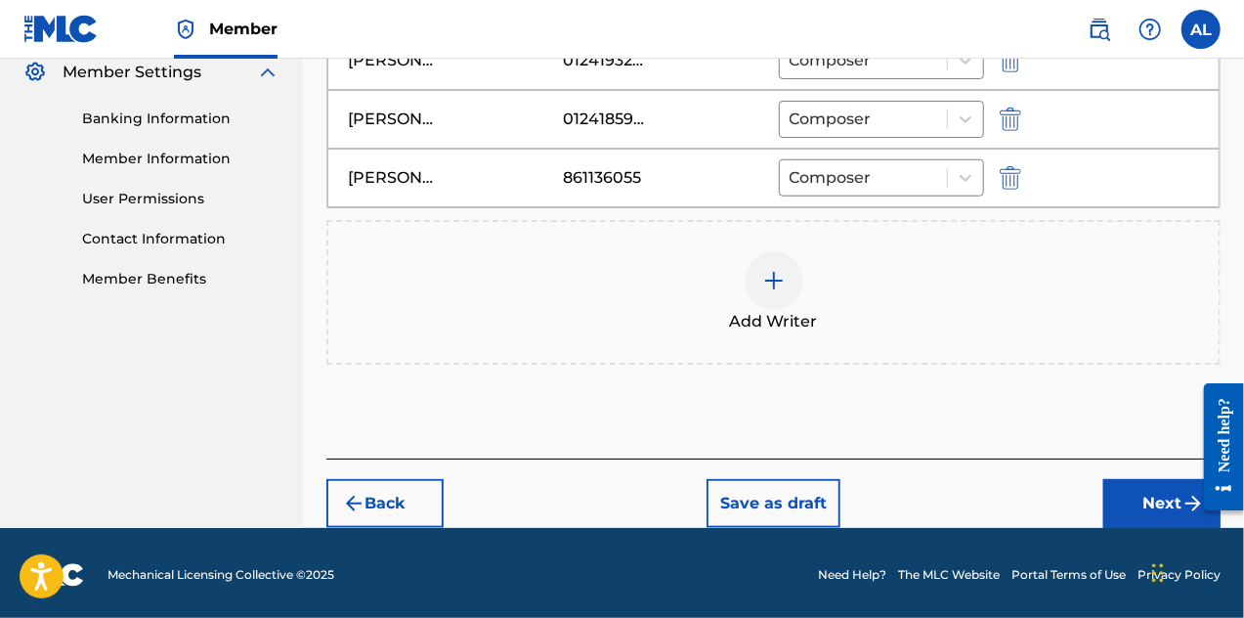
click at [1140, 490] on button "Next" at bounding box center [1162, 503] width 117 height 49
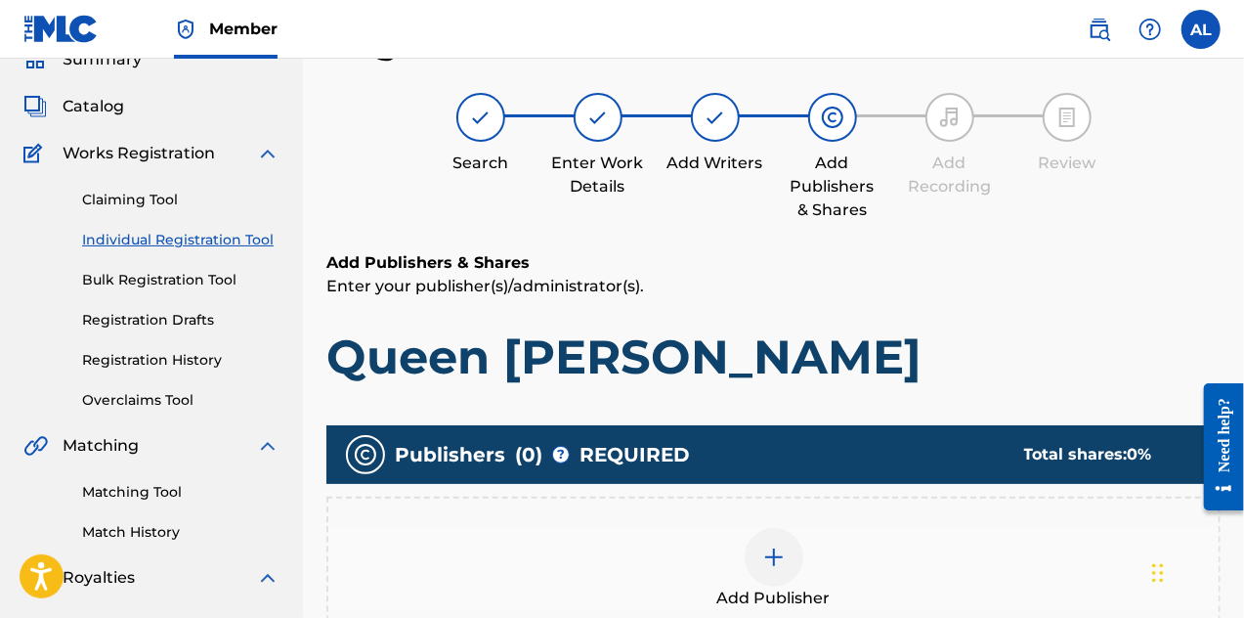
scroll to position [381, 0]
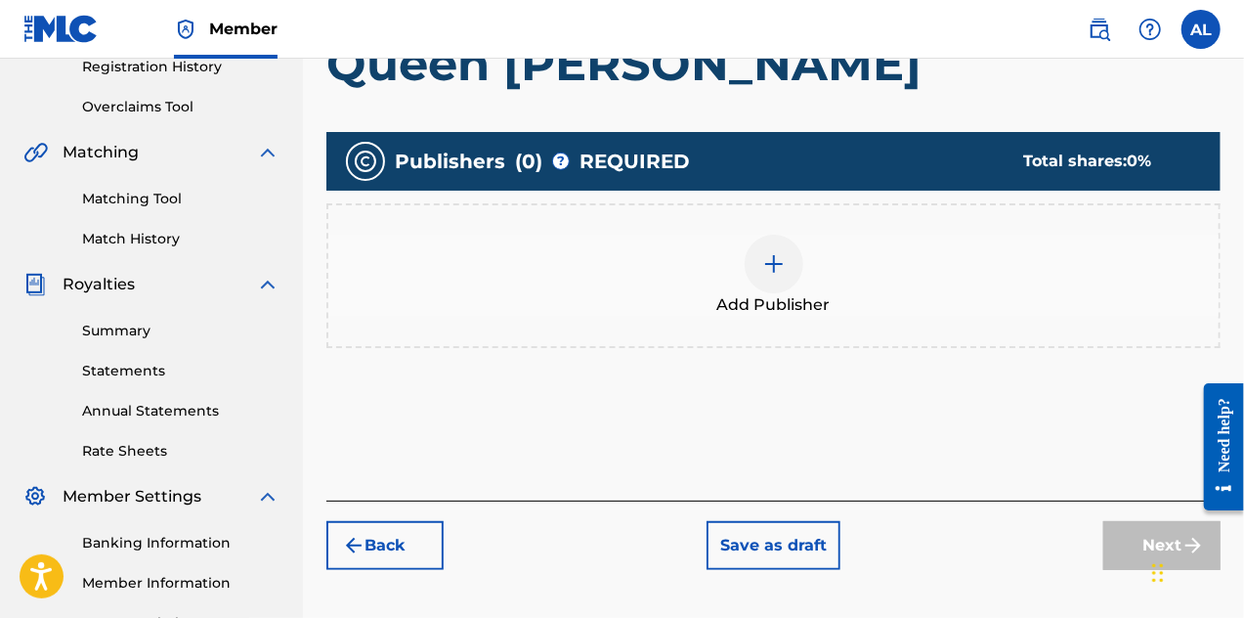
click at [783, 269] on img at bounding box center [773, 263] width 23 height 23
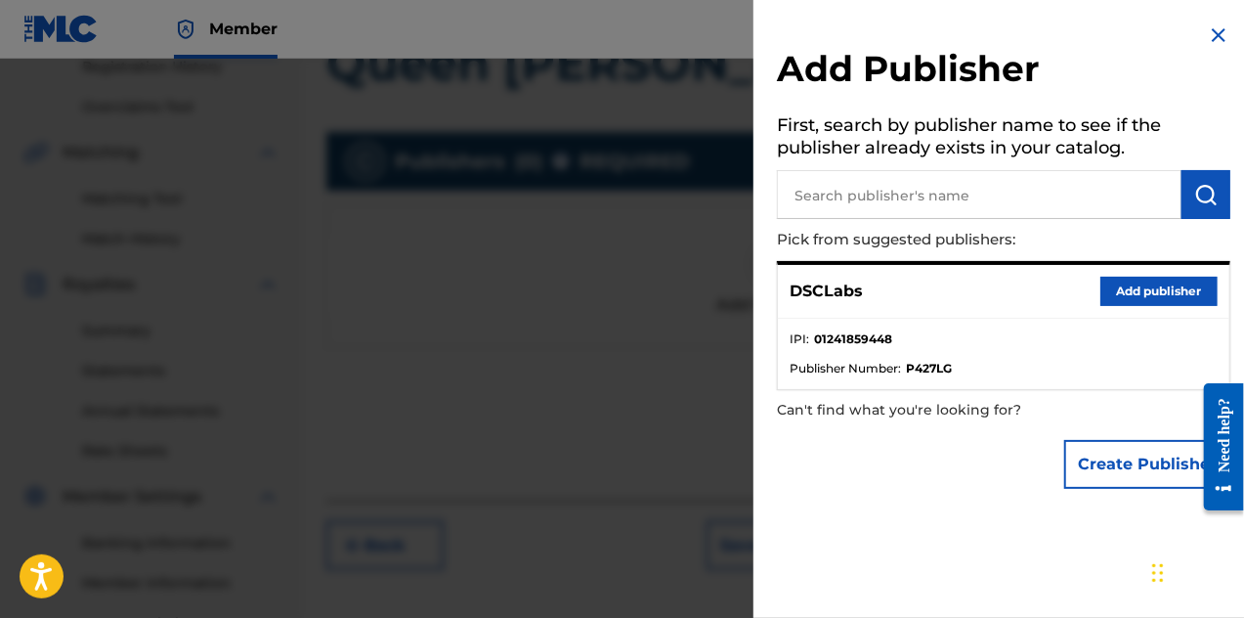
click at [908, 301] on div "DSCLabs Add publisher" at bounding box center [1004, 292] width 452 height 54
click at [1103, 290] on button "Add publisher" at bounding box center [1159, 291] width 117 height 29
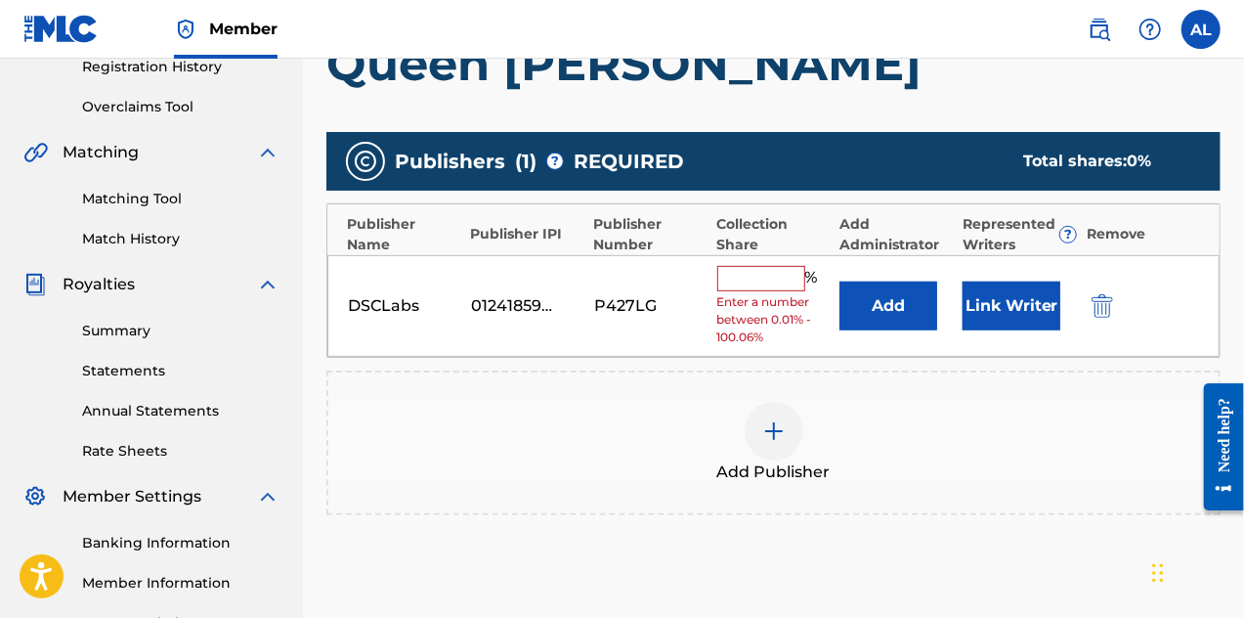
click at [762, 282] on input "text" at bounding box center [761, 278] width 88 height 25
type input "100"
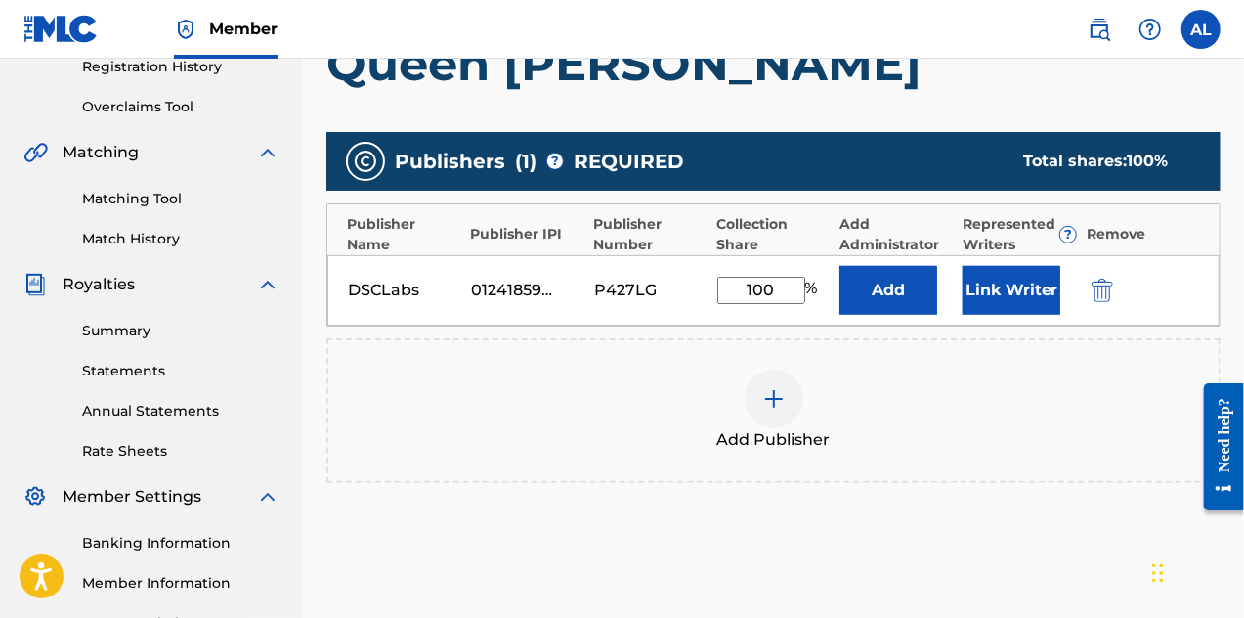
click at [1024, 291] on button "Link Writer" at bounding box center [1012, 290] width 98 height 49
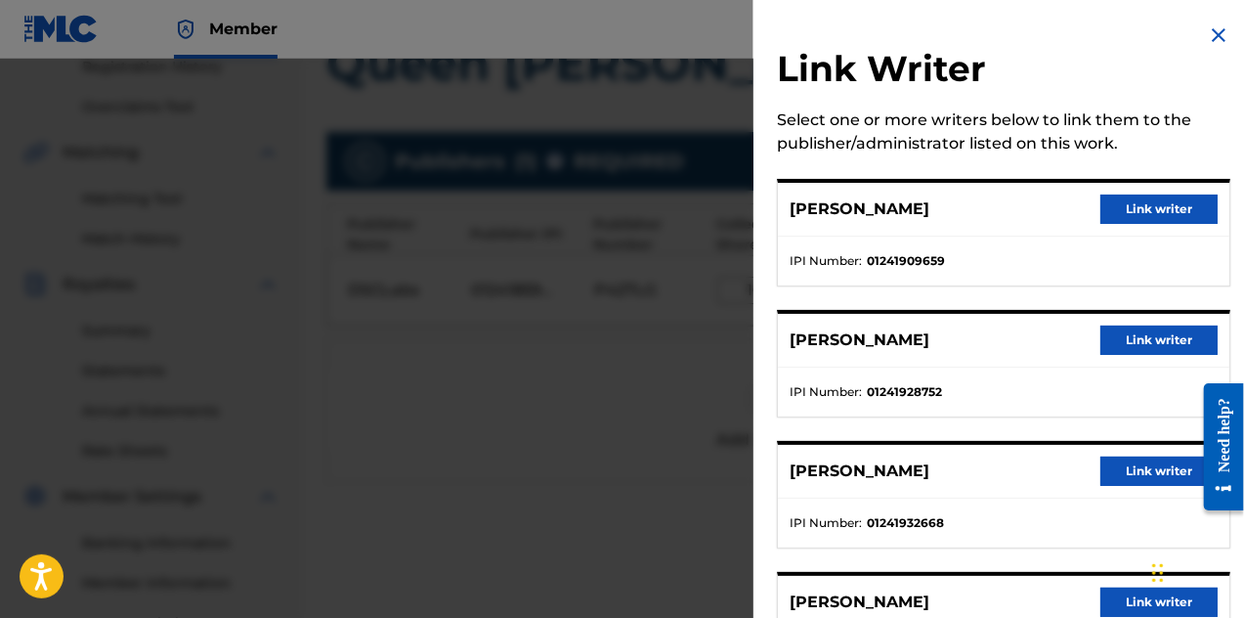
click at [1130, 217] on button "Link writer" at bounding box center [1159, 209] width 117 height 29
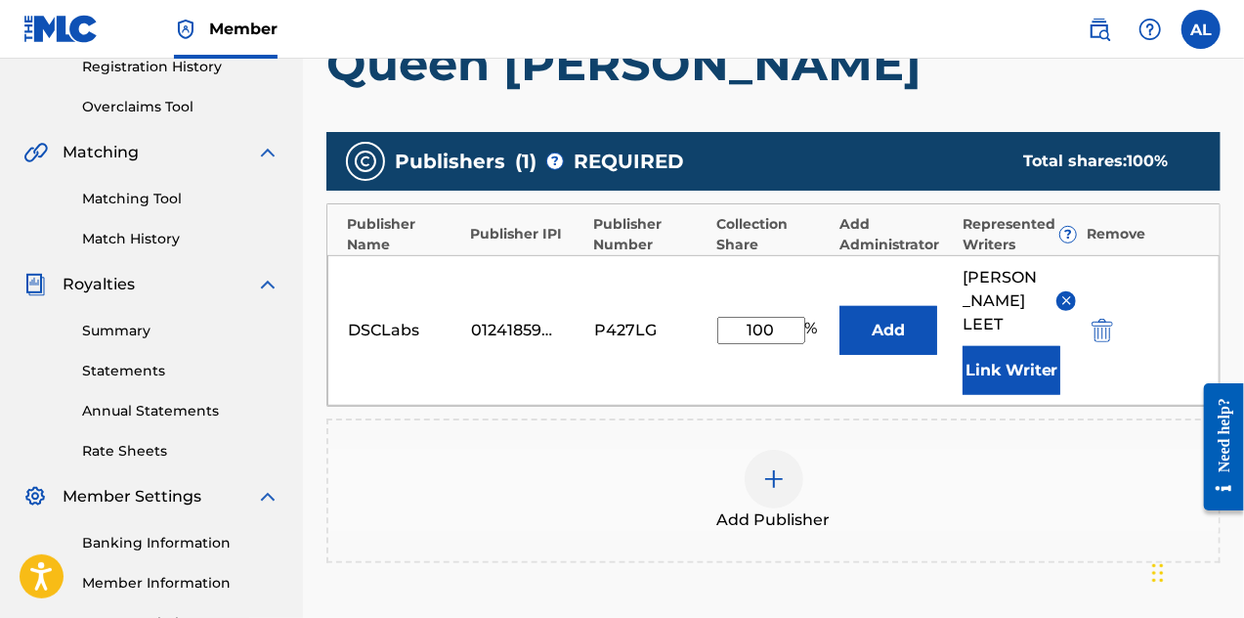
click at [1031, 346] on button "Link Writer" at bounding box center [1012, 370] width 98 height 49
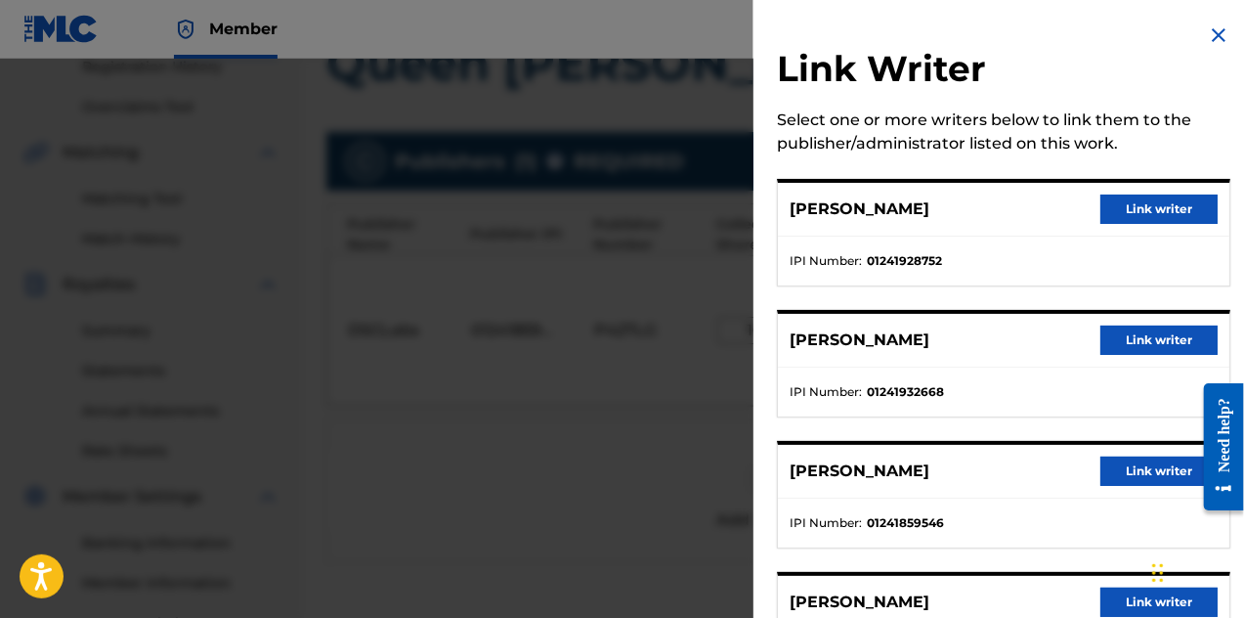
click at [1146, 216] on button "Link writer" at bounding box center [1159, 209] width 117 height 29
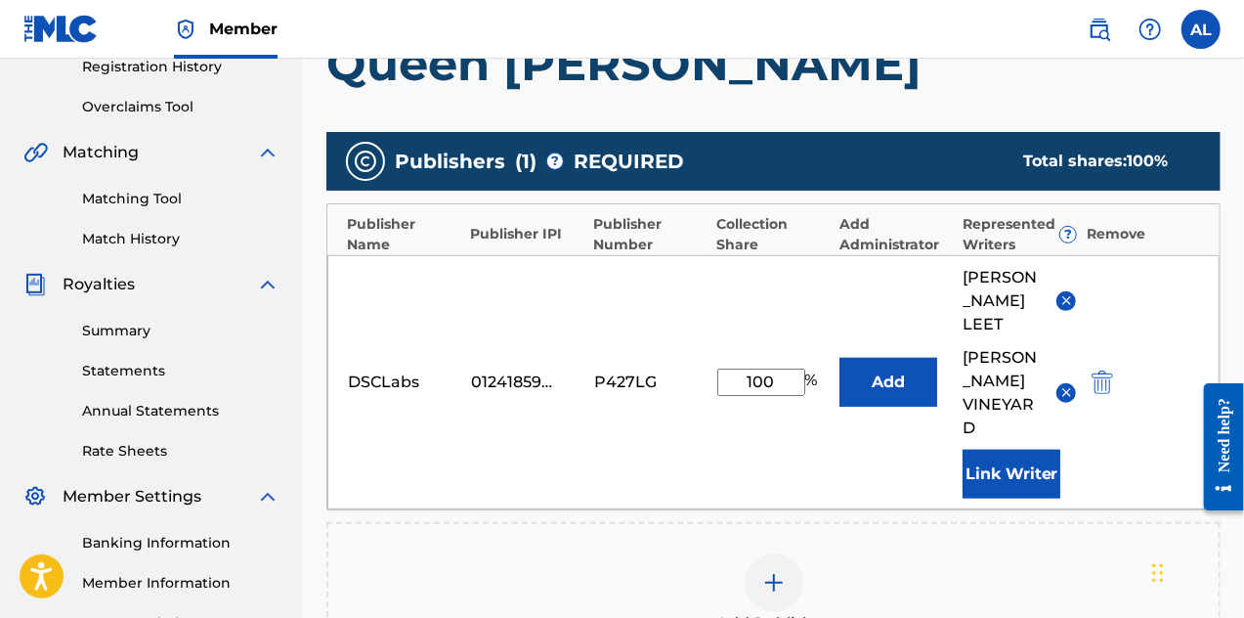
click at [995, 450] on button "Link Writer" at bounding box center [1012, 474] width 98 height 49
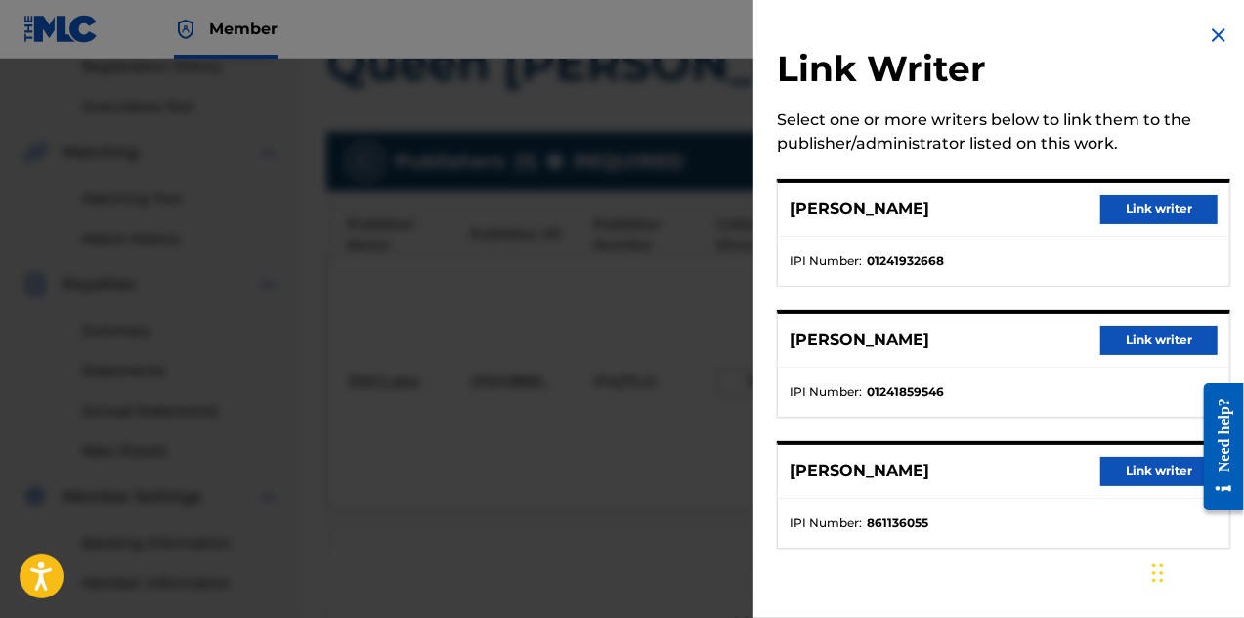
click at [1113, 211] on button "Link writer" at bounding box center [1159, 209] width 117 height 29
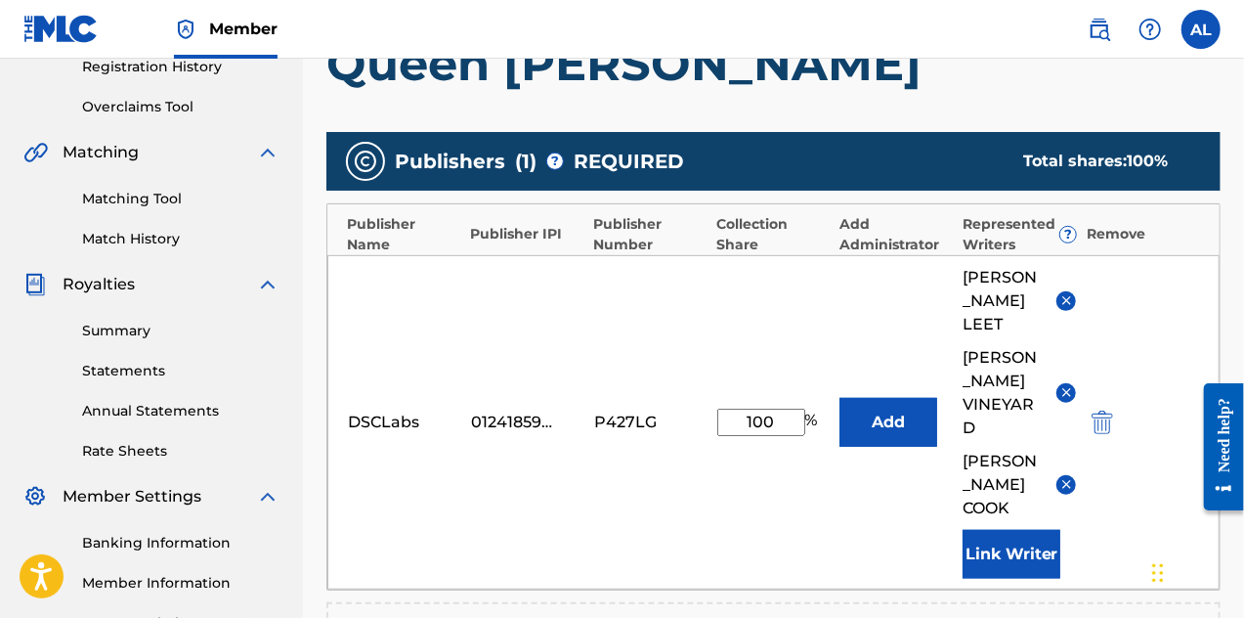
click at [993, 530] on button "Link Writer" at bounding box center [1012, 554] width 98 height 49
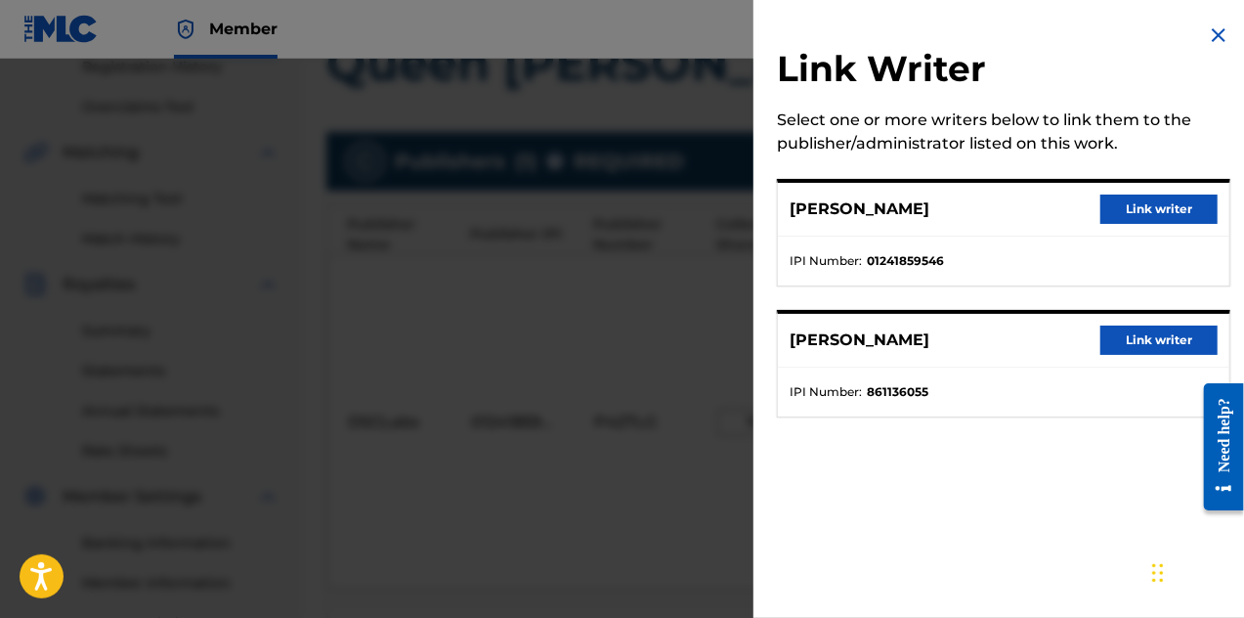
click at [1110, 212] on button "Link writer" at bounding box center [1159, 209] width 117 height 29
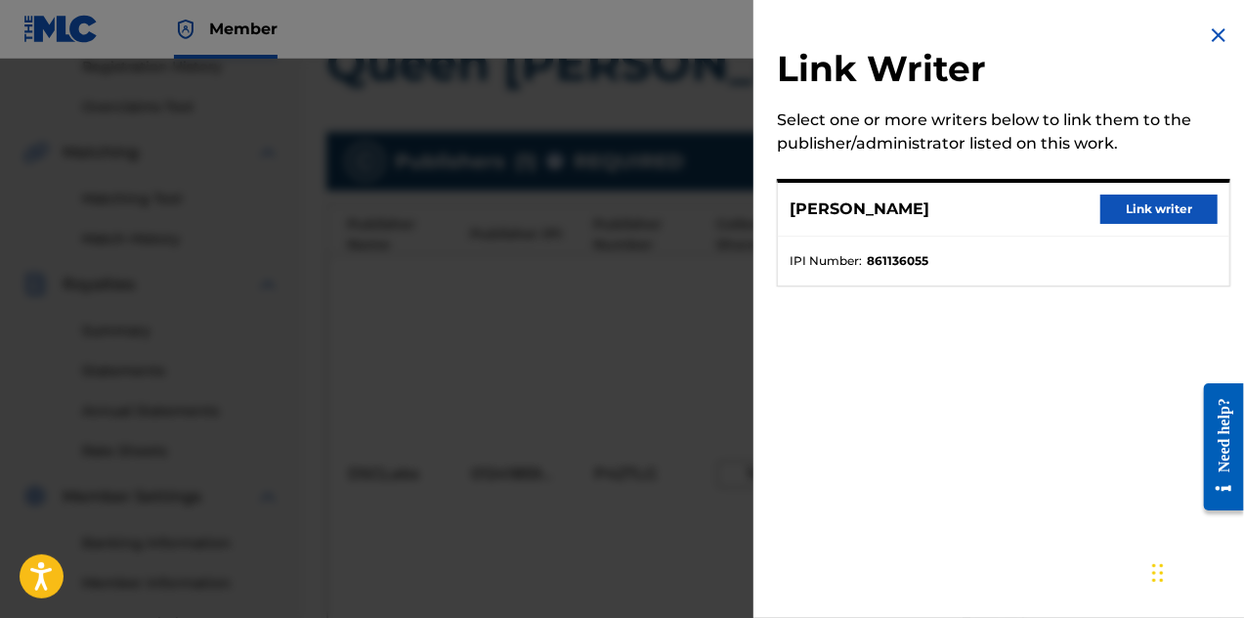
click at [1143, 196] on button "Link writer" at bounding box center [1159, 209] width 117 height 29
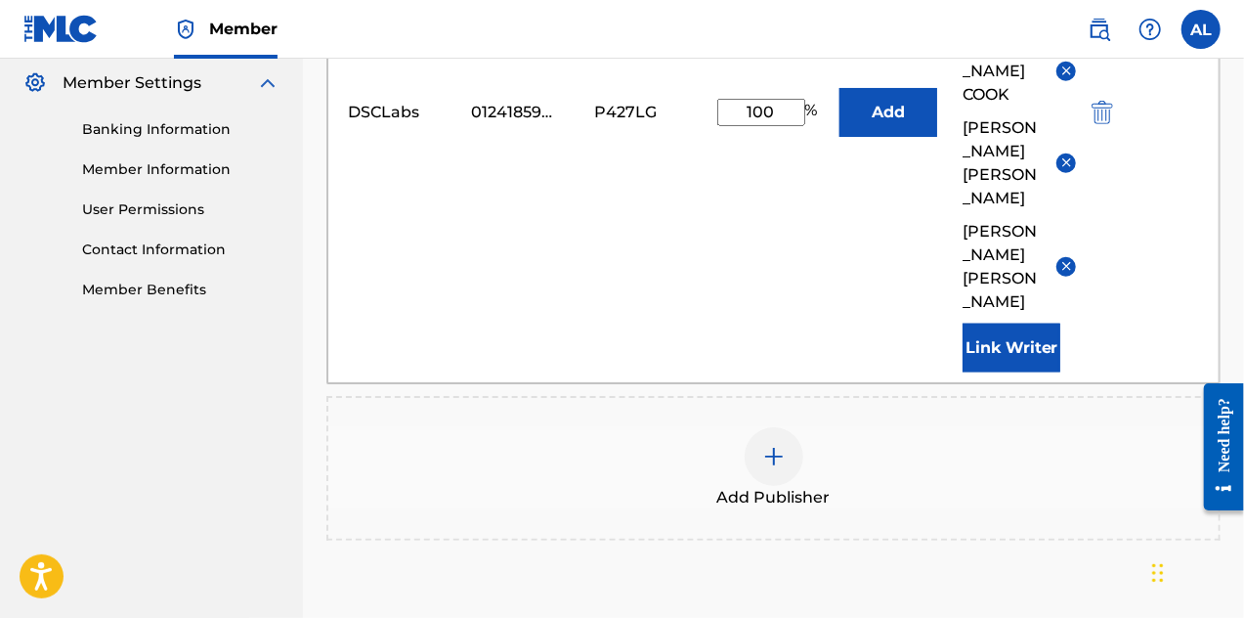
scroll to position [870, 0]
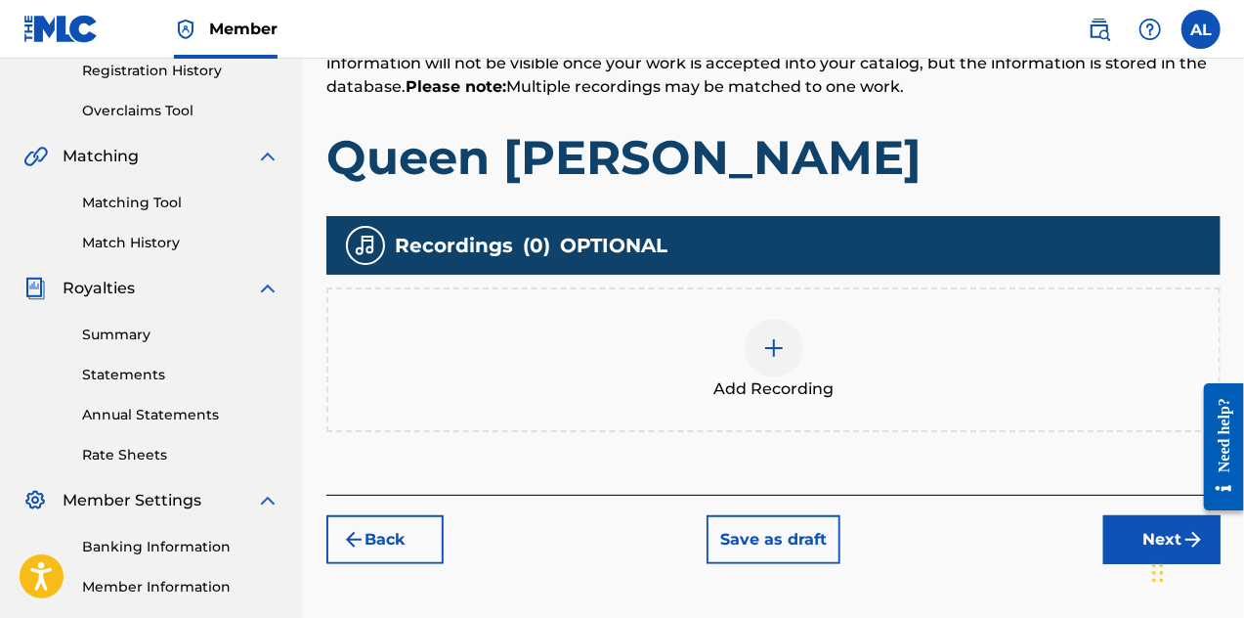
scroll to position [381, 0]
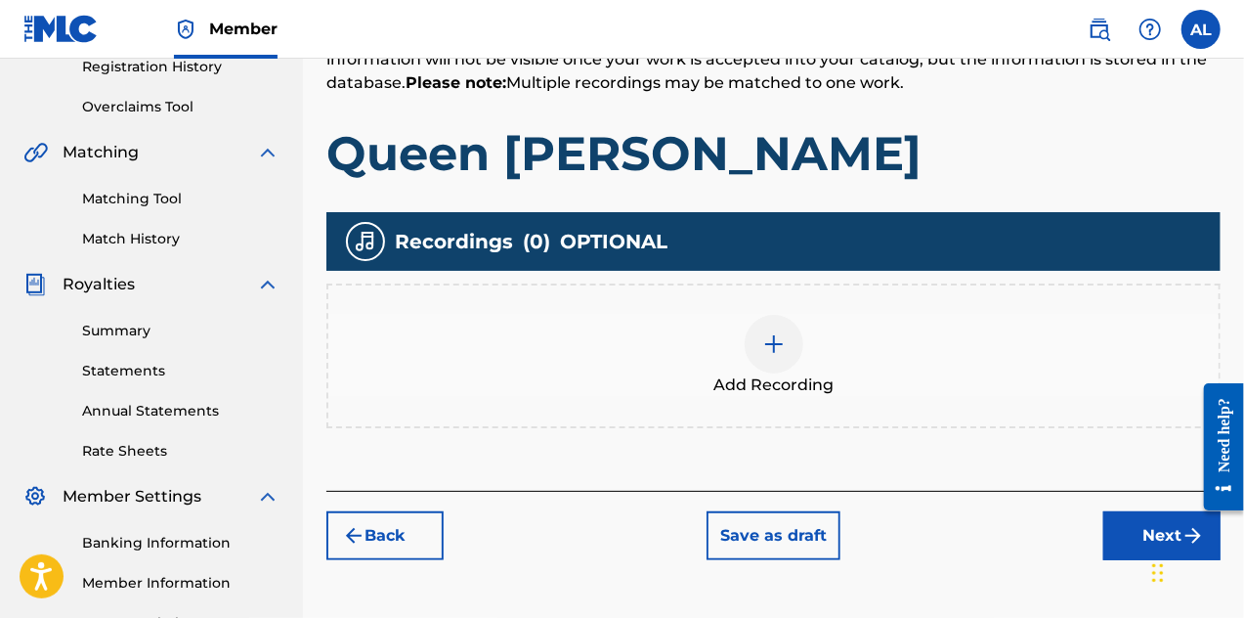
click at [768, 346] on img at bounding box center [773, 343] width 23 height 23
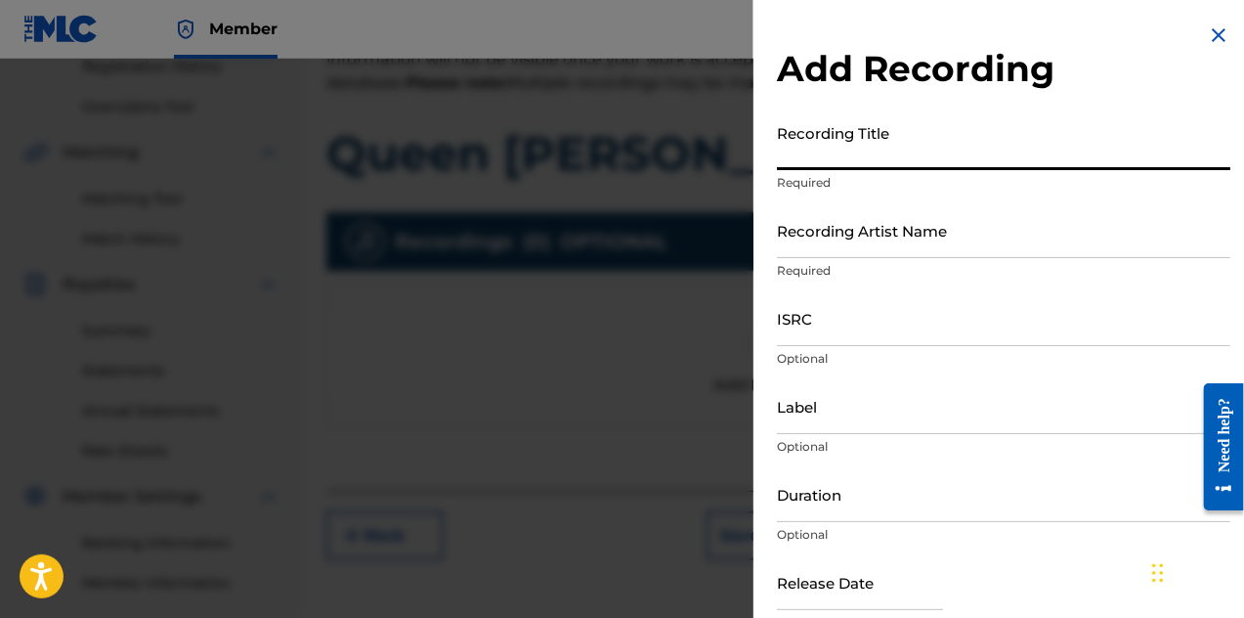
click at [805, 161] on input "Recording Title" at bounding box center [1004, 142] width 454 height 56
type input "Queen [PERSON_NAME]"
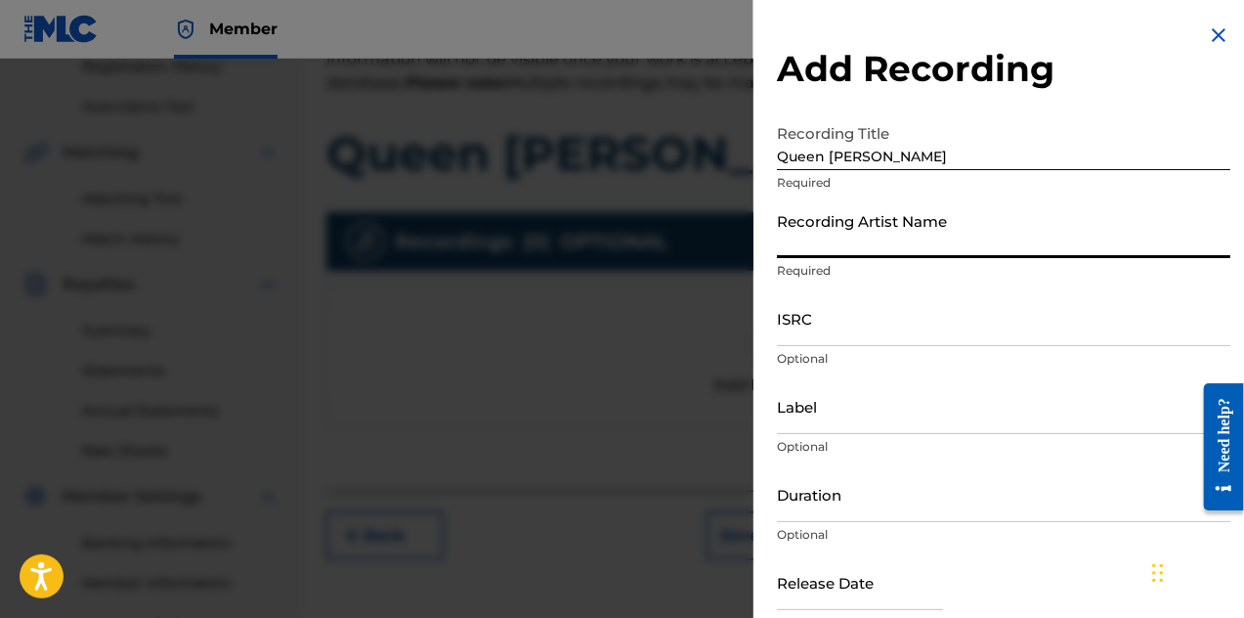
click at [825, 249] on input "Recording Artist Name" at bounding box center [1004, 230] width 454 height 56
type input "Dashing Skull Club"
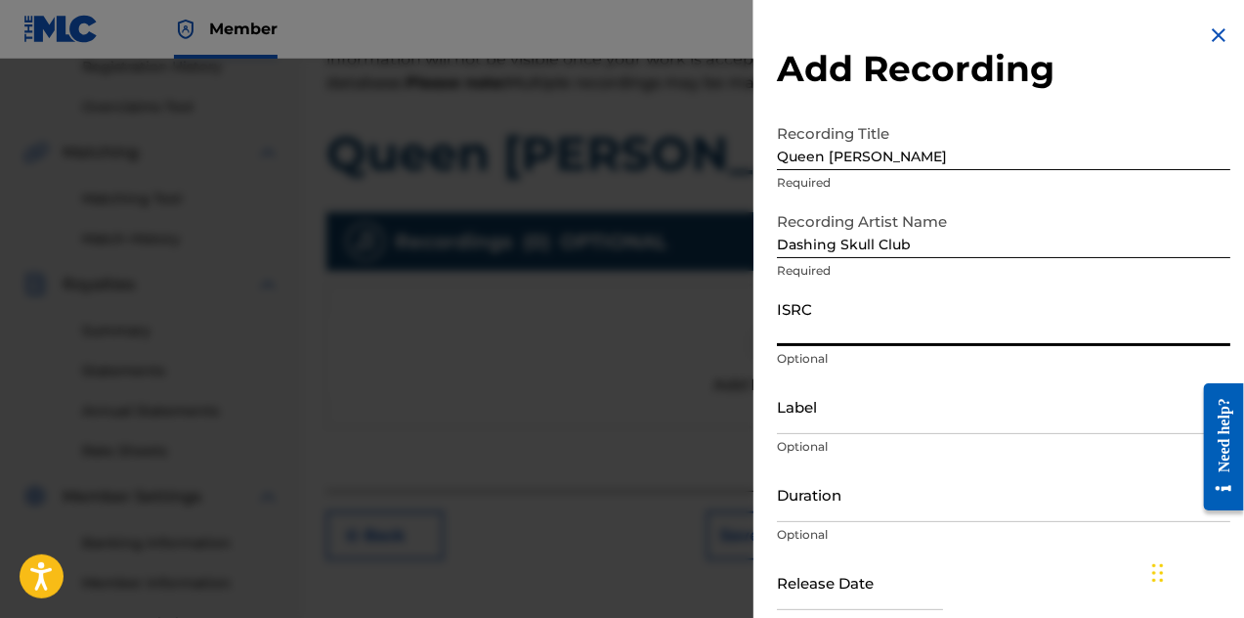
paste input "usl4q2559833"
type input "usl4q2559833"
click at [837, 415] on input "Label" at bounding box center [1004, 406] width 454 height 56
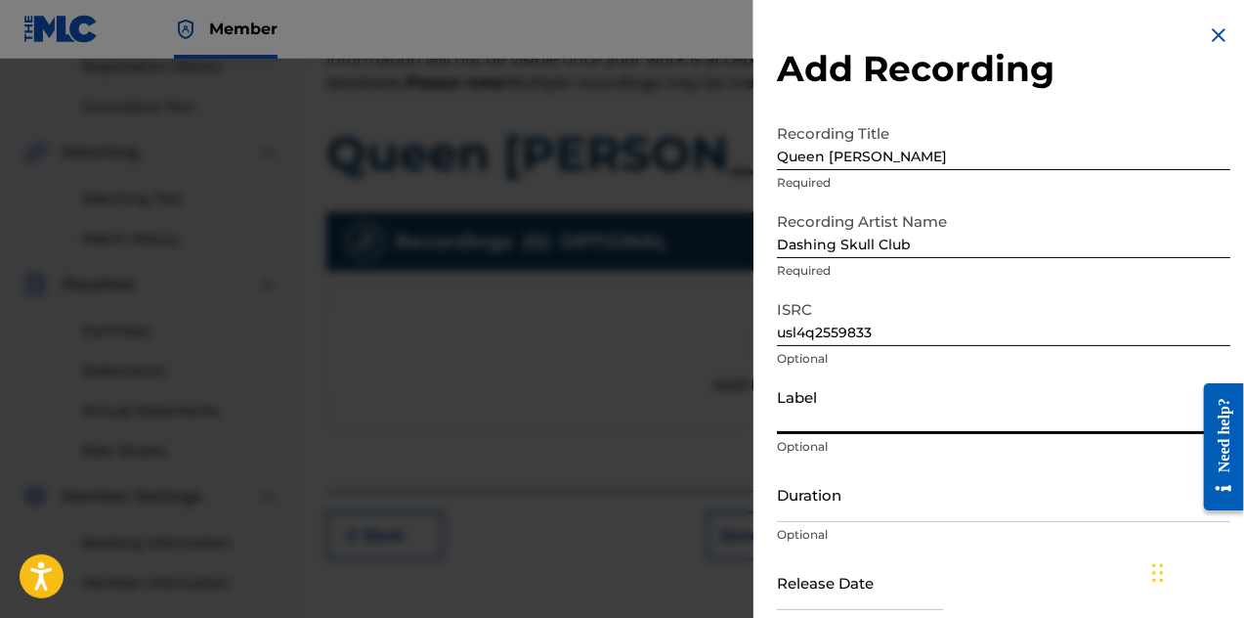
type input "Harmony Koruption Records"
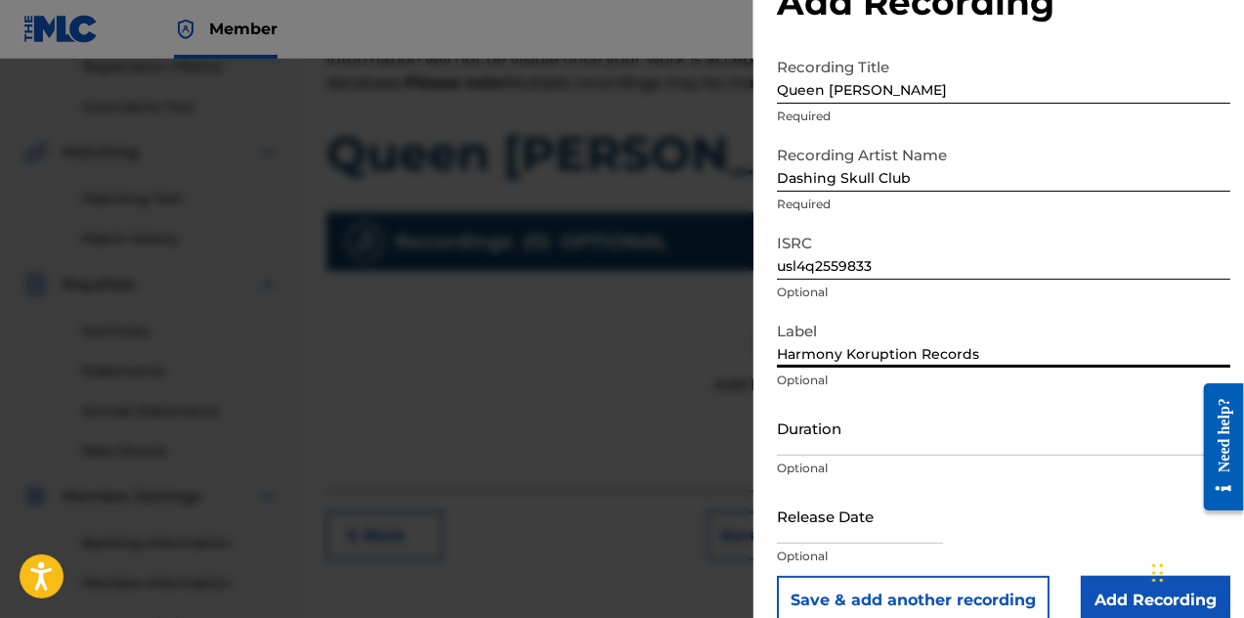
scroll to position [97, 0]
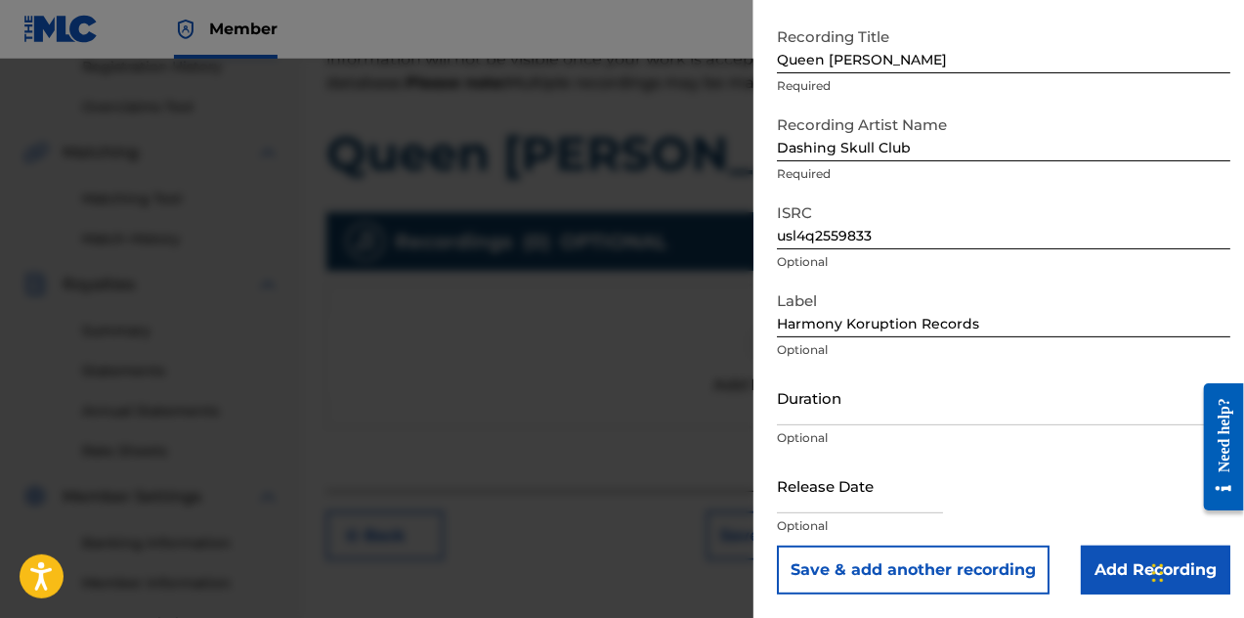
click at [882, 500] on input "text" at bounding box center [860, 485] width 166 height 56
select select "7"
select select "2025"
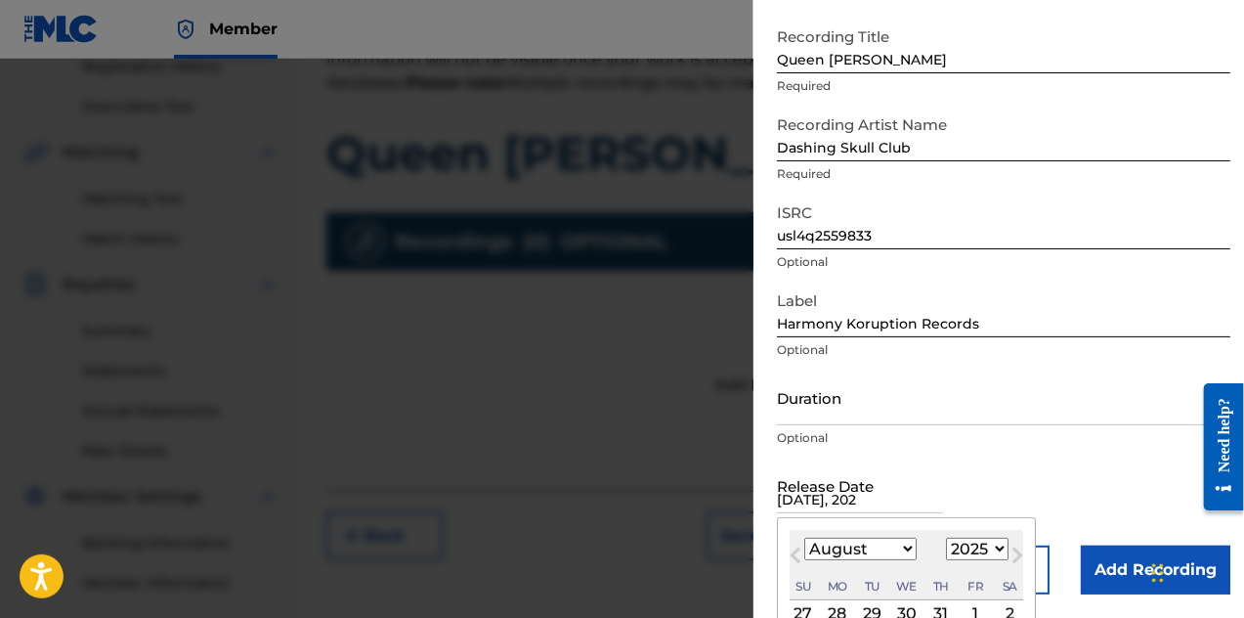
type input "[DATE]"
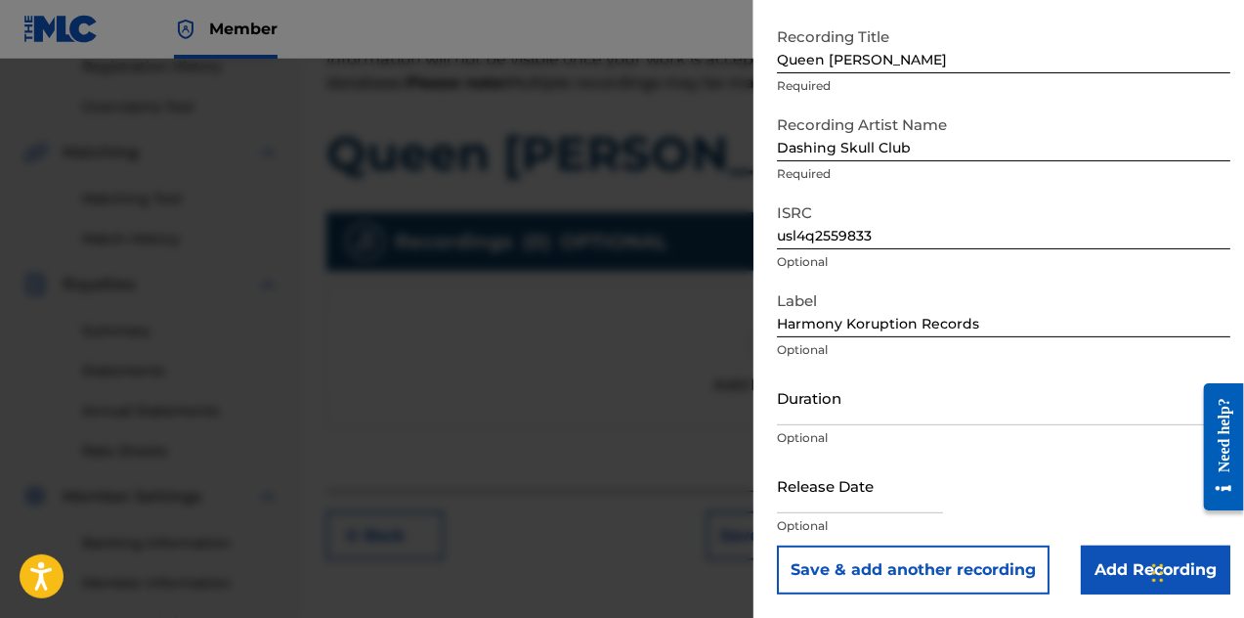
select select "7"
select select "2025"
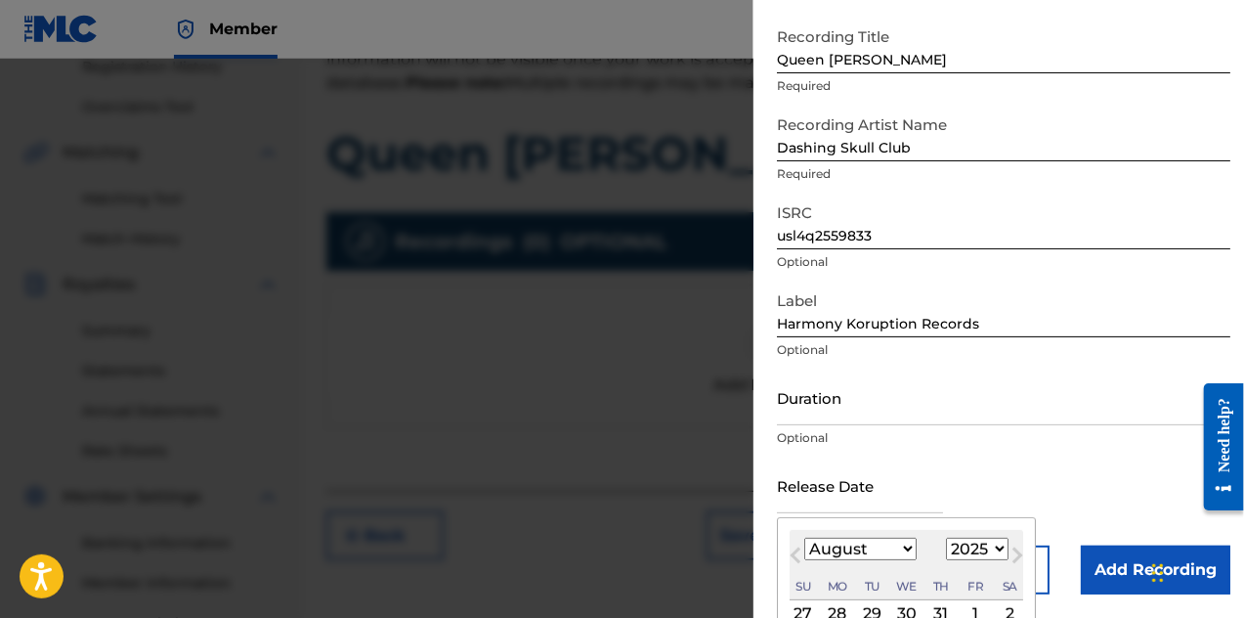
click at [921, 492] on input "text" at bounding box center [860, 485] width 166 height 56
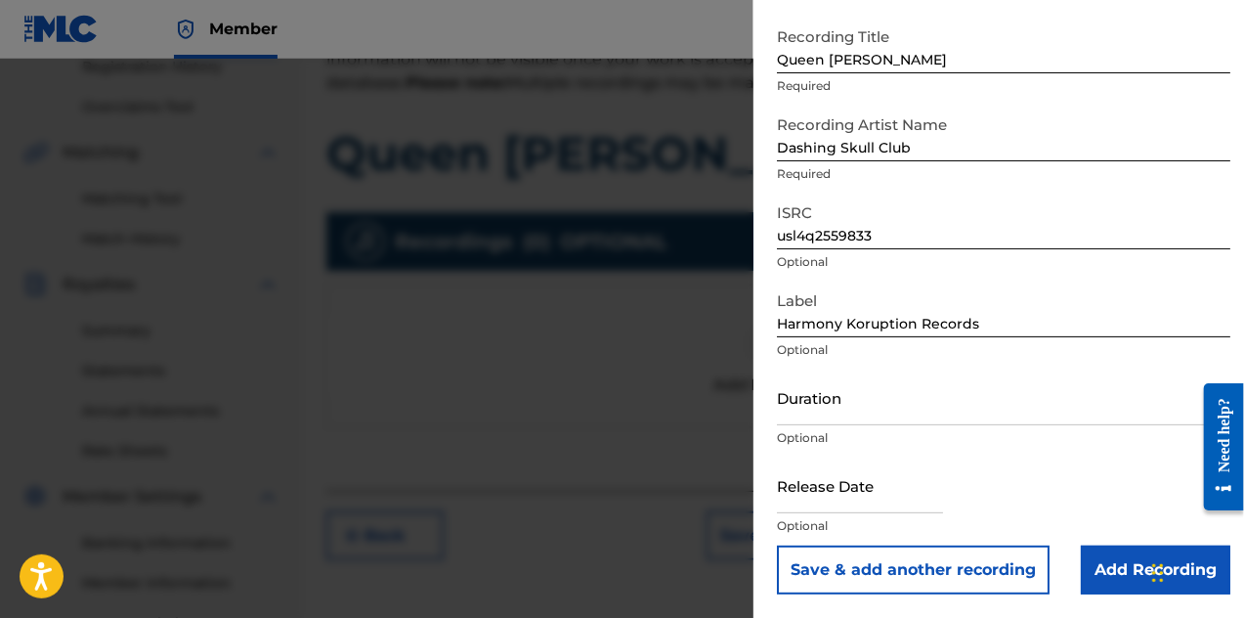
click at [980, 451] on div "Duration Optional" at bounding box center [1004, 414] width 454 height 88
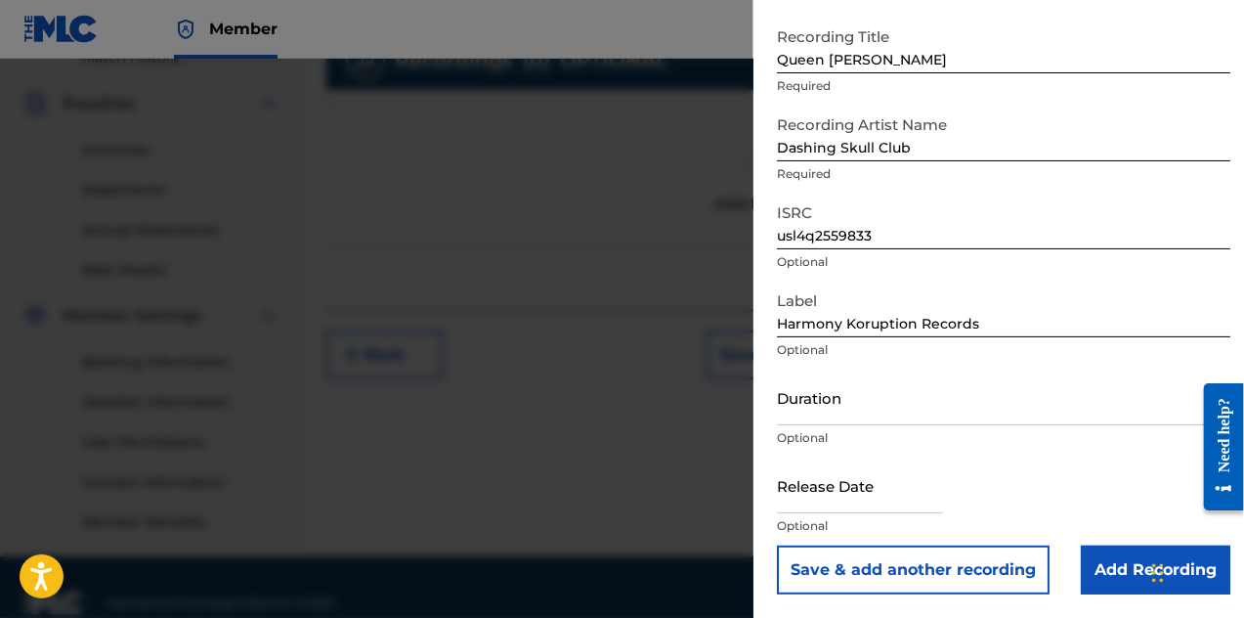
scroll to position [594, 0]
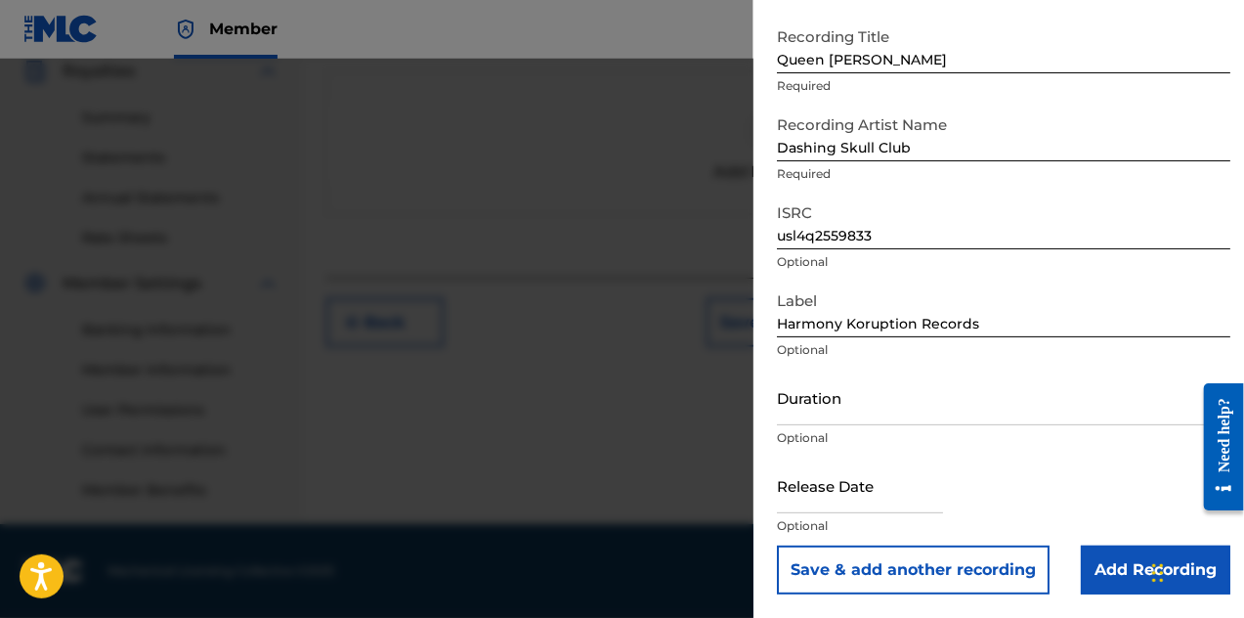
select select "7"
select select "2025"
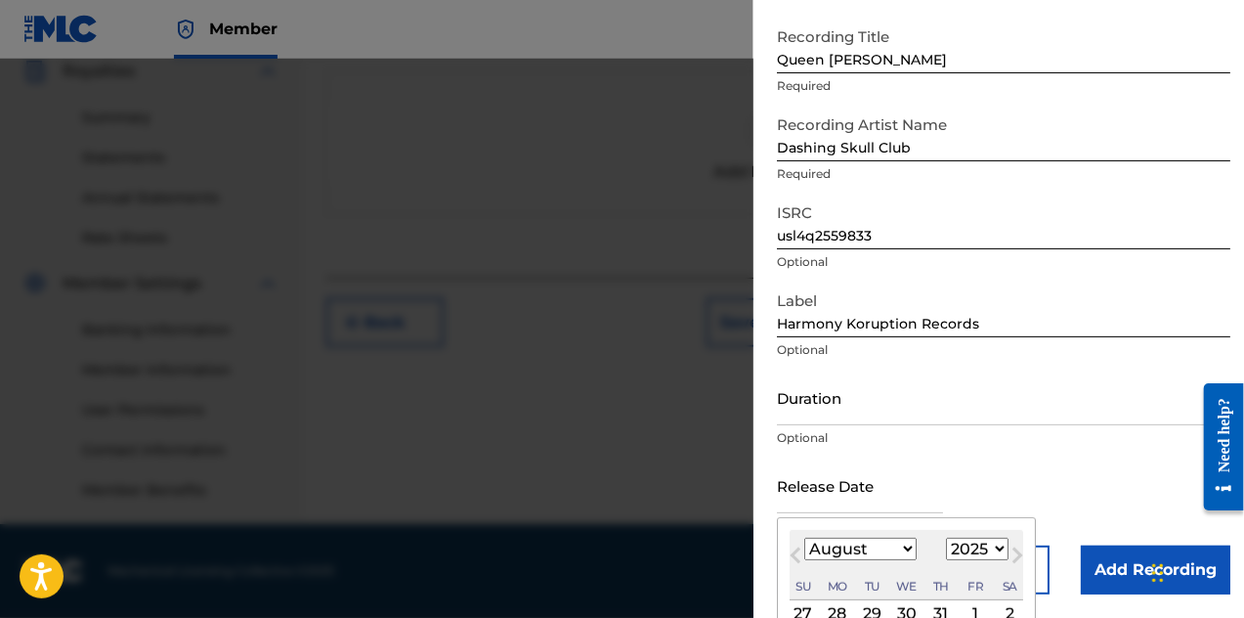
click at [852, 496] on input "text" at bounding box center [860, 485] width 166 height 56
click at [1016, 554] on span "Next Month" at bounding box center [1016, 557] width 0 height 29
select select "8"
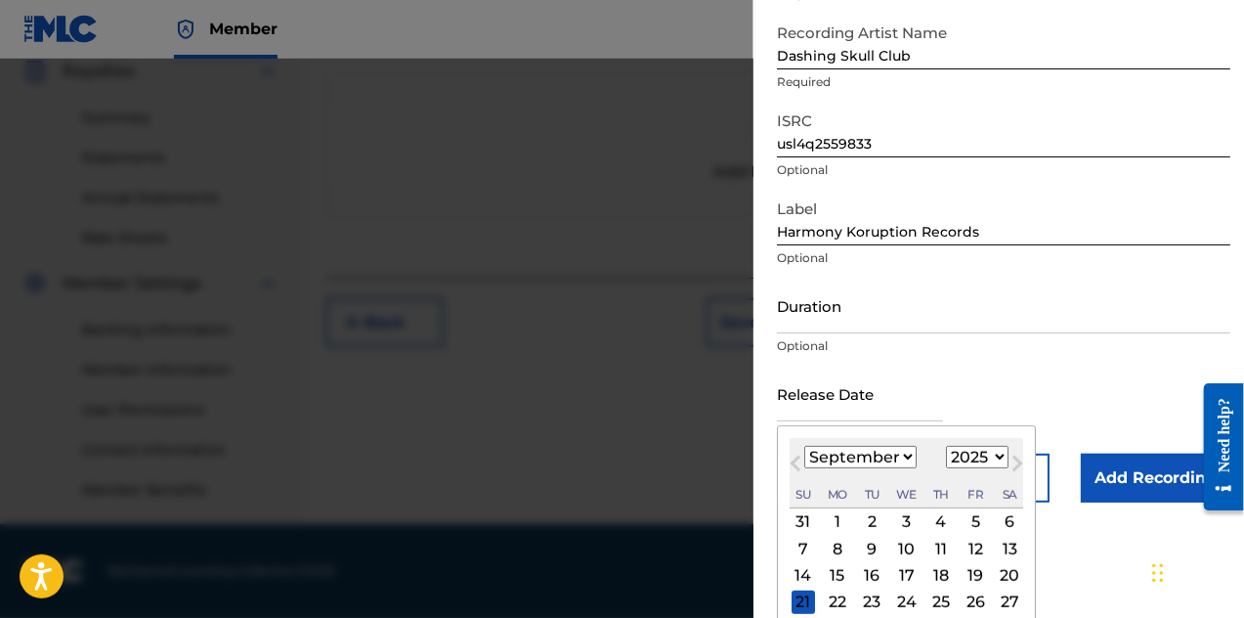
scroll to position [251, 0]
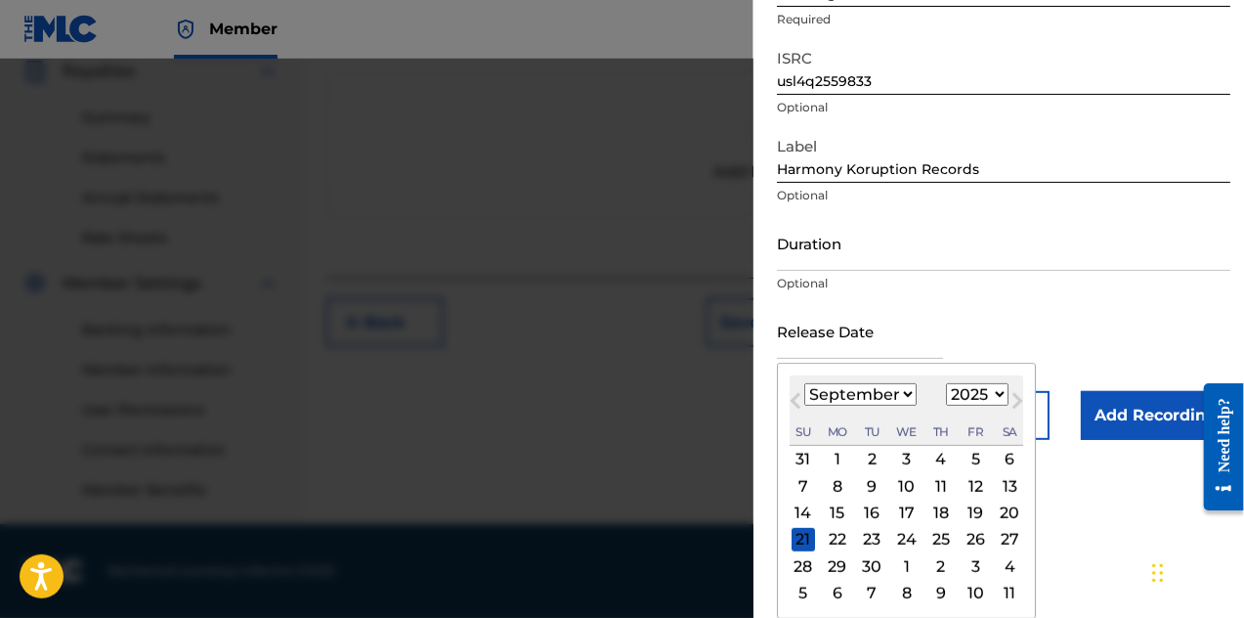
click at [975, 482] on div "12" at bounding box center [975, 485] width 23 height 23
type input "[DATE]"
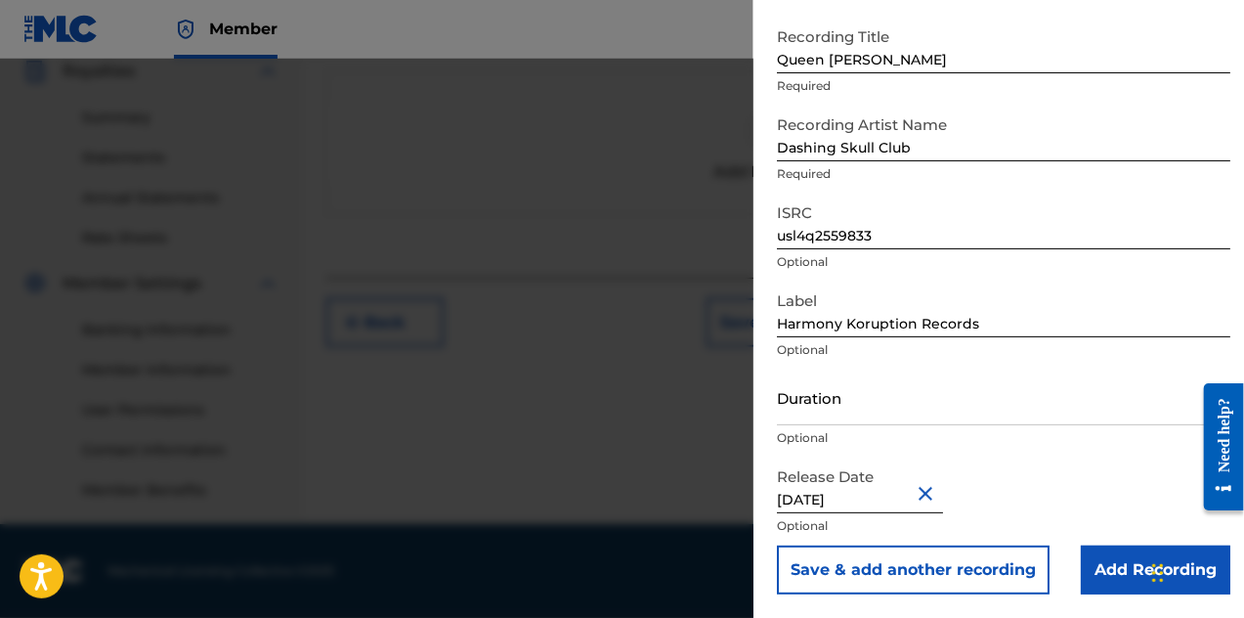
scroll to position [97, 0]
click at [1099, 559] on input "Add Recording" at bounding box center [1156, 569] width 150 height 49
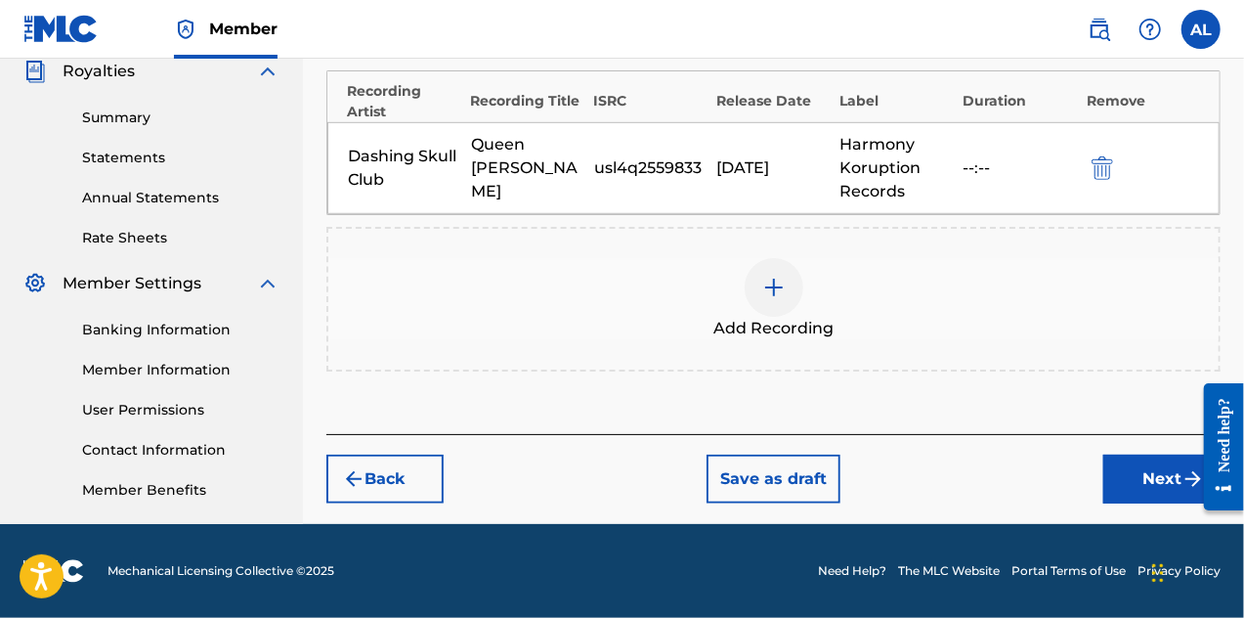
click at [1162, 475] on button "Next" at bounding box center [1162, 479] width 117 height 49
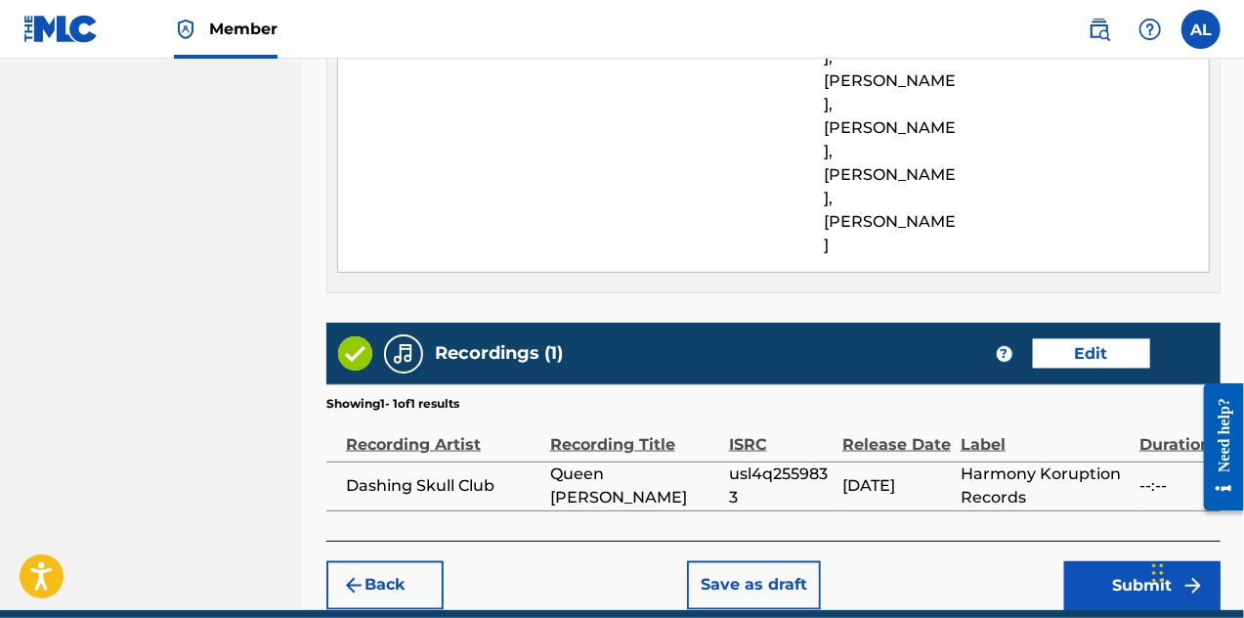
scroll to position [1294, 0]
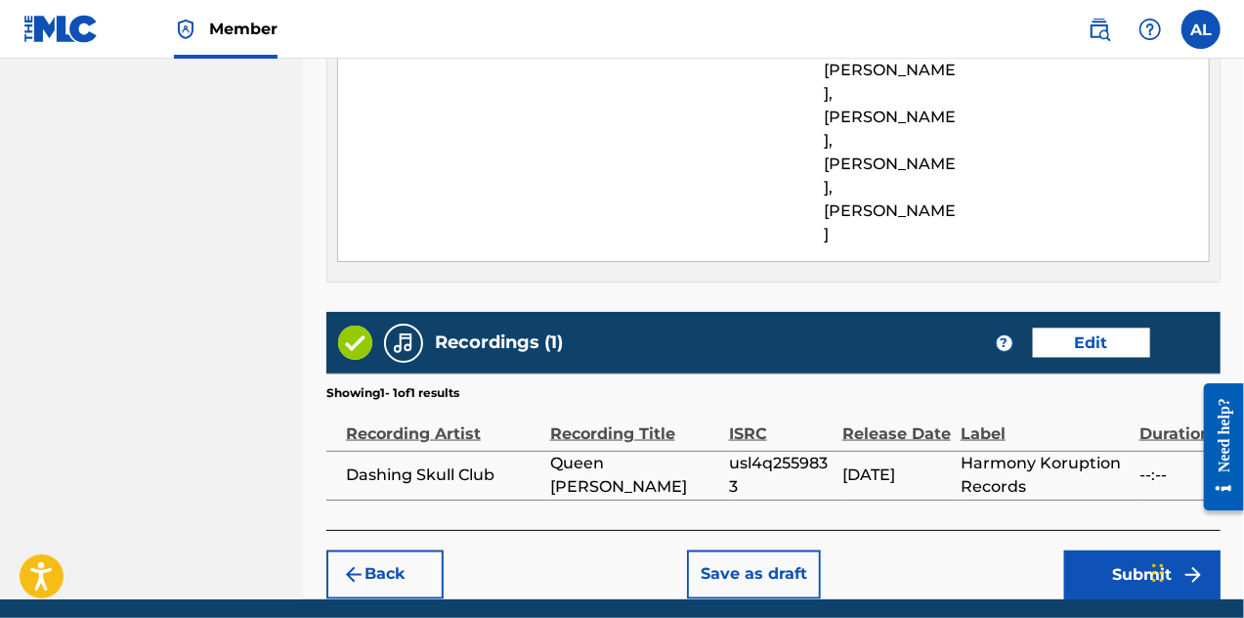
click at [1105, 550] on button "Submit" at bounding box center [1143, 574] width 156 height 49
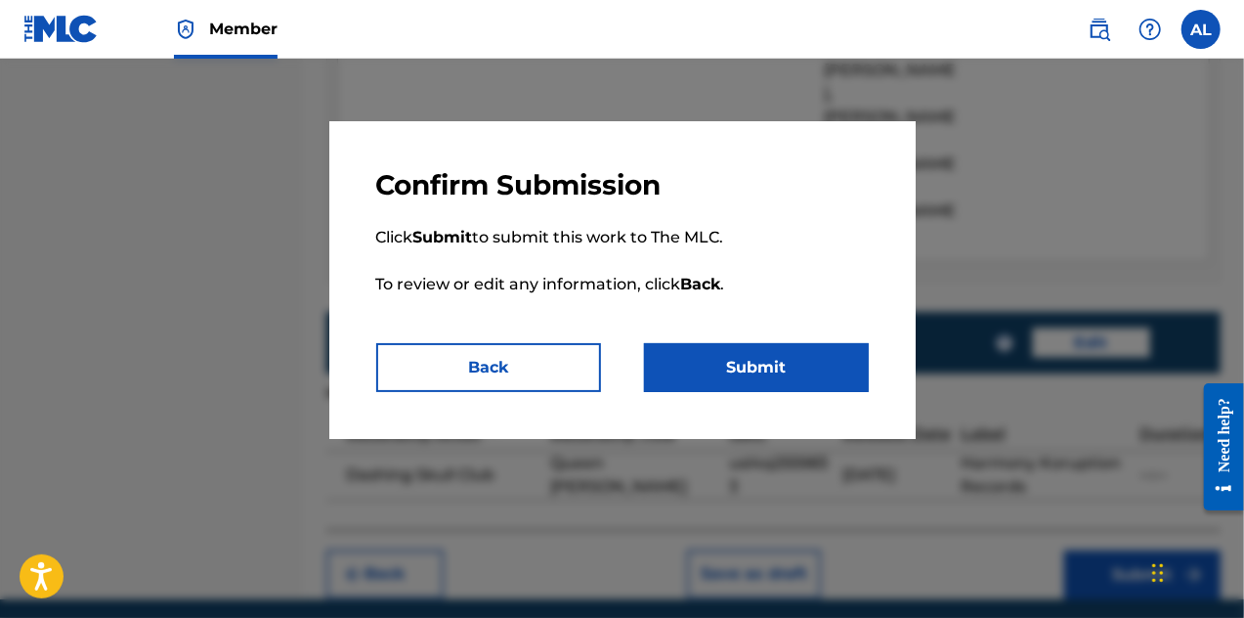
click at [794, 392] on div "Confirm Submission Click Submit to submit this work to The MLC. To review or ed…" at bounding box center [622, 280] width 587 height 318
click at [794, 384] on button "Submit" at bounding box center [756, 367] width 225 height 49
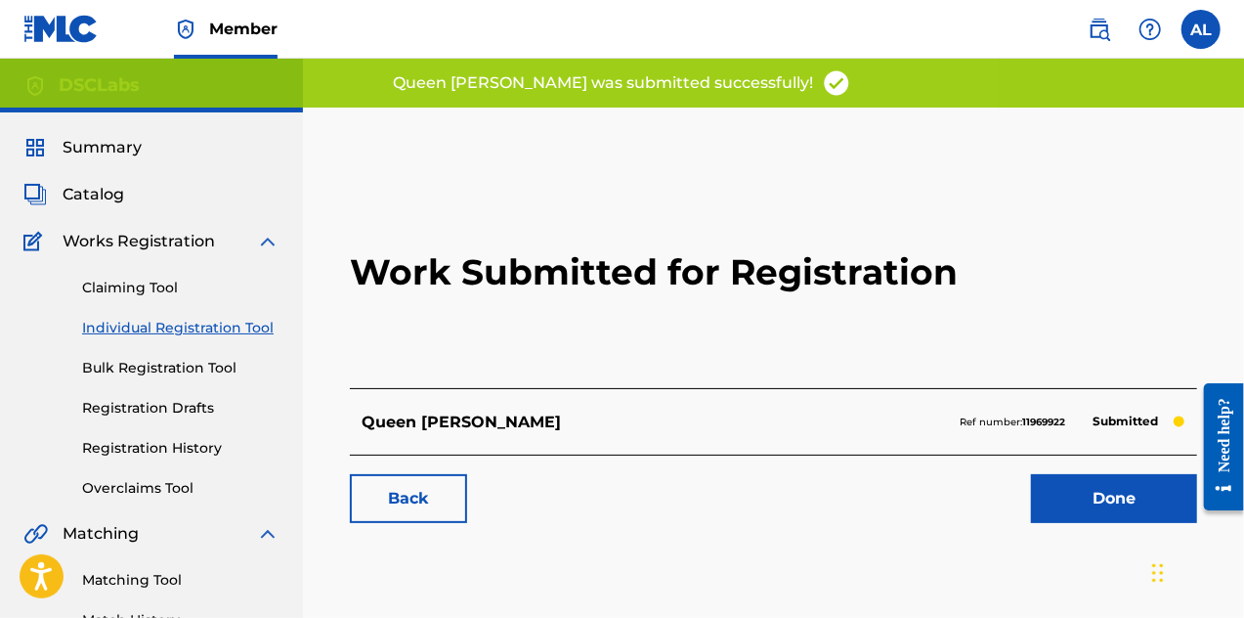
click at [1058, 483] on link "Done" at bounding box center [1114, 498] width 166 height 49
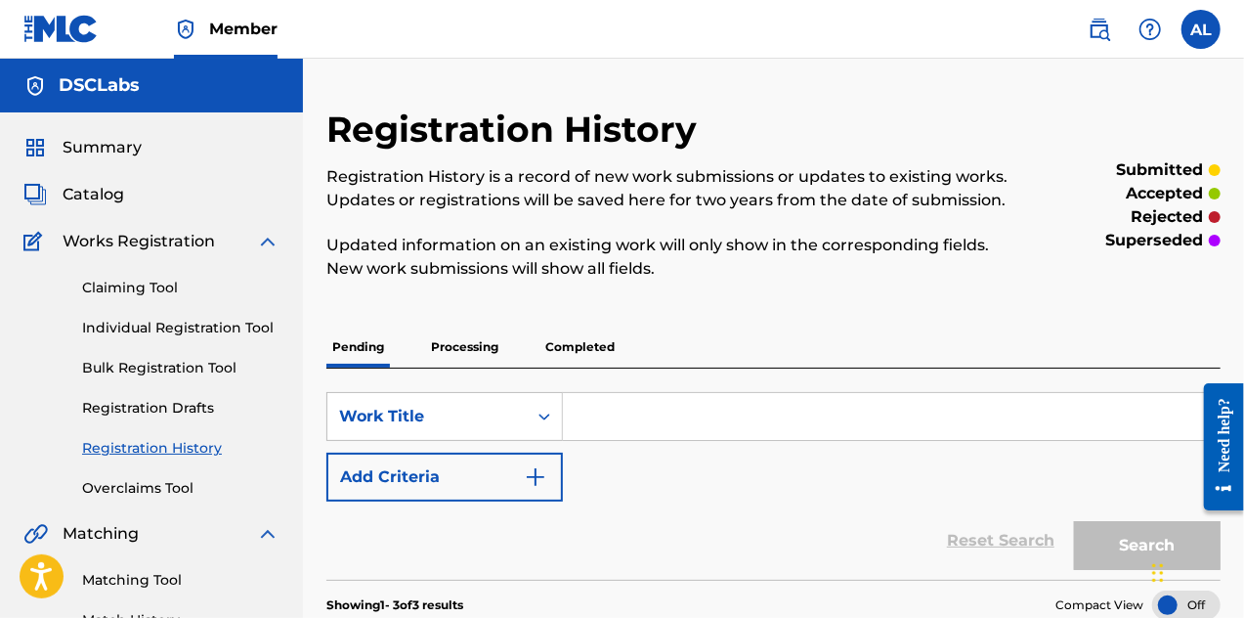
click at [608, 423] on input "Search Form" at bounding box center [891, 416] width 657 height 47
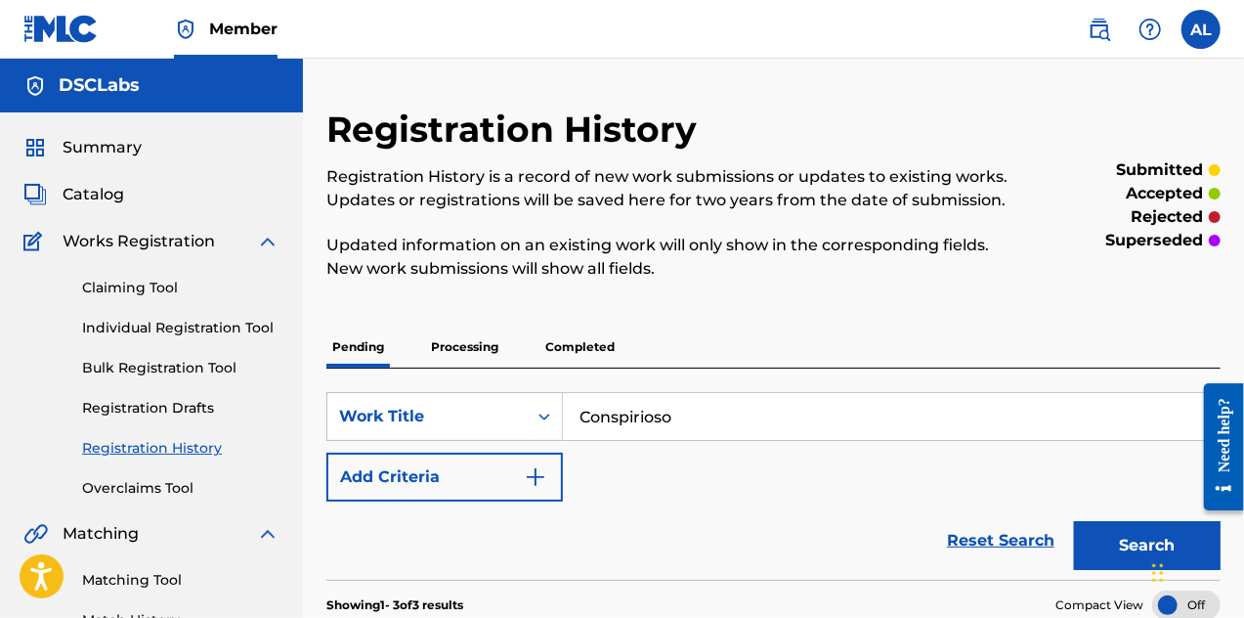
drag, startPoint x: 761, startPoint y: 429, endPoint x: 598, endPoint y: 421, distance: 162.5
click at [552, 421] on div "SearchWithCriteria0aaa7c58-b46f-4b26-a8c5-47d5de7bcf6c Work Title Conspirioso" at bounding box center [773, 416] width 894 height 49
type input "Conspirioso"
click at [172, 336] on link "Individual Registration Tool" at bounding box center [180, 328] width 197 height 21
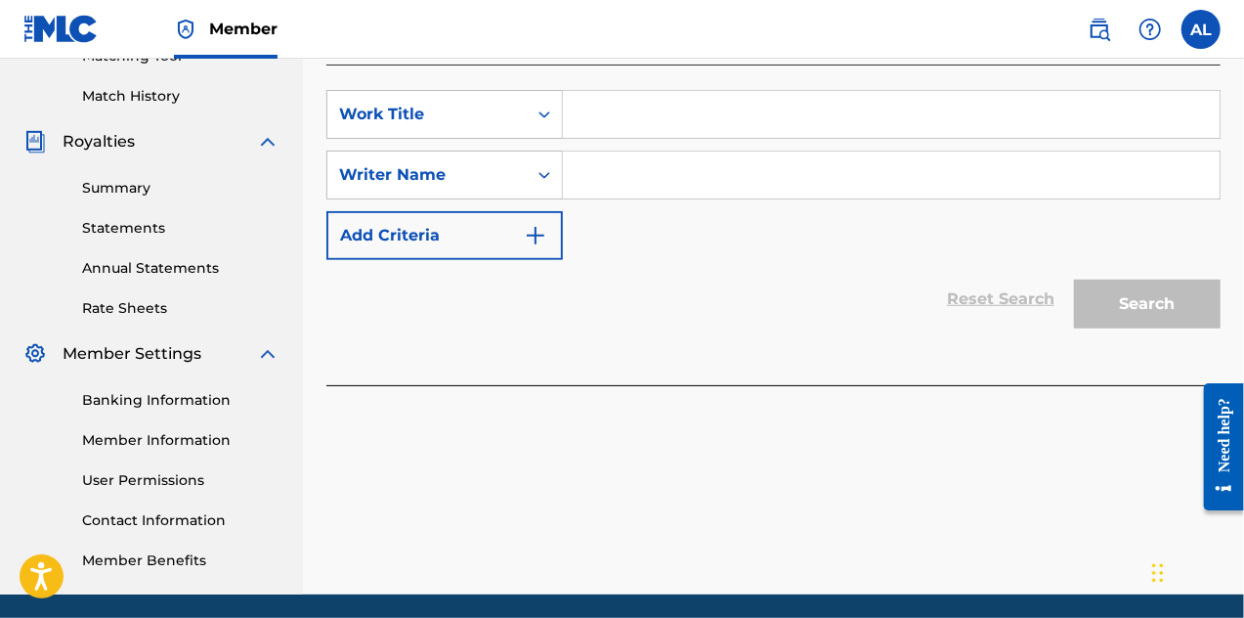
scroll to position [391, 0]
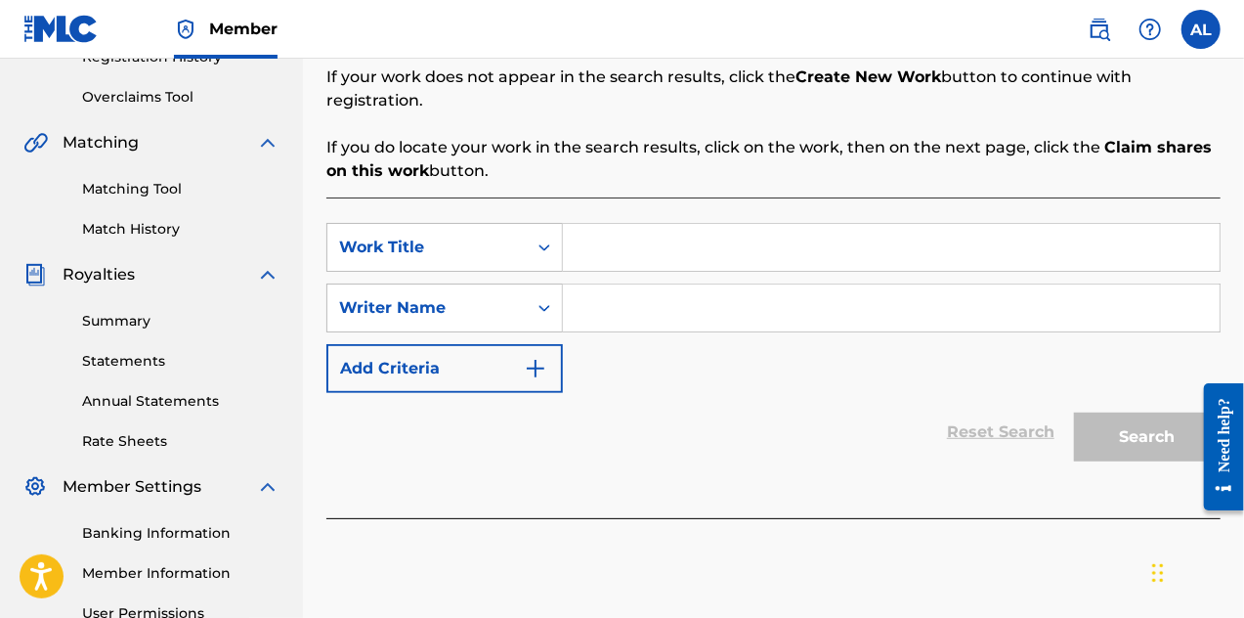
click at [642, 224] on input "Search Form" at bounding box center [891, 247] width 657 height 47
type input "Conspirioso"
click at [655, 288] on input "Search Form" at bounding box center [891, 307] width 657 height 47
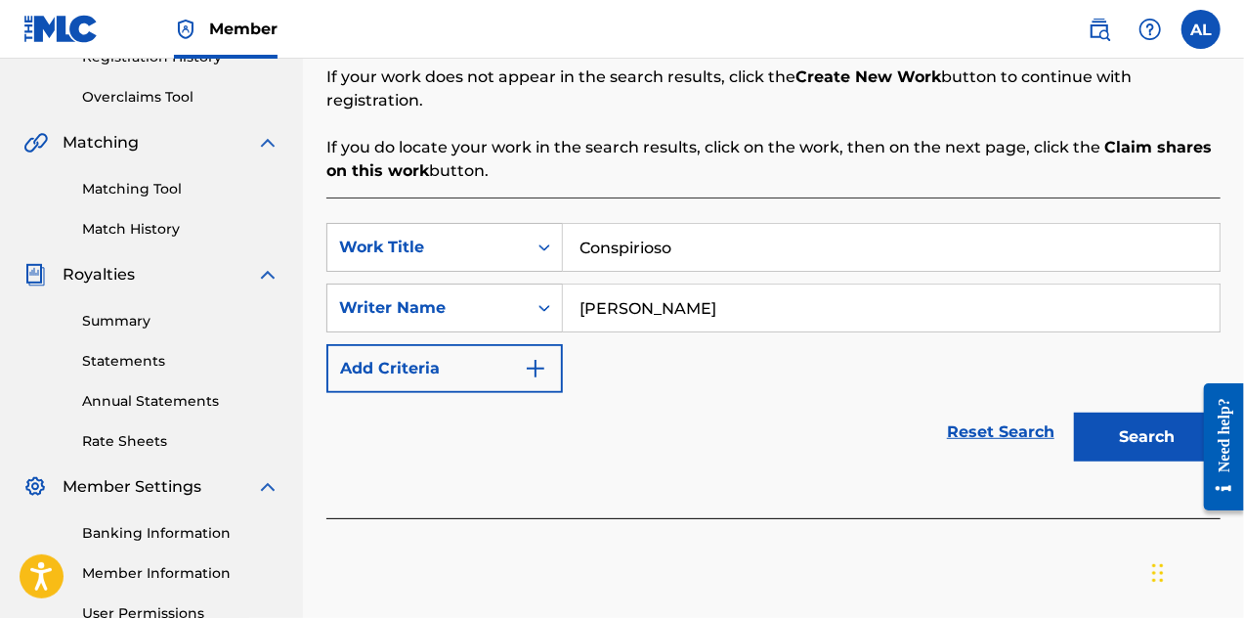
click at [594, 291] on input "[PERSON_NAME]" at bounding box center [891, 307] width 657 height 47
type input "[PERSON_NAME]"
click at [1092, 413] on button "Search" at bounding box center [1147, 437] width 147 height 49
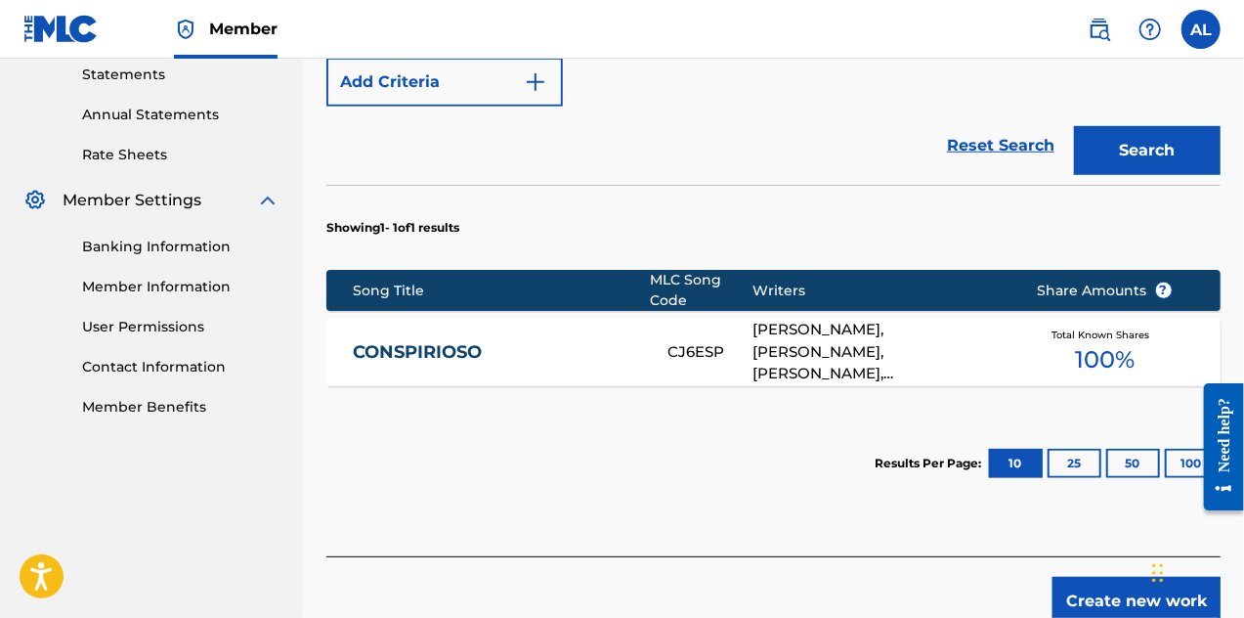
scroll to position [684, 0]
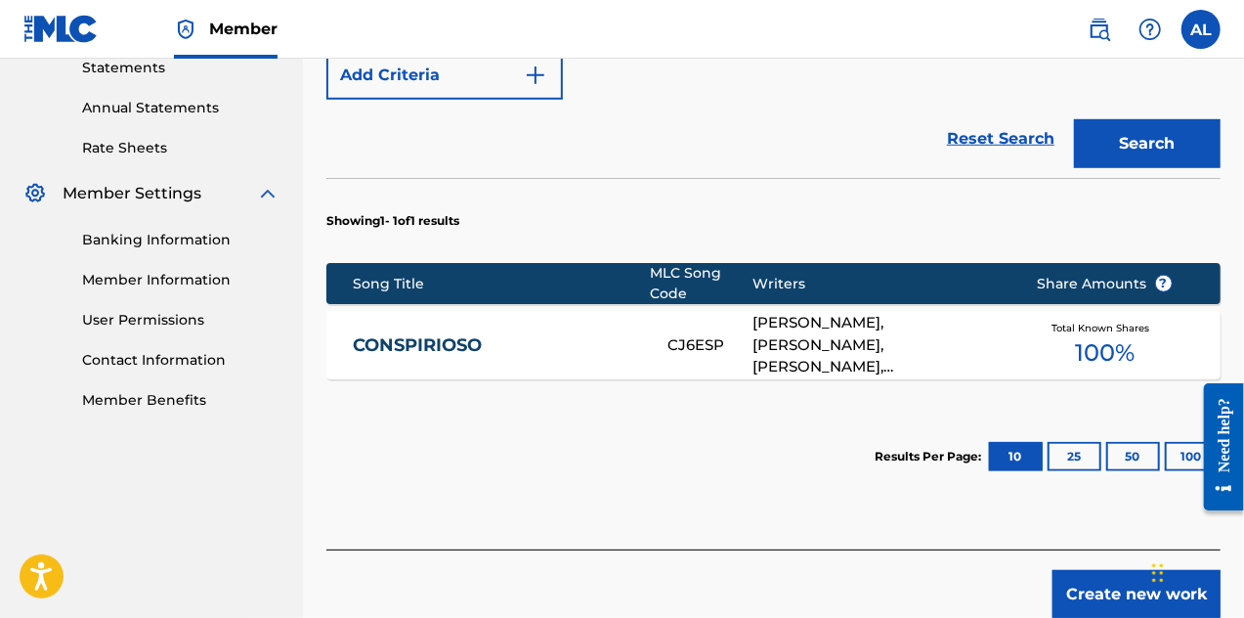
click at [714, 334] on div "CJ6ESP" at bounding box center [710, 345] width 85 height 22
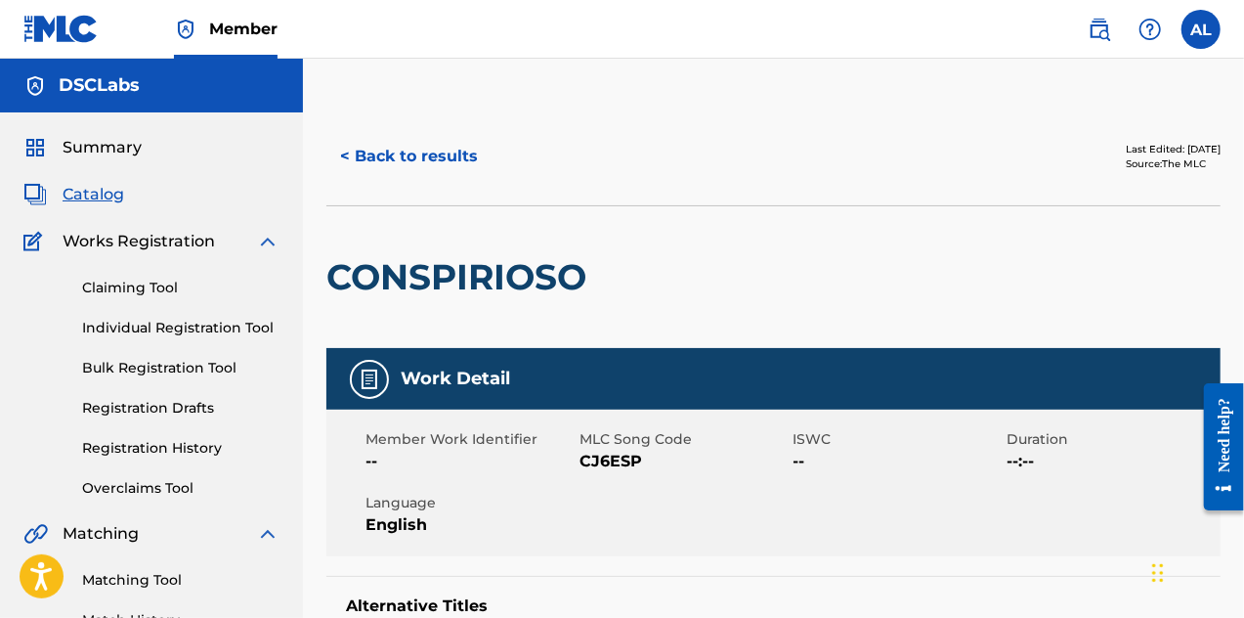
click at [399, 142] on button "< Back to results" at bounding box center [408, 156] width 165 height 49
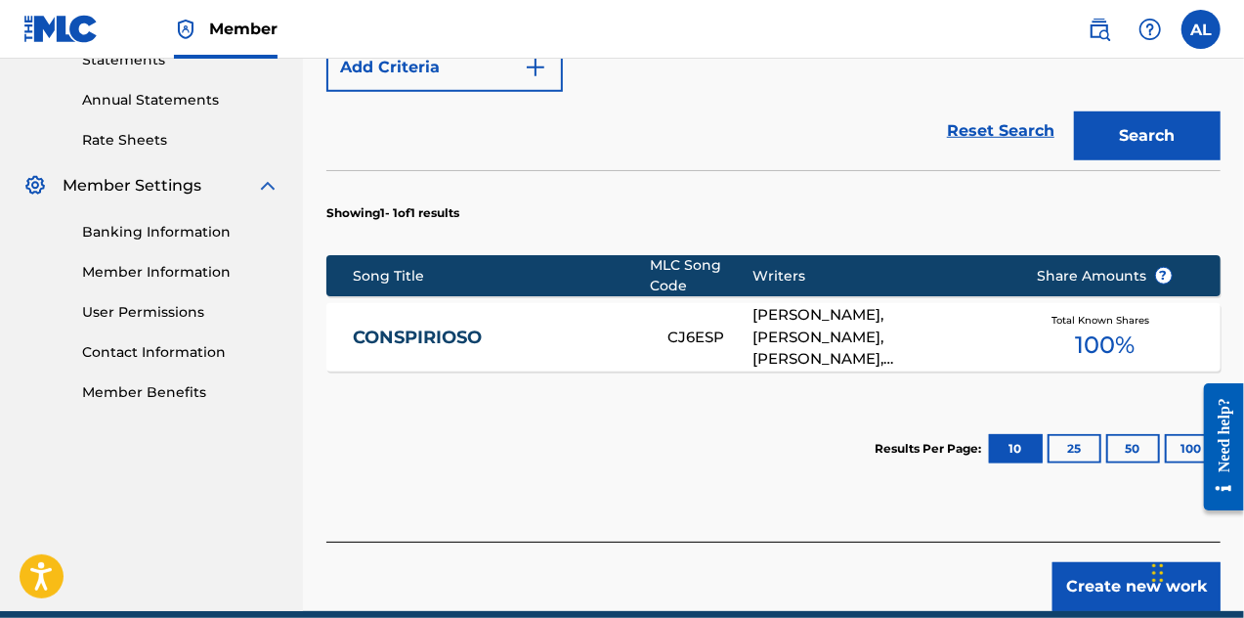
scroll to position [755, 0]
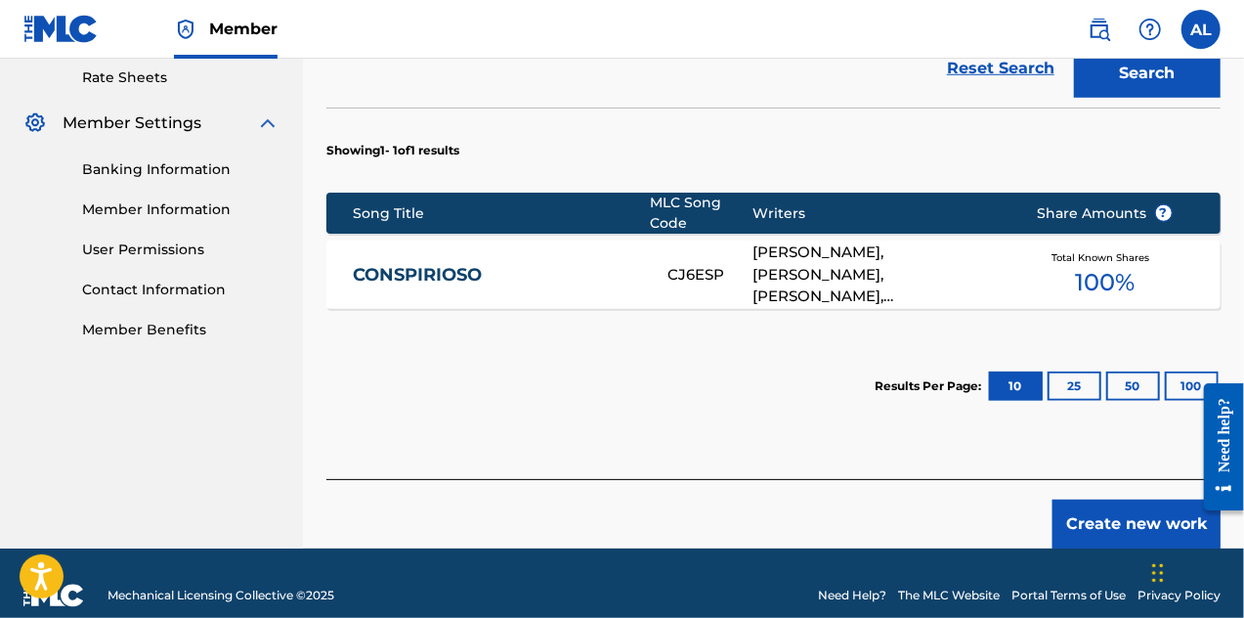
click at [1076, 500] on button "Create new work" at bounding box center [1137, 524] width 168 height 49
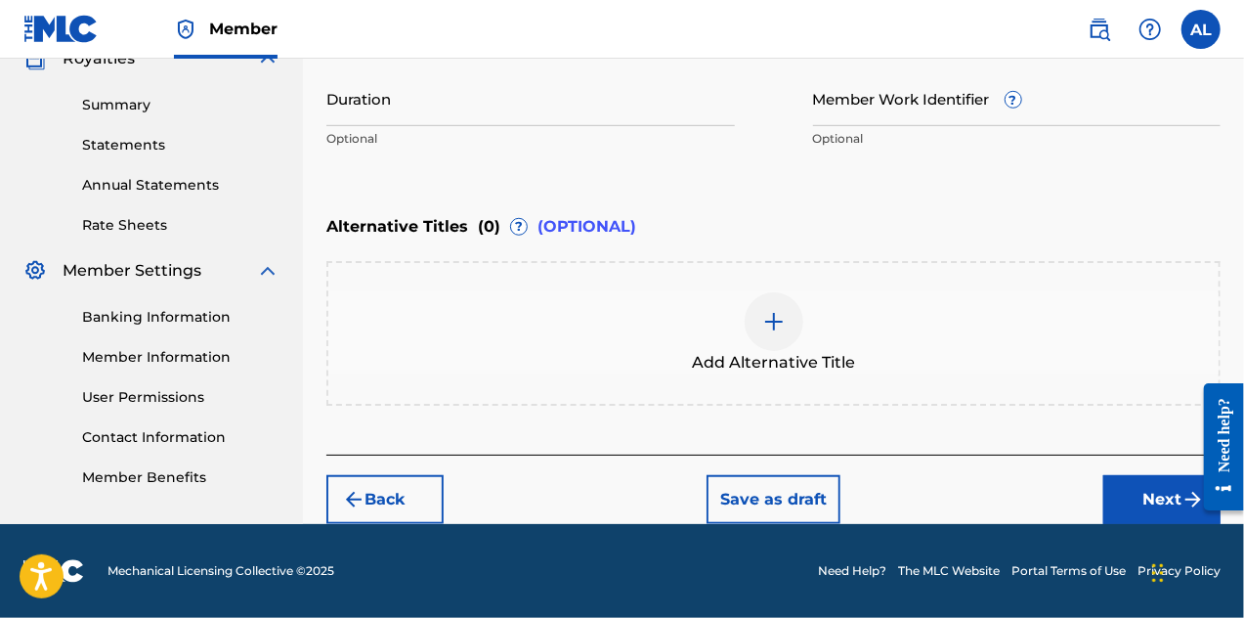
scroll to position [606, 0]
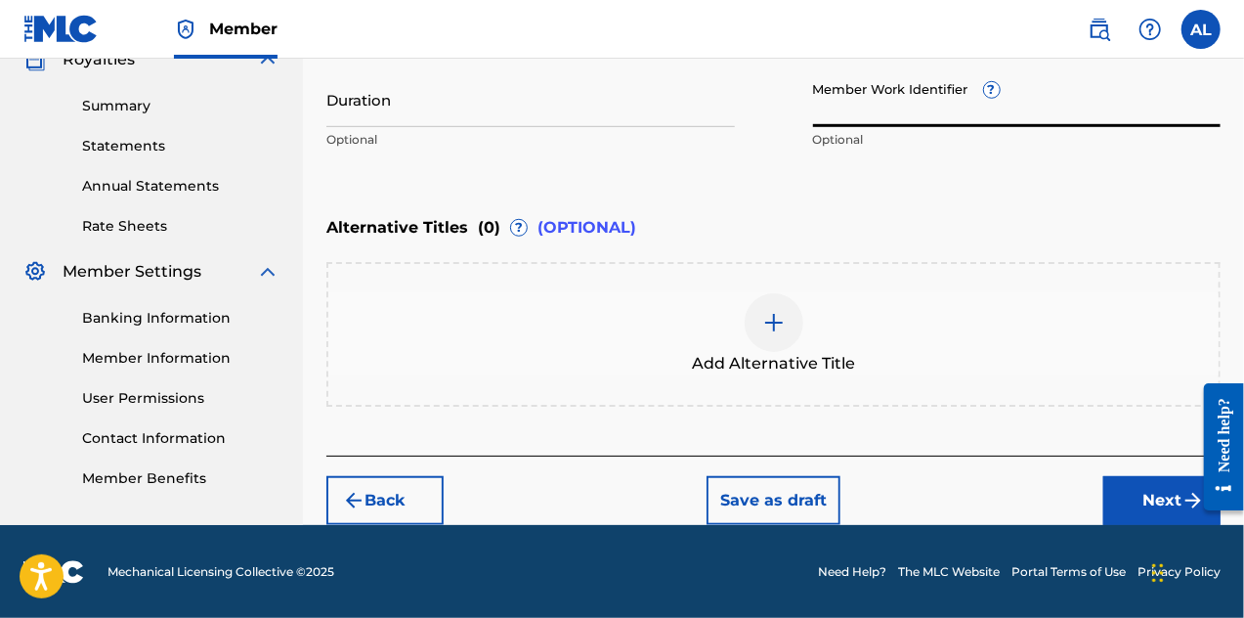
paste input "925514108"
type input "925514108"
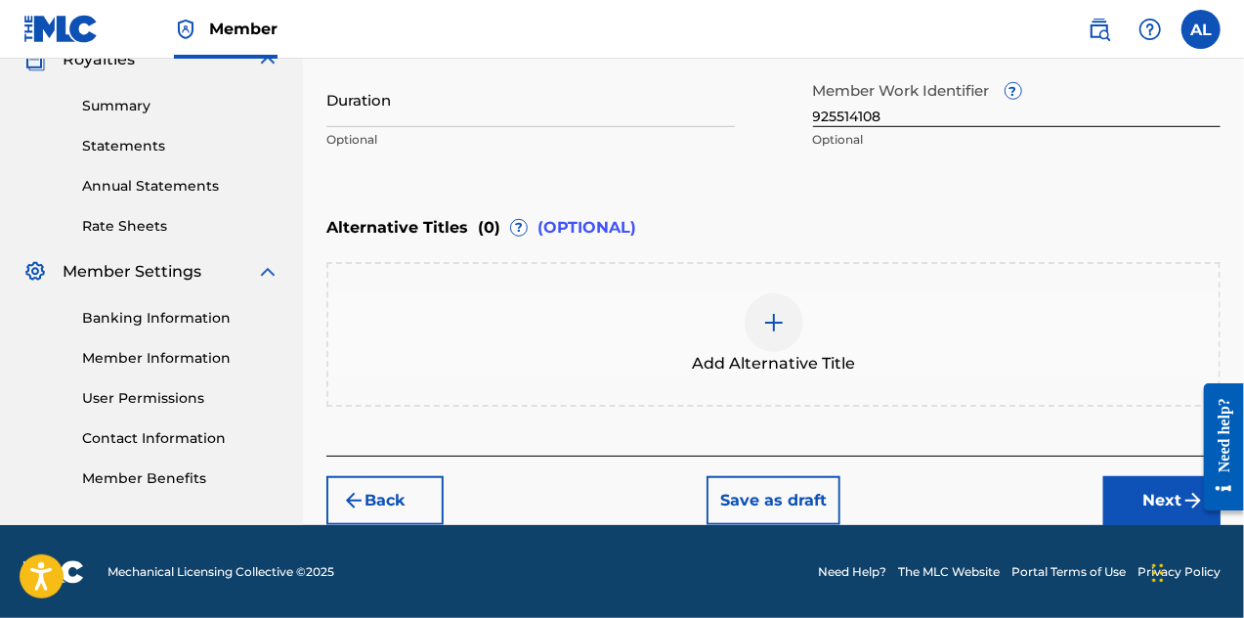
click at [1134, 503] on button "Next" at bounding box center [1162, 500] width 117 height 49
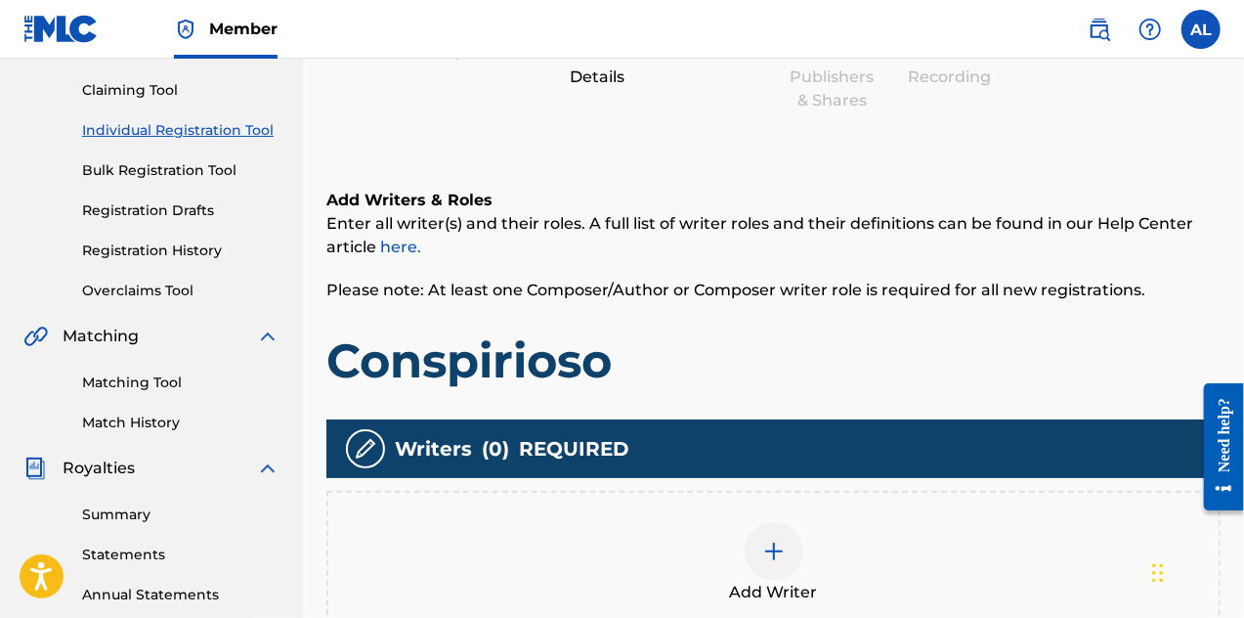
scroll to position [479, 0]
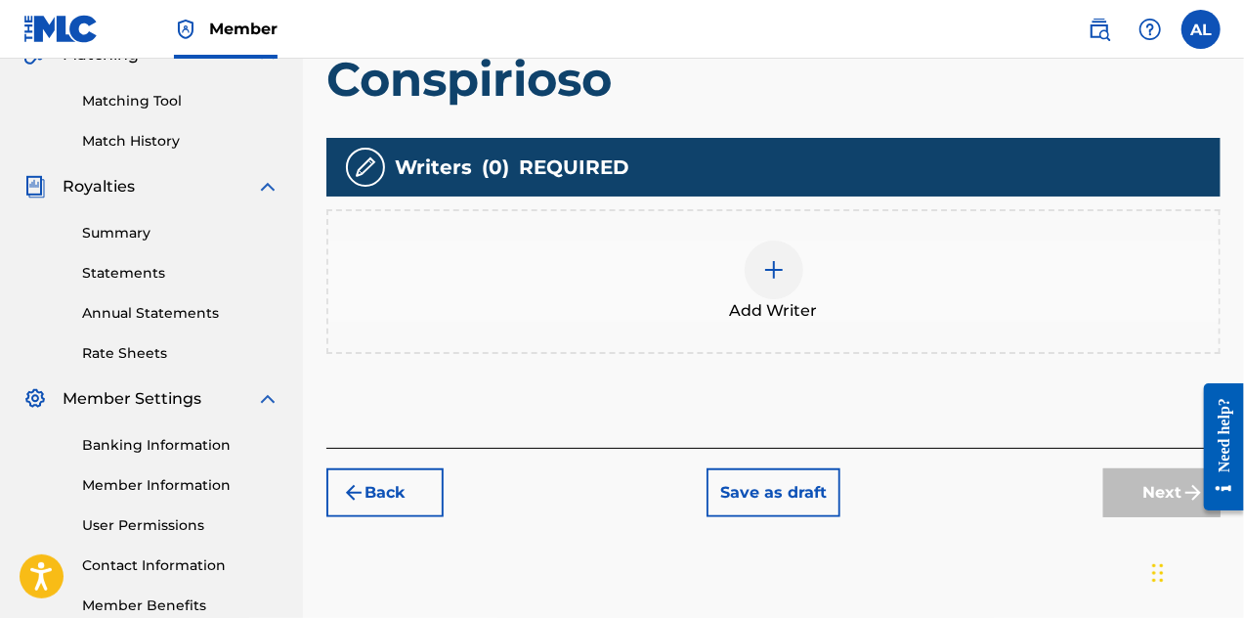
click at [788, 262] on div at bounding box center [774, 269] width 59 height 59
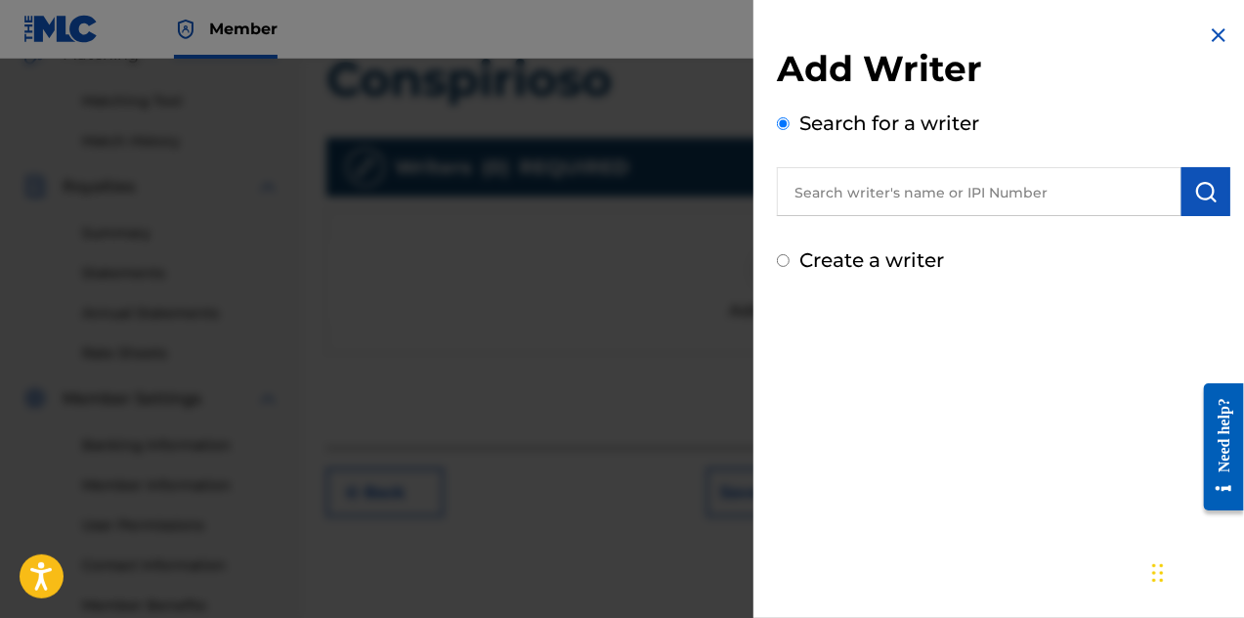
click at [837, 189] on input "text" at bounding box center [979, 191] width 405 height 49
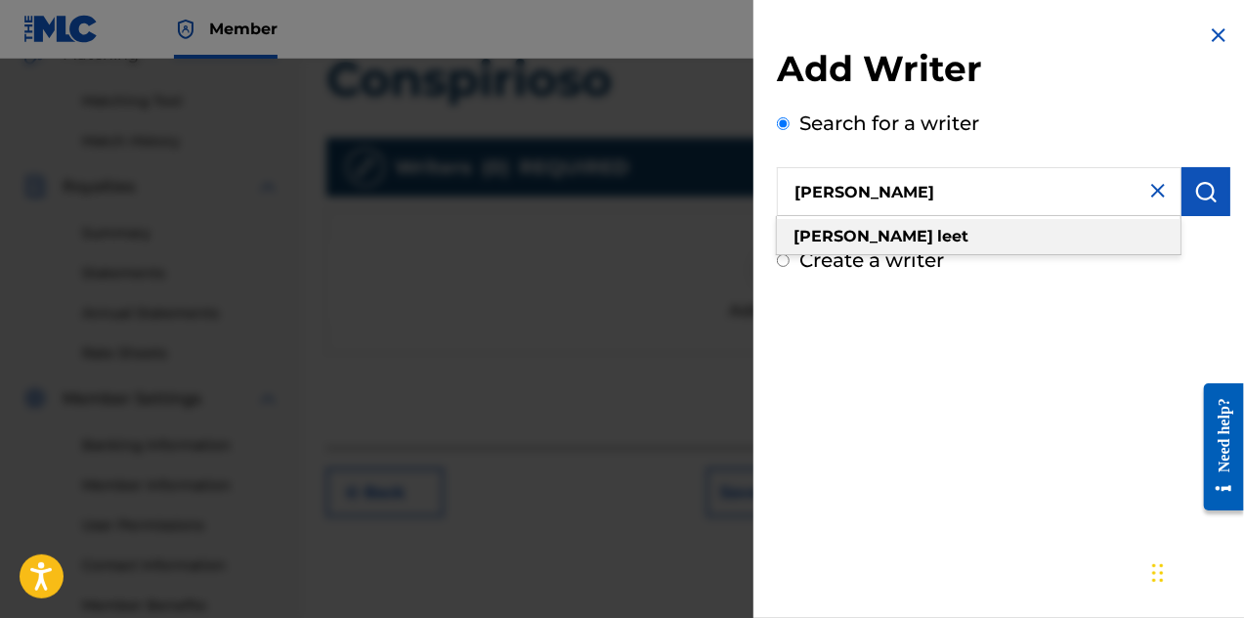
click at [880, 239] on div "[PERSON_NAME]" at bounding box center [979, 236] width 404 height 35
type input "[PERSON_NAME]"
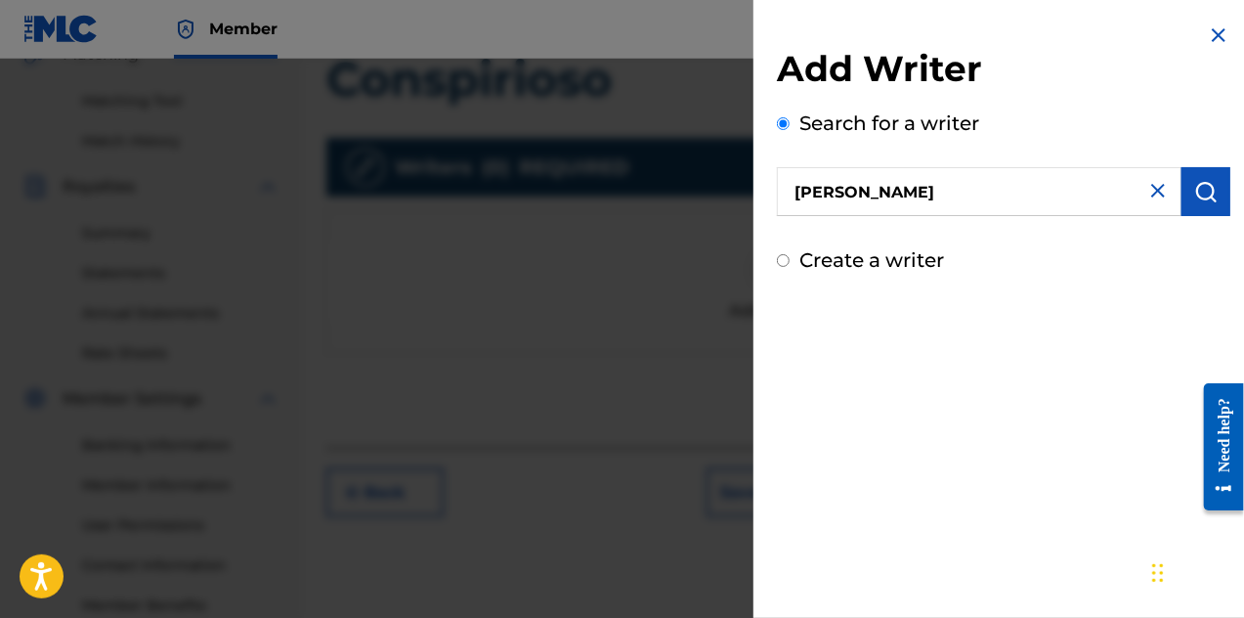
click at [1195, 189] on img "submit" at bounding box center [1206, 191] width 23 height 23
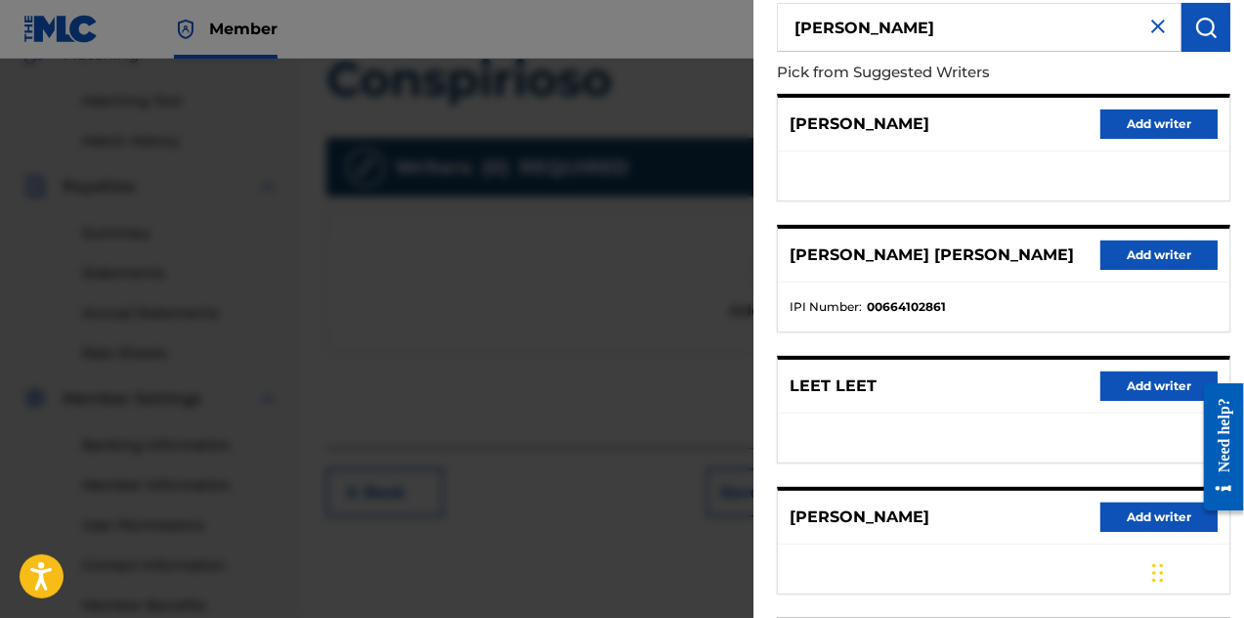
scroll to position [391, 0]
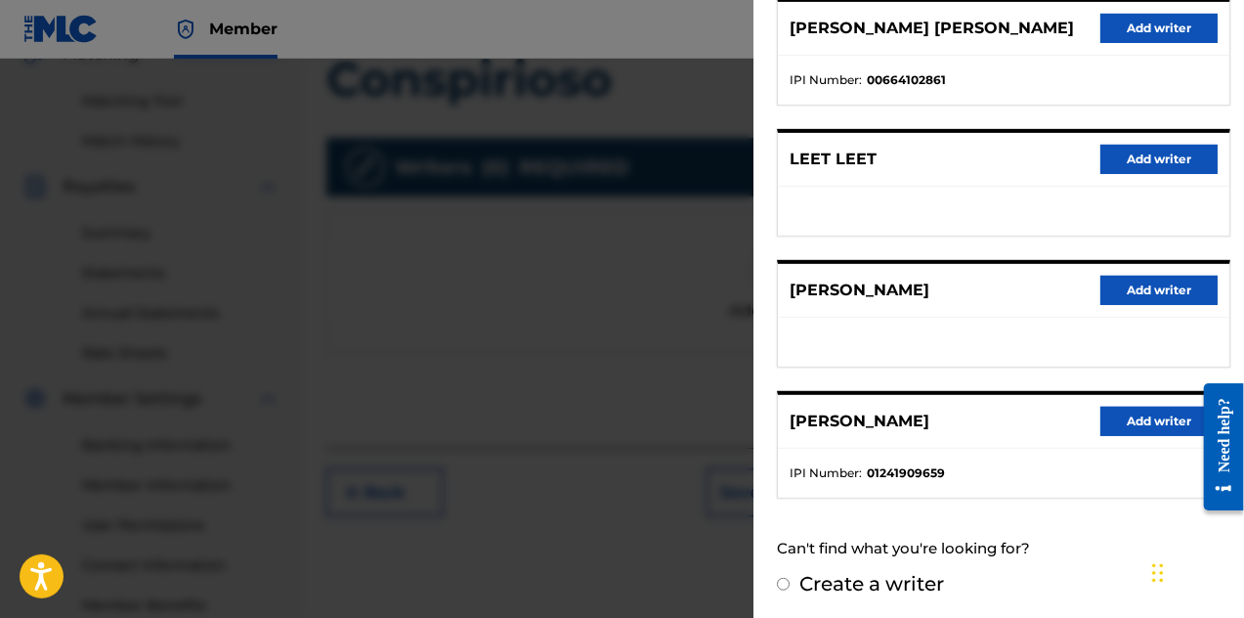
click at [935, 435] on div "[PERSON_NAME] Add writer" at bounding box center [1004, 422] width 452 height 54
click at [1109, 422] on button "Add writer" at bounding box center [1159, 421] width 117 height 29
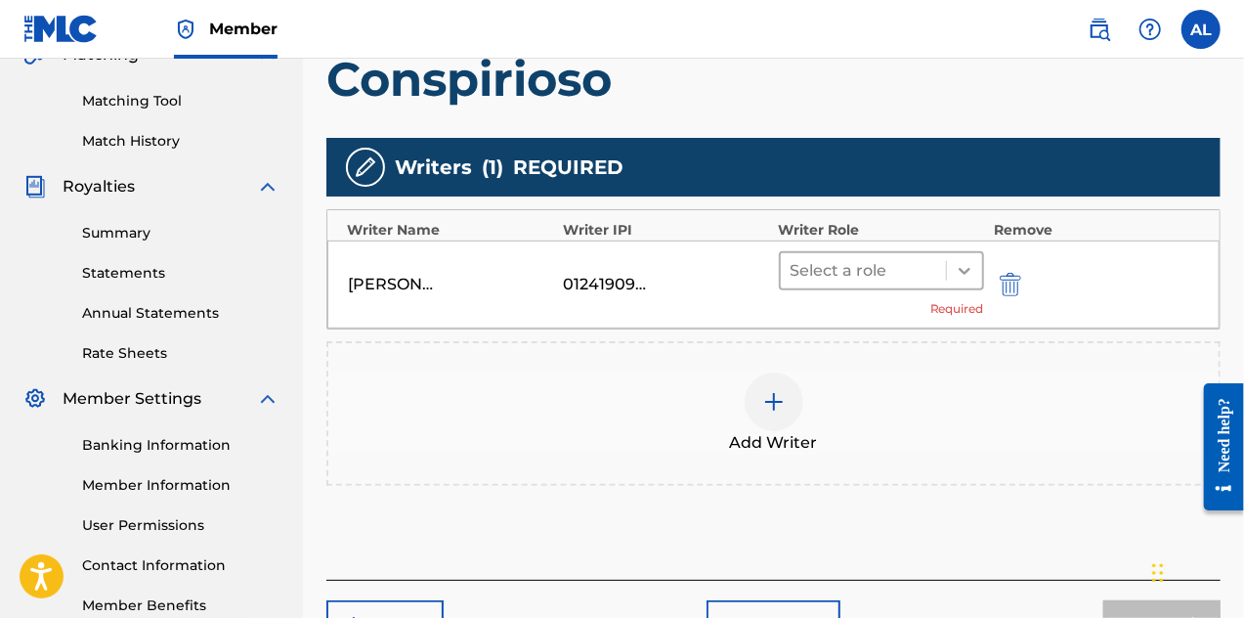
click at [967, 277] on icon at bounding box center [965, 271] width 20 height 20
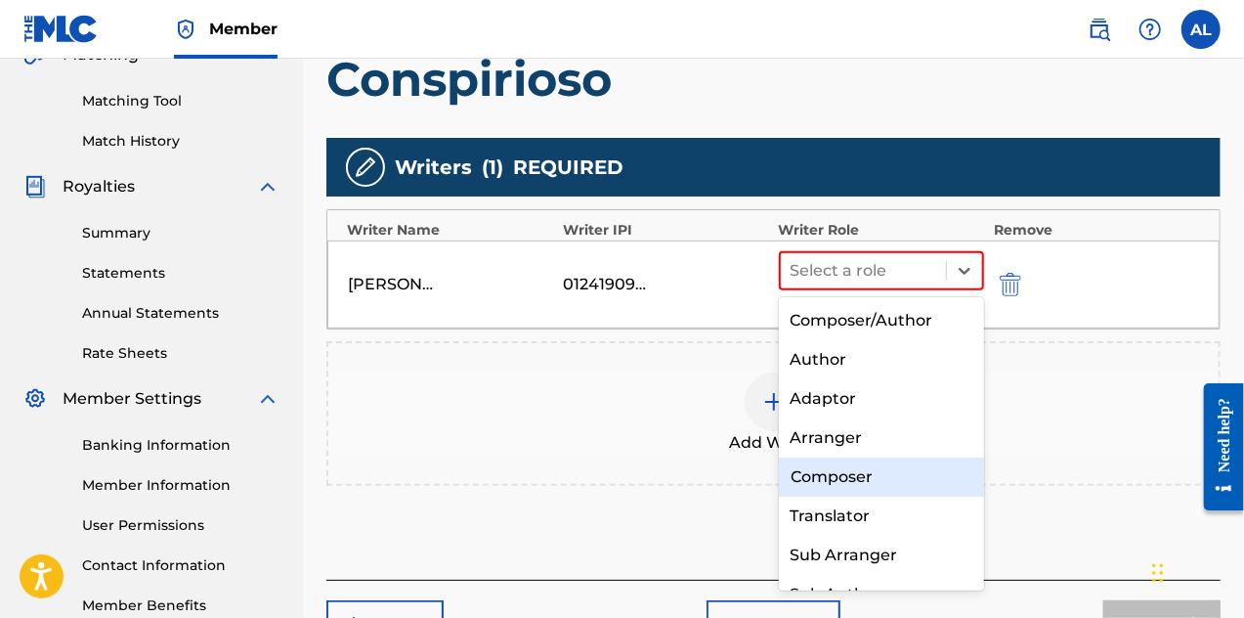
click at [931, 461] on div "Composer" at bounding box center [882, 476] width 206 height 39
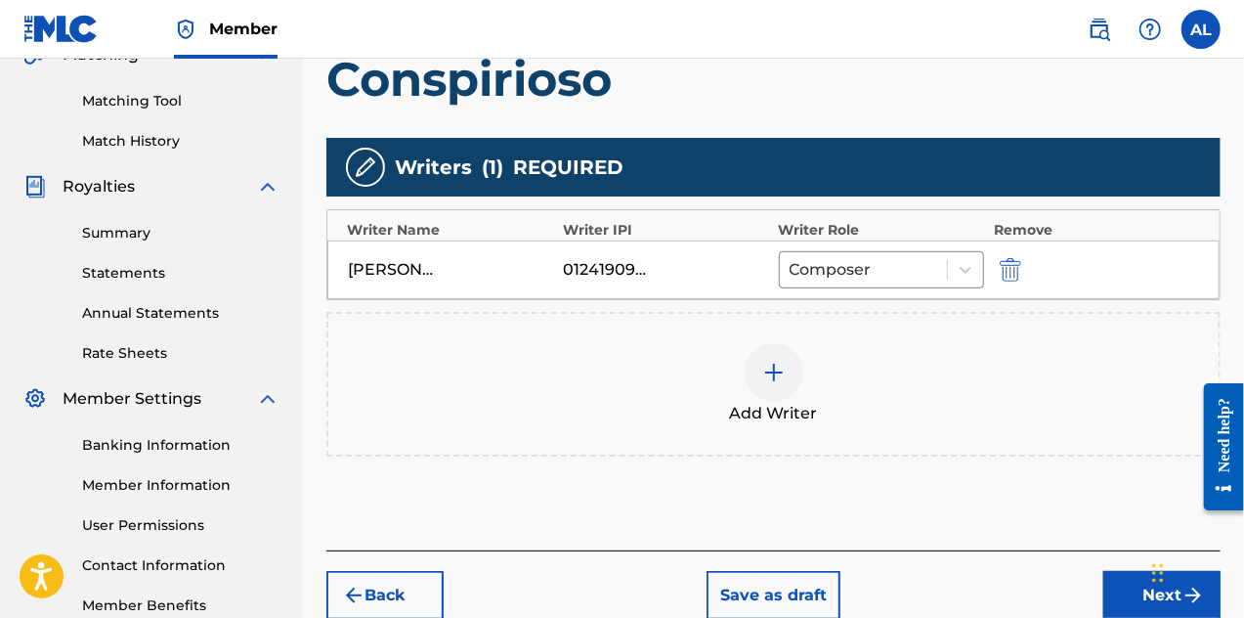
click at [783, 390] on div at bounding box center [774, 372] width 59 height 59
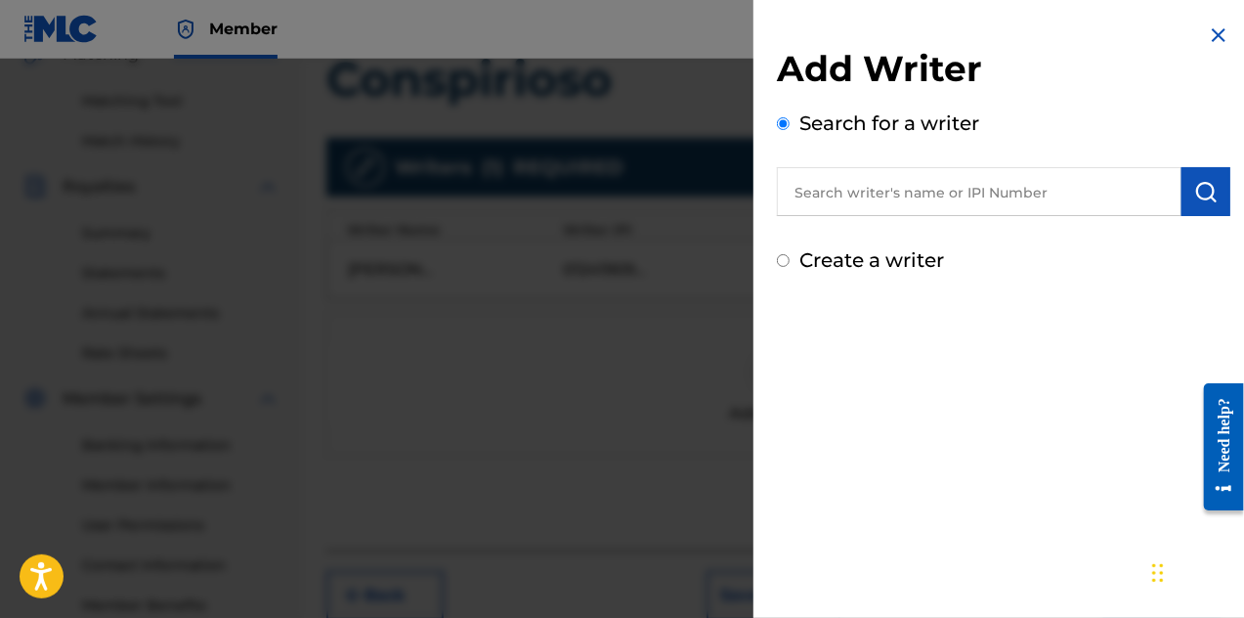
click at [898, 195] on input "text" at bounding box center [979, 191] width 405 height 49
click at [807, 195] on input "[PERSON_NAME]" at bounding box center [979, 191] width 405 height 49
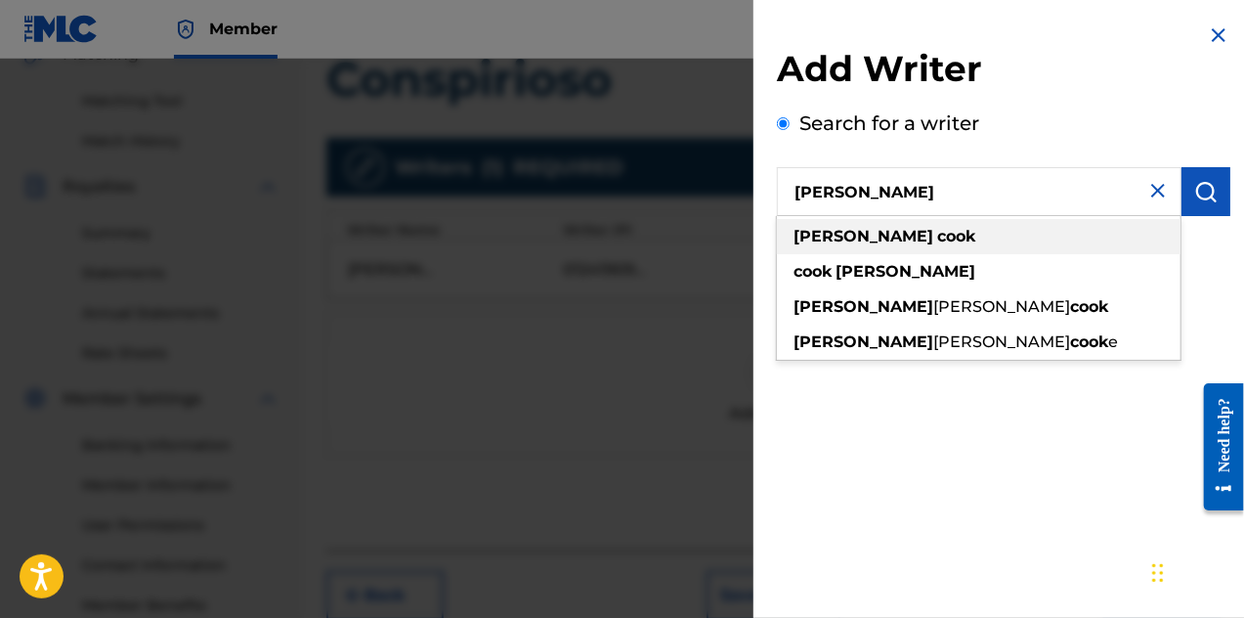
click at [839, 250] on div "[PERSON_NAME]" at bounding box center [979, 236] width 404 height 35
type input "[PERSON_NAME]"
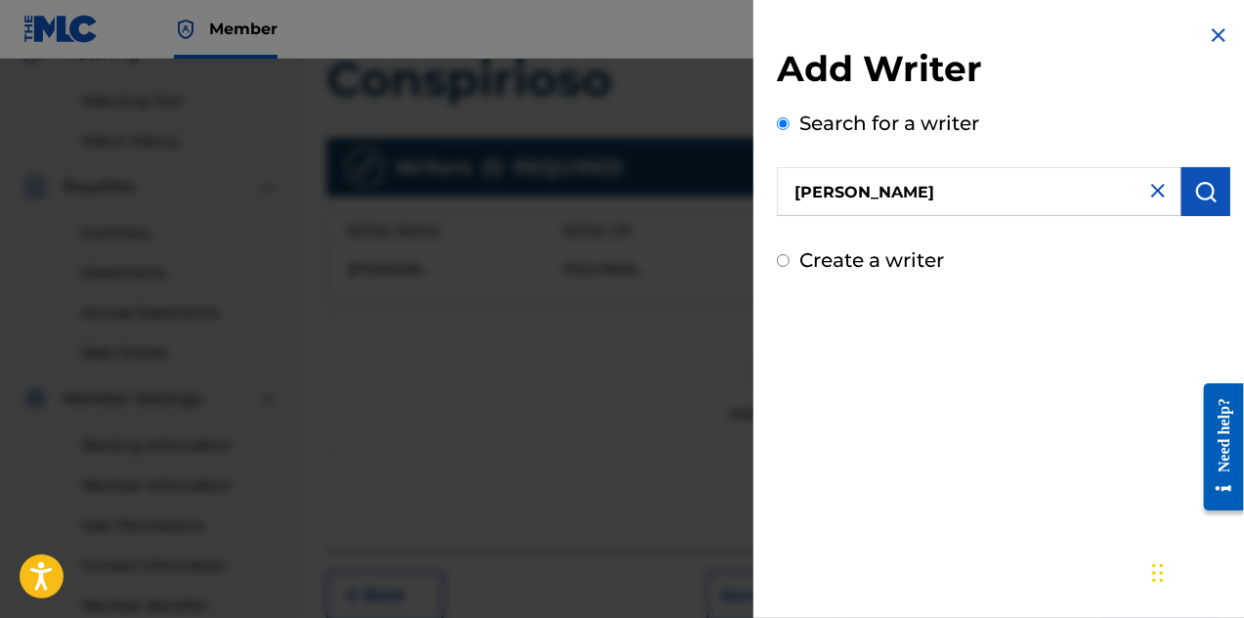
click at [1212, 201] on button "submit" at bounding box center [1206, 191] width 49 height 49
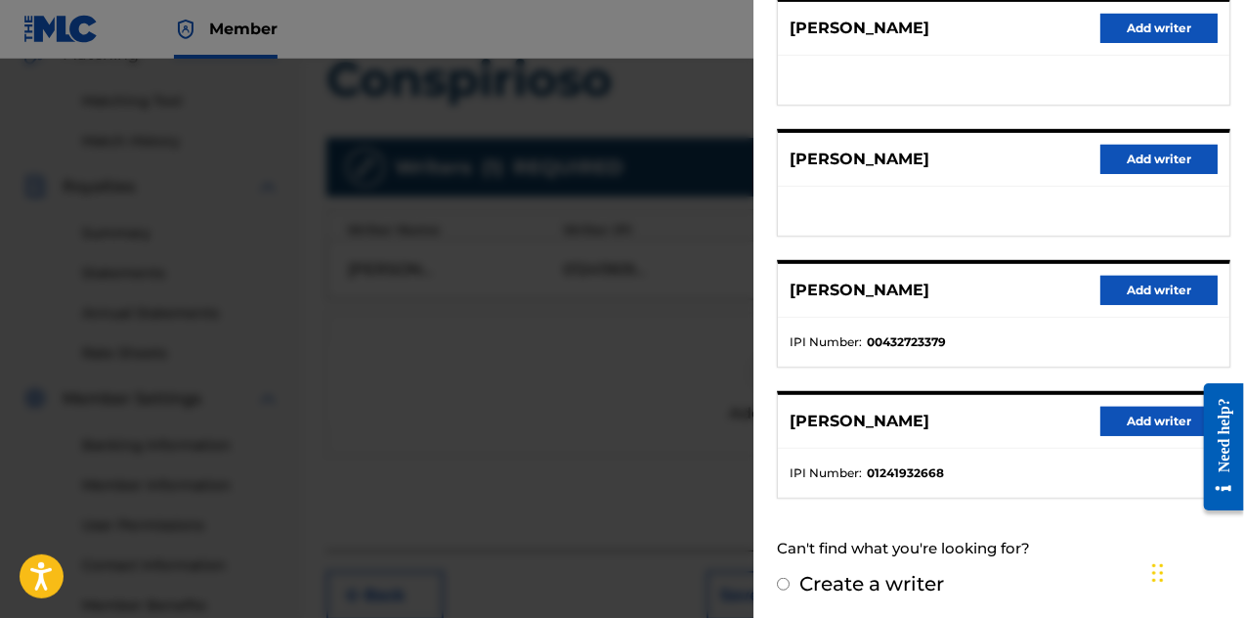
click at [1119, 419] on button "Add writer" at bounding box center [1159, 421] width 117 height 29
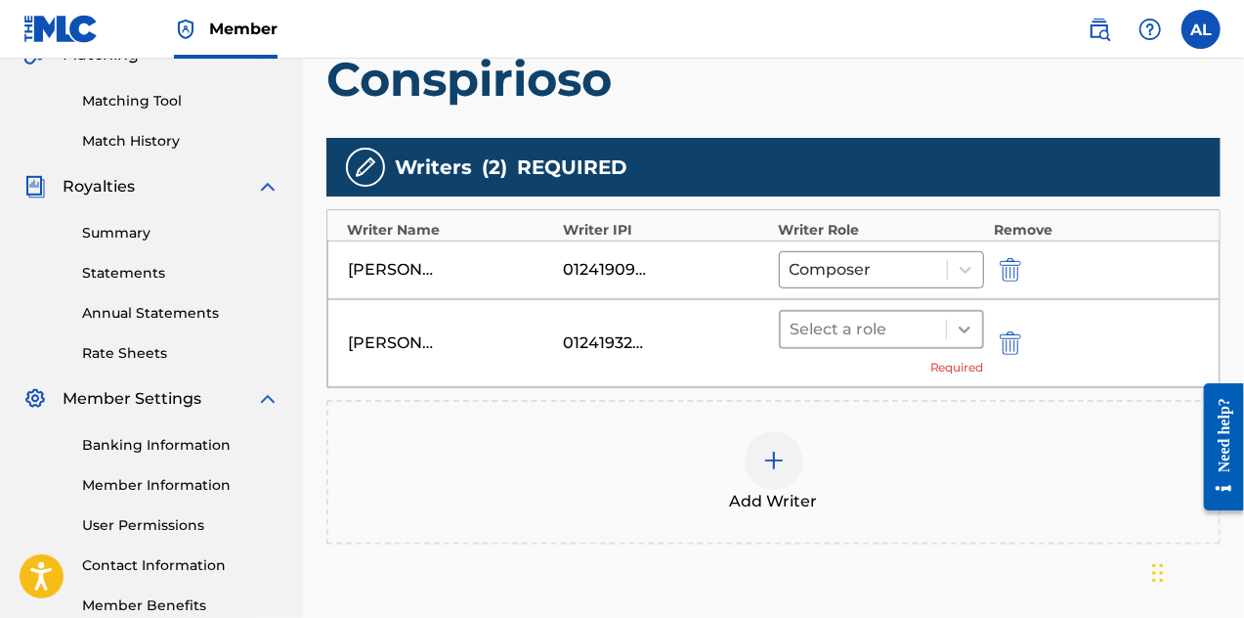
click at [950, 325] on div at bounding box center [964, 329] width 35 height 35
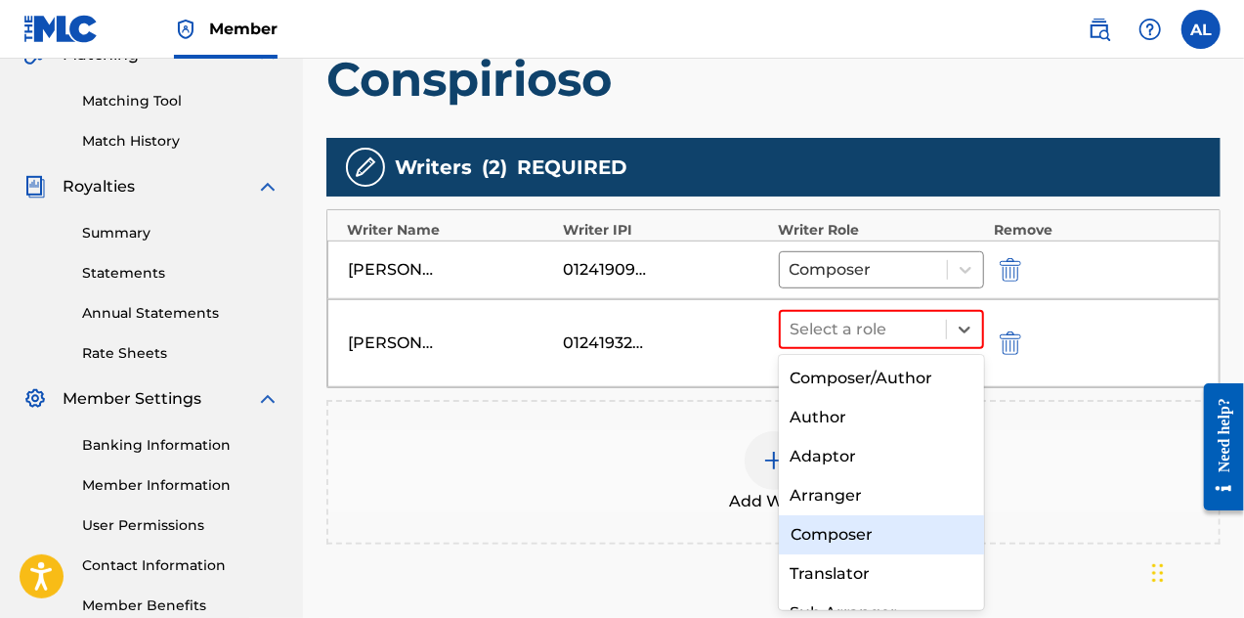
click at [879, 544] on div "Composer" at bounding box center [882, 534] width 206 height 39
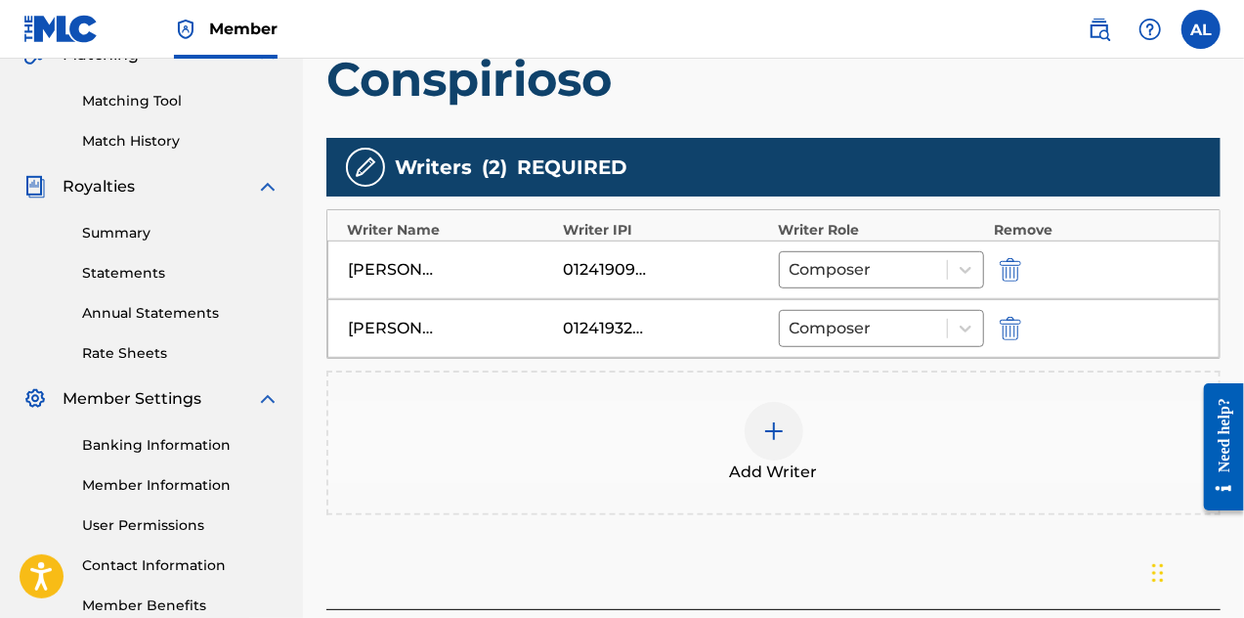
click at [783, 435] on img at bounding box center [773, 430] width 23 height 23
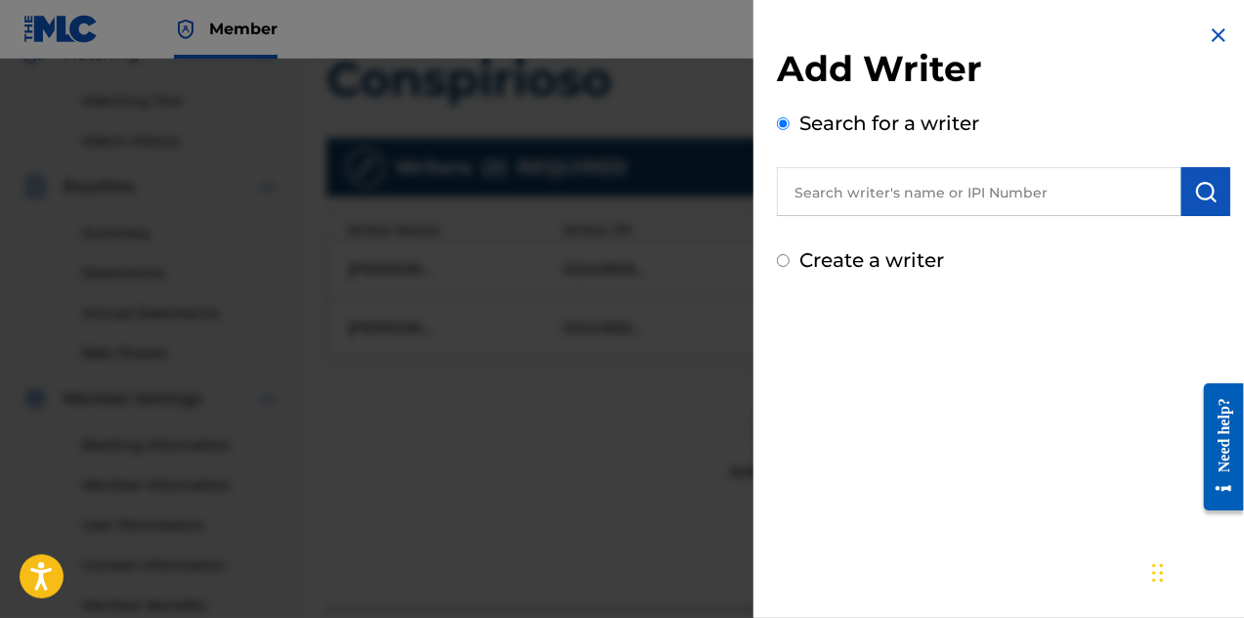
click at [900, 201] on input "text" at bounding box center [979, 191] width 405 height 49
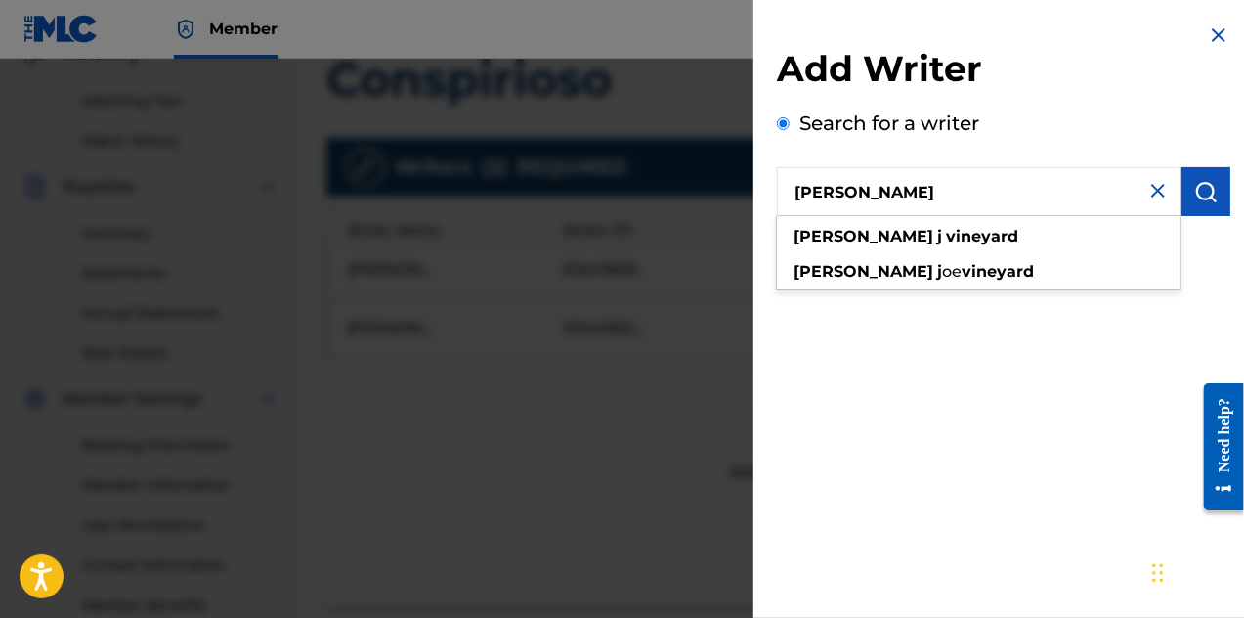
type input "[PERSON_NAME]"
click at [1216, 196] on button "submit" at bounding box center [1206, 191] width 49 height 49
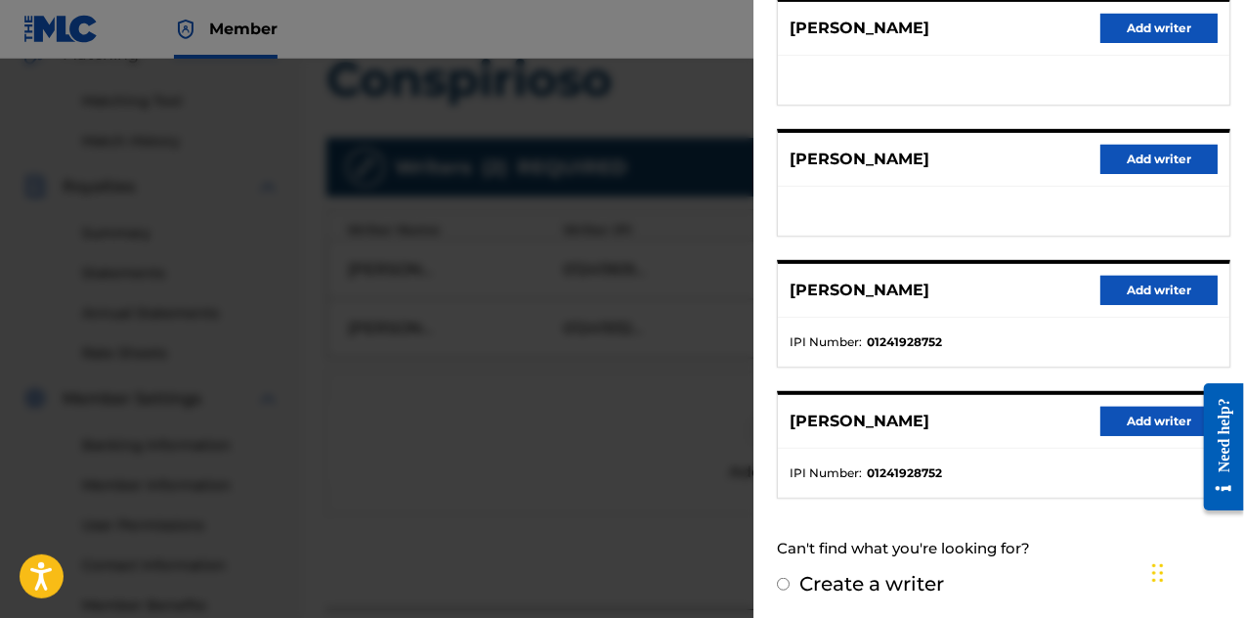
click at [1109, 415] on button "Add writer" at bounding box center [1159, 421] width 117 height 29
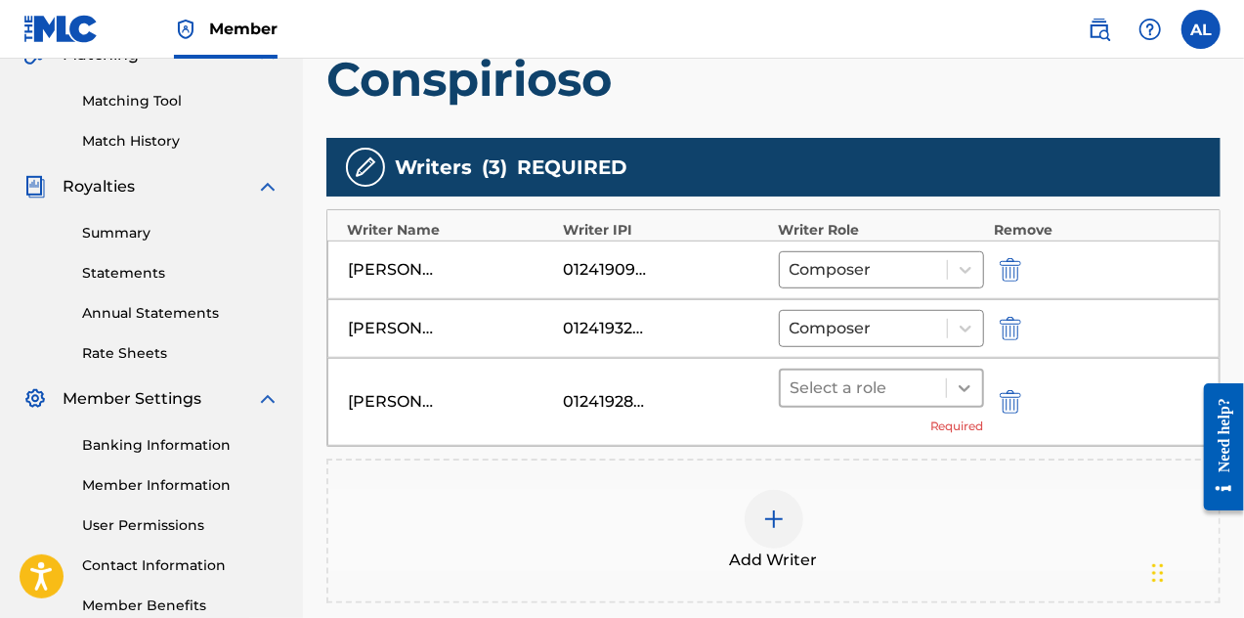
click at [967, 382] on icon at bounding box center [965, 388] width 20 height 20
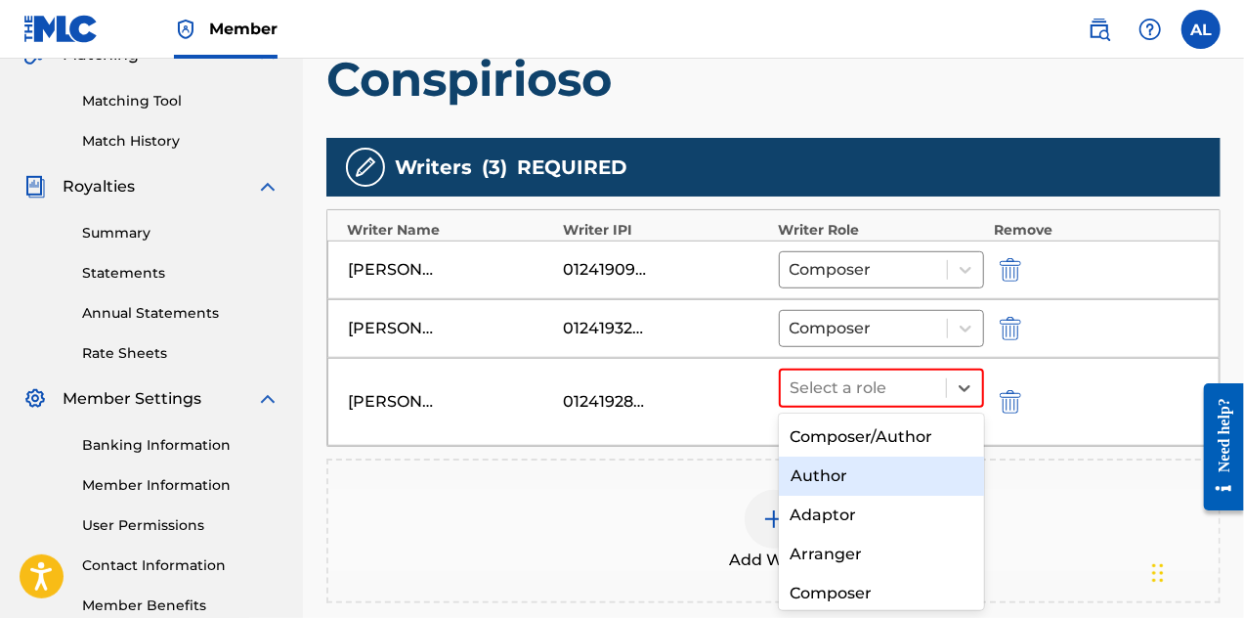
click at [922, 477] on div "Author" at bounding box center [882, 475] width 206 height 39
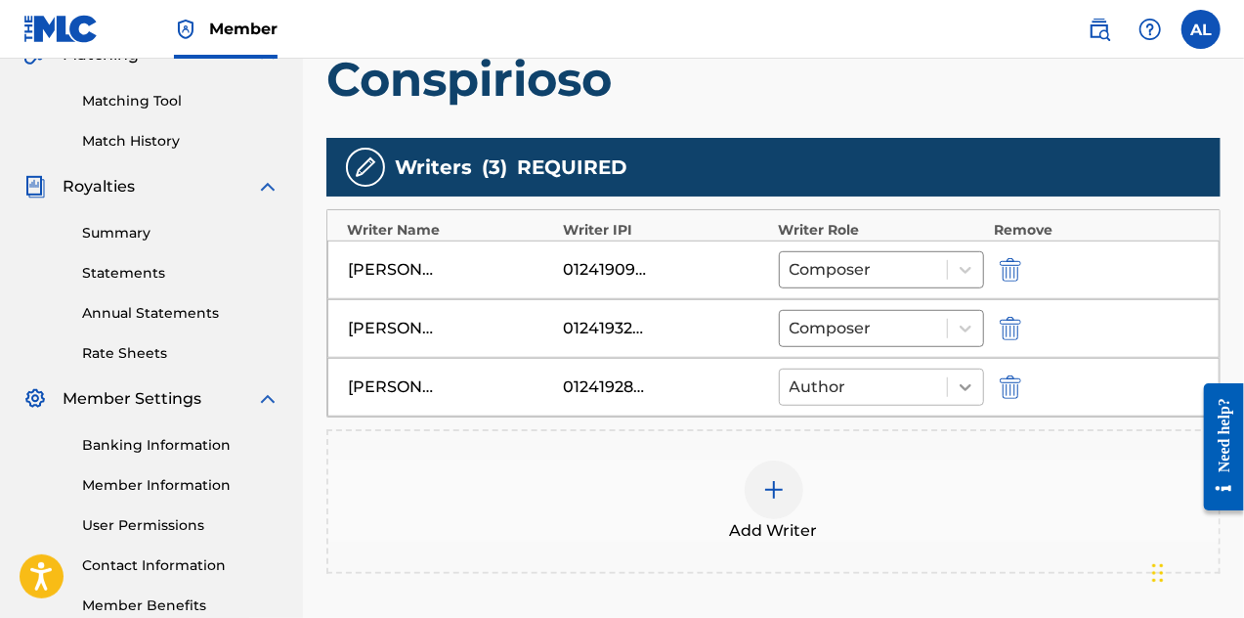
click at [972, 377] on icon at bounding box center [966, 387] width 20 height 20
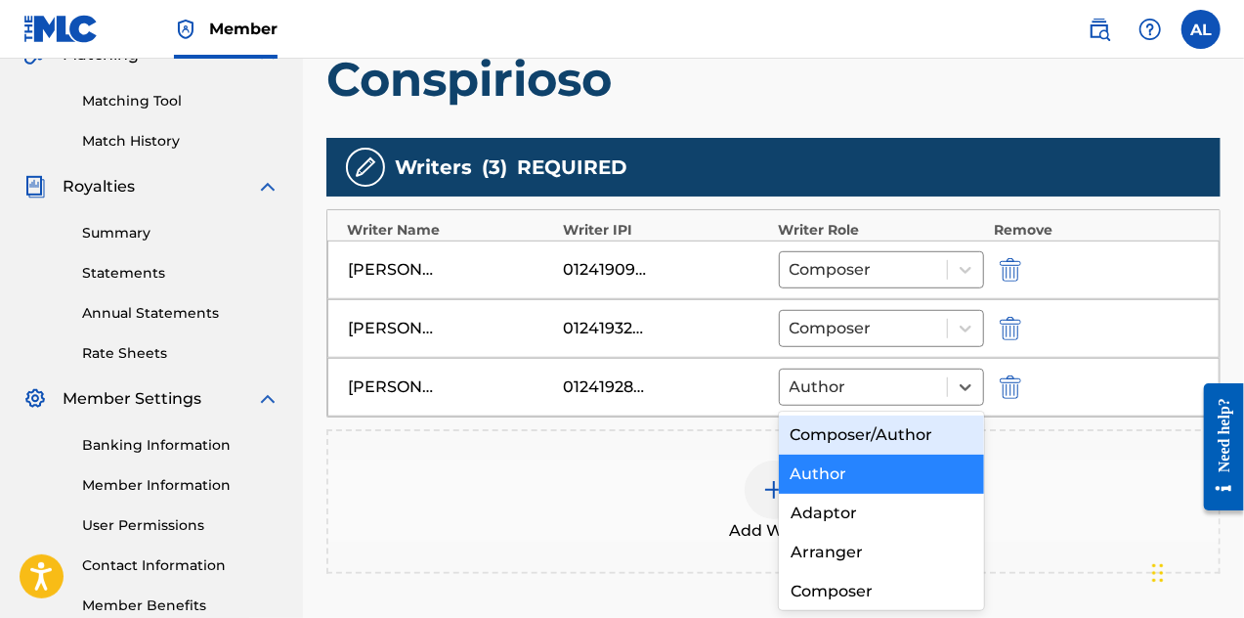
click at [935, 439] on div "Composer/Author" at bounding box center [882, 434] width 206 height 39
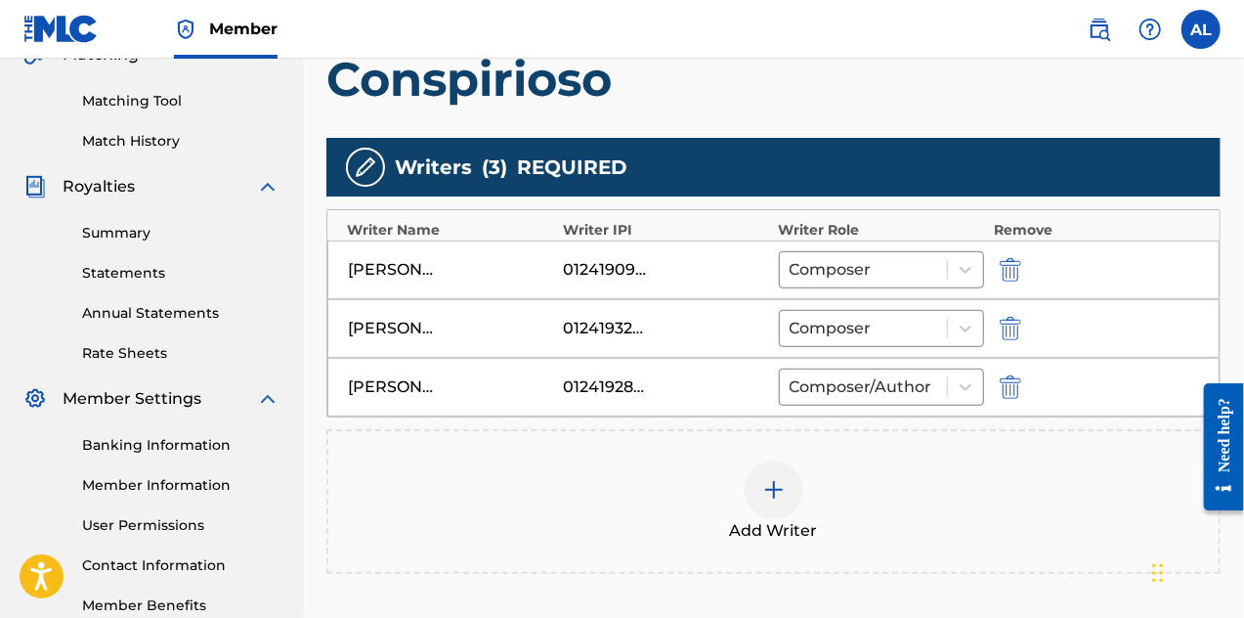
click at [788, 494] on div at bounding box center [774, 489] width 59 height 59
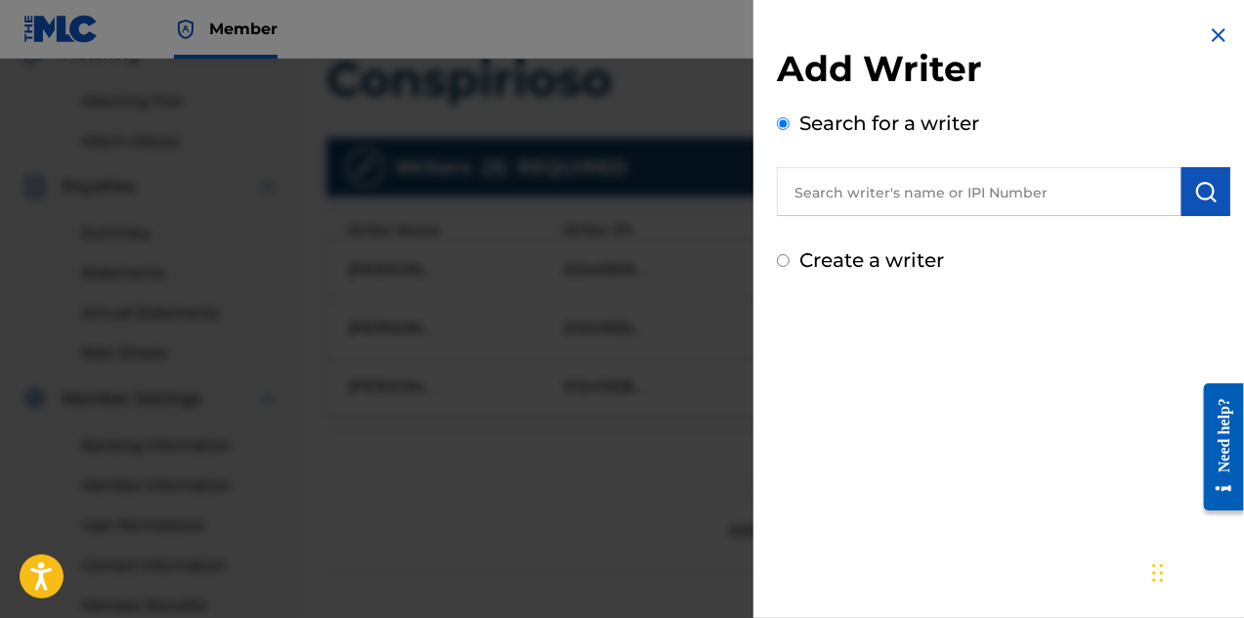
click at [939, 201] on input "text" at bounding box center [979, 191] width 405 height 49
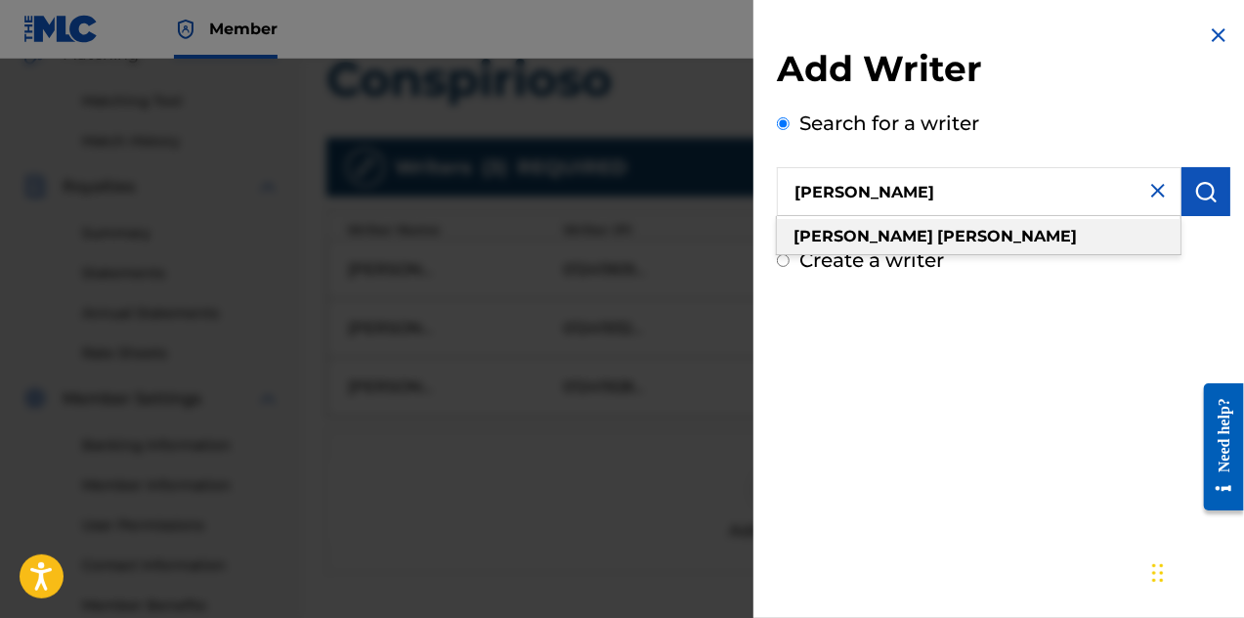
click at [952, 226] on div "[PERSON_NAME]" at bounding box center [979, 236] width 404 height 35
type input "[PERSON_NAME]"
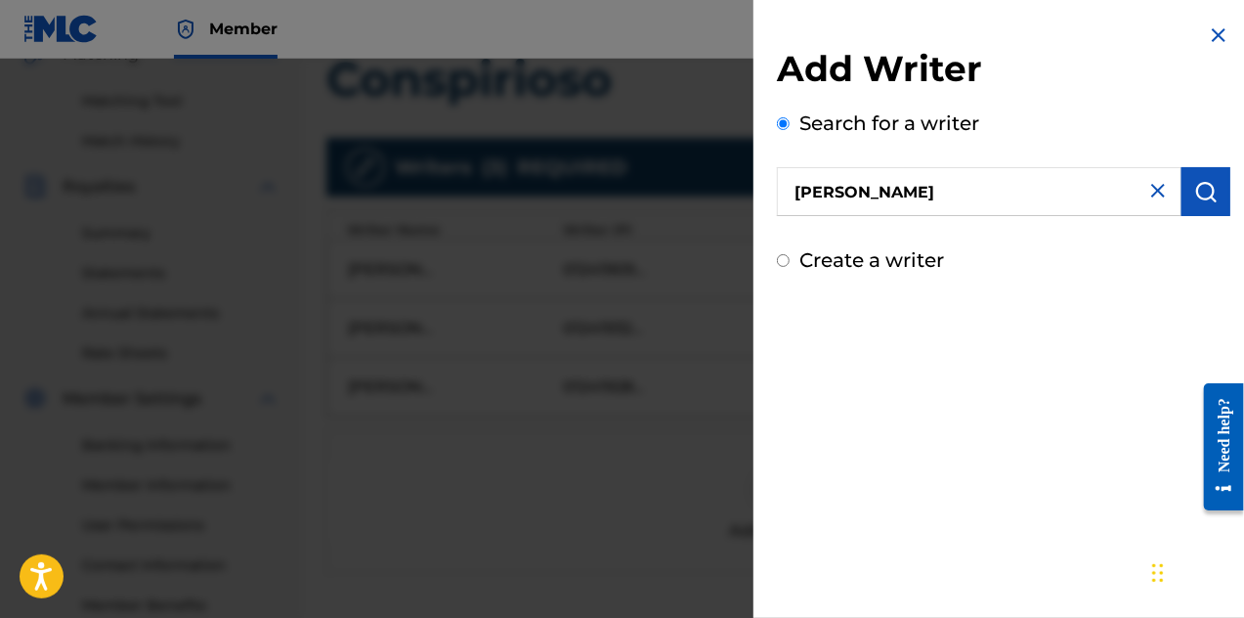
click at [1196, 191] on img "submit" at bounding box center [1206, 191] width 23 height 23
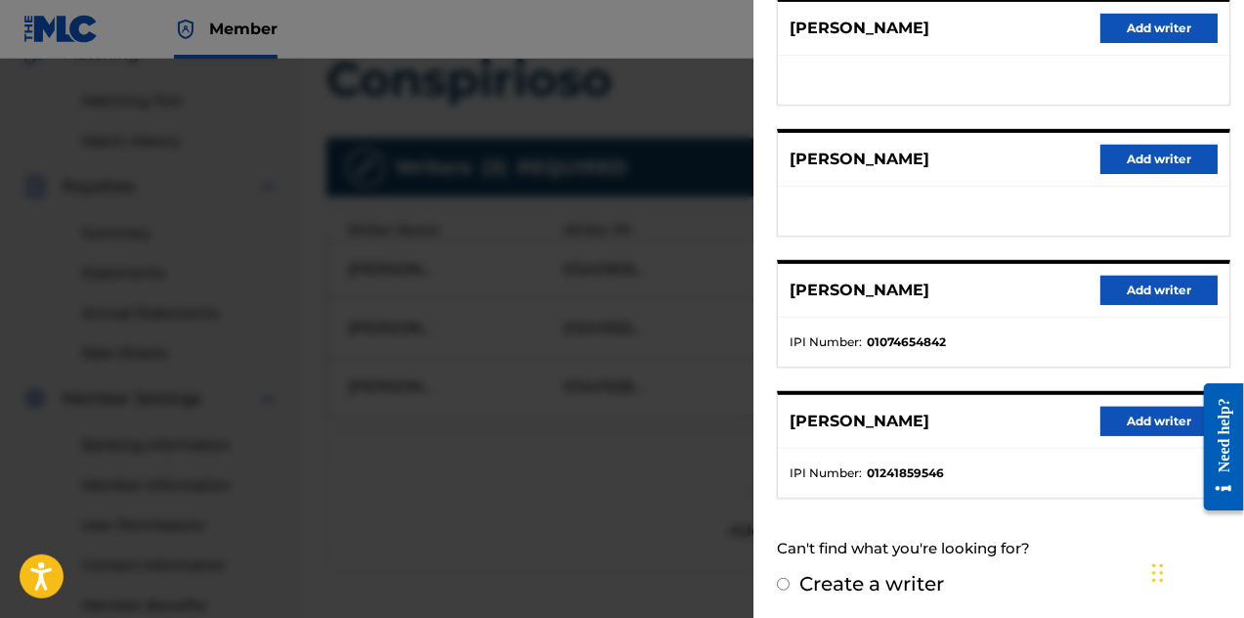
click at [1120, 412] on button "Add writer" at bounding box center [1159, 421] width 117 height 29
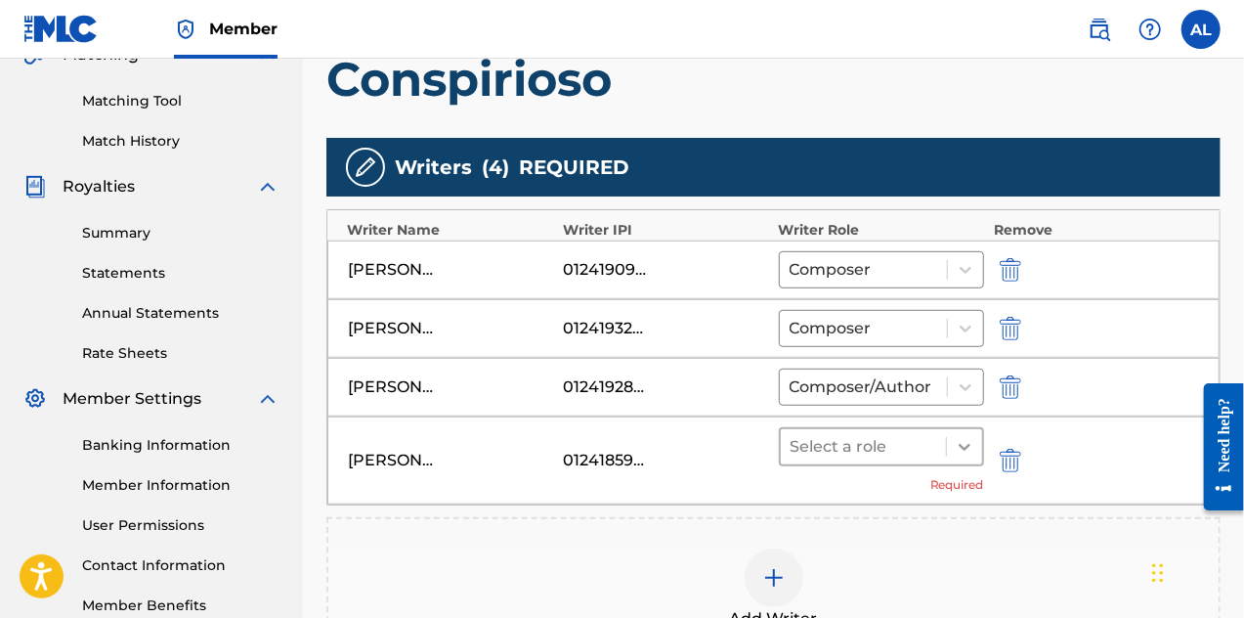
click at [958, 442] on icon at bounding box center [965, 447] width 20 height 20
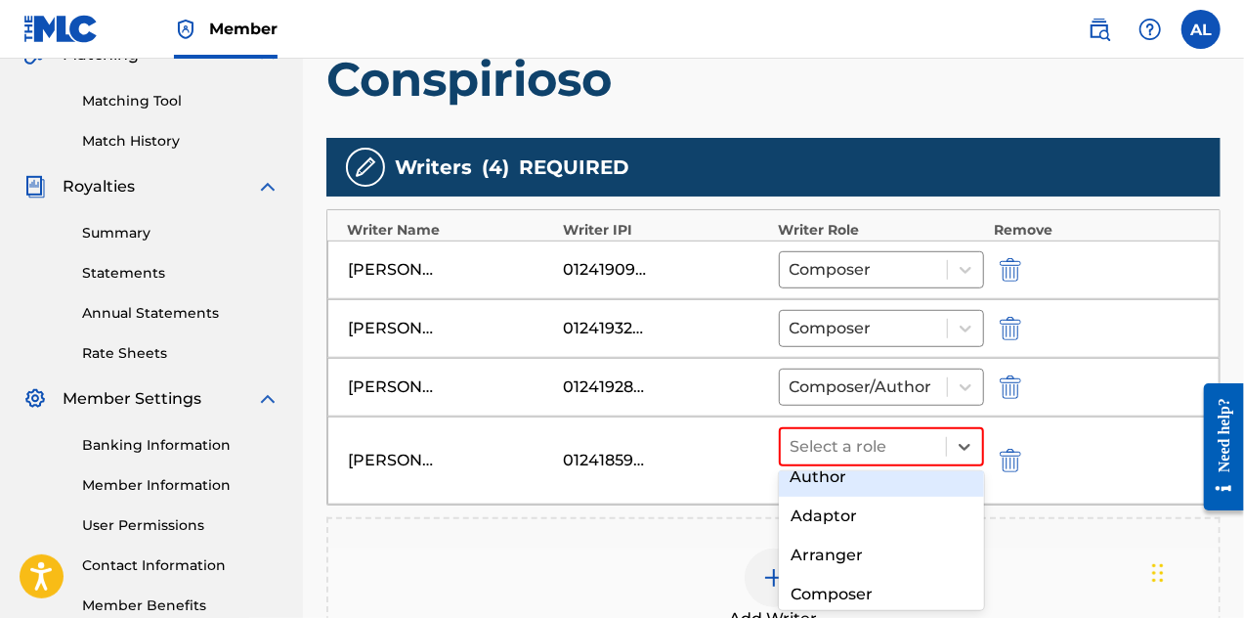
scroll to position [98, 0]
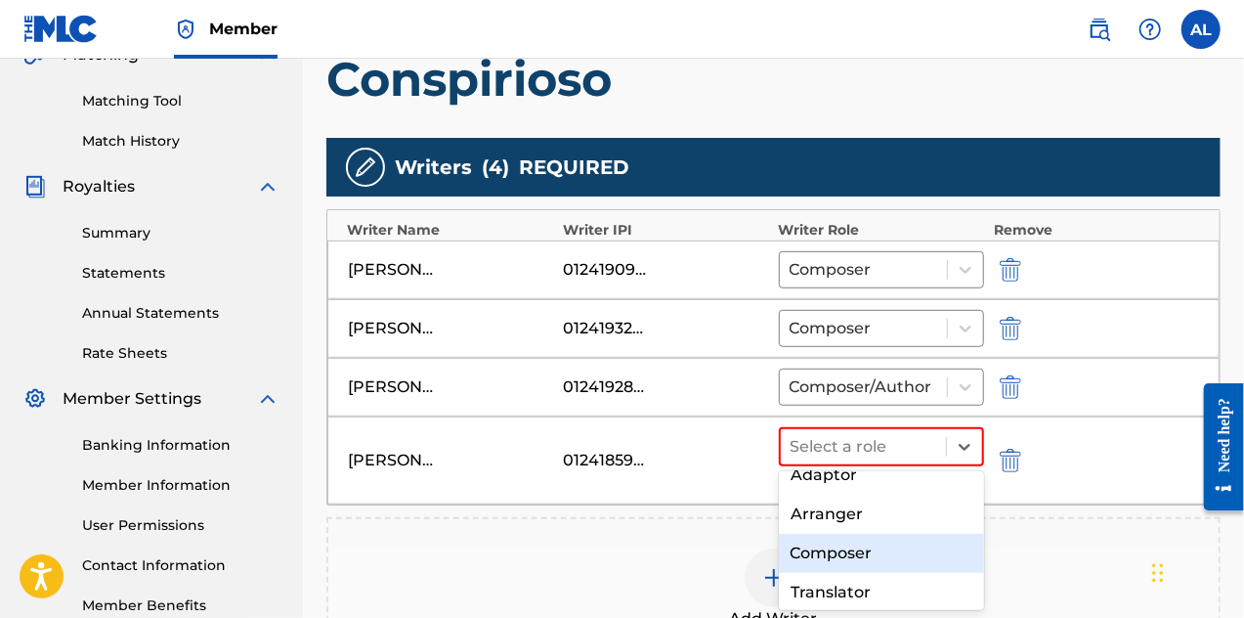
click at [925, 549] on div "Composer" at bounding box center [882, 553] width 206 height 39
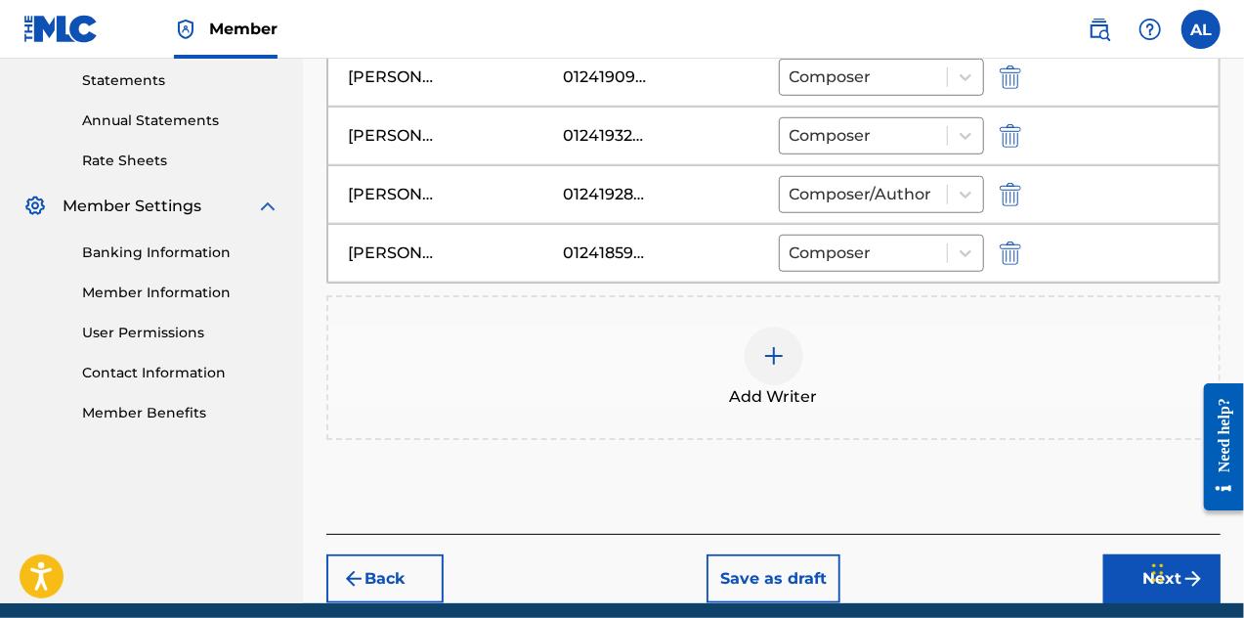
scroll to position [674, 0]
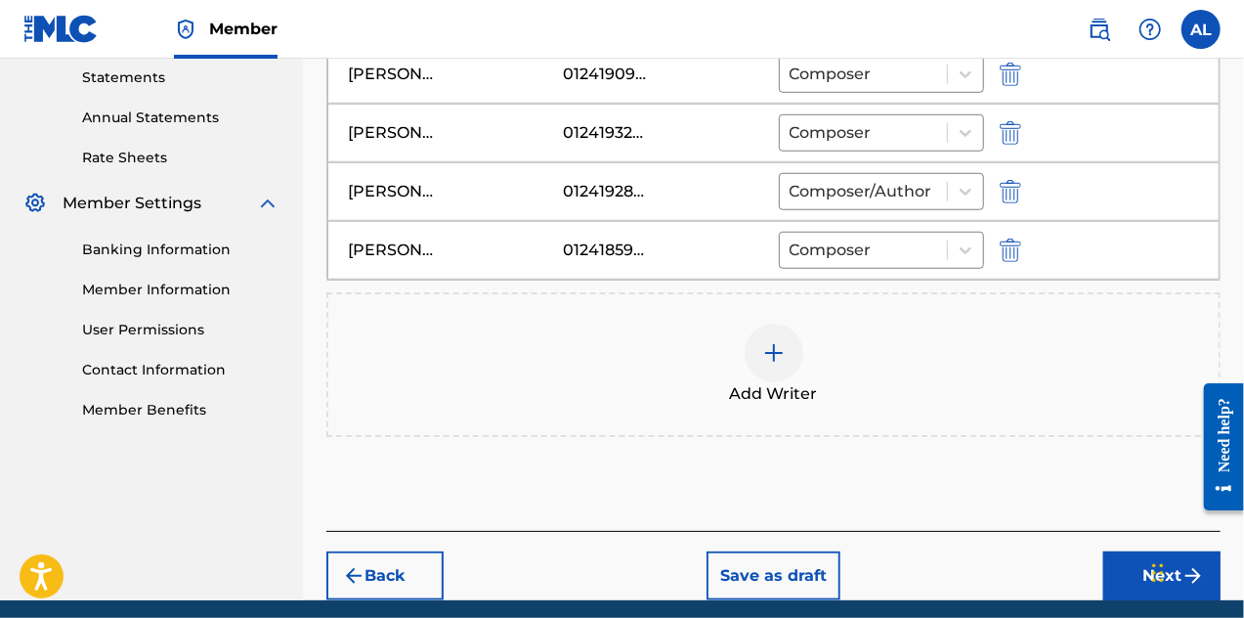
click at [789, 341] on div at bounding box center [774, 353] width 59 height 59
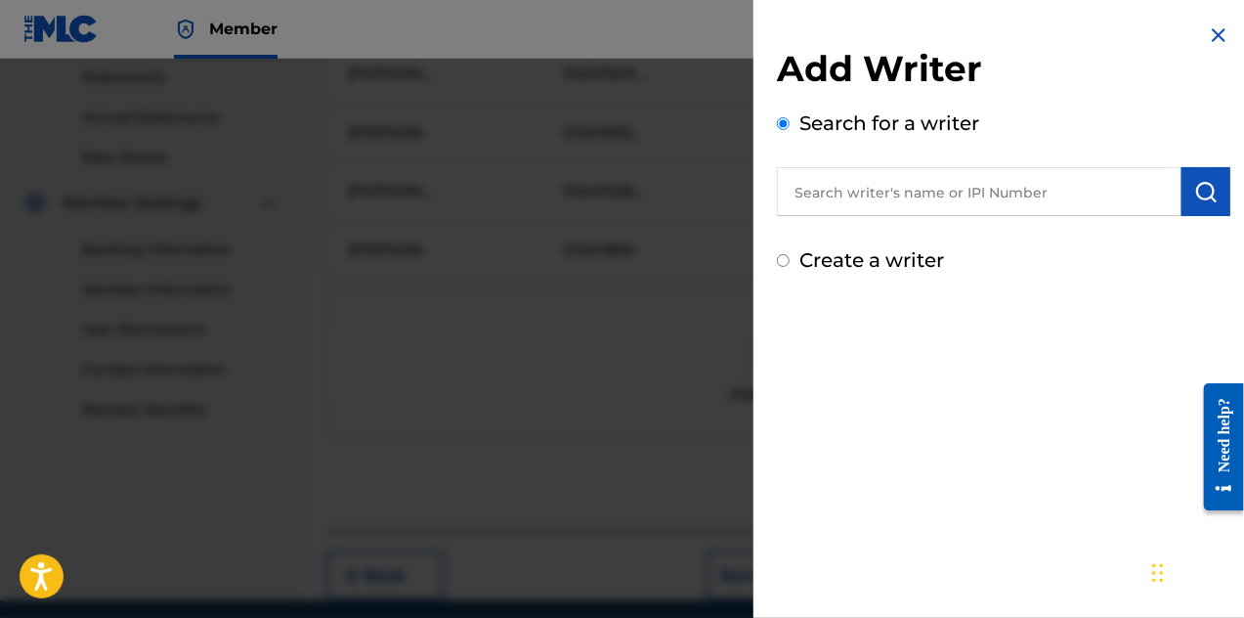
click at [919, 181] on input "text" at bounding box center [979, 191] width 405 height 49
click at [941, 188] on input "[PERSON_NAME]" at bounding box center [979, 191] width 405 height 49
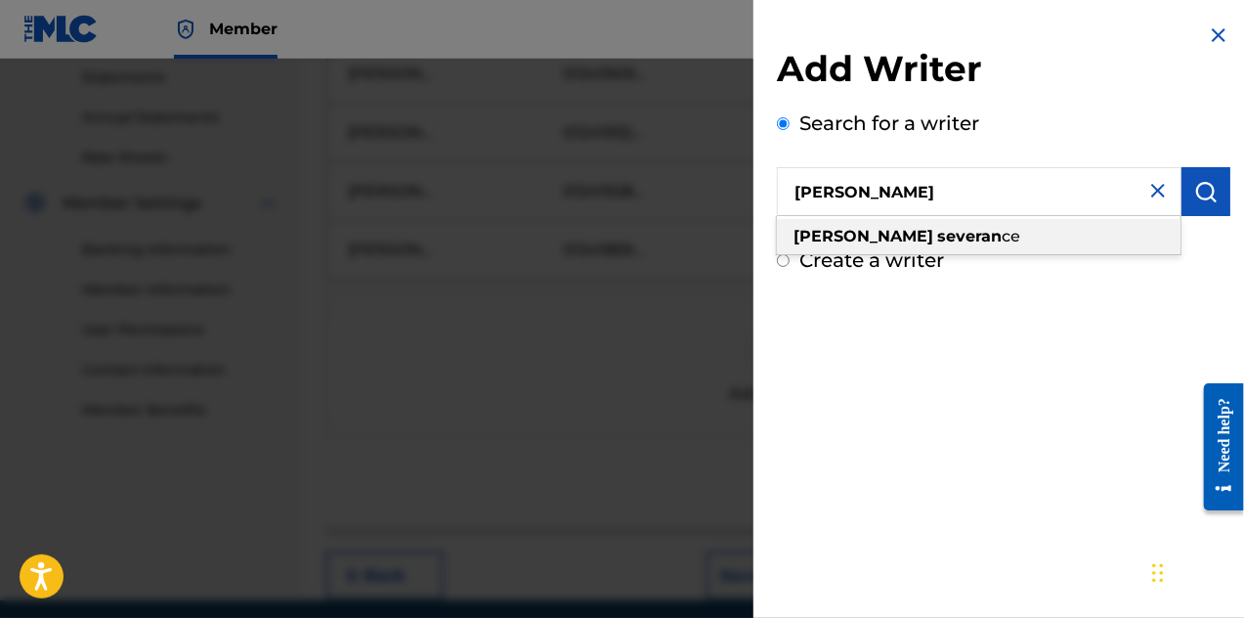
click at [966, 224] on div "[PERSON_NAME] ce" at bounding box center [979, 236] width 404 height 35
type input "[PERSON_NAME]"
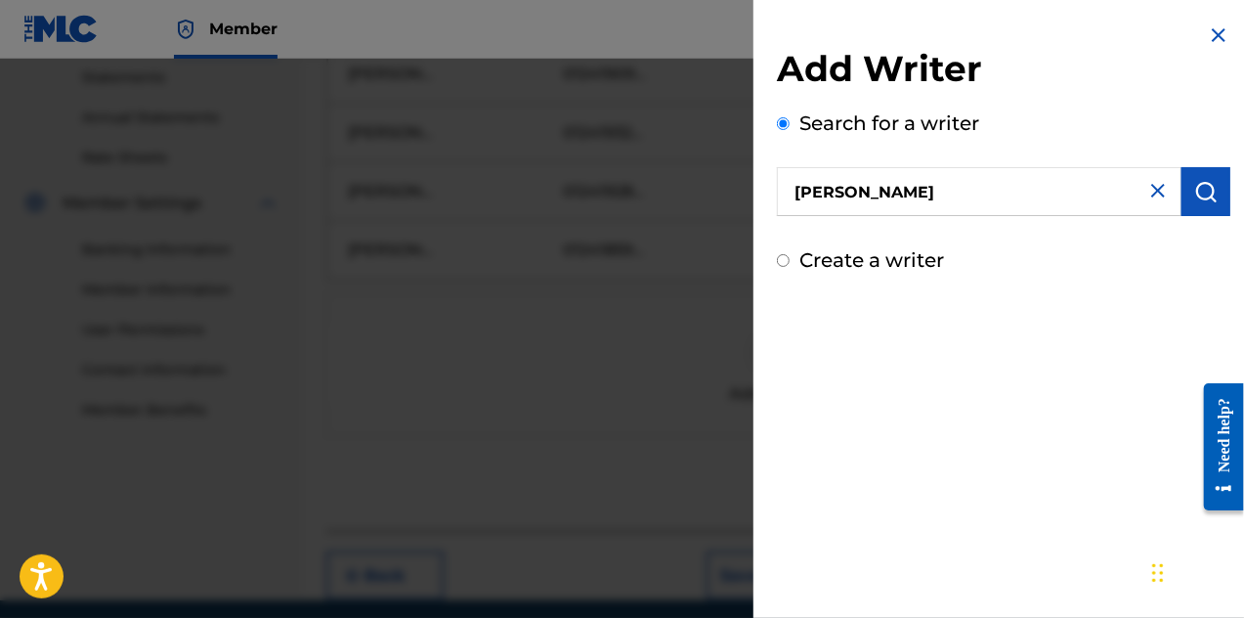
click at [1210, 201] on img "submit" at bounding box center [1206, 191] width 23 height 23
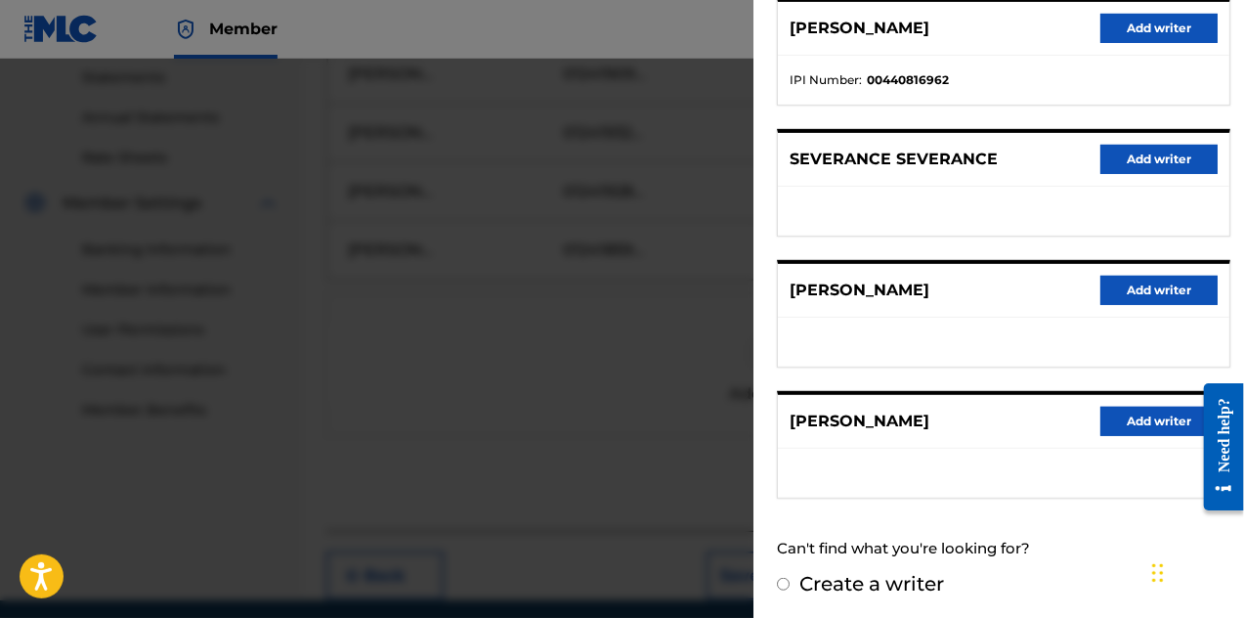
scroll to position [747, 0]
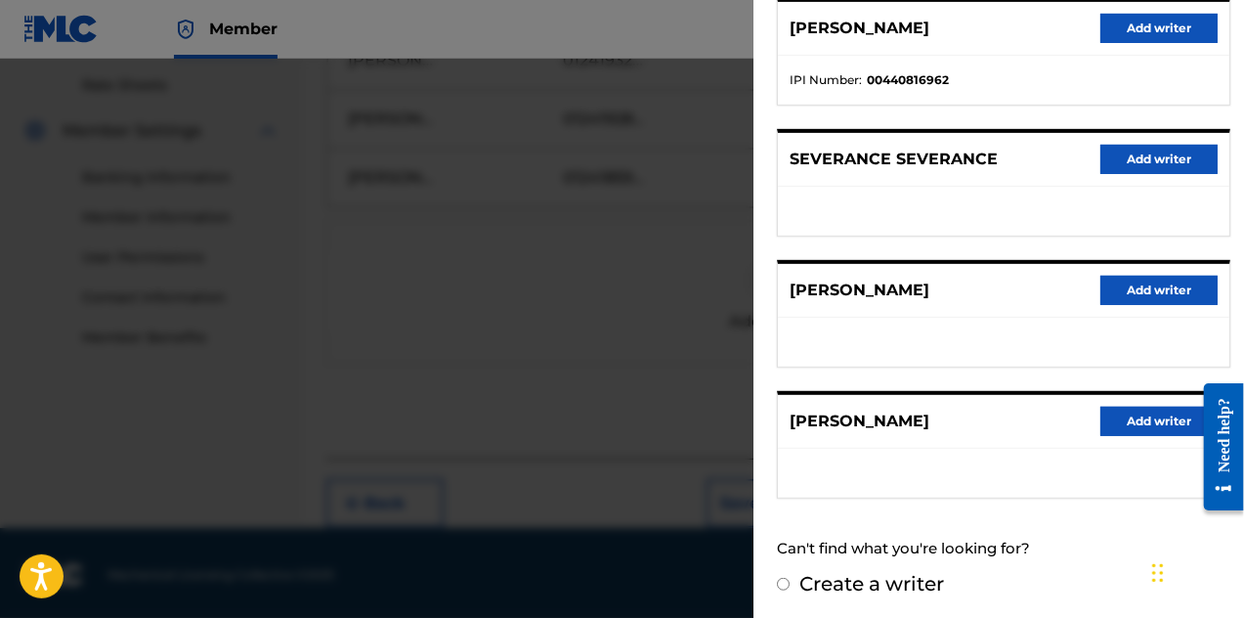
click at [1125, 426] on button "Add writer" at bounding box center [1159, 421] width 117 height 29
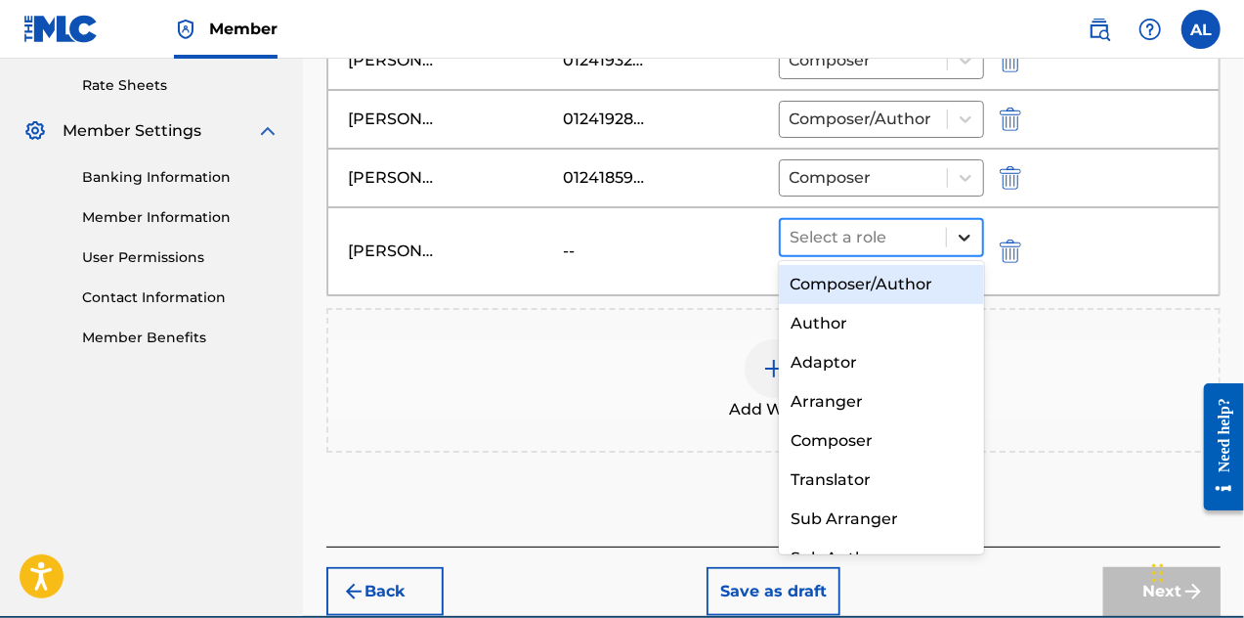
click at [966, 239] on icon at bounding box center [965, 238] width 20 height 20
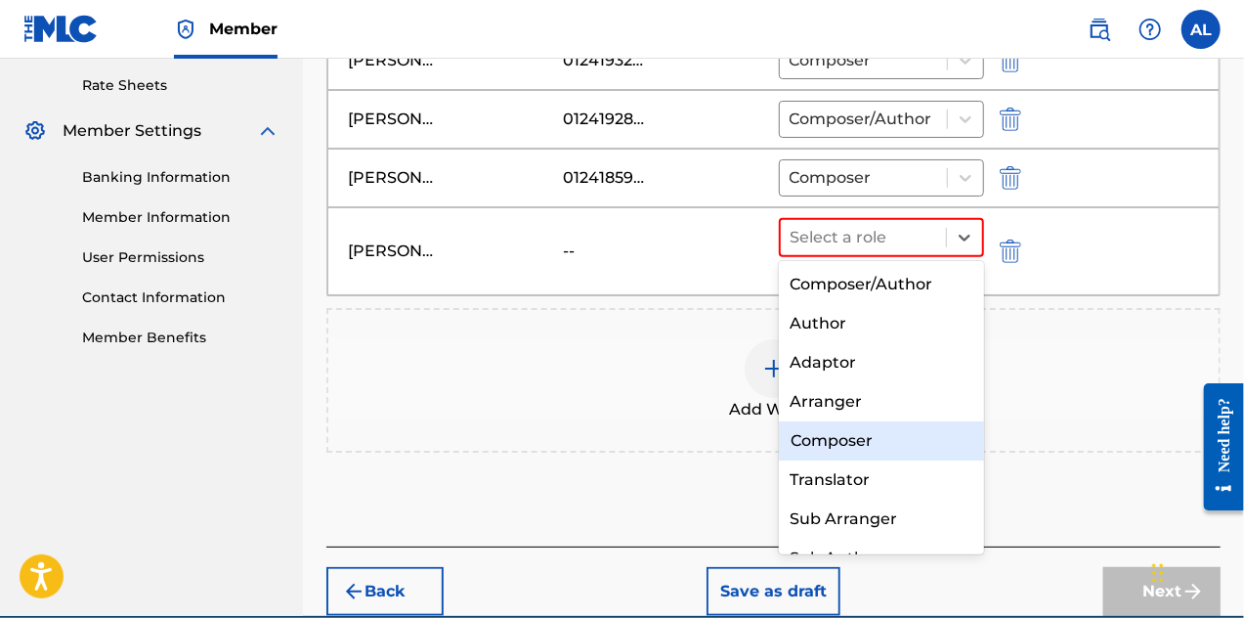
click at [902, 447] on div "Composer" at bounding box center [882, 440] width 206 height 39
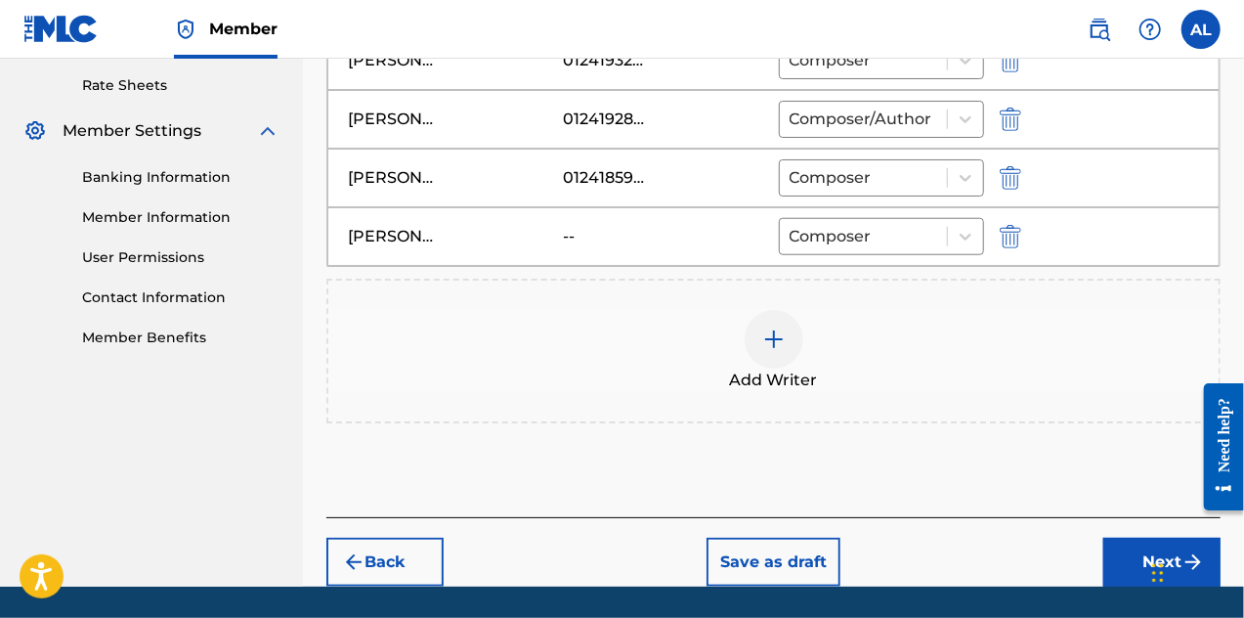
click at [1015, 239] on img "submit" at bounding box center [1011, 236] width 22 height 23
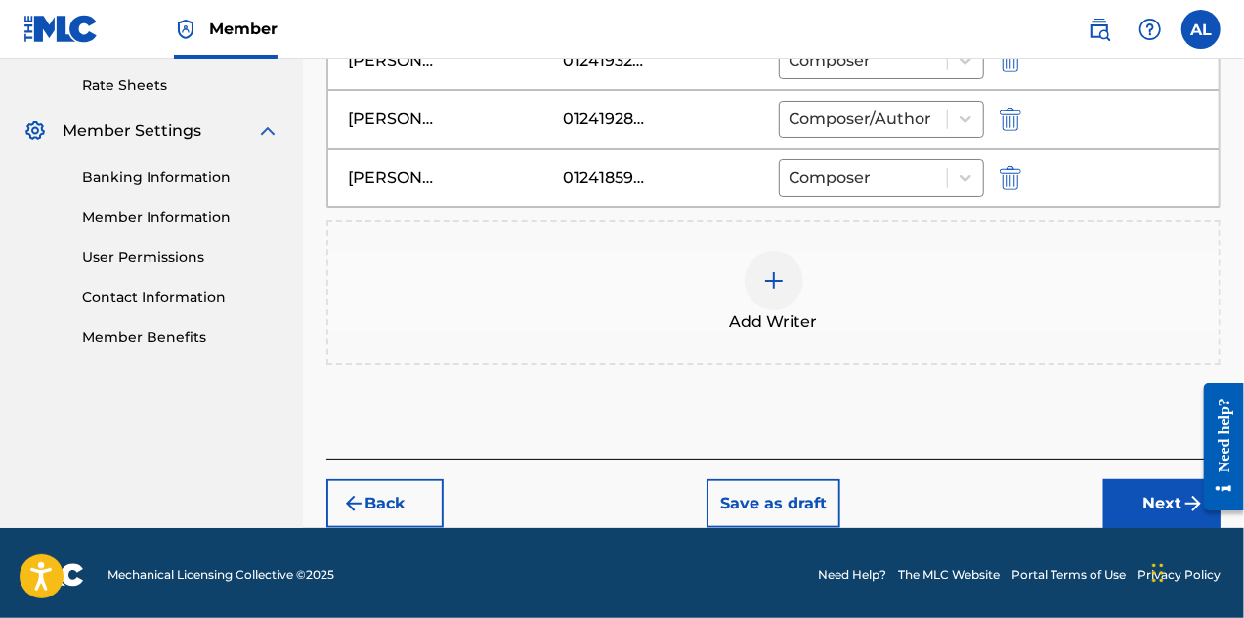
click at [764, 310] on span "Add Writer" at bounding box center [774, 321] width 88 height 23
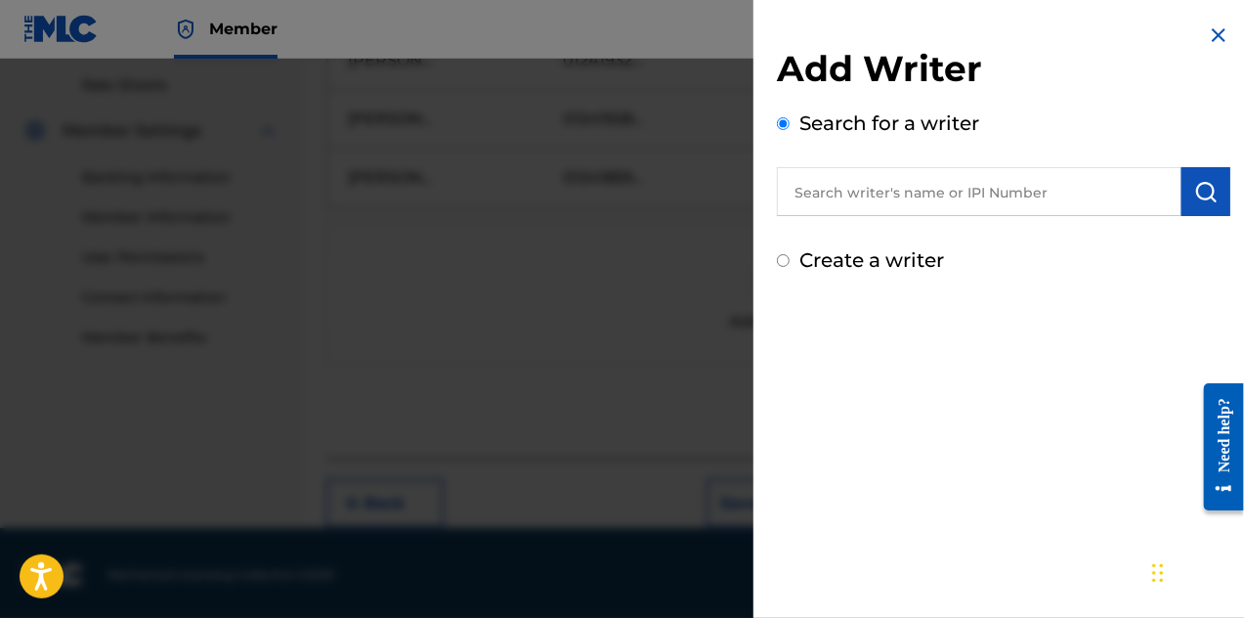
click at [926, 204] on input "text" at bounding box center [979, 191] width 405 height 49
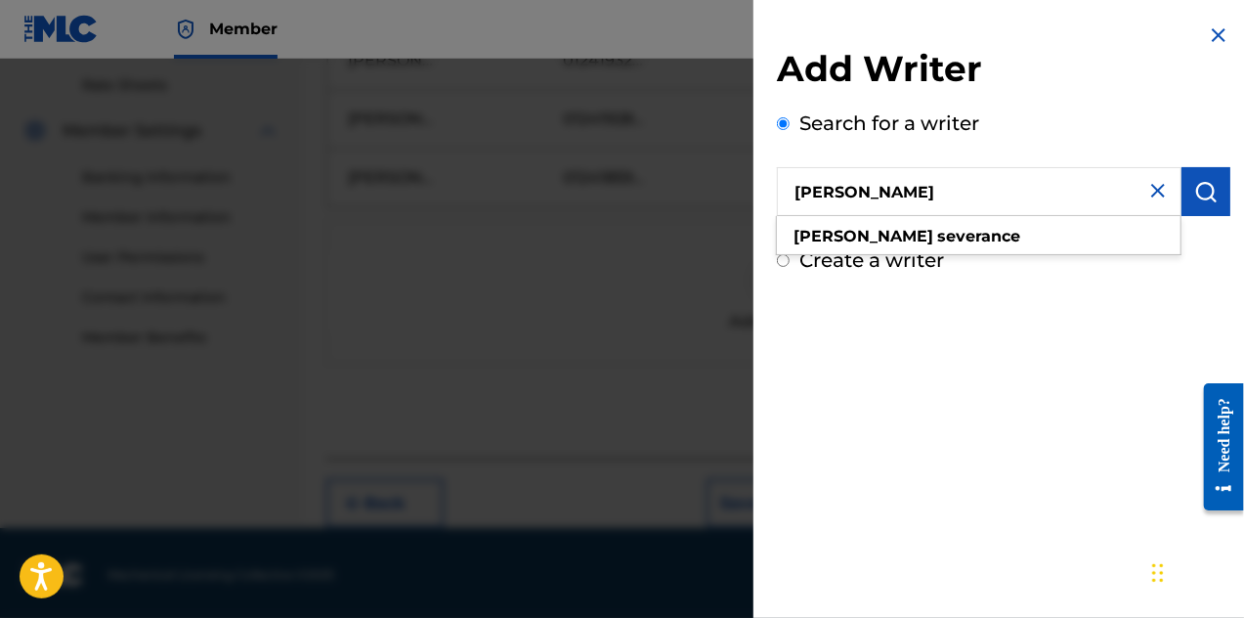
type input "[PERSON_NAME]"
click at [1197, 206] on button "submit" at bounding box center [1206, 191] width 49 height 49
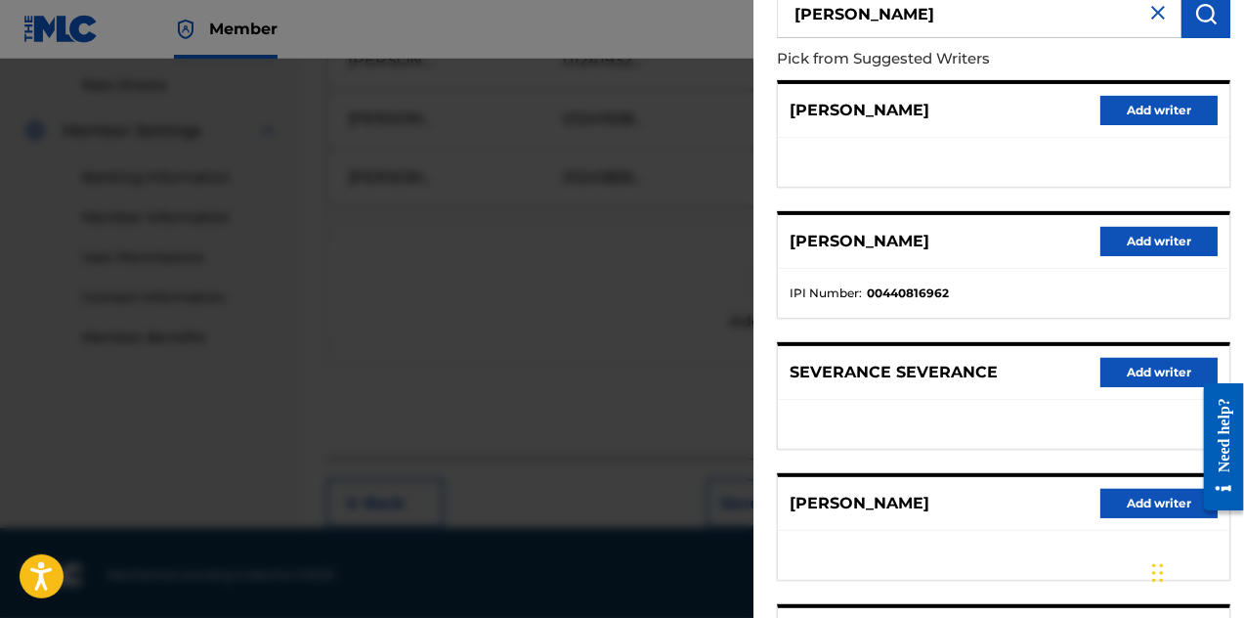
scroll to position [391, 0]
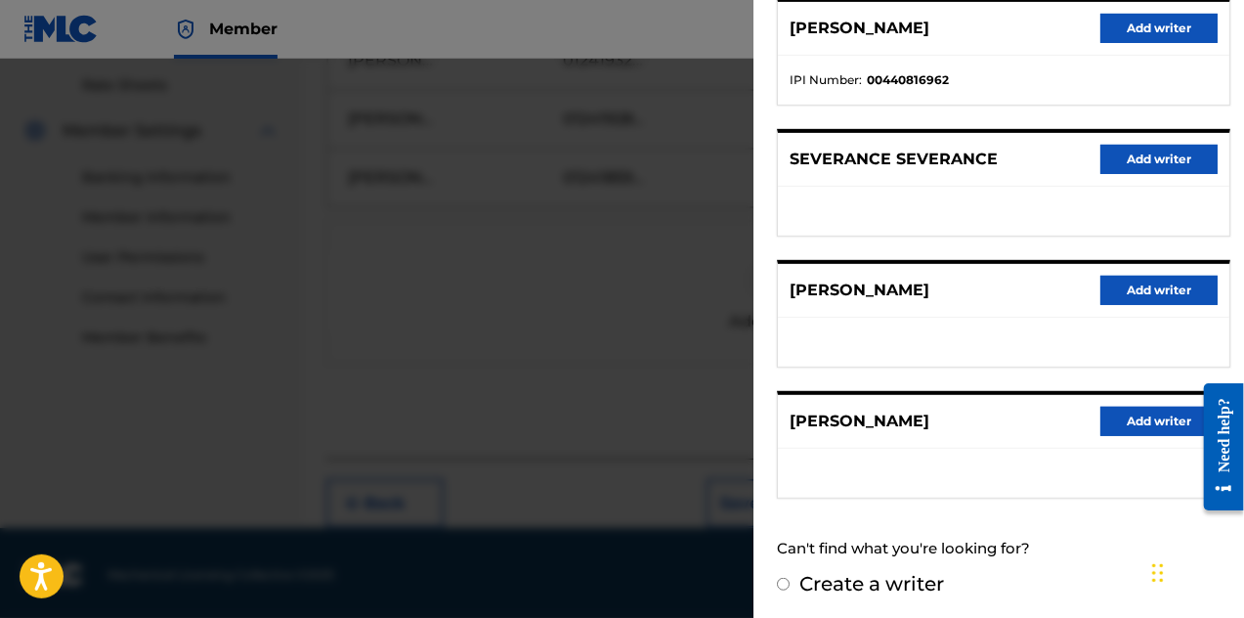
click at [782, 578] on input "Create a writer" at bounding box center [783, 584] width 13 height 13
radio input "false"
radio input "true"
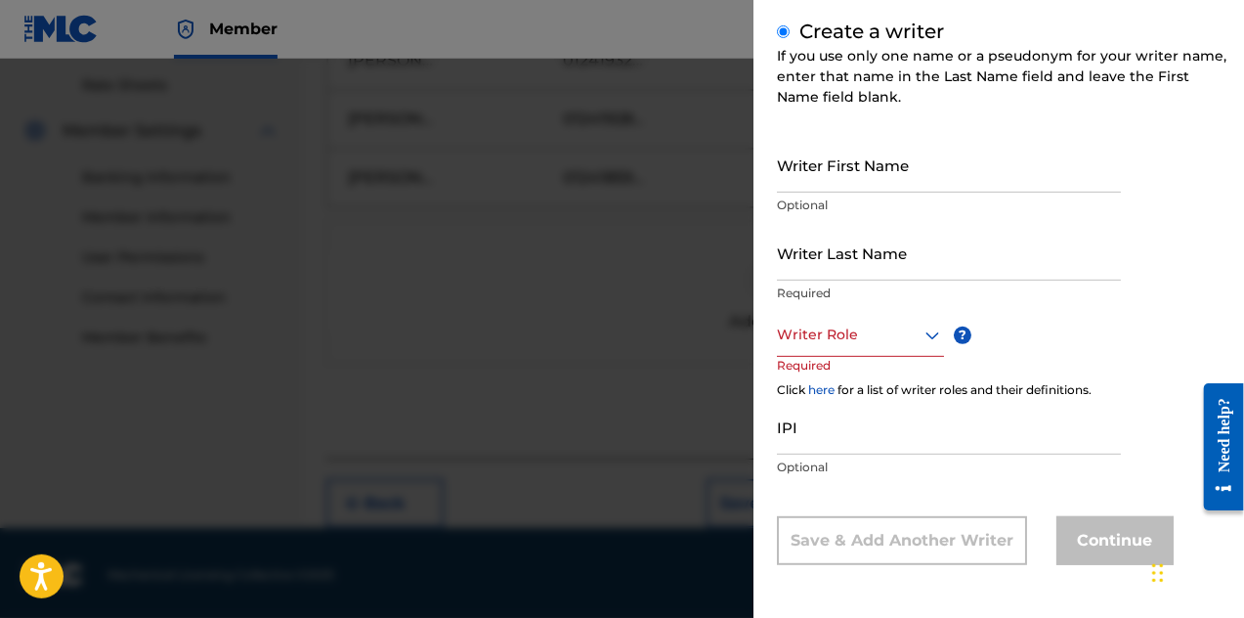
scroll to position [229, 0]
click at [940, 181] on input "Writer First Name" at bounding box center [949, 165] width 344 height 56
type input "[PERSON_NAME]"
click at [928, 261] on input "Writer Last Name" at bounding box center [949, 253] width 344 height 56
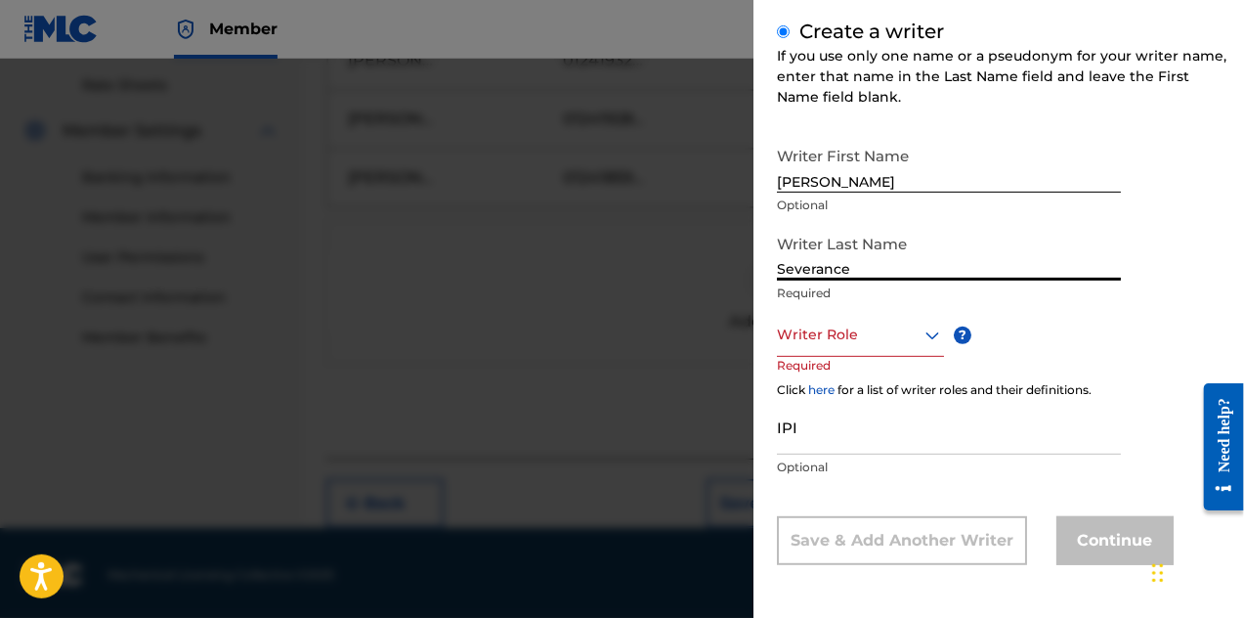
type input "Severance"
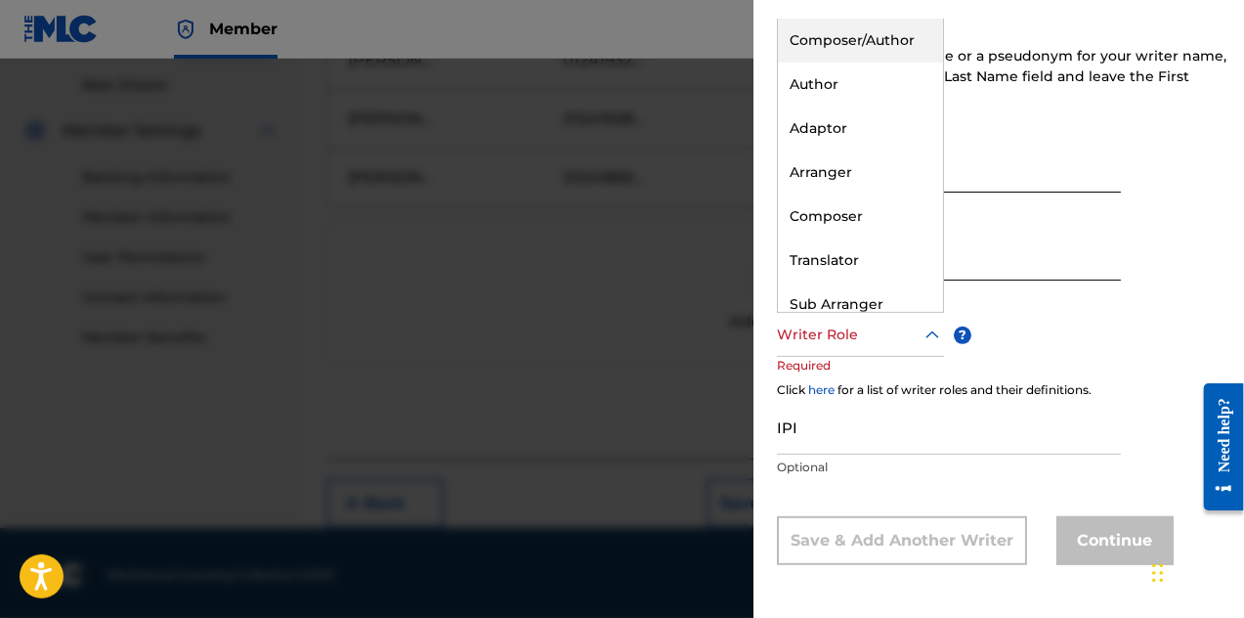
click at [909, 331] on div at bounding box center [860, 335] width 167 height 24
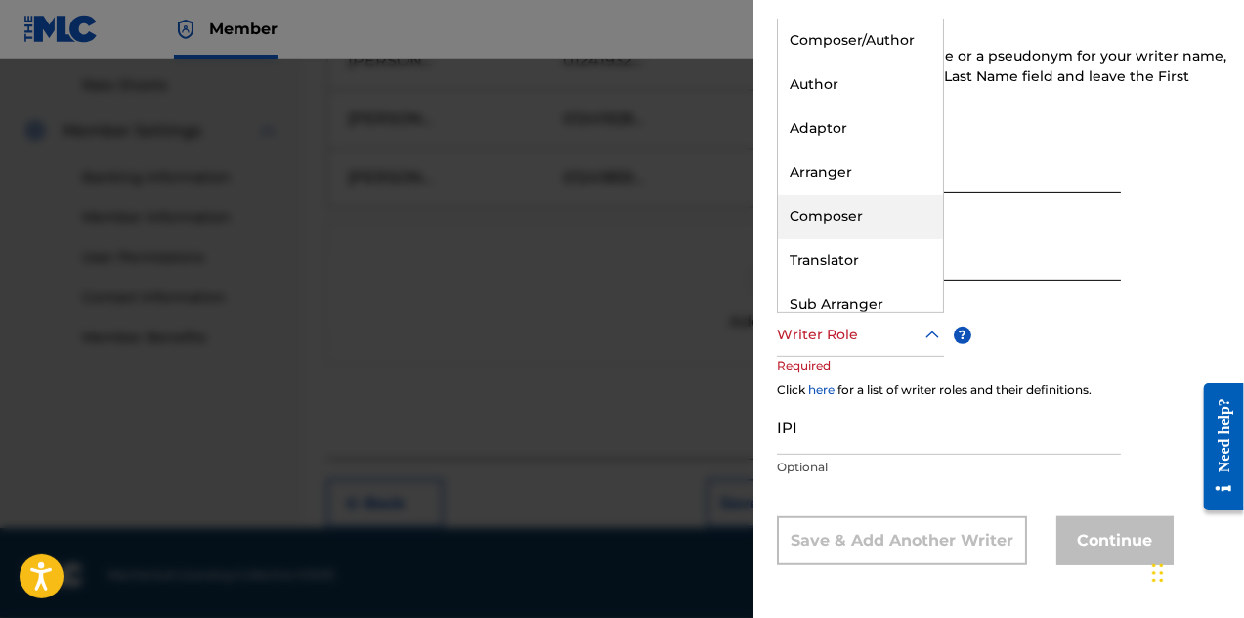
click at [885, 197] on div "Composer" at bounding box center [860, 217] width 165 height 44
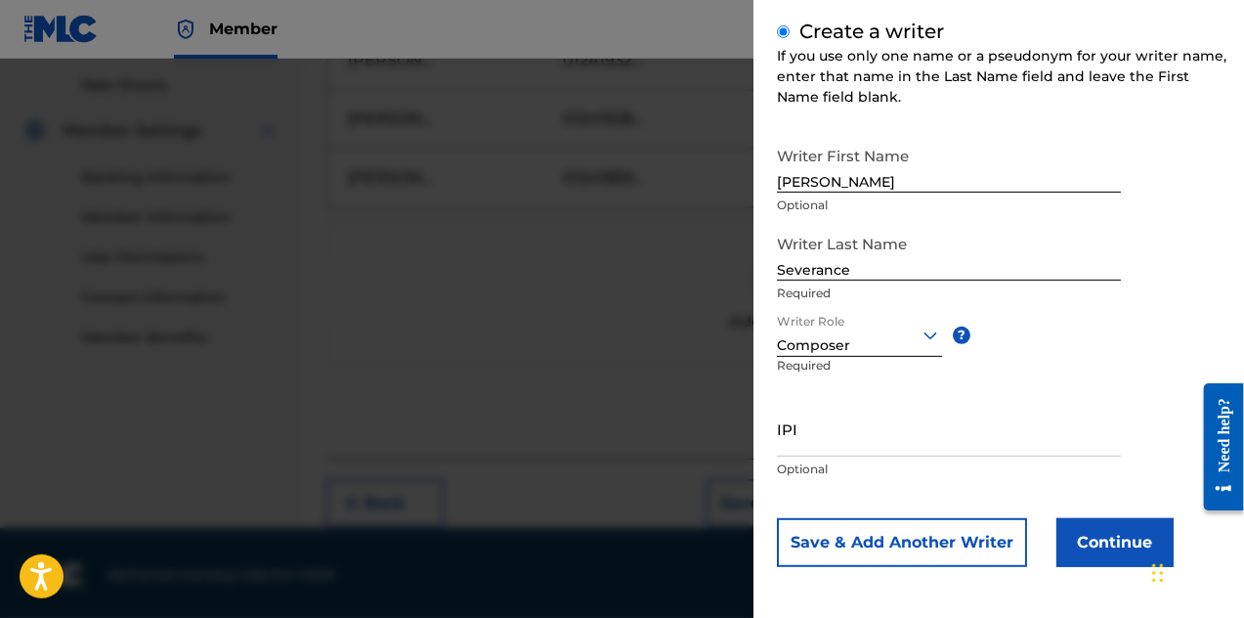
click at [1091, 542] on button "Continue" at bounding box center [1115, 542] width 117 height 49
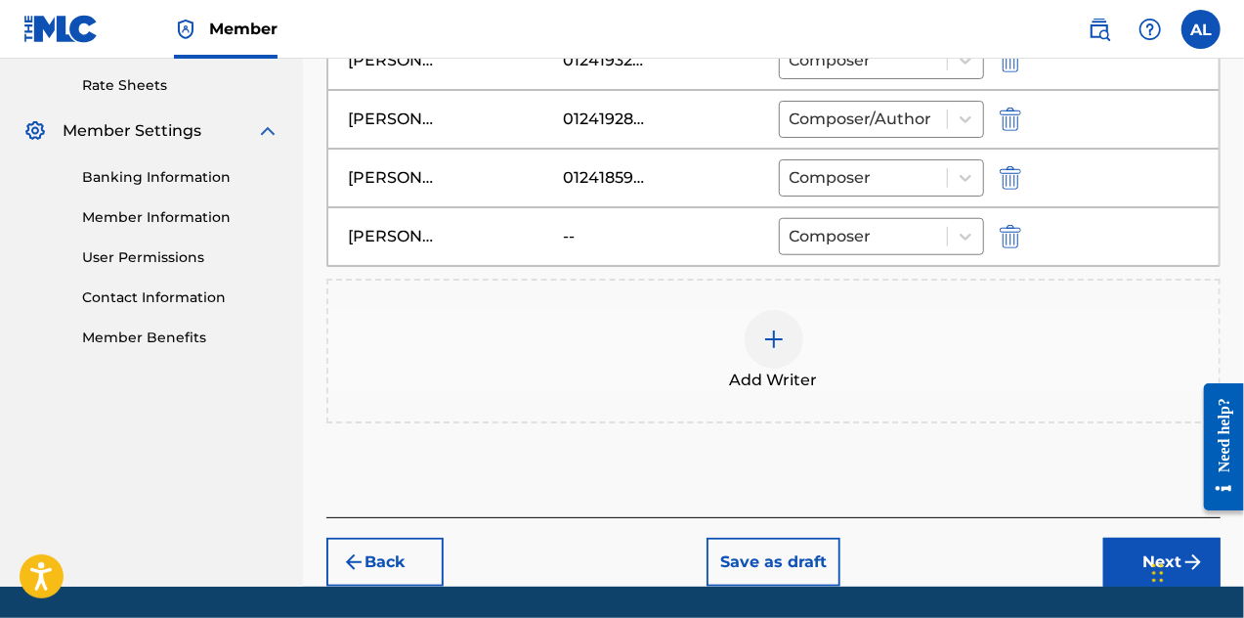
click at [1140, 551] on button "Next" at bounding box center [1162, 562] width 117 height 49
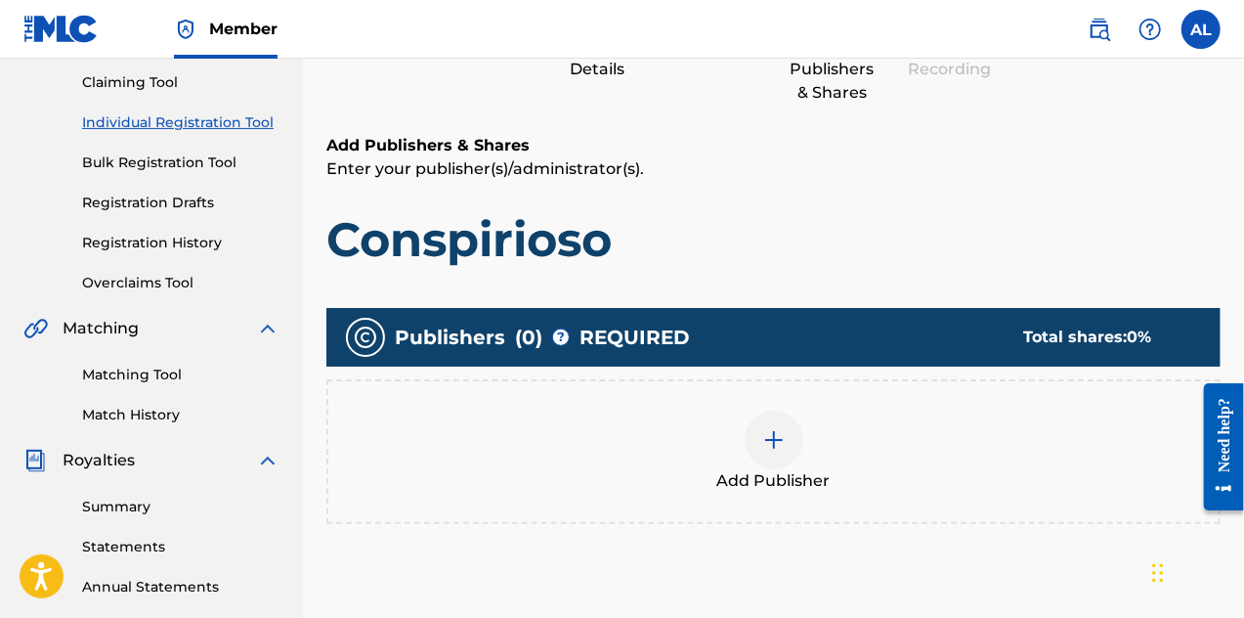
scroll to position [381, 0]
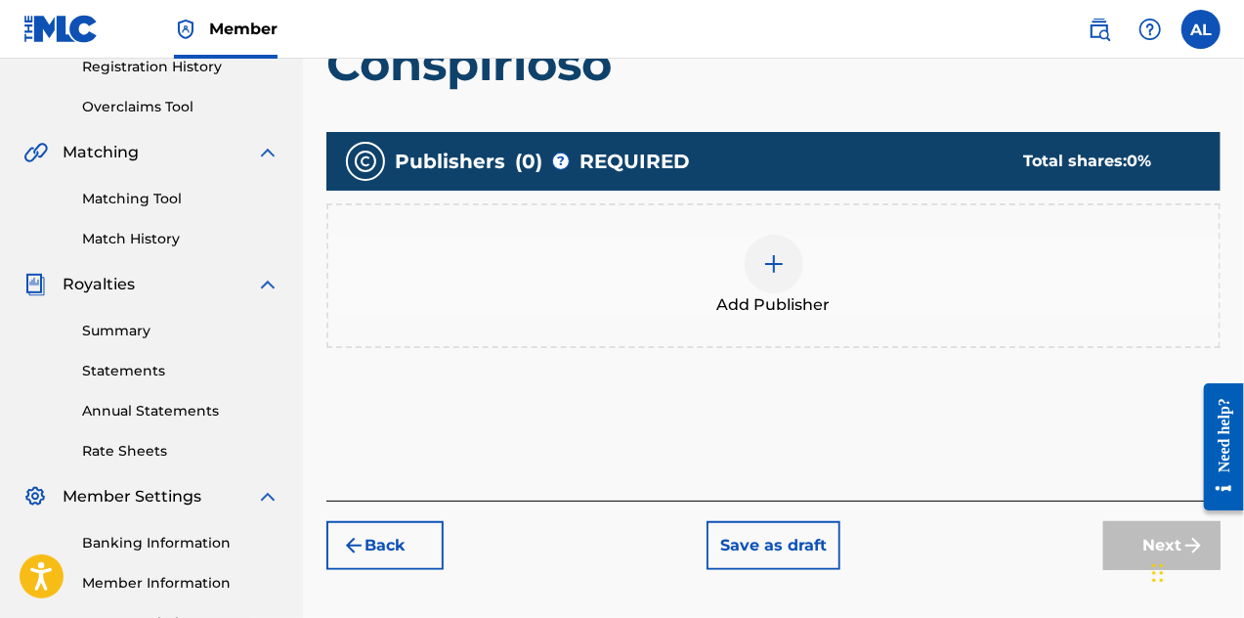
click at [788, 261] on div at bounding box center [774, 264] width 59 height 59
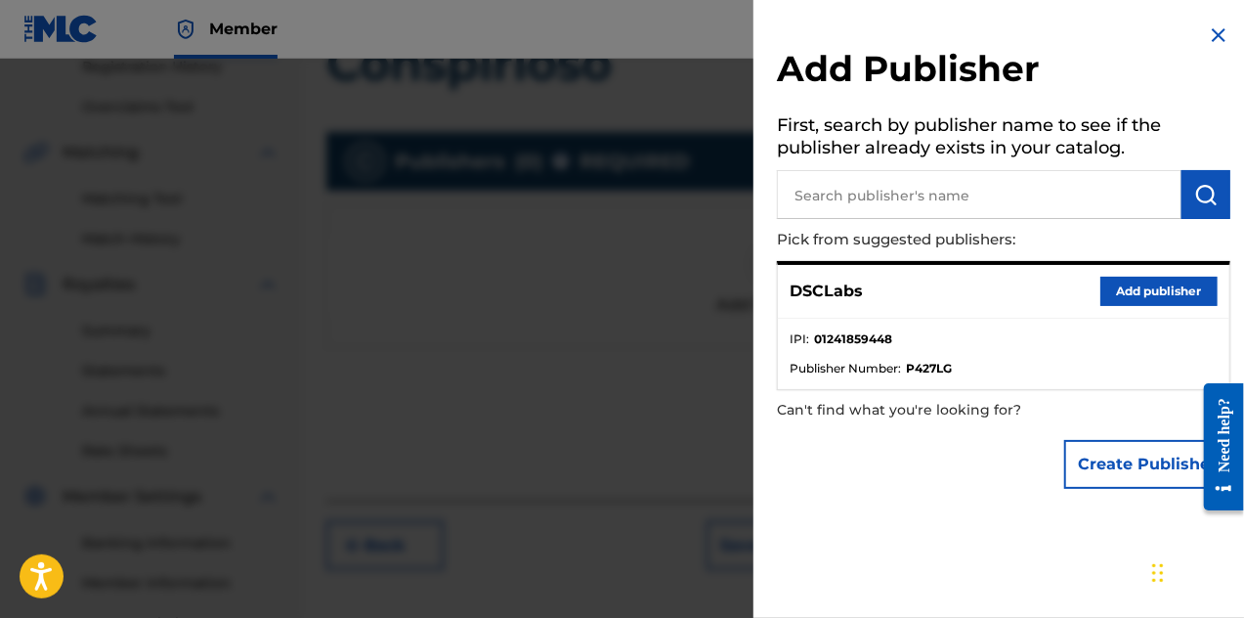
click at [878, 335] on strong "01241859448" at bounding box center [853, 339] width 78 height 18
click at [1133, 283] on button "Add publisher" at bounding box center [1159, 291] width 117 height 29
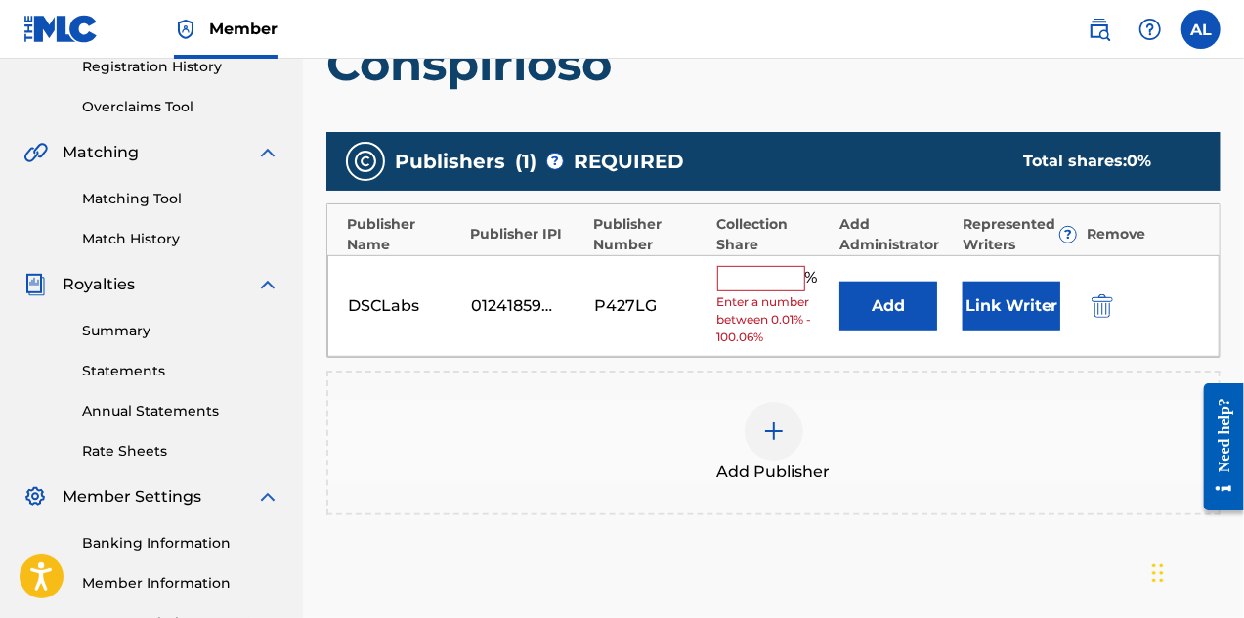
click at [752, 281] on input "text" at bounding box center [761, 278] width 88 height 25
type input "100"
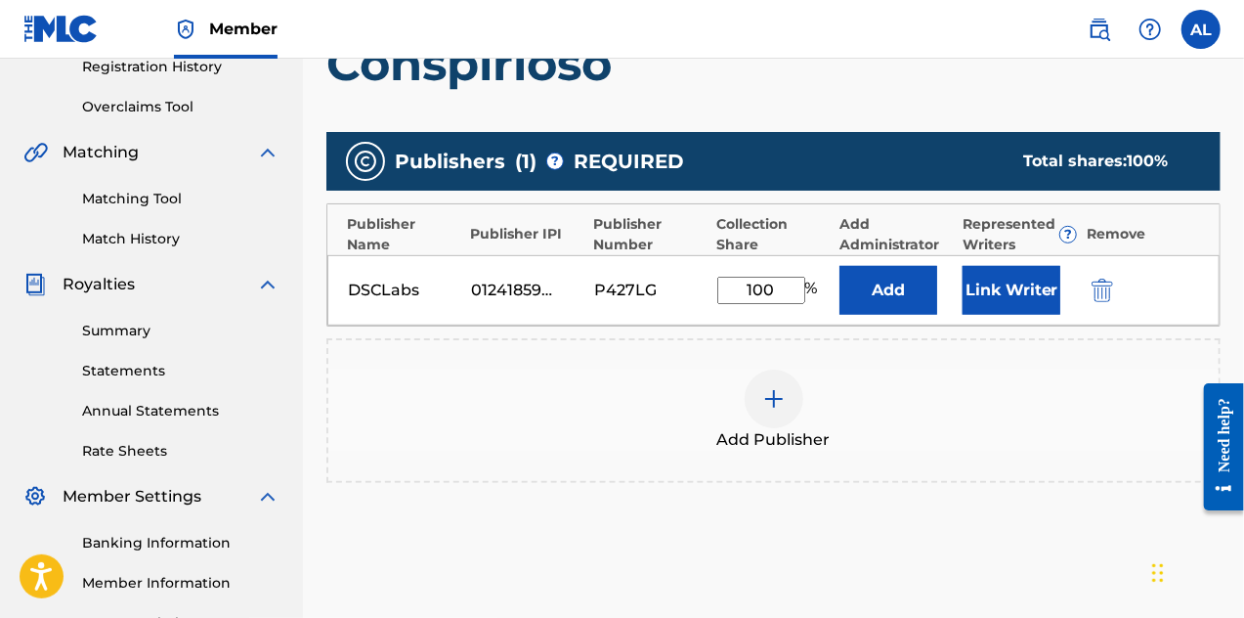
click at [985, 303] on button "Link Writer" at bounding box center [1012, 290] width 98 height 49
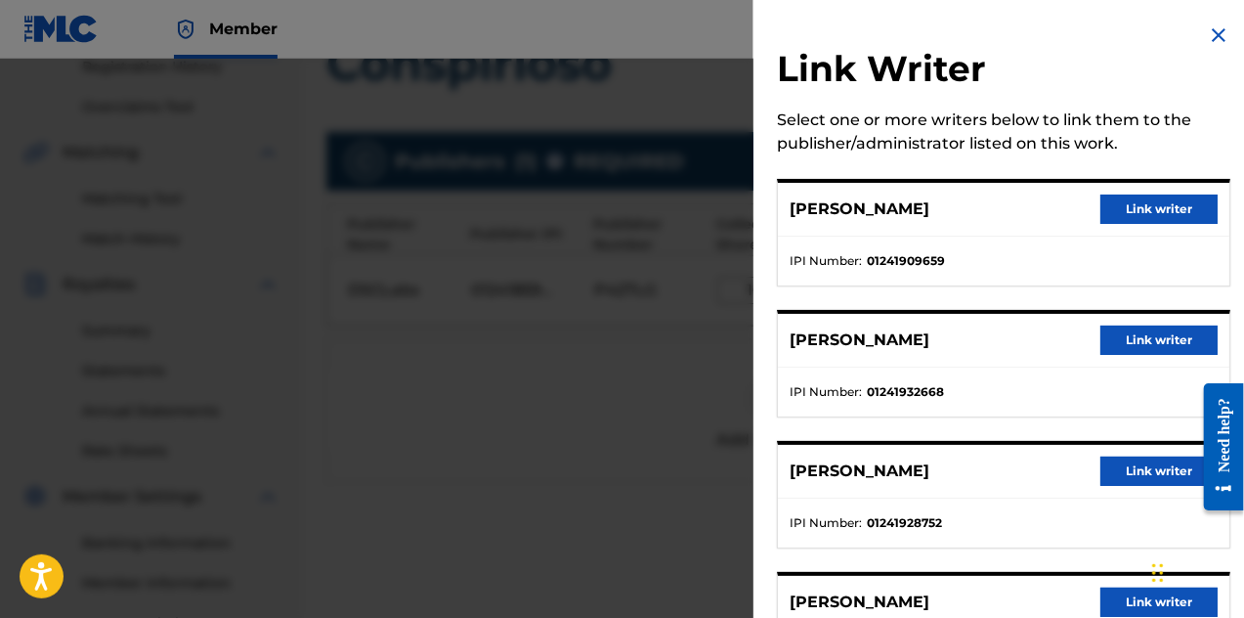
click at [1132, 215] on button "Link writer" at bounding box center [1159, 209] width 117 height 29
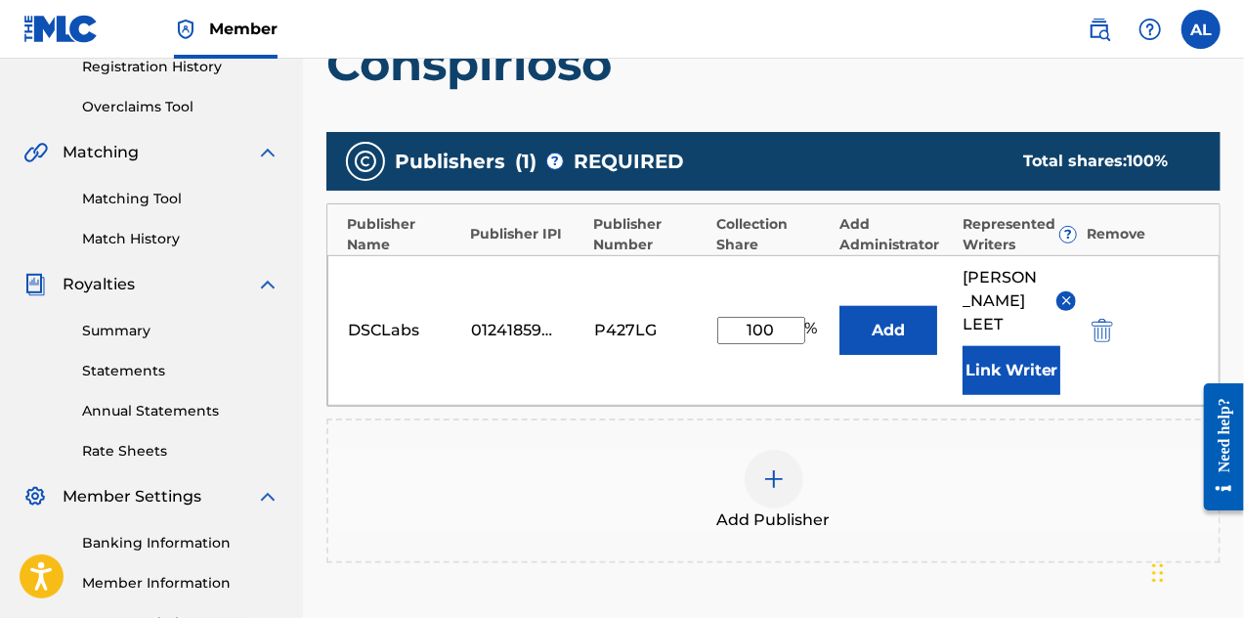
click at [1036, 346] on button "Link Writer" at bounding box center [1012, 370] width 98 height 49
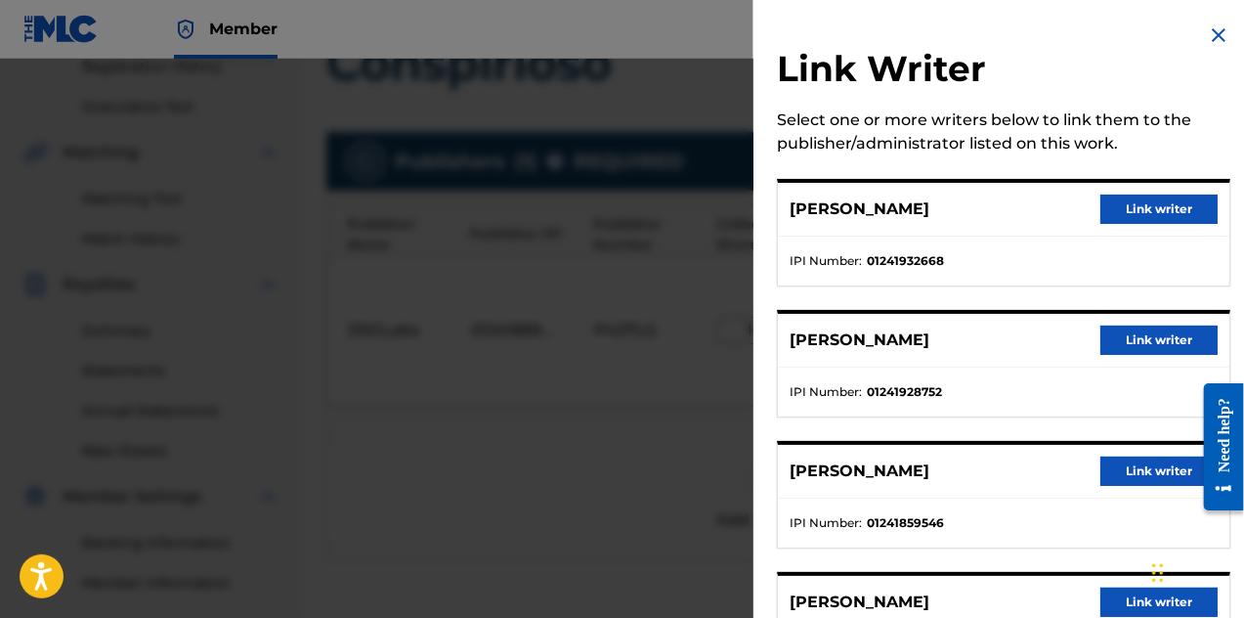
click at [1133, 216] on button "Link writer" at bounding box center [1159, 209] width 117 height 29
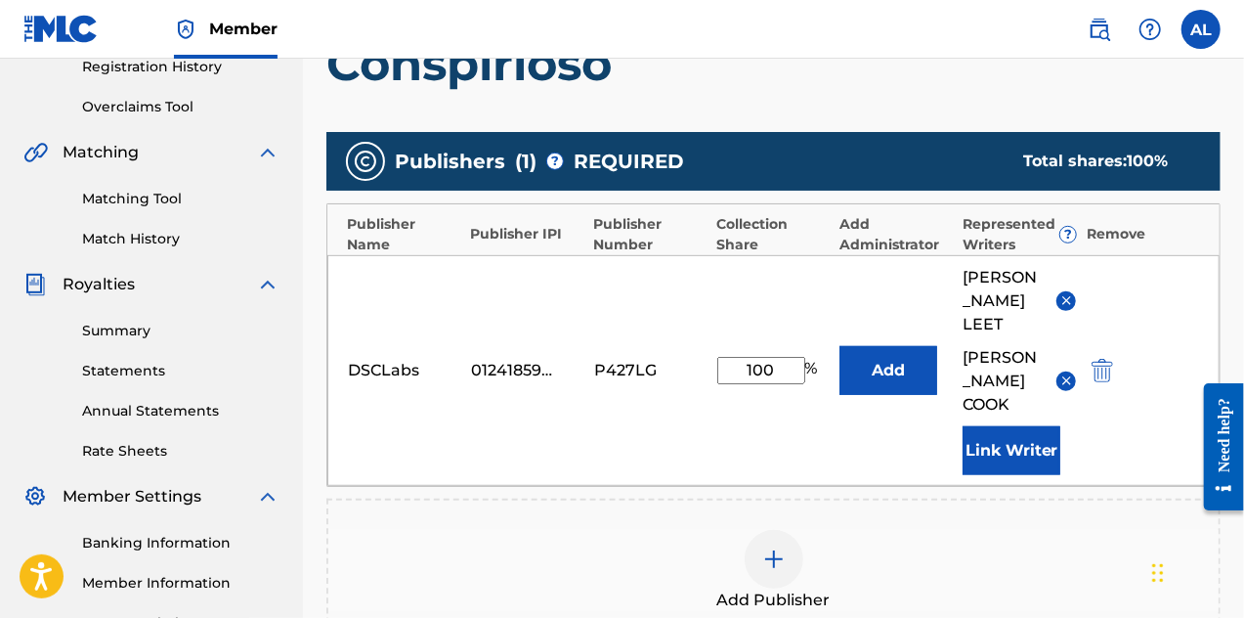
click at [1032, 426] on button "Link Writer" at bounding box center [1012, 450] width 98 height 49
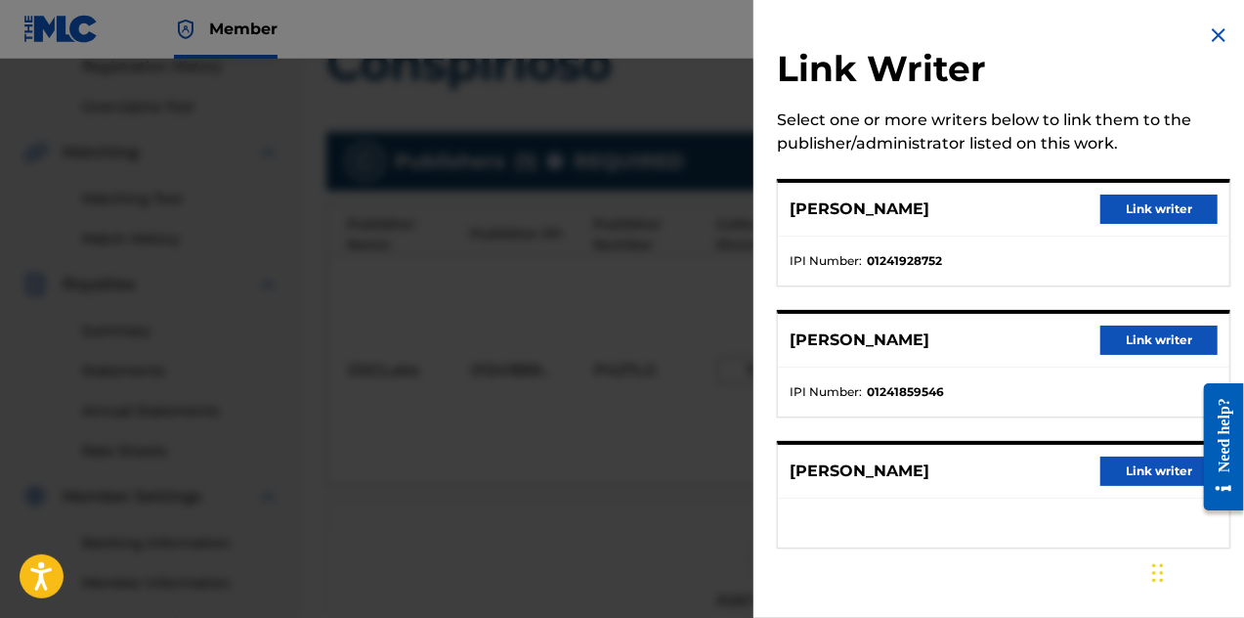
click at [1133, 206] on button "Link writer" at bounding box center [1159, 209] width 117 height 29
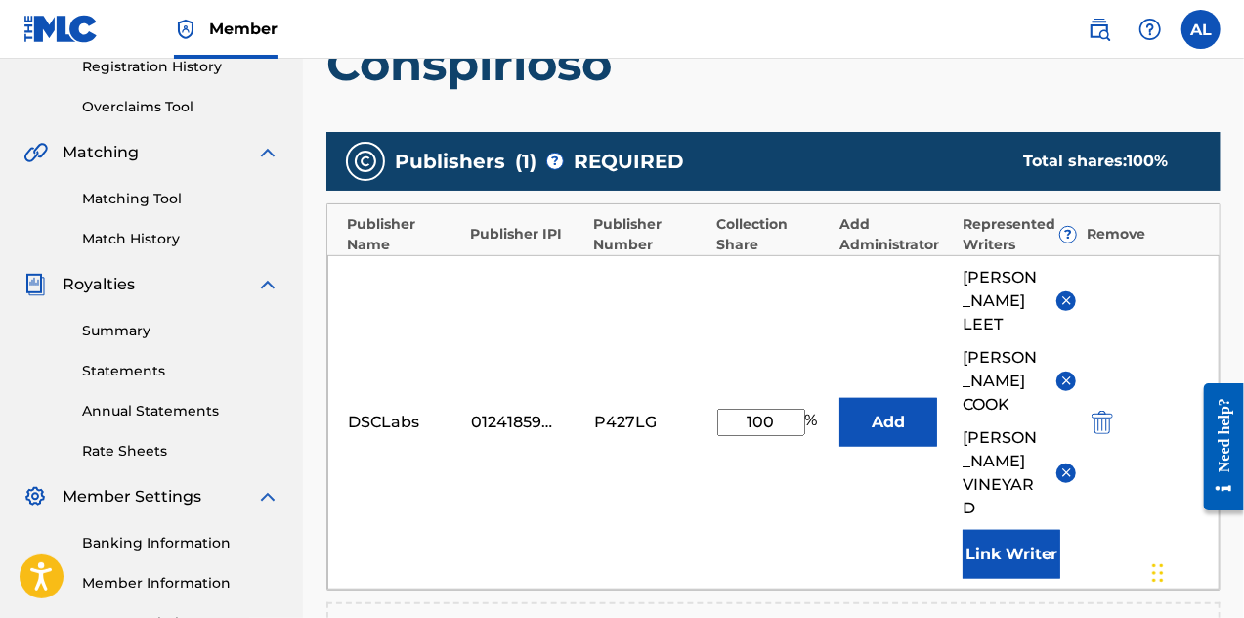
click at [1015, 530] on button "Link Writer" at bounding box center [1012, 554] width 98 height 49
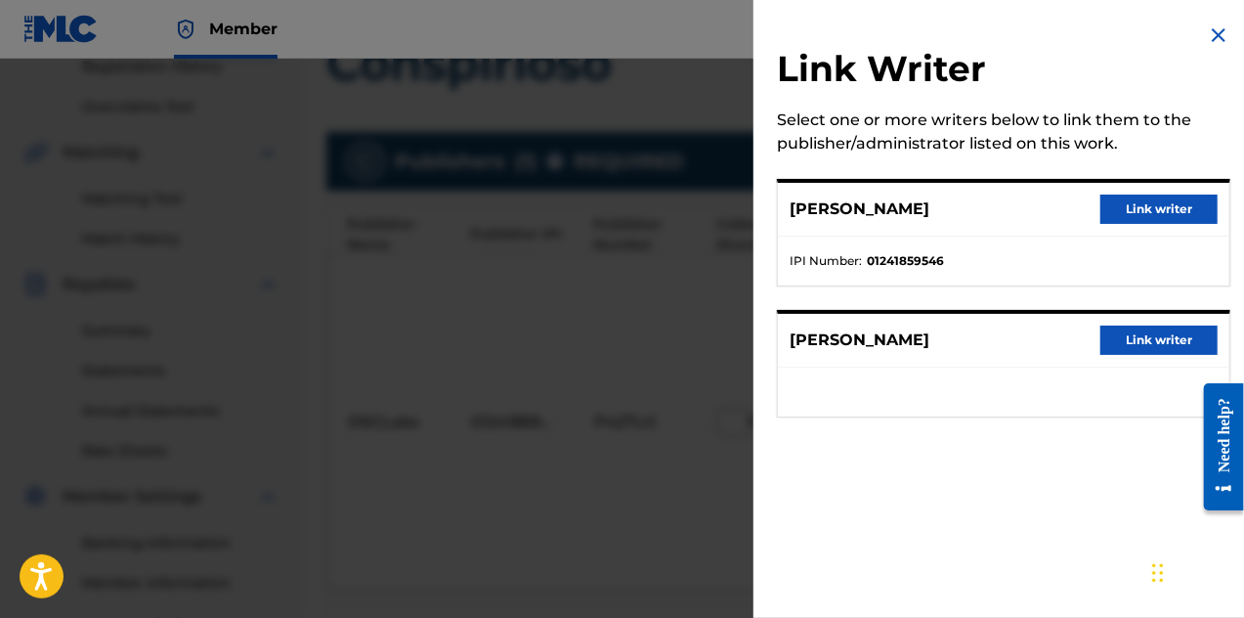
click at [1128, 209] on button "Link writer" at bounding box center [1159, 209] width 117 height 29
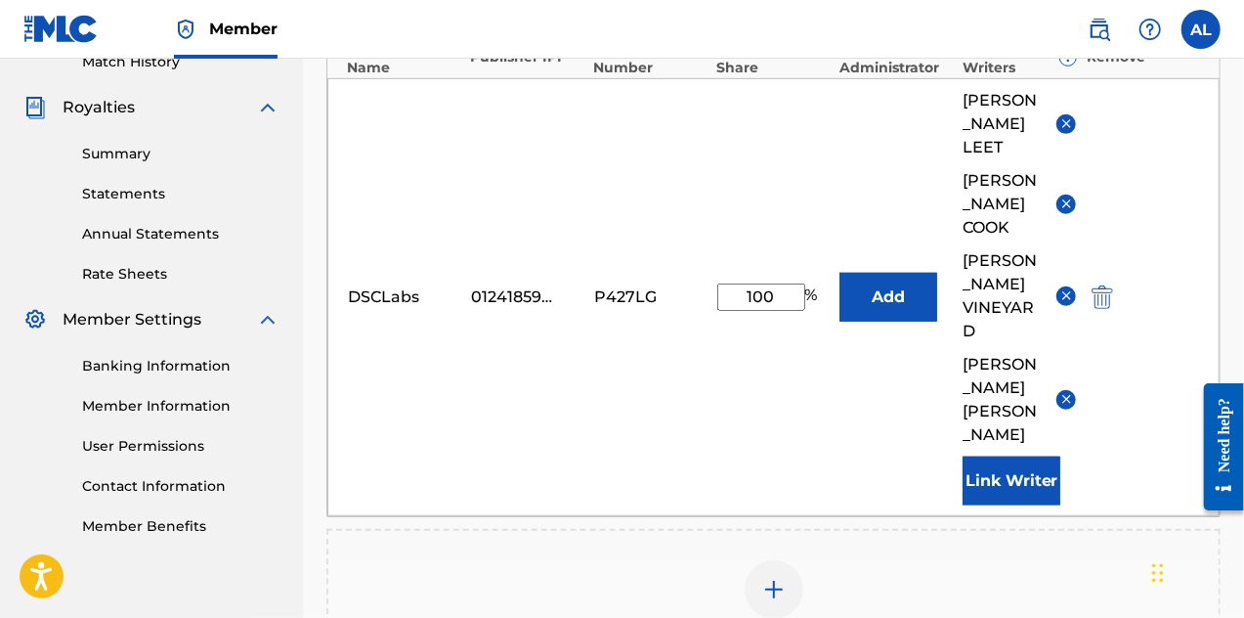
scroll to position [834, 0]
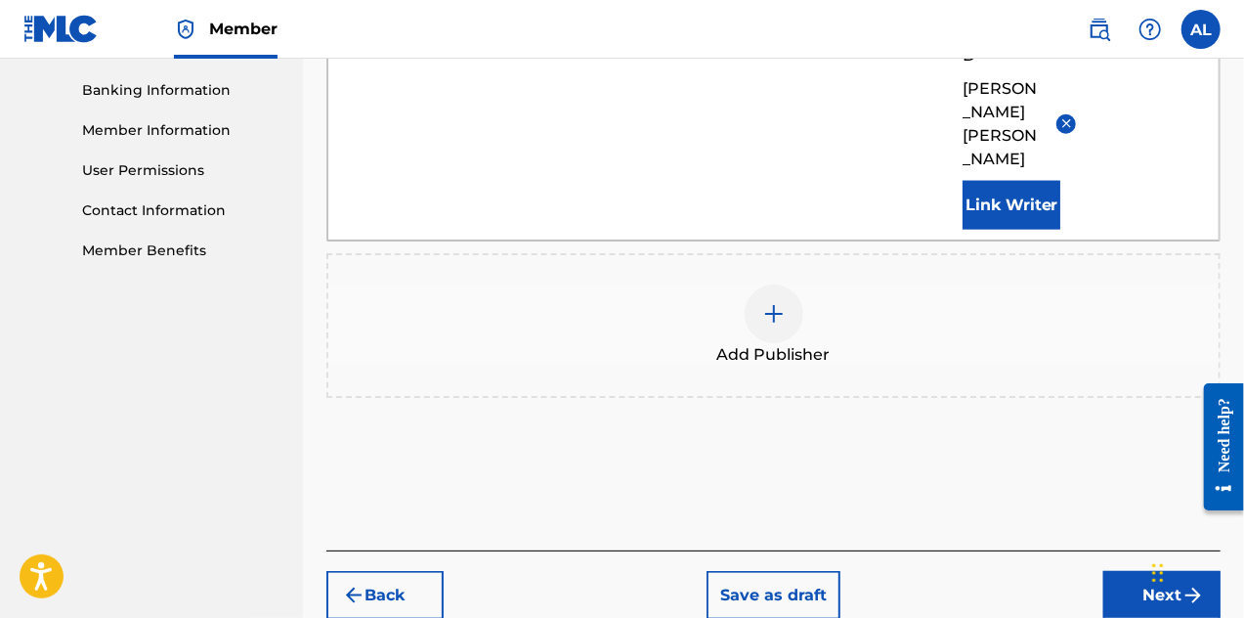
click at [1124, 571] on button "Next" at bounding box center [1162, 595] width 117 height 49
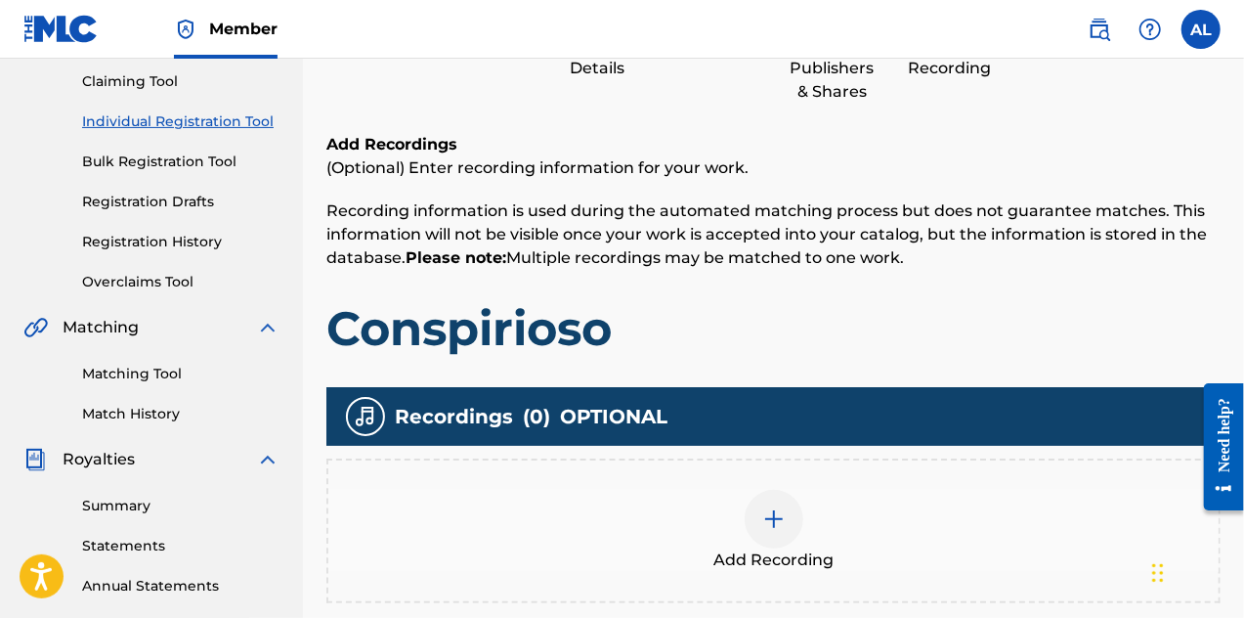
scroll to position [479, 0]
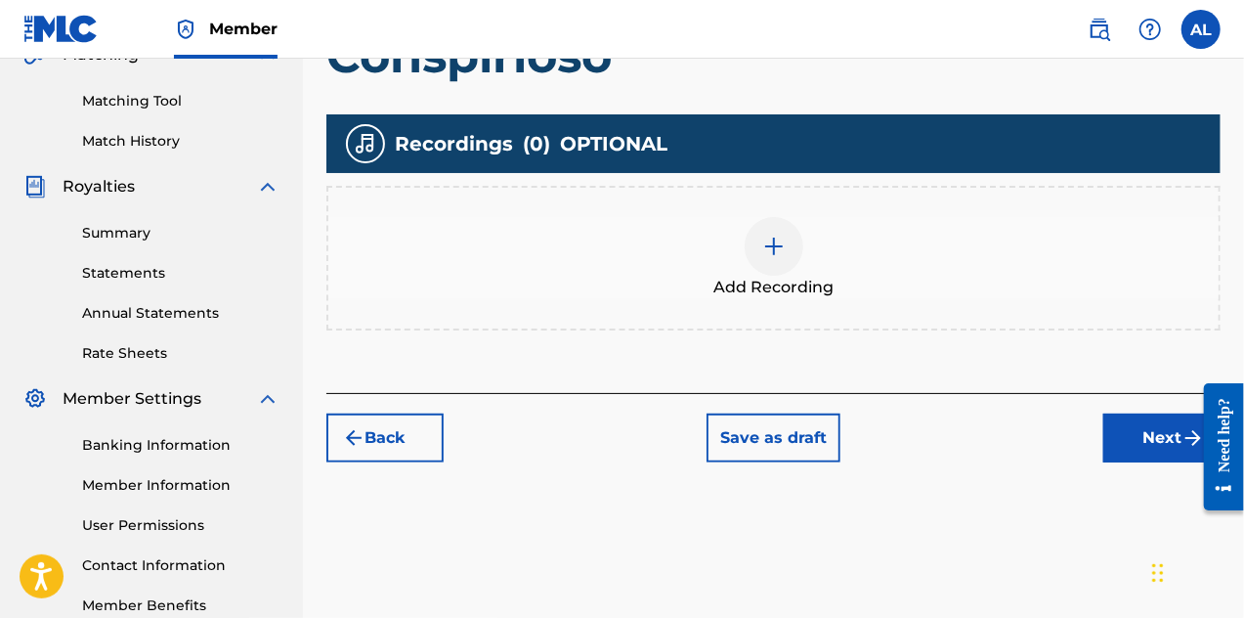
click at [756, 244] on div at bounding box center [774, 246] width 59 height 59
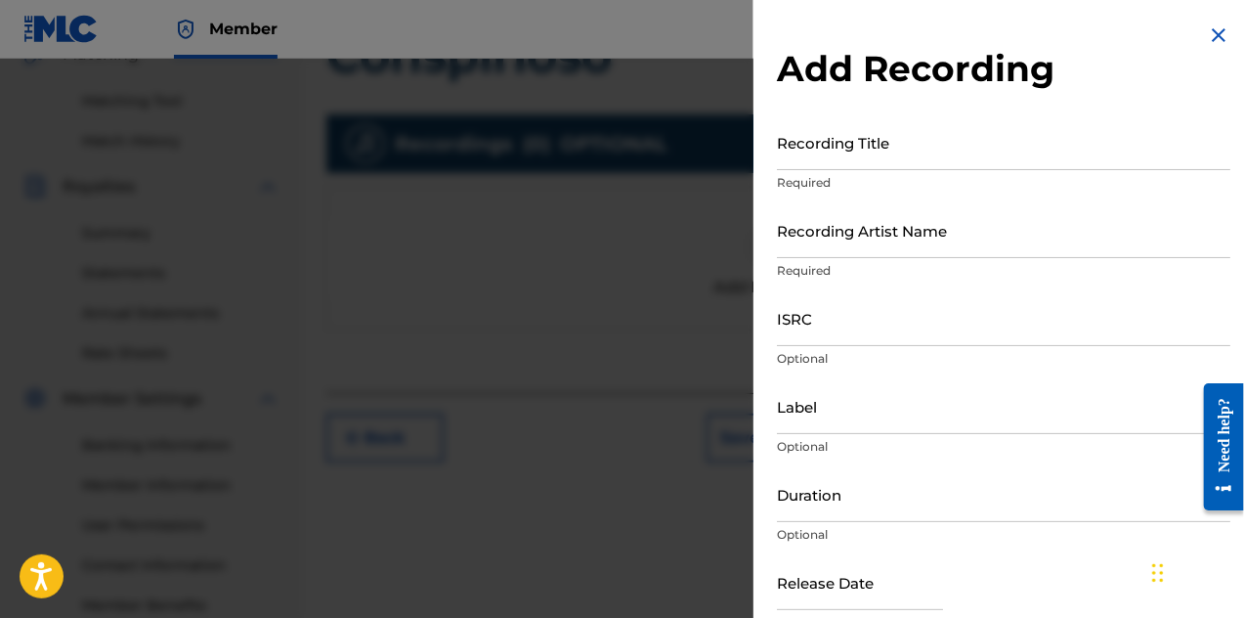
click at [845, 165] on input "Recording Title" at bounding box center [1004, 142] width 454 height 56
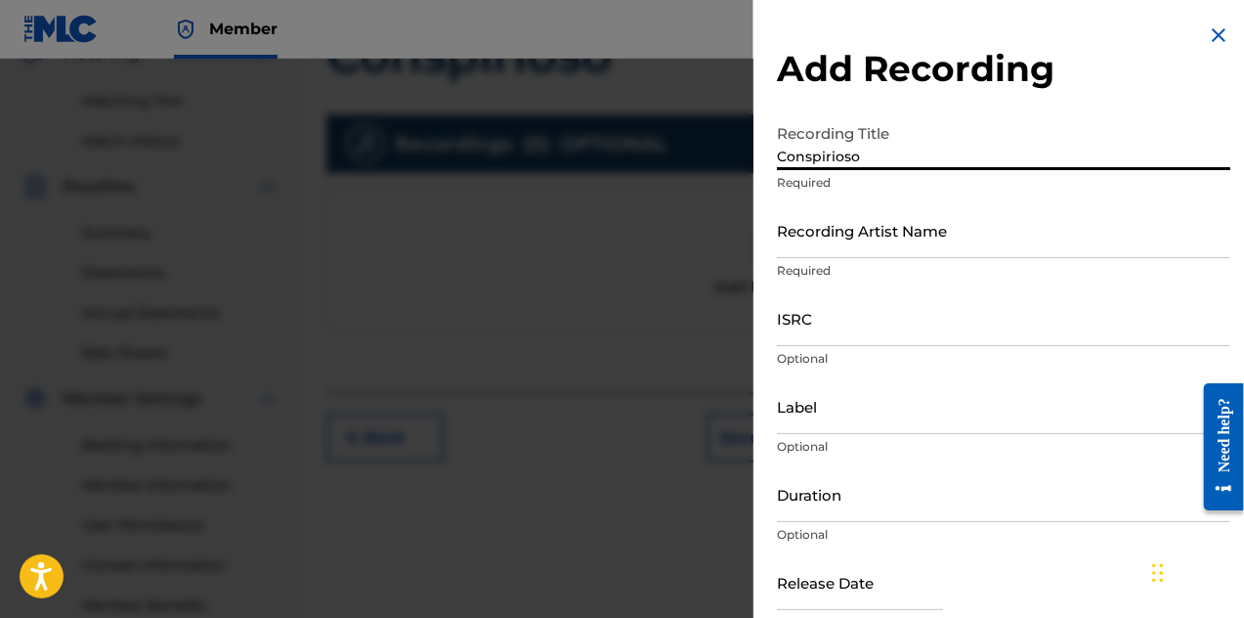
type input "Conspirioso"
click at [852, 232] on input "Recording Artist Name" at bounding box center [1004, 230] width 454 height 56
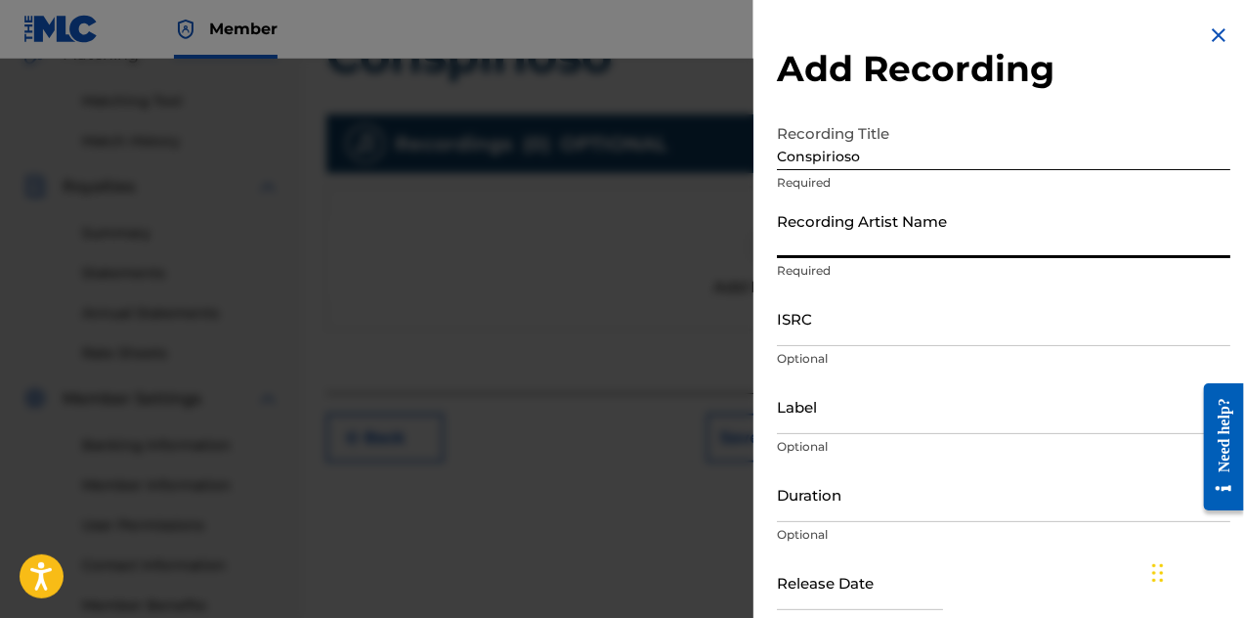
type input "Dashing Skull Club"
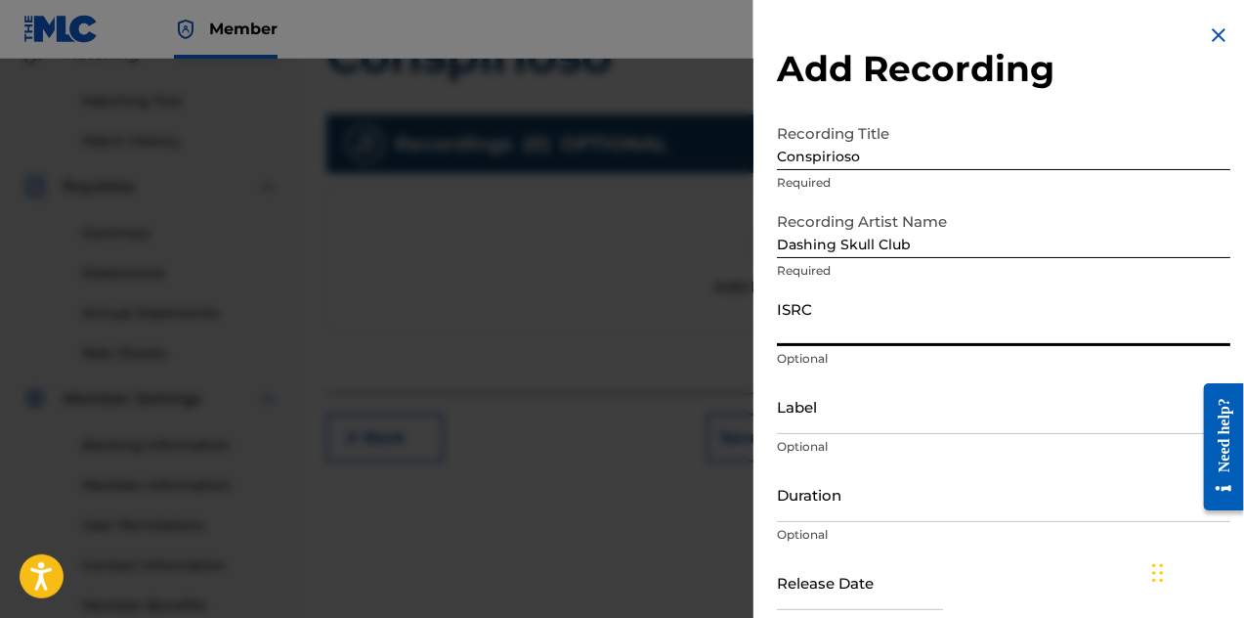
click at [868, 329] on input "ISRC" at bounding box center [1004, 318] width 454 height 56
paste input "USHM92420143"
type input "USHM92420143"
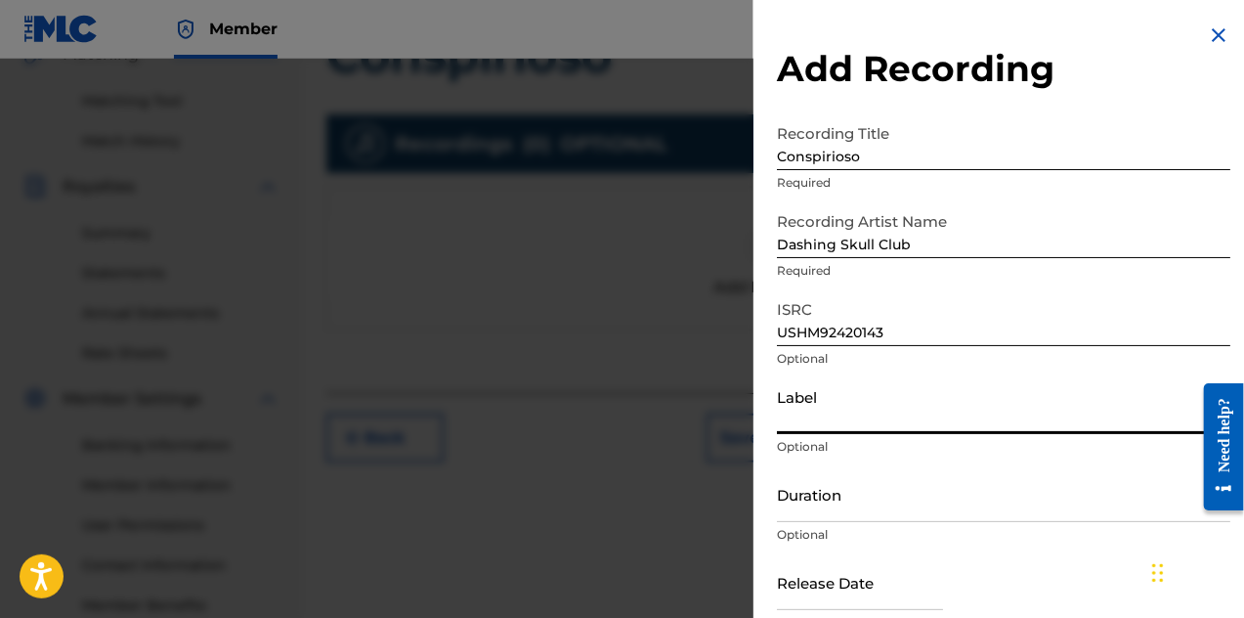
click at [956, 429] on input "Label" at bounding box center [1004, 406] width 454 height 56
type input "Harmony Koruption Records"
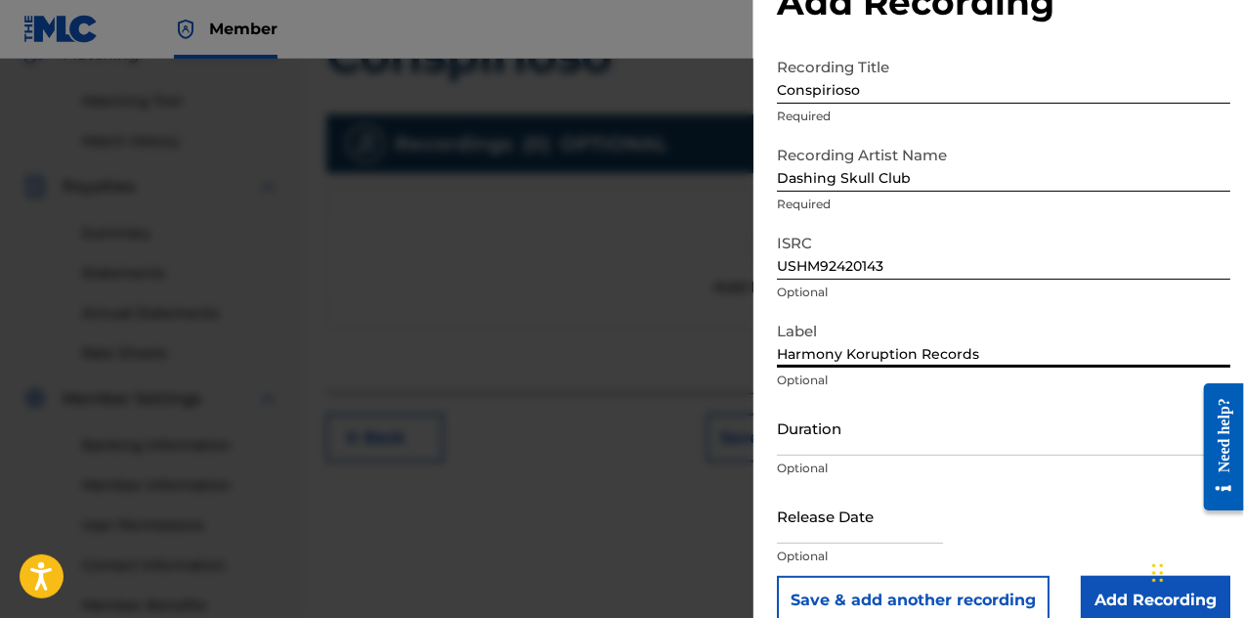
scroll to position [97, 0]
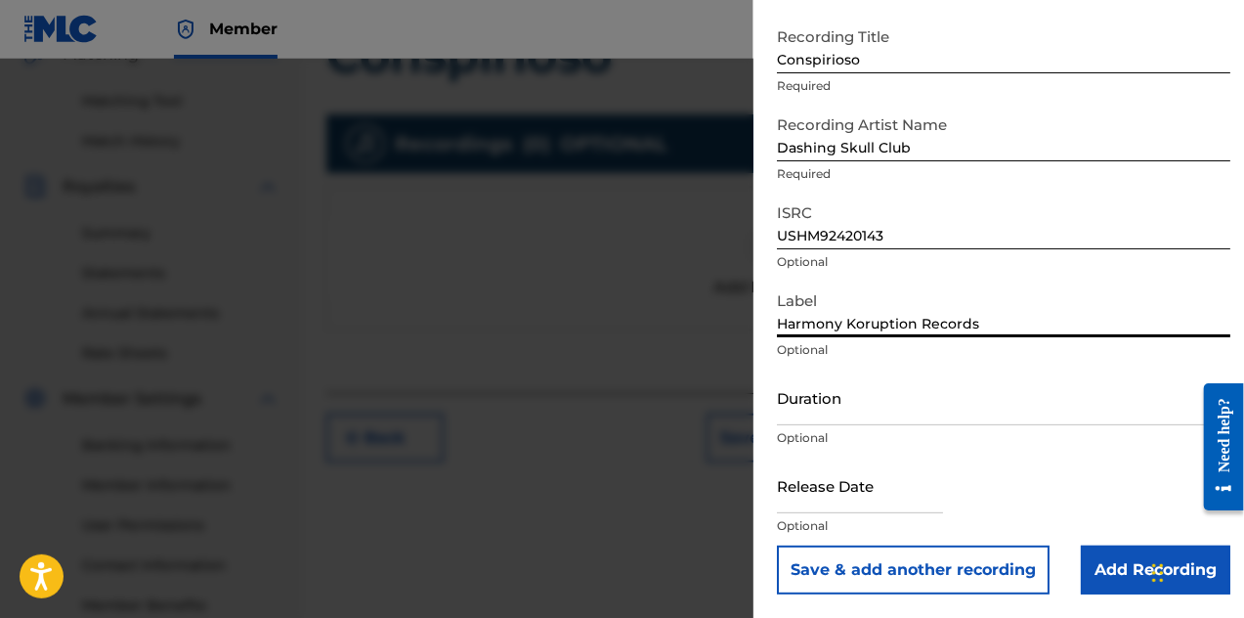
click at [1124, 558] on input "Add Recording" at bounding box center [1156, 569] width 150 height 49
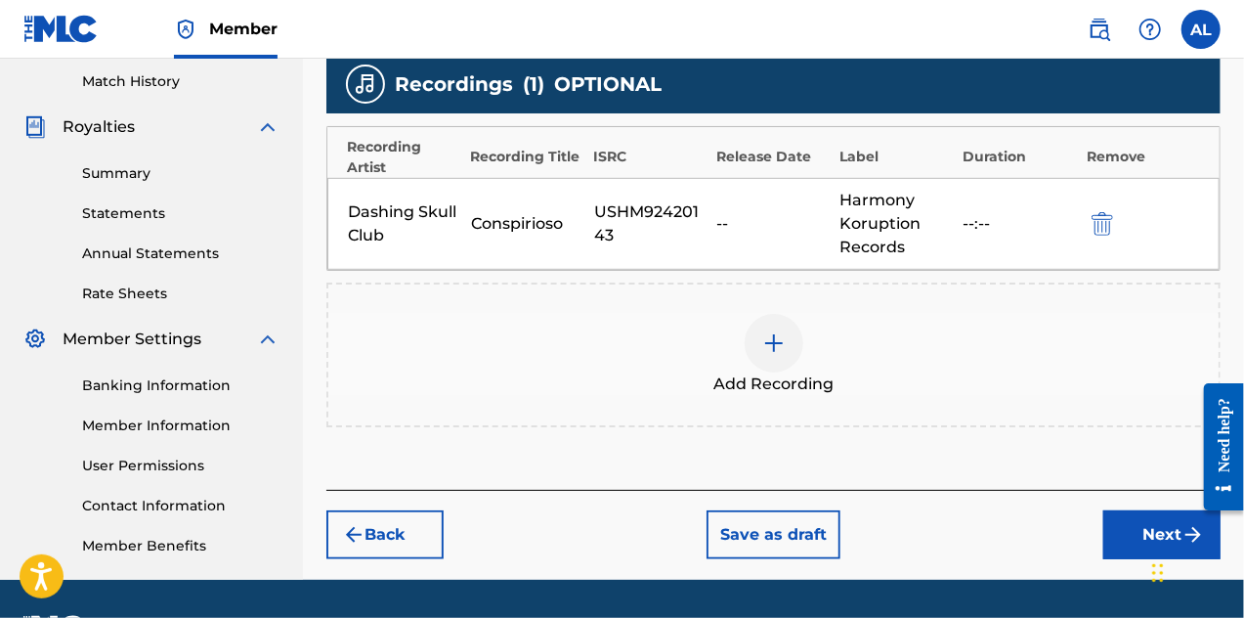
scroll to position [594, 0]
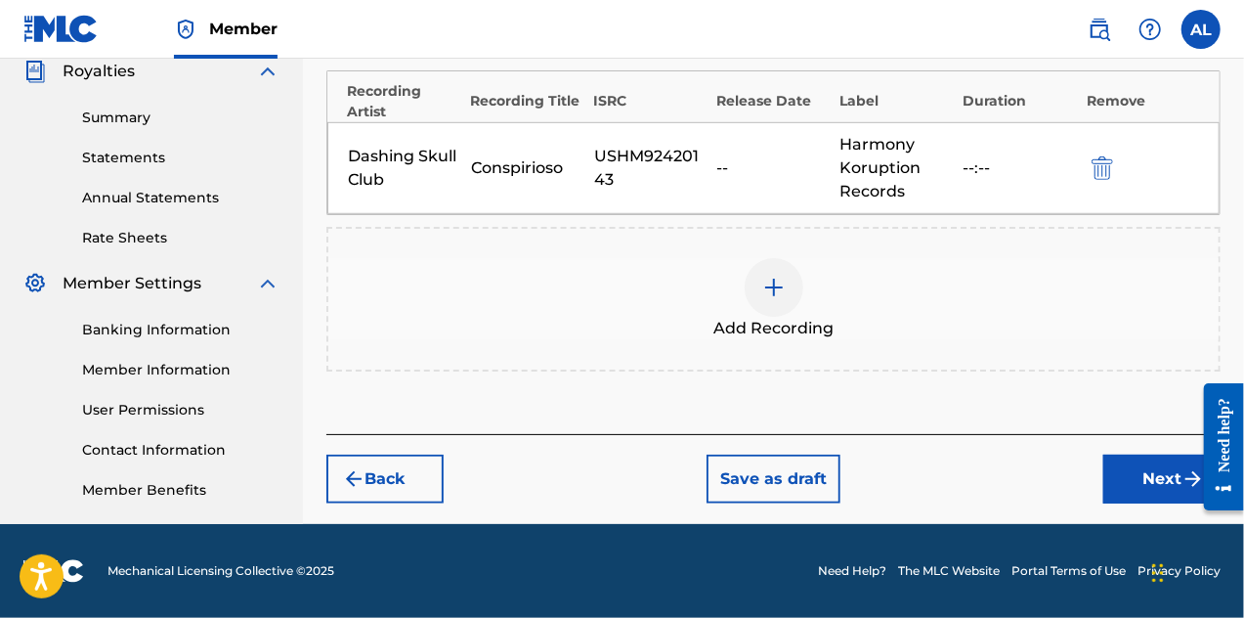
click at [1143, 481] on button "Next" at bounding box center [1162, 479] width 117 height 49
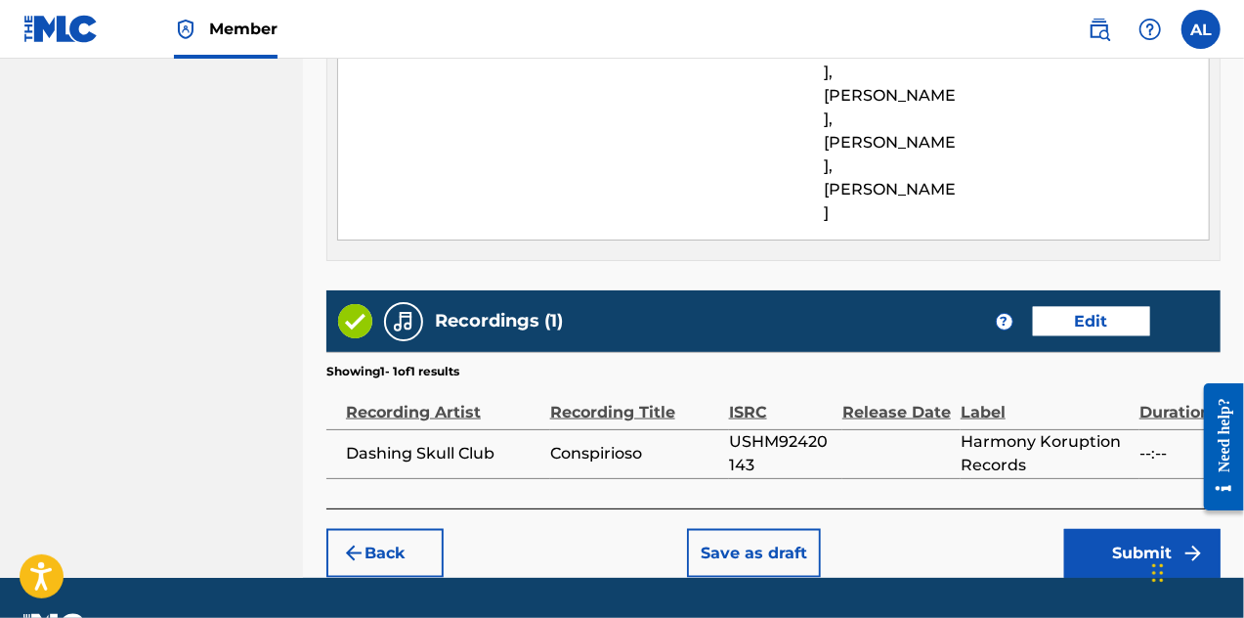
scroll to position [1271, 0]
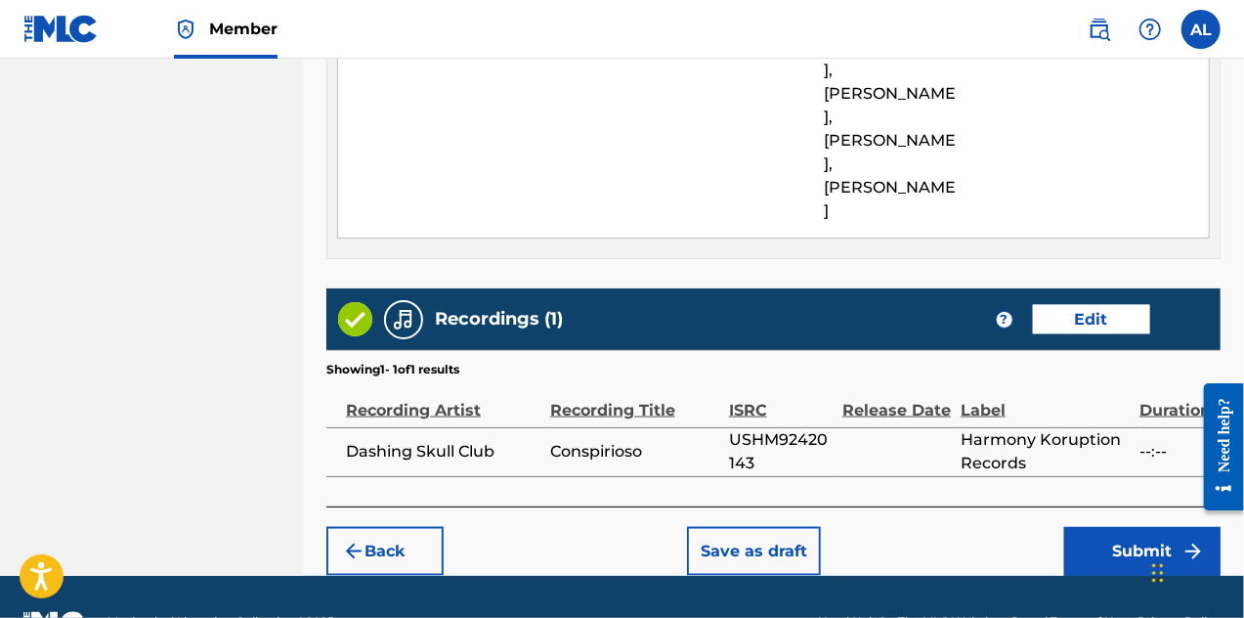
click at [1093, 527] on button "Submit" at bounding box center [1143, 551] width 156 height 49
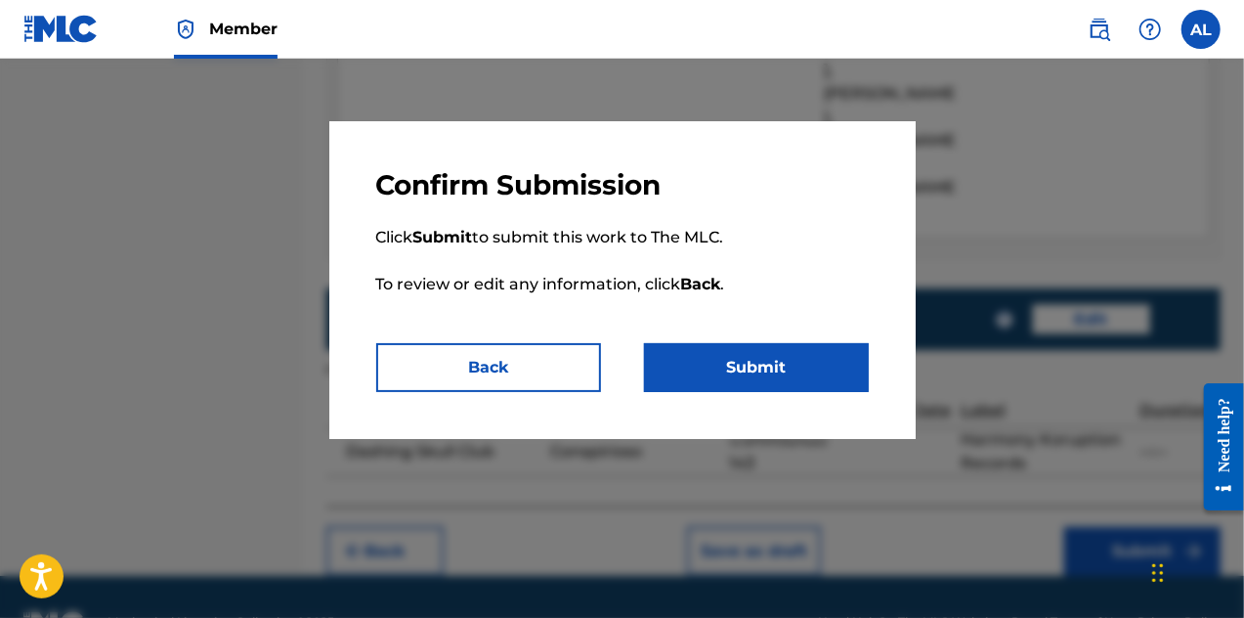
click at [770, 373] on button "Submit" at bounding box center [756, 367] width 225 height 49
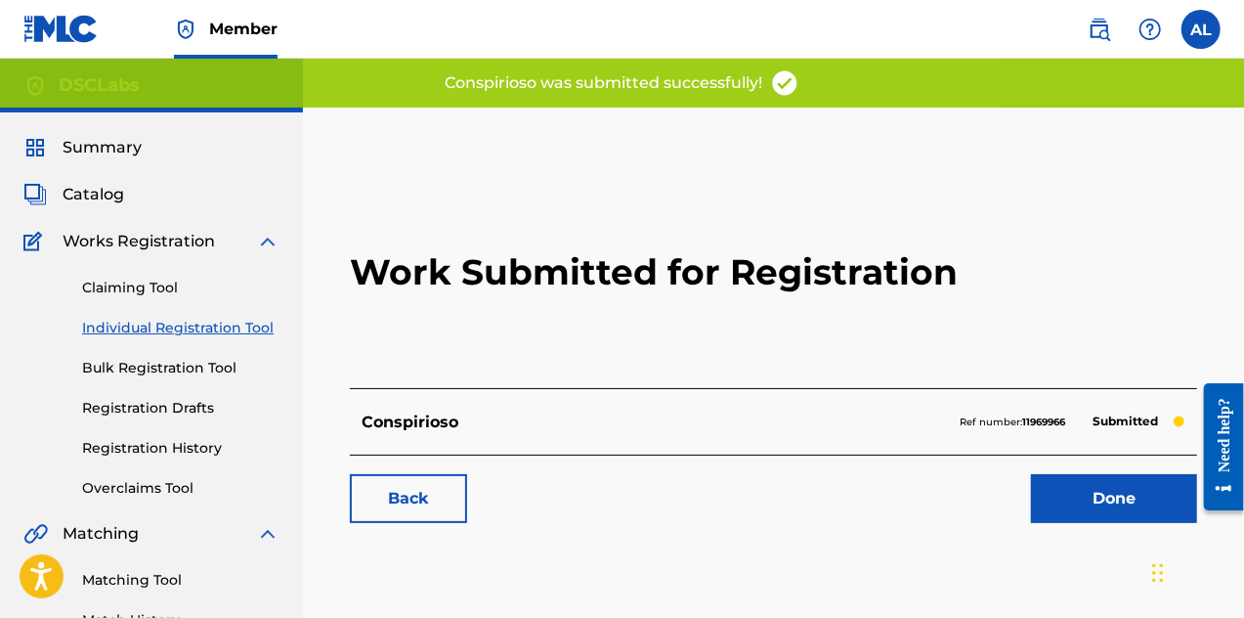
click at [1102, 495] on link "Done" at bounding box center [1114, 498] width 166 height 49
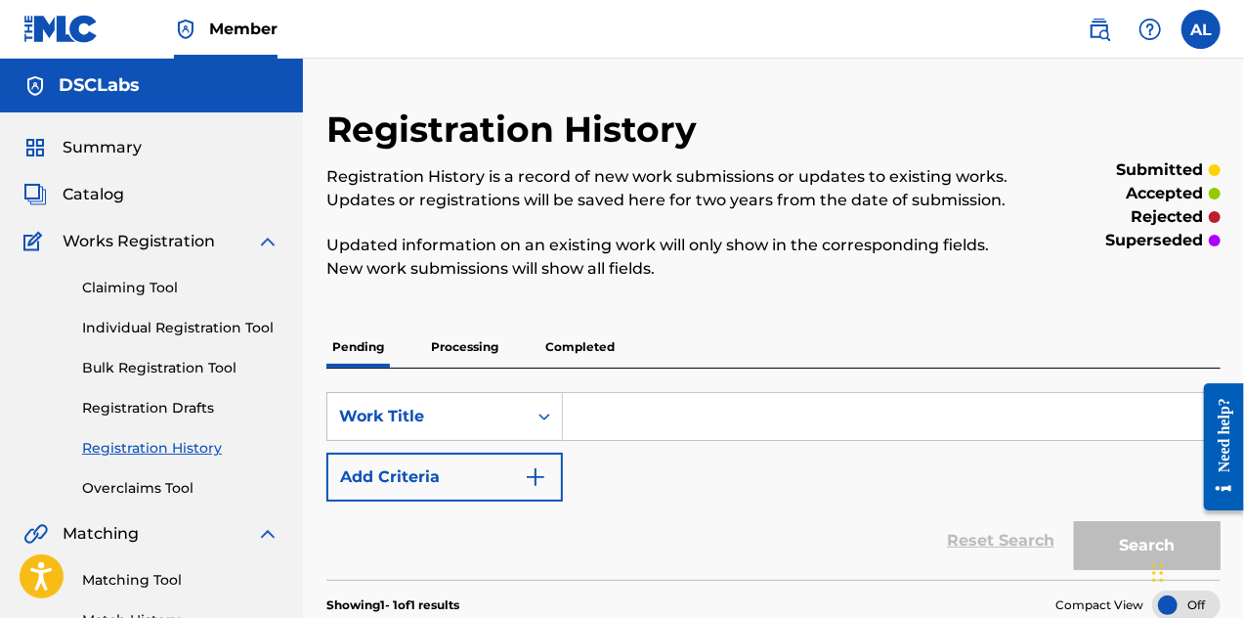
click at [181, 320] on link "Individual Registration Tool" at bounding box center [180, 328] width 197 height 21
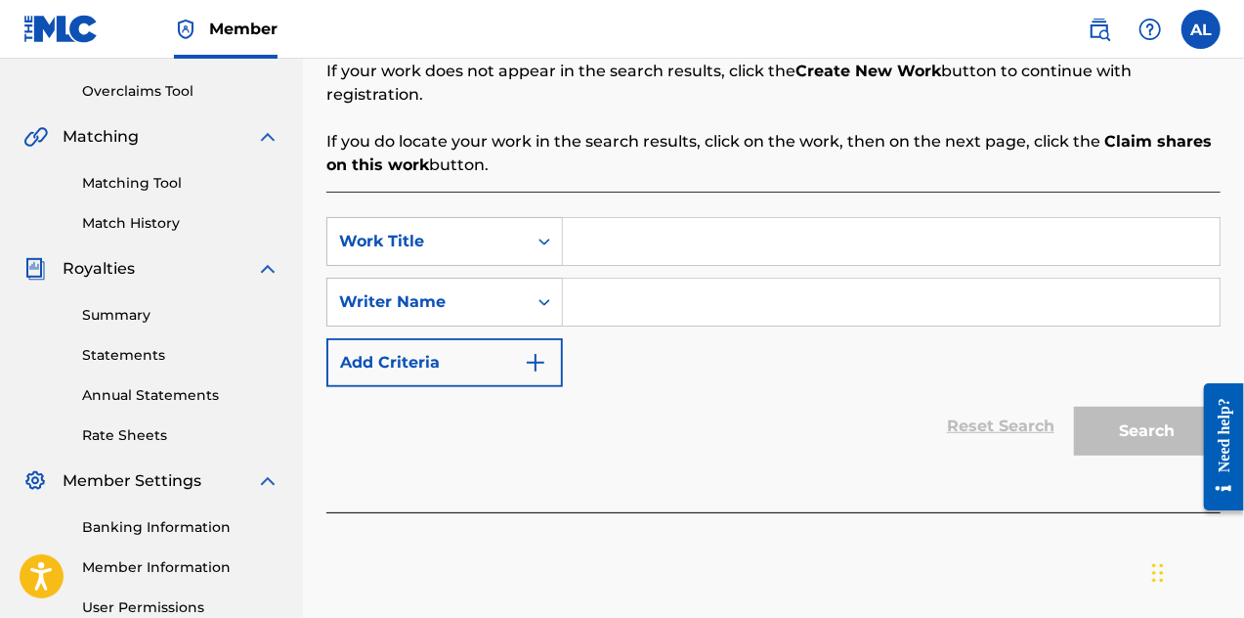
scroll to position [391, 0]
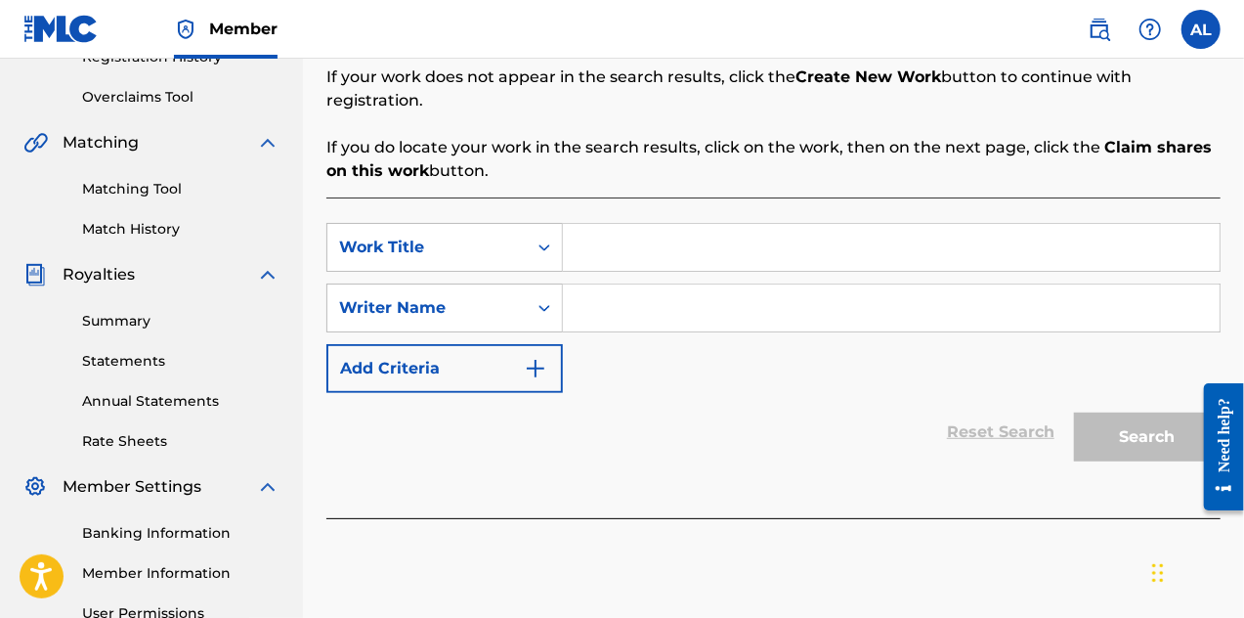
click at [665, 226] on input "Search Form" at bounding box center [891, 247] width 657 height 47
type input "One Bullet"
click at [604, 290] on input "Search Form" at bounding box center [891, 307] width 657 height 47
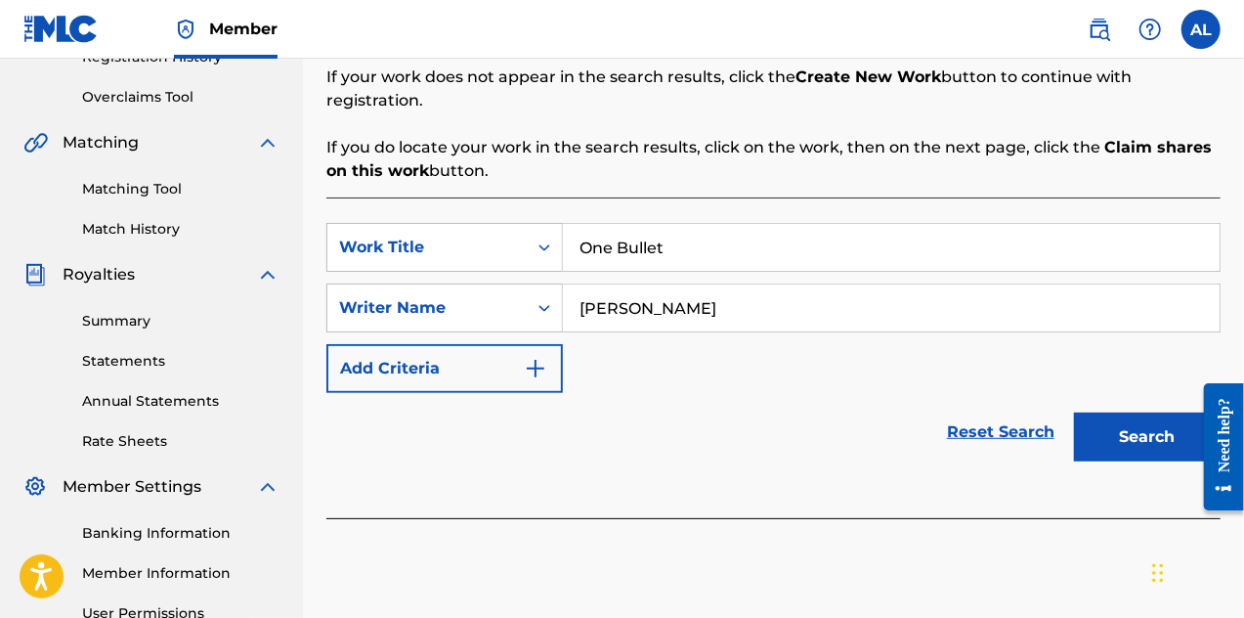
type input "[PERSON_NAME]"
click at [1116, 413] on button "Search" at bounding box center [1147, 437] width 147 height 49
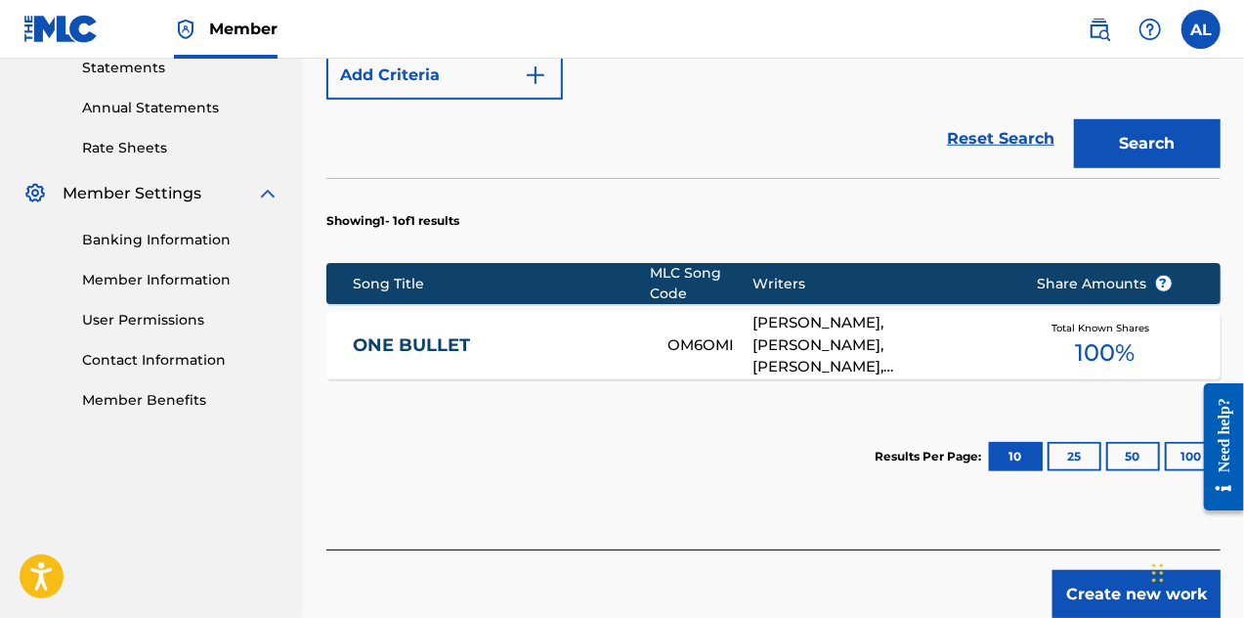
scroll to position [755, 0]
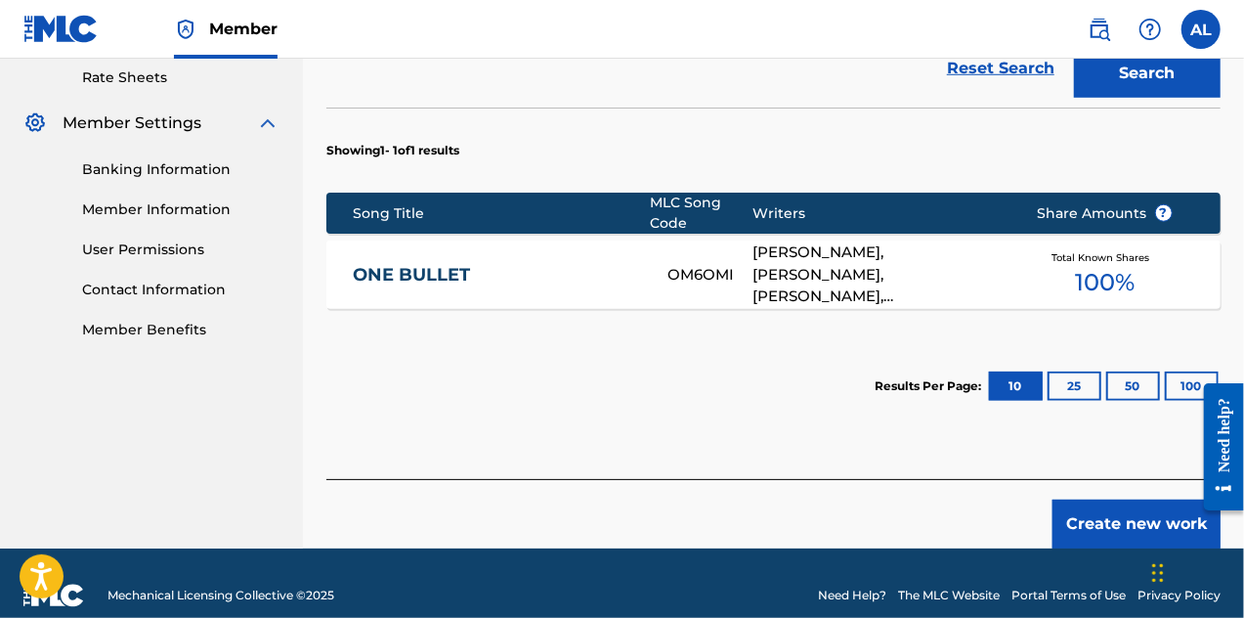
click at [1111, 513] on button "Create new work" at bounding box center [1137, 524] width 168 height 49
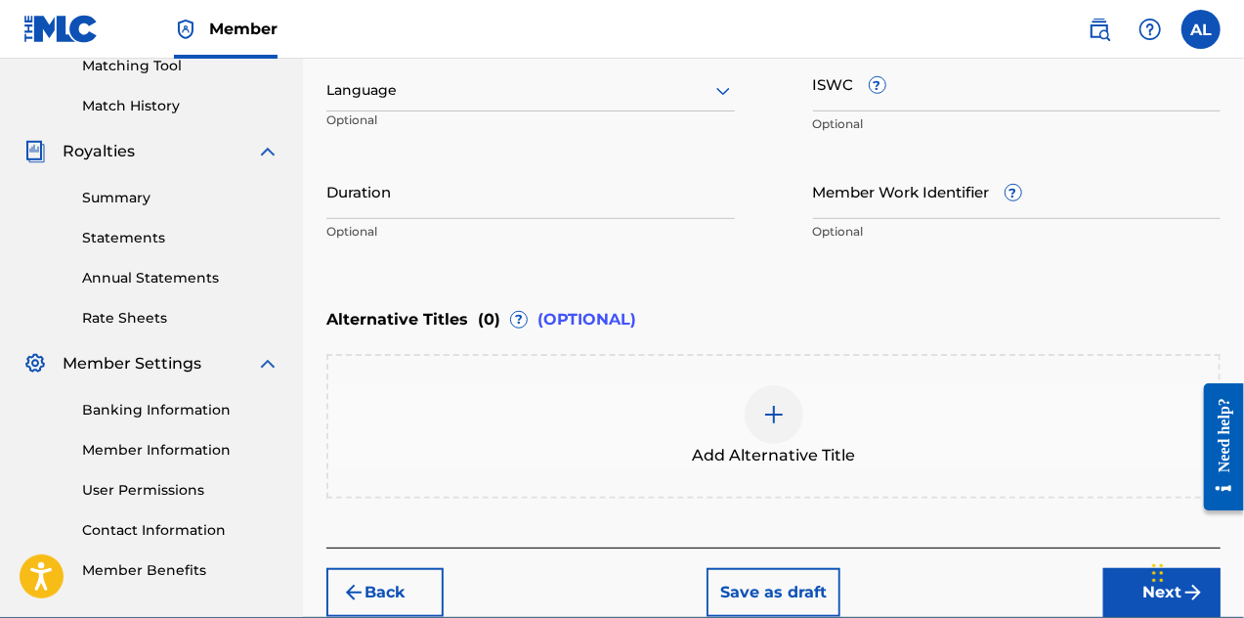
scroll to position [215, 0]
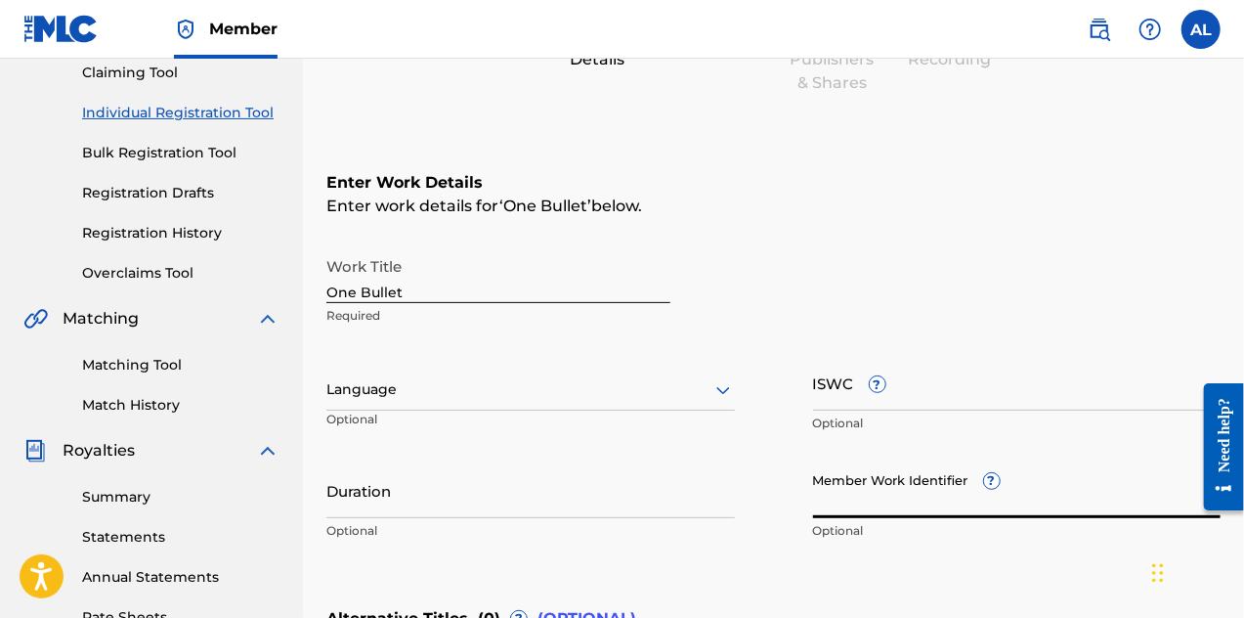
paste input "925514137"
type input "925514137"
click at [702, 406] on div "Language" at bounding box center [530, 390] width 409 height 41
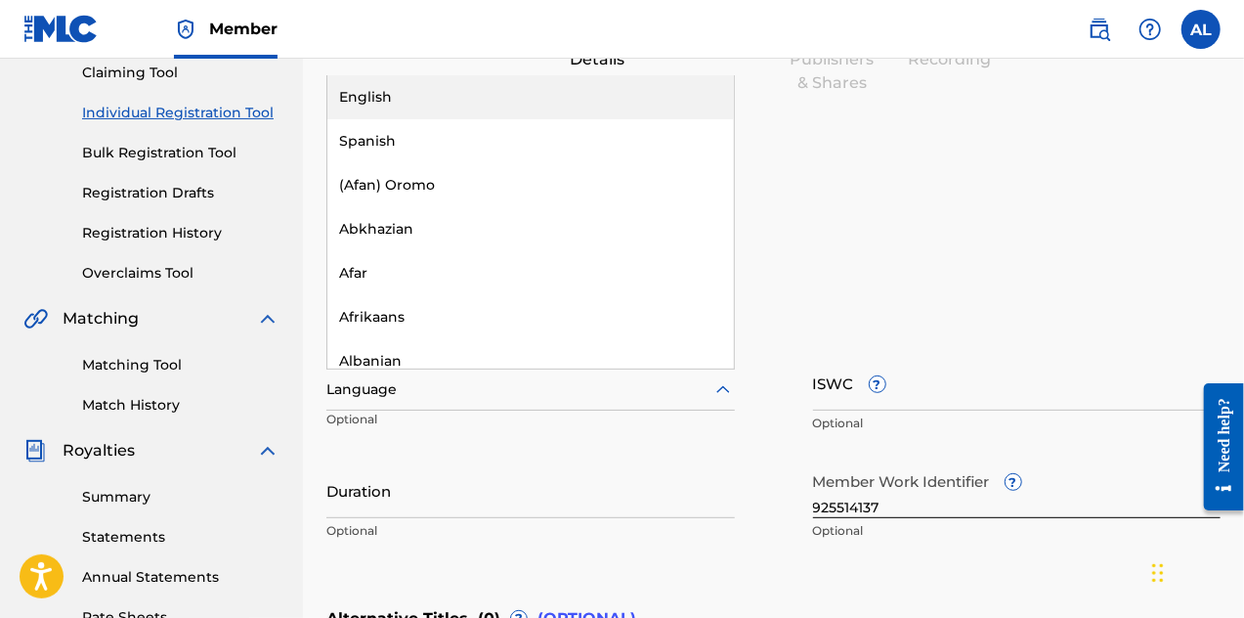
click at [547, 75] on div "English" at bounding box center [530, 97] width 407 height 44
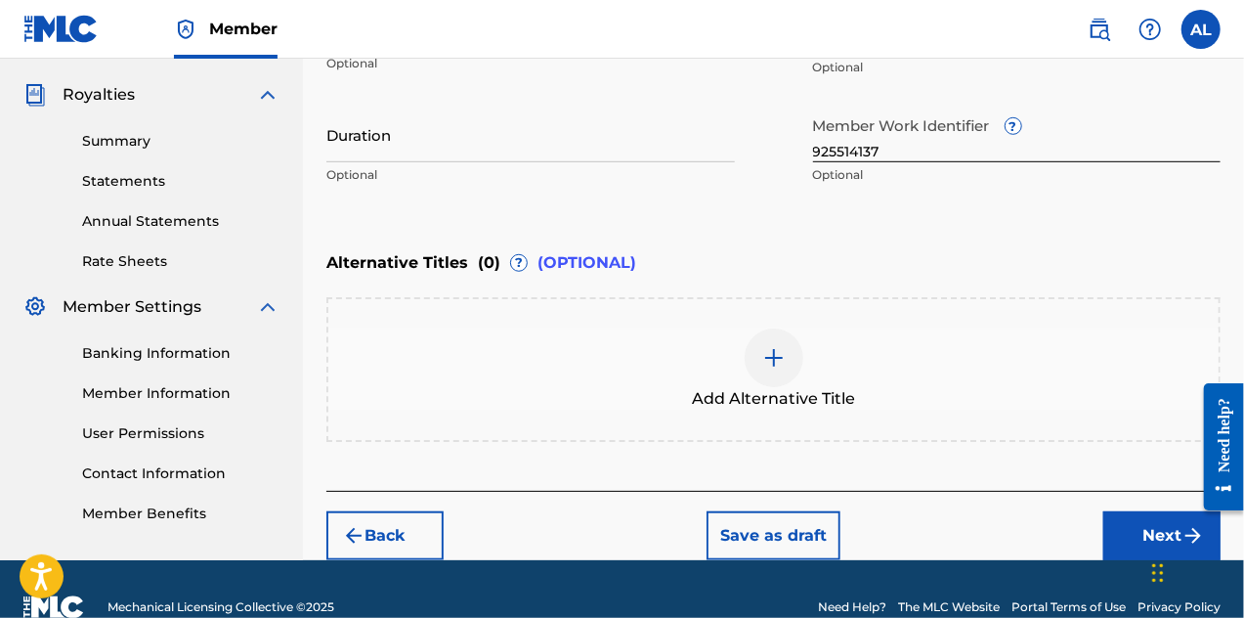
scroll to position [606, 0]
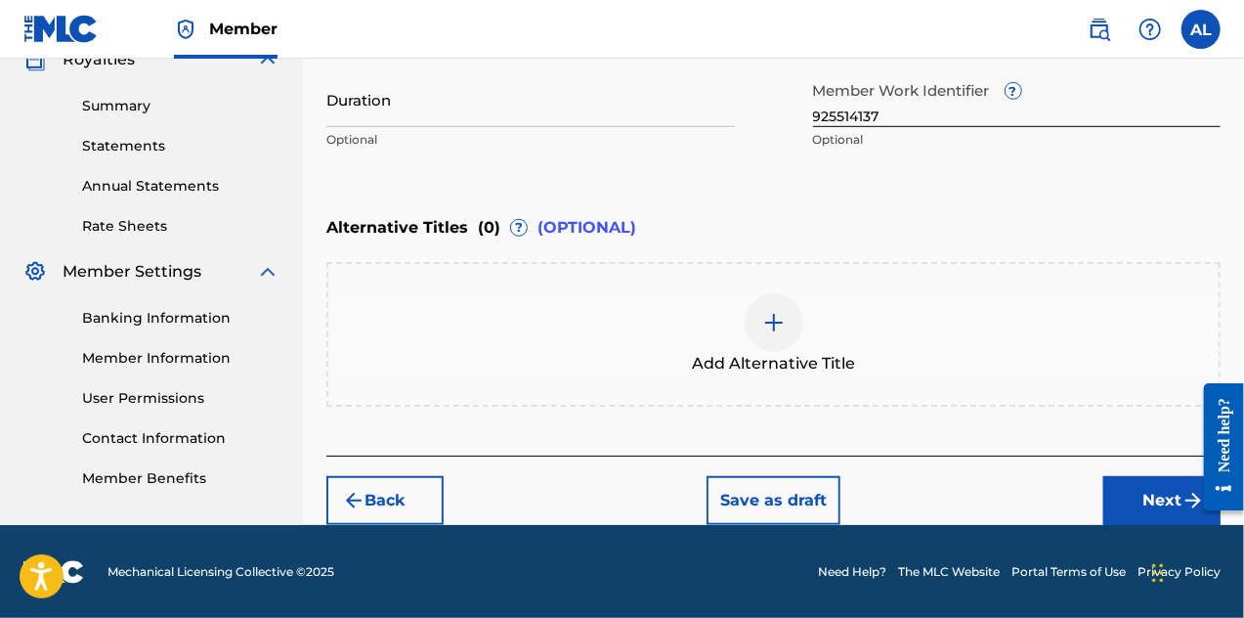
click at [1124, 487] on button "Next" at bounding box center [1162, 500] width 117 height 49
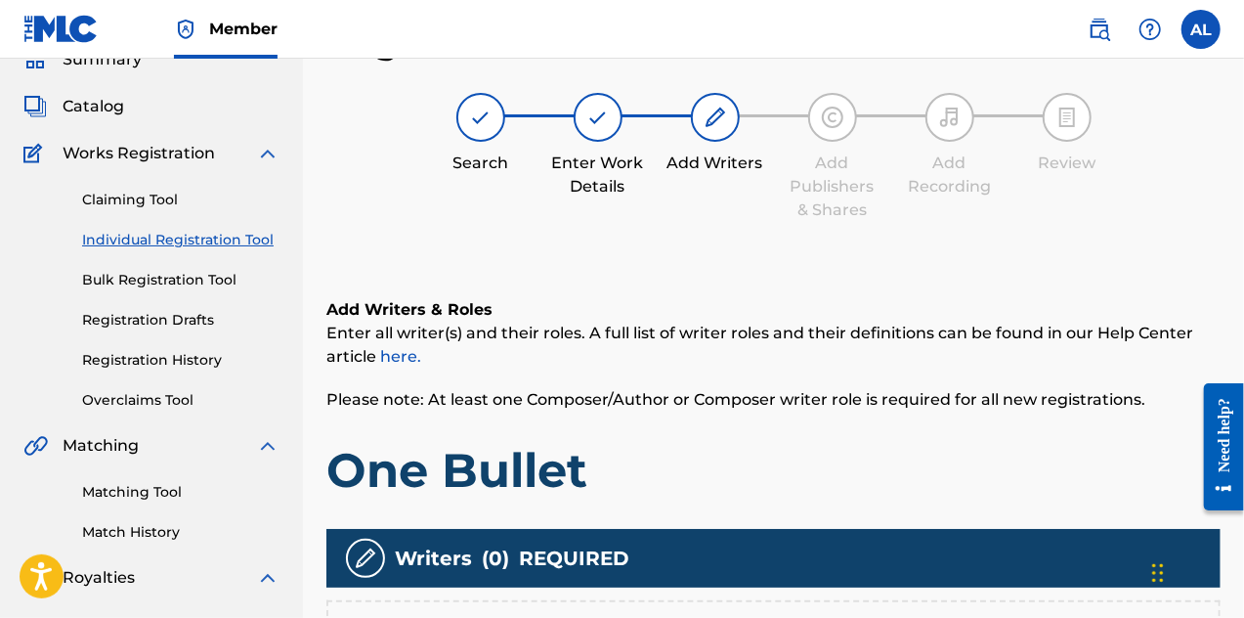
scroll to position [479, 0]
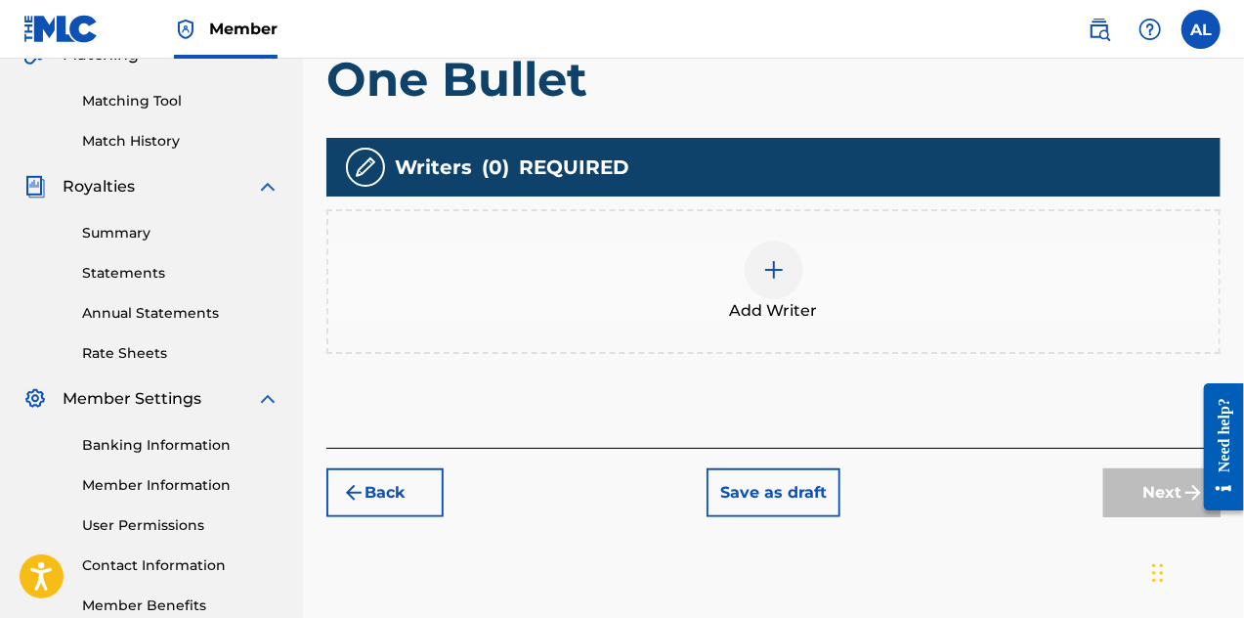
click at [769, 258] on img at bounding box center [773, 269] width 23 height 23
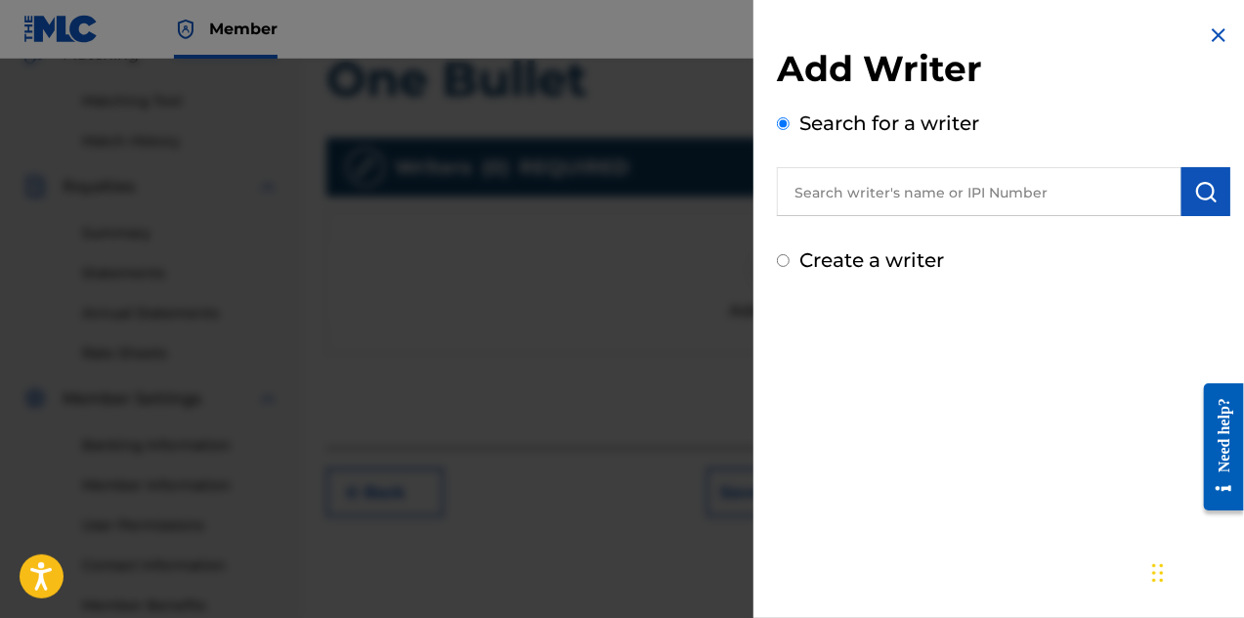
click at [867, 187] on input "text" at bounding box center [979, 191] width 405 height 49
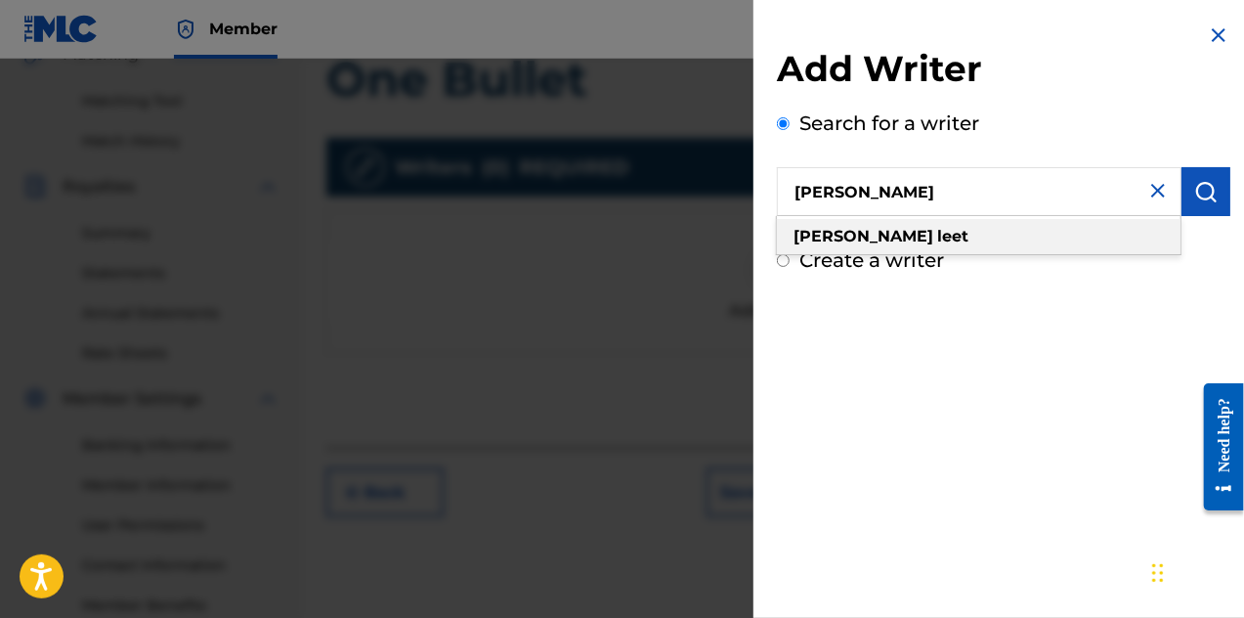
type input "[PERSON_NAME]"
click at [909, 246] on div "[PERSON_NAME]" at bounding box center [979, 236] width 404 height 35
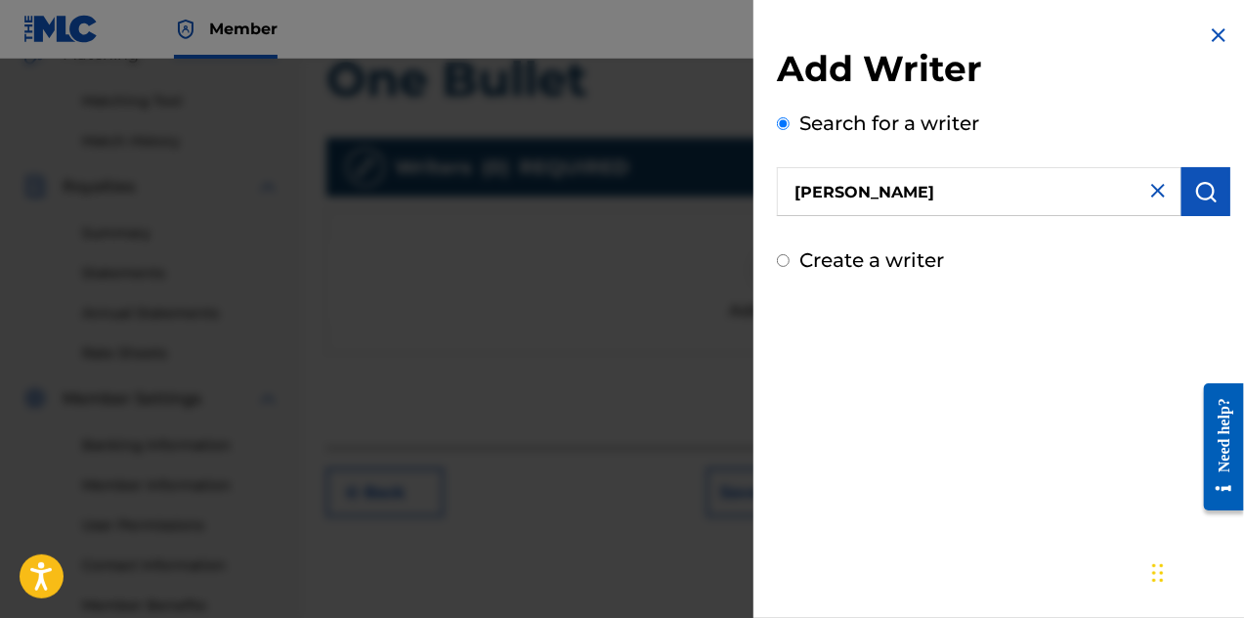
click at [1204, 191] on img "submit" at bounding box center [1206, 191] width 23 height 23
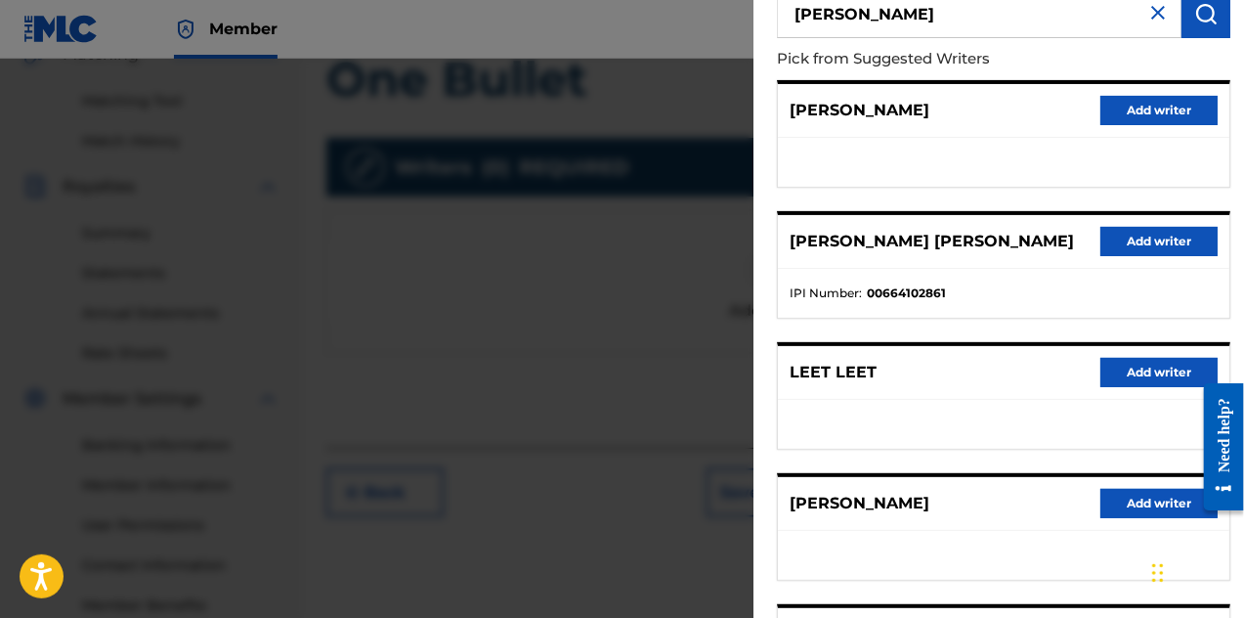
scroll to position [391, 0]
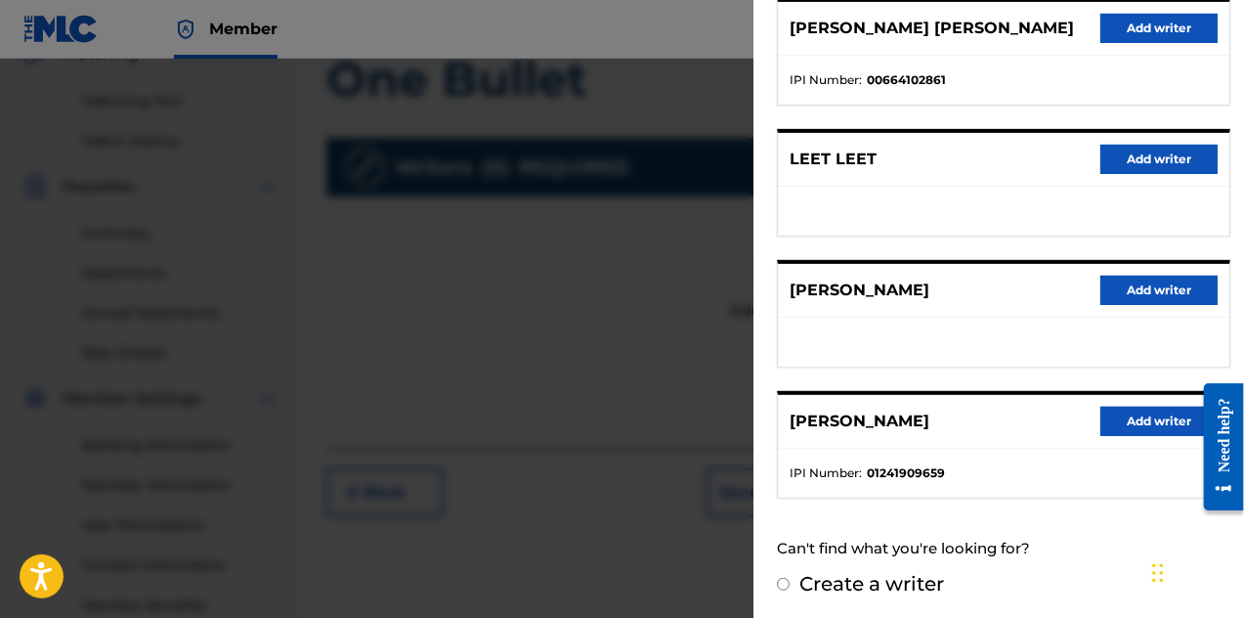
click at [1107, 410] on button "Add writer" at bounding box center [1159, 421] width 117 height 29
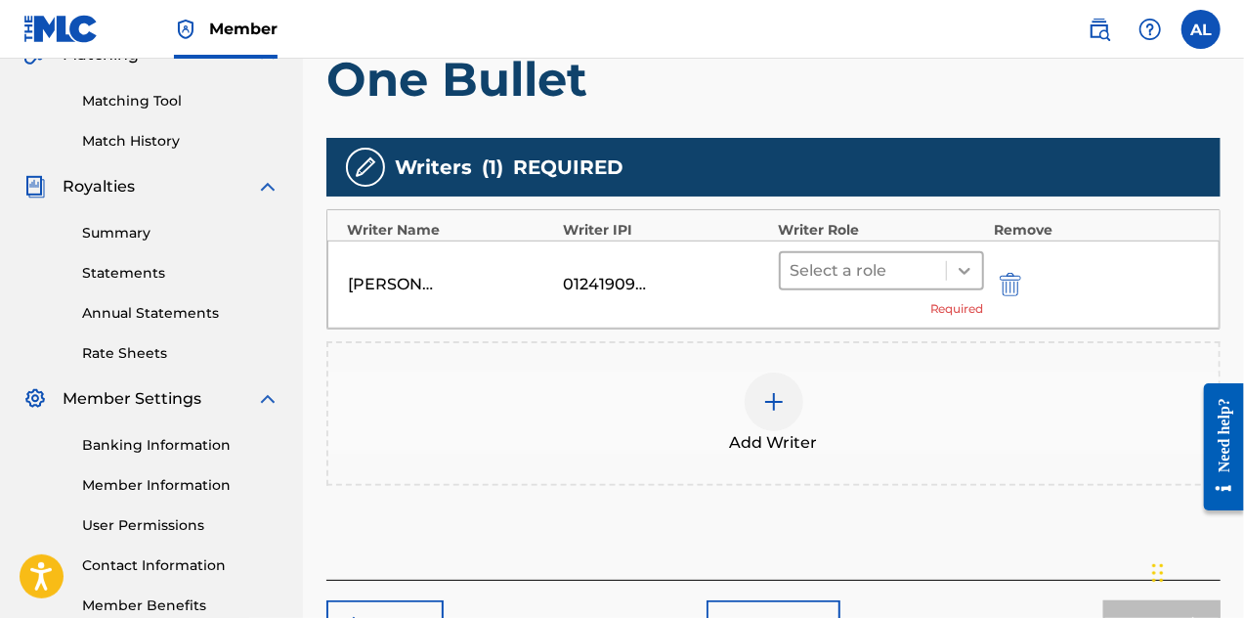
click at [966, 273] on icon at bounding box center [965, 271] width 20 height 20
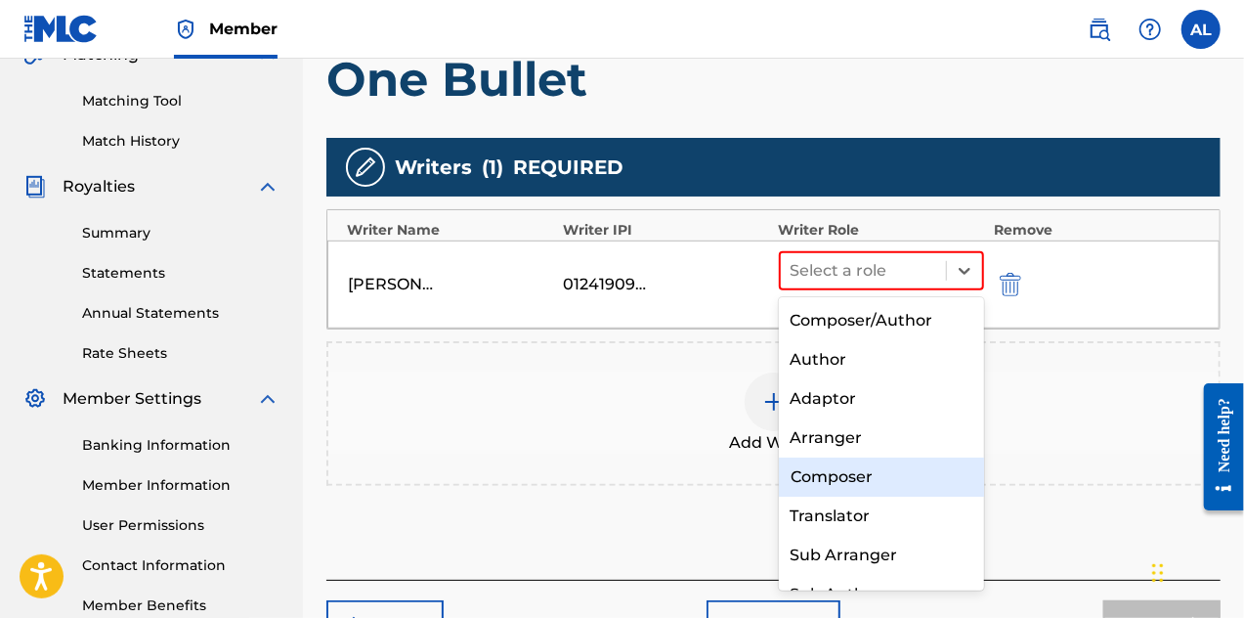
click at [915, 470] on div "Composer" at bounding box center [882, 476] width 206 height 39
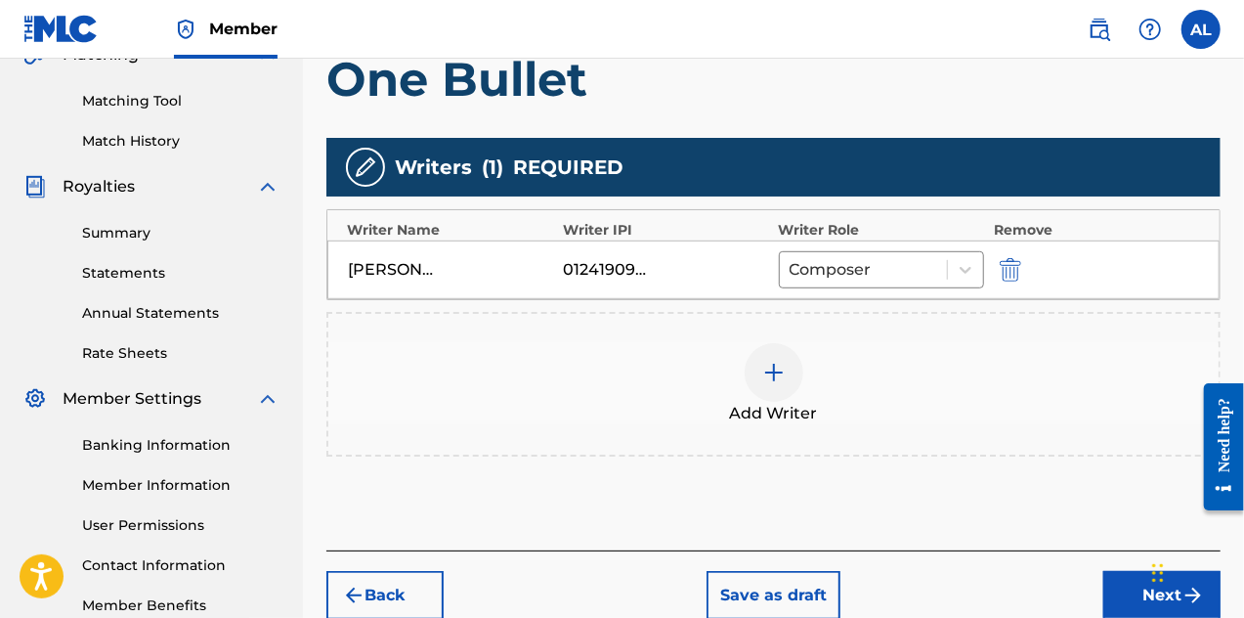
click at [780, 389] on div at bounding box center [774, 372] width 59 height 59
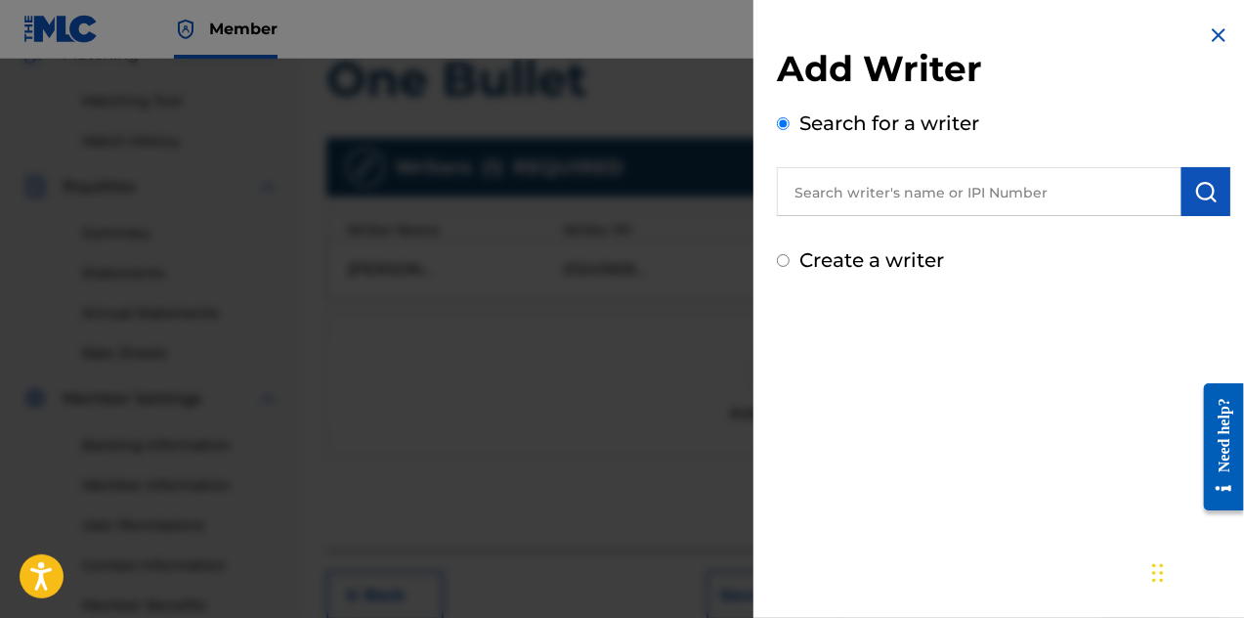
click at [874, 206] on input "text" at bounding box center [979, 191] width 405 height 49
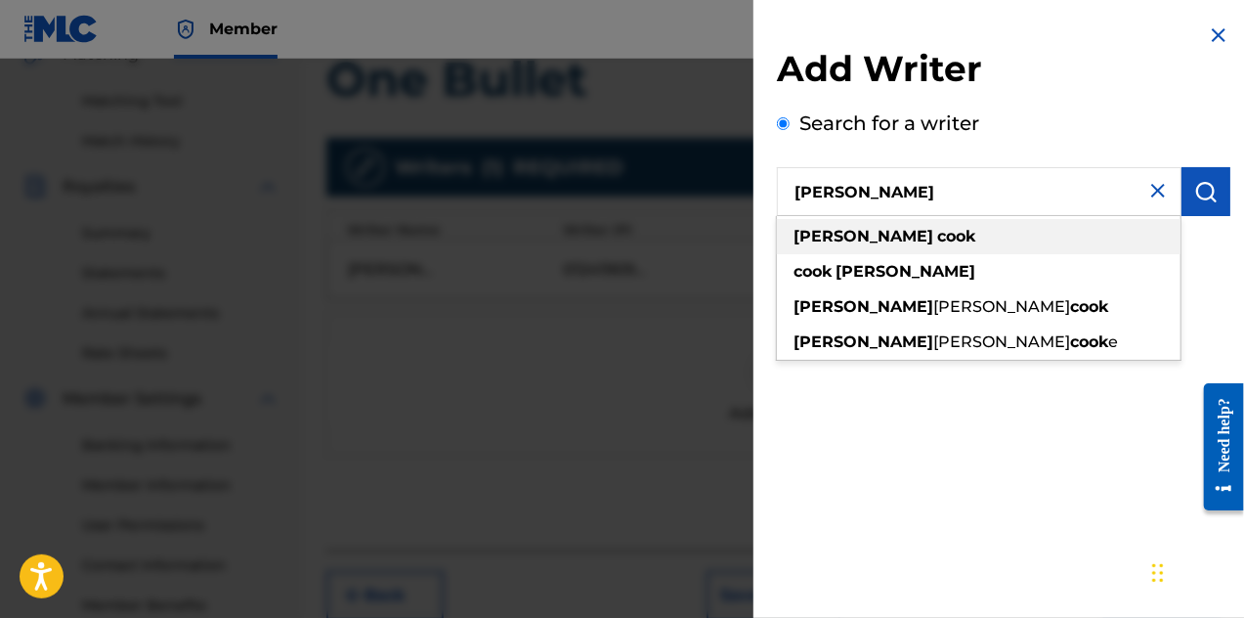
click at [883, 231] on div "[PERSON_NAME]" at bounding box center [979, 236] width 404 height 35
type input "[PERSON_NAME]"
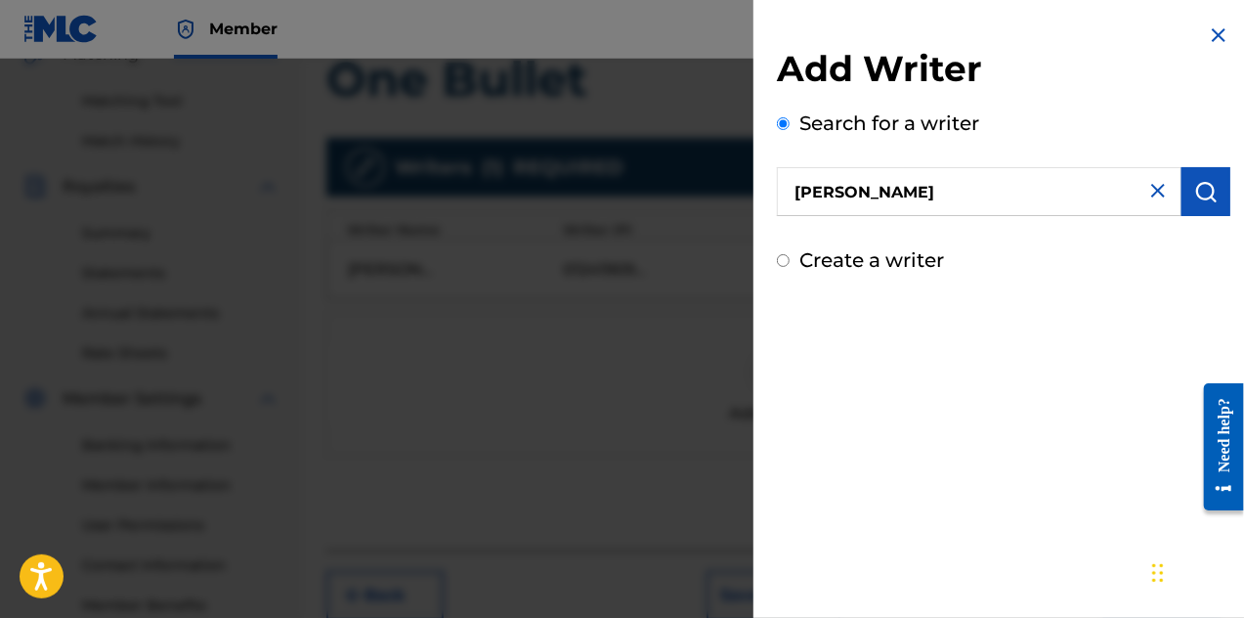
click at [1193, 206] on button "submit" at bounding box center [1206, 191] width 49 height 49
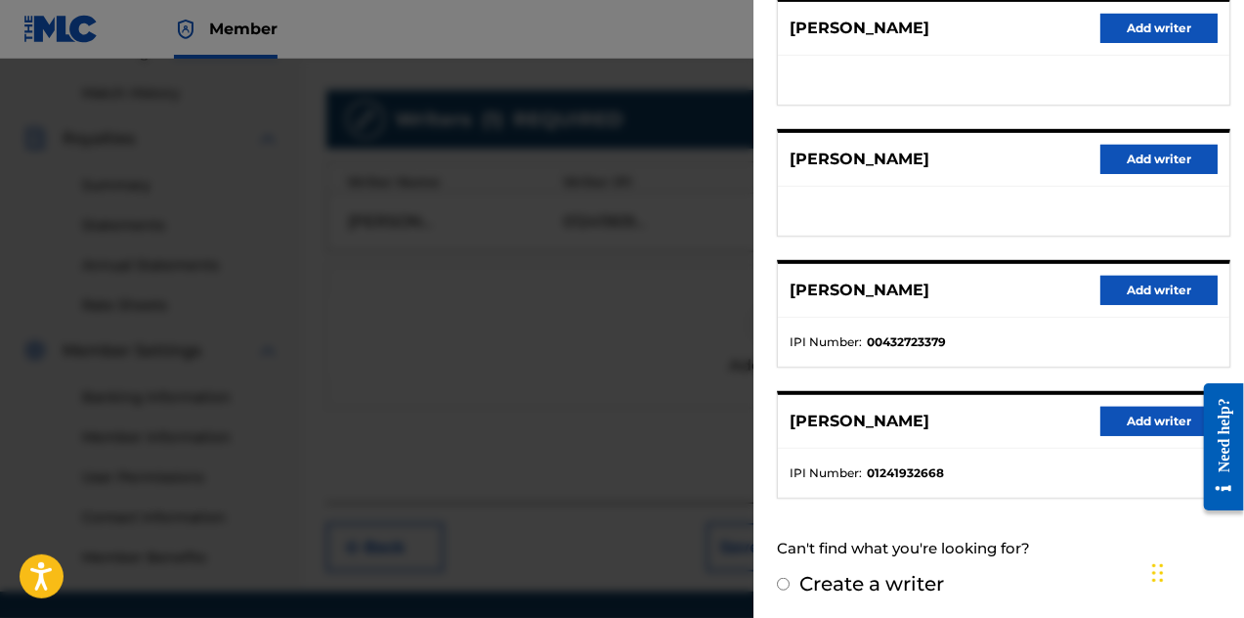
scroll to position [594, 0]
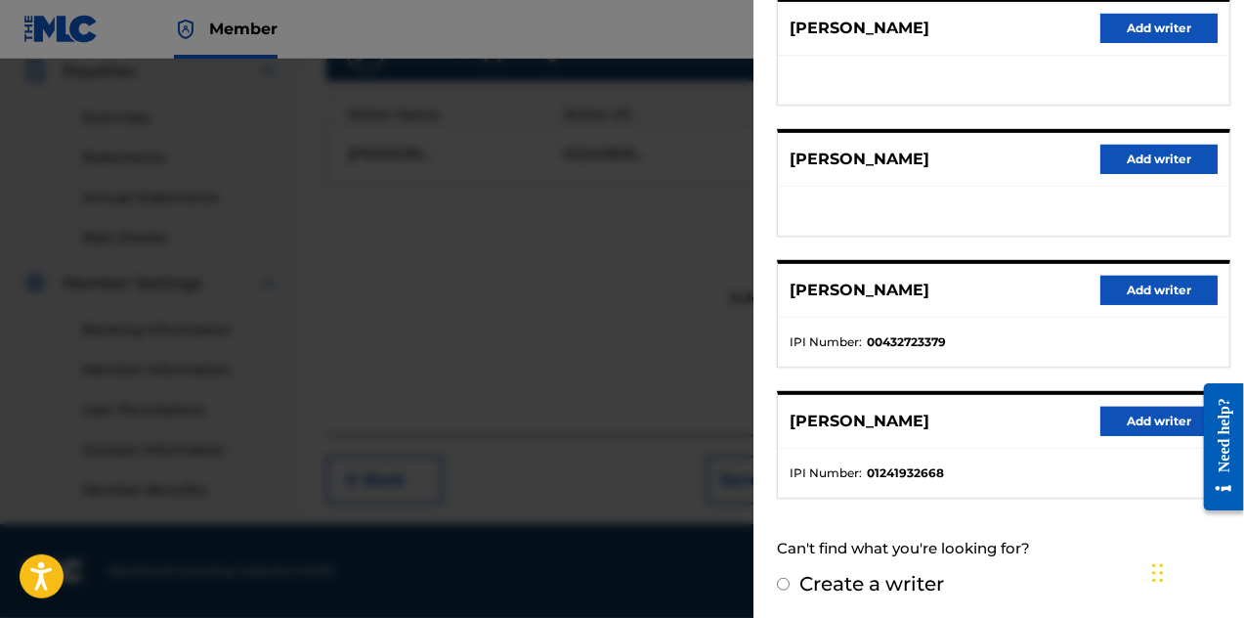
click at [1124, 417] on button "Add writer" at bounding box center [1159, 421] width 117 height 29
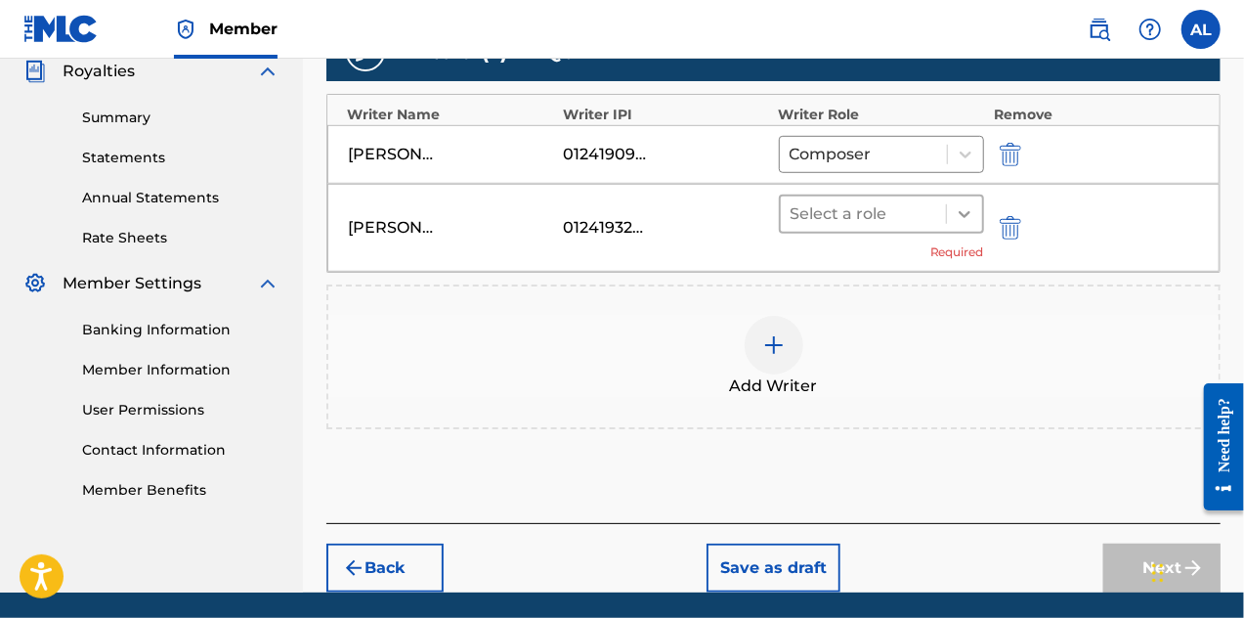
click at [970, 223] on div at bounding box center [964, 213] width 35 height 35
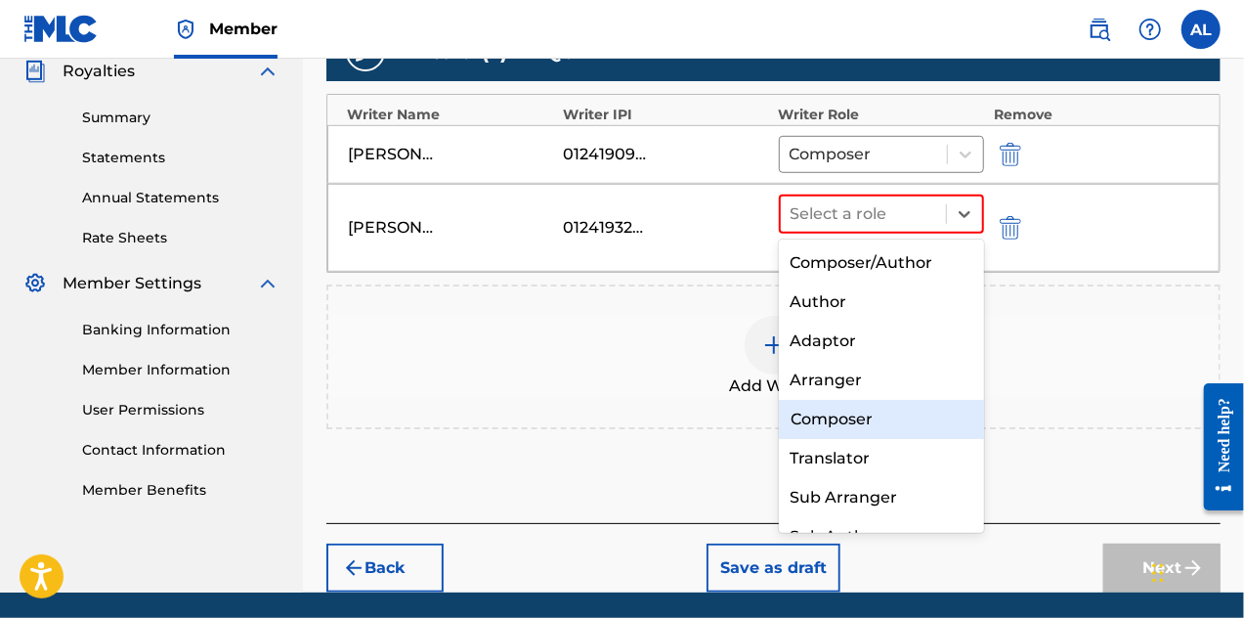
click at [933, 411] on div "Composer" at bounding box center [882, 419] width 206 height 39
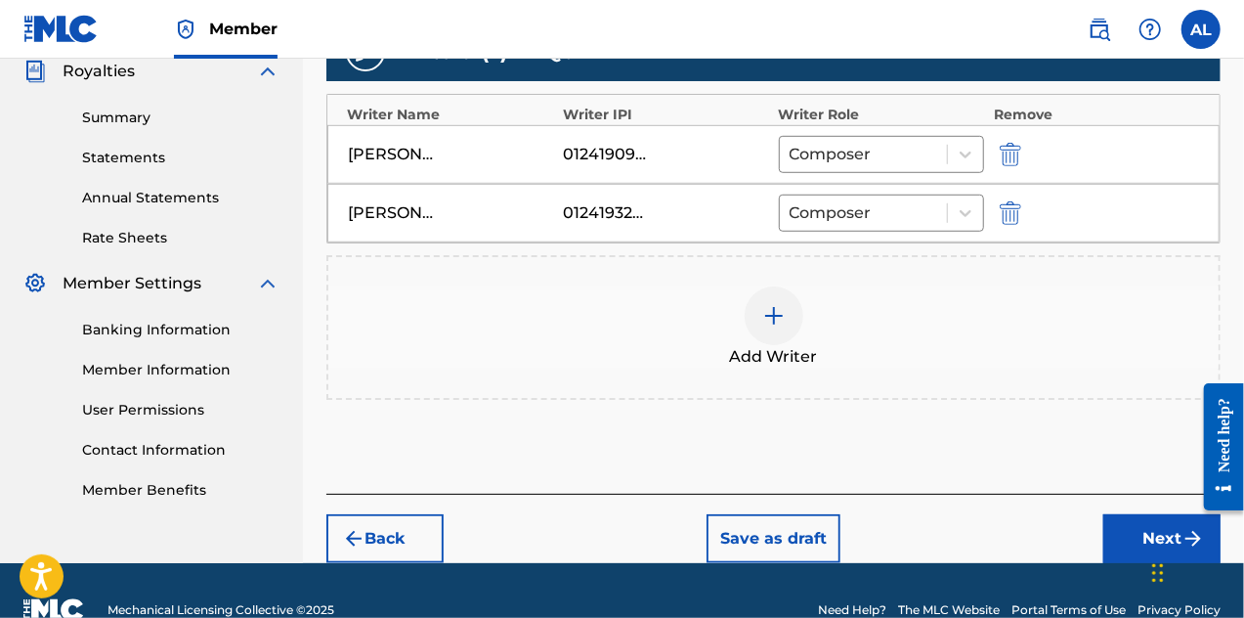
click at [790, 326] on div at bounding box center [774, 315] width 59 height 59
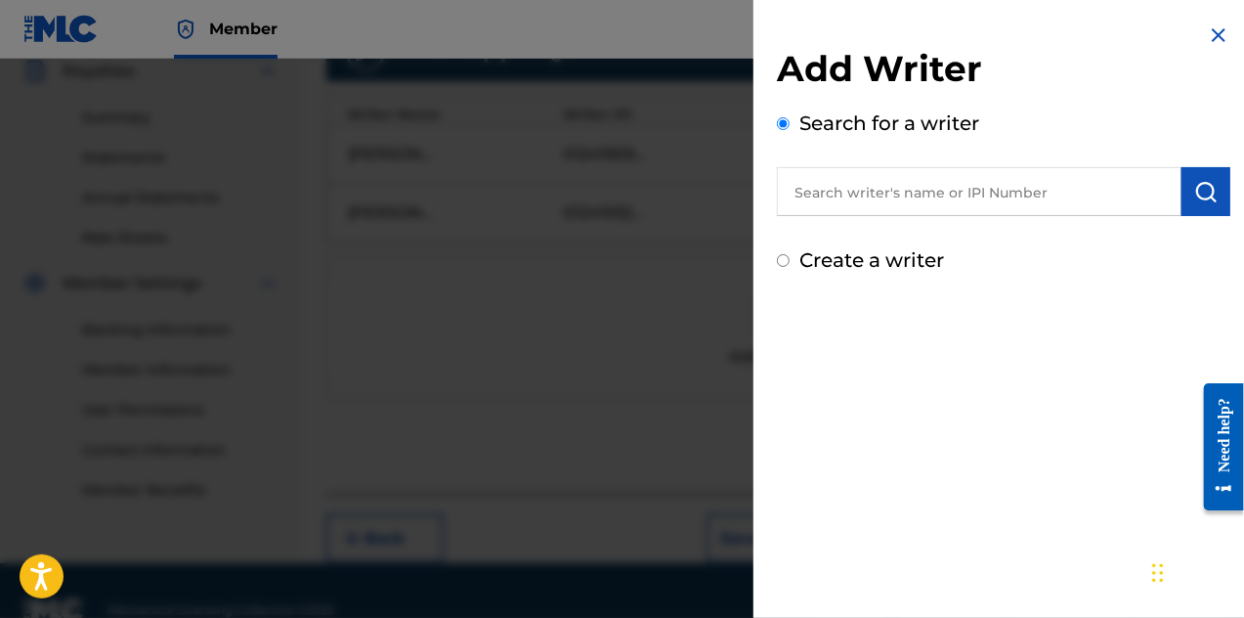
click at [839, 194] on input "text" at bounding box center [979, 191] width 405 height 49
click at [887, 185] on input "[PERSON_NAME]" at bounding box center [979, 191] width 405 height 49
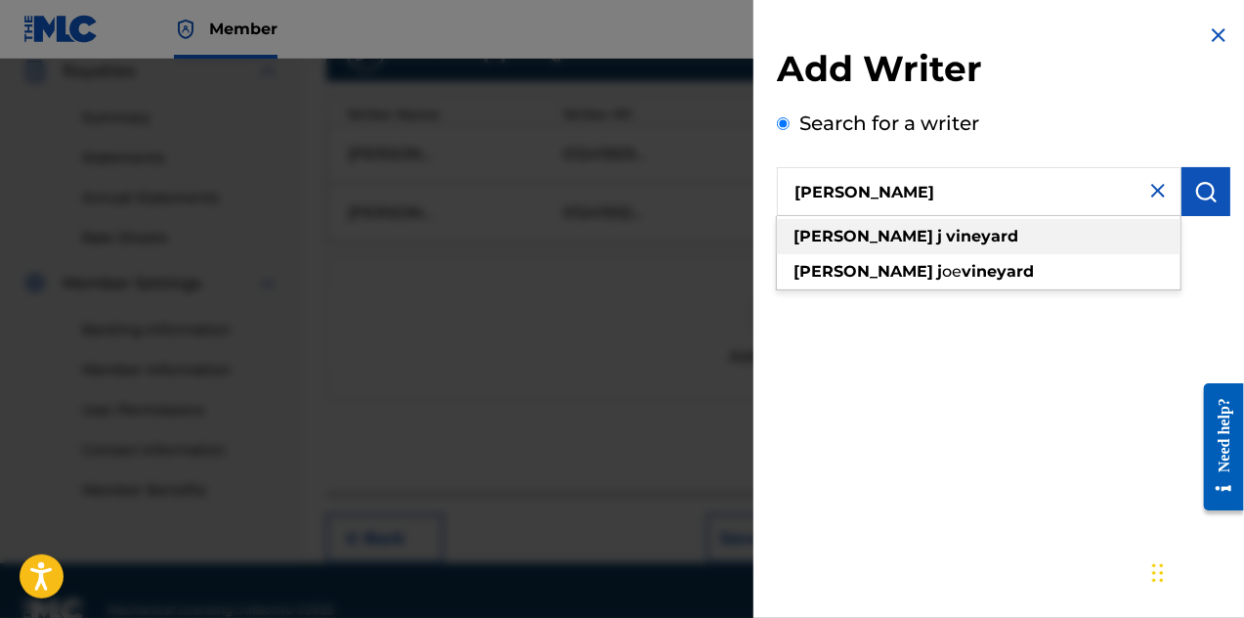
type input "[PERSON_NAME]"
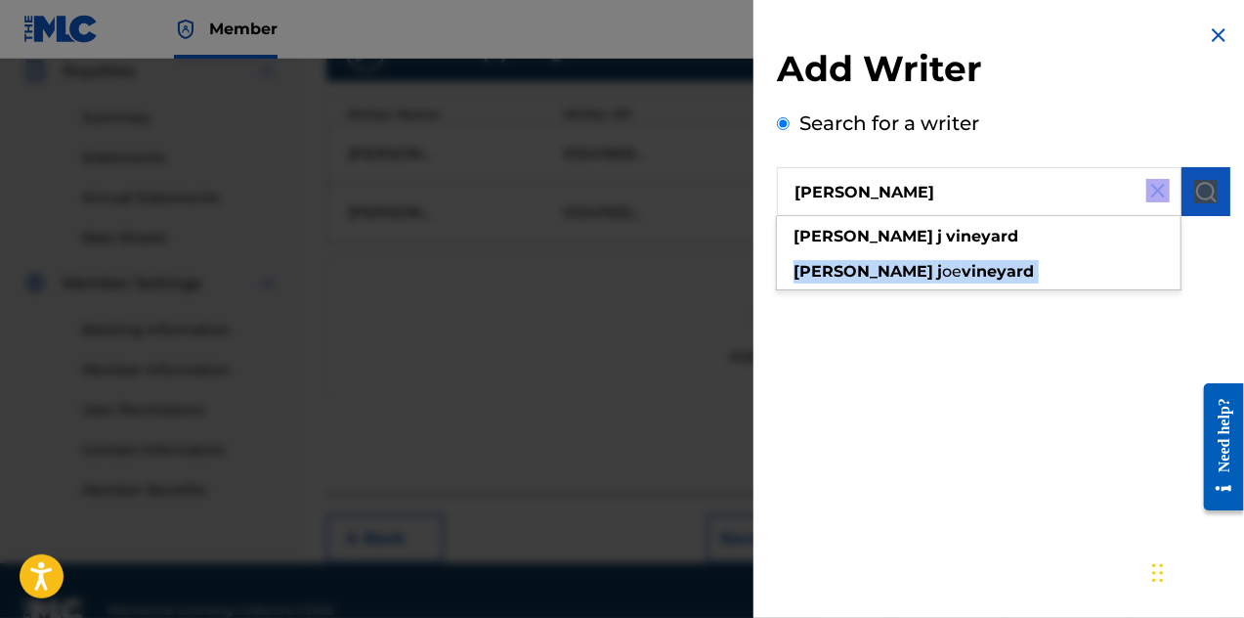
drag, startPoint x: 1044, startPoint y: 238, endPoint x: 1207, endPoint y: 196, distance: 168.3
click at [1207, 196] on div "[PERSON_NAME] [PERSON_NAME] [PERSON_NAME]" at bounding box center [1004, 191] width 454 height 49
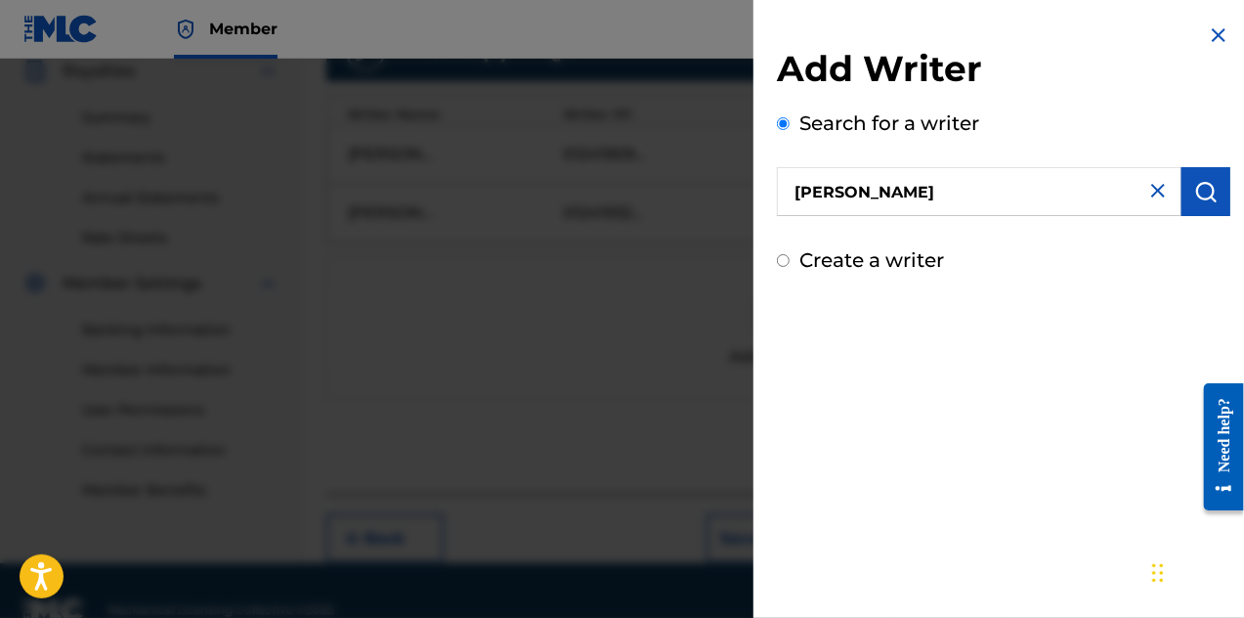
click at [1207, 196] on img "submit" at bounding box center [1206, 191] width 23 height 23
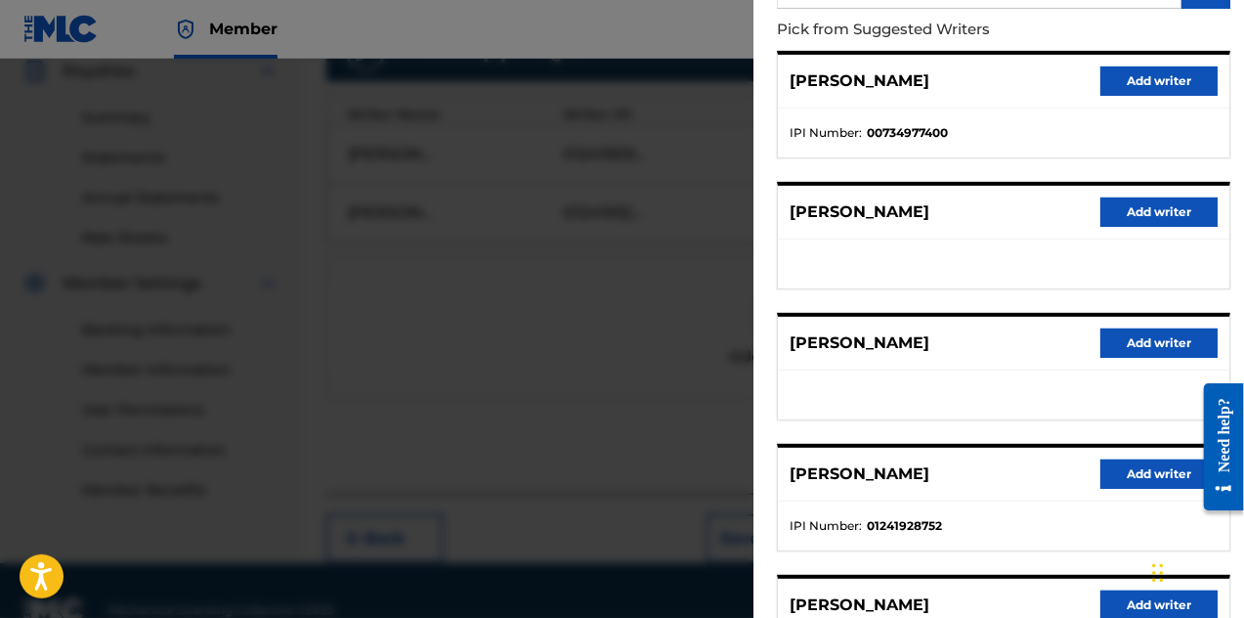
scroll to position [391, 0]
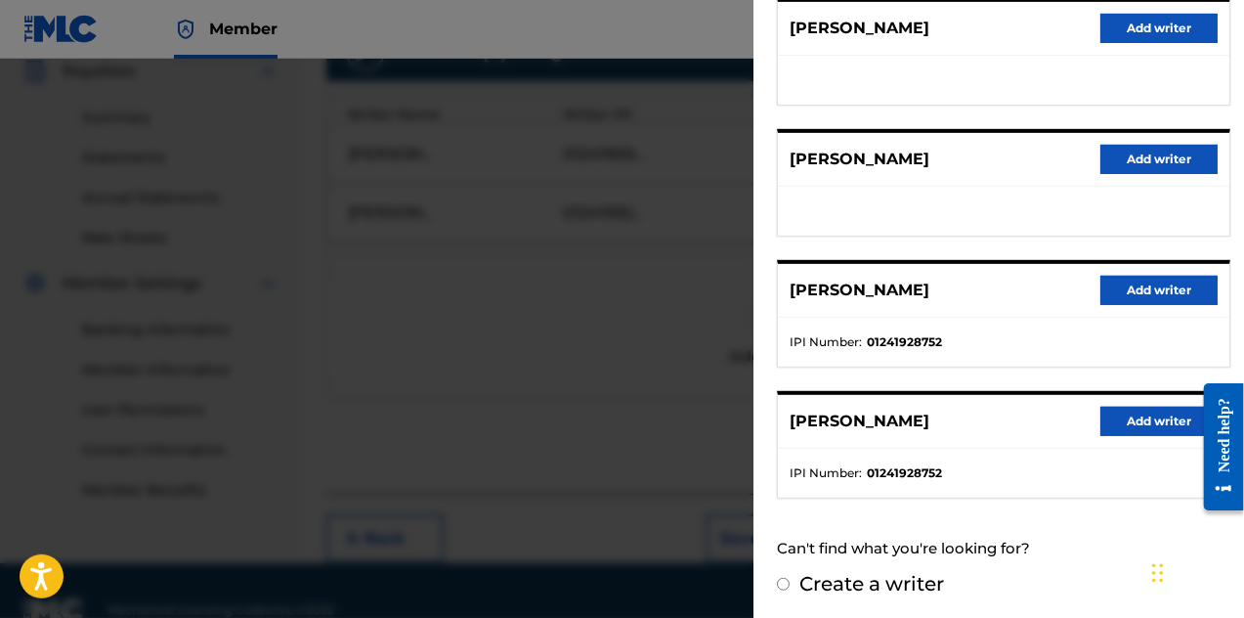
click at [1116, 426] on button "Add writer" at bounding box center [1159, 421] width 117 height 29
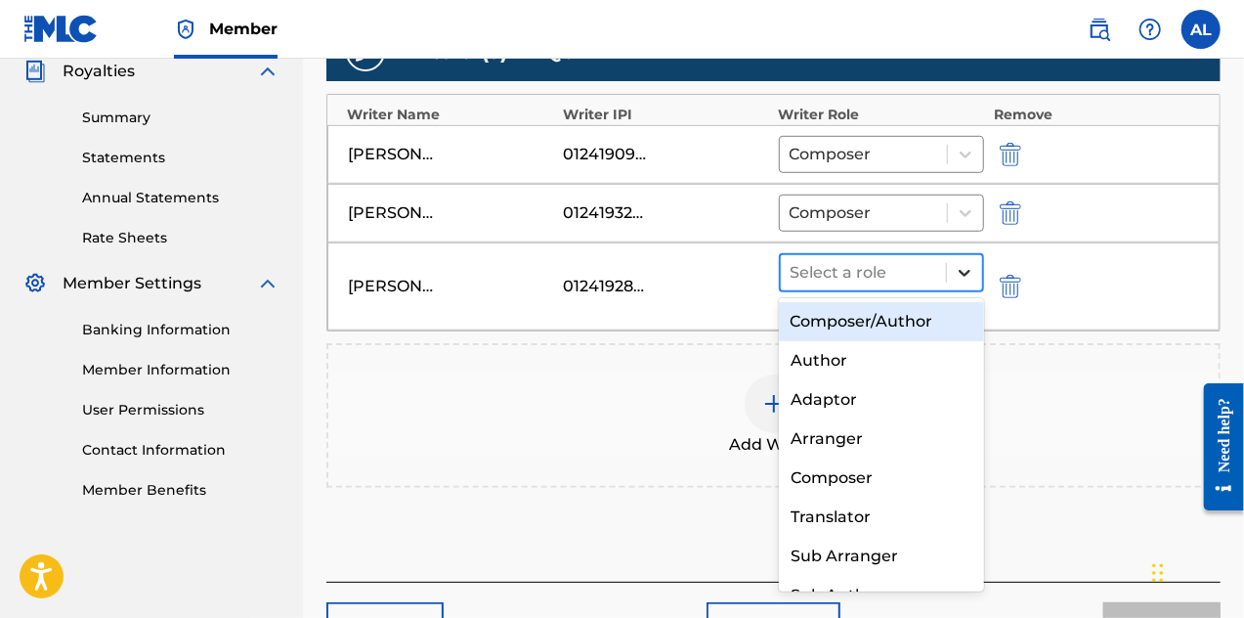
click at [972, 269] on icon at bounding box center [965, 273] width 20 height 20
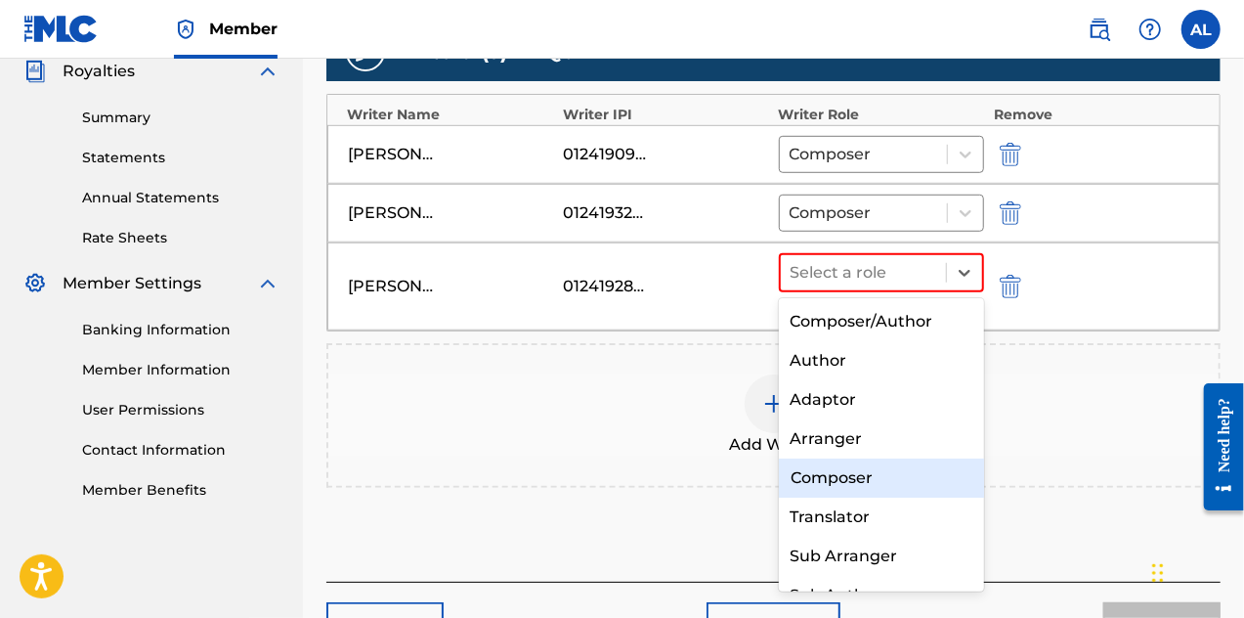
click at [905, 476] on div "Composer" at bounding box center [882, 477] width 206 height 39
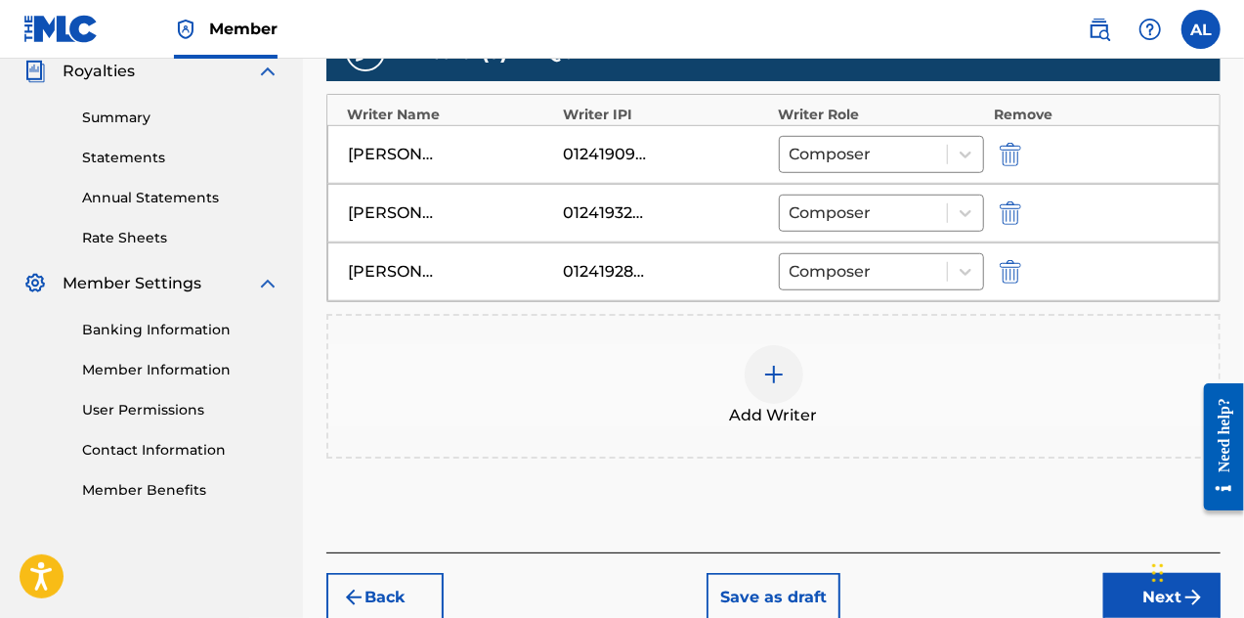
click at [757, 375] on div at bounding box center [774, 374] width 59 height 59
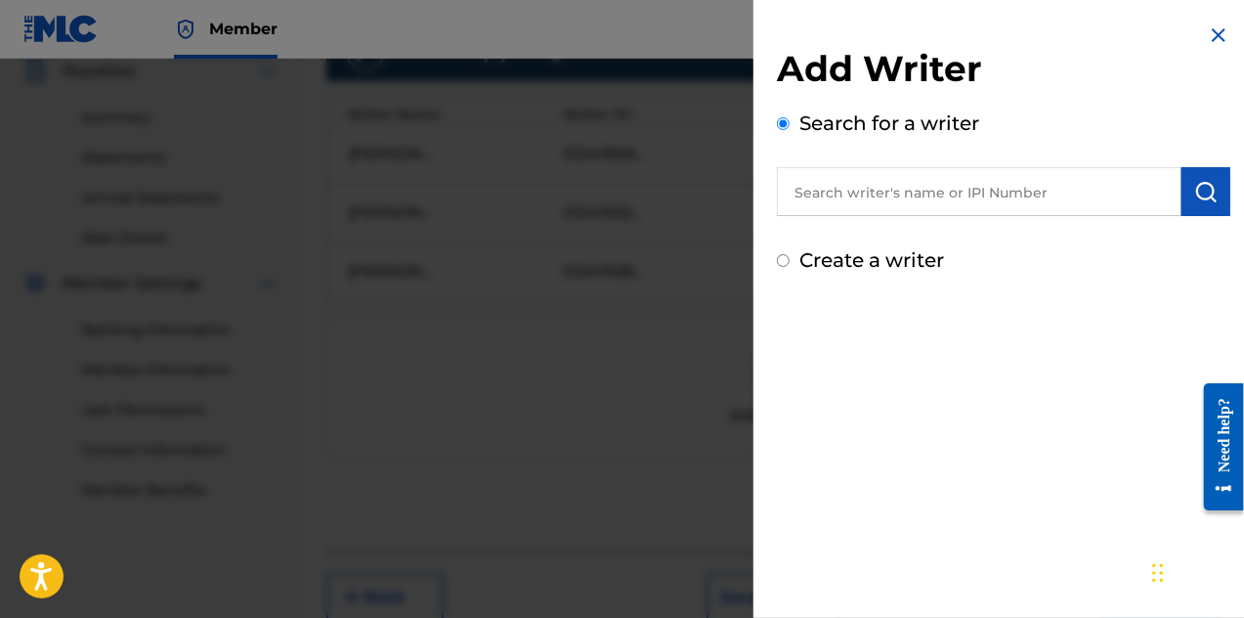
click at [833, 202] on input "text" at bounding box center [979, 191] width 405 height 49
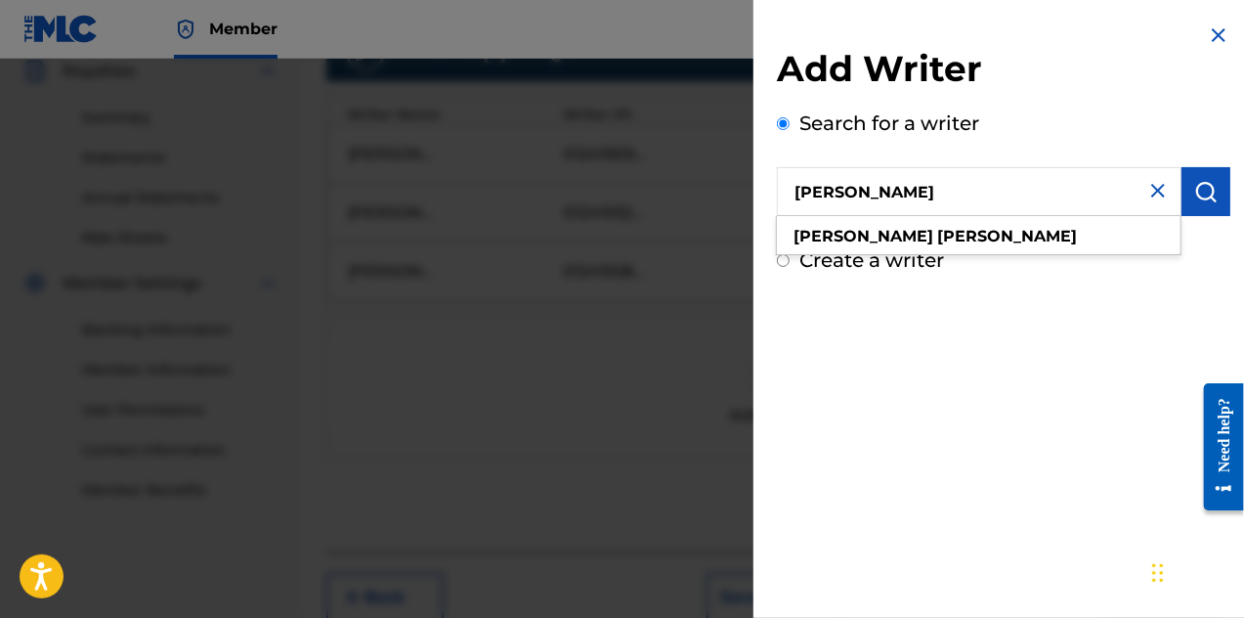
type input "[PERSON_NAME]"
click at [1196, 192] on img "submit" at bounding box center [1206, 191] width 23 height 23
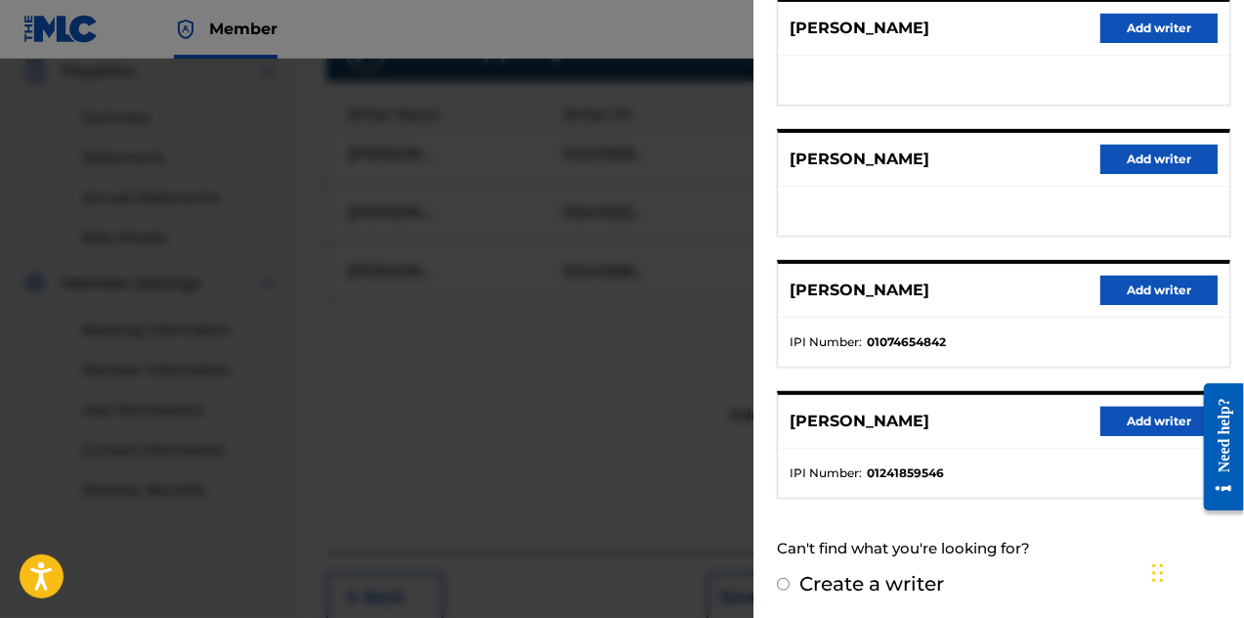
click at [1146, 421] on button "Add writer" at bounding box center [1159, 421] width 117 height 29
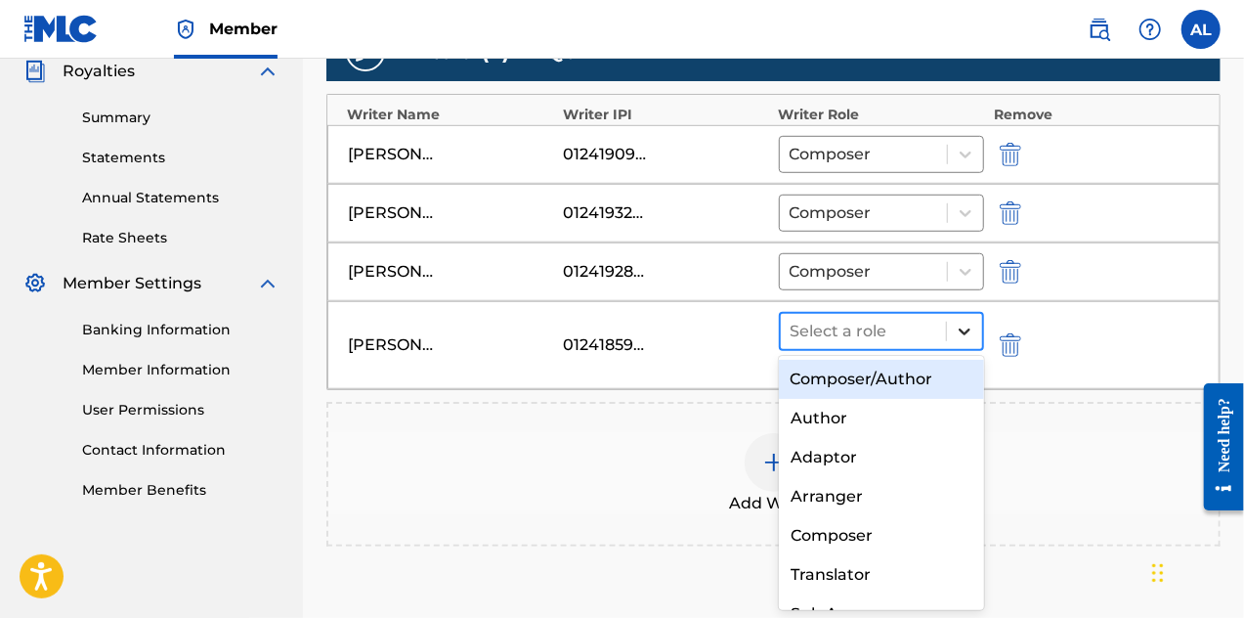
click at [962, 330] on icon at bounding box center [965, 332] width 20 height 20
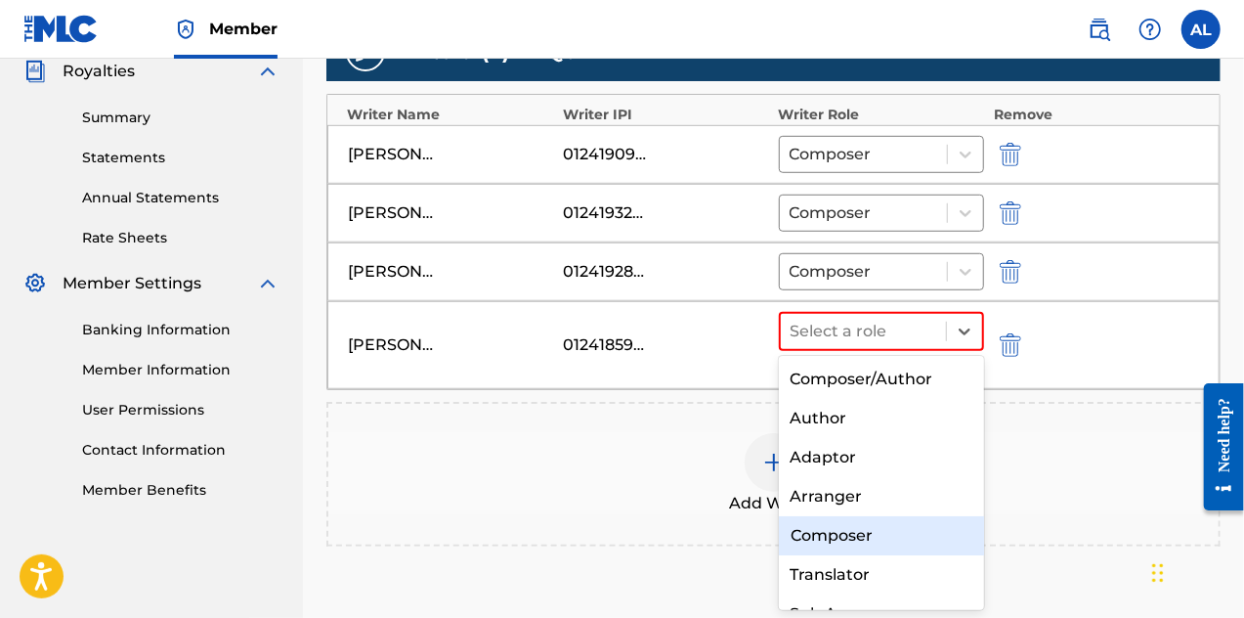
click at [935, 523] on div "Composer" at bounding box center [882, 535] width 206 height 39
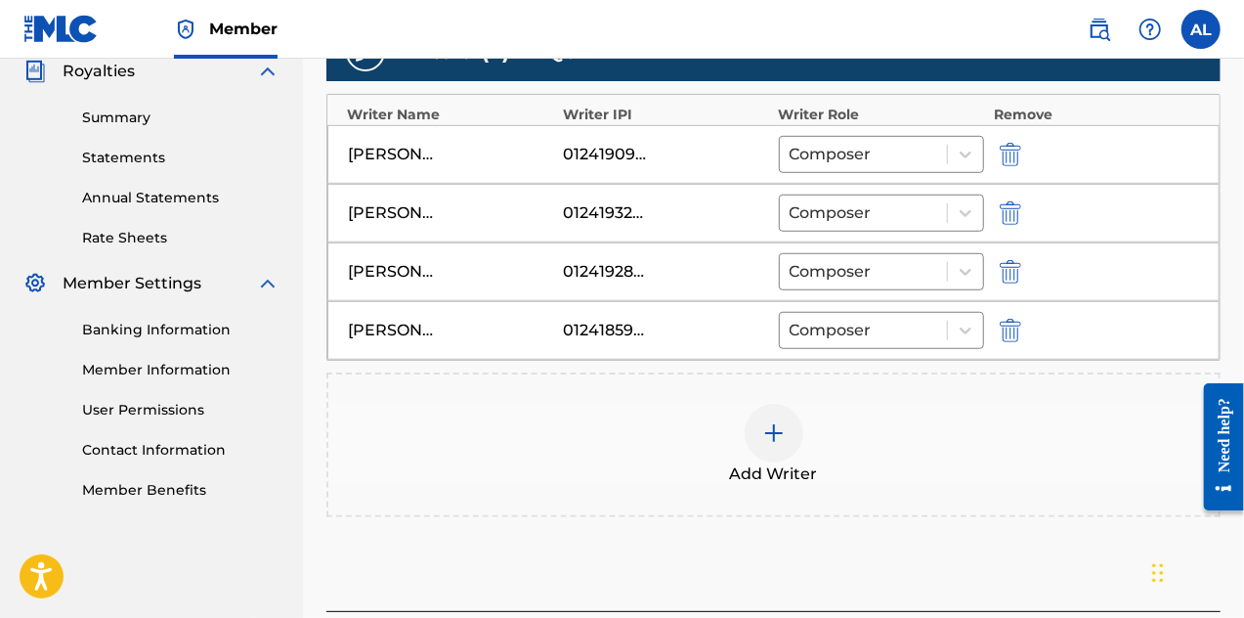
click at [768, 455] on div at bounding box center [774, 433] width 59 height 59
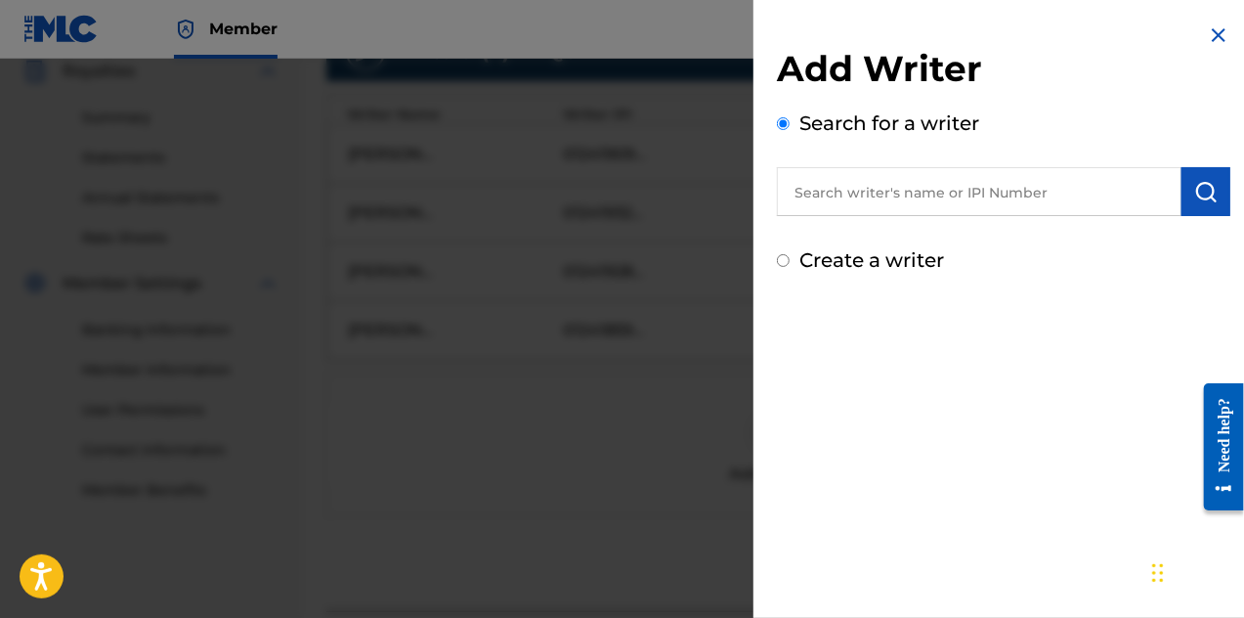
click at [936, 194] on input "text" at bounding box center [979, 191] width 405 height 49
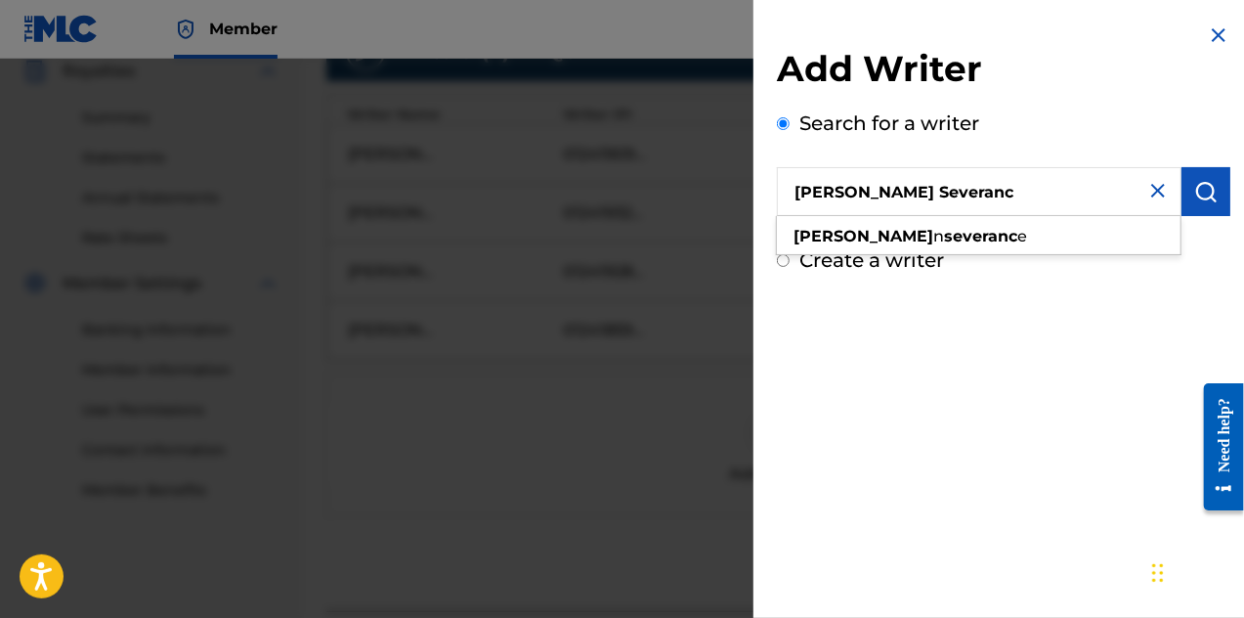
type input "[PERSON_NAME] Severanc"
click at [786, 257] on input "Create a writer" at bounding box center [783, 260] width 13 height 13
radio input "false"
radio input "true"
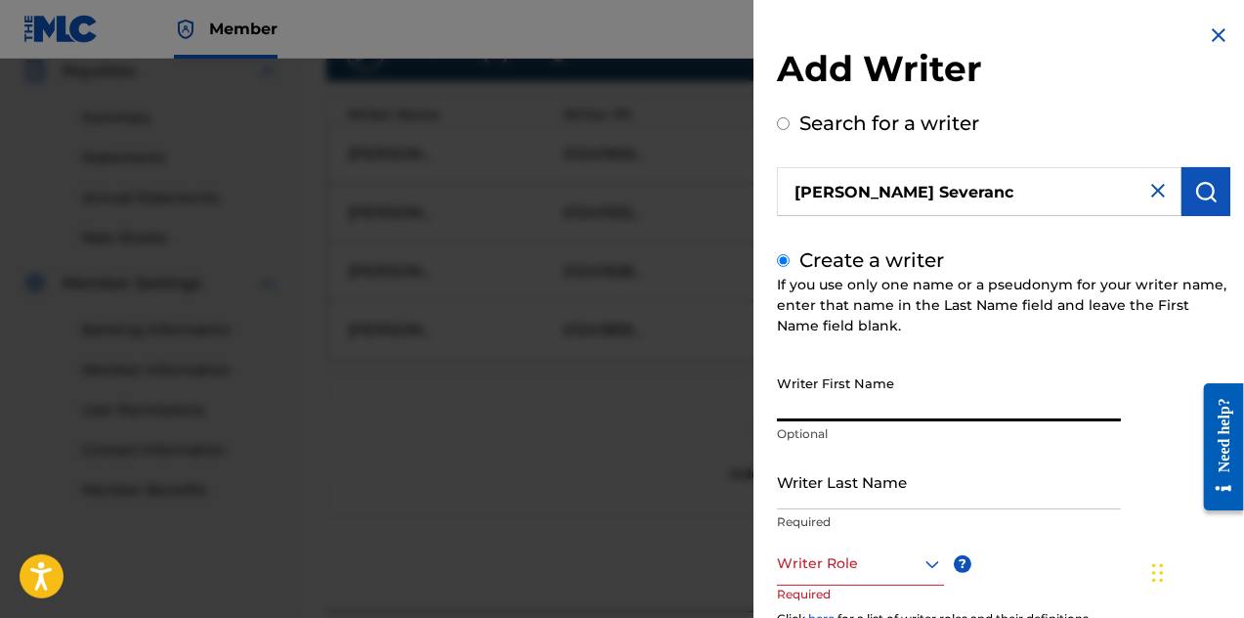
click at [1050, 410] on input "Writer First Name" at bounding box center [949, 394] width 344 height 56
drag, startPoint x: 1050, startPoint y: 410, endPoint x: 843, endPoint y: 404, distance: 207.3
click at [843, 404] on input "[PERSON_NAME]" at bounding box center [949, 394] width 344 height 56
type input "[PERSON_NAME]"
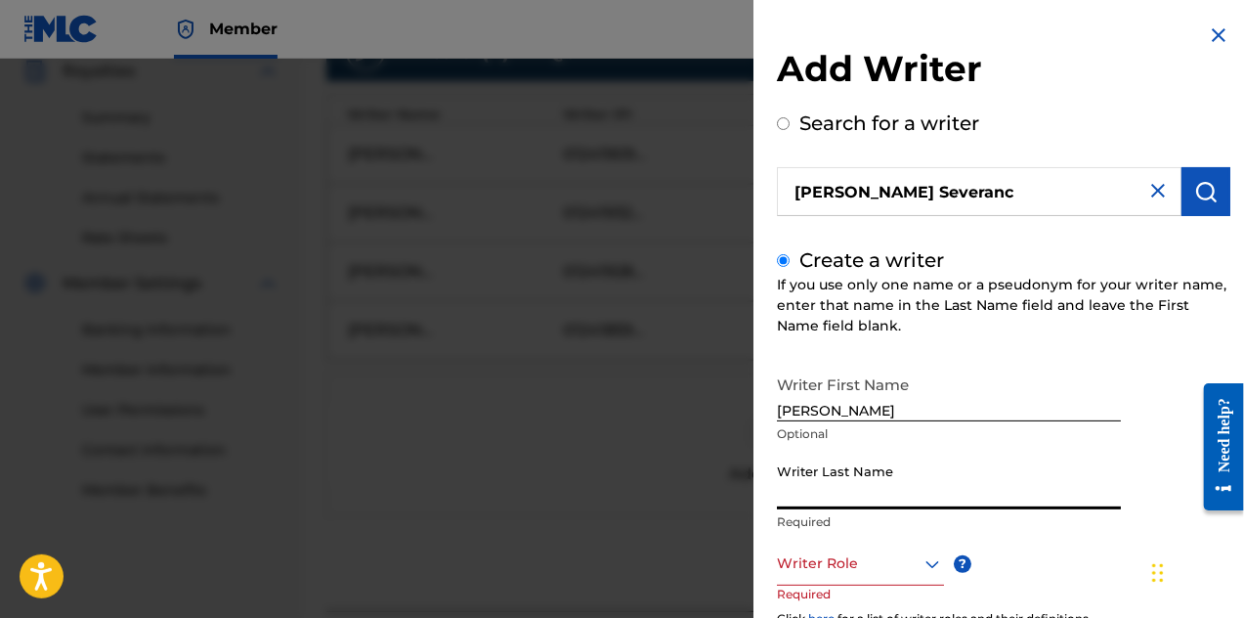
paste input "Severance"
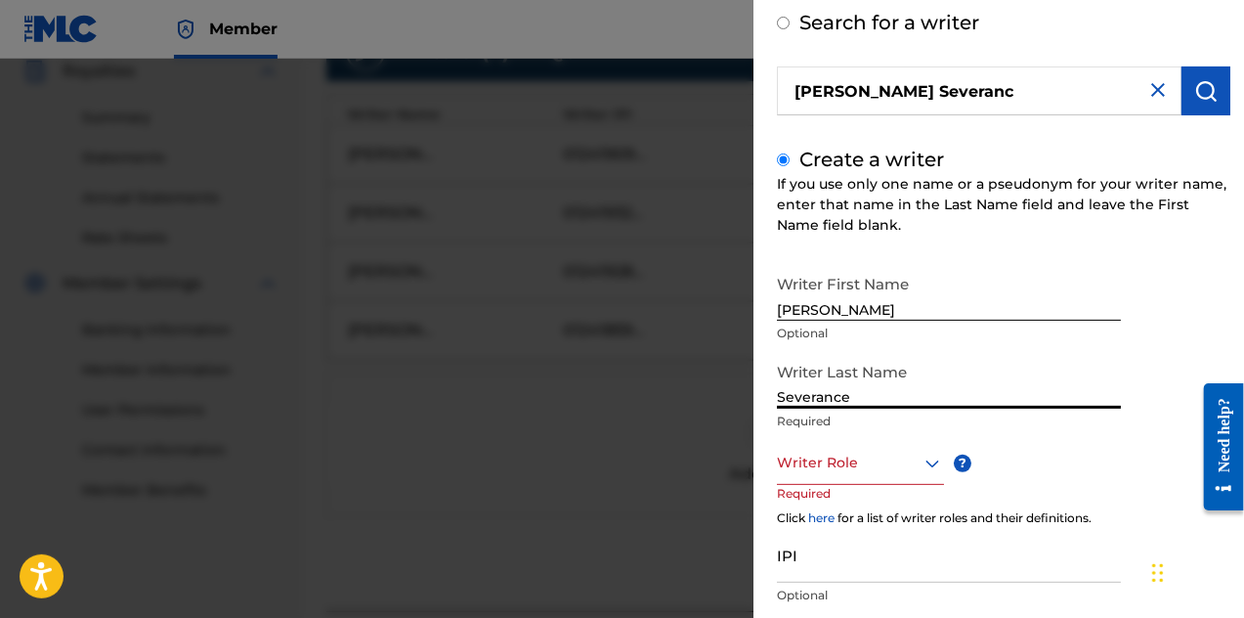
scroll to position [229, 0]
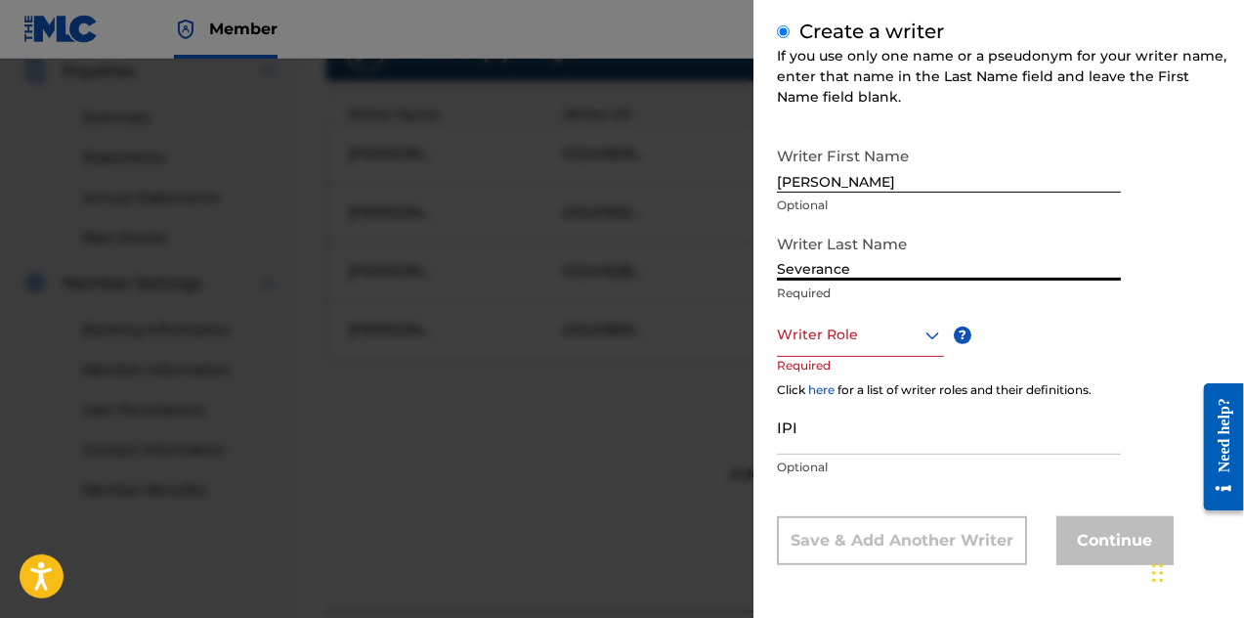
type input "Severance"
click at [927, 337] on icon at bounding box center [932, 335] width 23 height 23
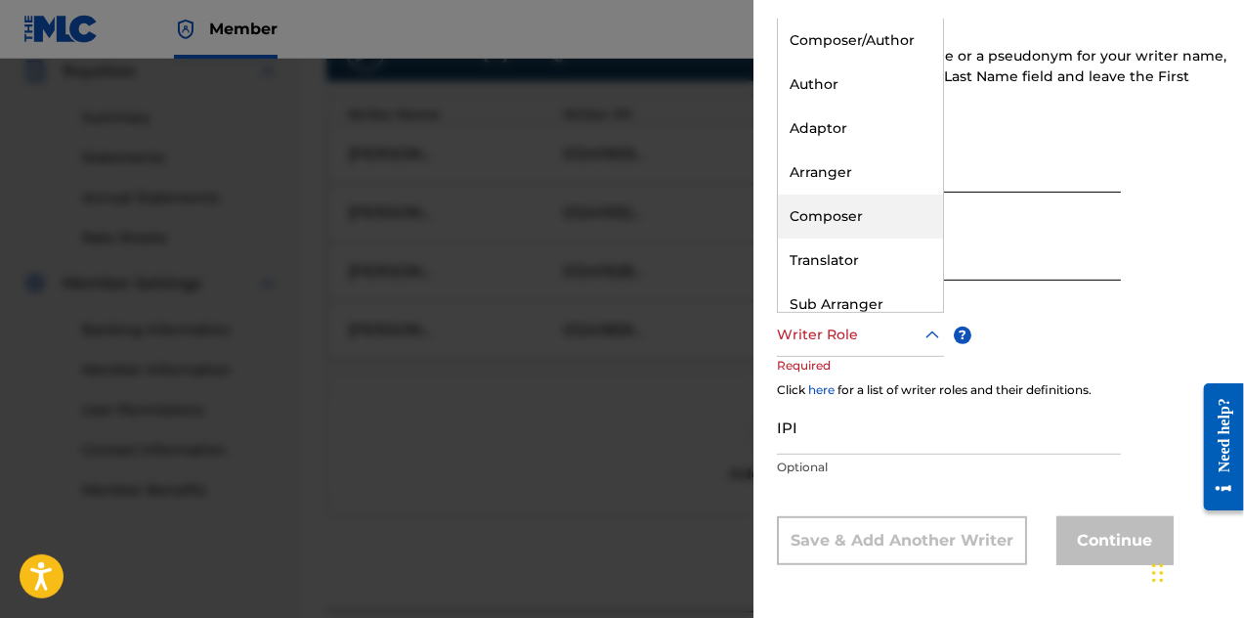
click at [907, 229] on div "Composer" at bounding box center [860, 217] width 165 height 44
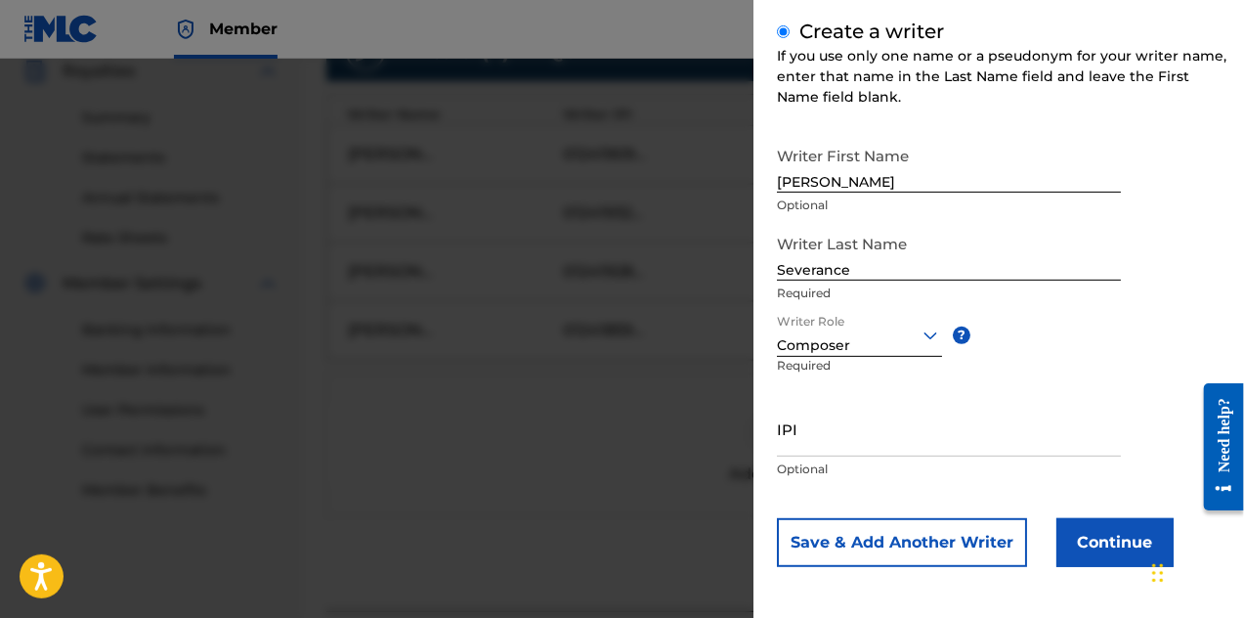
click at [1132, 553] on button "Continue" at bounding box center [1115, 542] width 117 height 49
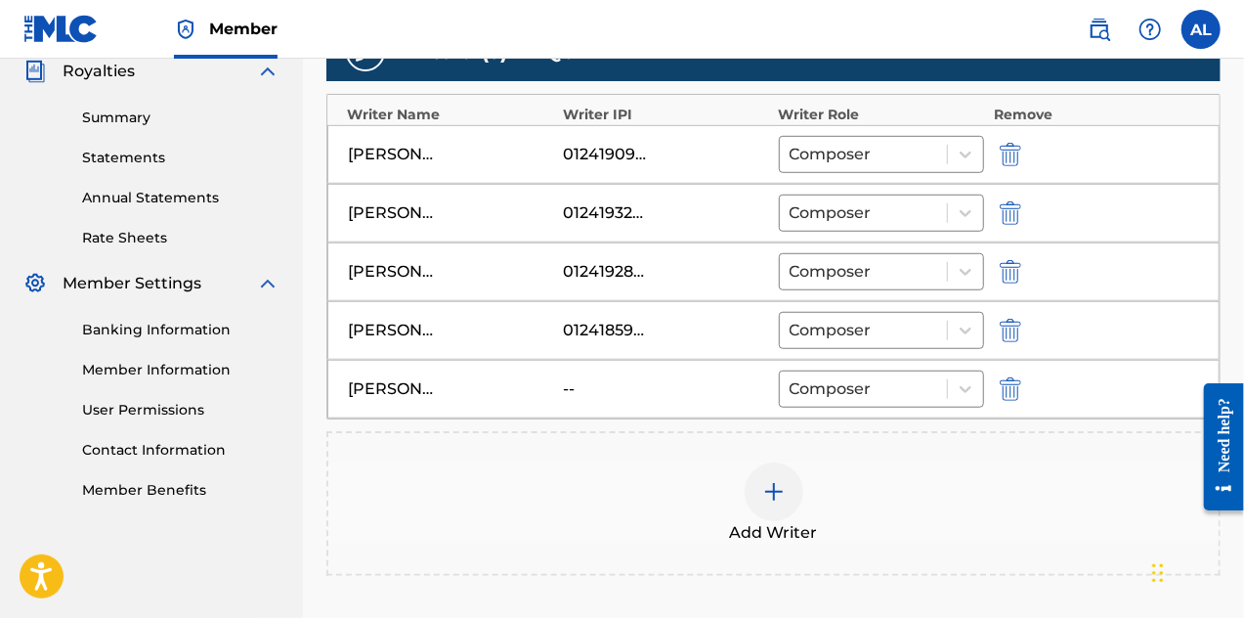
scroll to position [805, 0]
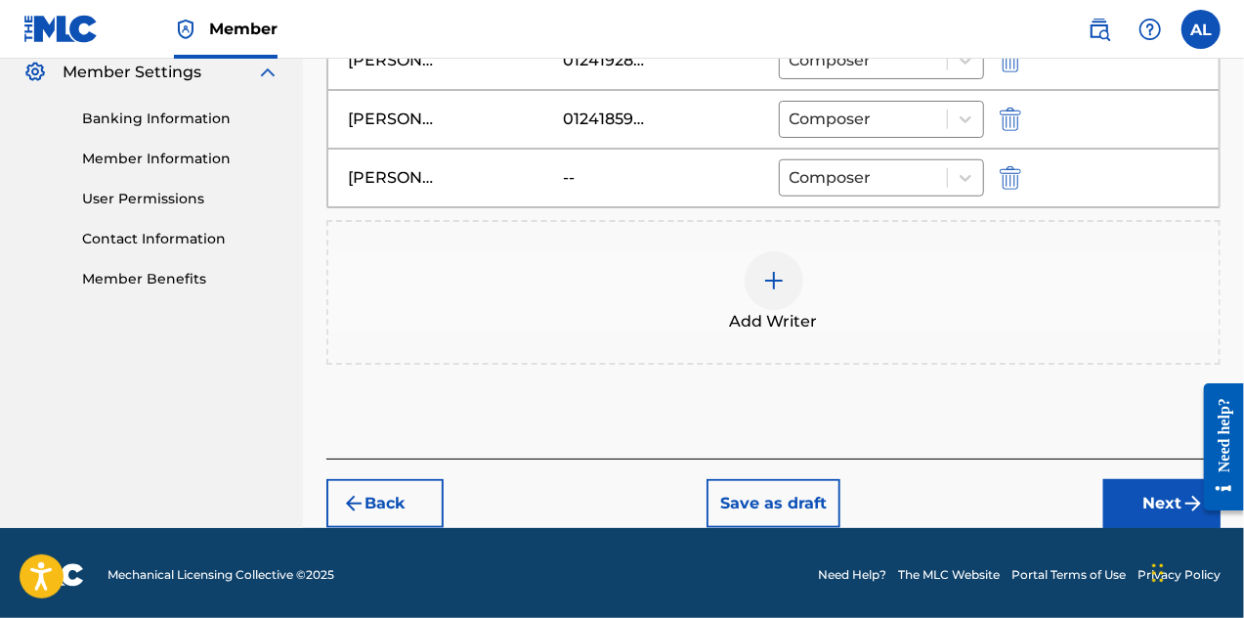
click at [1142, 490] on button "Next" at bounding box center [1162, 503] width 117 height 49
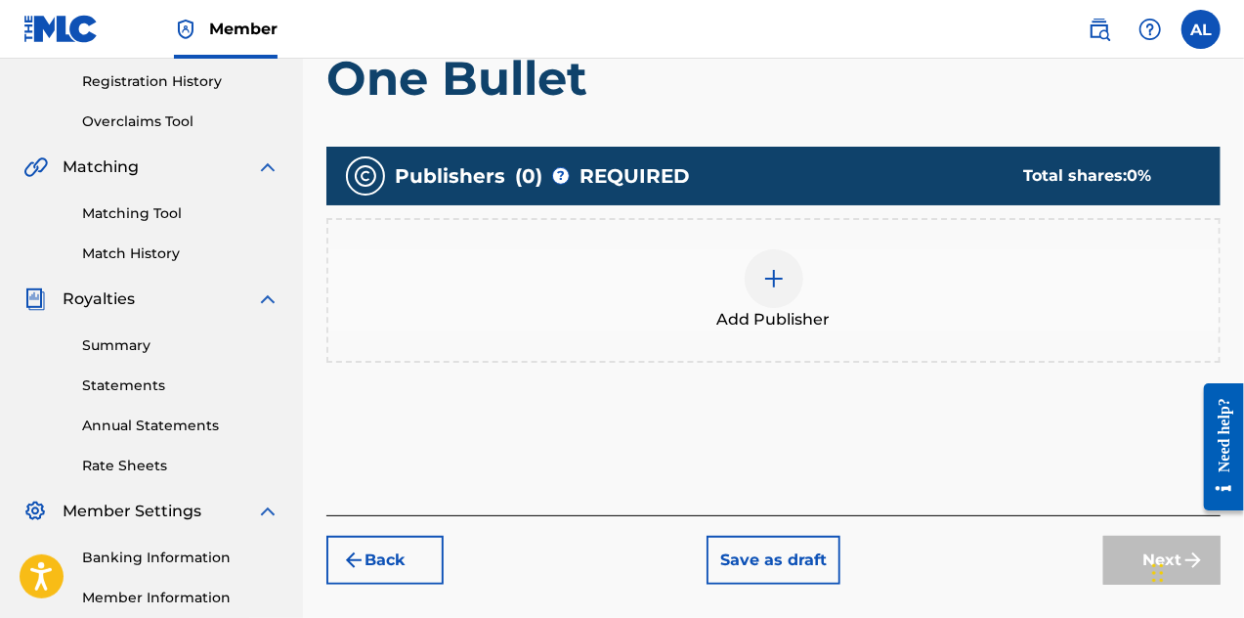
scroll to position [381, 0]
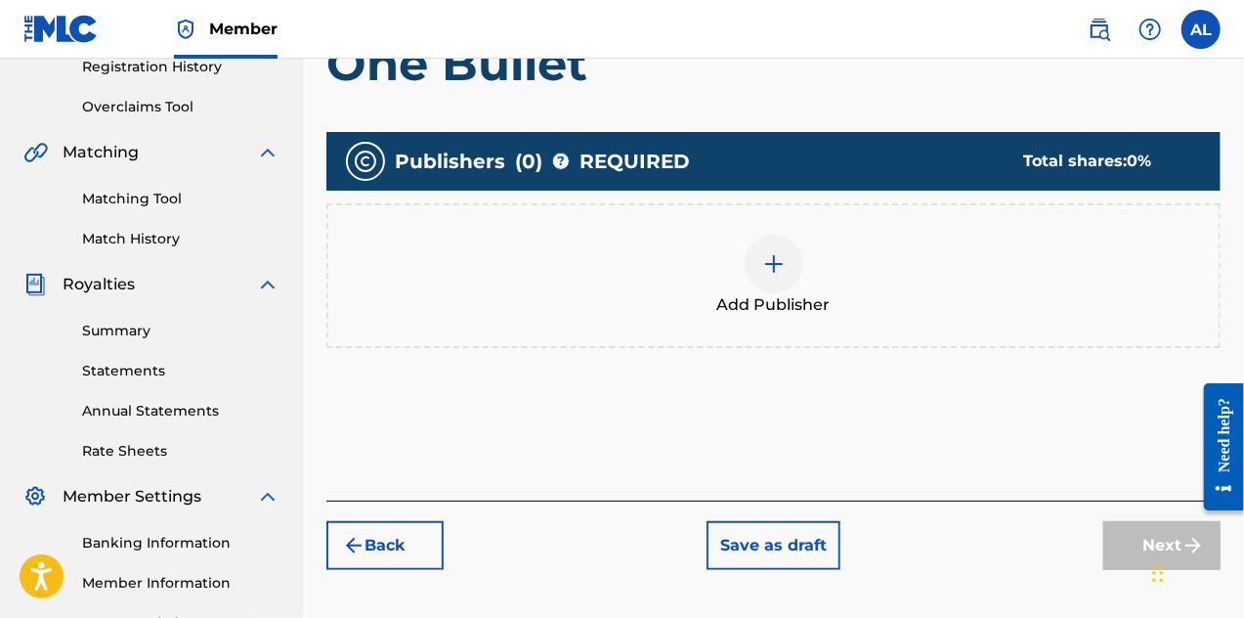
click at [761, 269] on div at bounding box center [774, 264] width 59 height 59
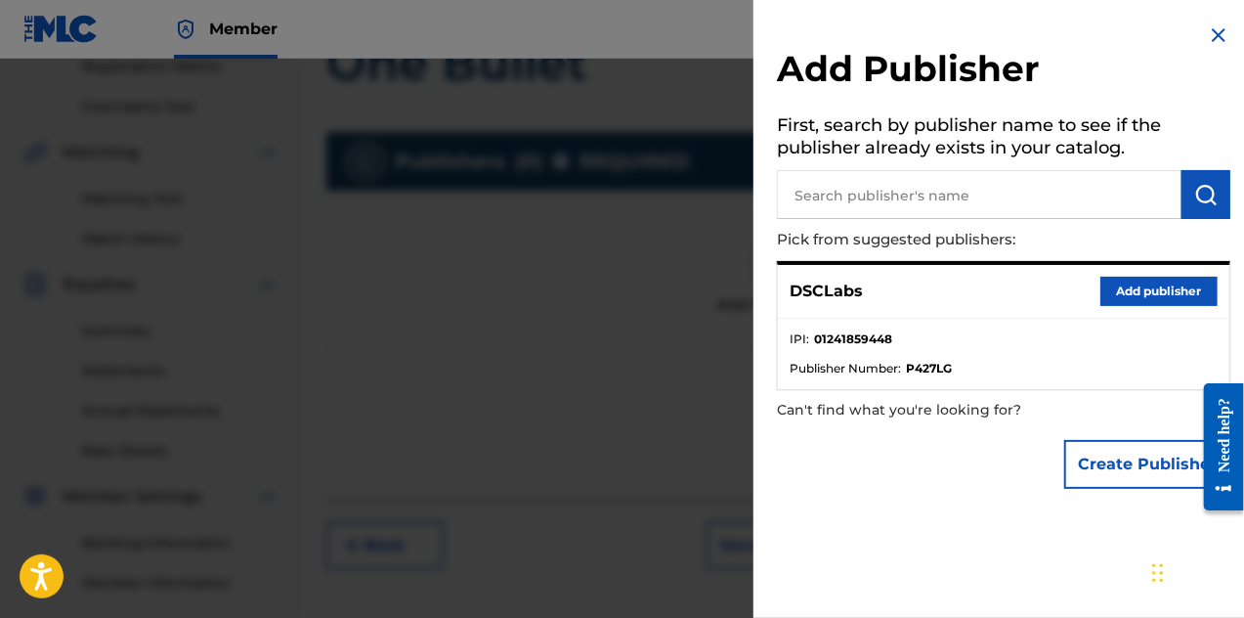
click at [905, 319] on ul "IPI : 01241859448 Publisher Number : P427LG" at bounding box center [1004, 354] width 452 height 70
click at [1105, 289] on button "Add publisher" at bounding box center [1159, 291] width 117 height 29
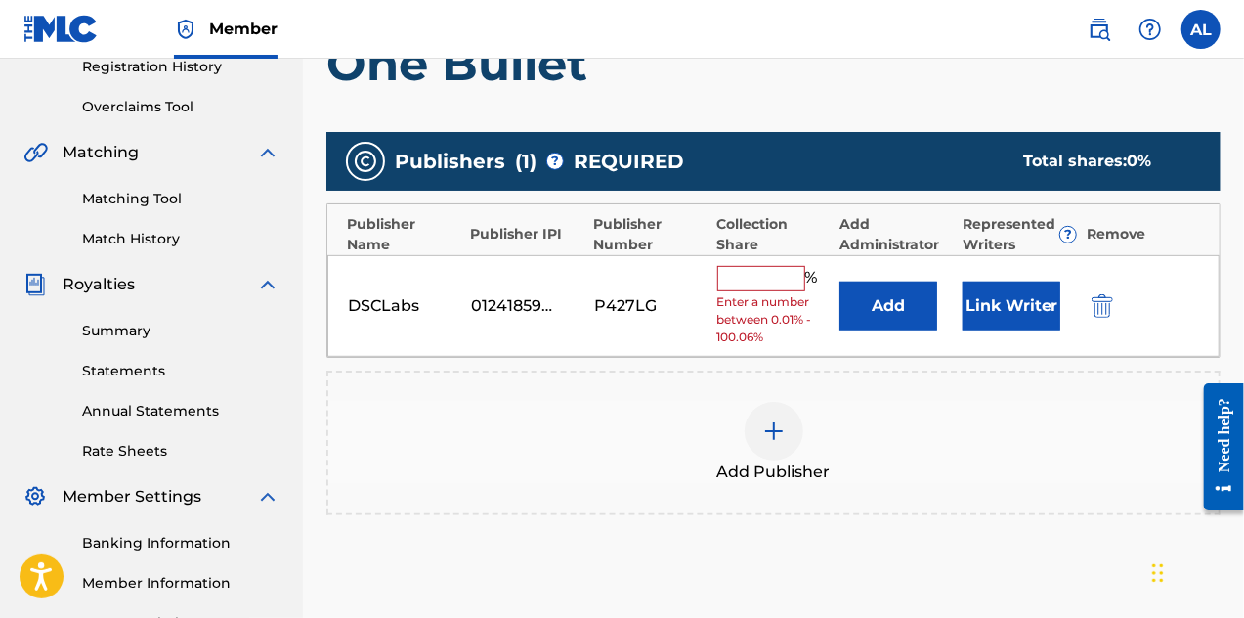
click at [767, 281] on input "text" at bounding box center [761, 278] width 88 height 25
type input "100"
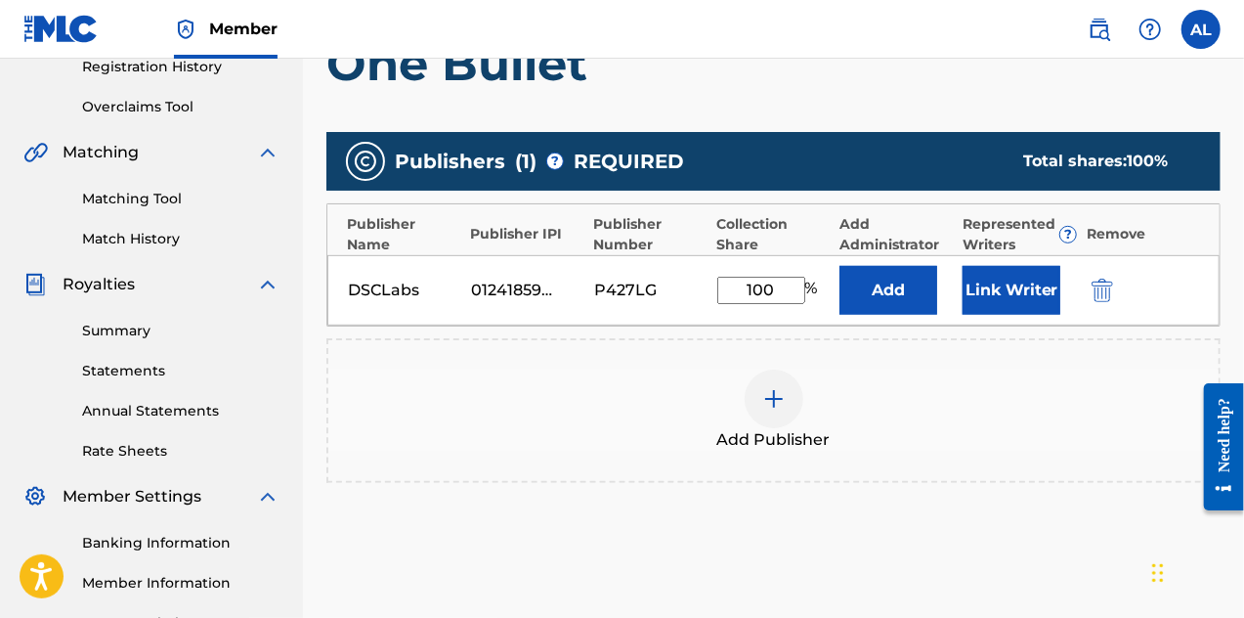
click at [1009, 307] on button "Link Writer" at bounding box center [1012, 290] width 98 height 49
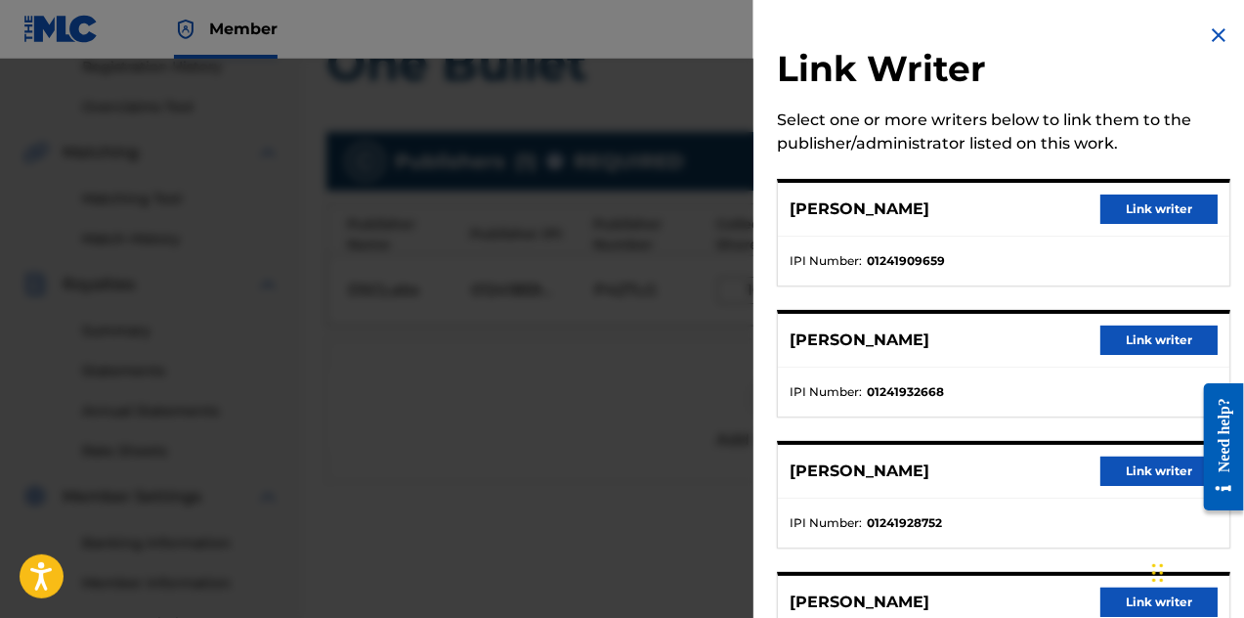
click at [1145, 216] on button "Link writer" at bounding box center [1159, 209] width 117 height 29
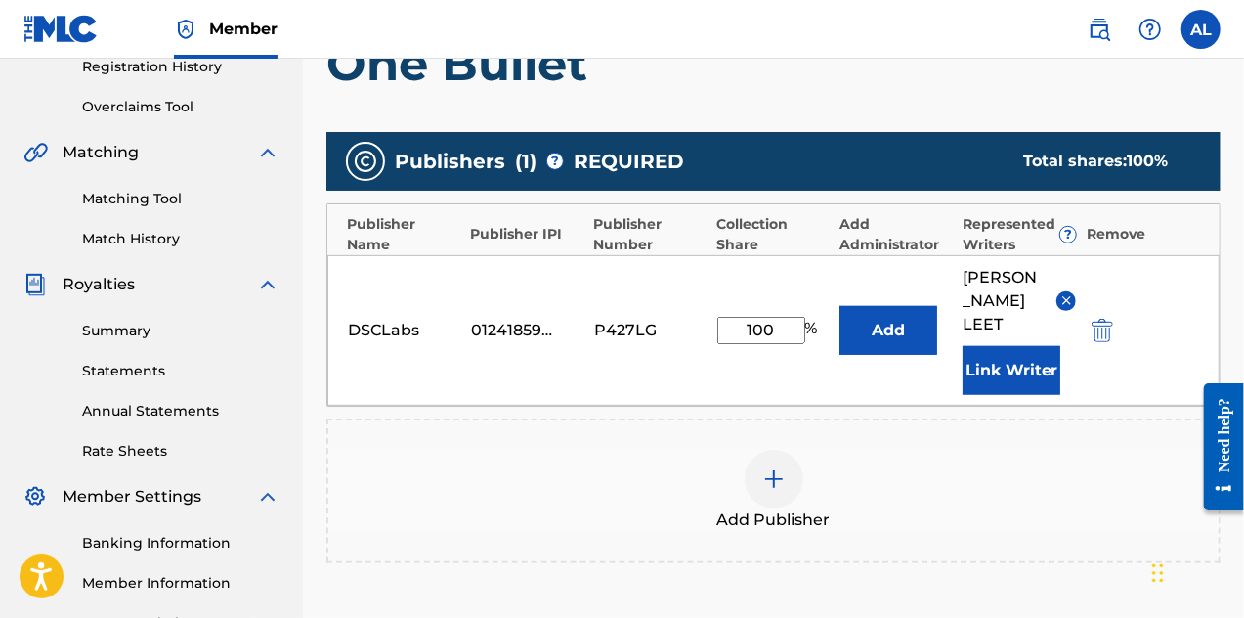
click at [1014, 346] on button "Link Writer" at bounding box center [1012, 370] width 98 height 49
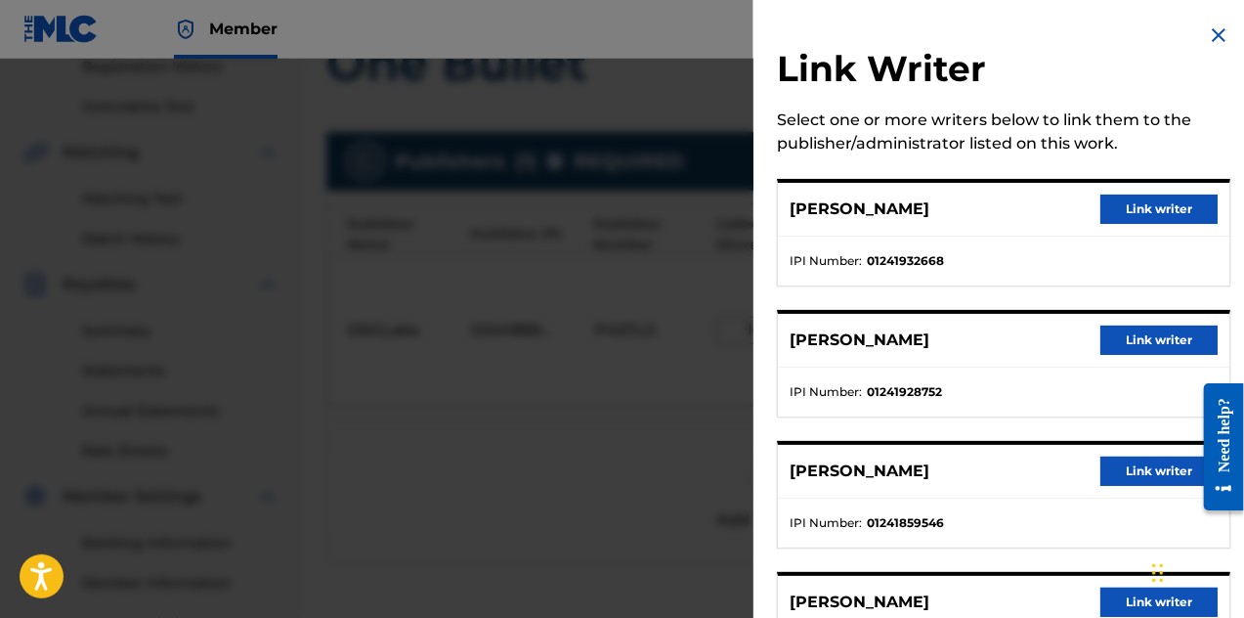
click at [1135, 215] on button "Link writer" at bounding box center [1159, 209] width 117 height 29
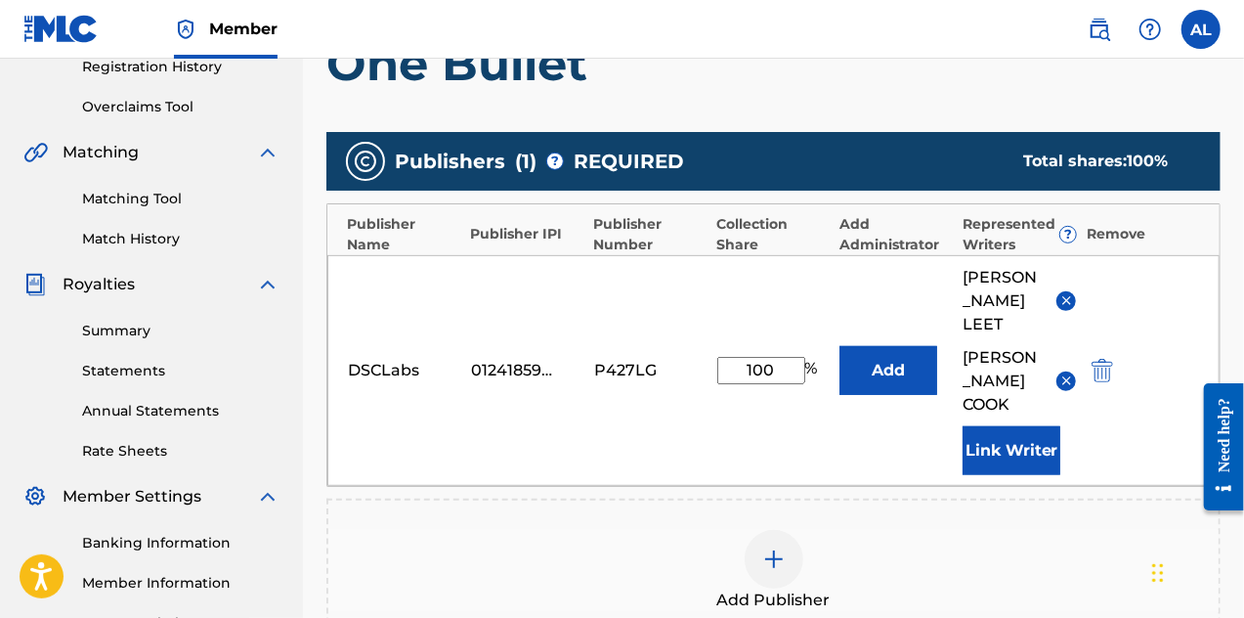
click at [1004, 426] on button "Link Writer" at bounding box center [1012, 450] width 98 height 49
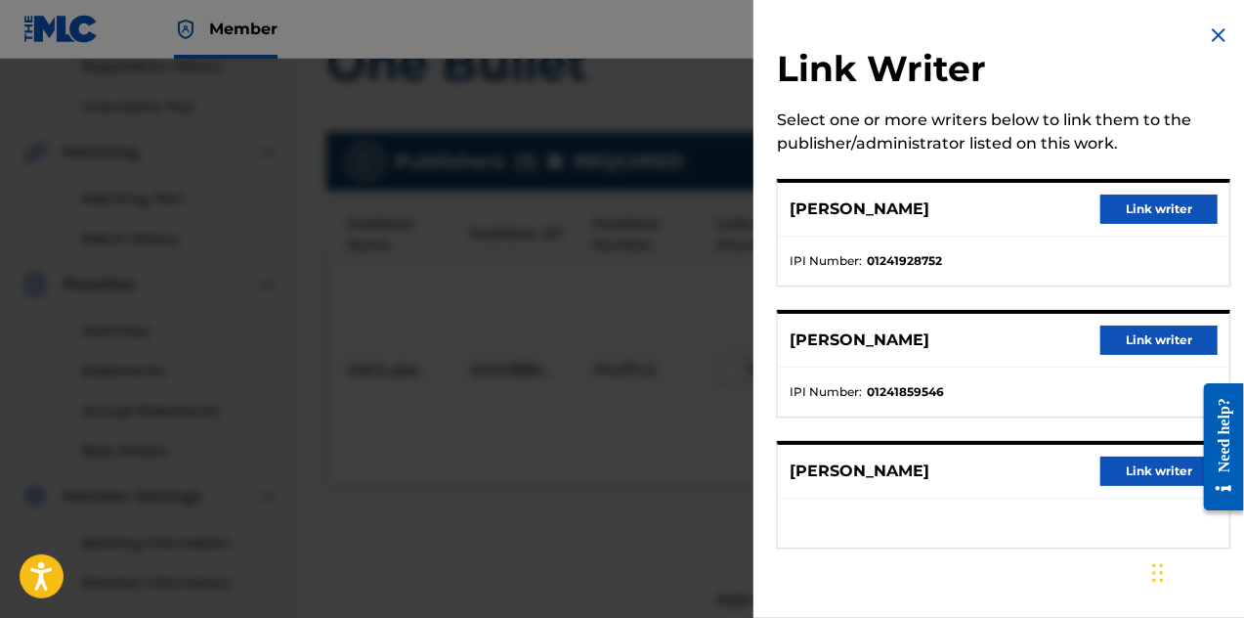
click at [1118, 214] on button "Link writer" at bounding box center [1159, 209] width 117 height 29
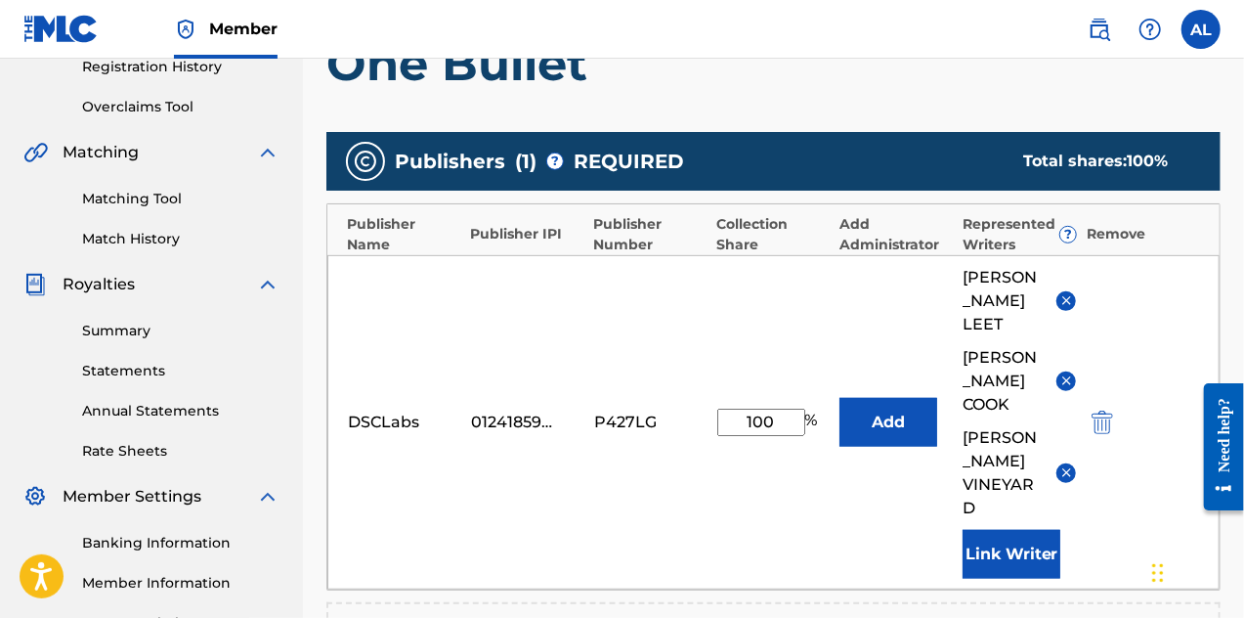
click at [987, 530] on button "Link Writer" at bounding box center [1012, 554] width 98 height 49
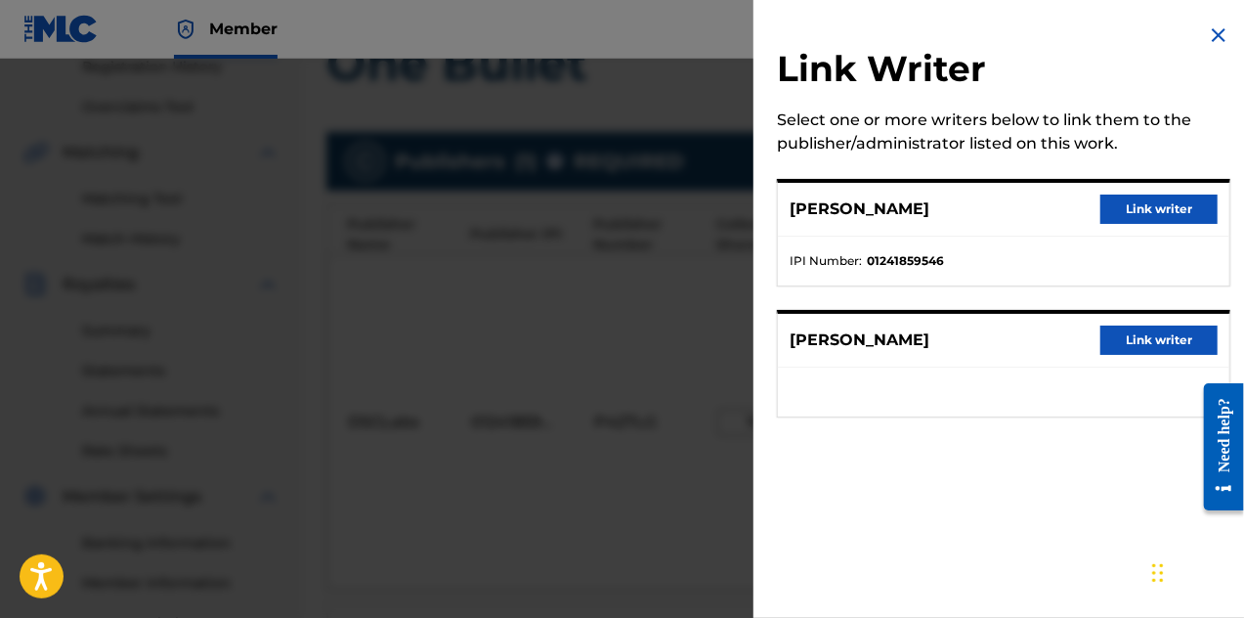
click at [1114, 209] on button "Link writer" at bounding box center [1159, 209] width 117 height 29
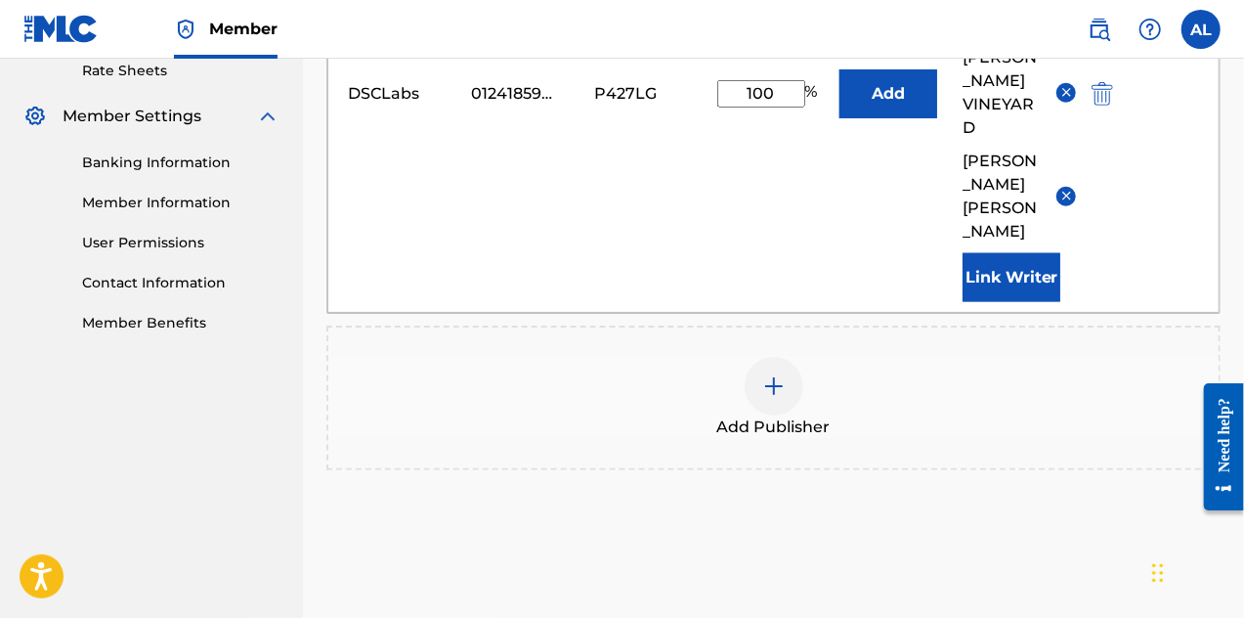
scroll to position [834, 0]
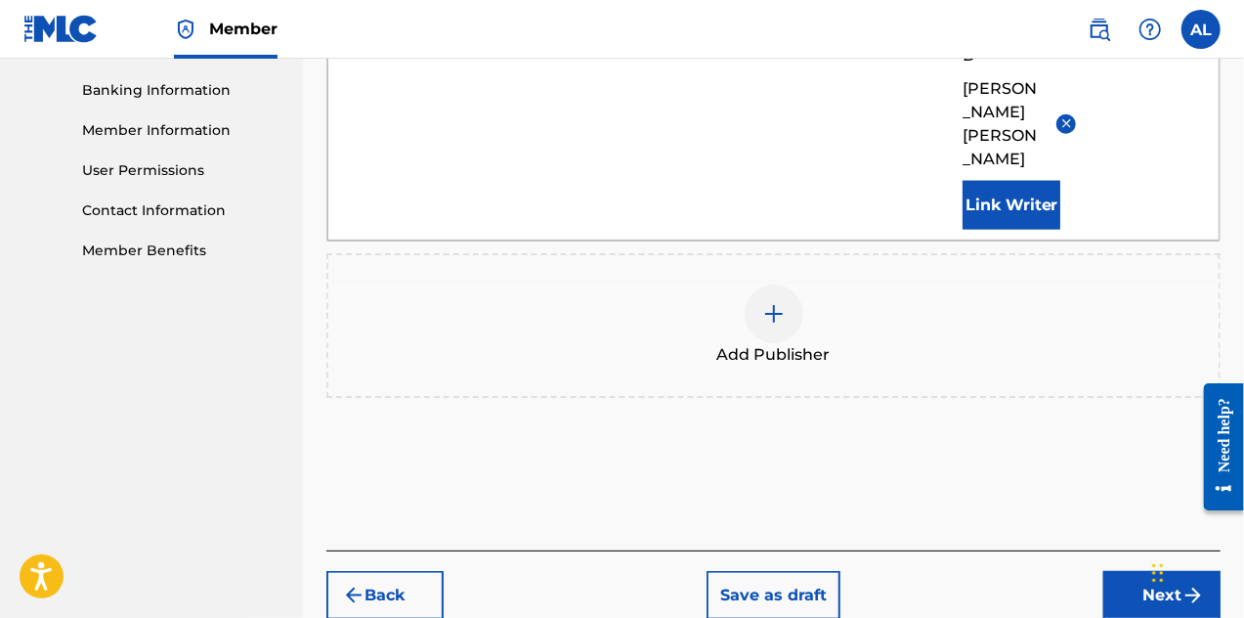
click at [1124, 571] on button "Next" at bounding box center [1162, 595] width 117 height 49
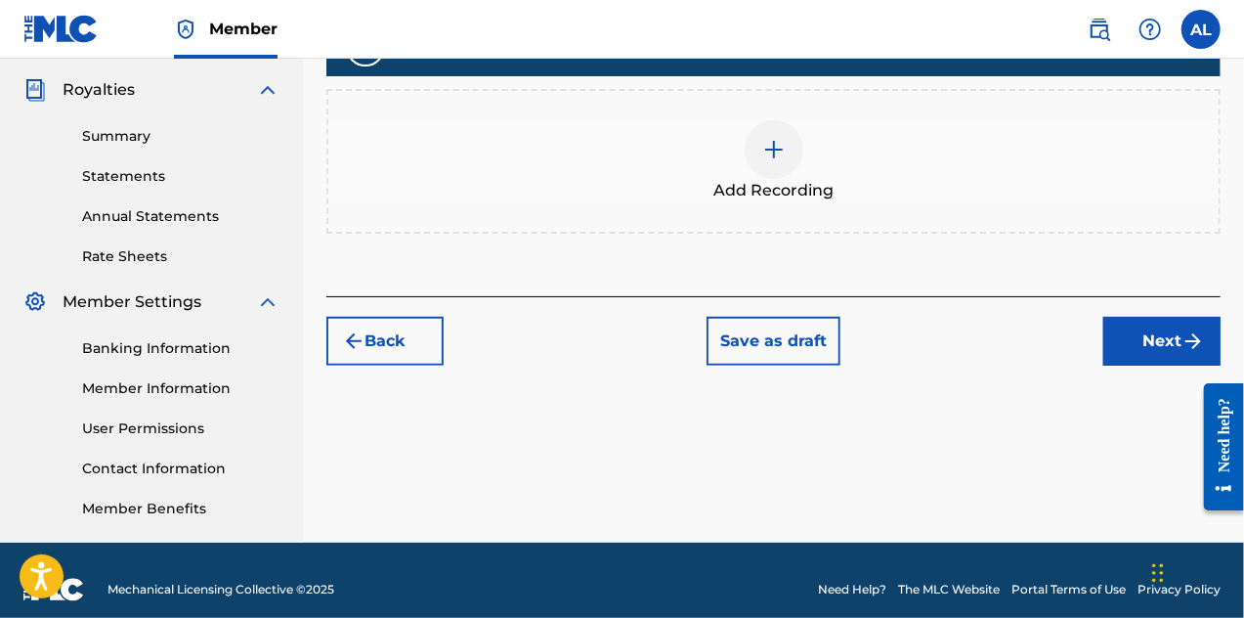
scroll to position [577, 0]
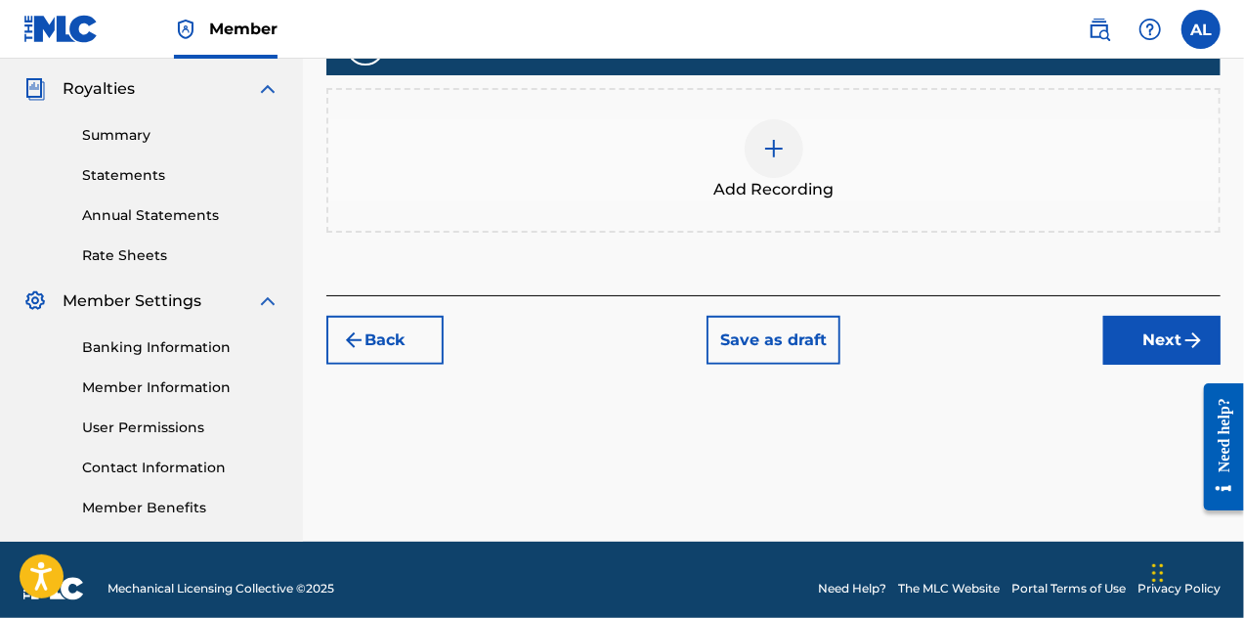
click at [767, 135] on div at bounding box center [774, 148] width 59 height 59
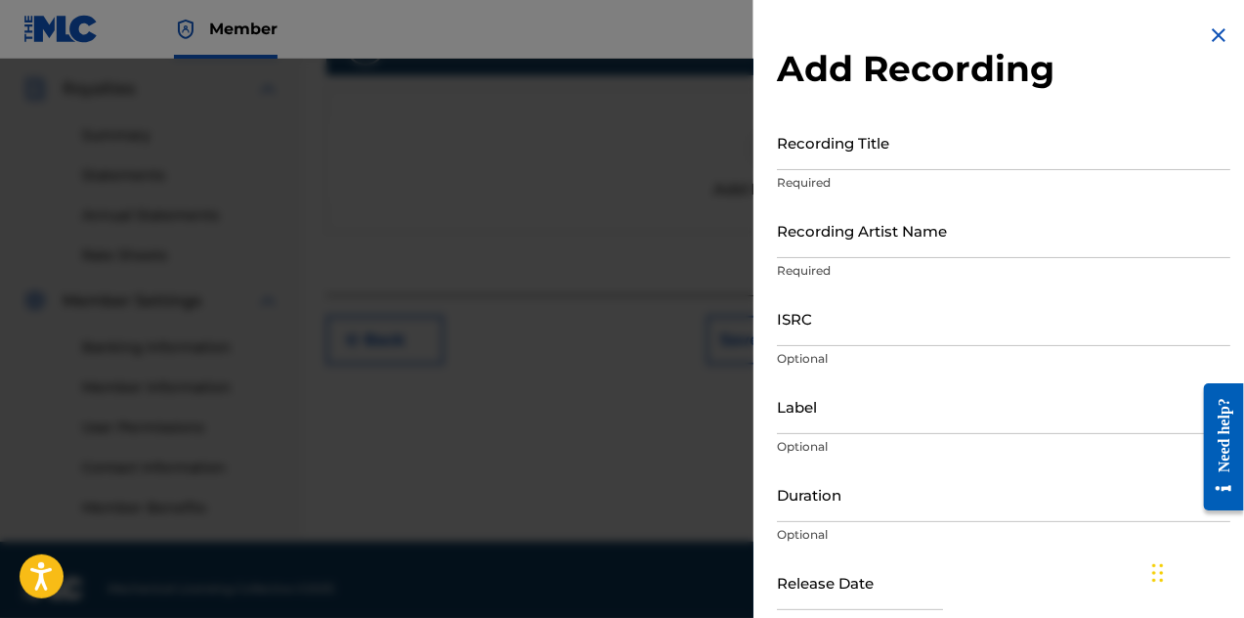
click at [845, 161] on input "Recording Title" at bounding box center [1004, 142] width 454 height 56
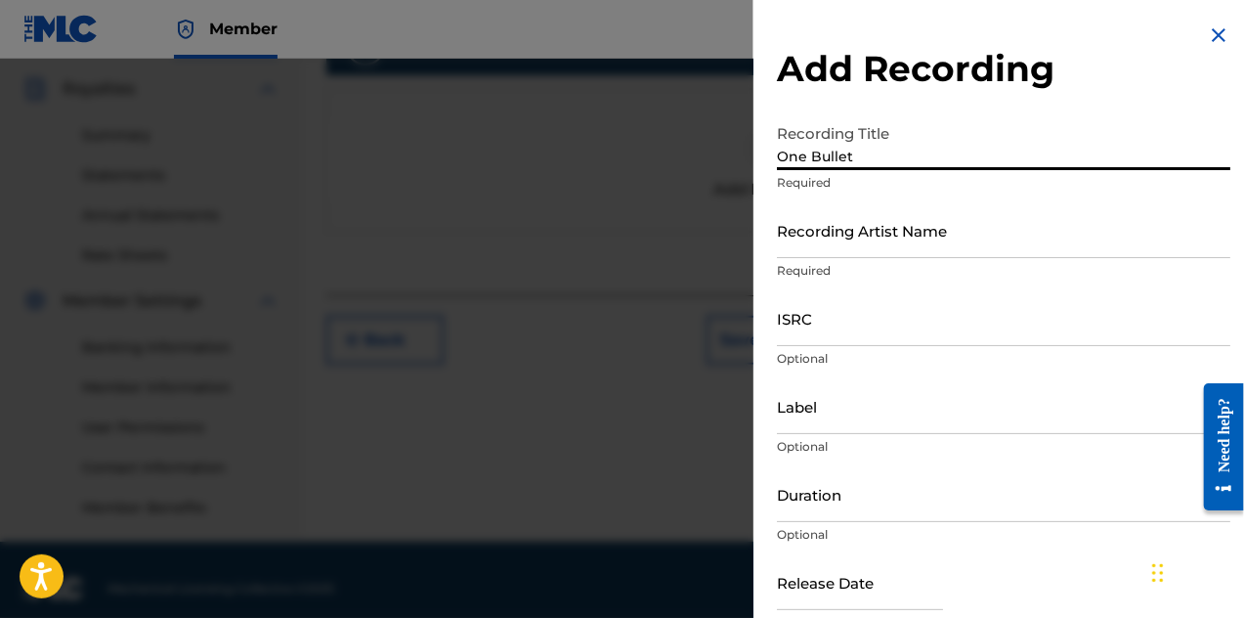
type input "One Bullet"
click at [872, 239] on input "Recording Artist Name" at bounding box center [1004, 230] width 454 height 56
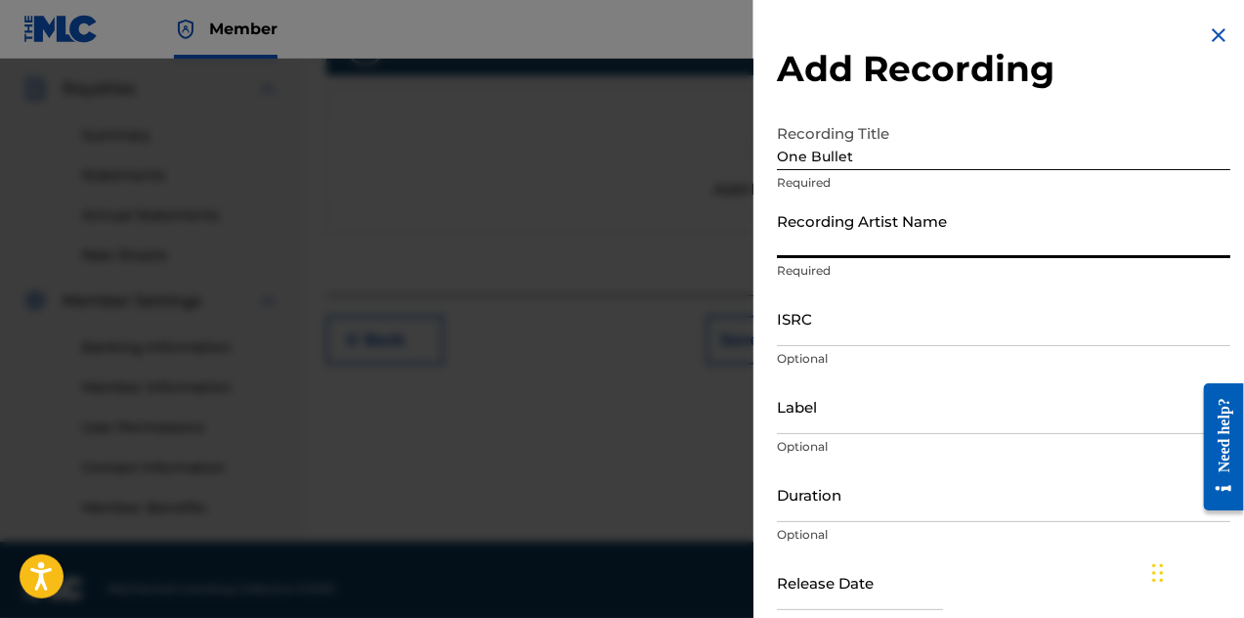
type input "Dashing Skull Club"
click at [858, 402] on input "Label" at bounding box center [1004, 406] width 454 height 56
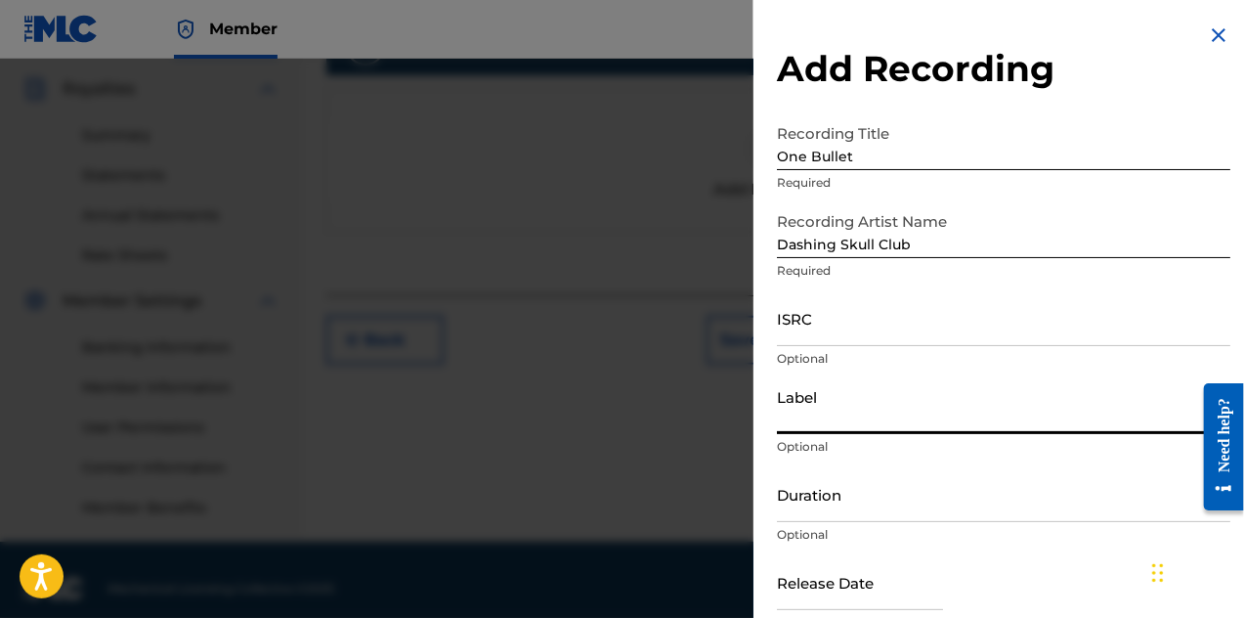
type input "Harmony Koruption Records"
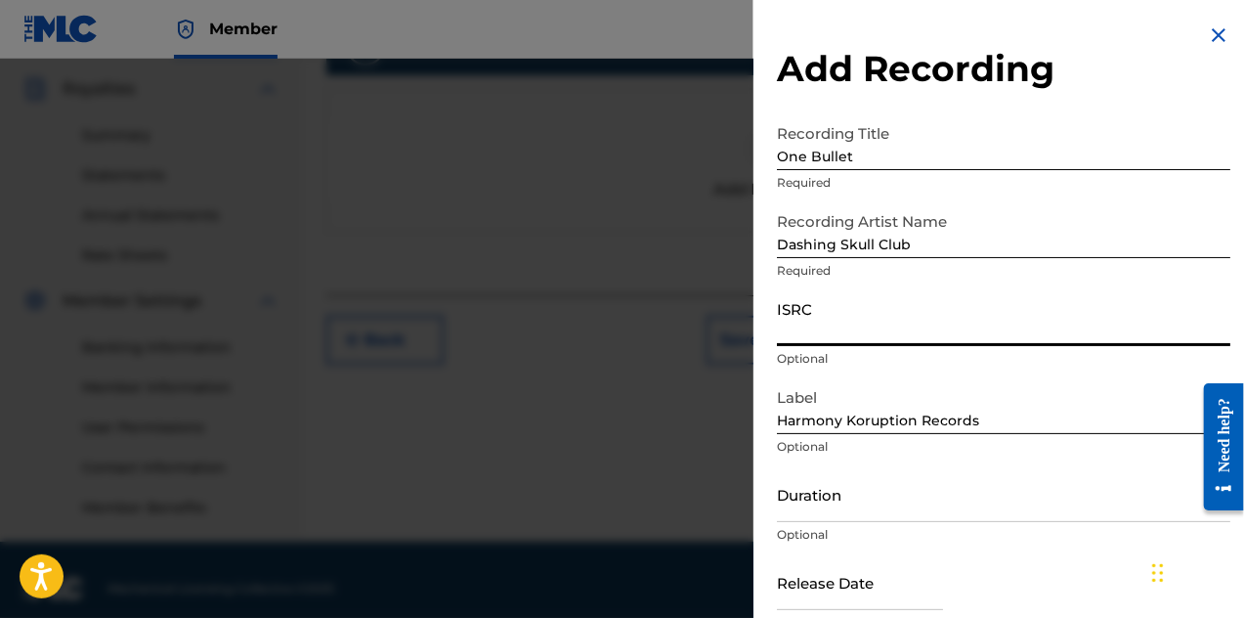
paste input "USHM92420145"
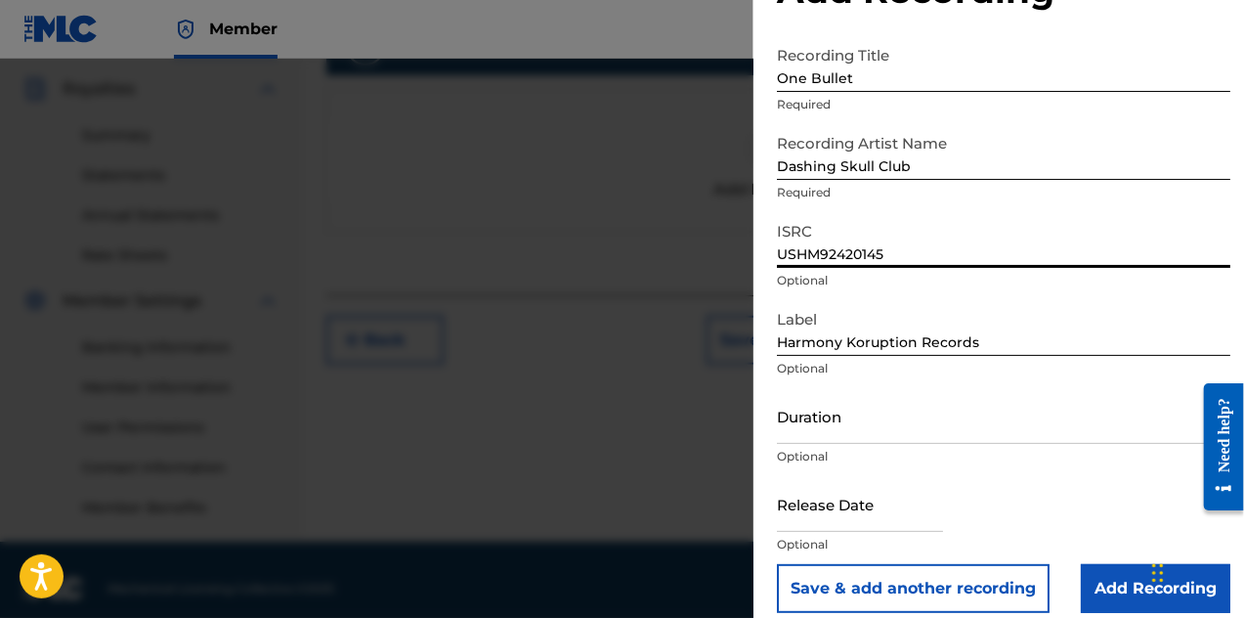
scroll to position [97, 0]
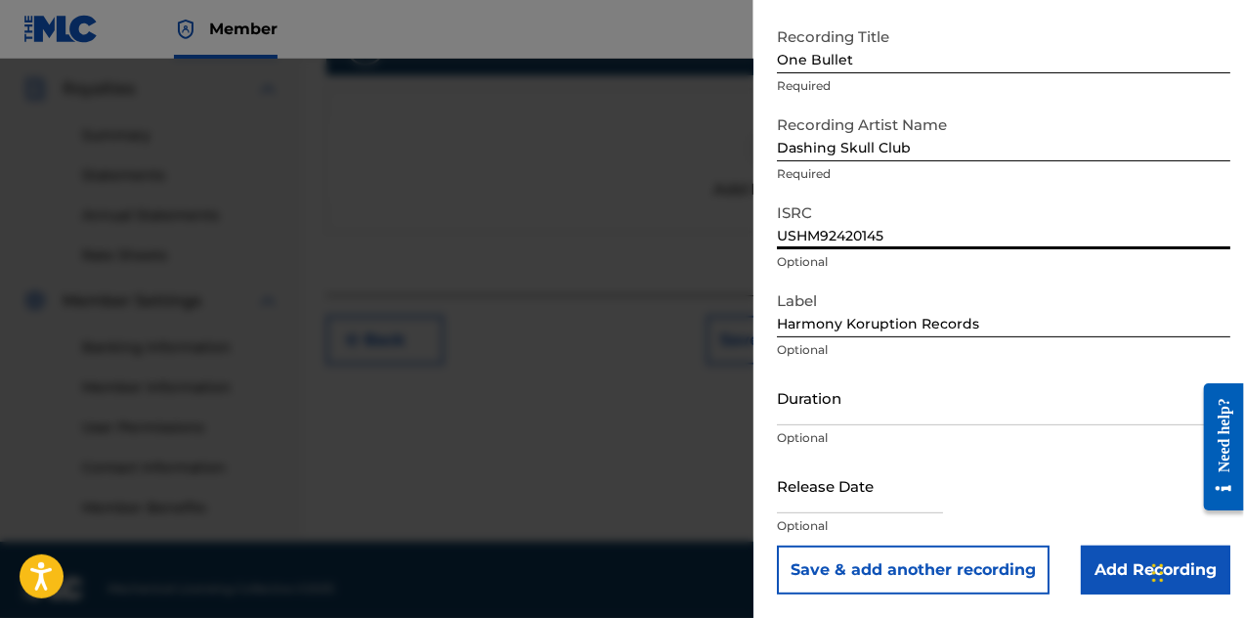
type input "USHM92420145"
click at [1119, 568] on input "Add Recording" at bounding box center [1156, 569] width 150 height 49
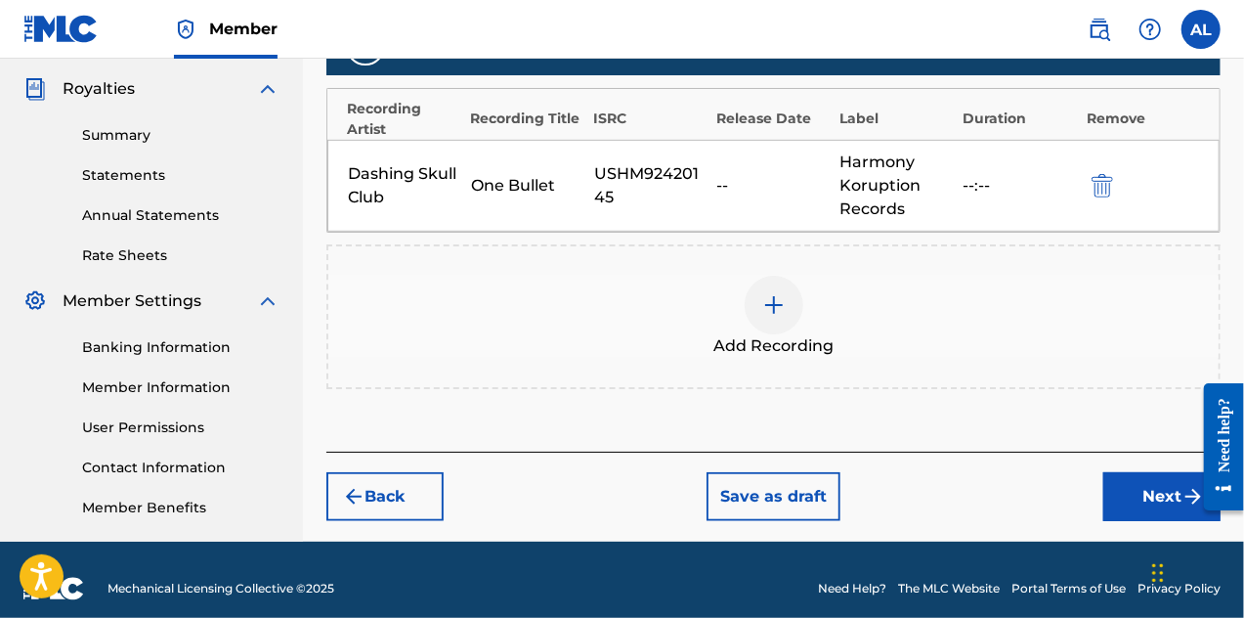
click at [1122, 498] on button "Next" at bounding box center [1162, 496] width 117 height 49
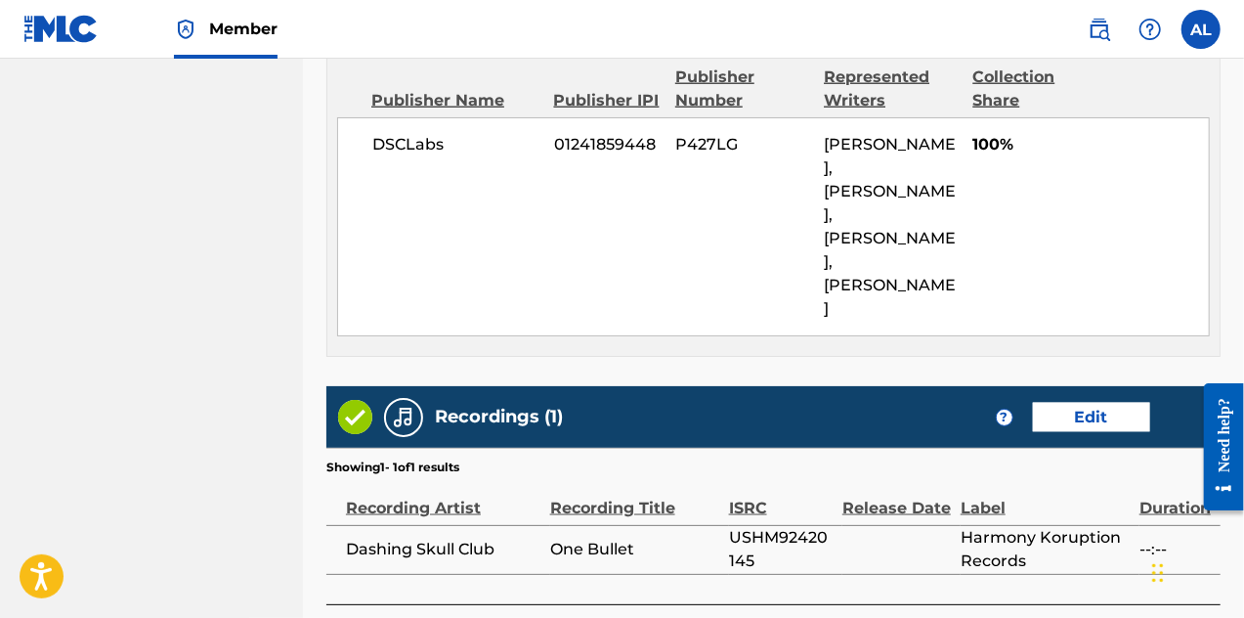
scroll to position [1271, 0]
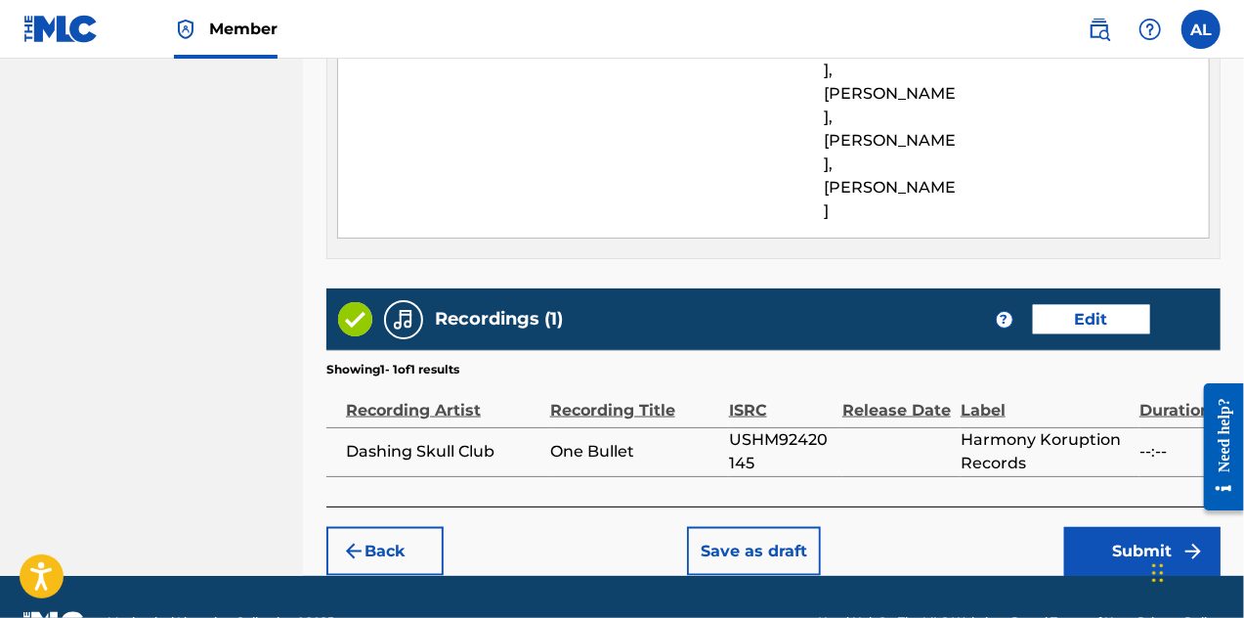
click at [1105, 527] on button "Submit" at bounding box center [1143, 551] width 156 height 49
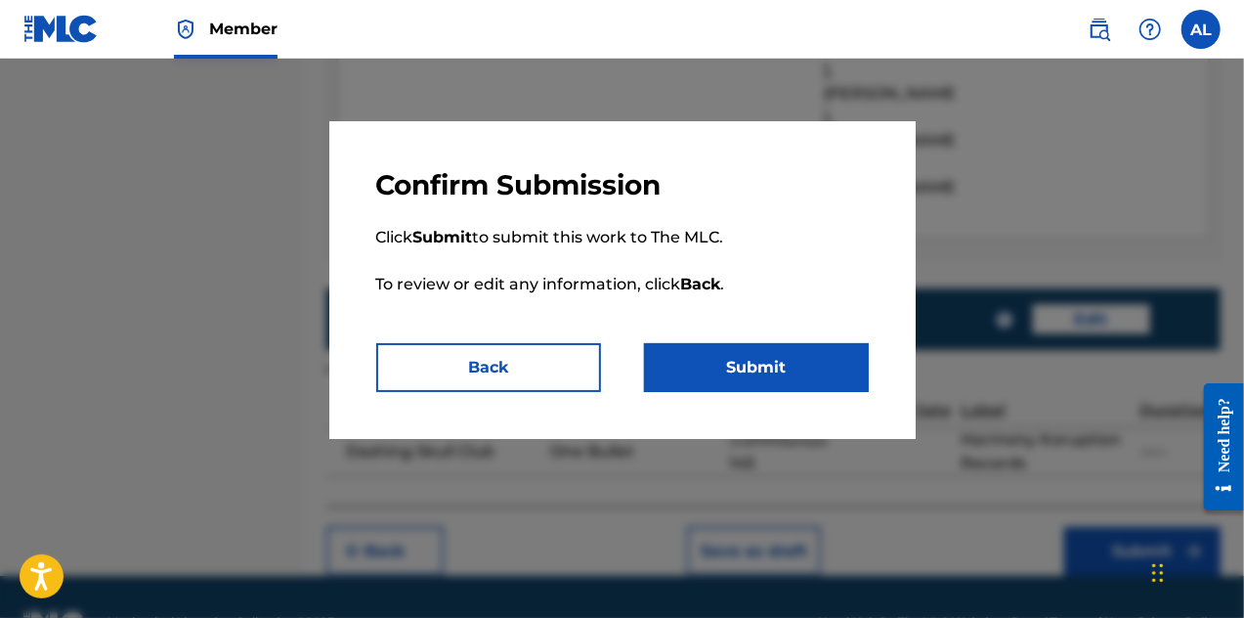
click at [847, 383] on button "Submit" at bounding box center [756, 367] width 225 height 49
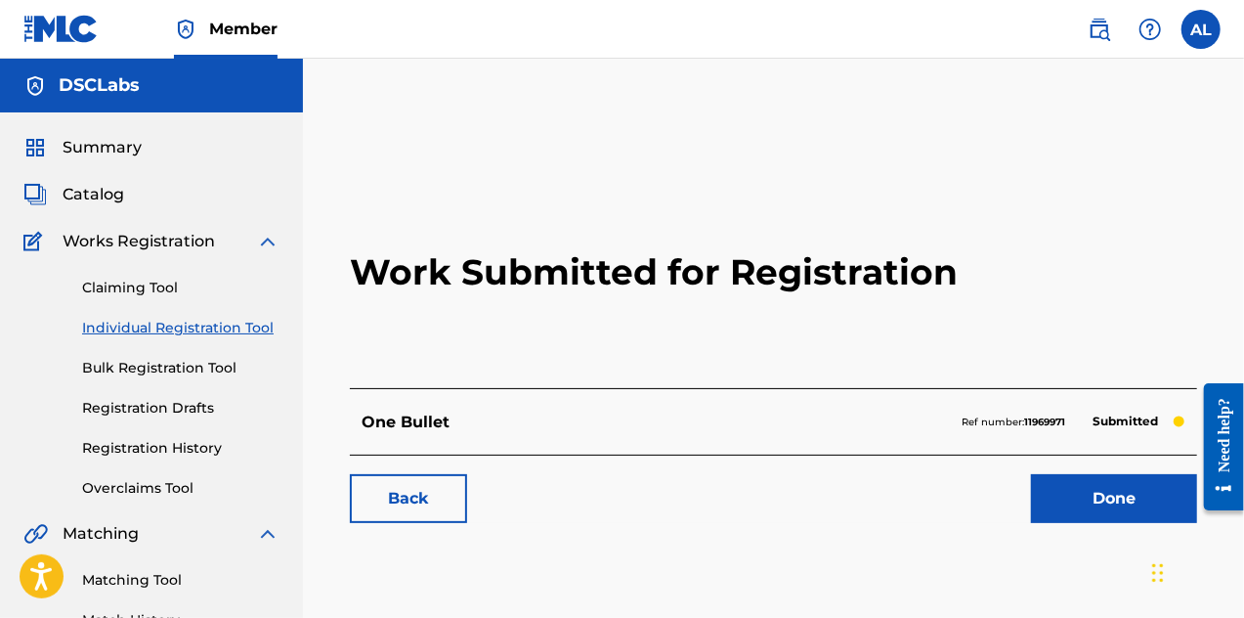
click at [1137, 517] on link "Done" at bounding box center [1114, 498] width 166 height 49
